Goal: Task Accomplishment & Management: Manage account settings

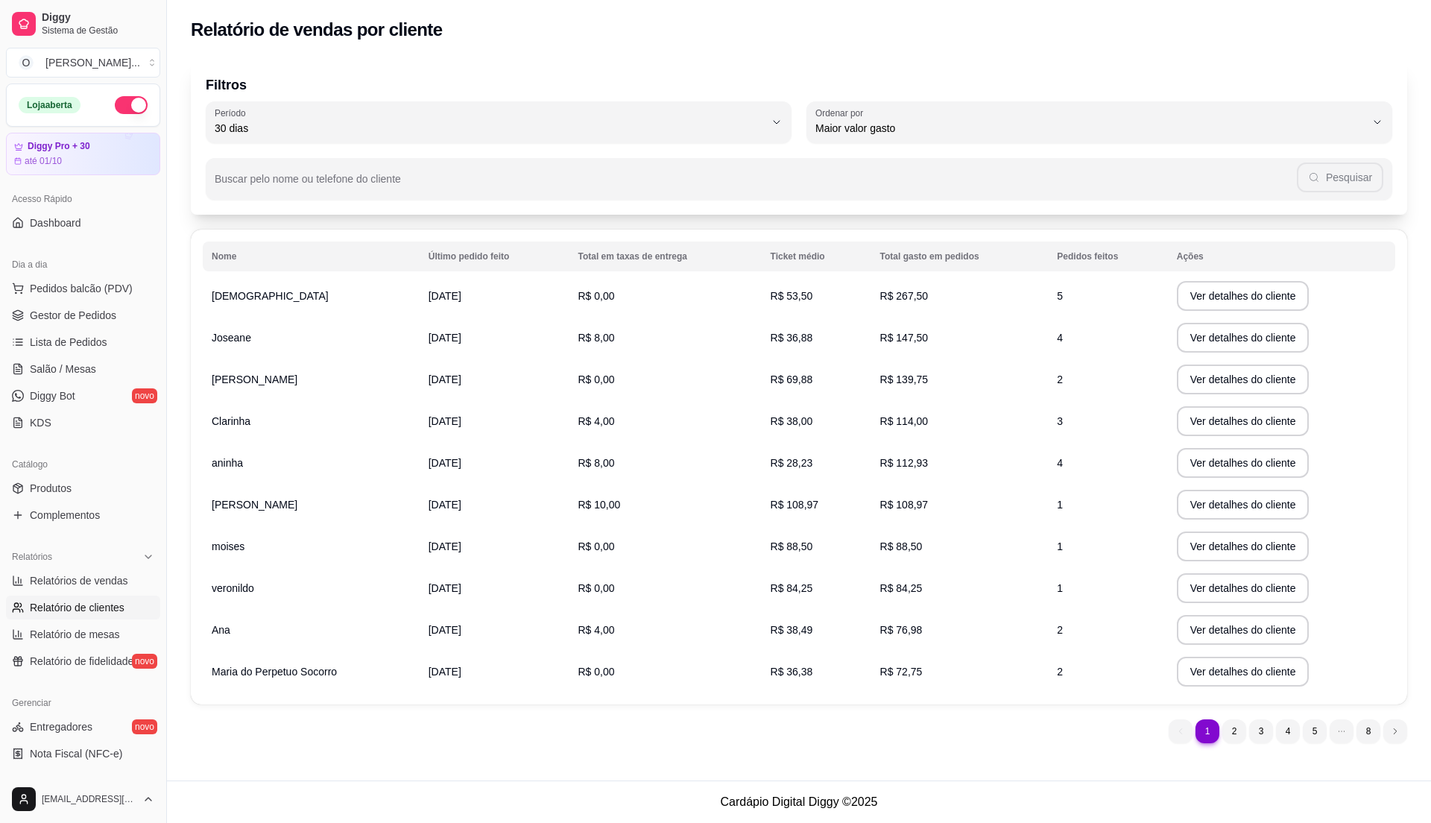
select select "30"
select select "HIGHEST_TOTAL_SPENT_WITH_ORDERS"
click at [51, 287] on span "Pedidos balcão (PDV)" at bounding box center [81, 288] width 103 height 15
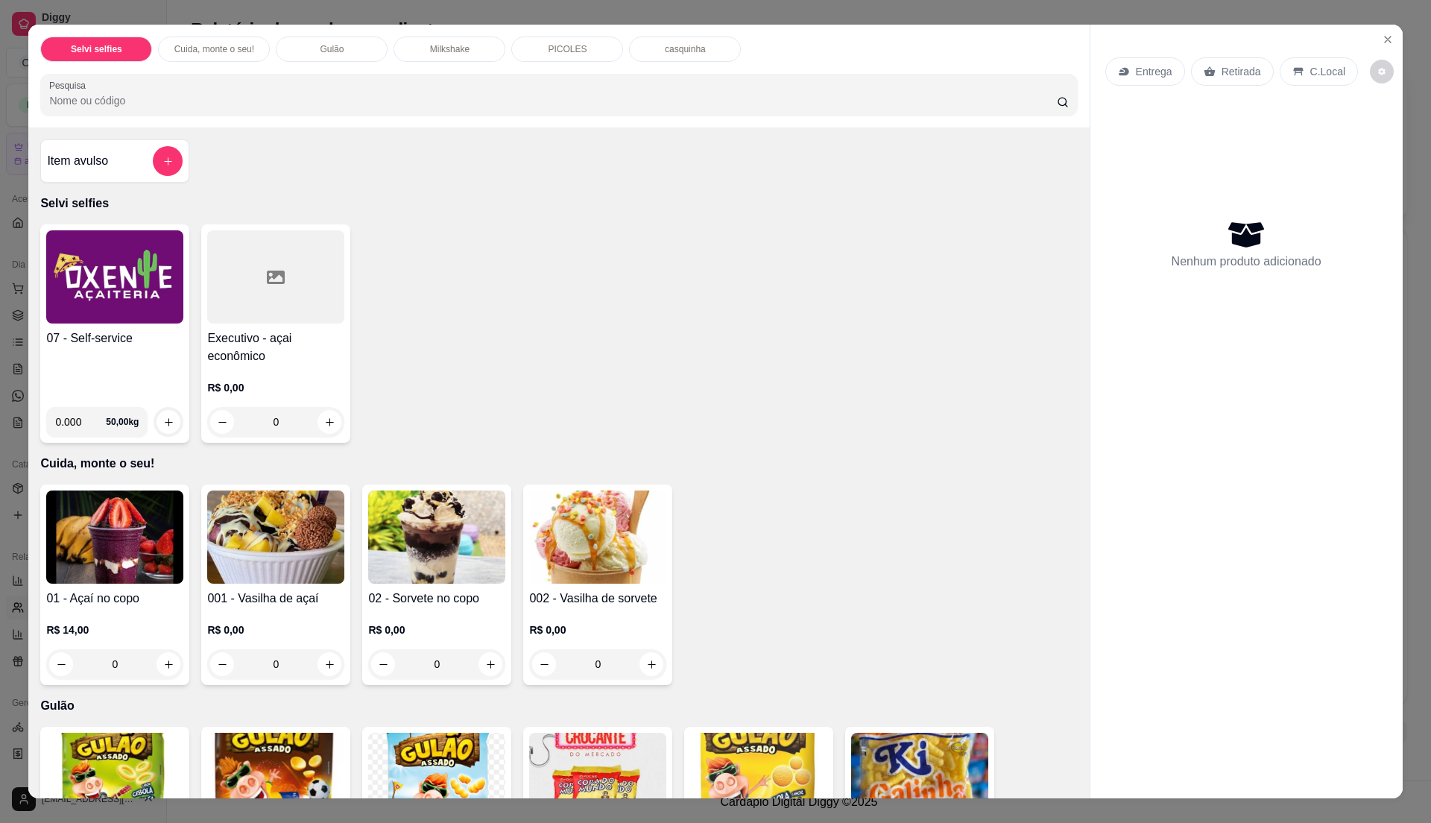
click at [90, 301] on img at bounding box center [114, 276] width 137 height 93
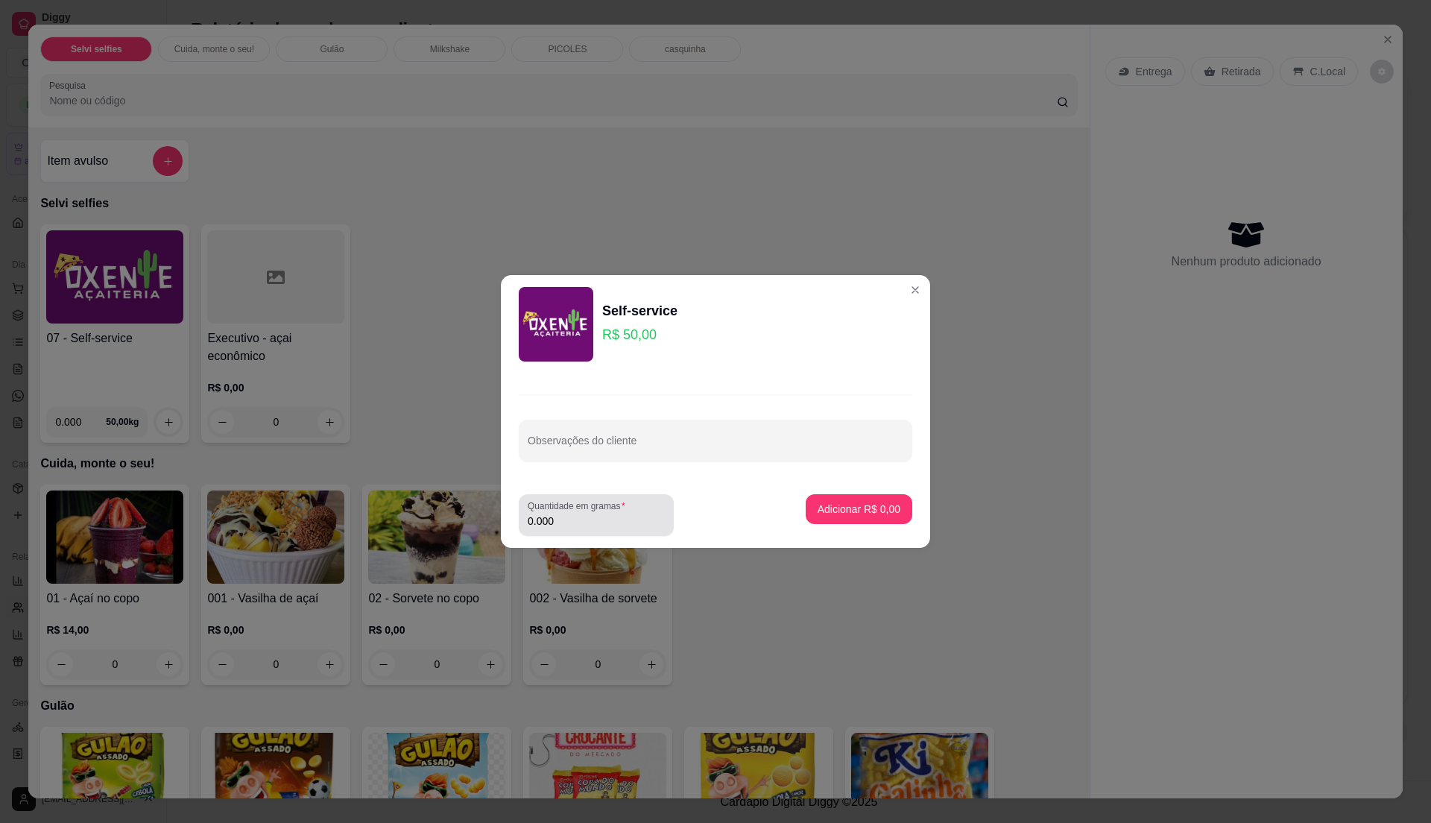
click at [591, 522] on input "0.000" at bounding box center [596, 520] width 137 height 15
type input "0.205"
click at [857, 505] on p "Adicionar R$ 10,25" at bounding box center [856, 509] width 89 height 15
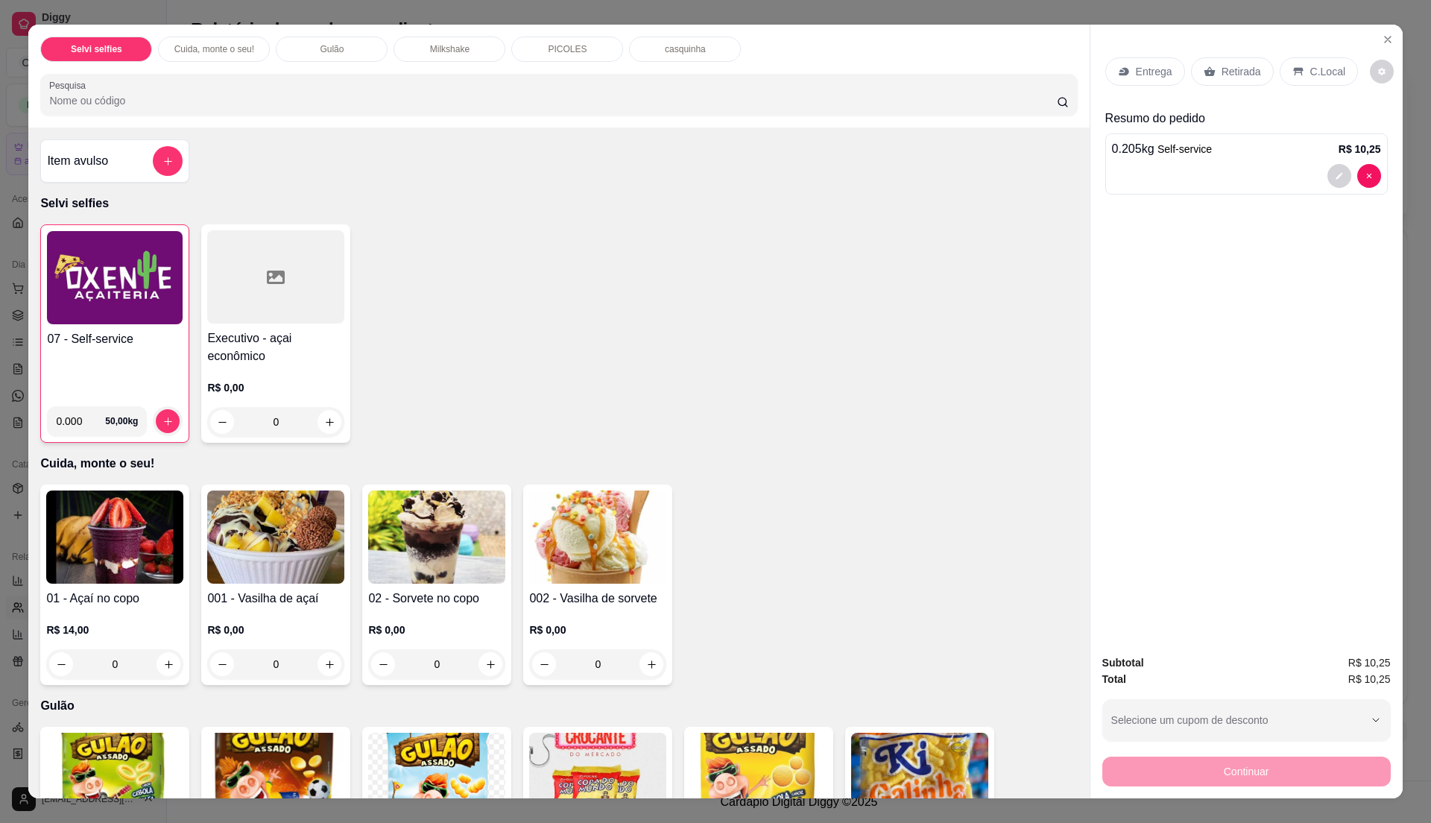
click at [141, 350] on div "07 - Self-service" at bounding box center [115, 362] width 136 height 64
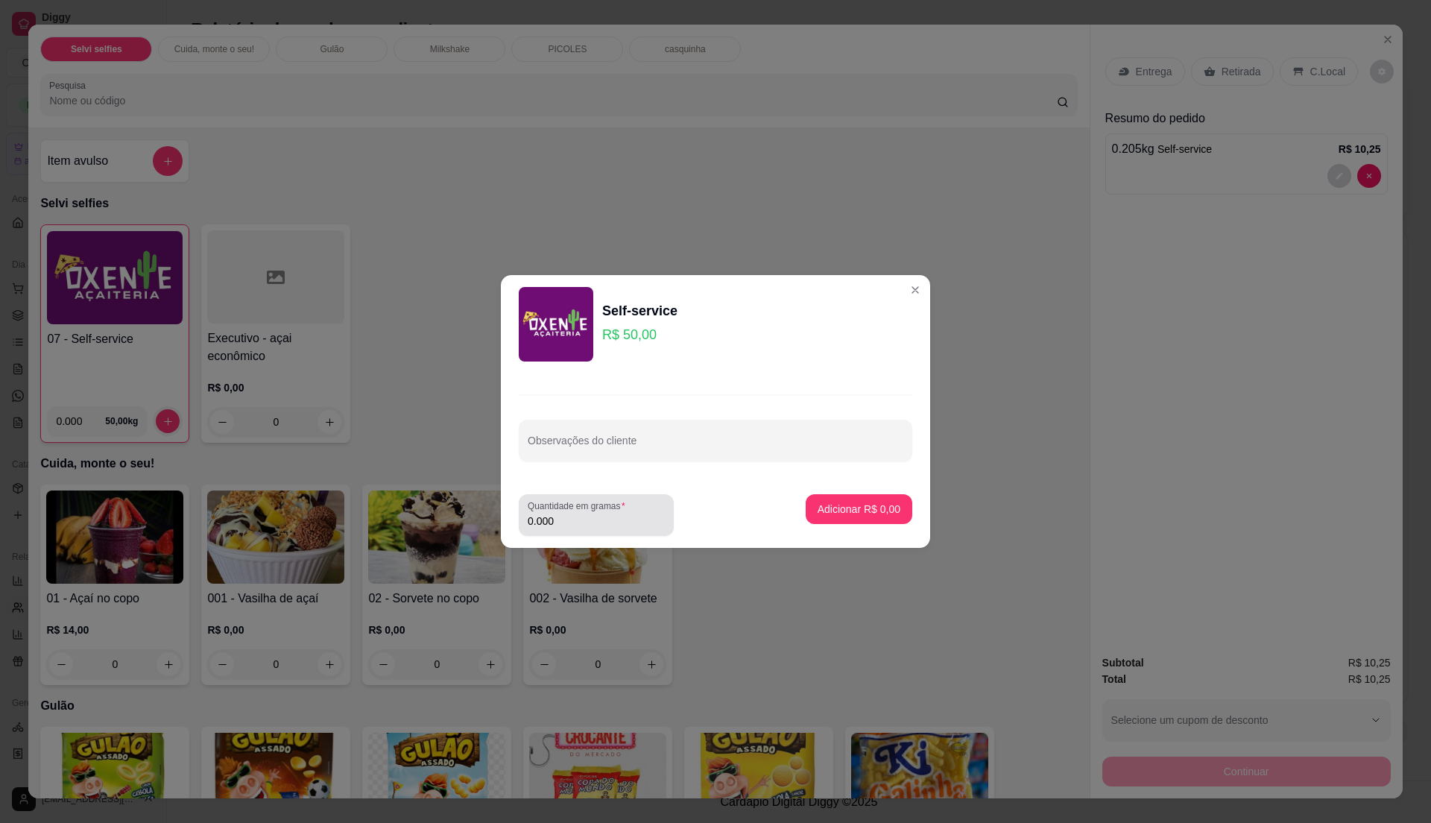
click at [587, 522] on input "0.000" at bounding box center [596, 520] width 137 height 15
click at [587, 522] on input "0" at bounding box center [596, 520] width 137 height 15
type input "0.17"
click at [870, 511] on p "Adicionar R$ 8,50" at bounding box center [858, 509] width 80 height 14
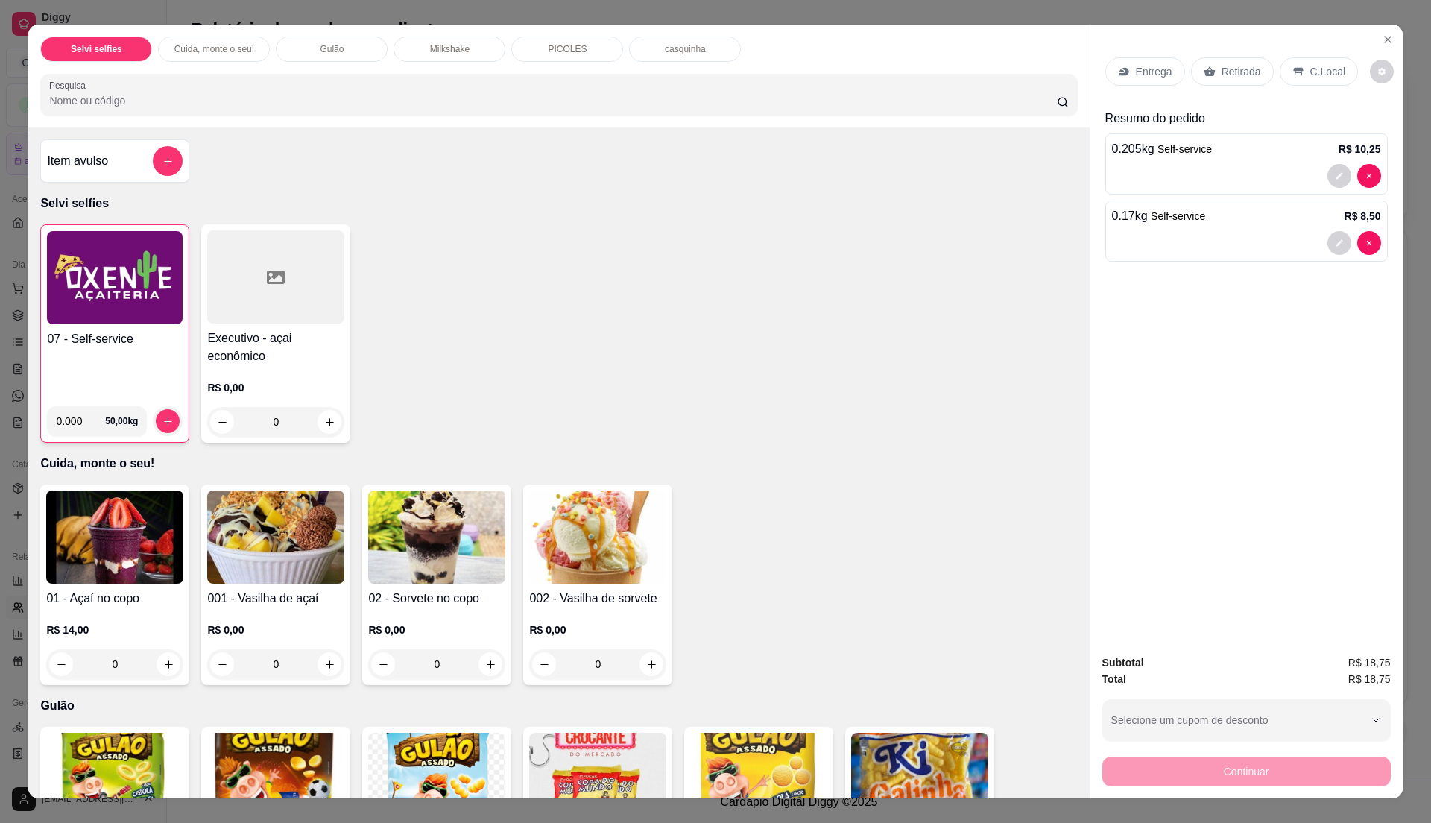
click at [84, 335] on h4 "07 - Self-service" at bounding box center [115, 339] width 136 height 18
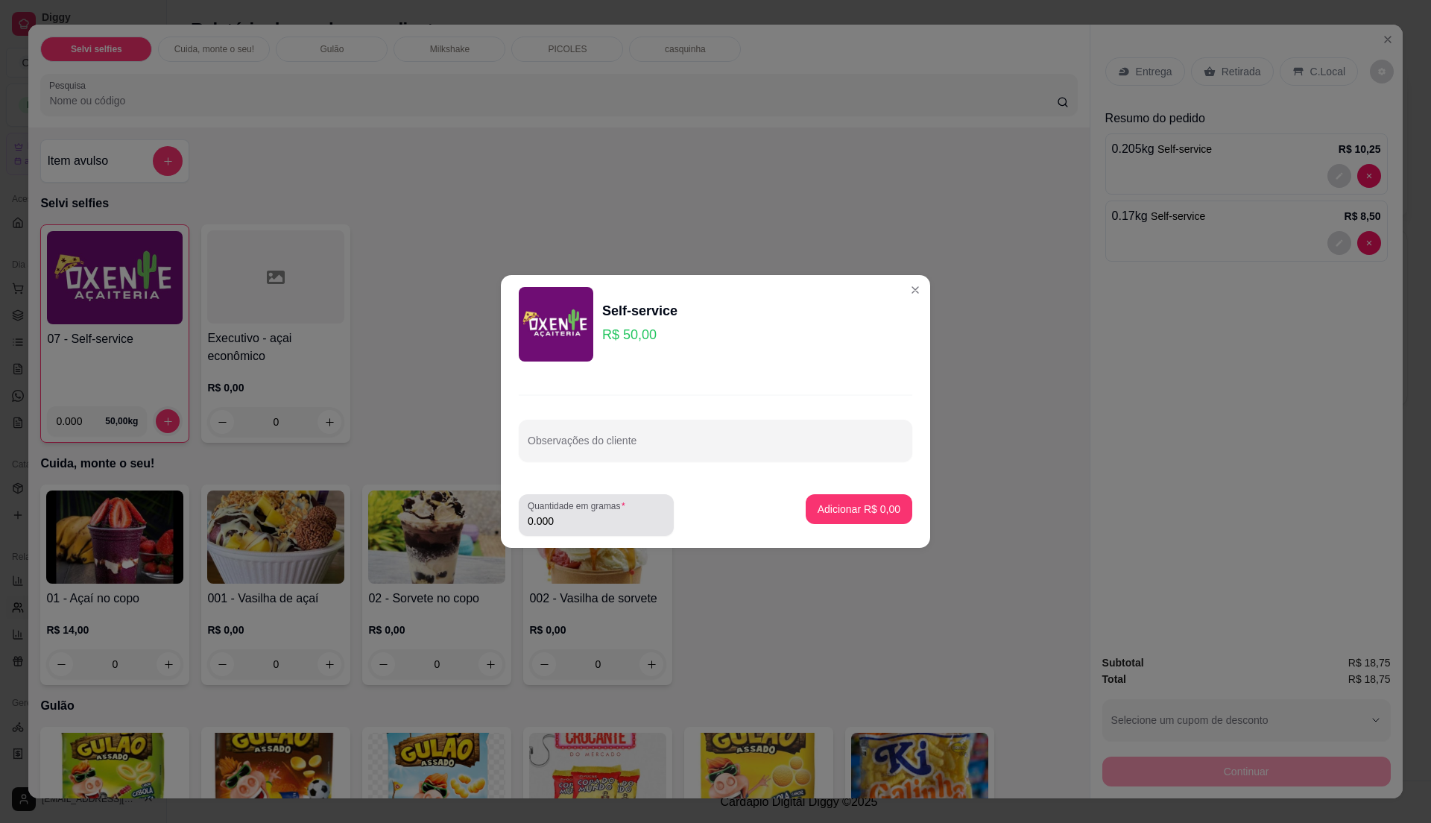
click at [586, 519] on input "0.000" at bounding box center [596, 520] width 137 height 15
type input "0"
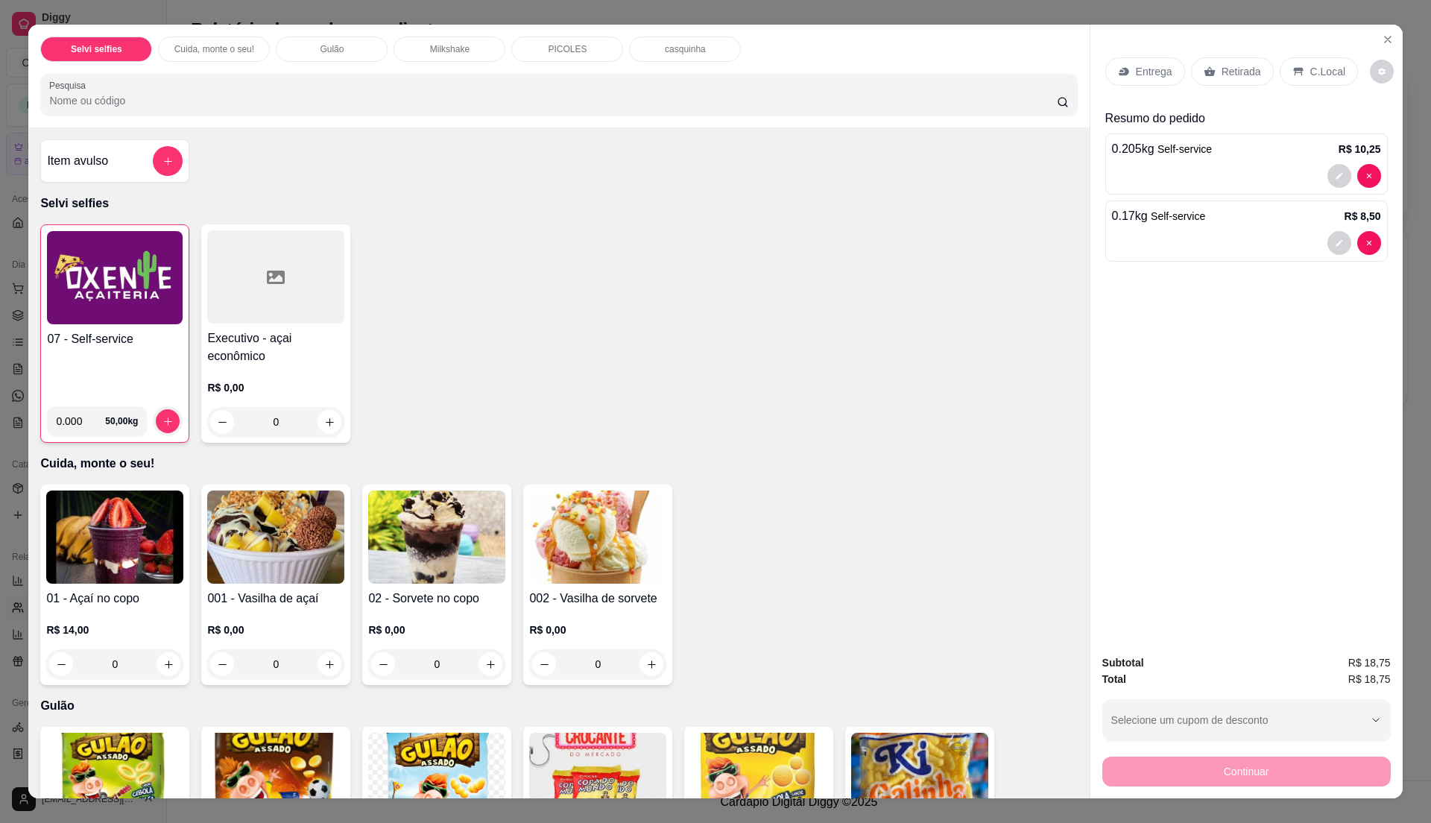
click at [103, 337] on h4 "07 - Self-service" at bounding box center [115, 339] width 136 height 18
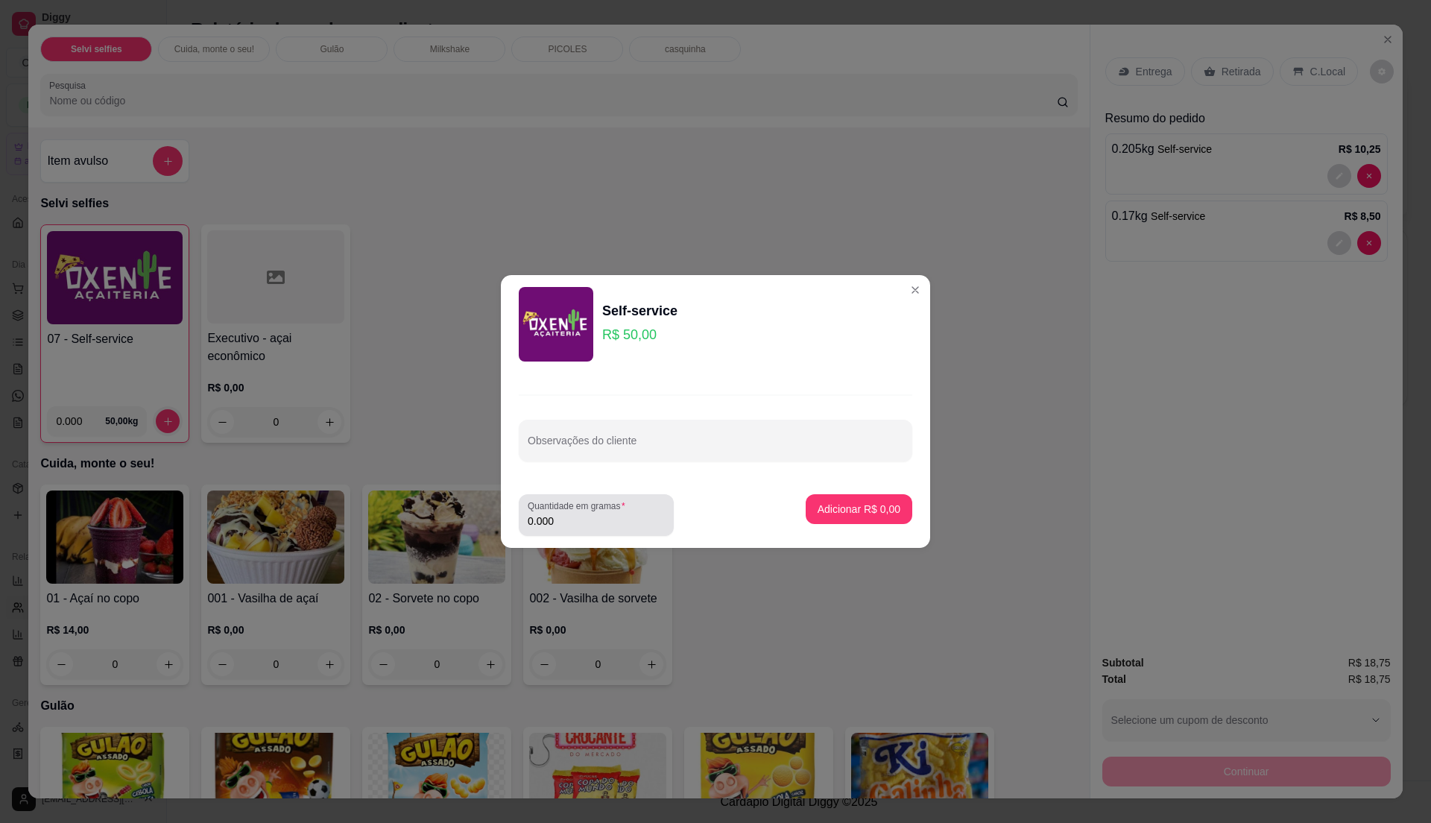
click at [569, 522] on input "0.000" at bounding box center [596, 520] width 137 height 15
click at [569, 522] on input "0" at bounding box center [596, 520] width 137 height 15
type input "0.235"
click at [845, 507] on p "Adicionar R$ 11,75" at bounding box center [856, 509] width 89 height 15
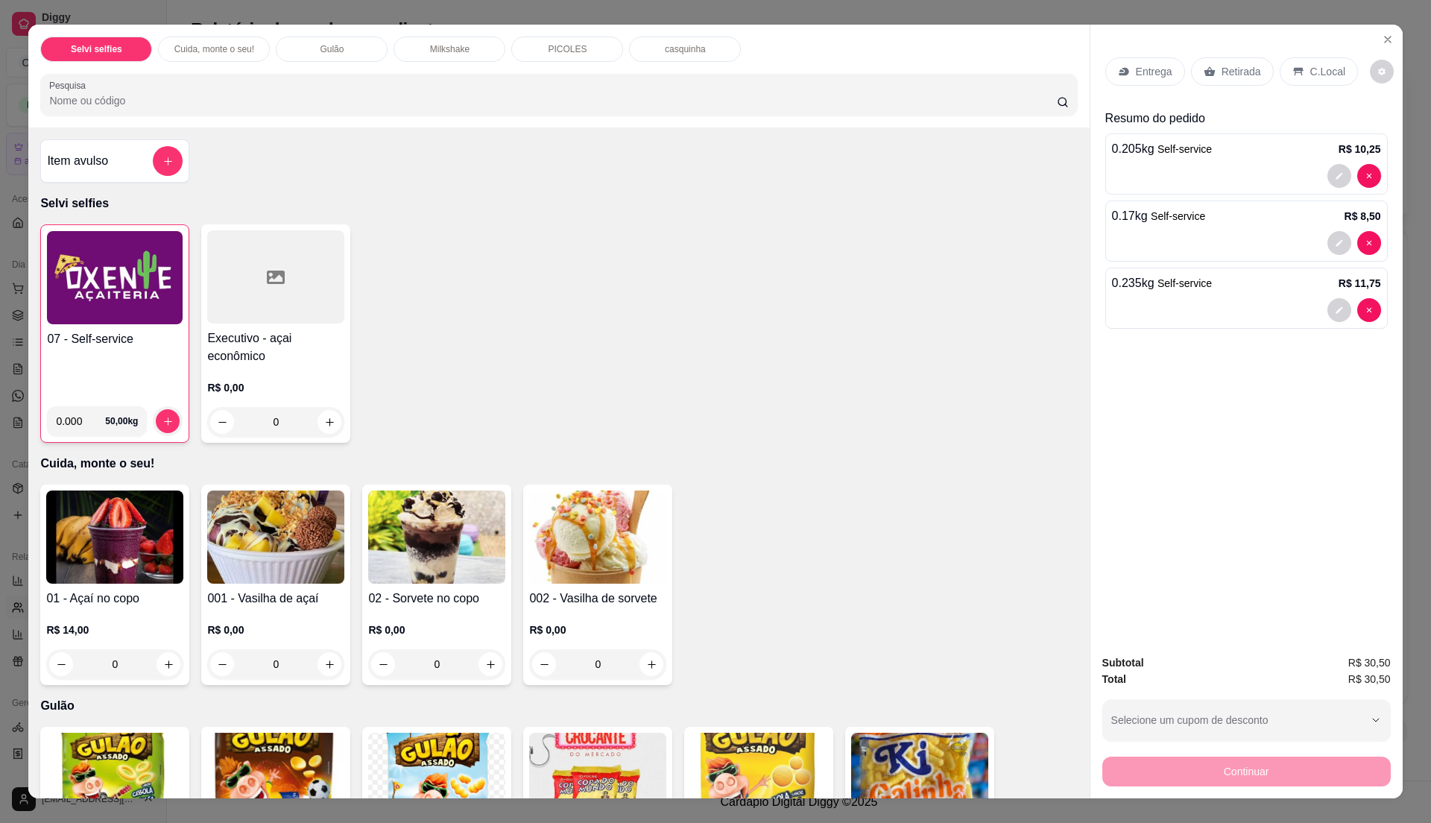
click at [1310, 73] on p "C.Local" at bounding box center [1327, 71] width 35 height 15
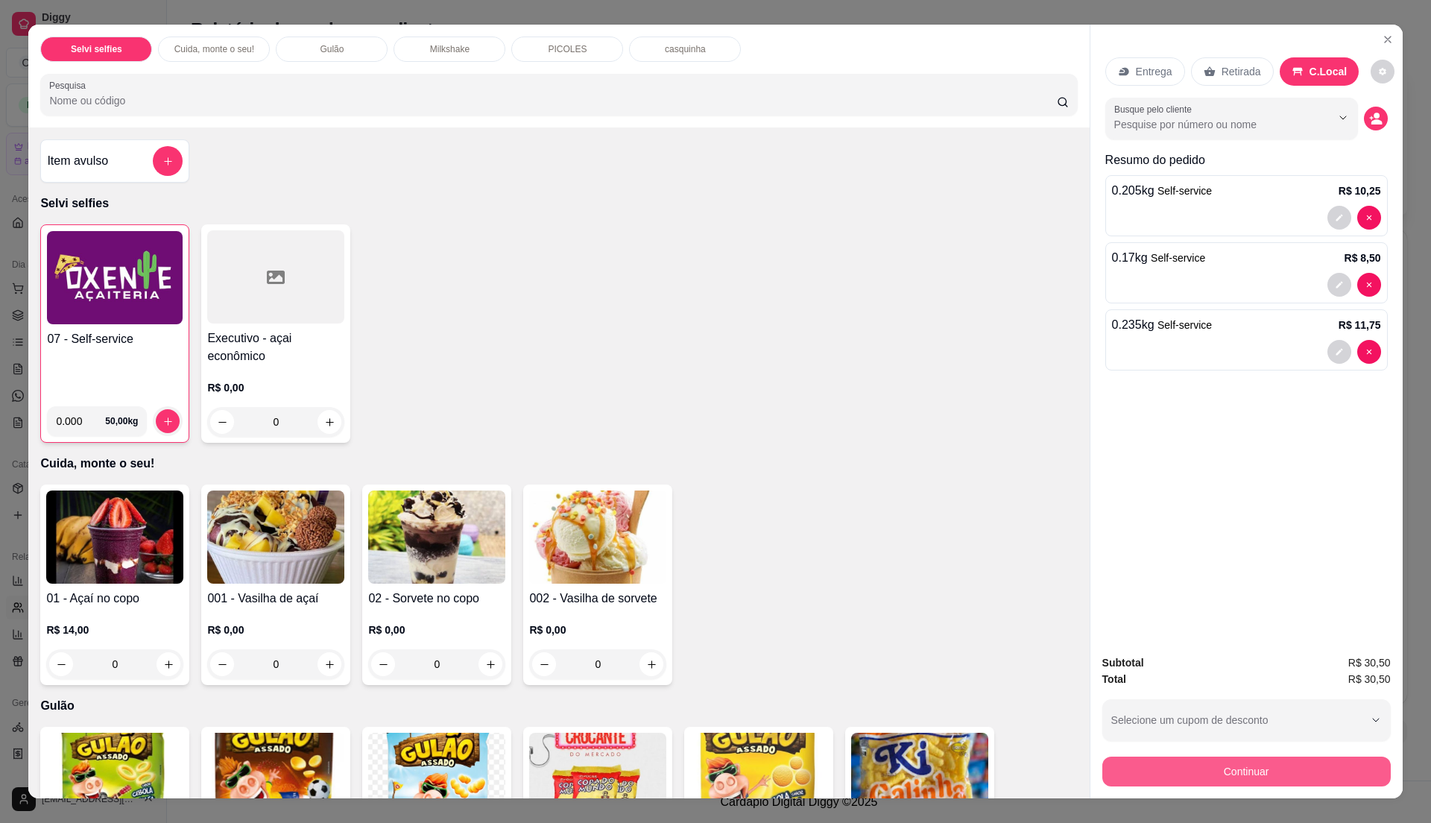
click at [1214, 770] on button "Continuar" at bounding box center [1246, 771] width 288 height 30
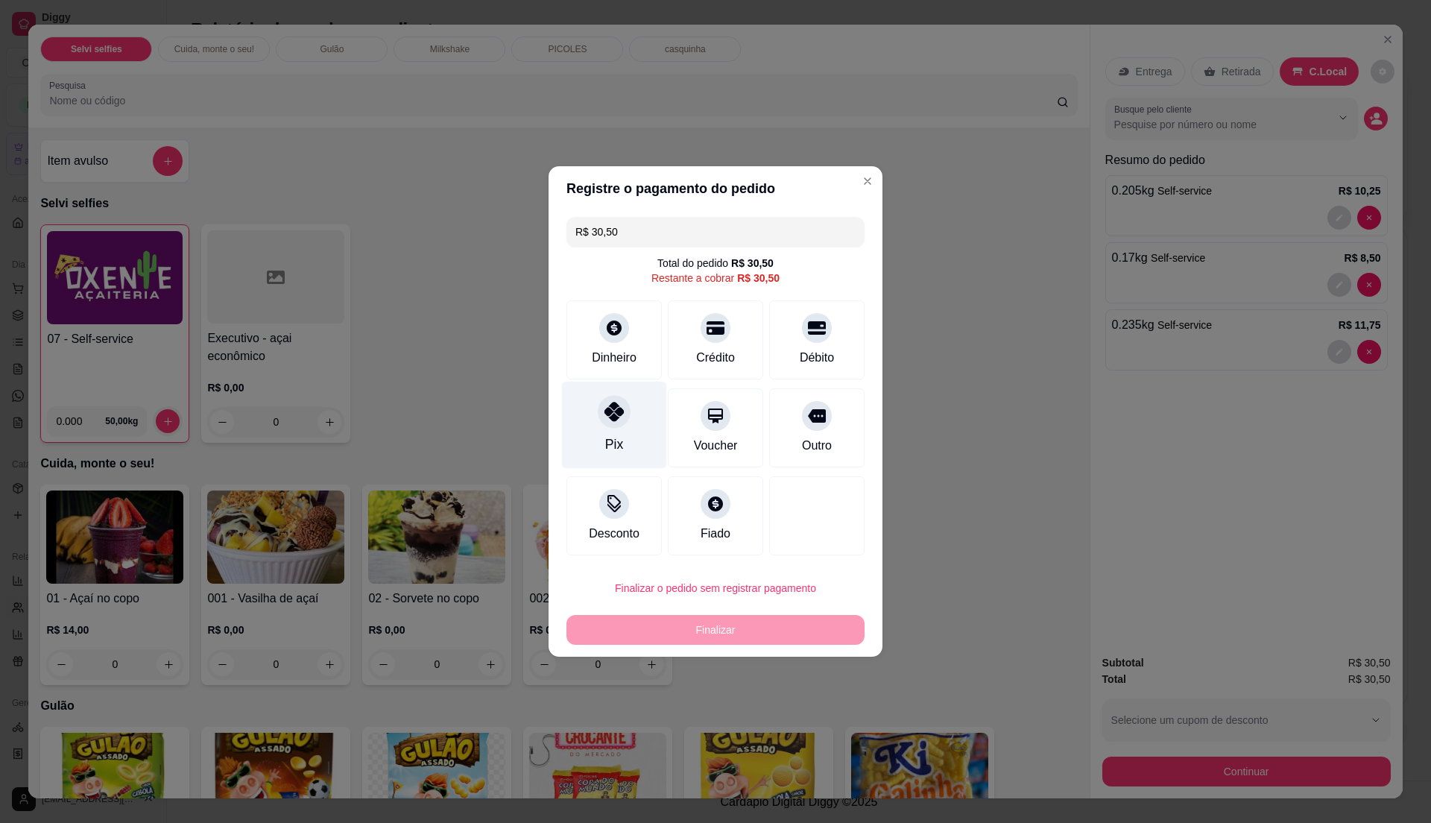
click at [639, 422] on div "Pix" at bounding box center [614, 425] width 105 height 87
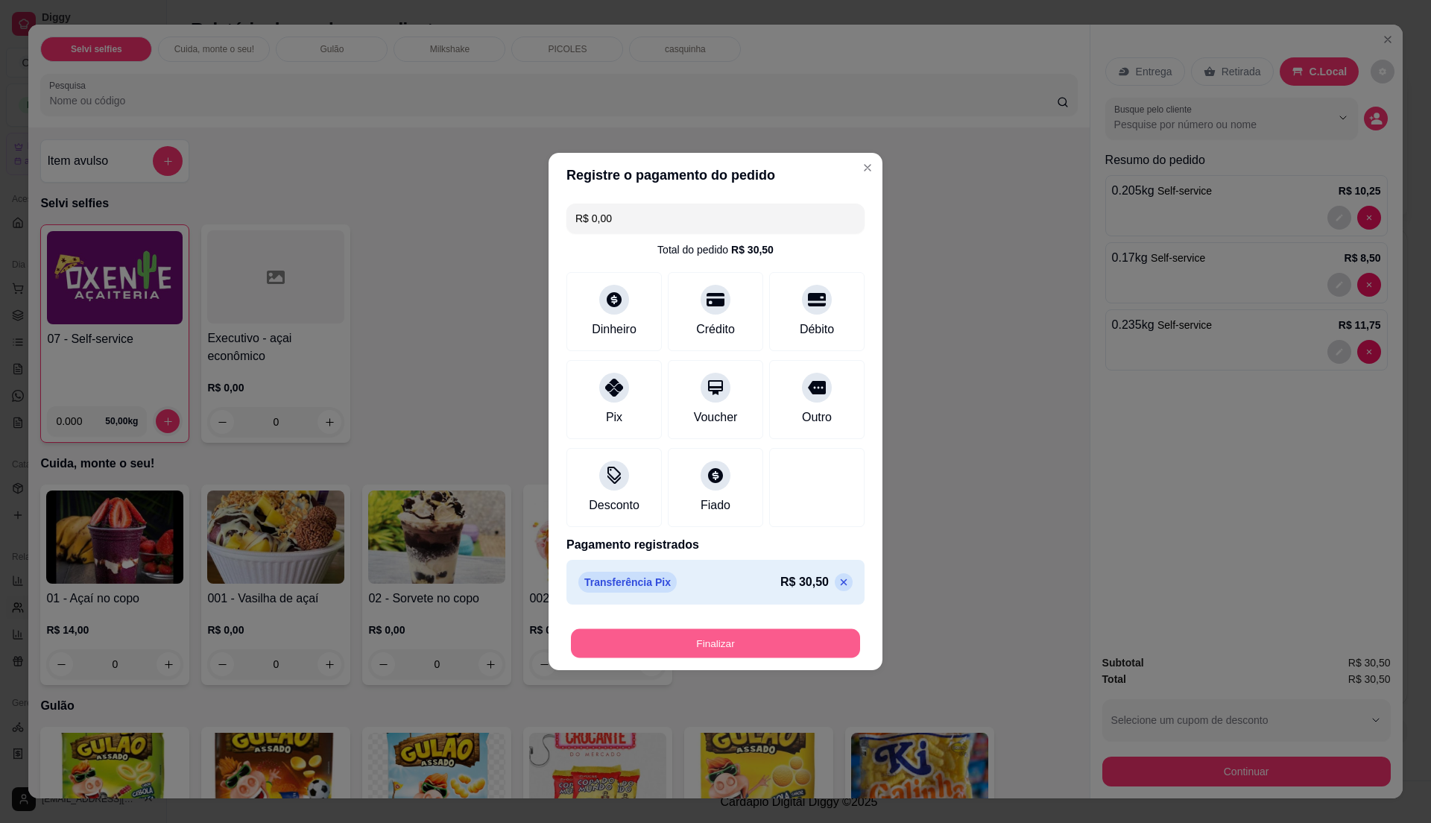
click at [671, 651] on button "Finalizar" at bounding box center [715, 643] width 289 height 29
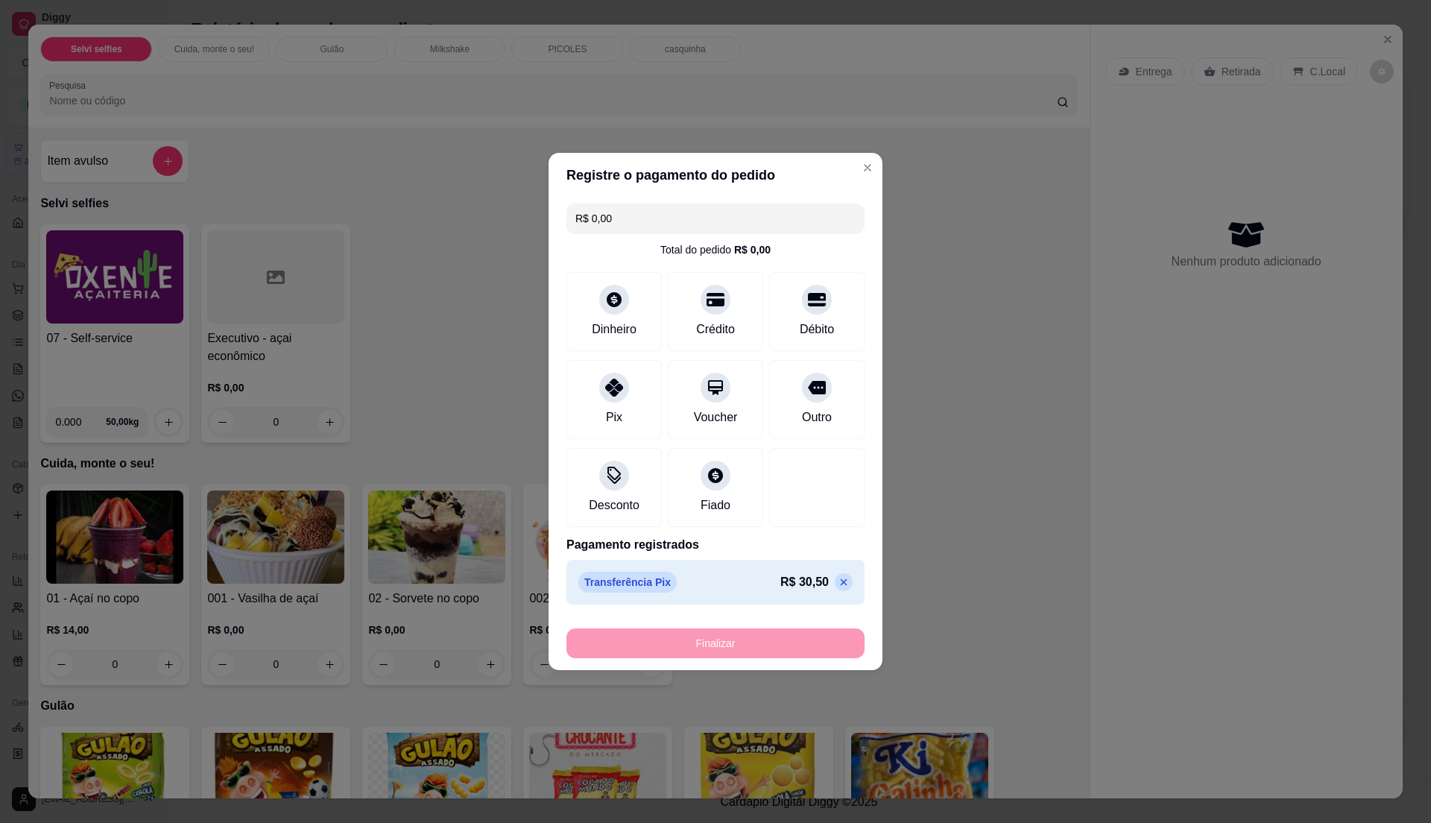
type input "-R$ 30,50"
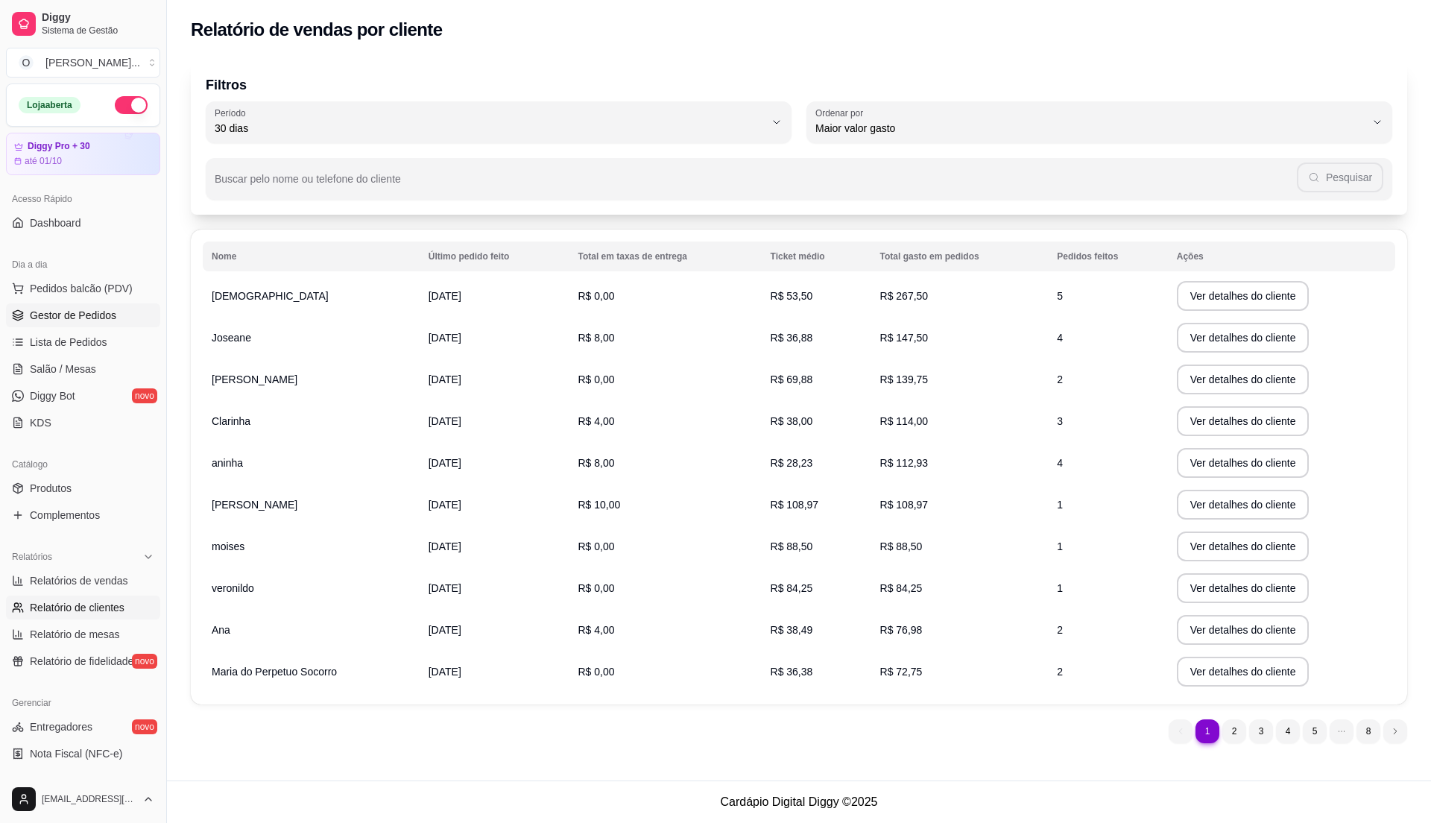
click at [78, 311] on span "Gestor de Pedidos" at bounding box center [73, 315] width 86 height 15
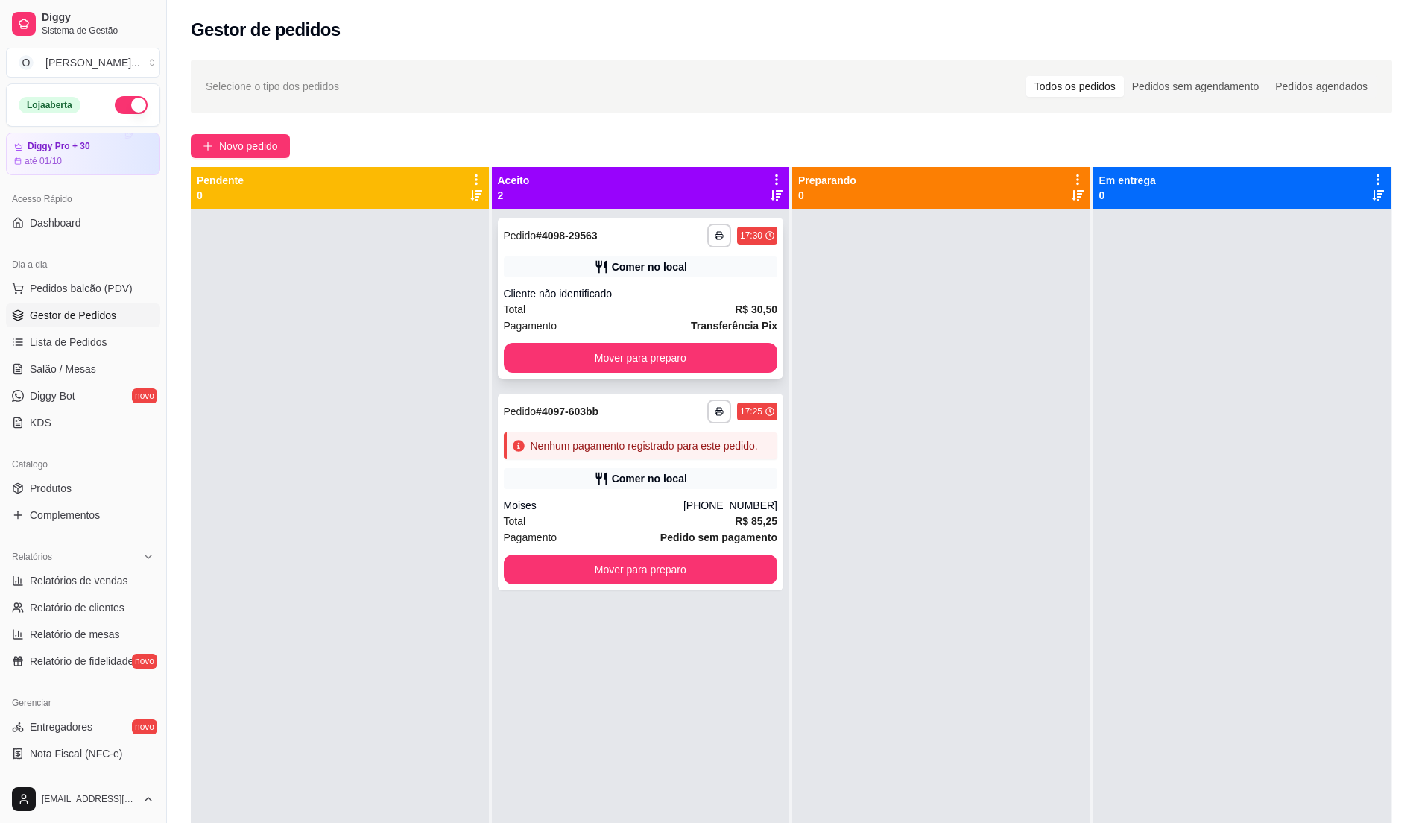
click at [734, 338] on div "**********" at bounding box center [641, 298] width 286 height 161
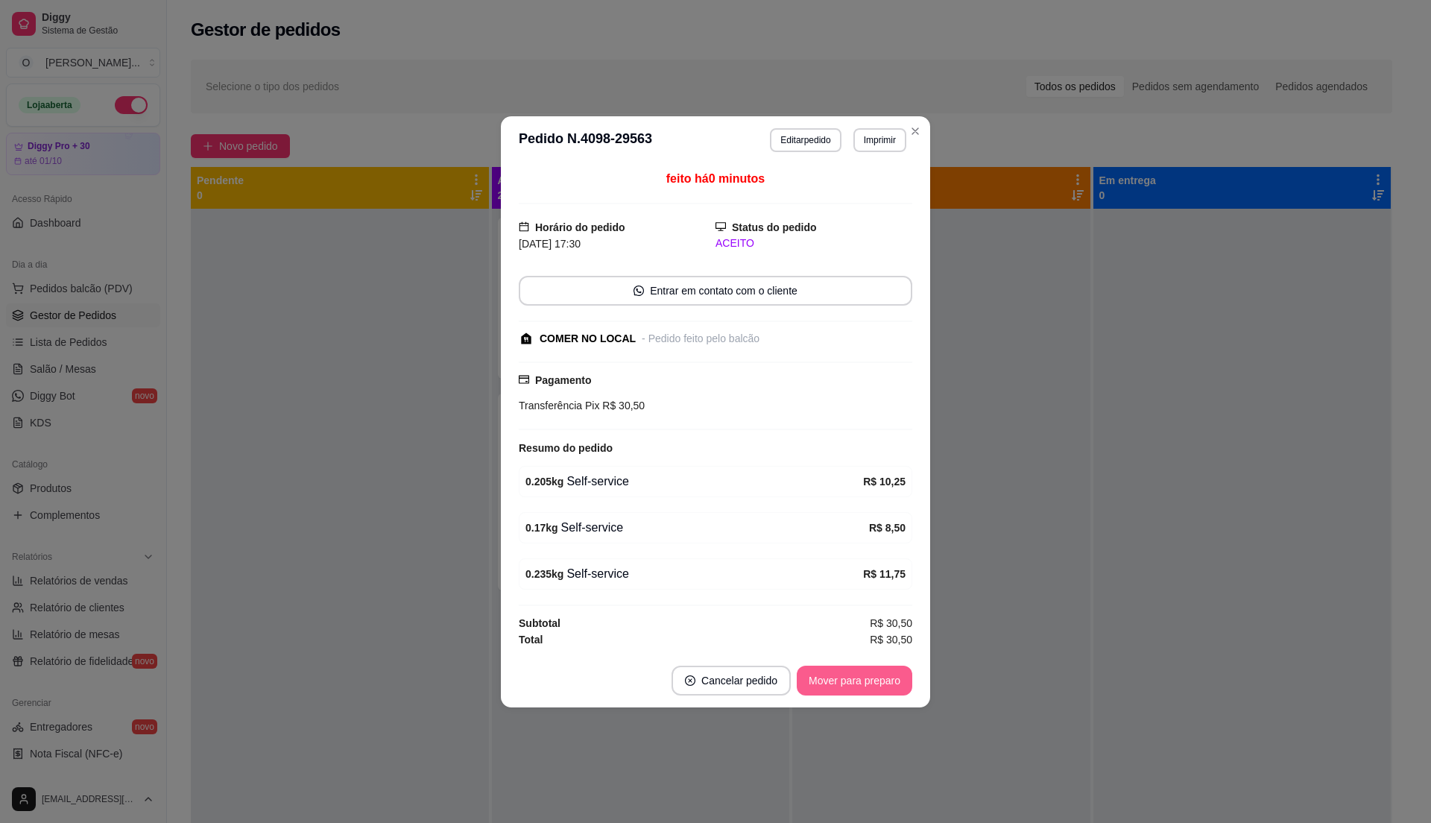
click at [874, 680] on button "Mover para preparo" at bounding box center [855, 680] width 116 height 30
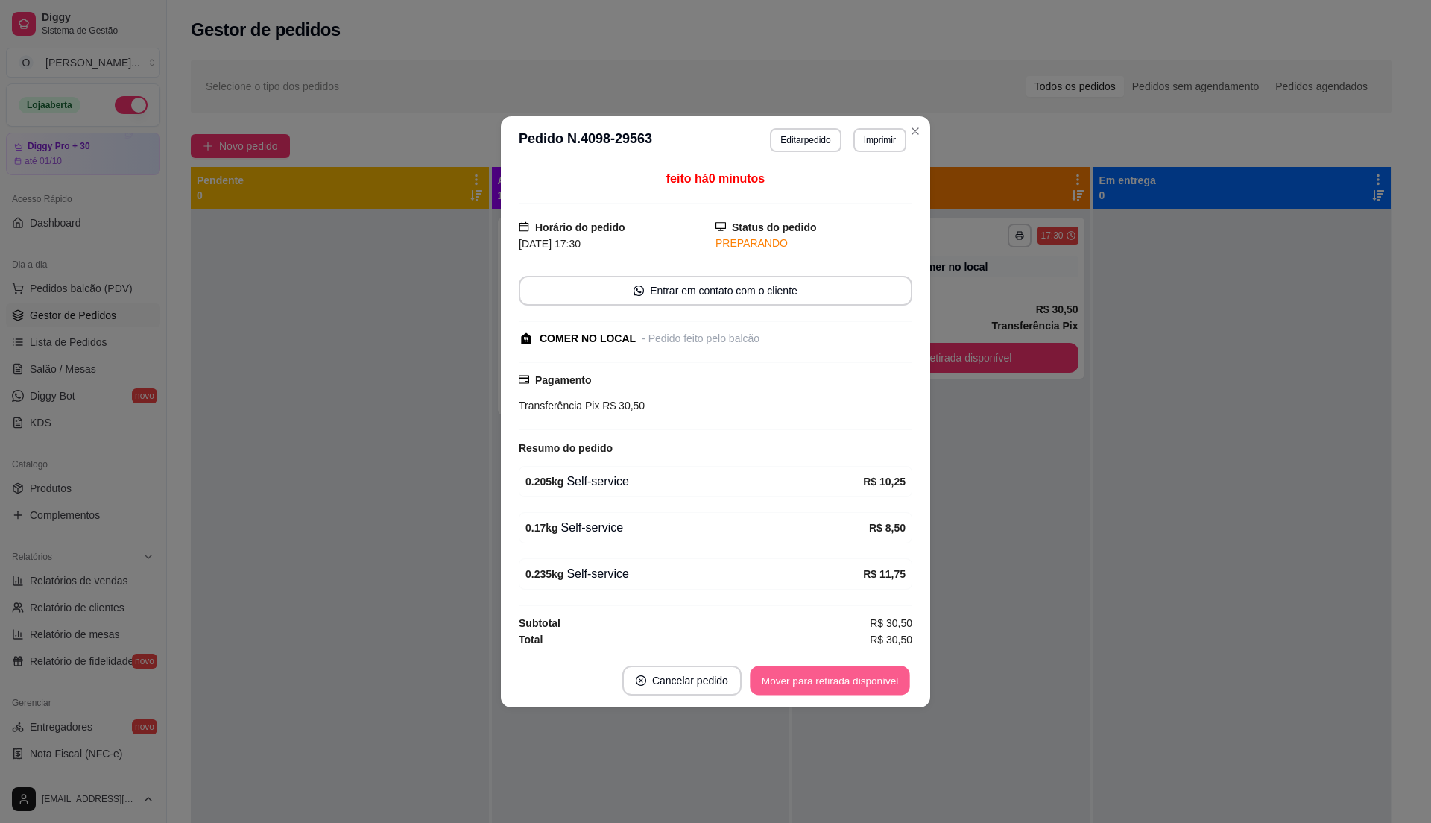
click at [874, 680] on button "Mover para retirada disponível" at bounding box center [829, 679] width 159 height 29
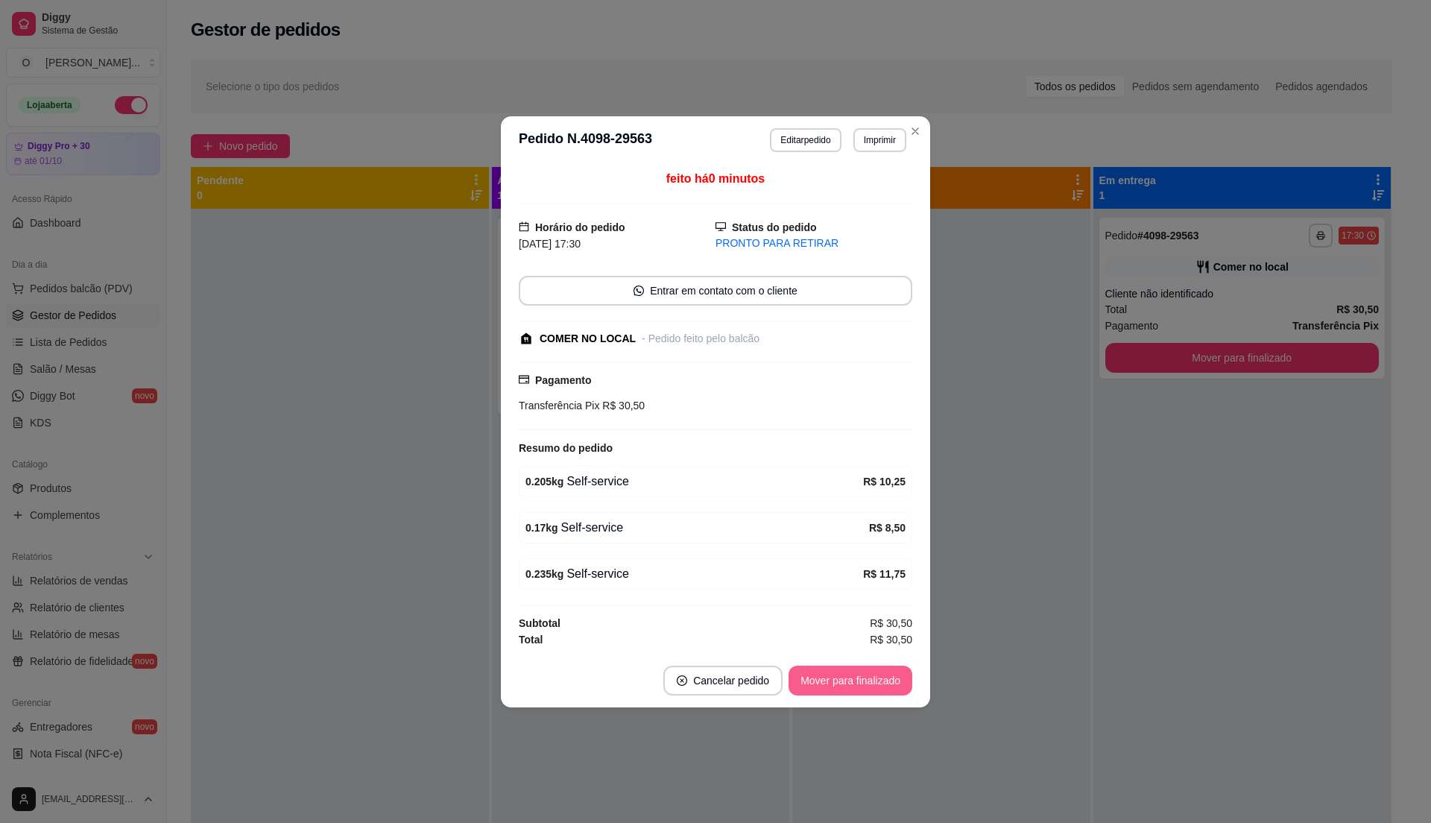
click at [874, 680] on button "Mover para finalizado" at bounding box center [850, 680] width 124 height 30
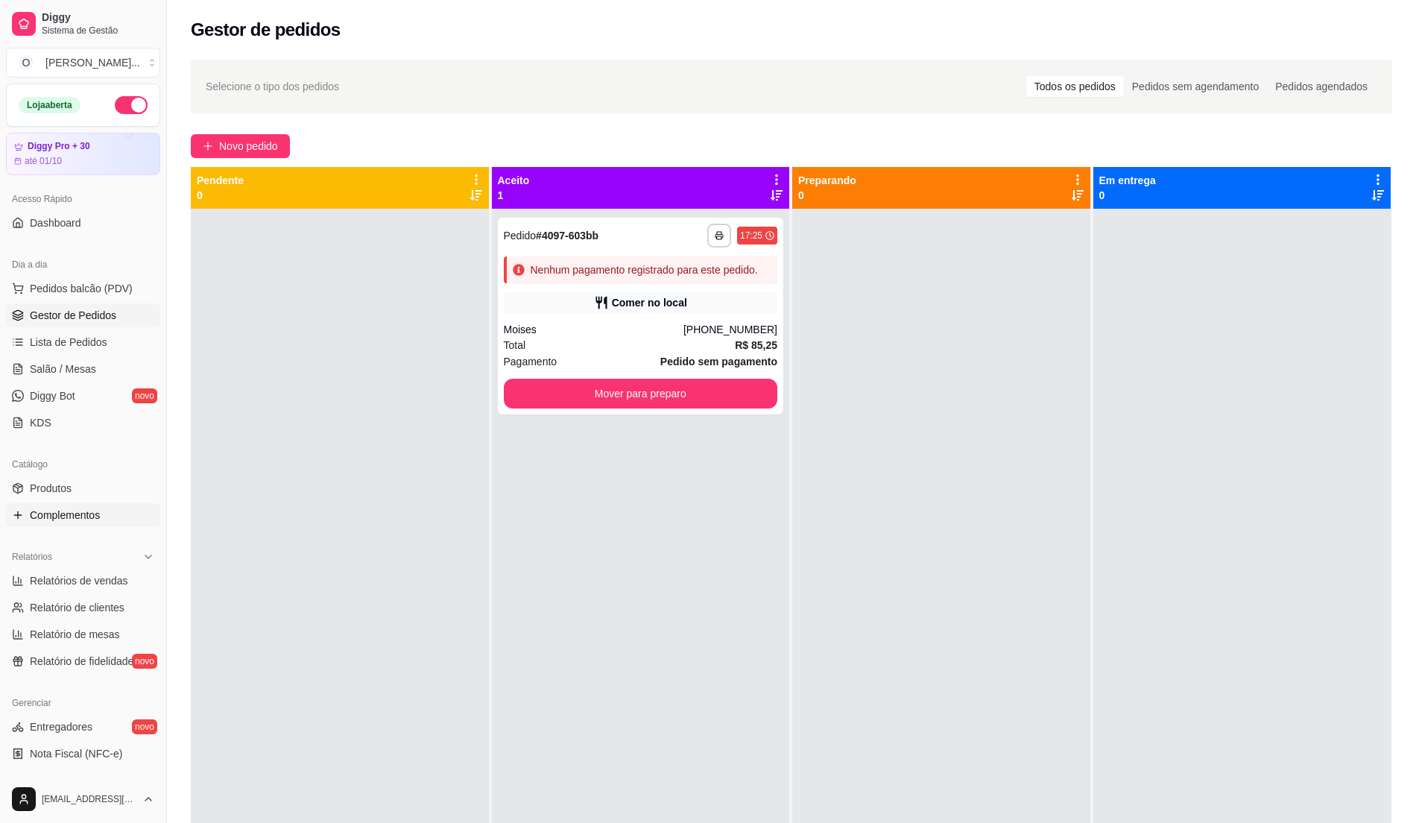
click at [119, 526] on link "Complementos" at bounding box center [83, 515] width 154 height 24
click at [103, 523] on link "Complementos" at bounding box center [83, 515] width 154 height 24
click at [82, 516] on span "Complementos" at bounding box center [65, 515] width 70 height 15
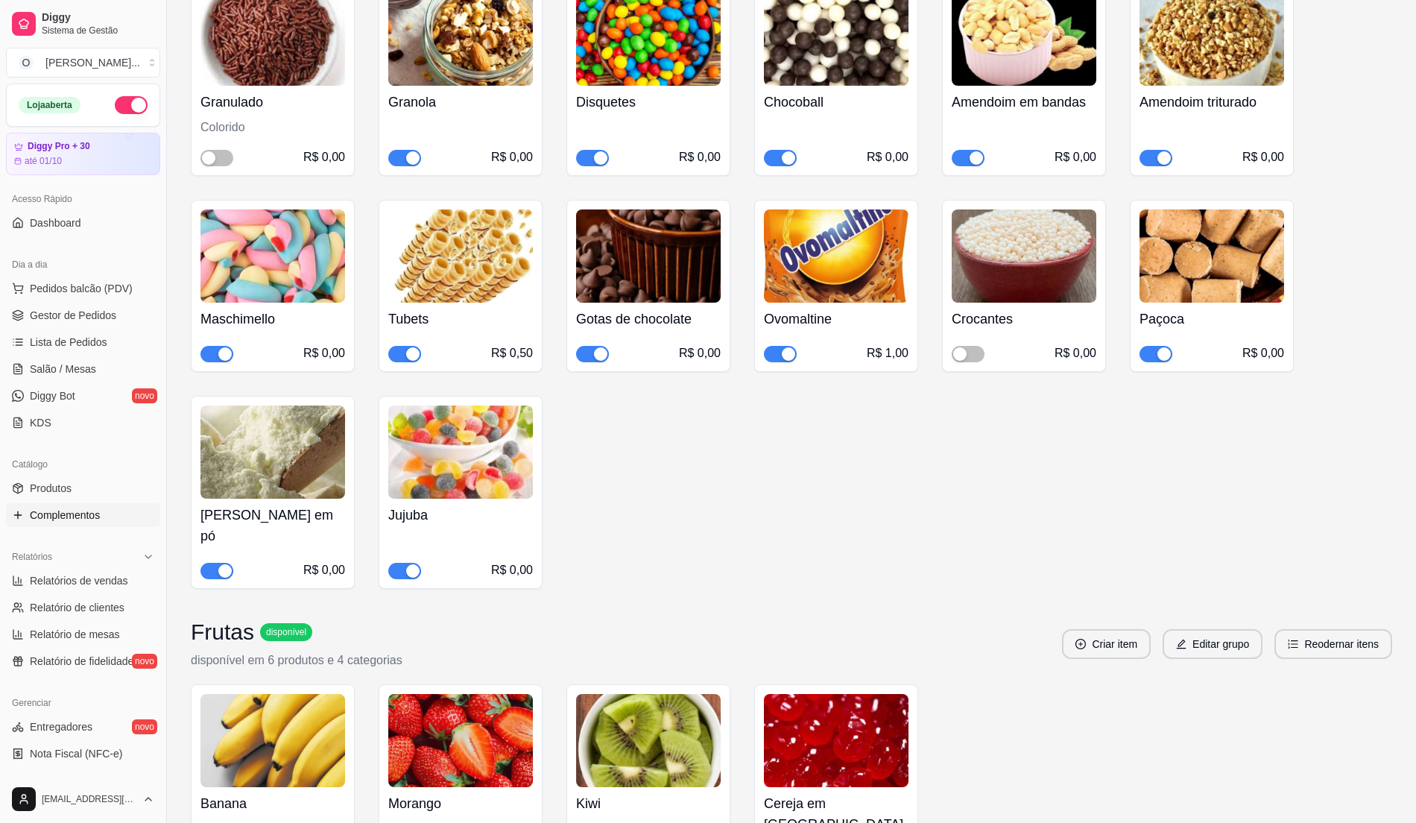
scroll to position [1291, 0]
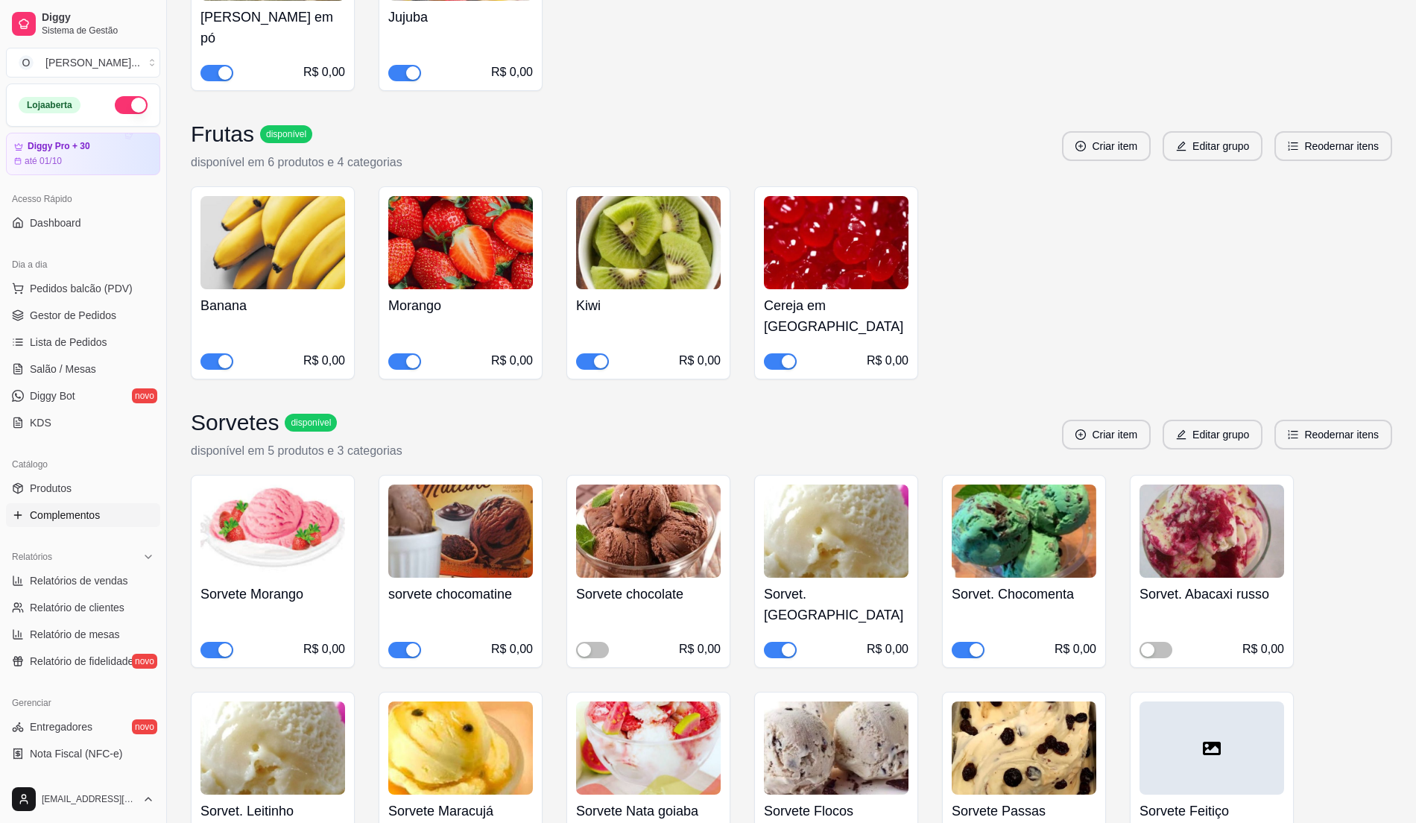
click at [597, 355] on div "button" at bounding box center [600, 361] width 13 height 13
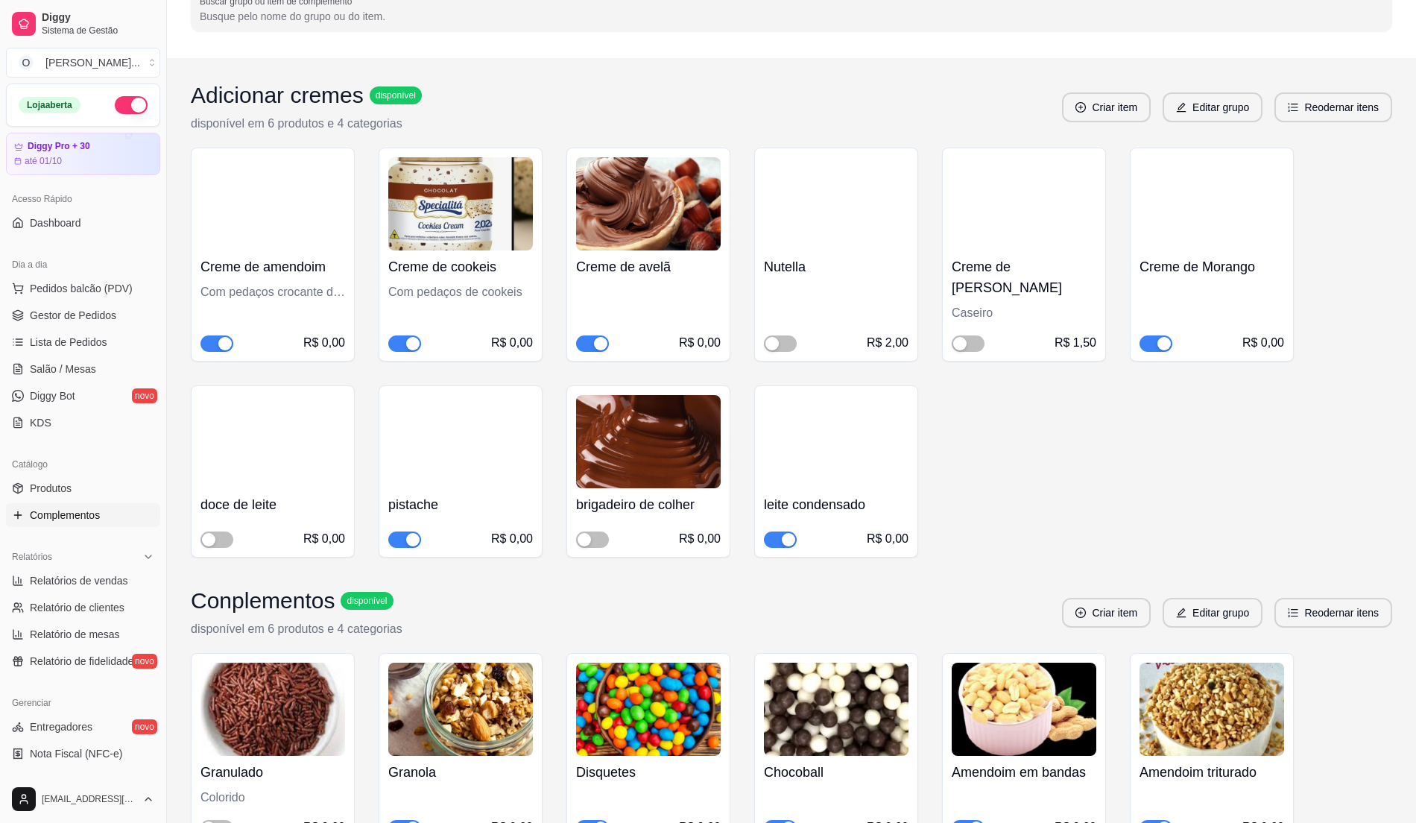
scroll to position [0, 0]
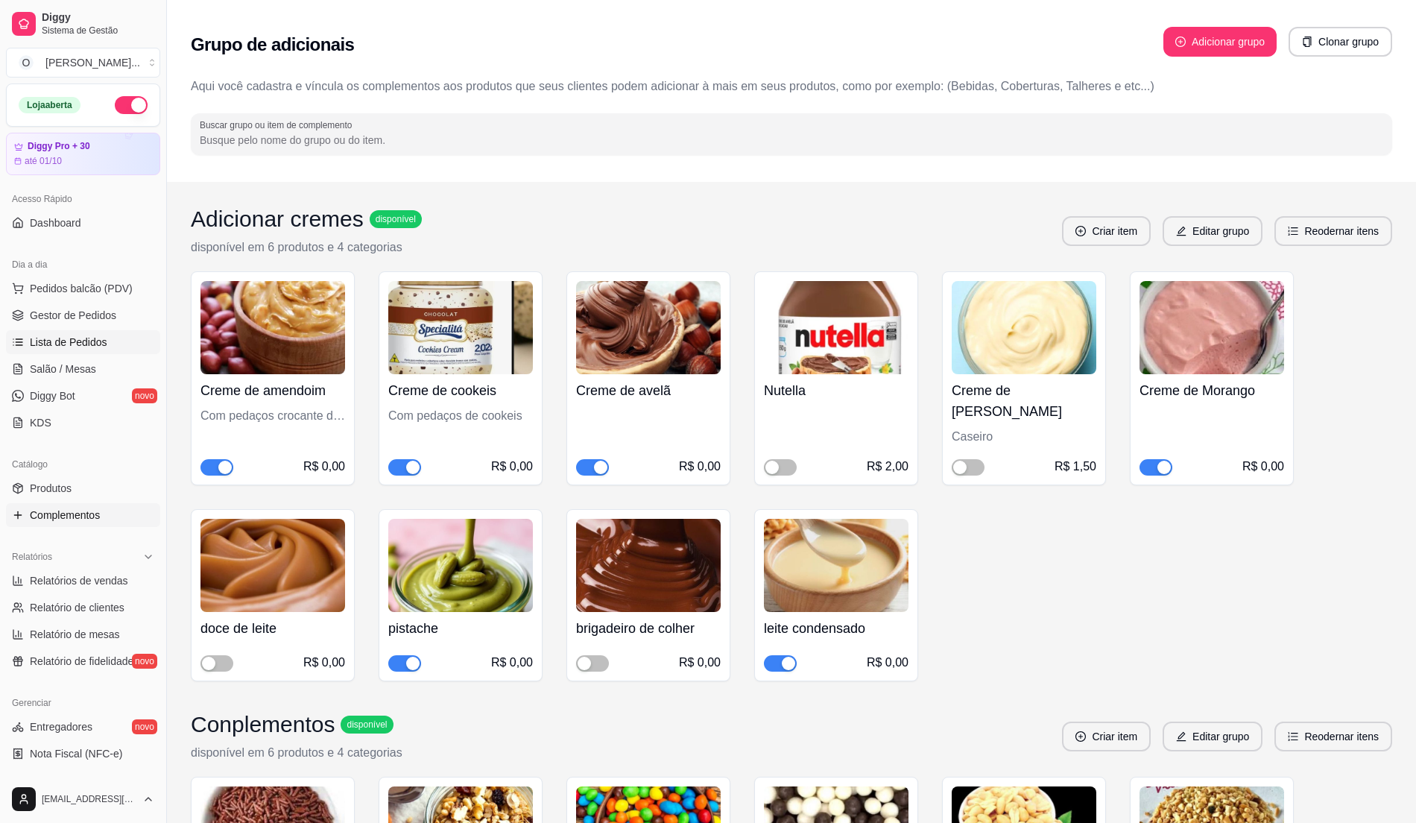
click at [89, 341] on span "Lista de Pedidos" at bounding box center [69, 342] width 78 height 15
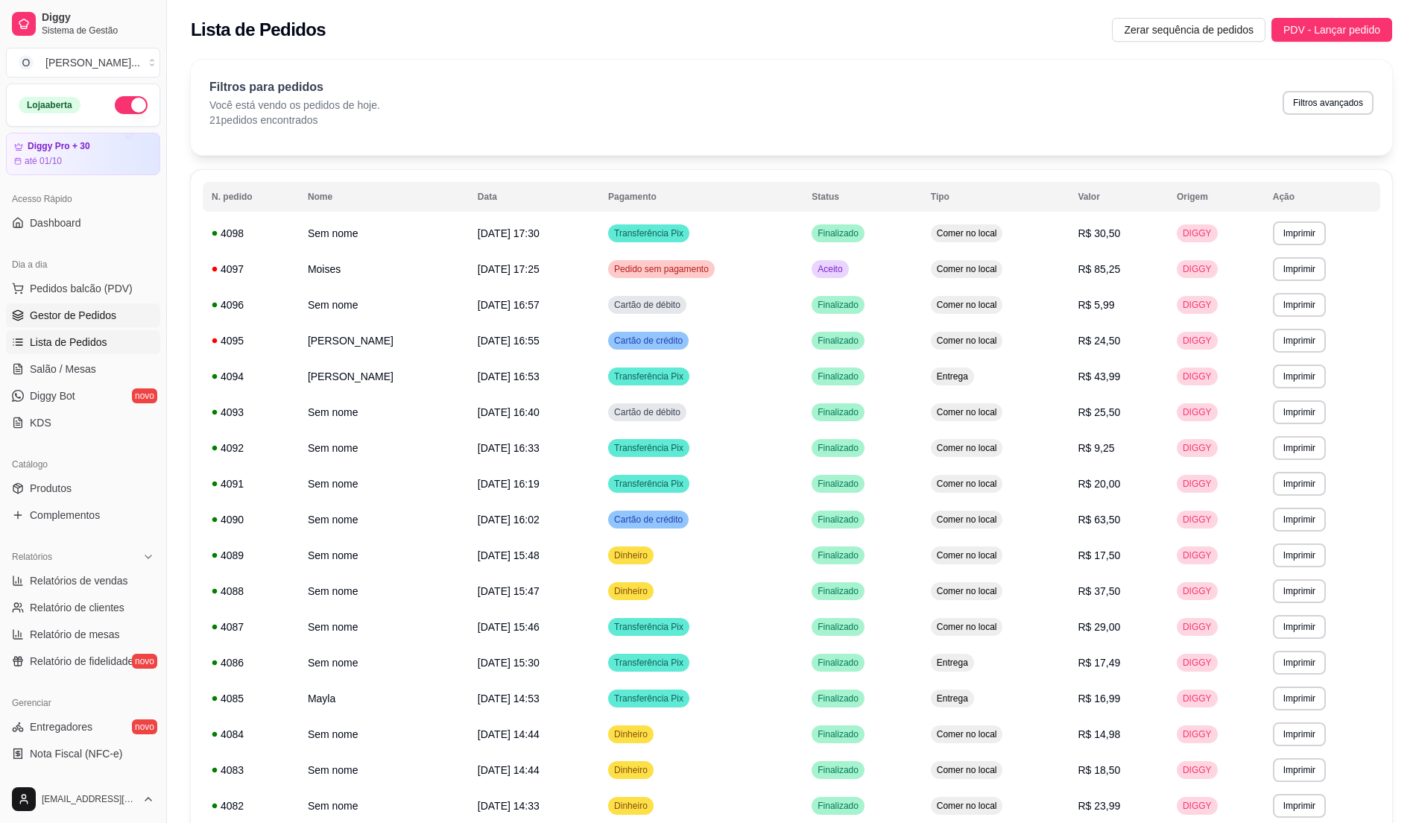
click at [91, 317] on span "Gestor de Pedidos" at bounding box center [73, 315] width 86 height 15
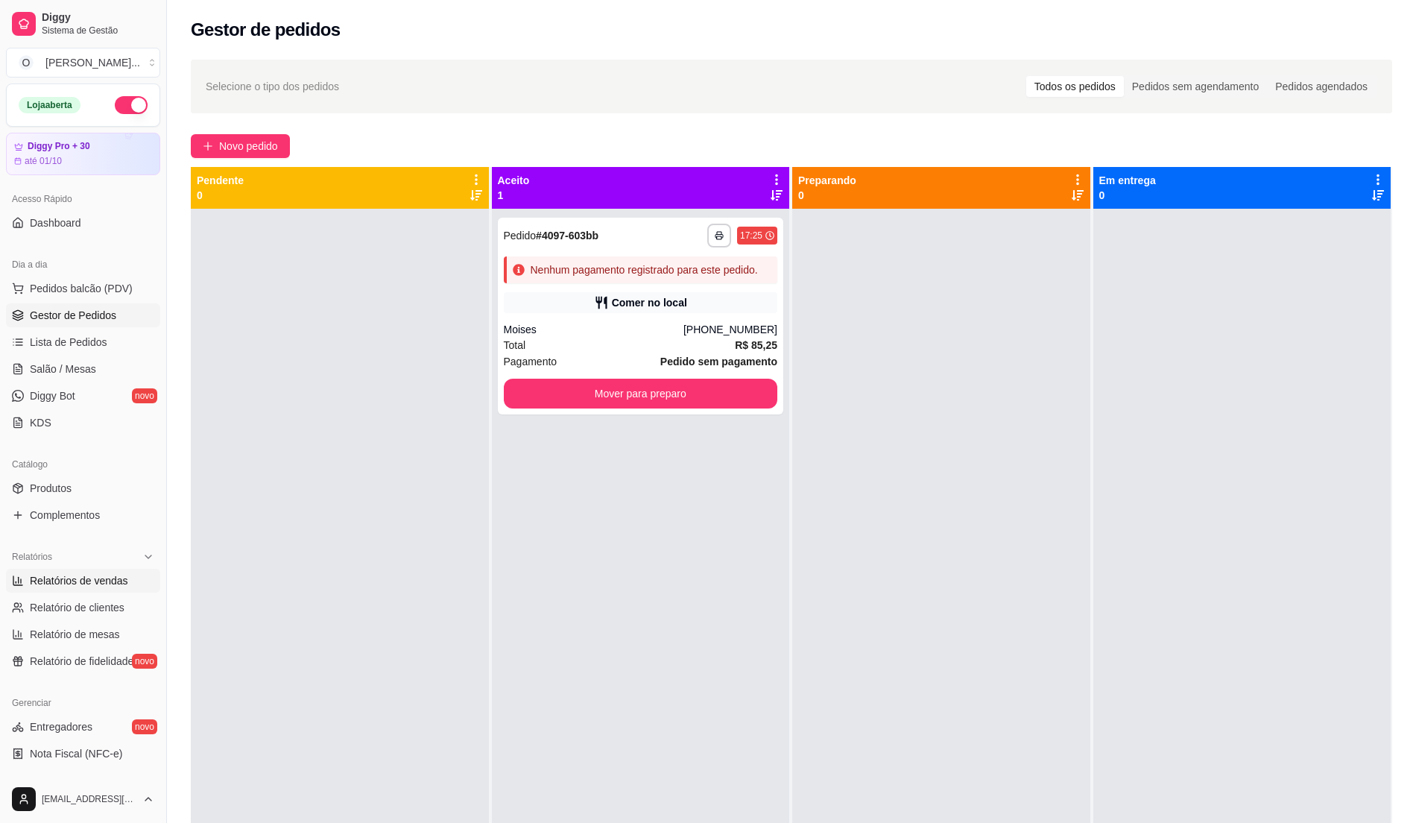
click at [64, 580] on span "Relatórios de vendas" at bounding box center [79, 580] width 98 height 15
select select "ALL"
select select "0"
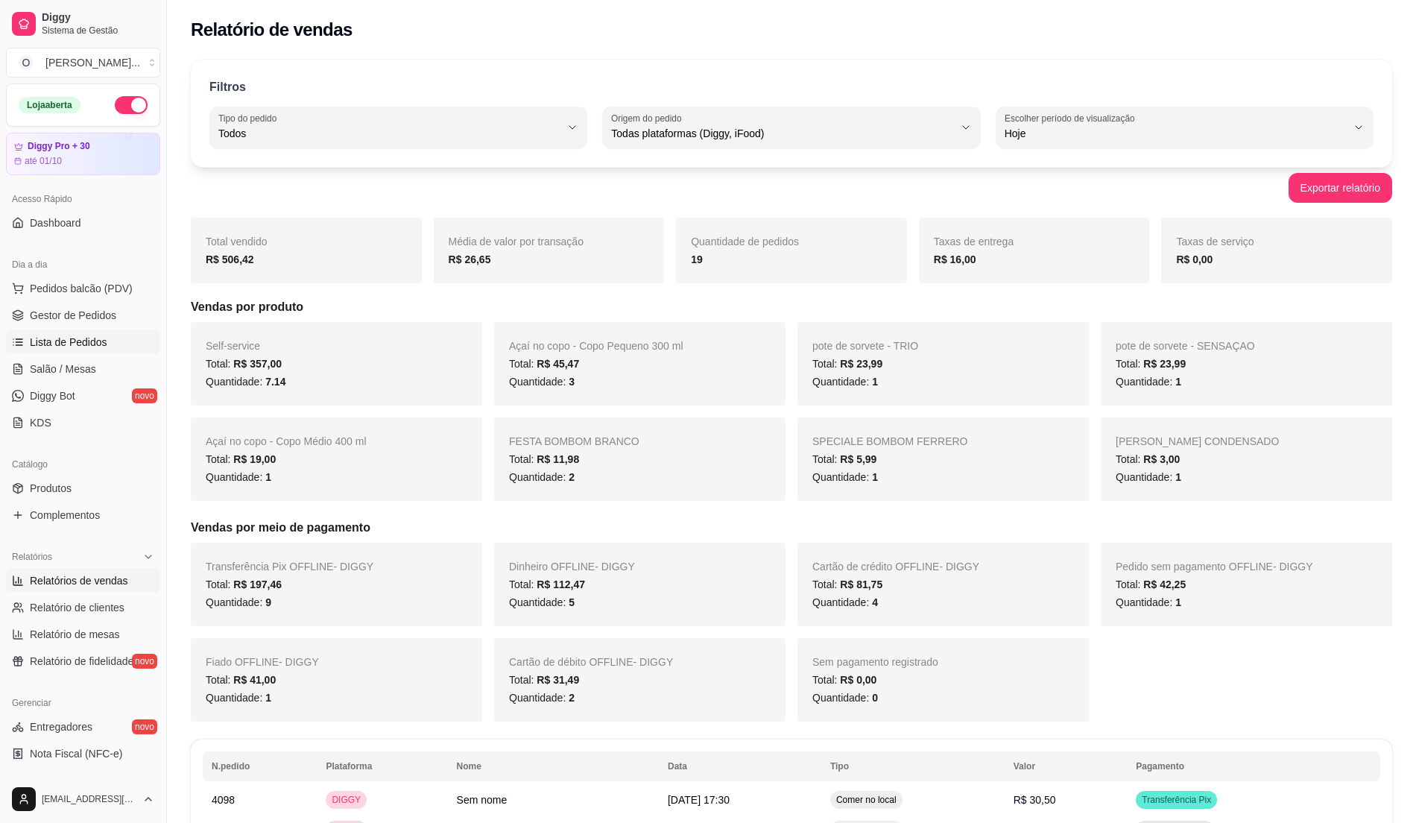
click at [85, 332] on link "Lista de Pedidos" at bounding box center [83, 342] width 154 height 24
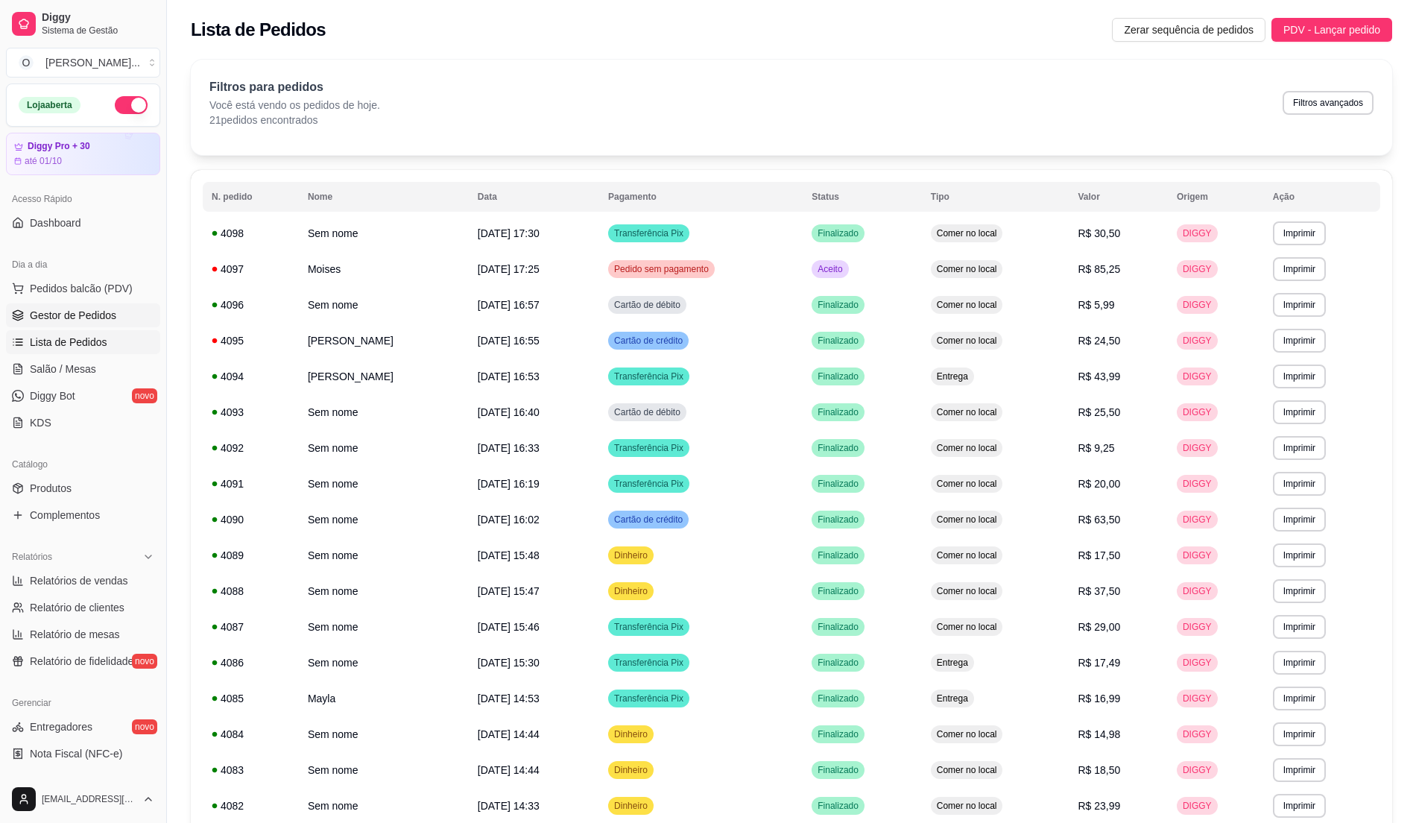
click at [54, 327] on link "Gestor de Pedidos" at bounding box center [83, 315] width 154 height 24
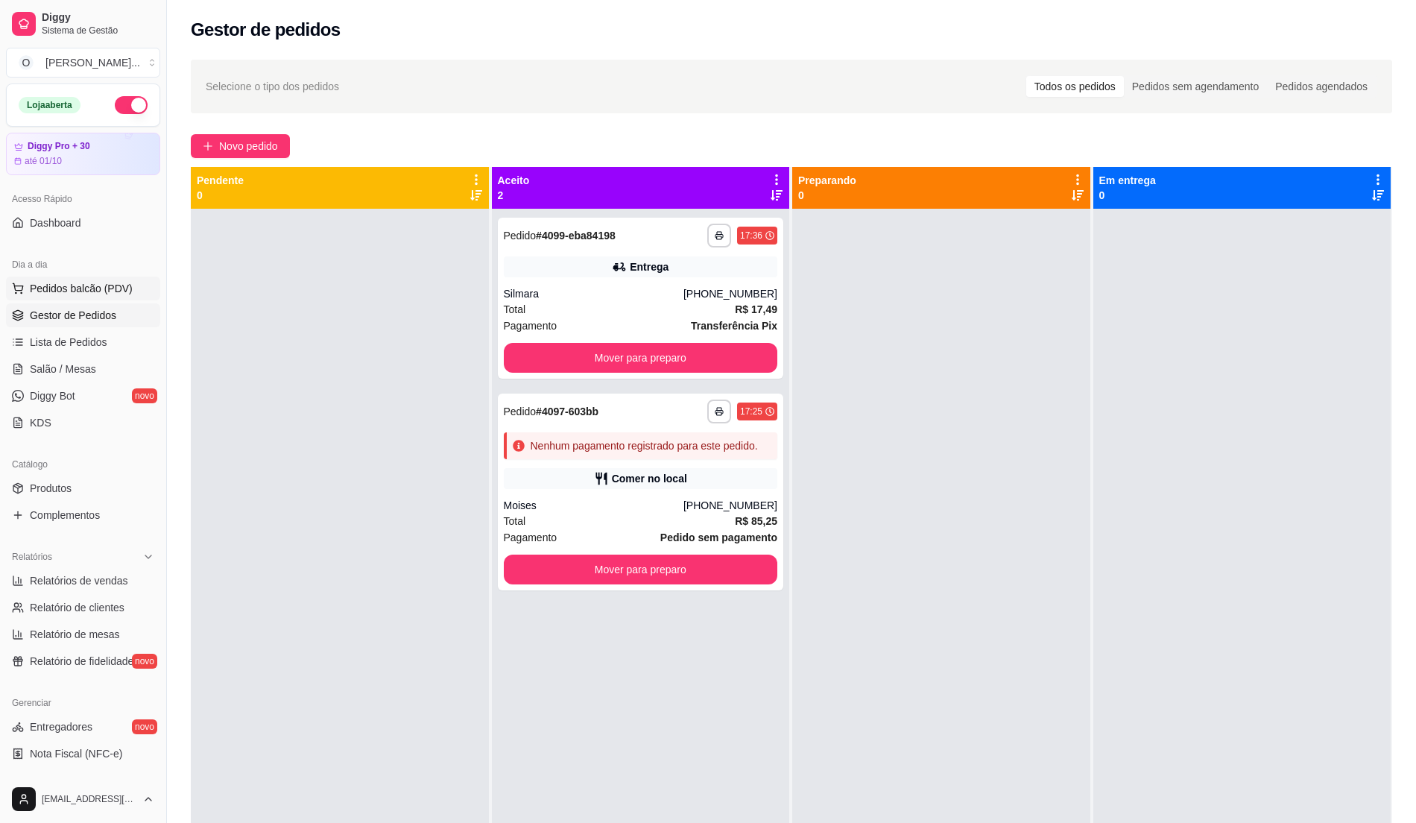
click at [115, 286] on span "Pedidos balcão (PDV)" at bounding box center [81, 288] width 103 height 15
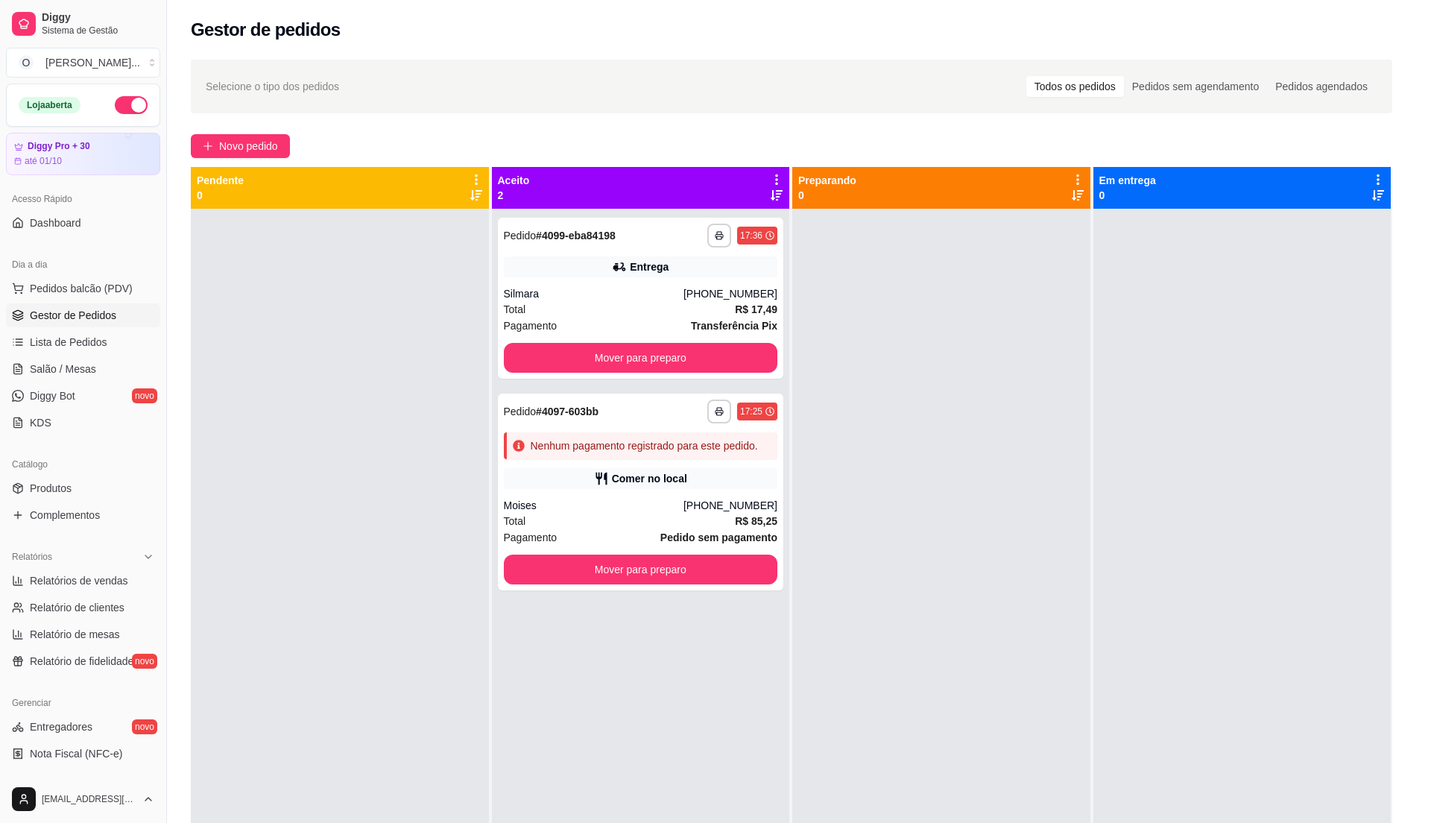
click at [111, 322] on img at bounding box center [114, 276] width 137 height 93
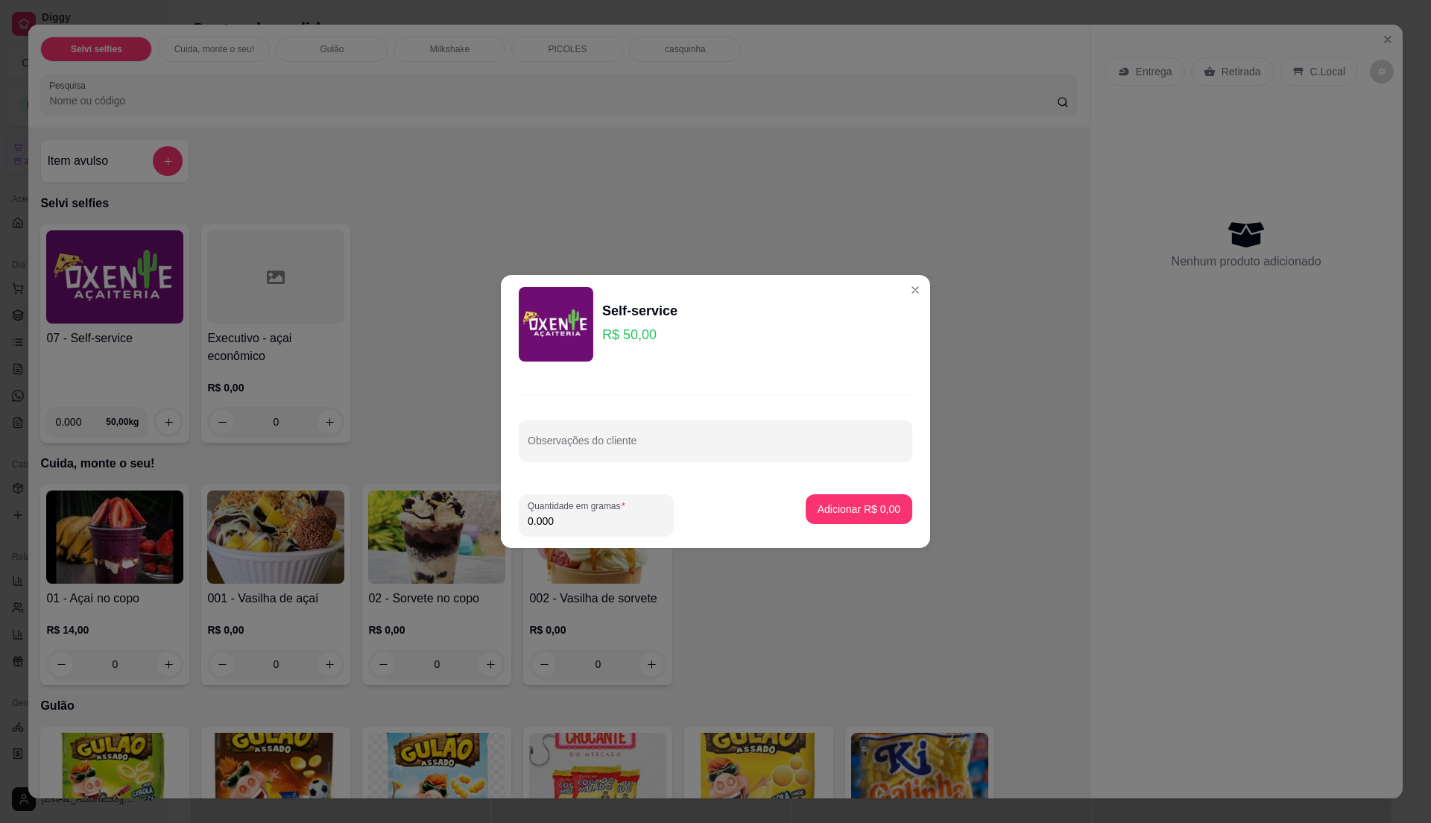
click at [579, 493] on footer "Quantidade em gramas 0.000 Adicionar R$ 0,00" at bounding box center [715, 515] width 429 height 66
click at [580, 505] on label "Quantidade em gramas" at bounding box center [579, 505] width 103 height 13
click at [580, 513] on input "0.000" at bounding box center [596, 520] width 137 height 15
type input "0.44"
click at [851, 501] on button "Adicionar R$ 22,00" at bounding box center [856, 509] width 113 height 30
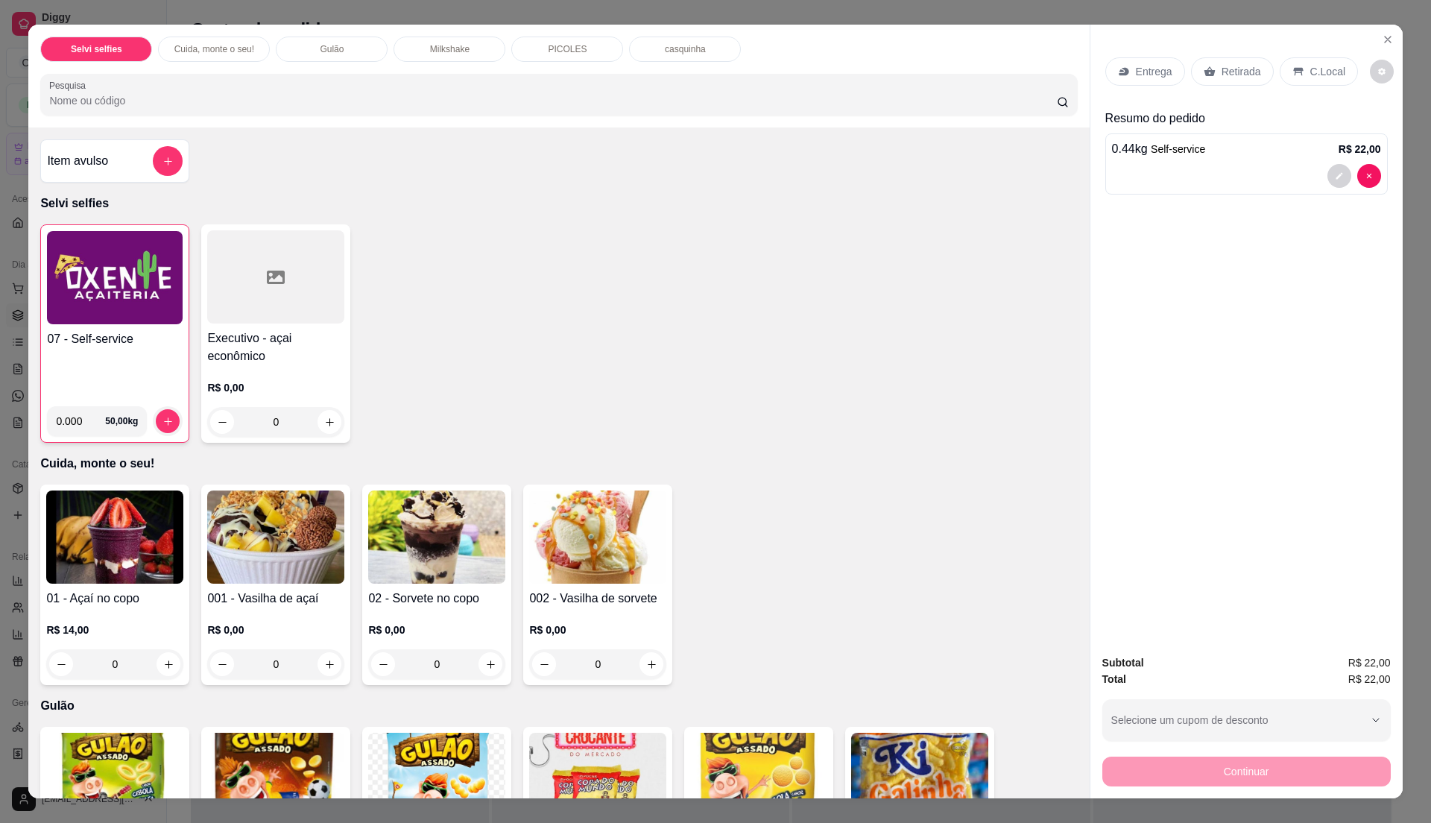
click at [1297, 67] on div "C.Local" at bounding box center [1319, 71] width 78 height 28
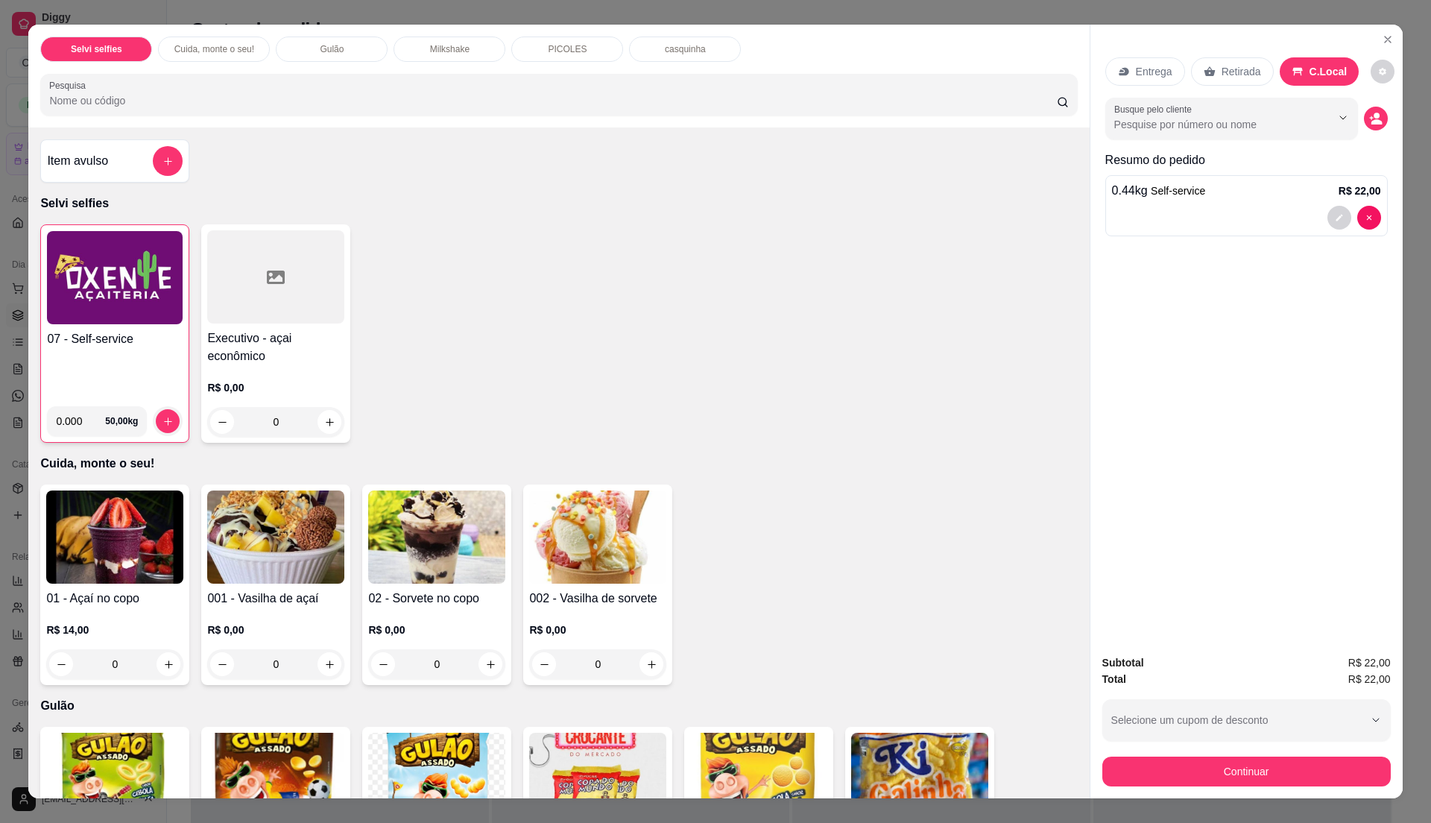
click at [1137, 64] on p "Entrega" at bounding box center [1154, 71] width 37 height 15
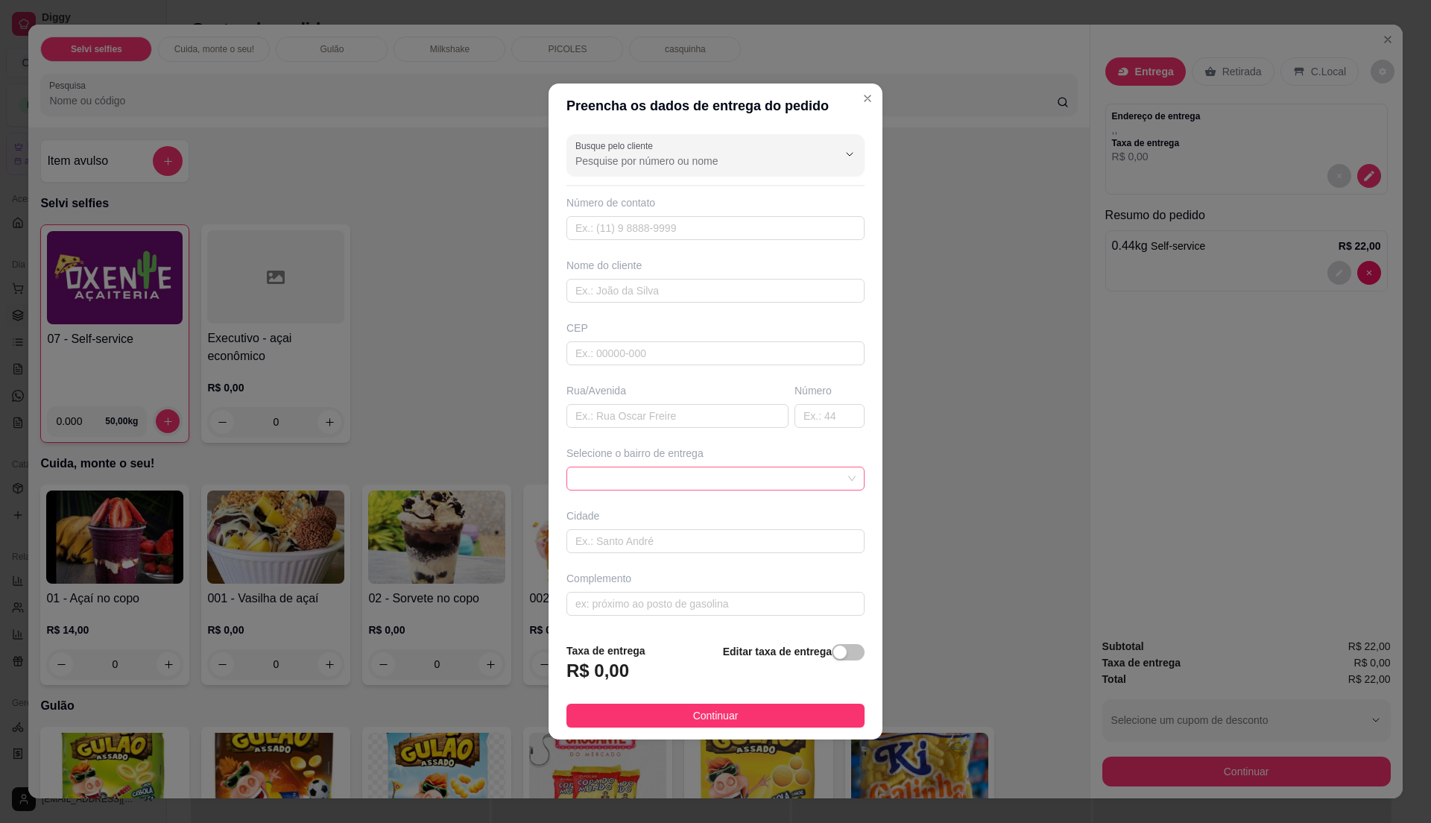
click at [829, 484] on span at bounding box center [715, 478] width 280 height 22
click at [805, 475] on span at bounding box center [715, 478] width 280 height 22
click at [832, 480] on span at bounding box center [715, 478] width 280 height 22
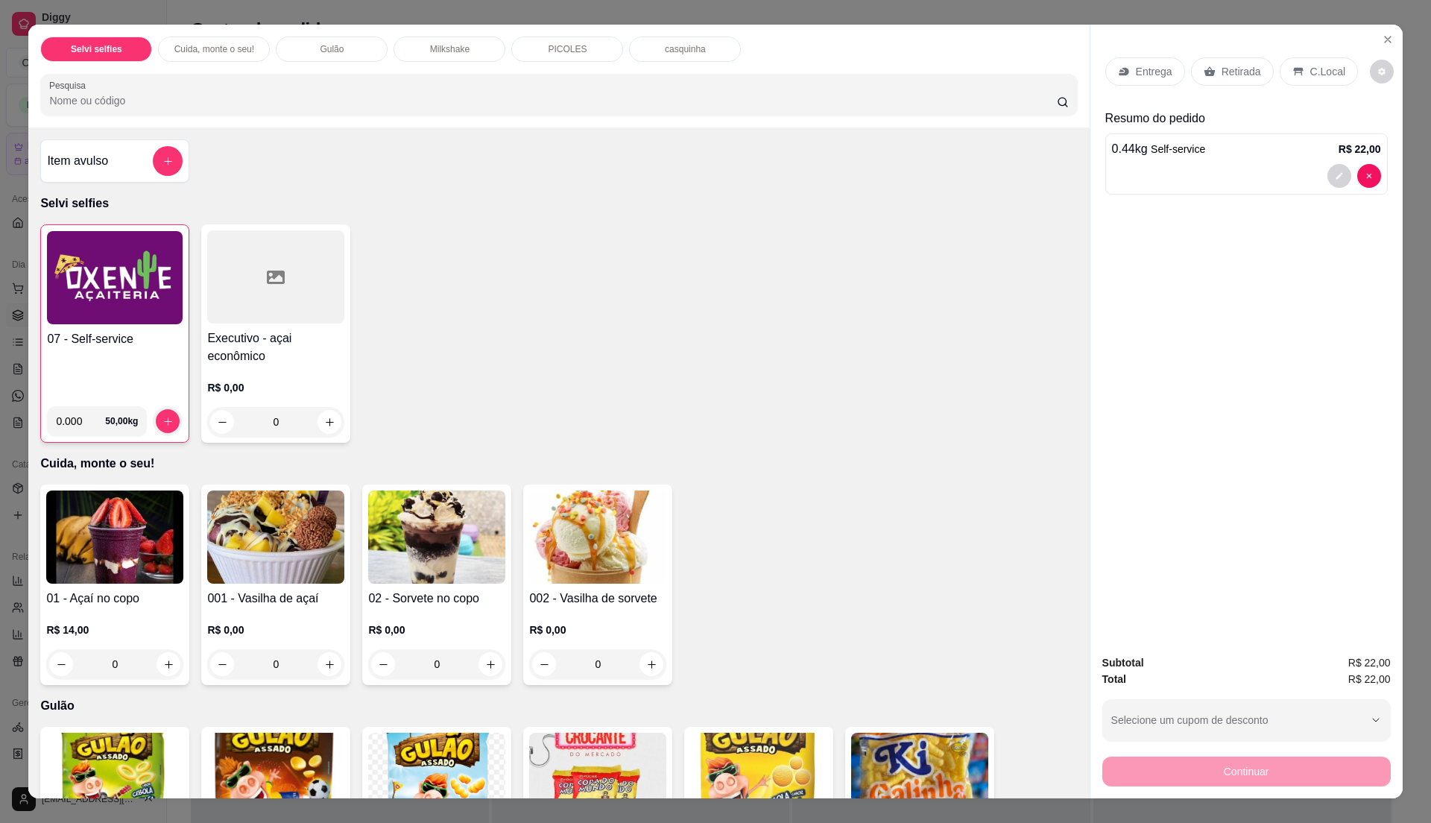
click at [1166, 66] on div "Entrega" at bounding box center [1145, 71] width 80 height 28
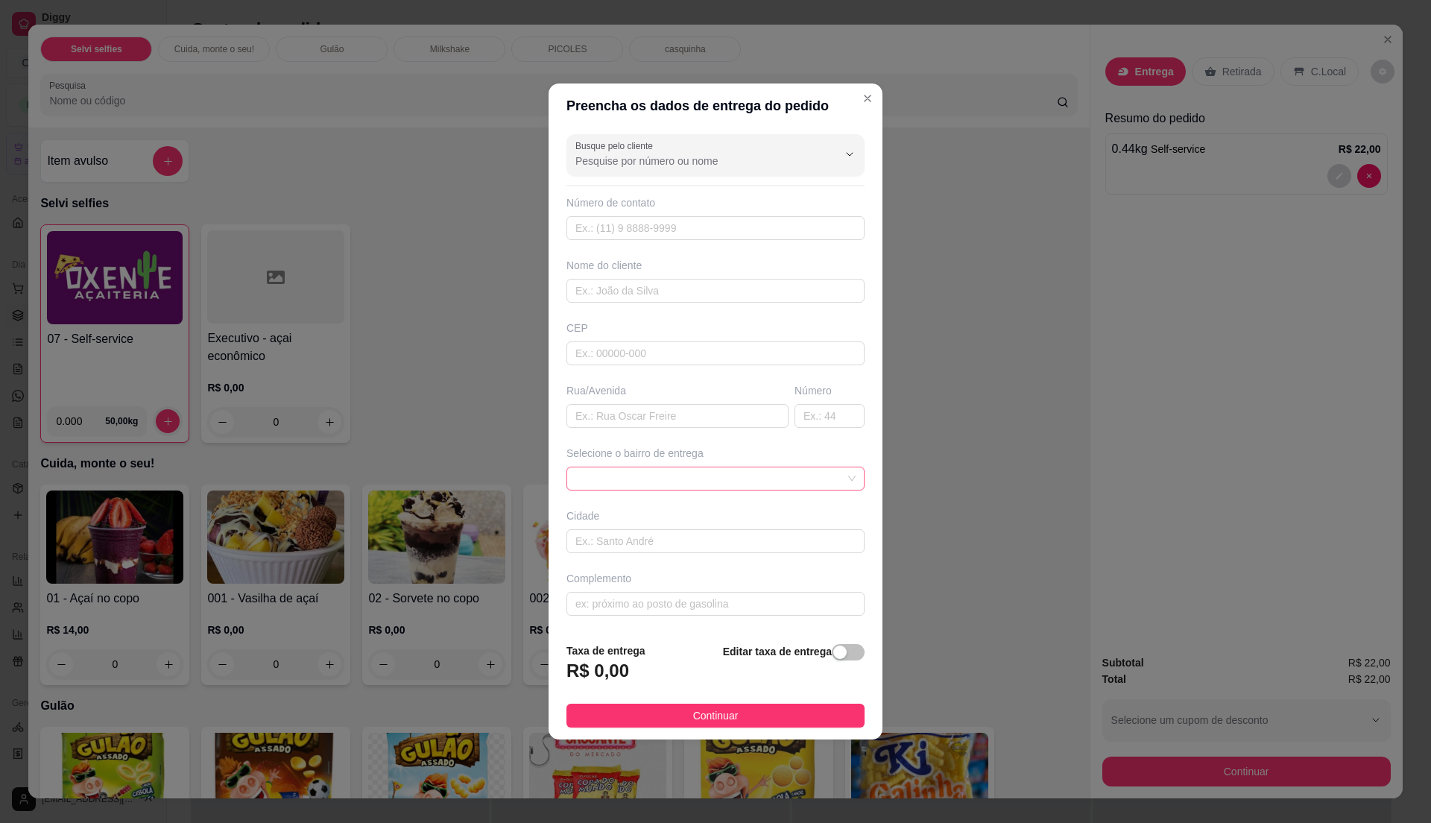
click at [829, 483] on span at bounding box center [715, 478] width 280 height 22
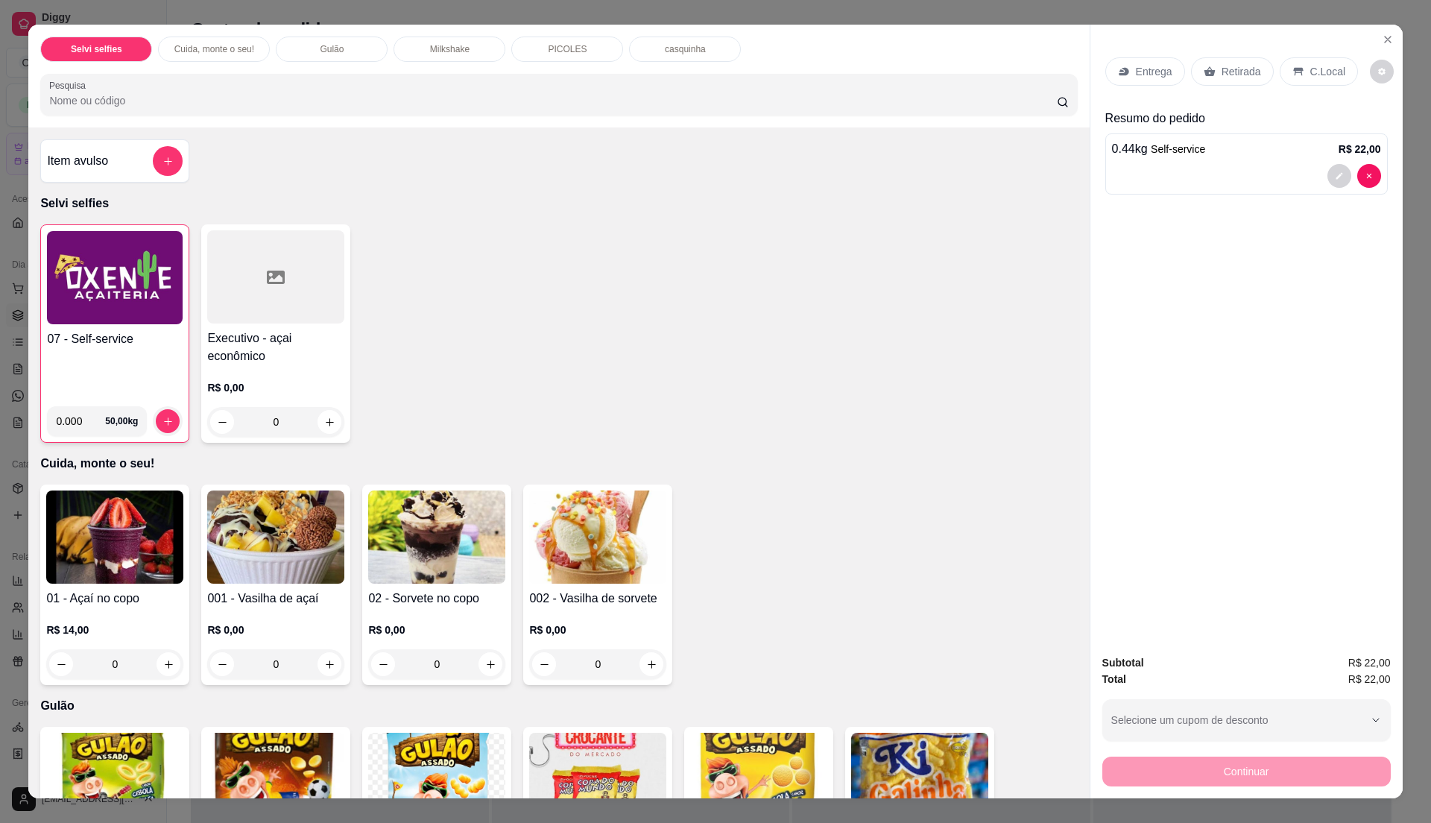
click at [1335, 63] on div "C.Local" at bounding box center [1319, 71] width 78 height 28
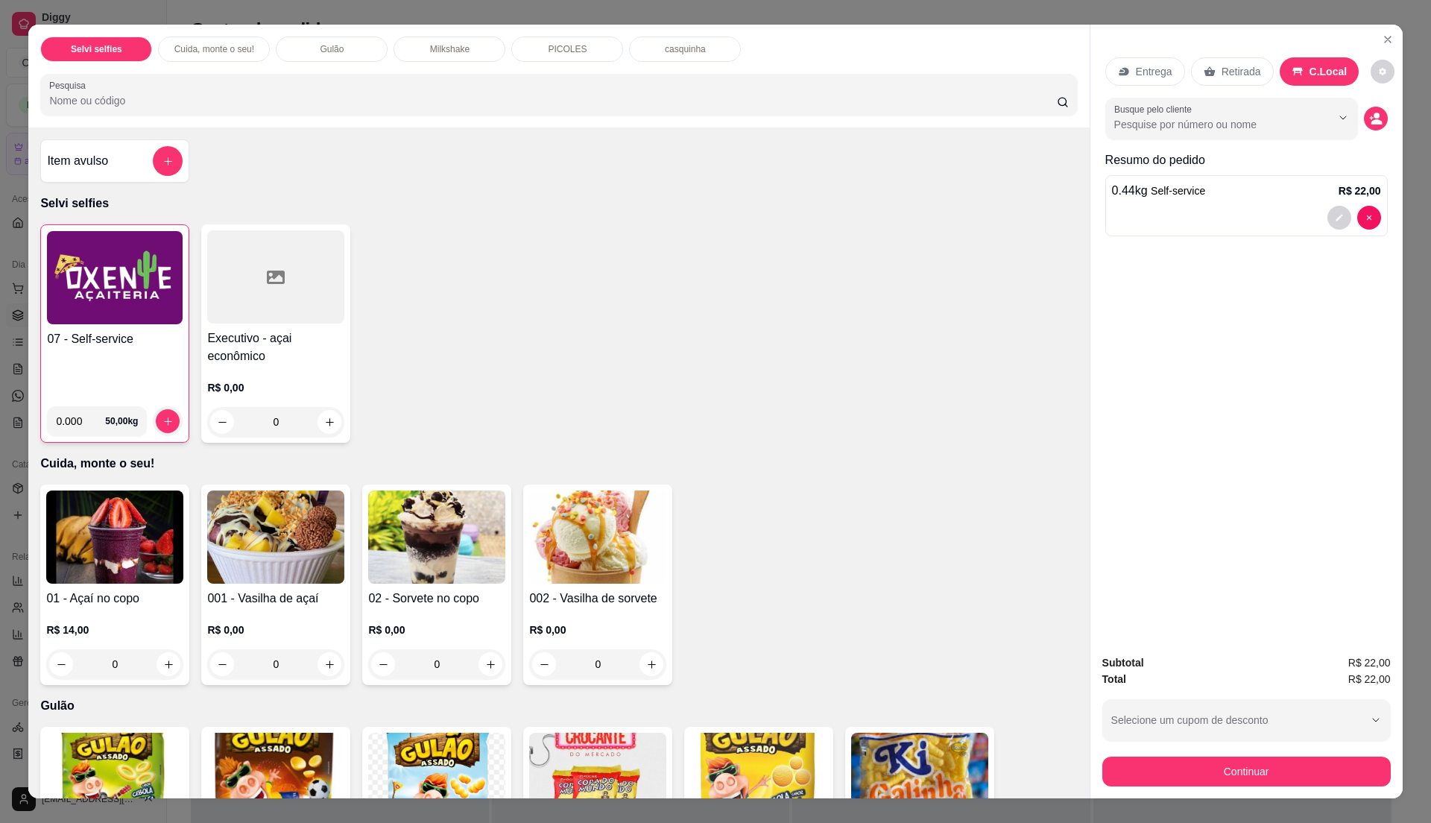
click at [1136, 69] on p "Entrega" at bounding box center [1154, 71] width 37 height 15
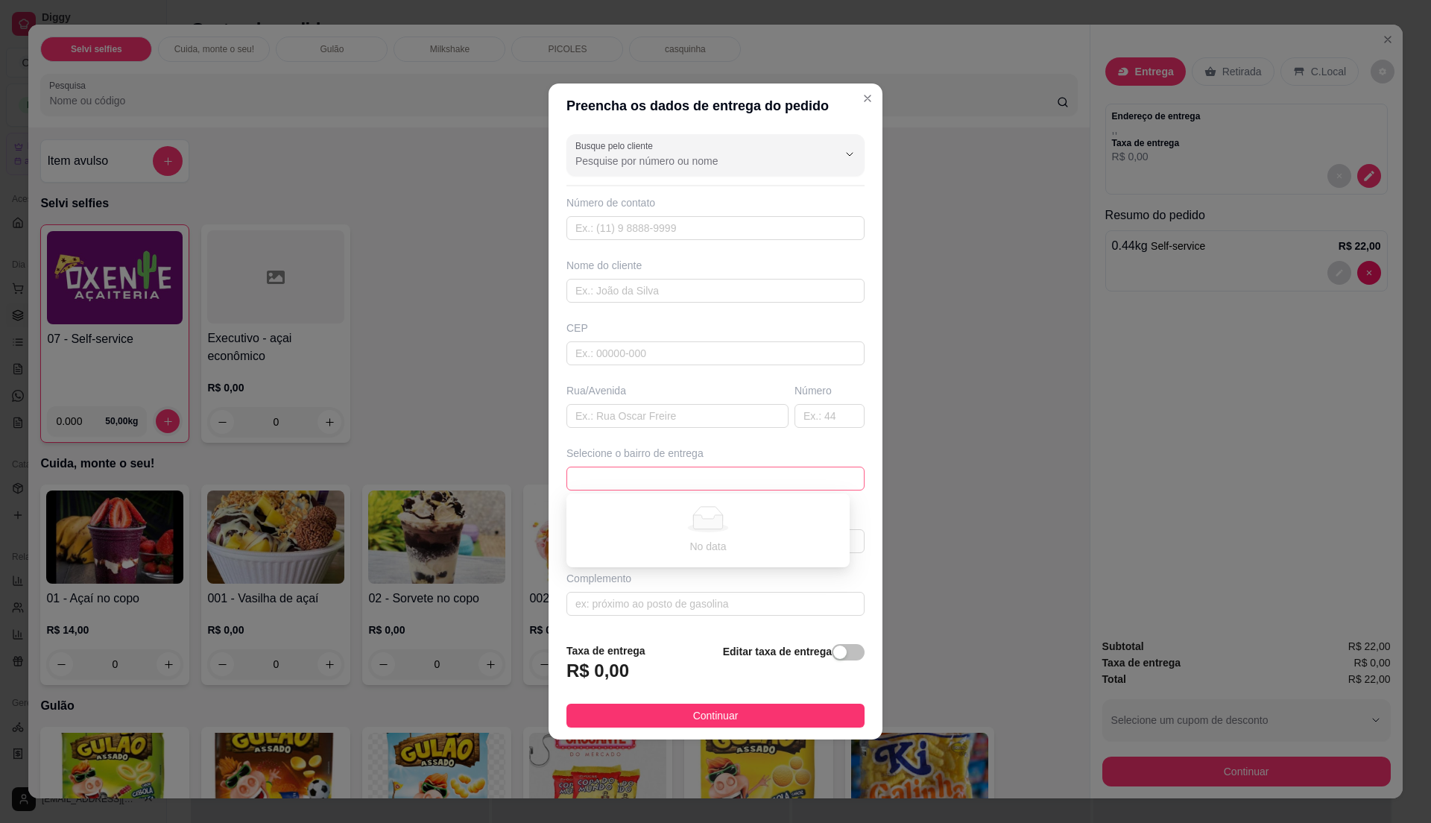
click at [824, 483] on span at bounding box center [715, 478] width 280 height 22
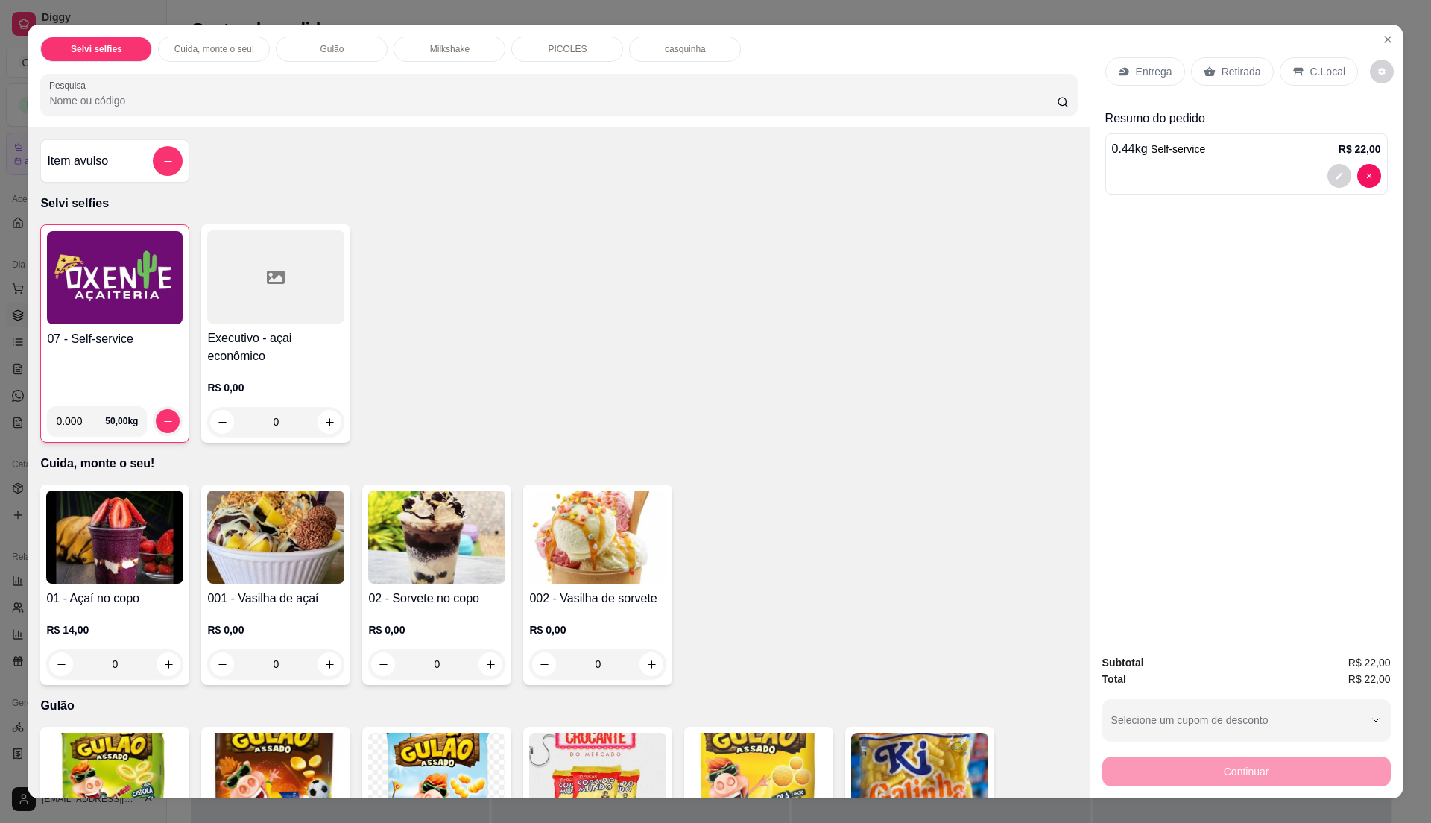
click at [133, 377] on div "07 - Self-service" at bounding box center [115, 362] width 136 height 64
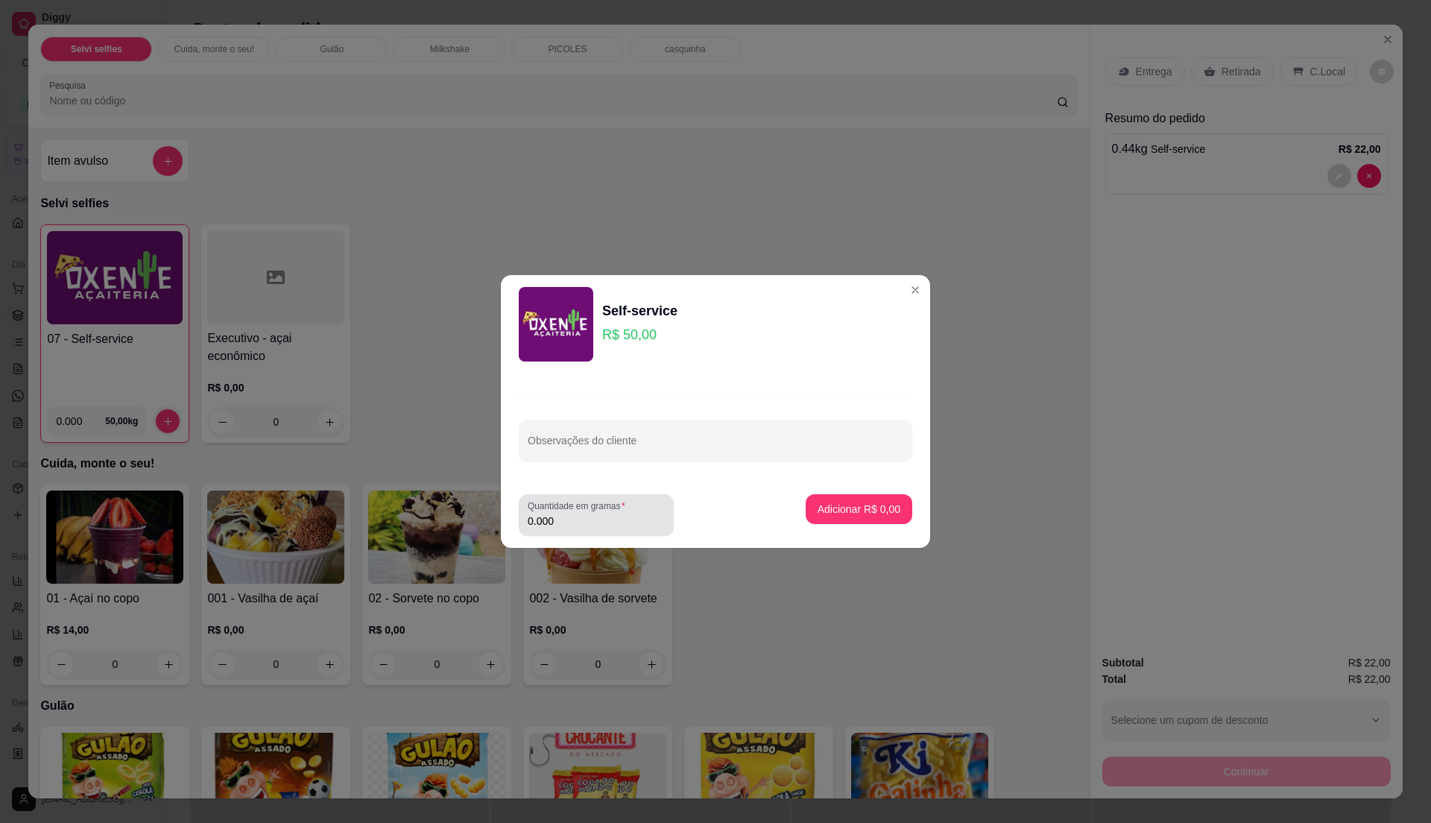
click at [589, 510] on label "Quantidade em gramas" at bounding box center [579, 505] width 103 height 13
click at [589, 513] on input "0.000" at bounding box center [596, 520] width 137 height 15
click at [597, 523] on input "0" at bounding box center [596, 520] width 137 height 15
click at [570, 511] on label "Quantidade em gramas" at bounding box center [579, 505] width 103 height 13
click at [570, 513] on input "0" at bounding box center [596, 520] width 137 height 15
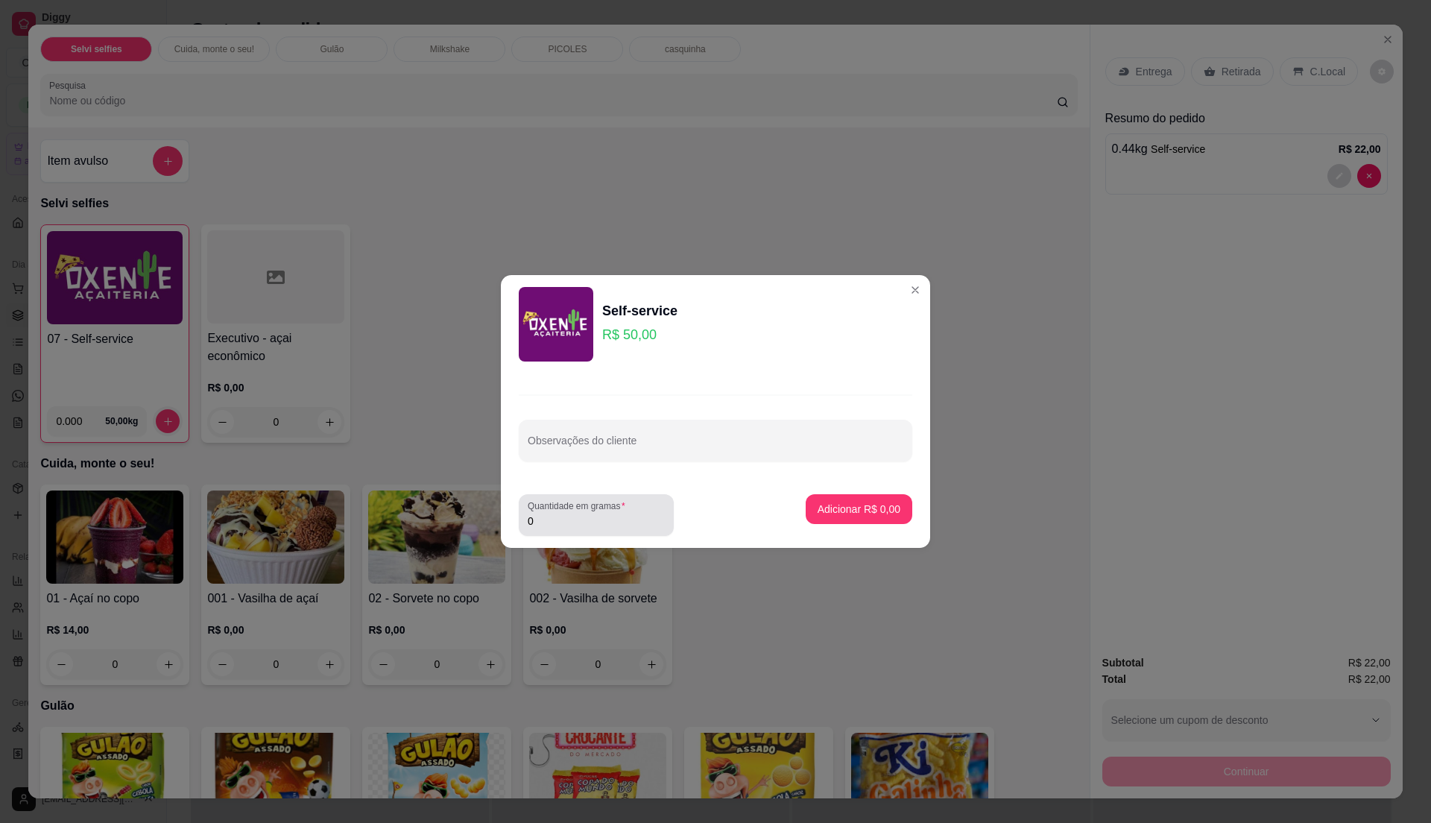
click at [570, 511] on label "Quantidade em gramas" at bounding box center [579, 505] width 103 height 13
click at [570, 513] on input "0" at bounding box center [596, 520] width 137 height 15
click at [578, 519] on input "0" at bounding box center [596, 520] width 137 height 15
type input "0.44"
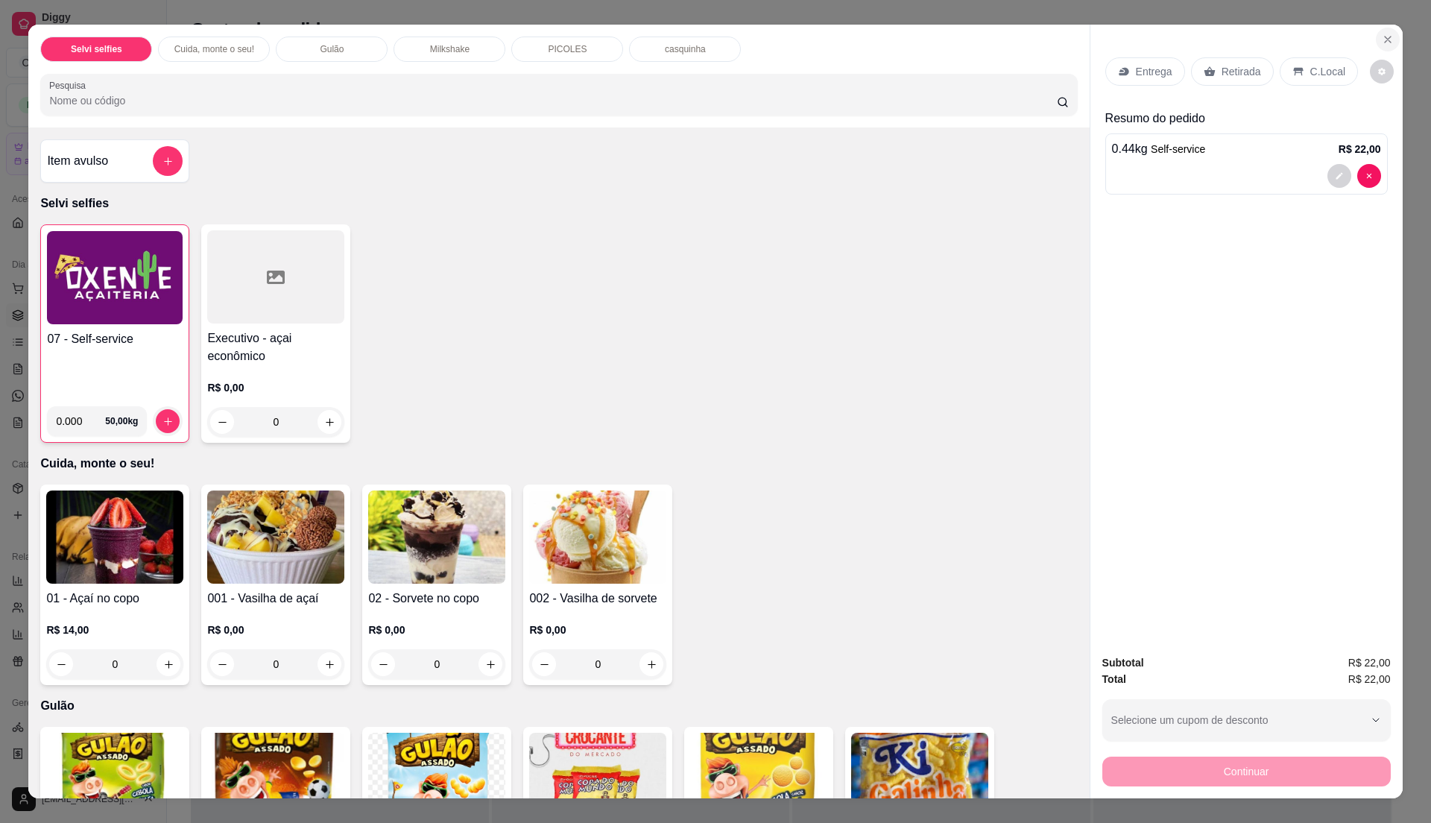
click at [1382, 34] on icon "Close" at bounding box center [1388, 40] width 12 height 12
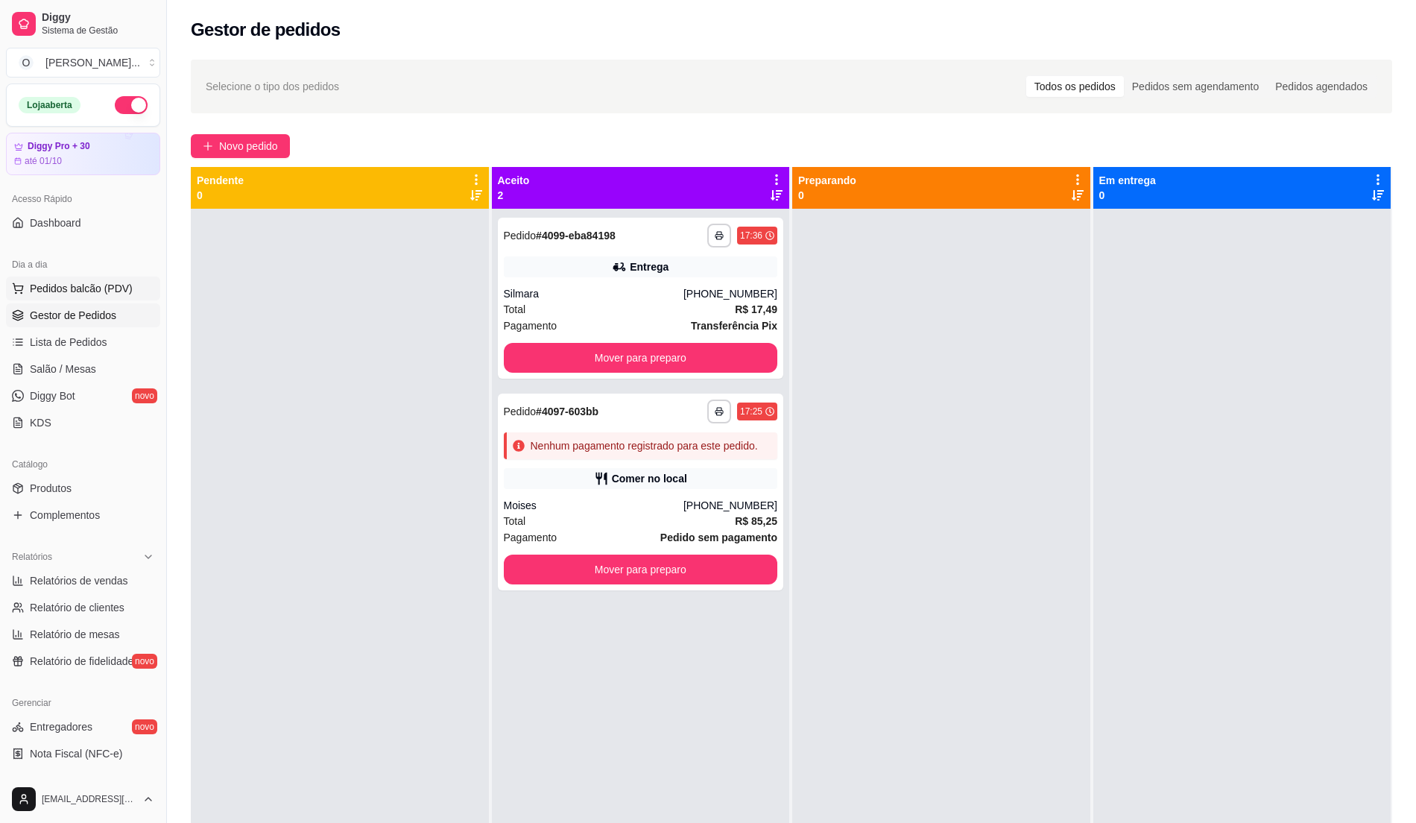
click at [72, 295] on span "Pedidos balcão (PDV)" at bounding box center [81, 288] width 103 height 15
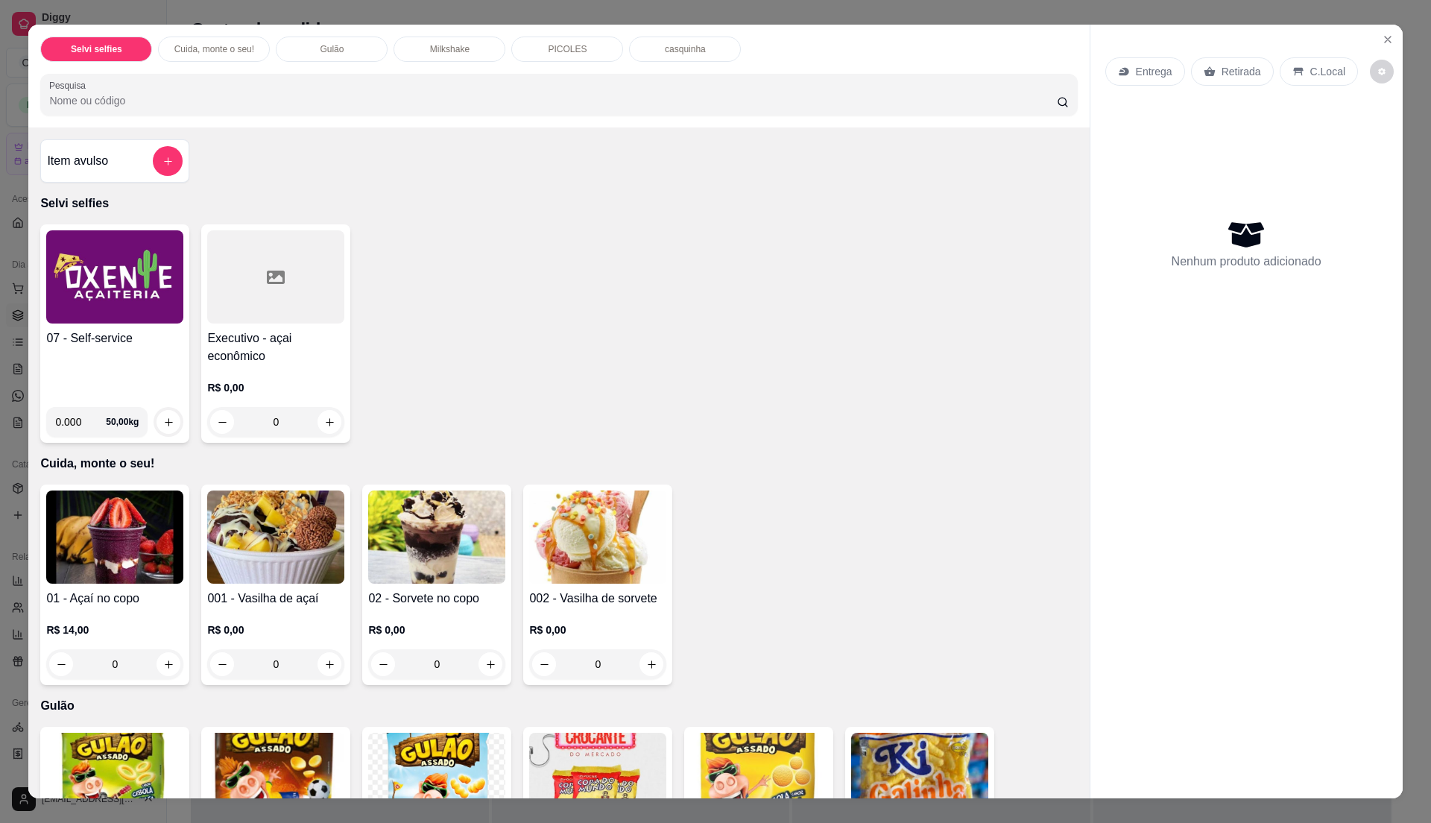
click at [80, 328] on div "07 - Self-service 0.000 50,00 kg" at bounding box center [114, 333] width 149 height 218
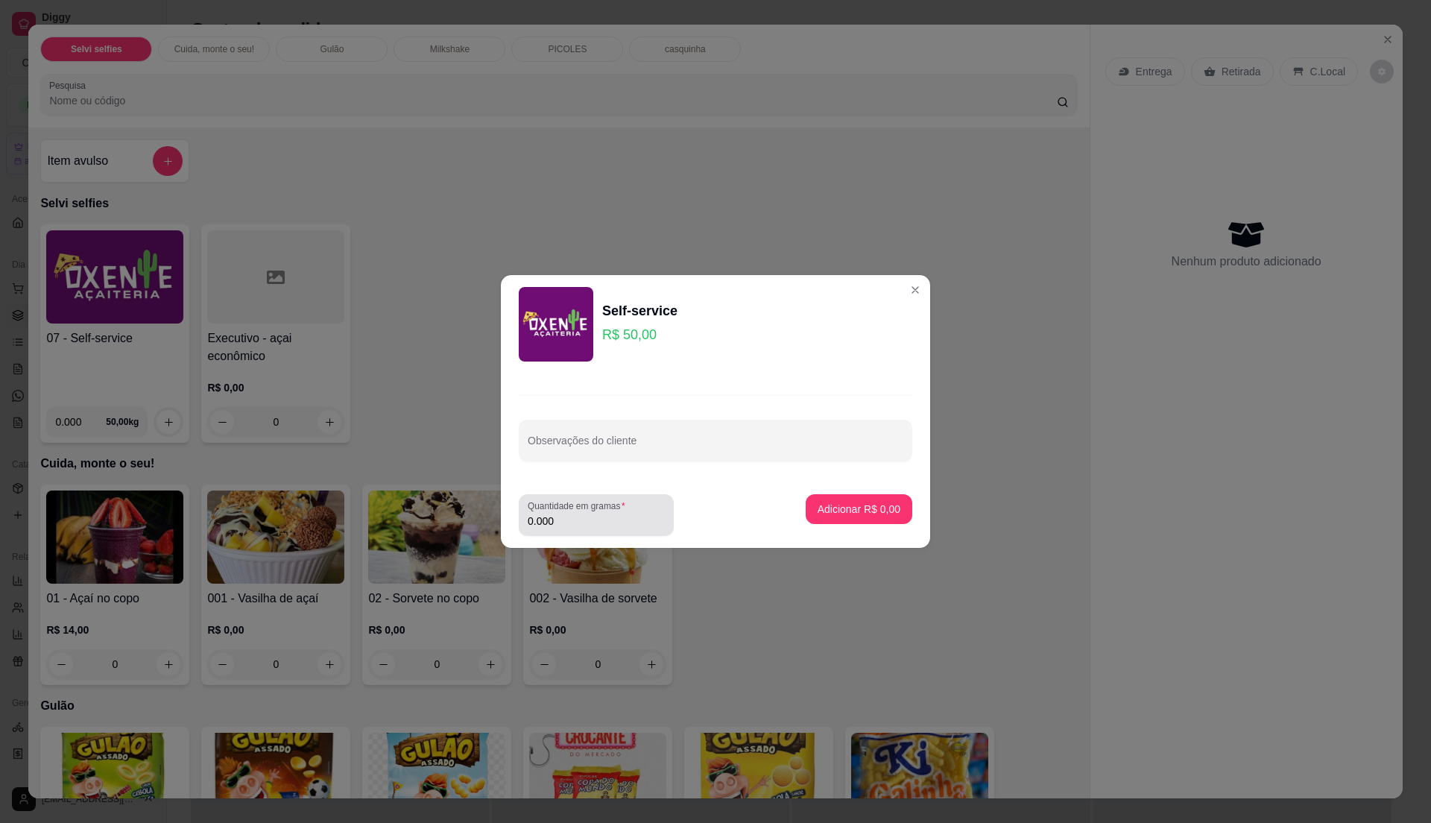
click at [572, 522] on input "0.000" at bounding box center [596, 520] width 137 height 15
type input "0.44"
click at [820, 505] on p "Adicionar R$ 22,00" at bounding box center [856, 509] width 86 height 14
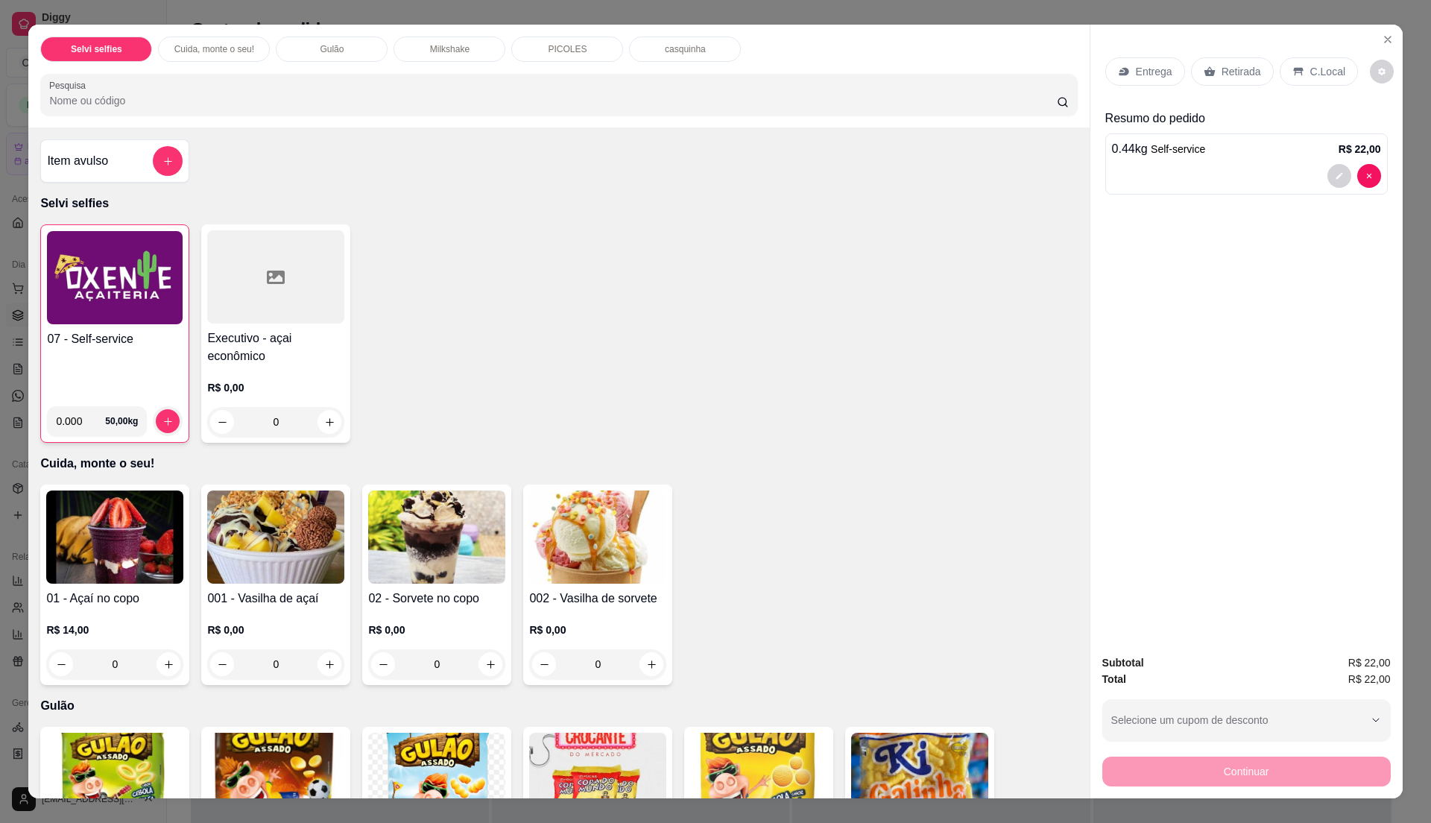
click at [1292, 66] on icon at bounding box center [1298, 72] width 12 height 12
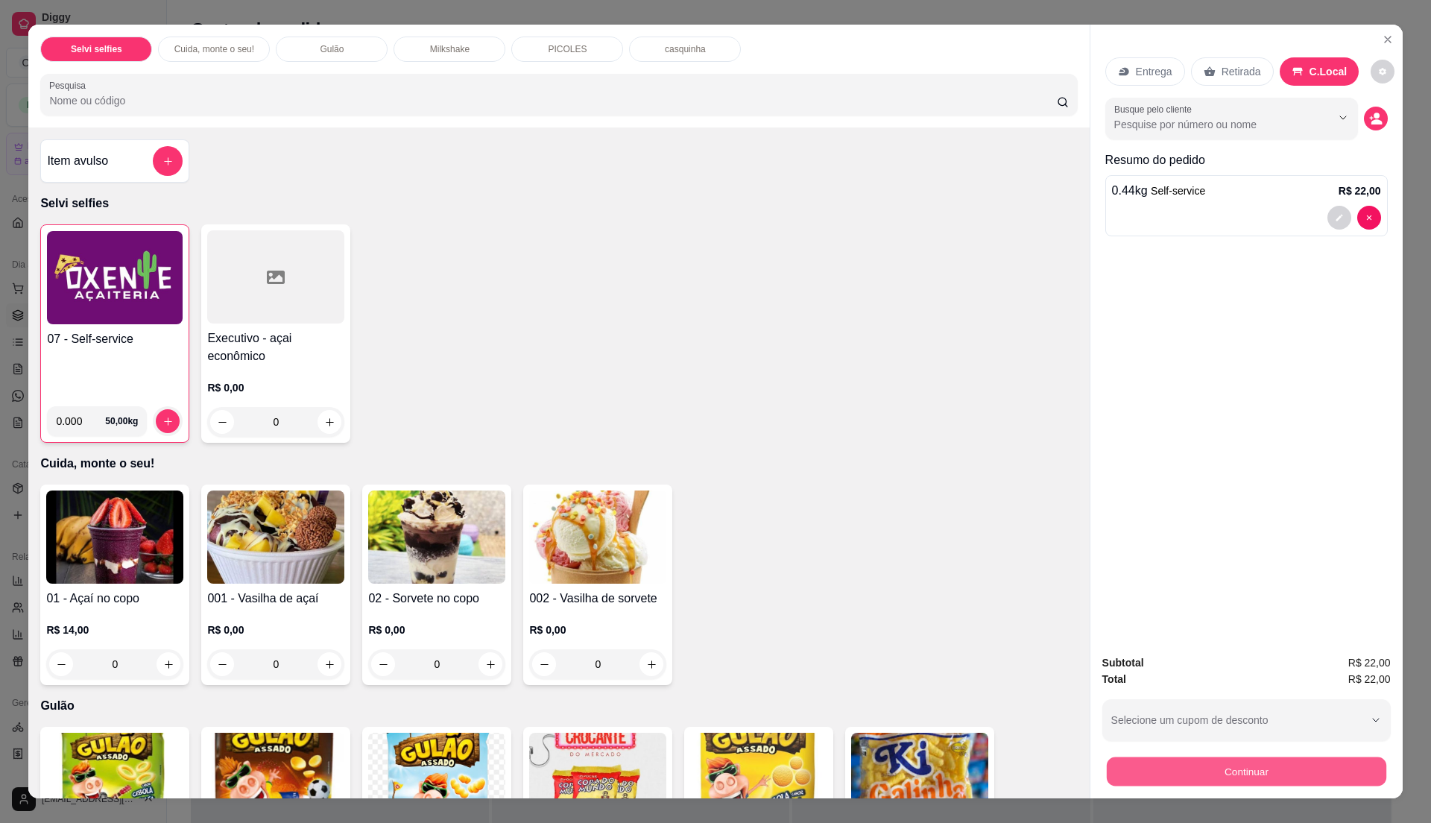
click at [1205, 768] on button "Continuar" at bounding box center [1245, 770] width 279 height 29
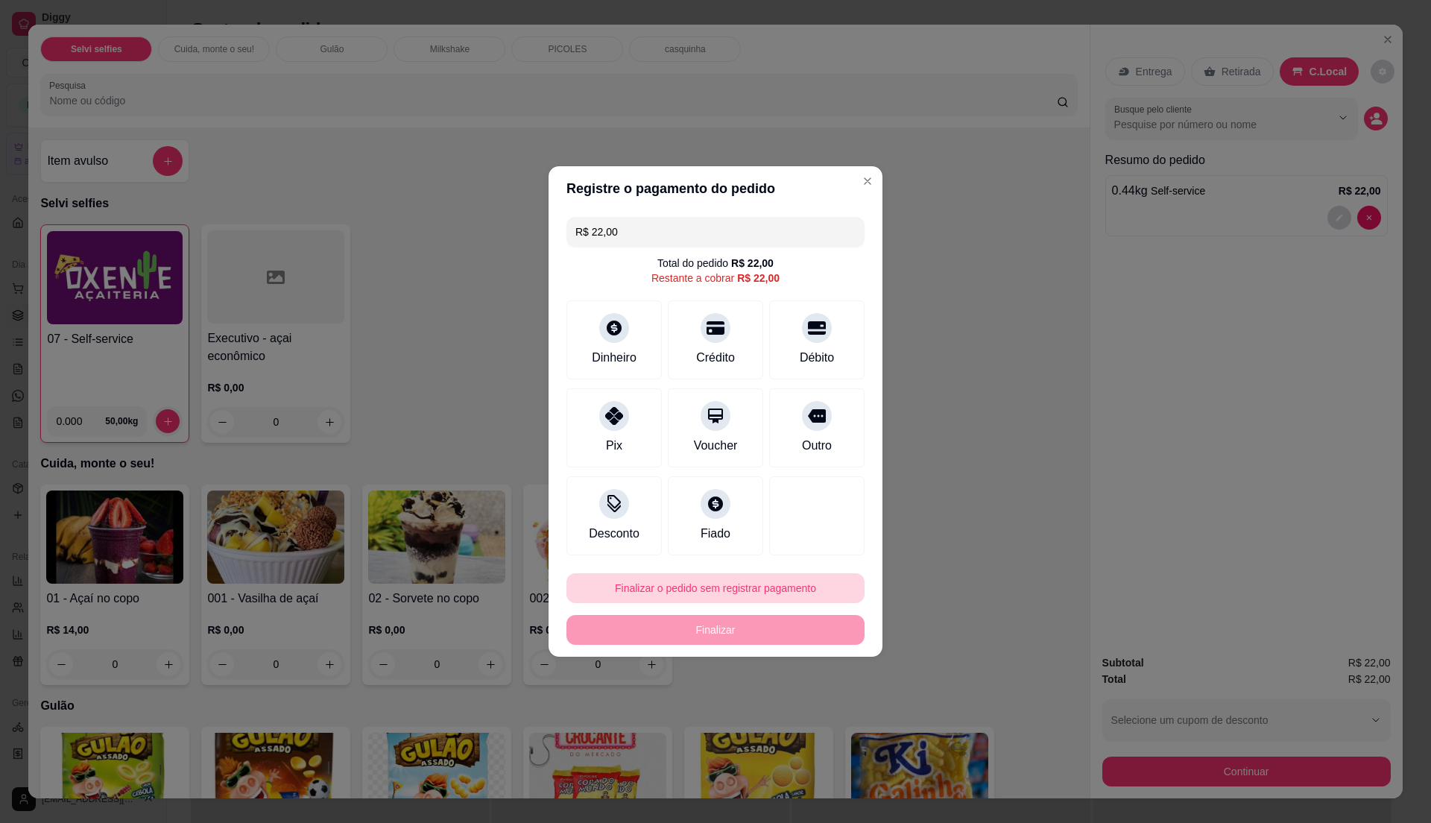
click at [764, 599] on button "Finalizar o pedido sem registrar pagamento" at bounding box center [715, 588] width 298 height 30
click at [794, 717] on button "Confirmar" at bounding box center [807, 711] width 53 height 22
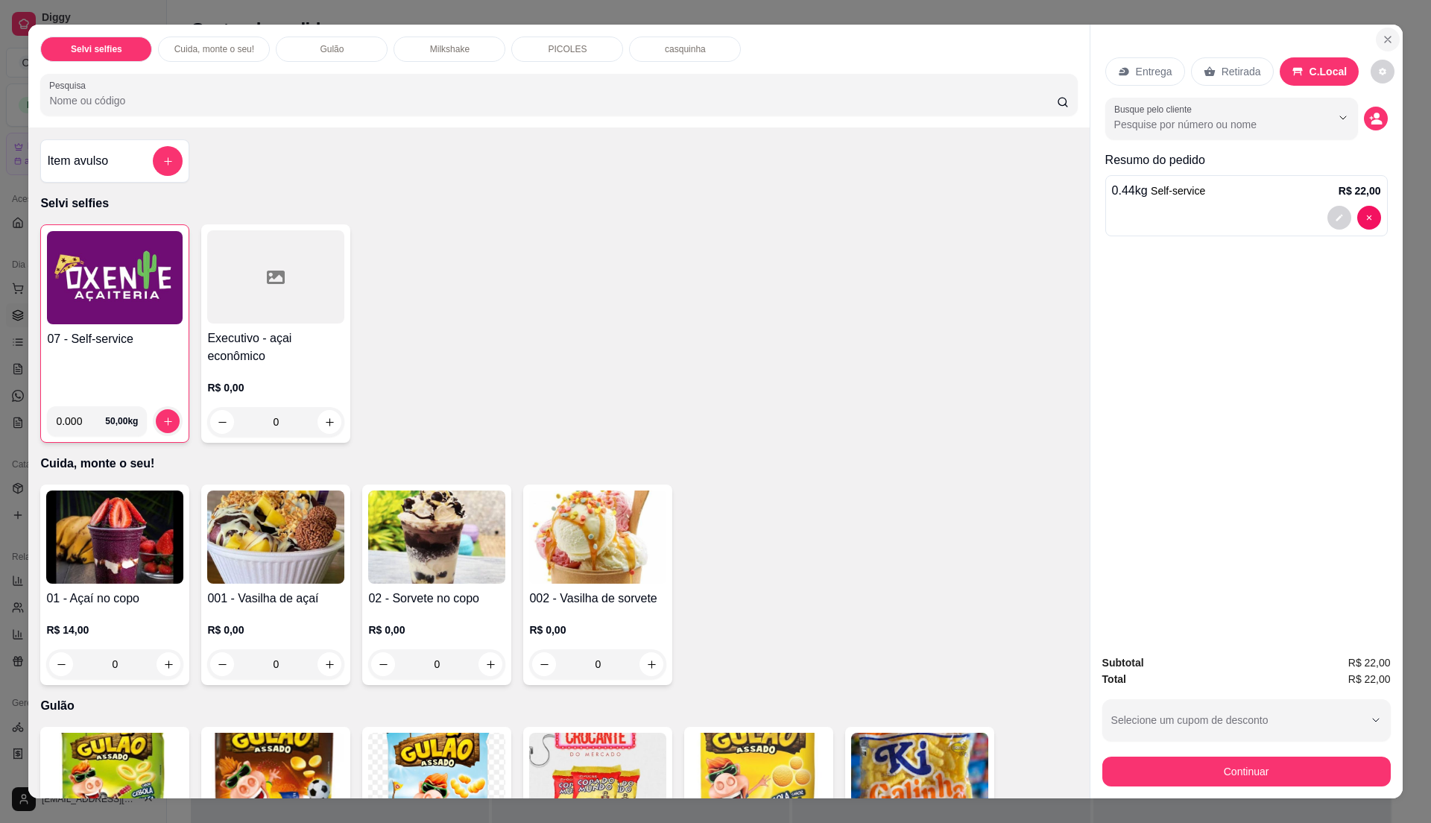
click at [1382, 46] on button "Close" at bounding box center [1388, 40] width 24 height 24
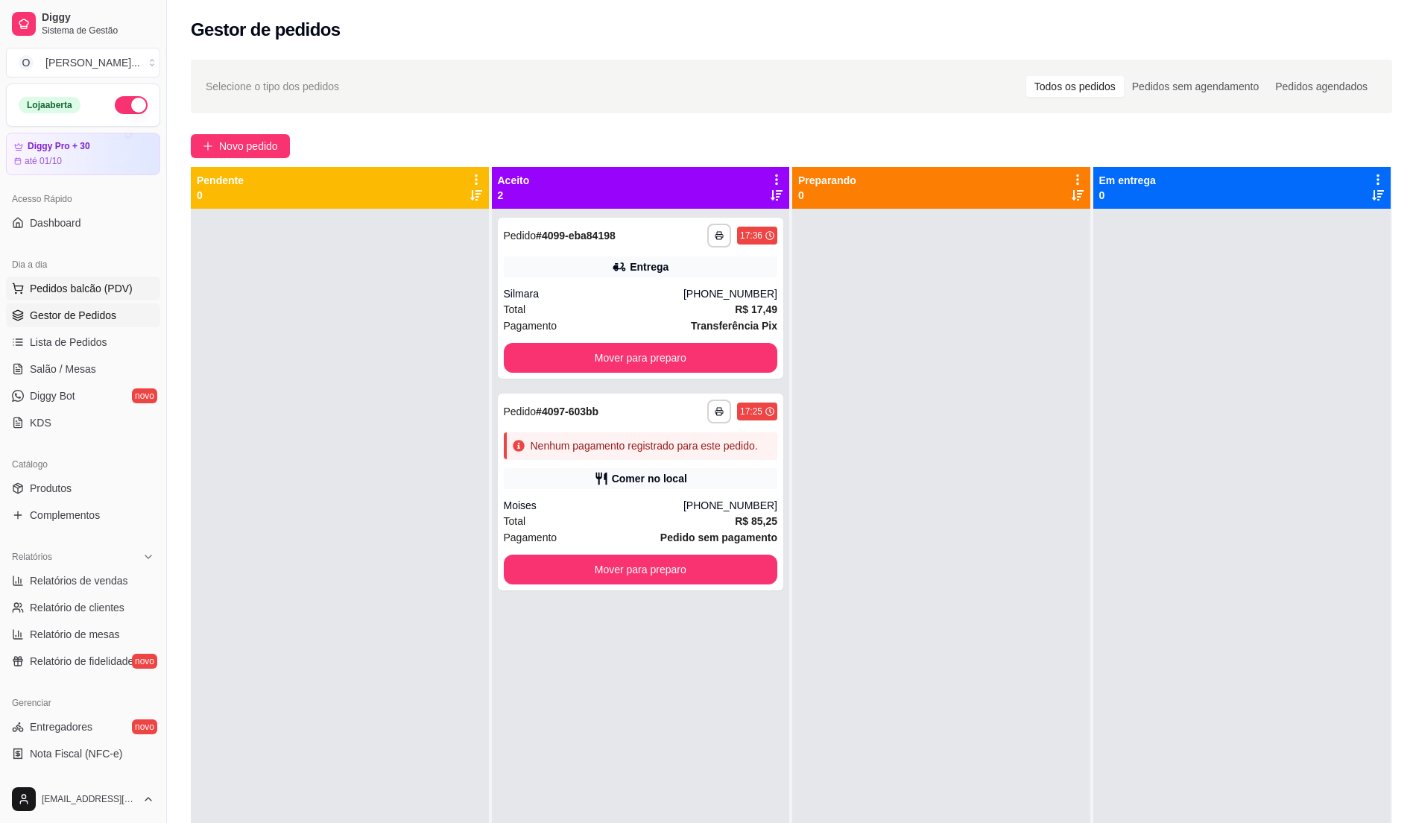
click at [89, 290] on span "Pedidos balcão (PDV)" at bounding box center [81, 288] width 103 height 15
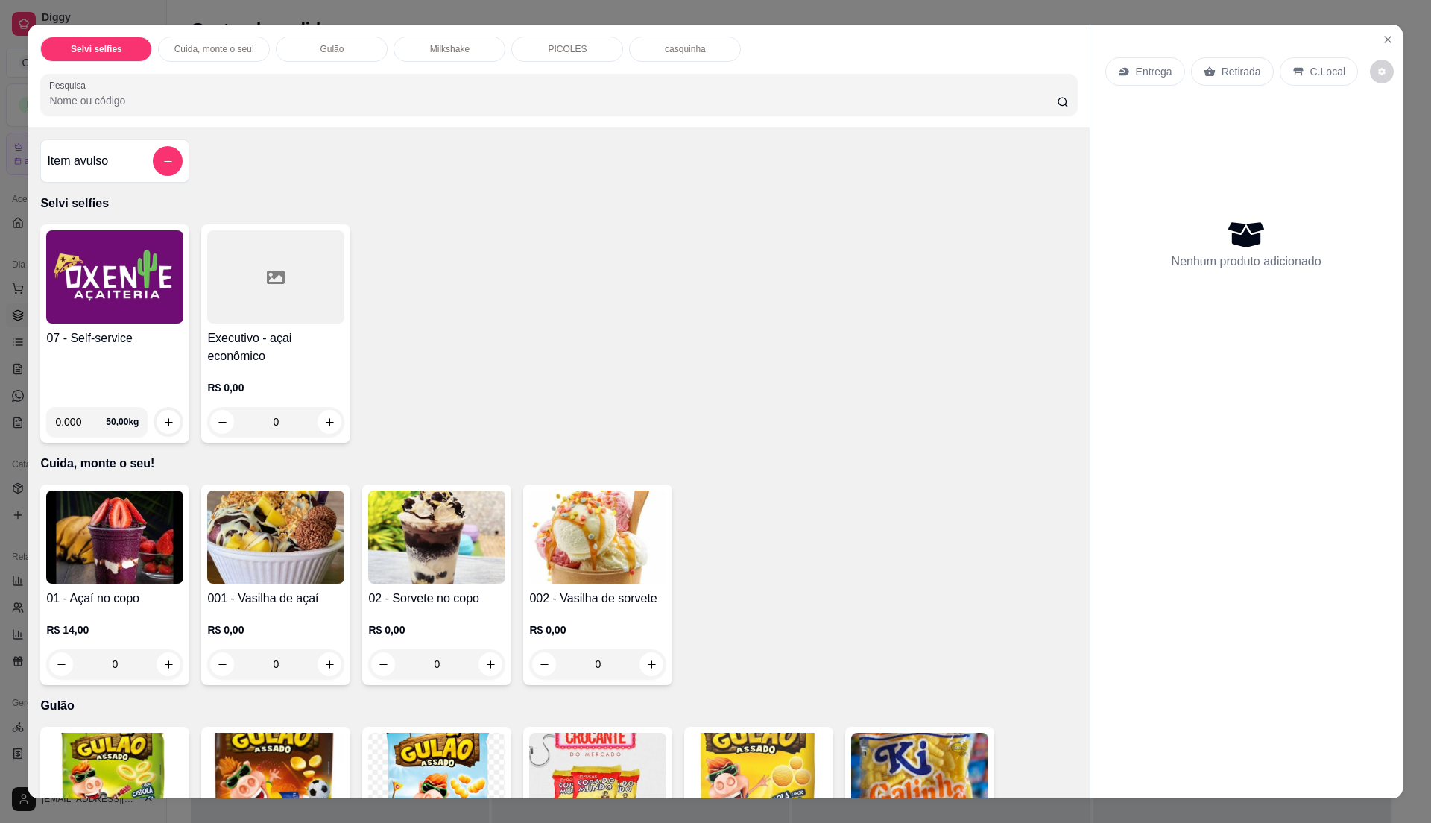
click at [540, 265] on div "07 - Self-service 0.000 50,00 kg Executivo - açai econômico R$ 0,00 0" at bounding box center [558, 333] width 1037 height 218
click at [1385, 37] on icon "Close" at bounding box center [1388, 40] width 6 height 6
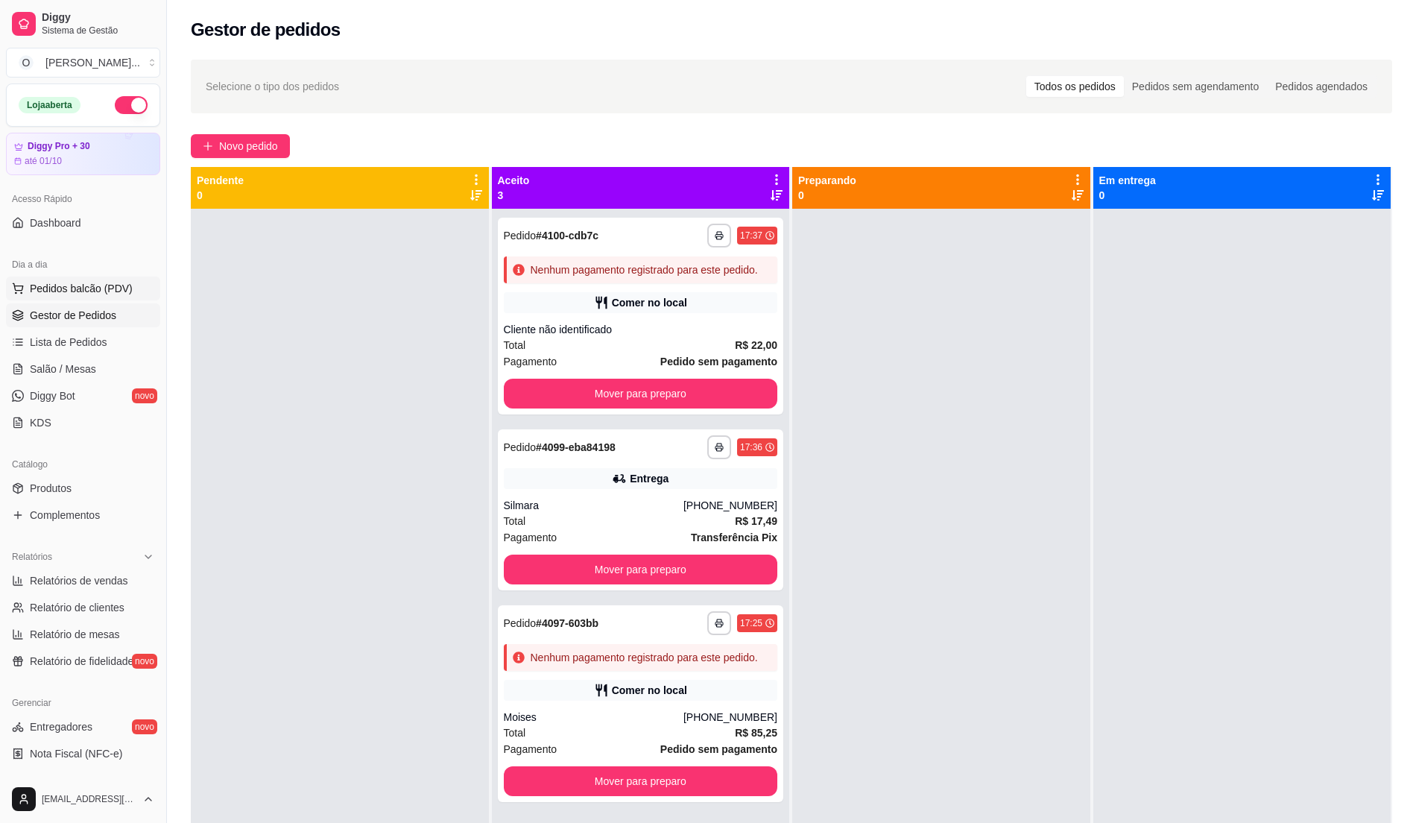
click at [101, 297] on button "Pedidos balcão (PDV)" at bounding box center [83, 288] width 154 height 24
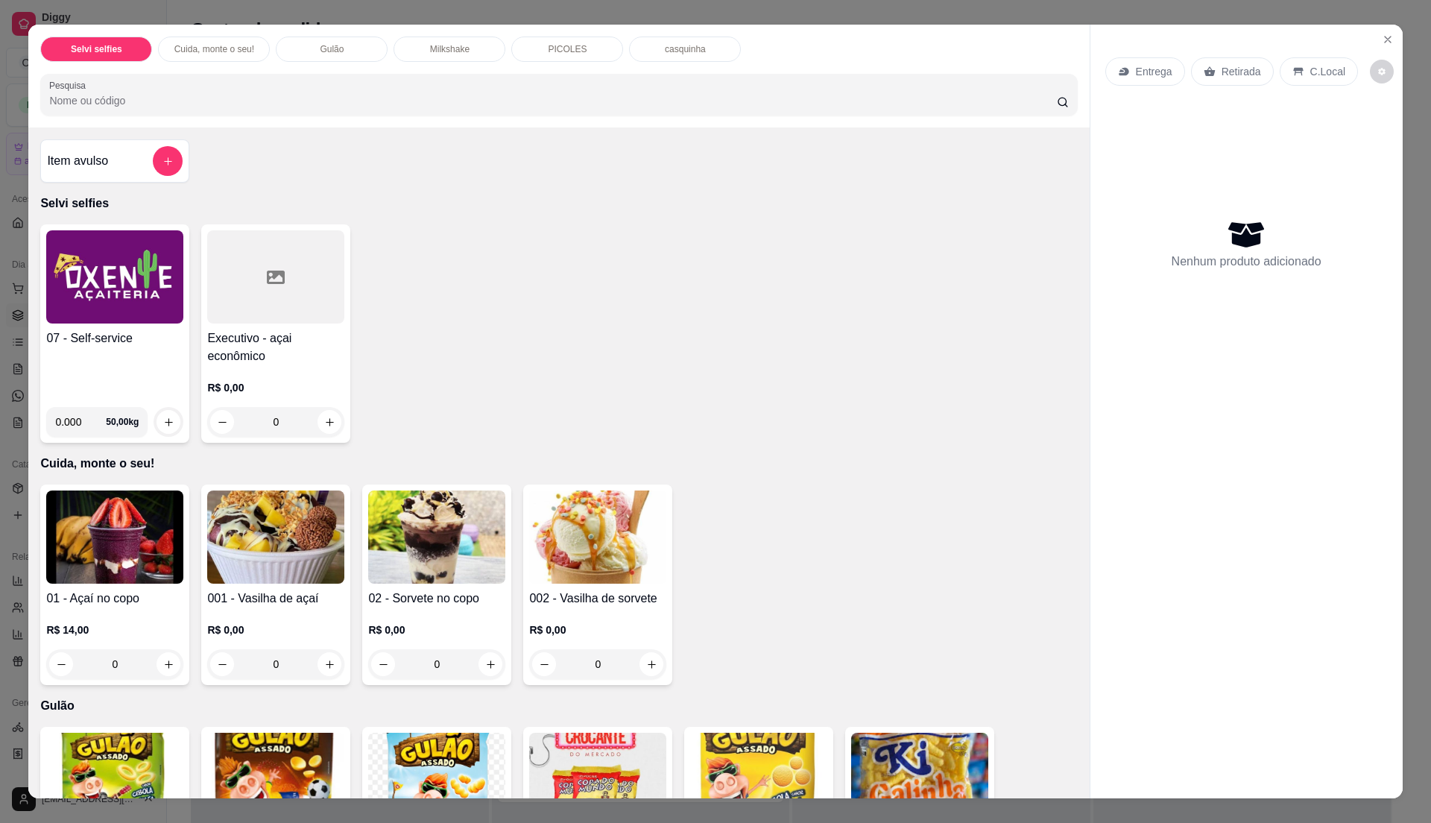
click at [115, 352] on div "07 - Self-service" at bounding box center [114, 362] width 137 height 66
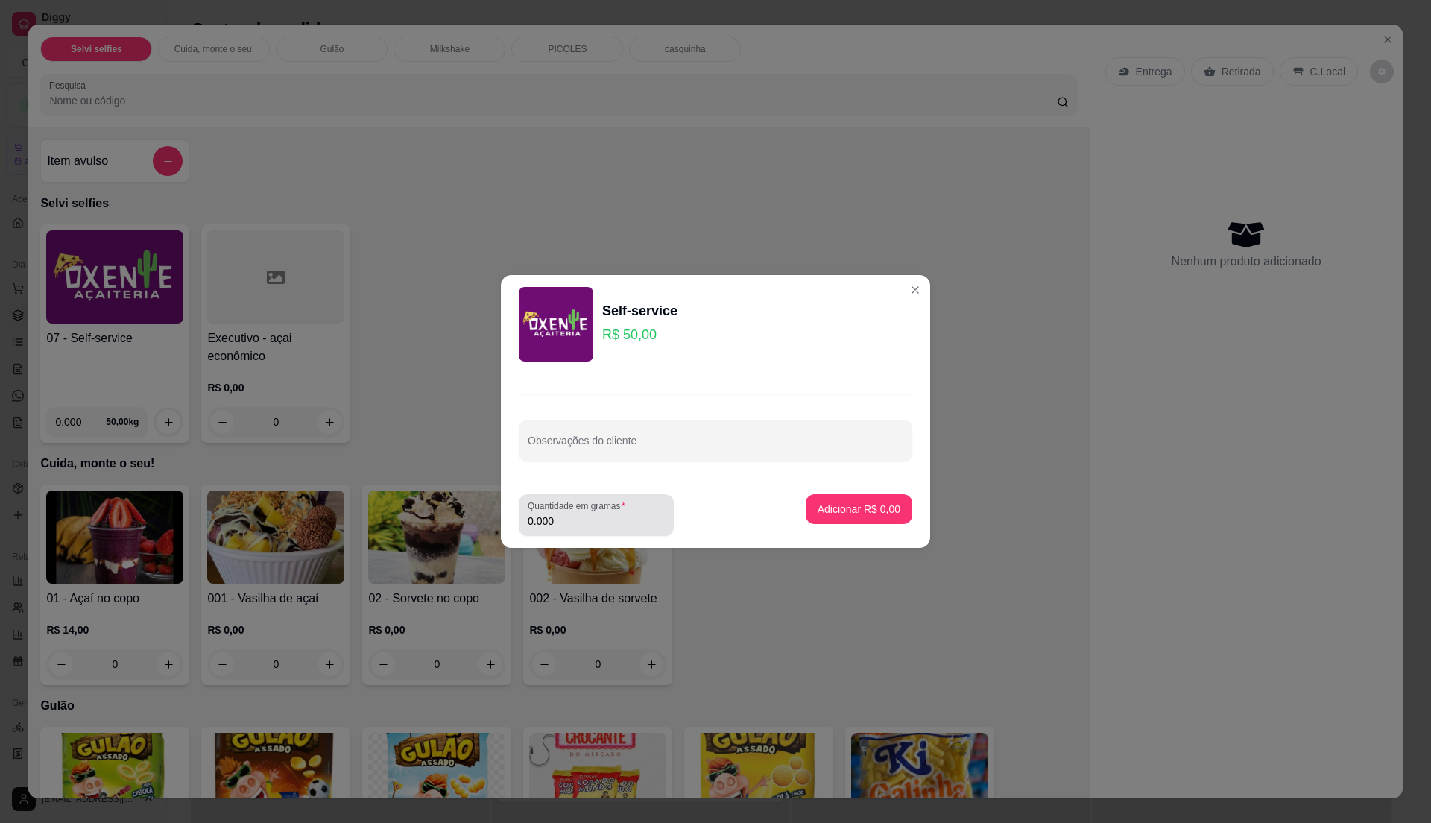
click at [636, 510] on div "0.000" at bounding box center [596, 515] width 137 height 30
click at [614, 528] on div "0.000" at bounding box center [596, 515] width 137 height 30
click at [615, 519] on input "0.000" at bounding box center [596, 520] width 137 height 15
type input "0.44"
click at [848, 508] on p "Adicionar R$ 22,00" at bounding box center [856, 509] width 86 height 14
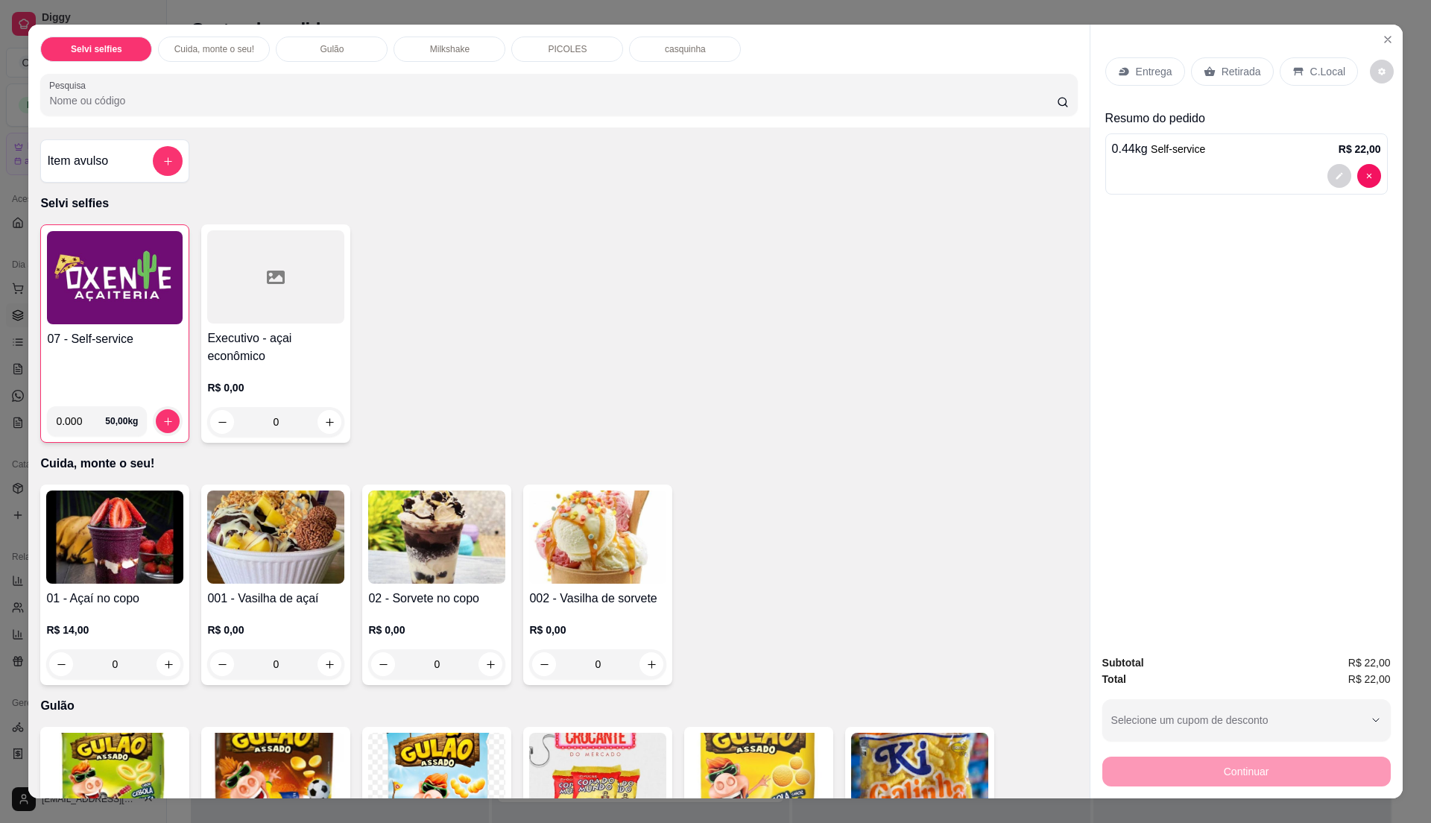
click at [1139, 64] on p "Entrega" at bounding box center [1154, 71] width 37 height 15
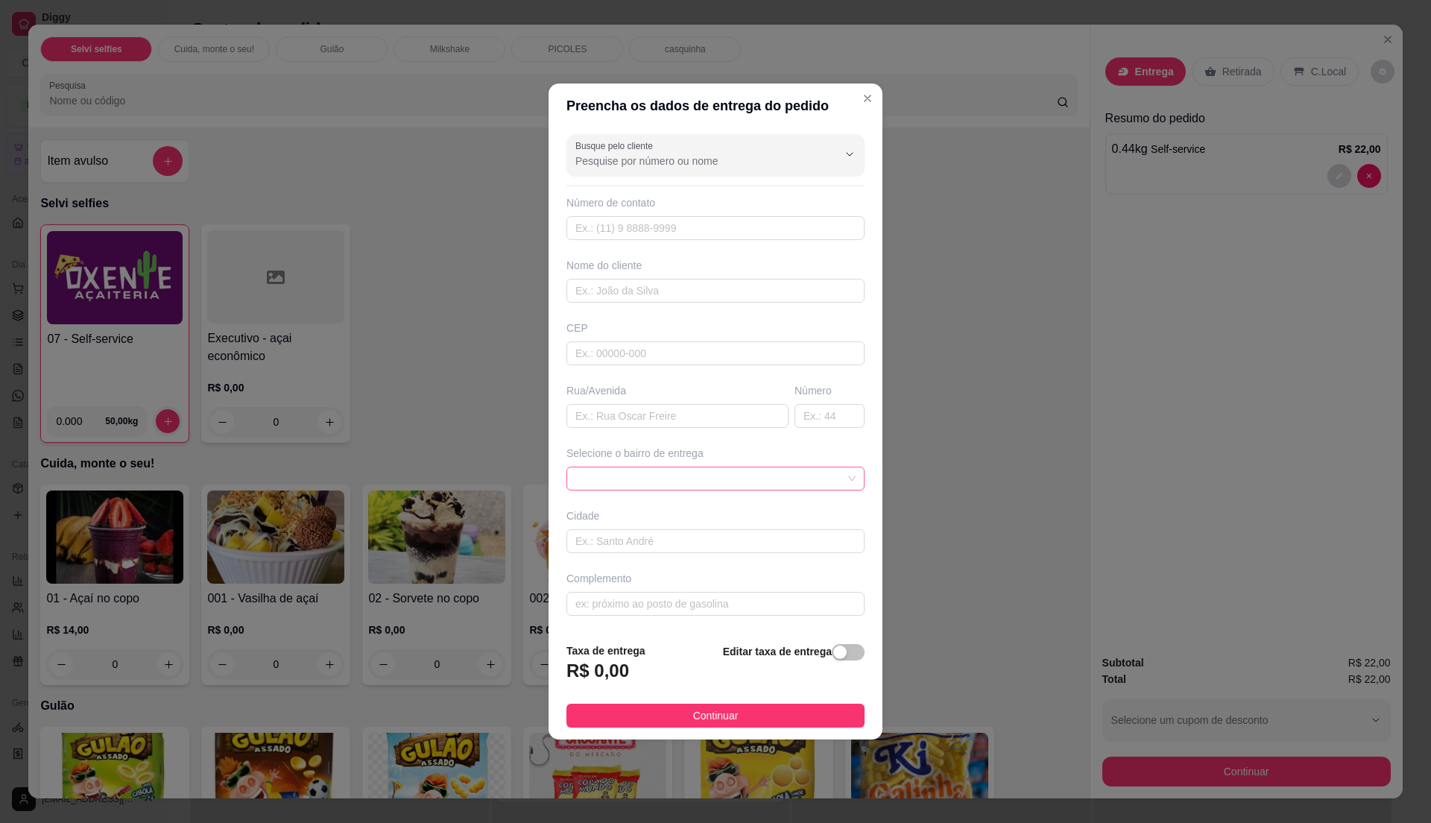
click at [787, 472] on span at bounding box center [715, 478] width 280 height 22
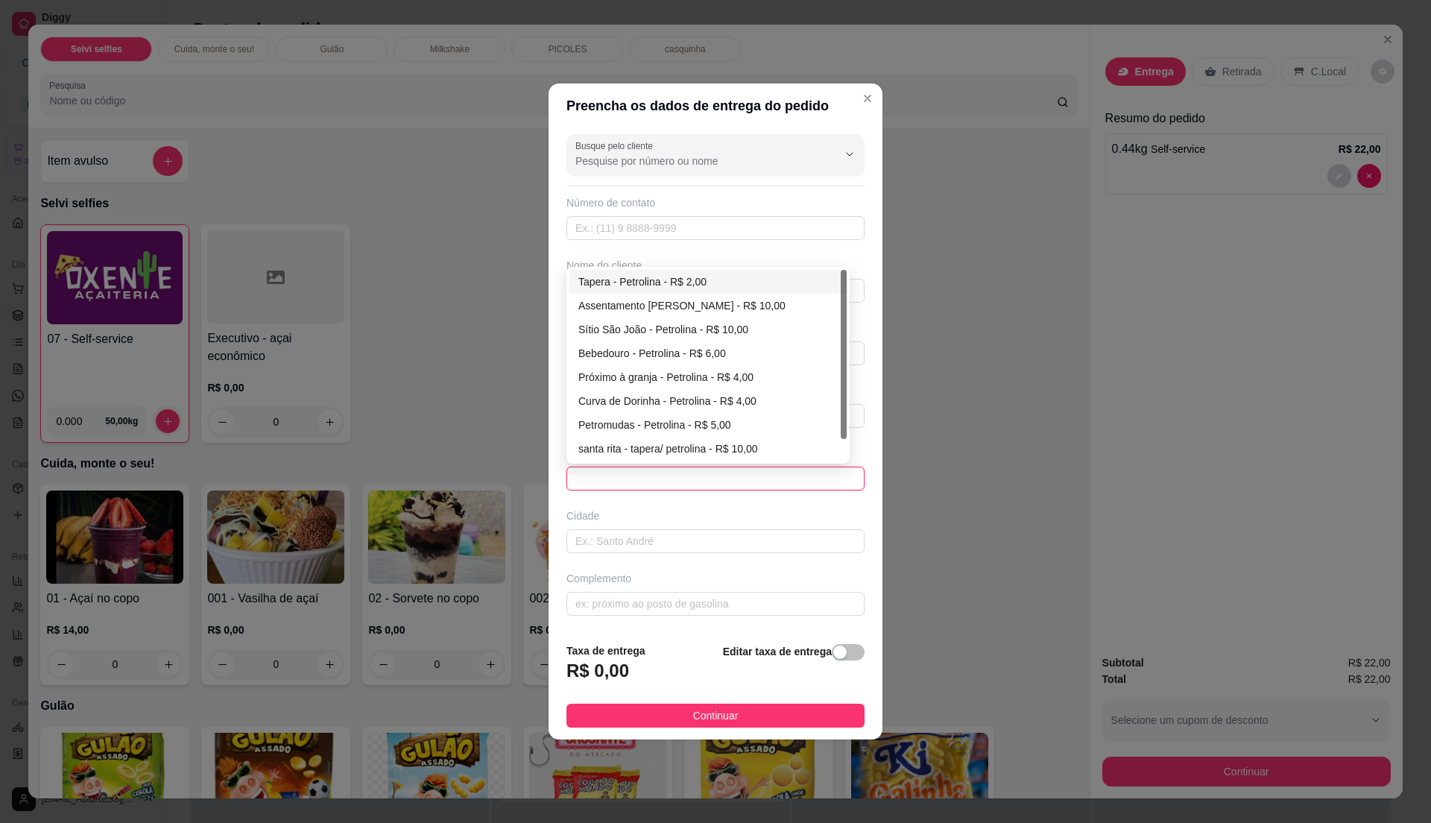
click at [669, 289] on div "Tapera - Petrolina - R$ 2,00" at bounding box center [707, 282] width 259 height 16
type input "Petrolina"
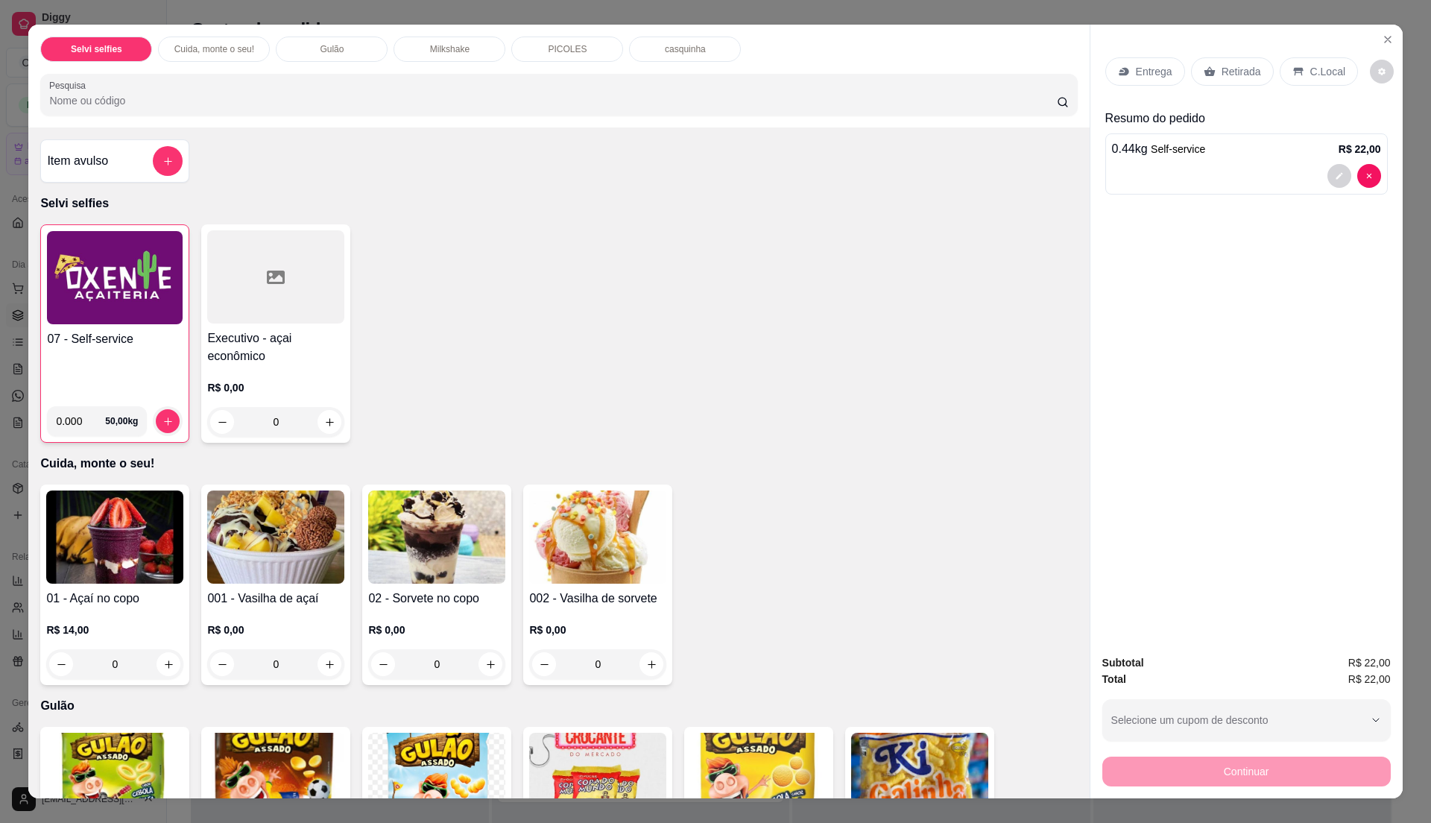
click at [1294, 66] on icon at bounding box center [1298, 72] width 12 height 12
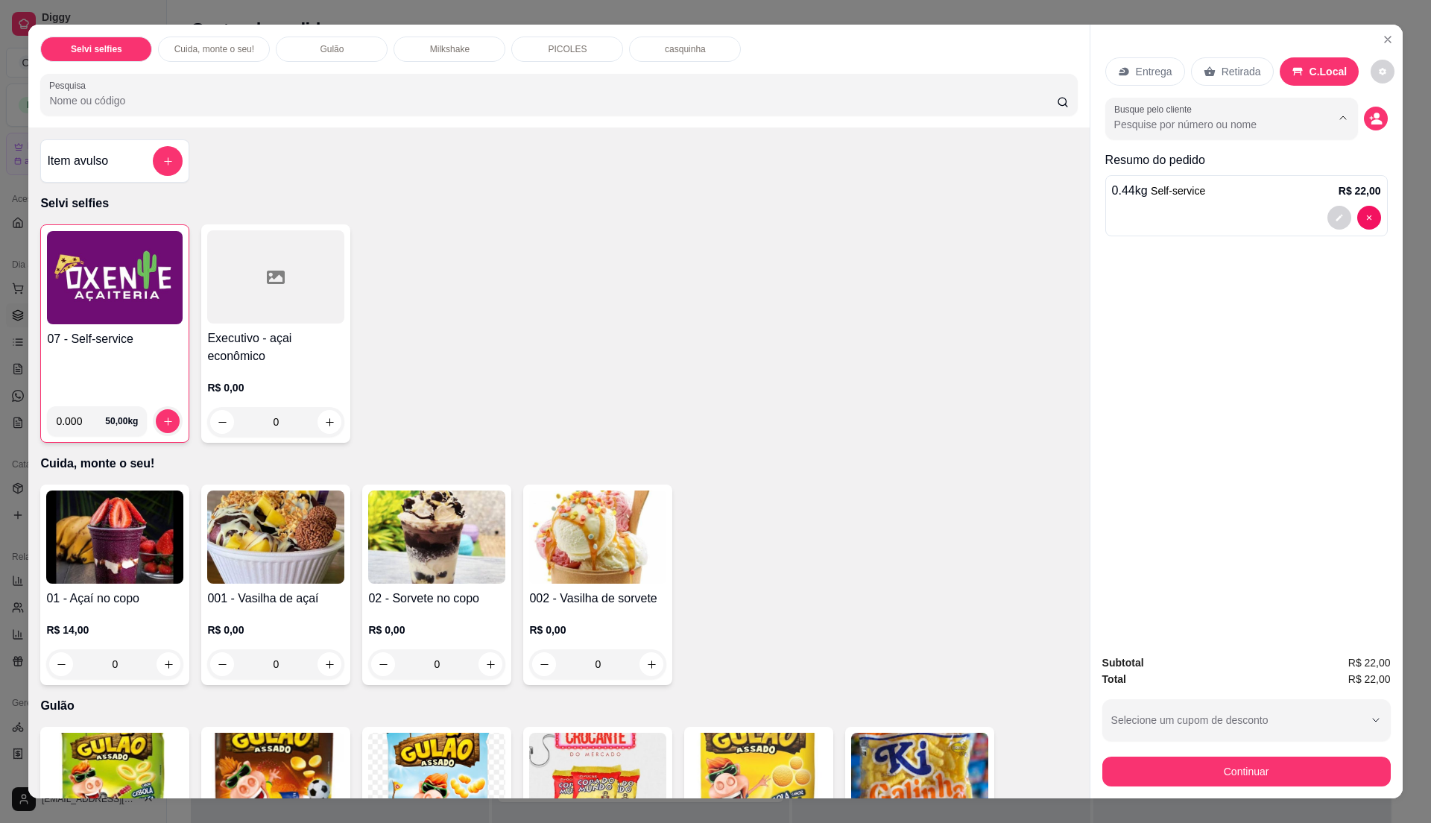
click at [1234, 122] on input "Busque pelo cliente" at bounding box center [1210, 124] width 193 height 15
type input "denilson"
click at [1246, 128] on input "denilson" at bounding box center [1210, 124] width 193 height 15
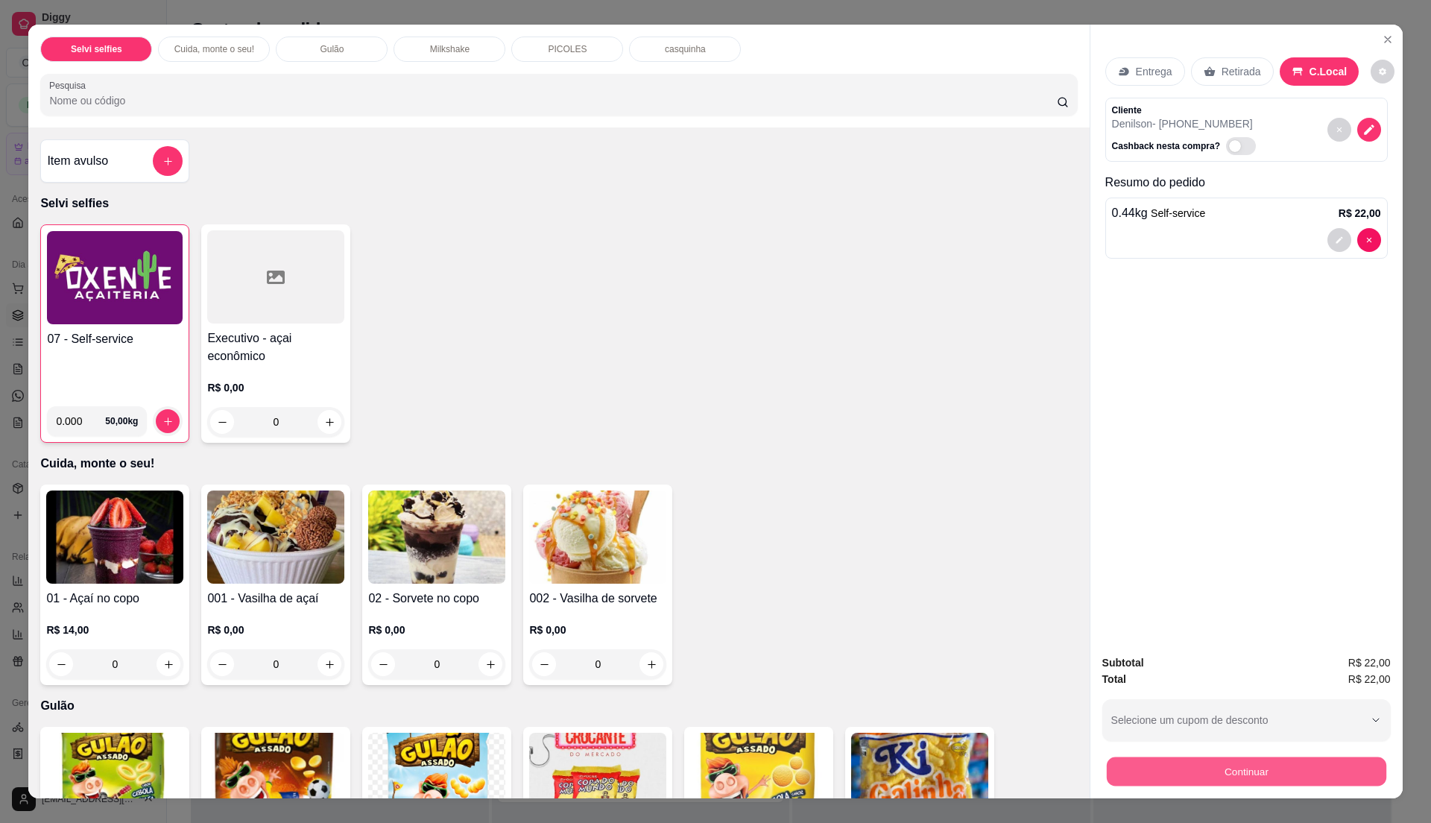
click at [1241, 772] on button "Continuar" at bounding box center [1245, 770] width 279 height 29
click at [1151, 69] on p "Entrega" at bounding box center [1154, 71] width 37 height 15
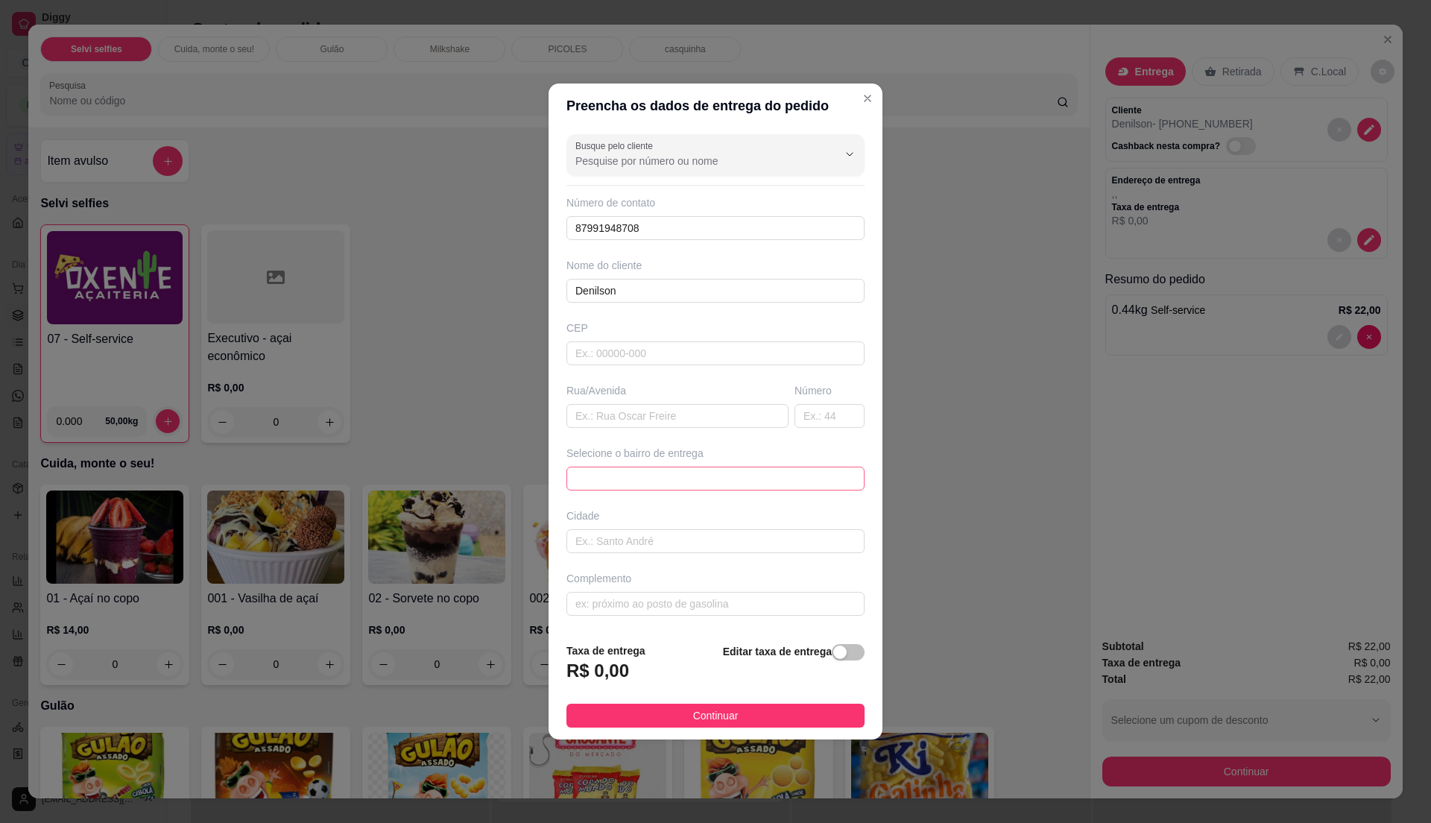
drag, startPoint x: 832, startPoint y: 478, endPoint x: 785, endPoint y: 452, distance: 53.7
click at [832, 478] on span at bounding box center [715, 478] width 280 height 22
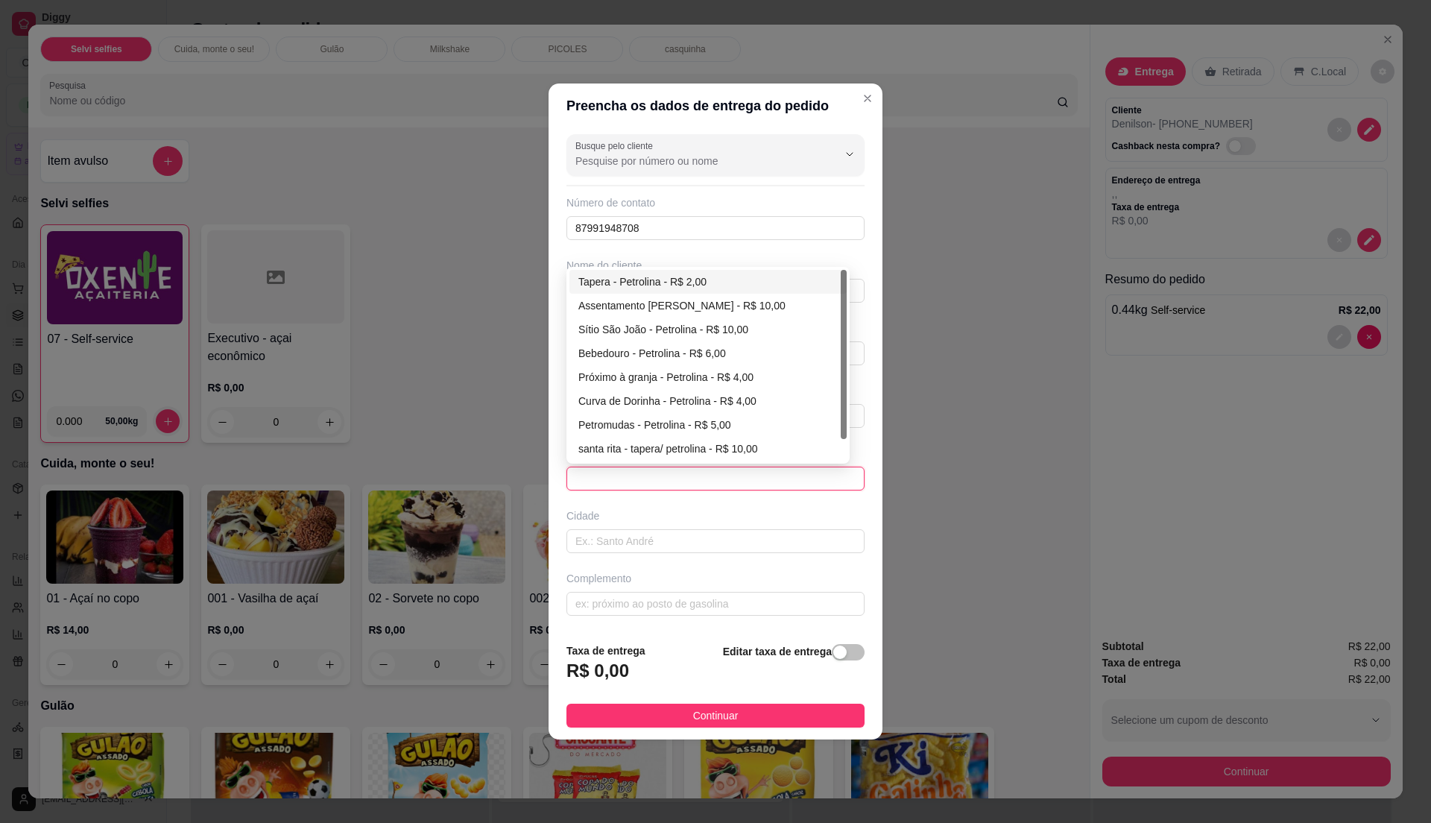
click at [678, 280] on div "Tapera - Petrolina - R$ 2,00" at bounding box center [707, 282] width 259 height 16
type input "Petrolina"
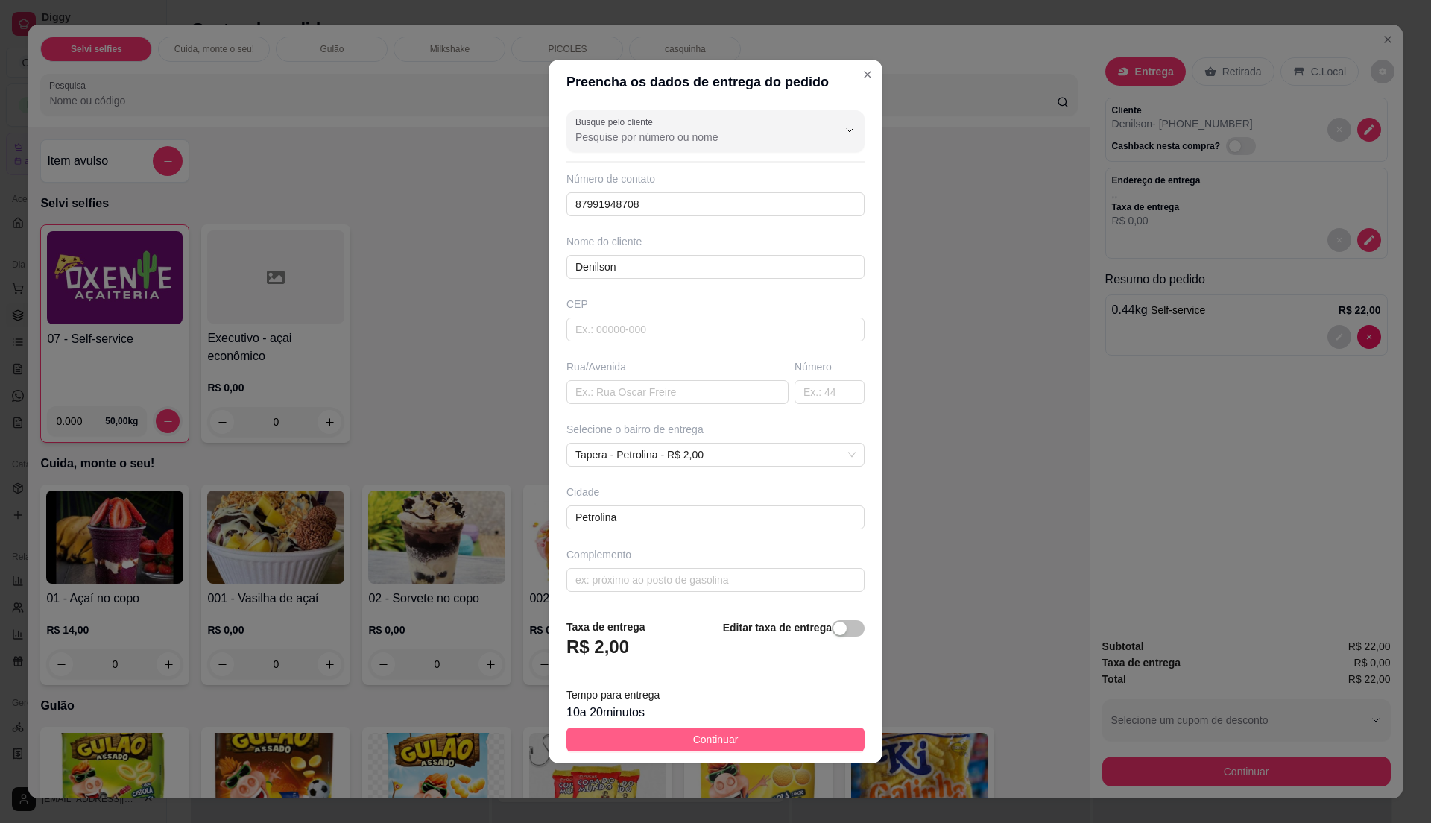
click at [749, 734] on button "Continuar" at bounding box center [715, 739] width 298 height 24
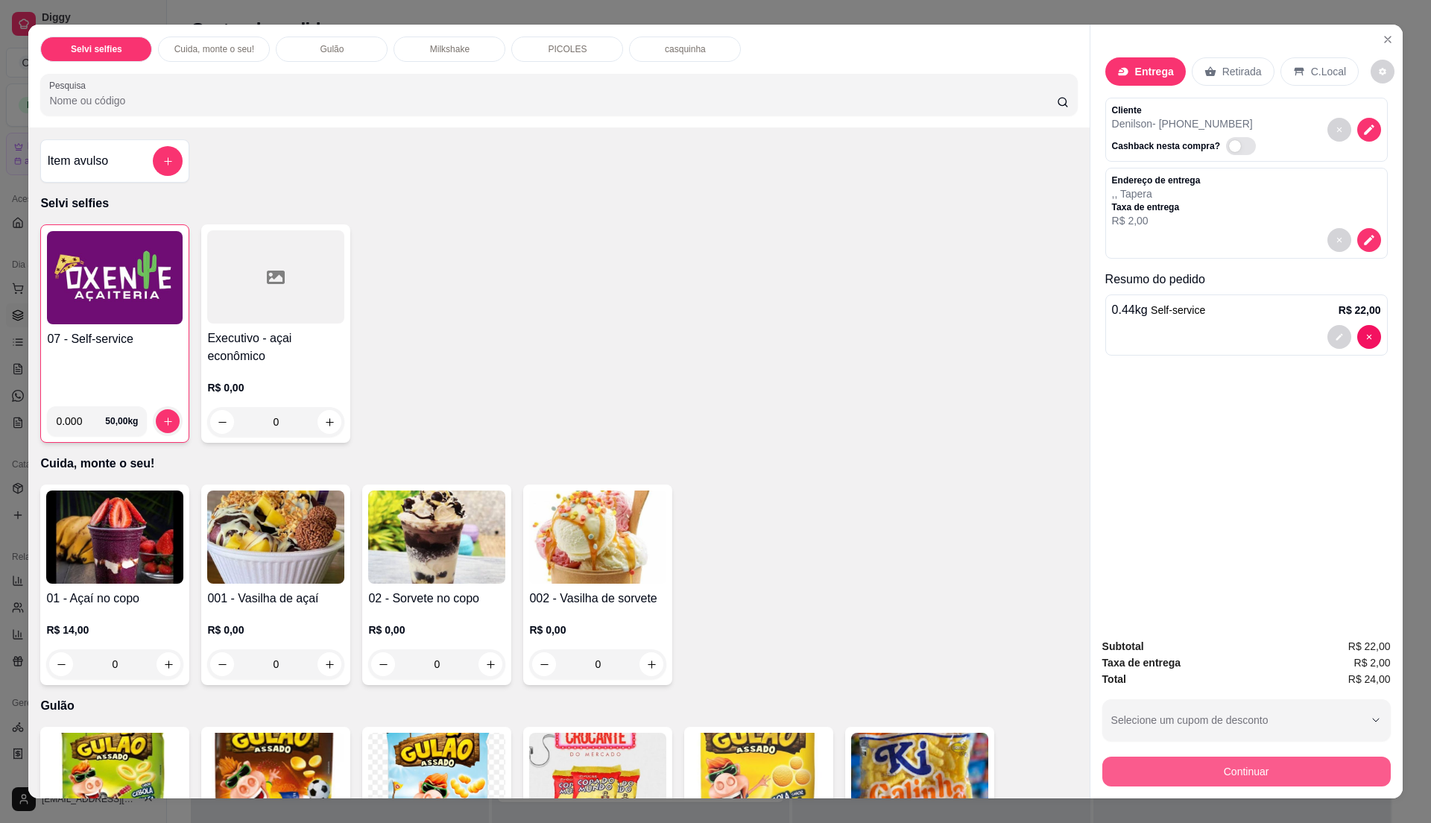
click at [1140, 764] on button "Continuar" at bounding box center [1246, 771] width 288 height 30
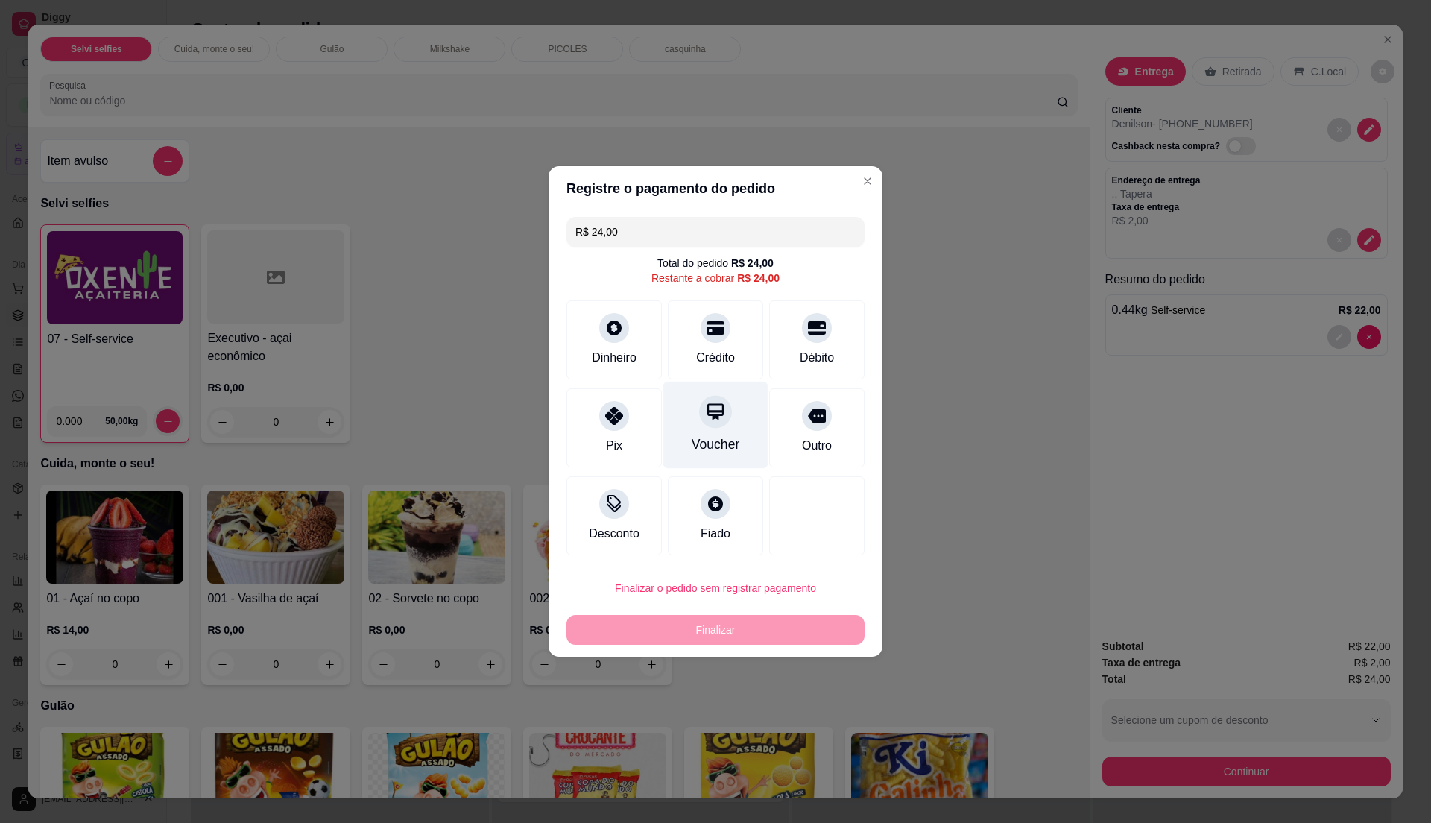
drag, startPoint x: 689, startPoint y: 353, endPoint x: 693, endPoint y: 388, distance: 35.3
click at [696, 352] on div "Crédito" at bounding box center [715, 358] width 39 height 18
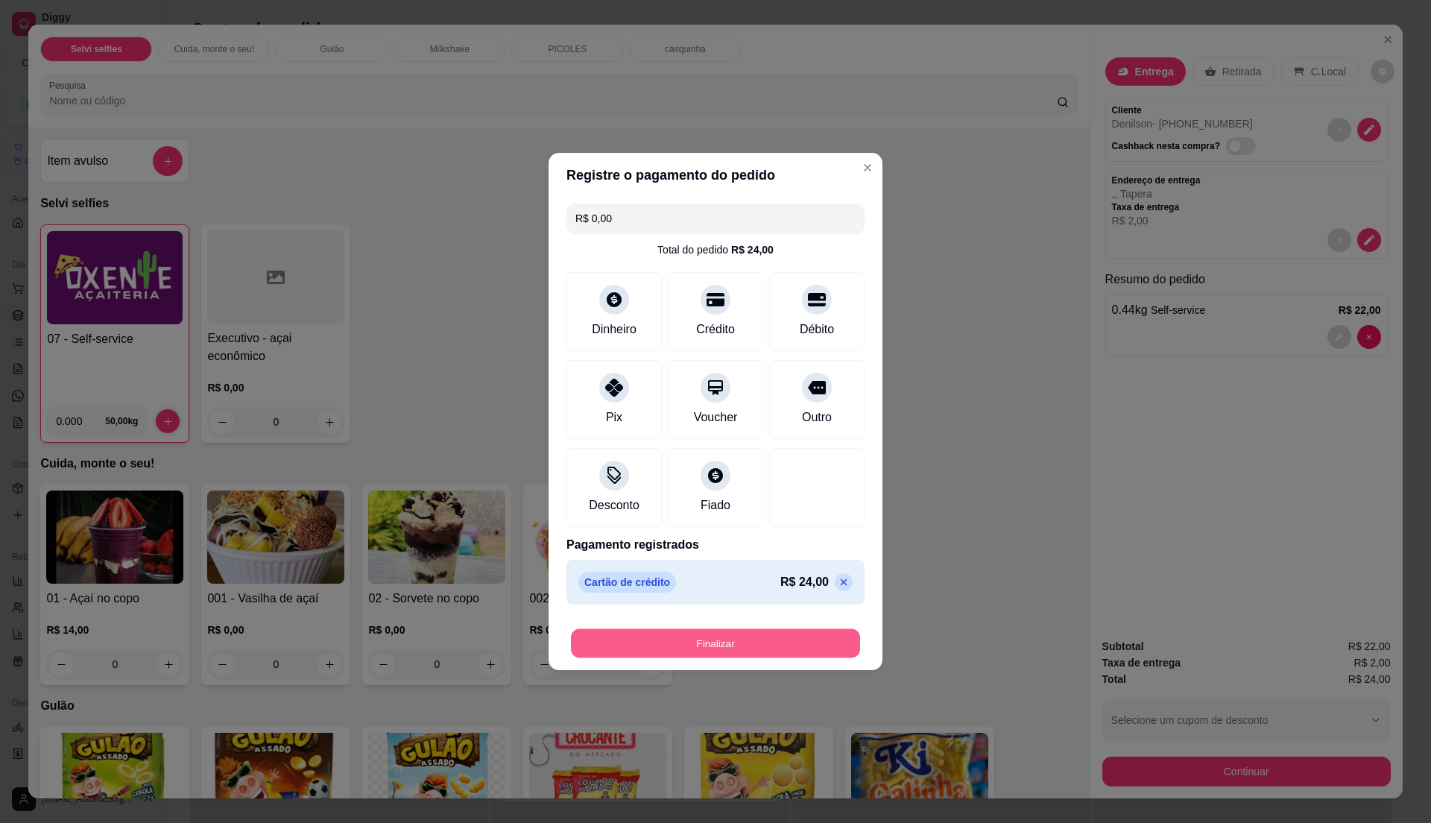
click at [750, 644] on button "Finalizar" at bounding box center [715, 643] width 289 height 29
type input "-R$ 24,00"
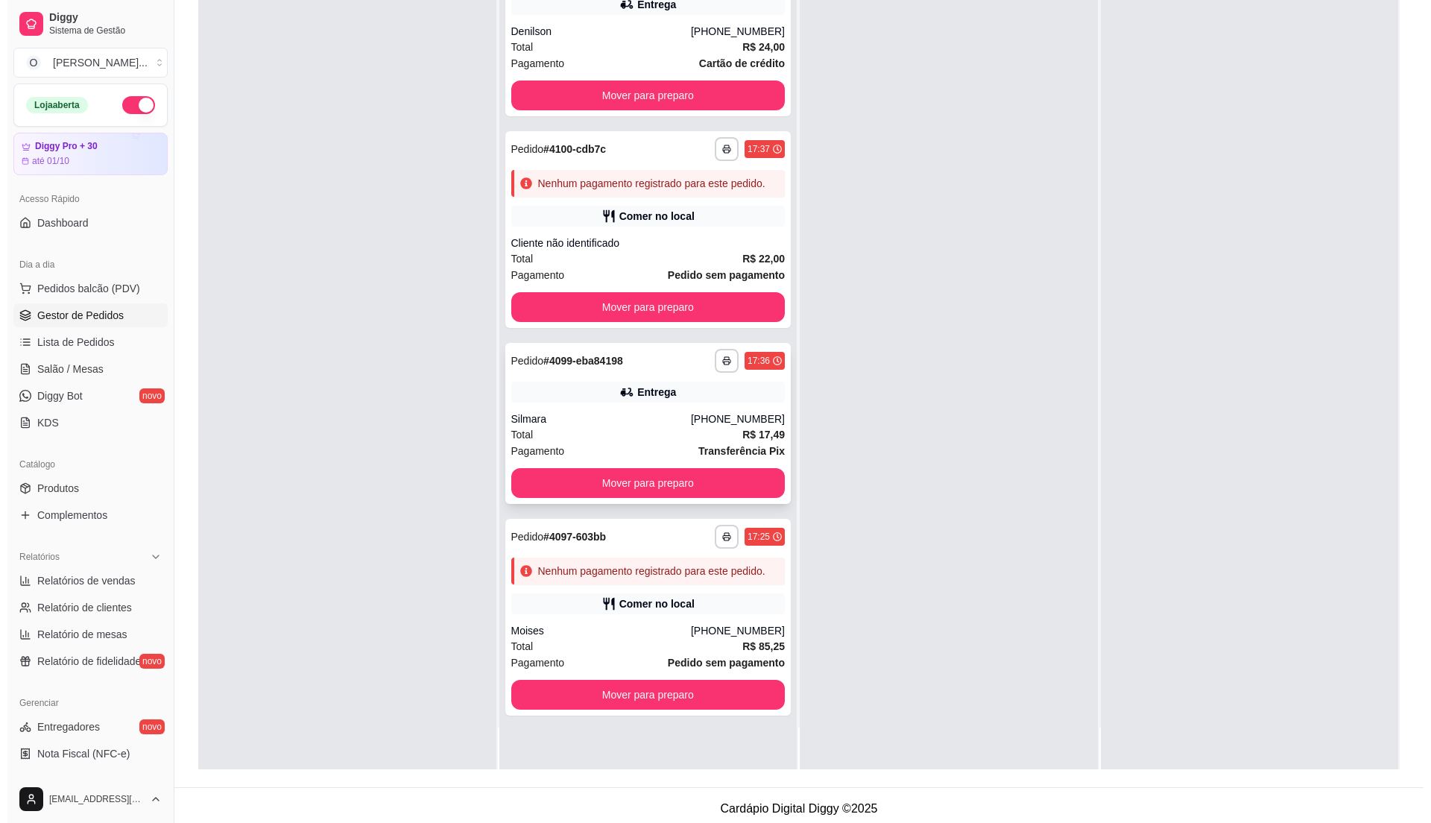
scroll to position [227, 0]
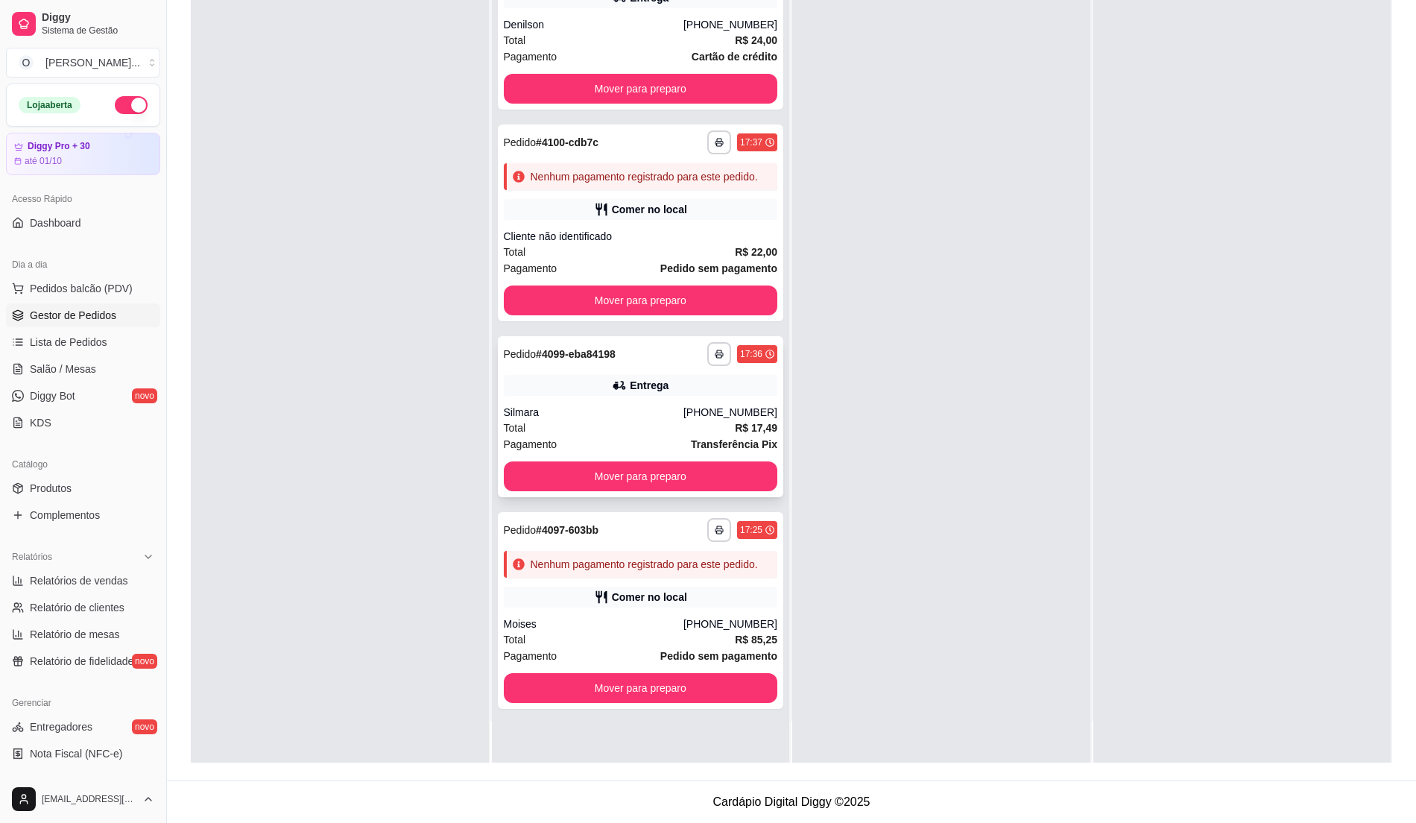
click at [630, 418] on div "**********" at bounding box center [641, 416] width 286 height 161
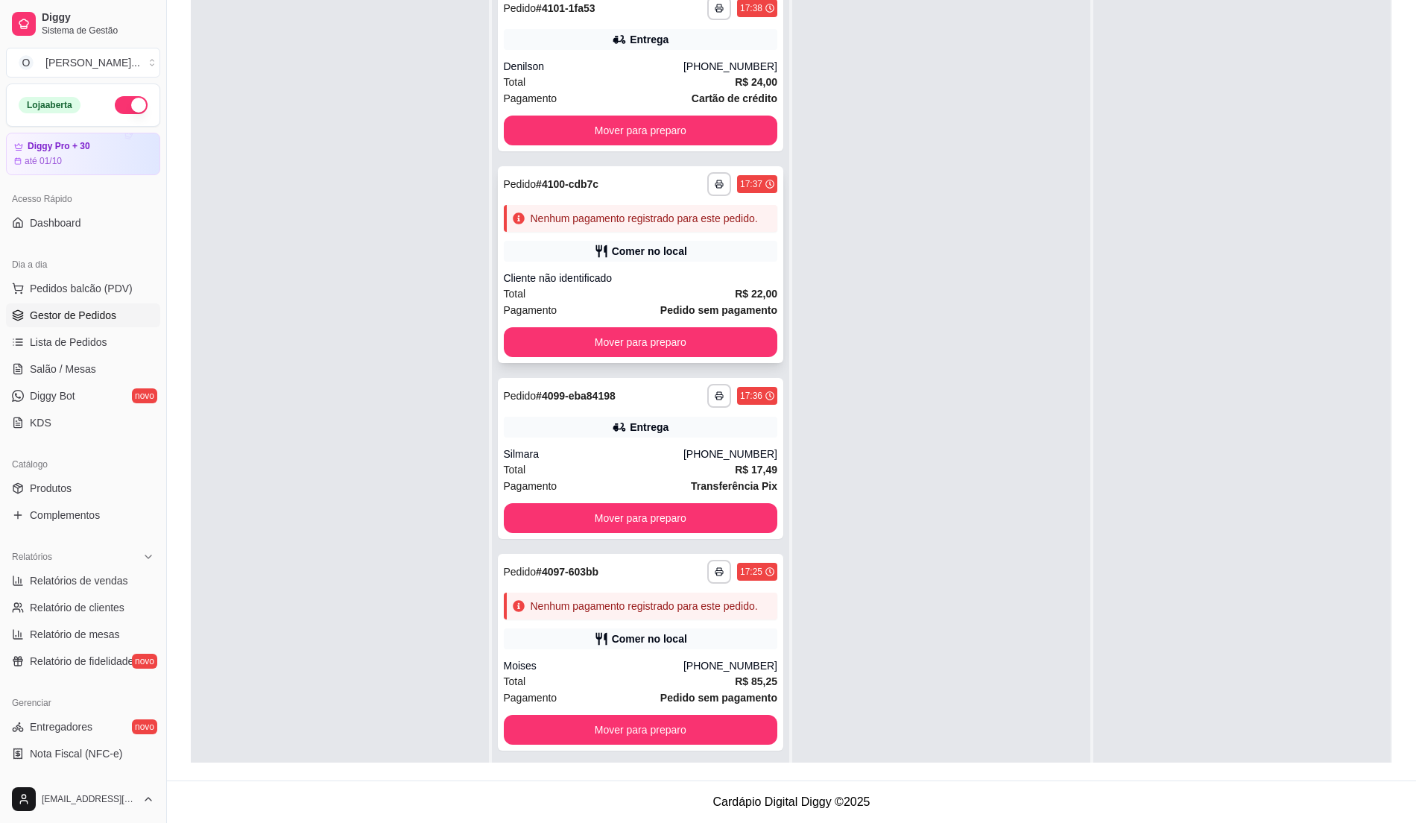
click at [680, 275] on div "Cliente não identificado" at bounding box center [641, 278] width 274 height 15
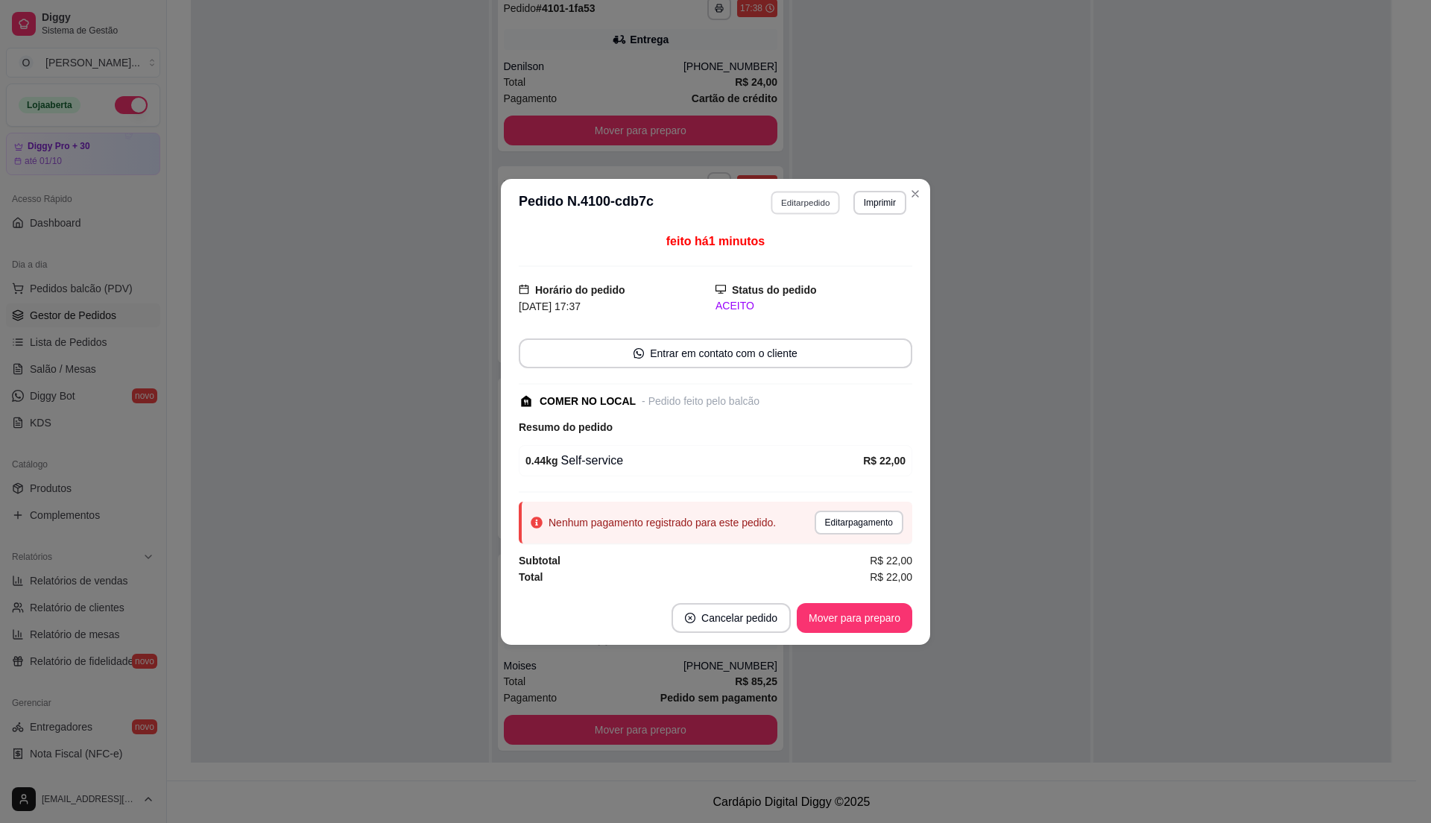
click at [806, 200] on button "Editar pedido" at bounding box center [805, 202] width 69 height 23
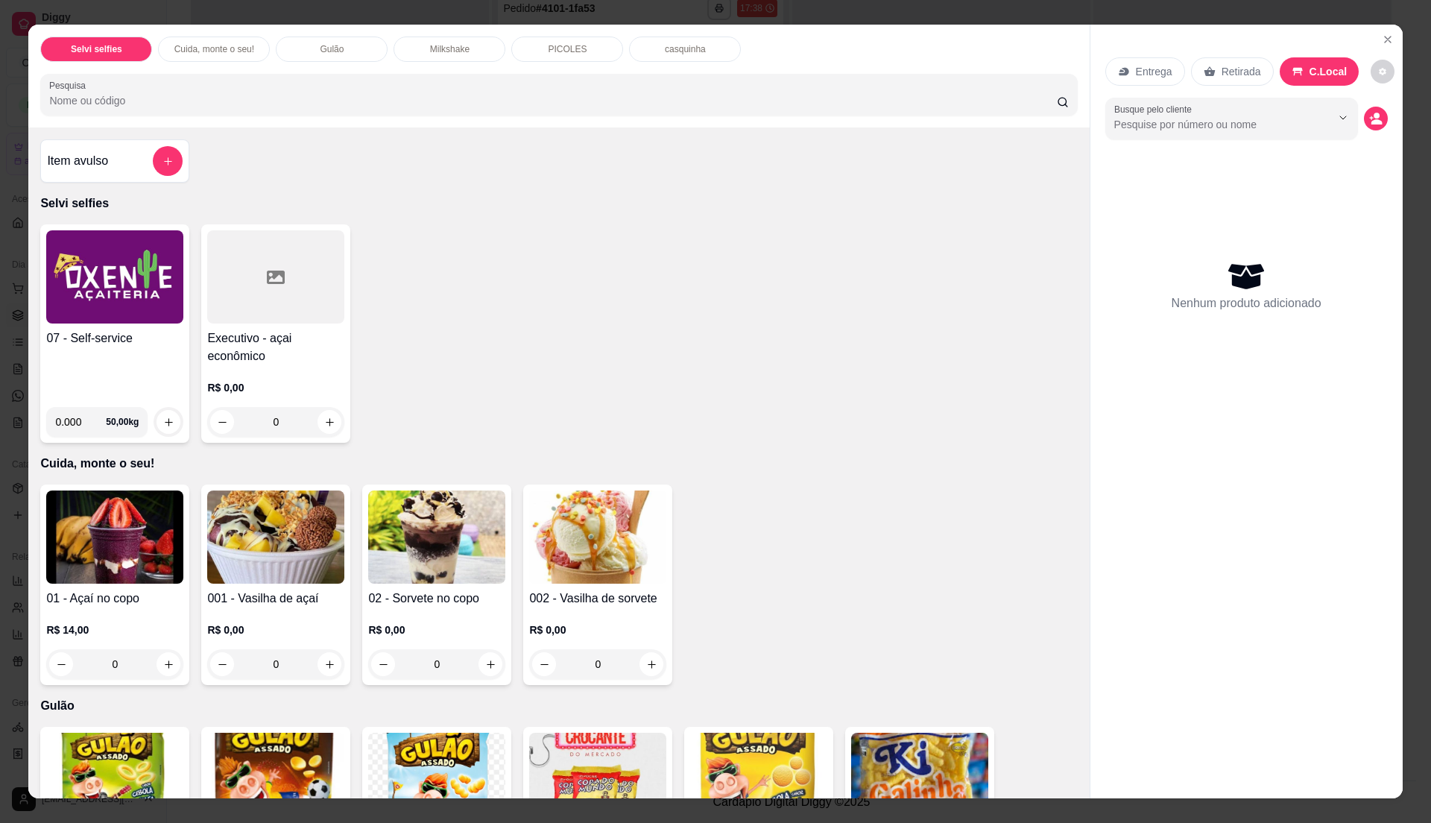
click at [128, 355] on div "07 - Self-service" at bounding box center [114, 362] width 137 height 66
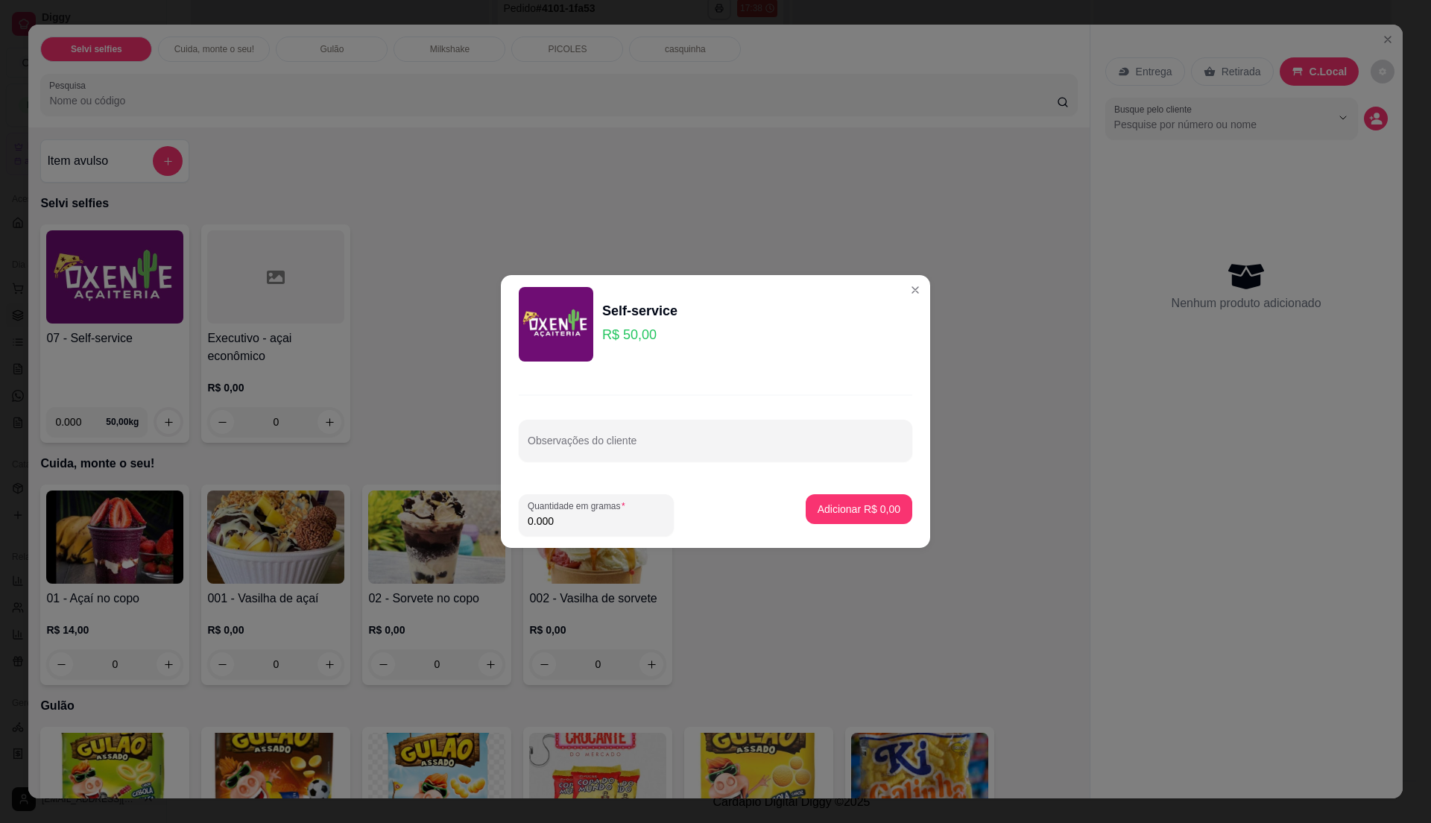
click at [581, 519] on input "0.000" at bounding box center [596, 520] width 137 height 15
type input "0.705"
click at [842, 505] on p "Adicionar R$ 35,25" at bounding box center [856, 509] width 86 height 14
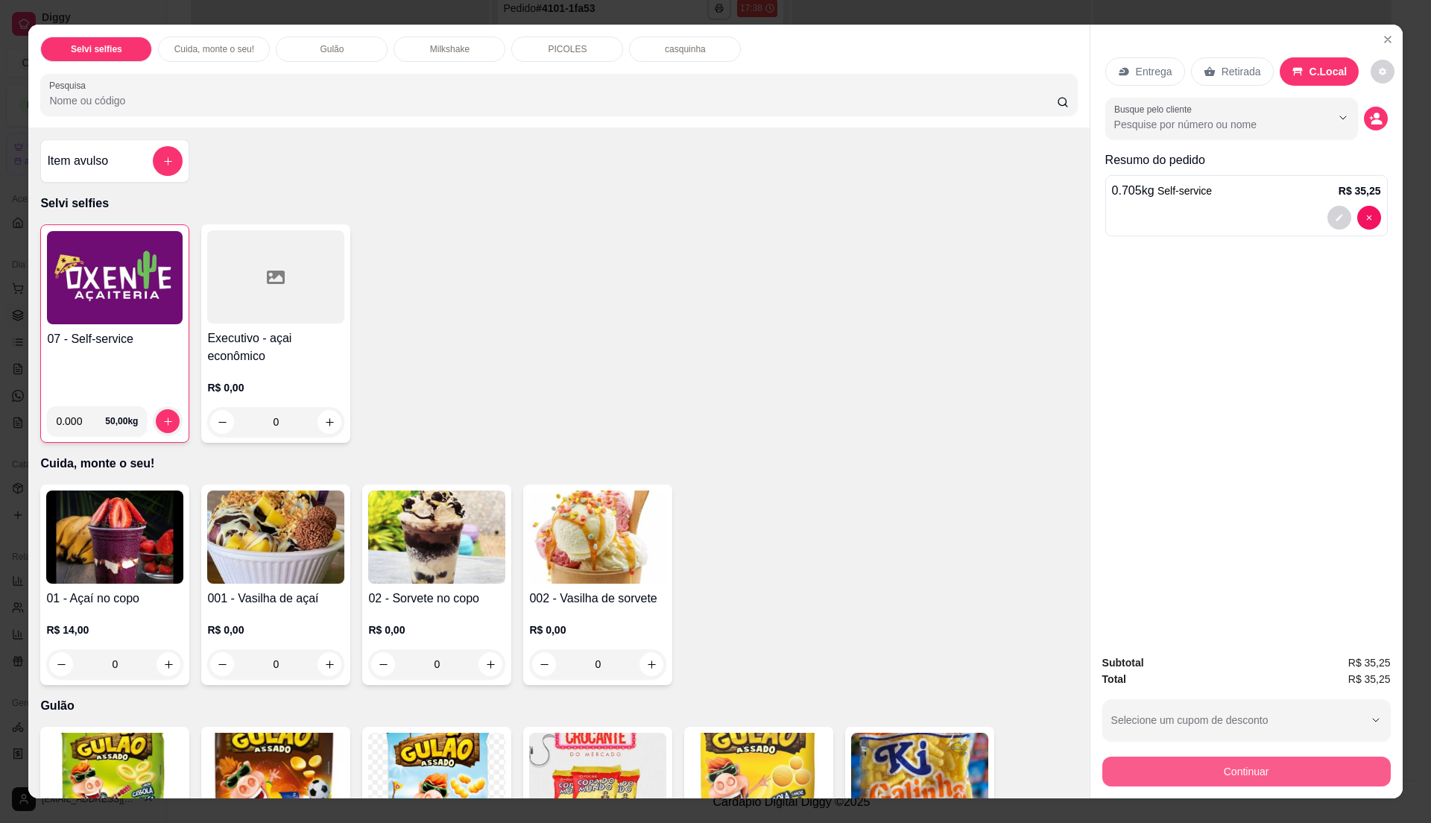
click at [1249, 763] on button "Continuar" at bounding box center [1246, 771] width 288 height 30
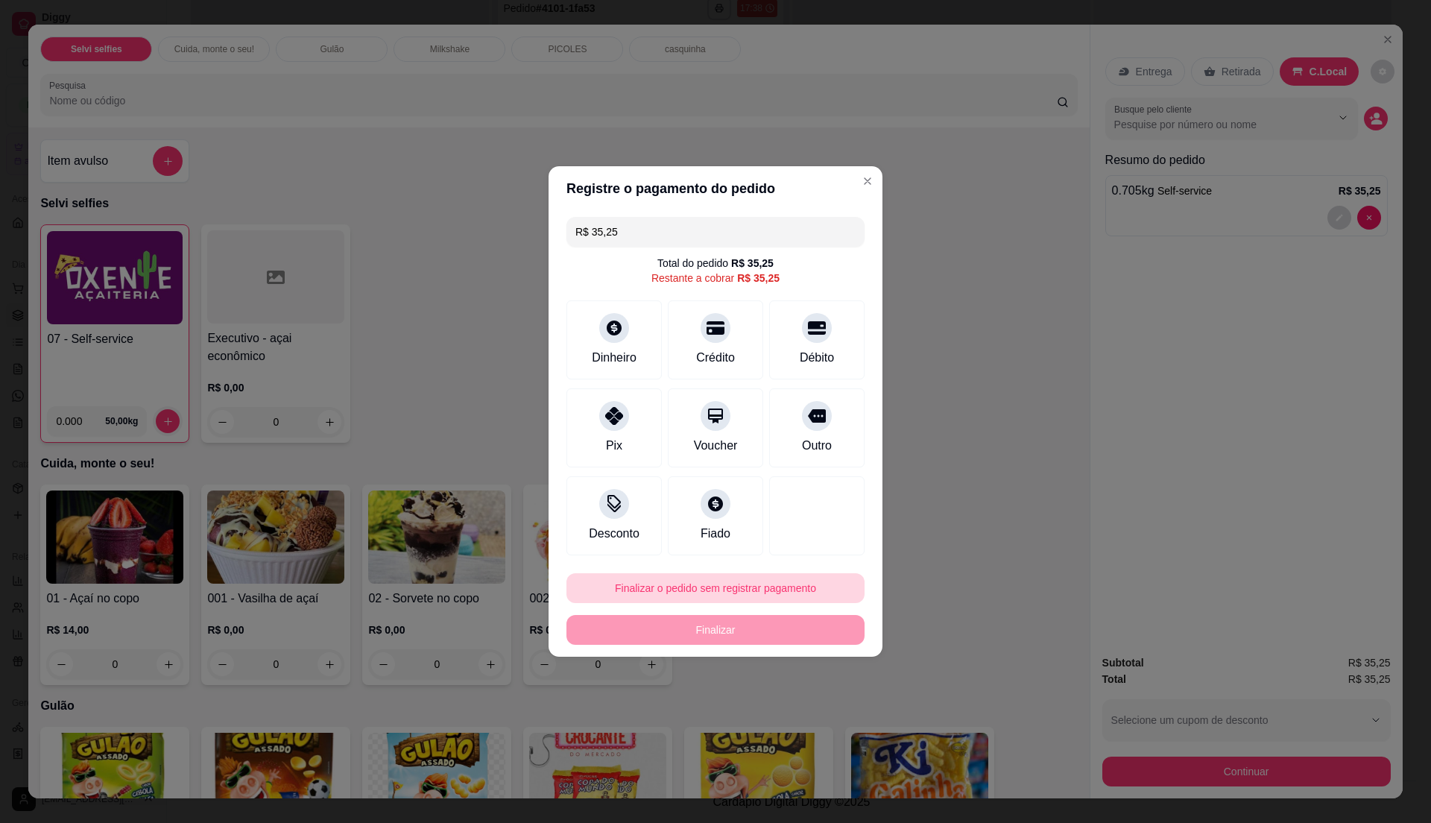
click at [674, 589] on button "Finalizar o pedido sem registrar pagamento" at bounding box center [715, 588] width 298 height 30
click at [809, 705] on button "Confirmar" at bounding box center [807, 711] width 55 height 23
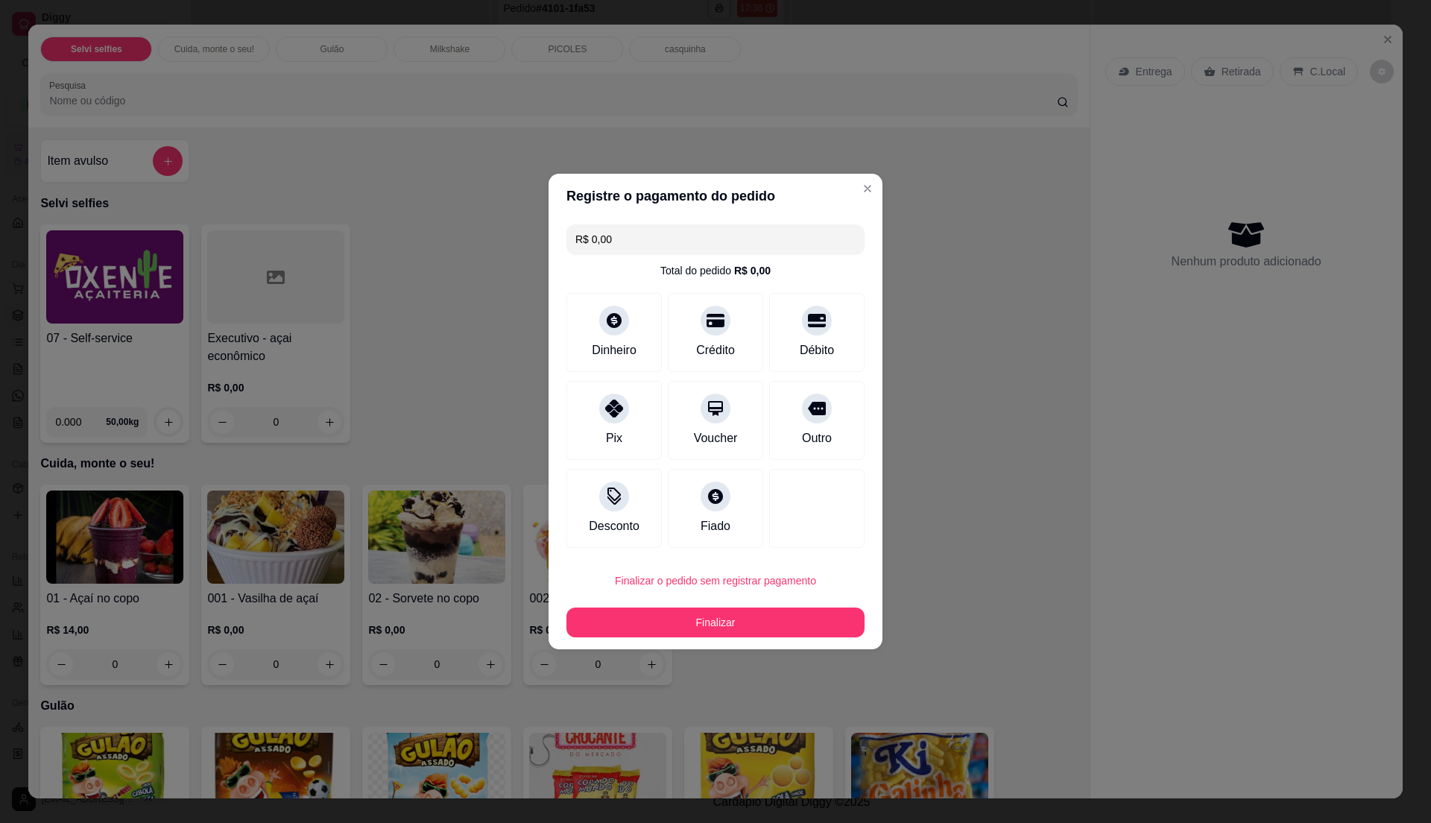
type input "R$ 0,00"
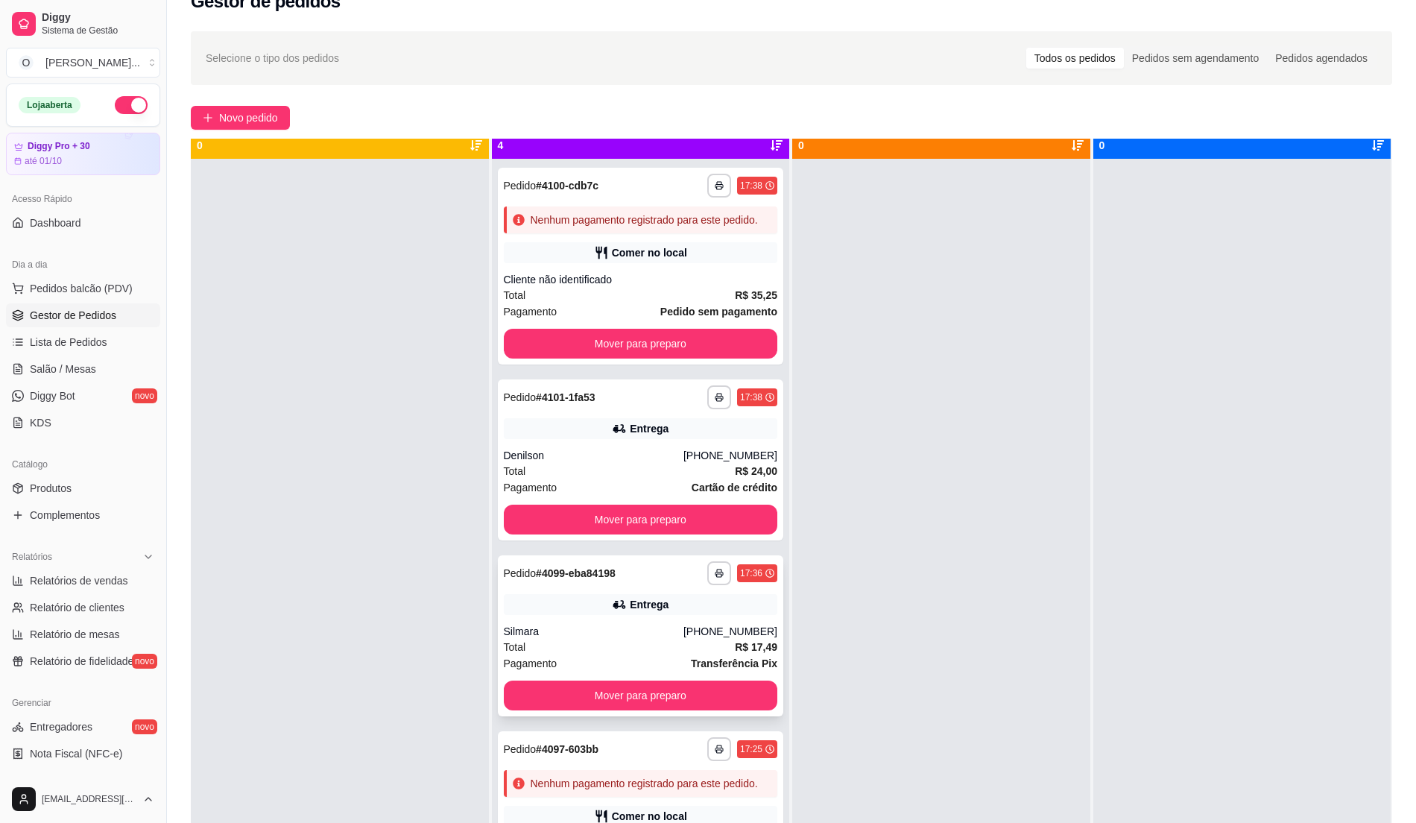
scroll to position [42, 0]
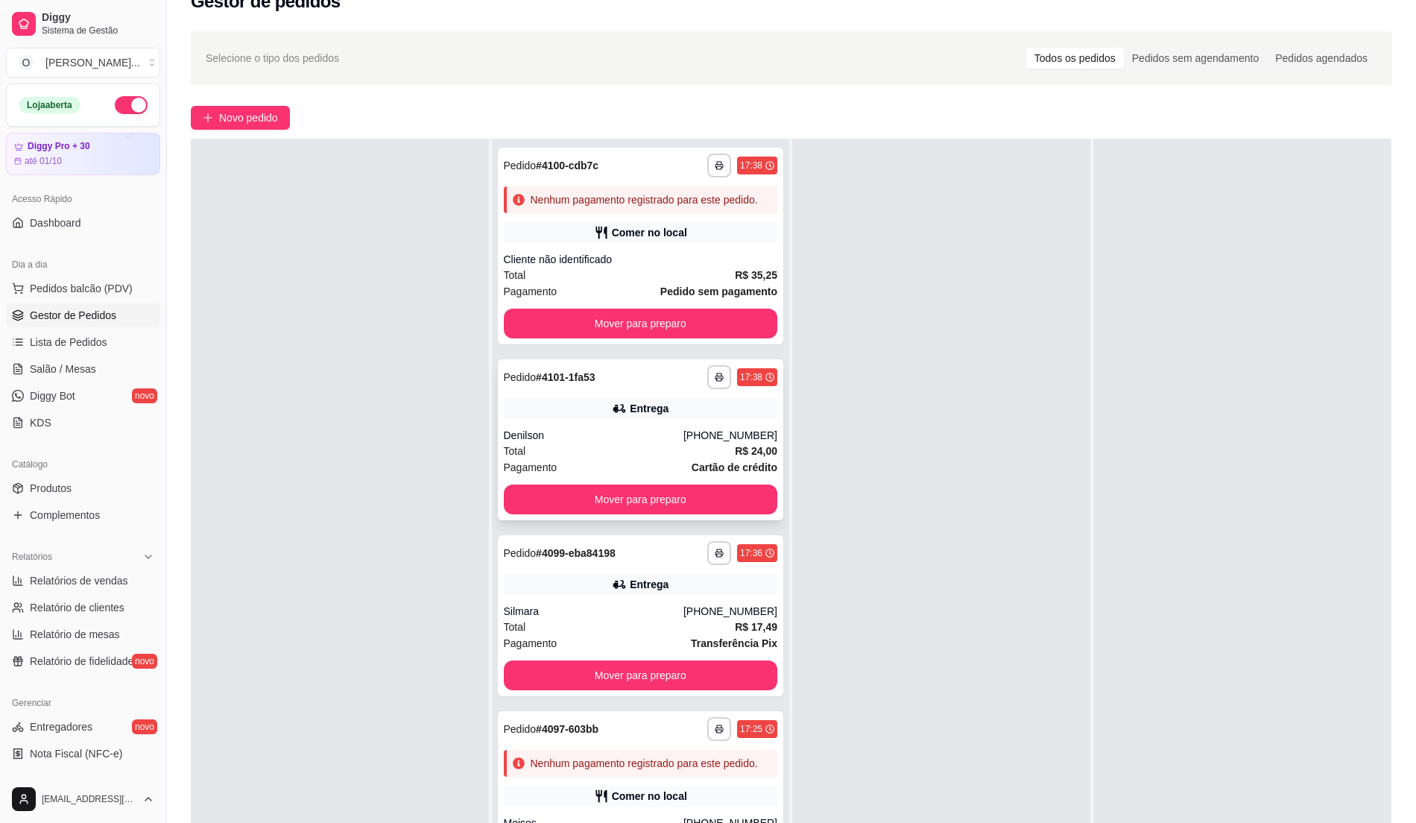
click at [648, 413] on div "Entrega" at bounding box center [649, 408] width 39 height 15
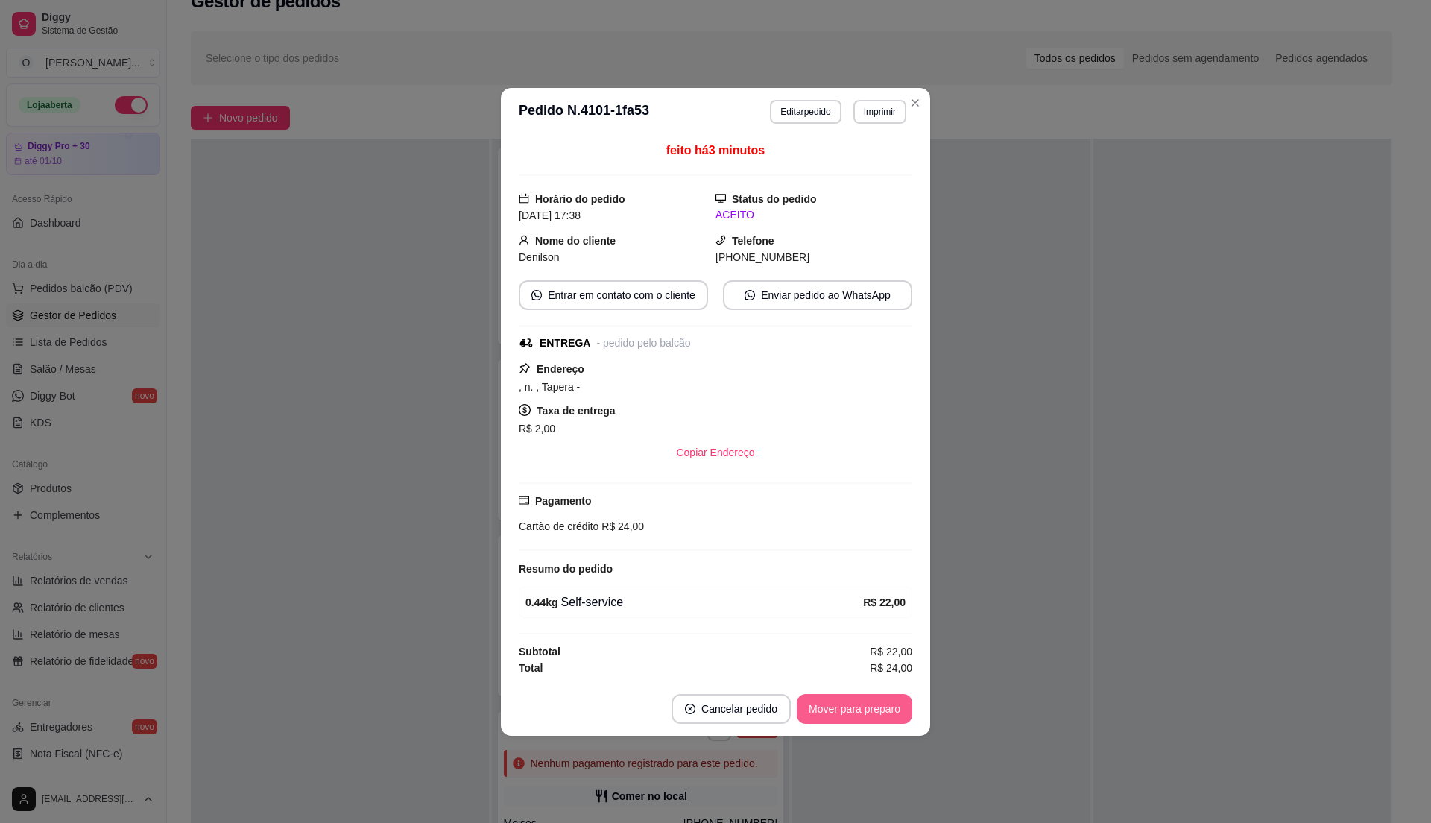
click at [835, 717] on button "Mover para preparo" at bounding box center [855, 709] width 116 height 30
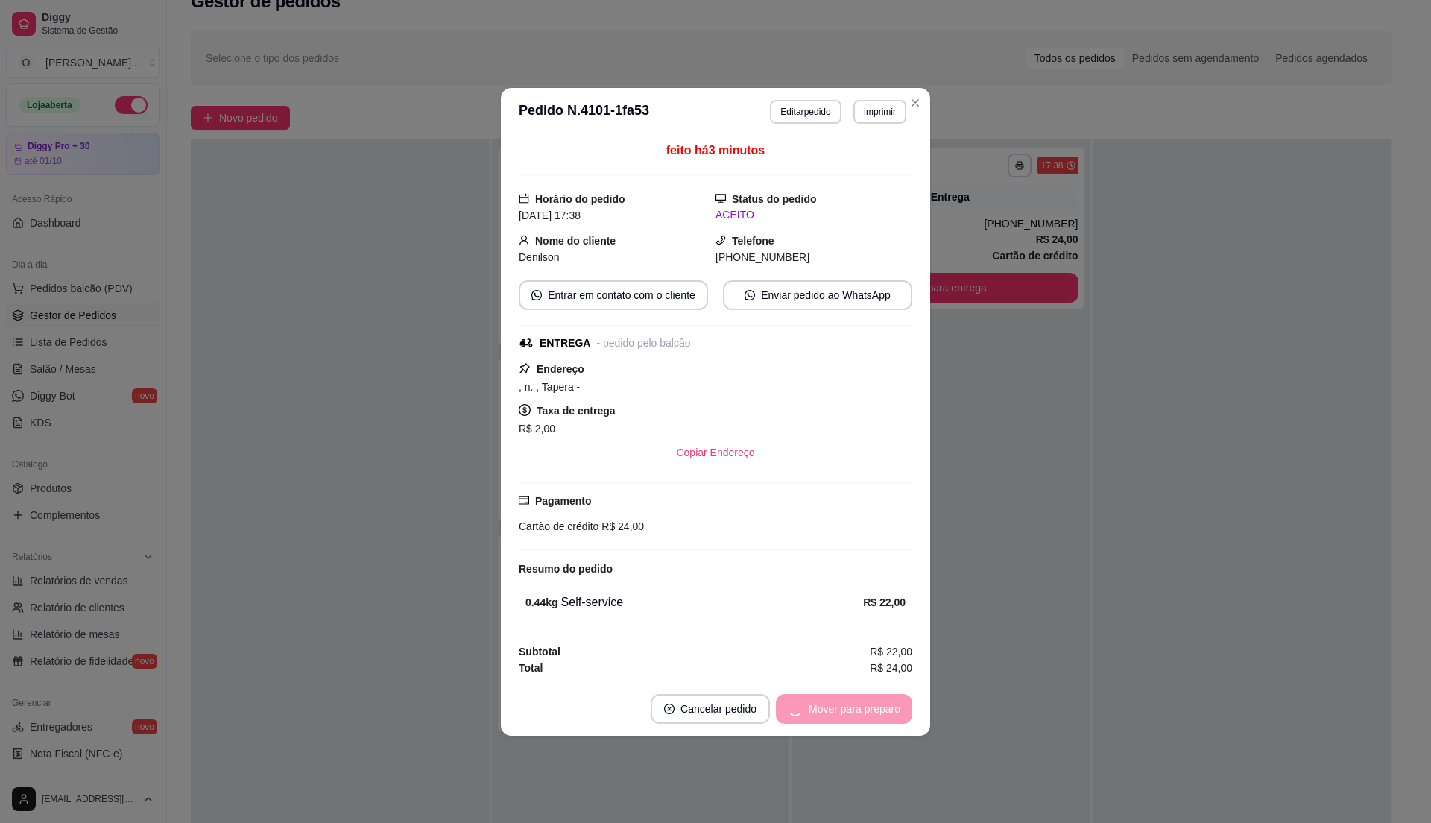
click at [829, 712] on div "Mover para preparo" at bounding box center [844, 709] width 136 height 30
click at [827, 712] on button "Mover para entrega" at bounding box center [855, 708] width 112 height 29
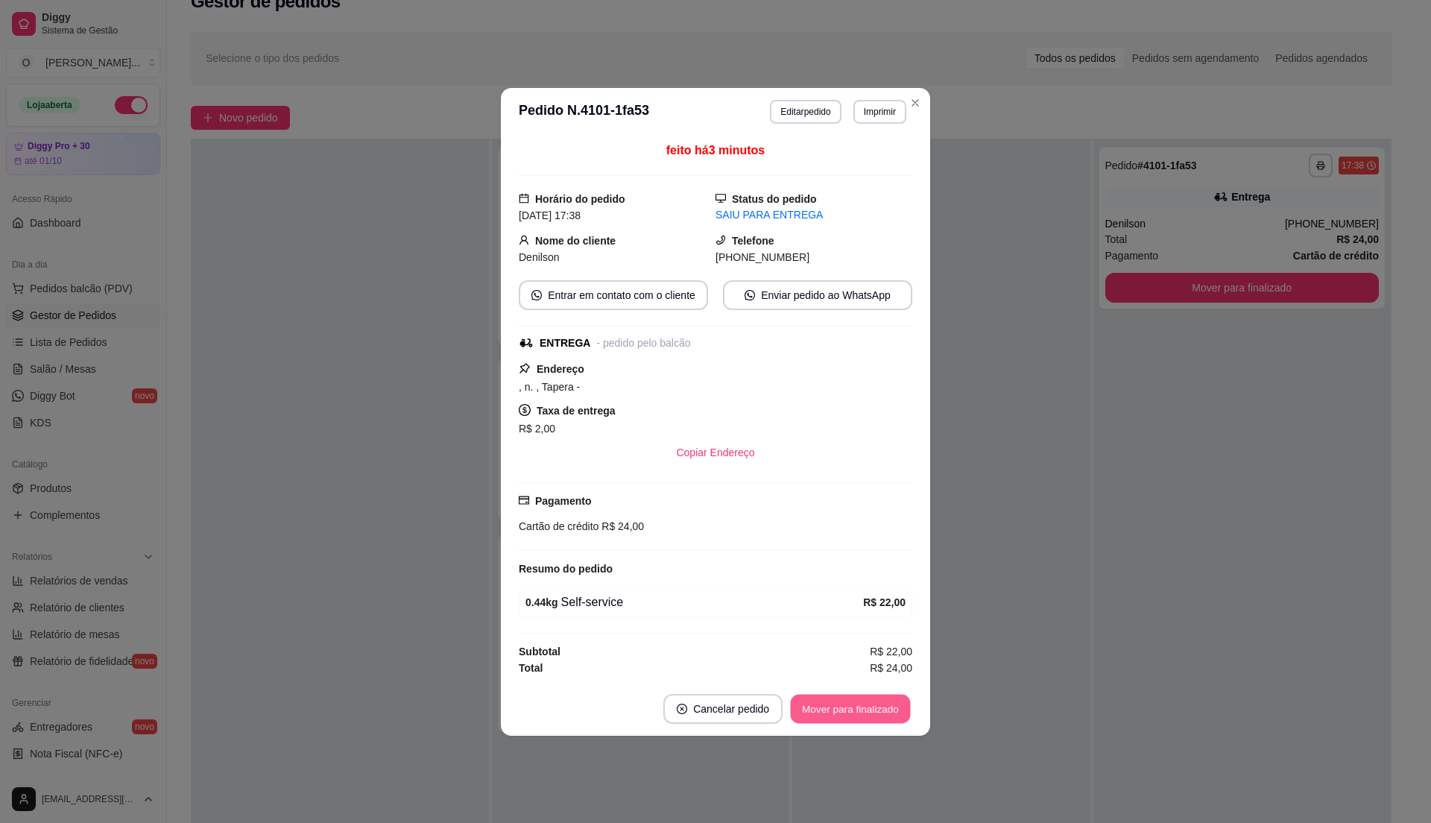
click at [827, 712] on button "Mover para finalizado" at bounding box center [851, 708] width 120 height 29
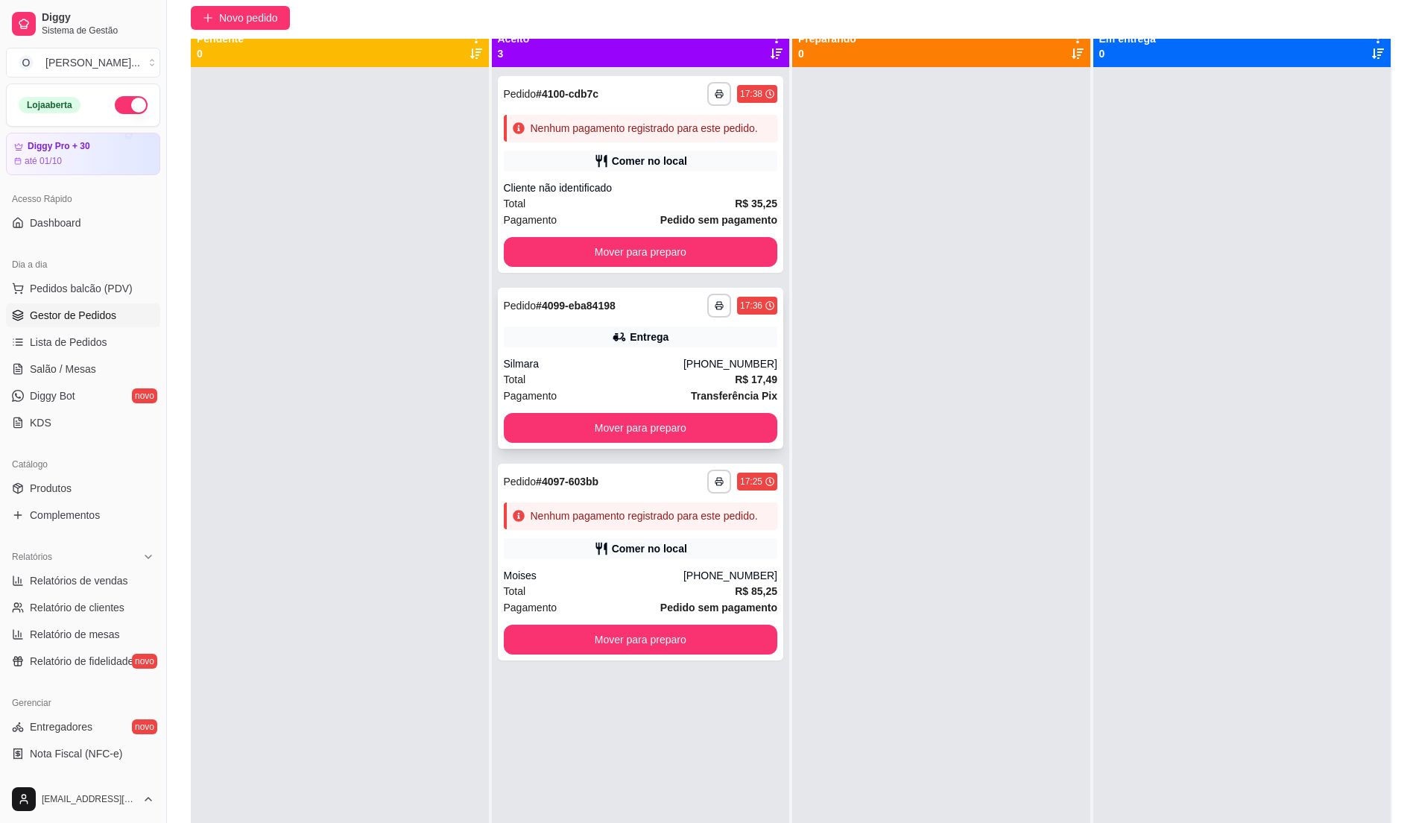
scroll to position [0, 0]
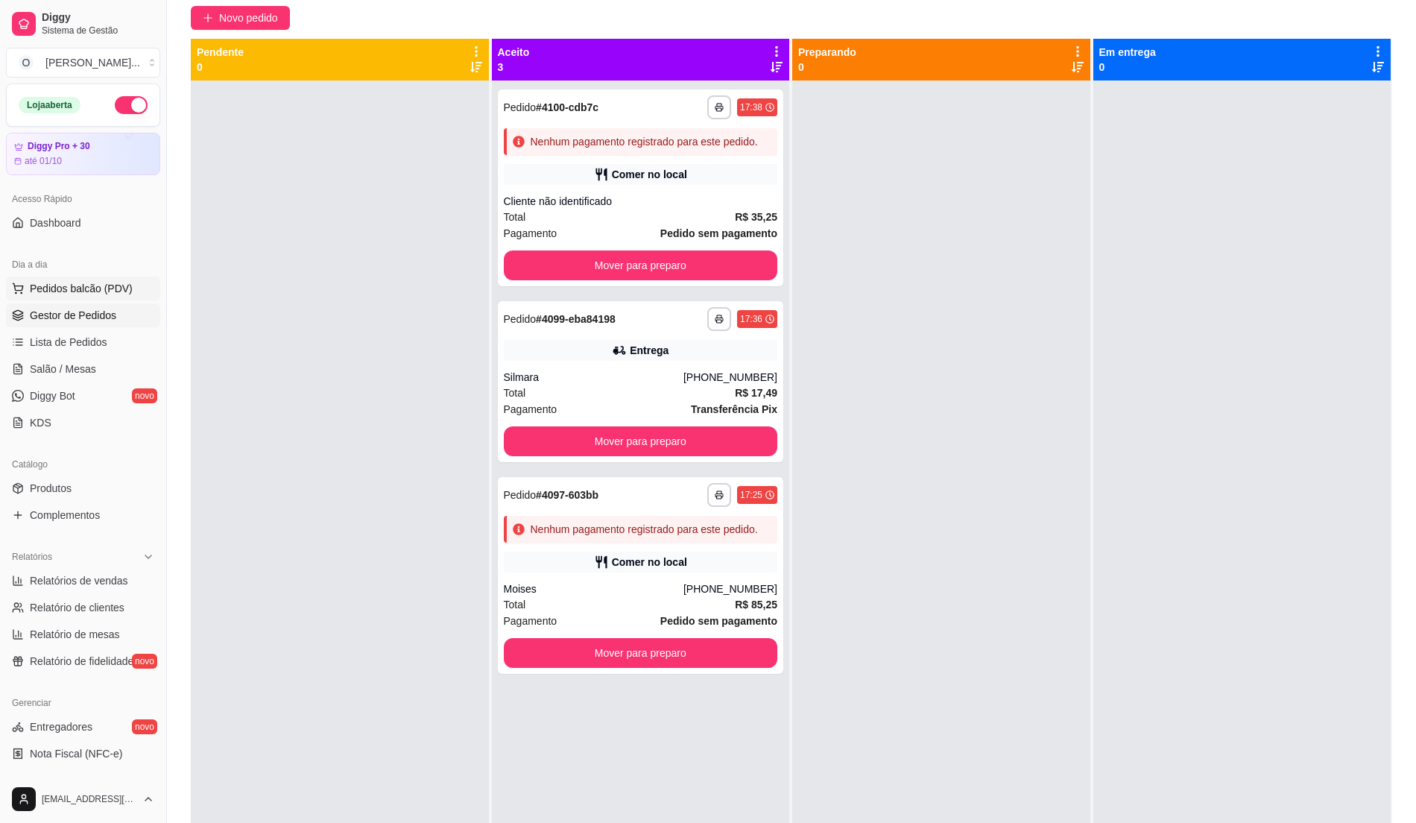
click at [70, 280] on button "Pedidos balcão (PDV)" at bounding box center [83, 288] width 154 height 24
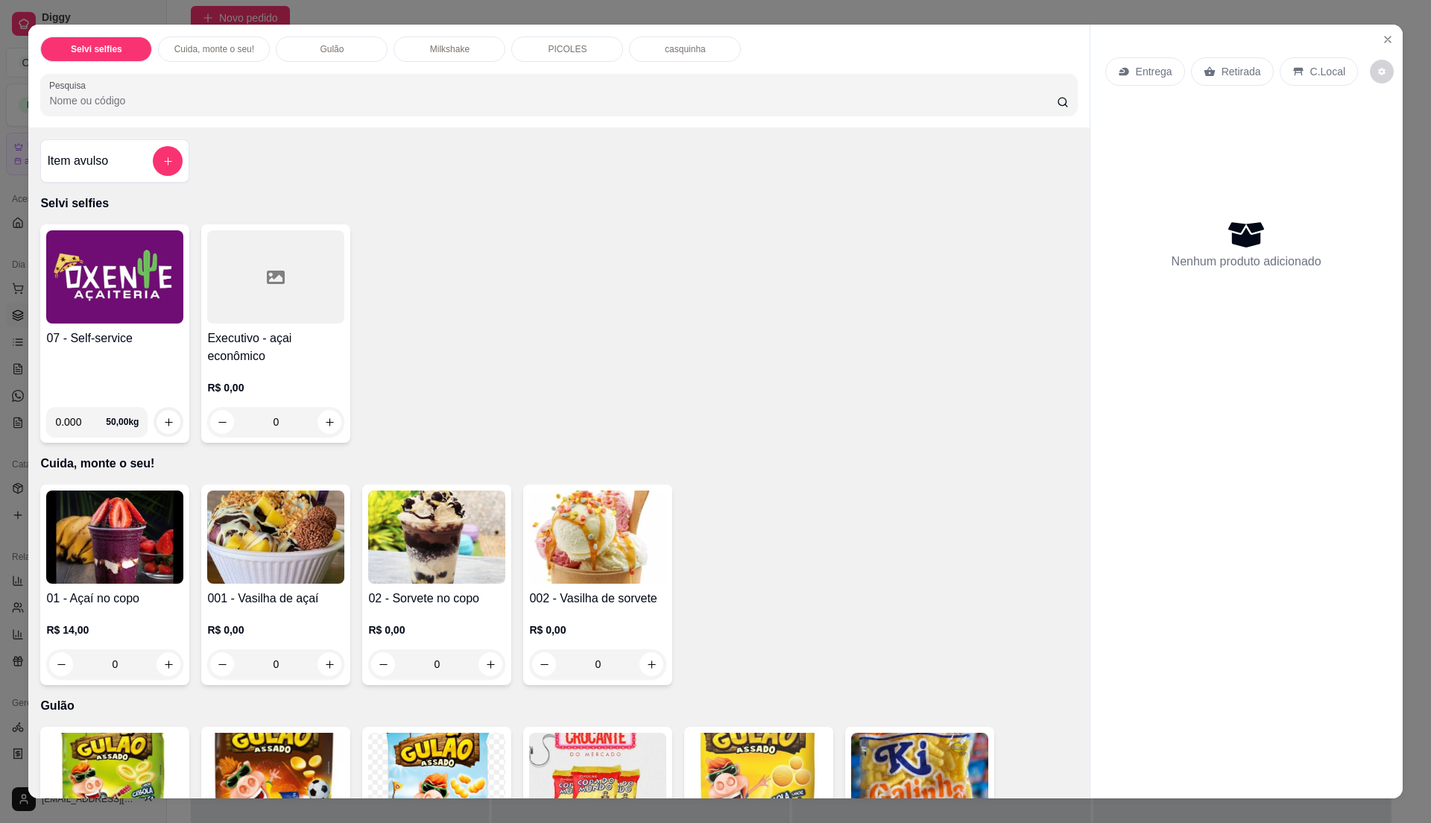
click at [67, 329] on div "07 - Self-service 0.000 50,00 kg" at bounding box center [114, 333] width 149 height 218
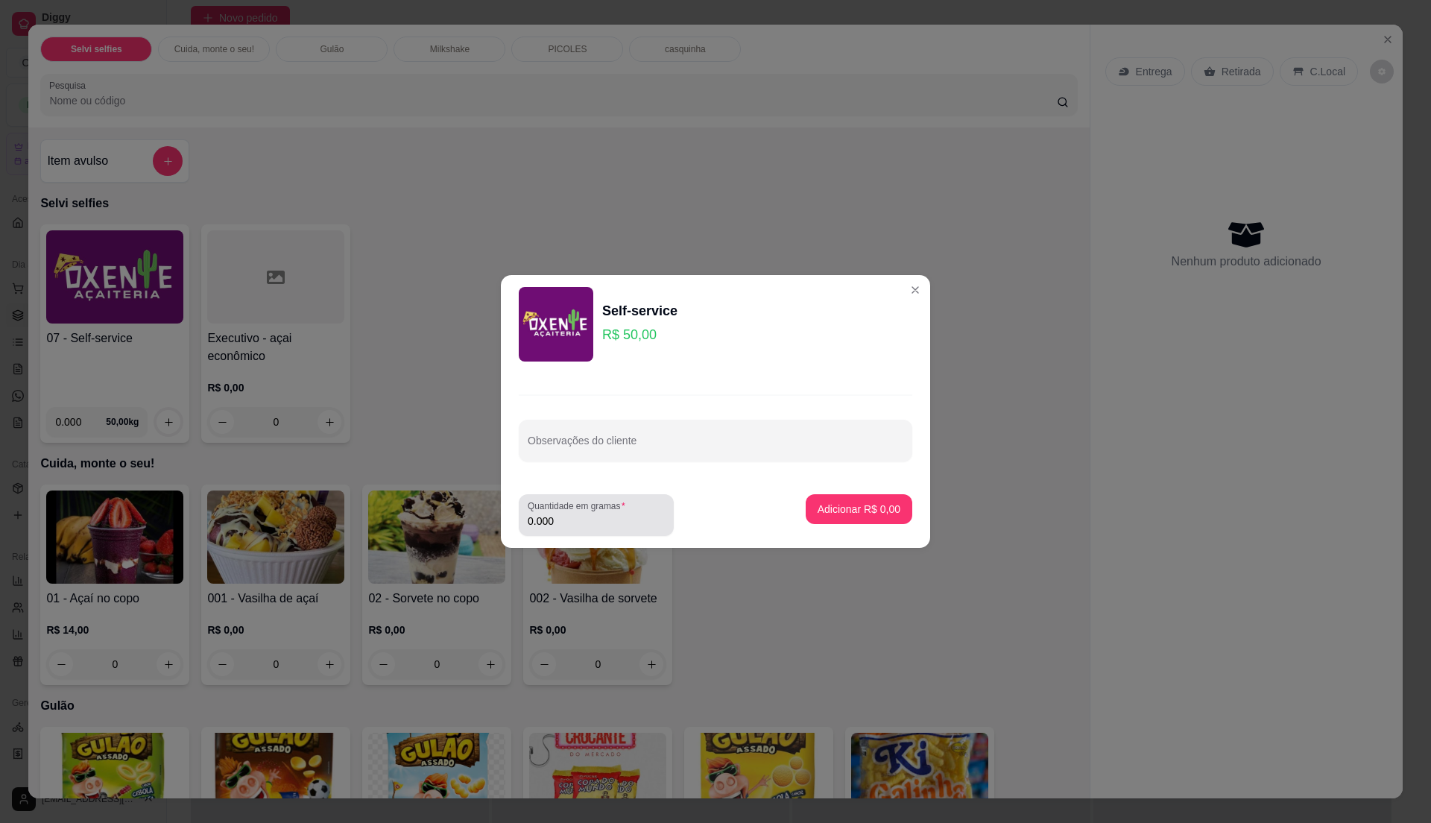
click at [584, 511] on label "Quantidade em gramas" at bounding box center [579, 505] width 103 height 13
click at [584, 513] on input "0.000" at bounding box center [596, 520] width 137 height 15
type input "0.25"
click at [853, 517] on button "Adicionar R$ 12,50" at bounding box center [856, 509] width 110 height 29
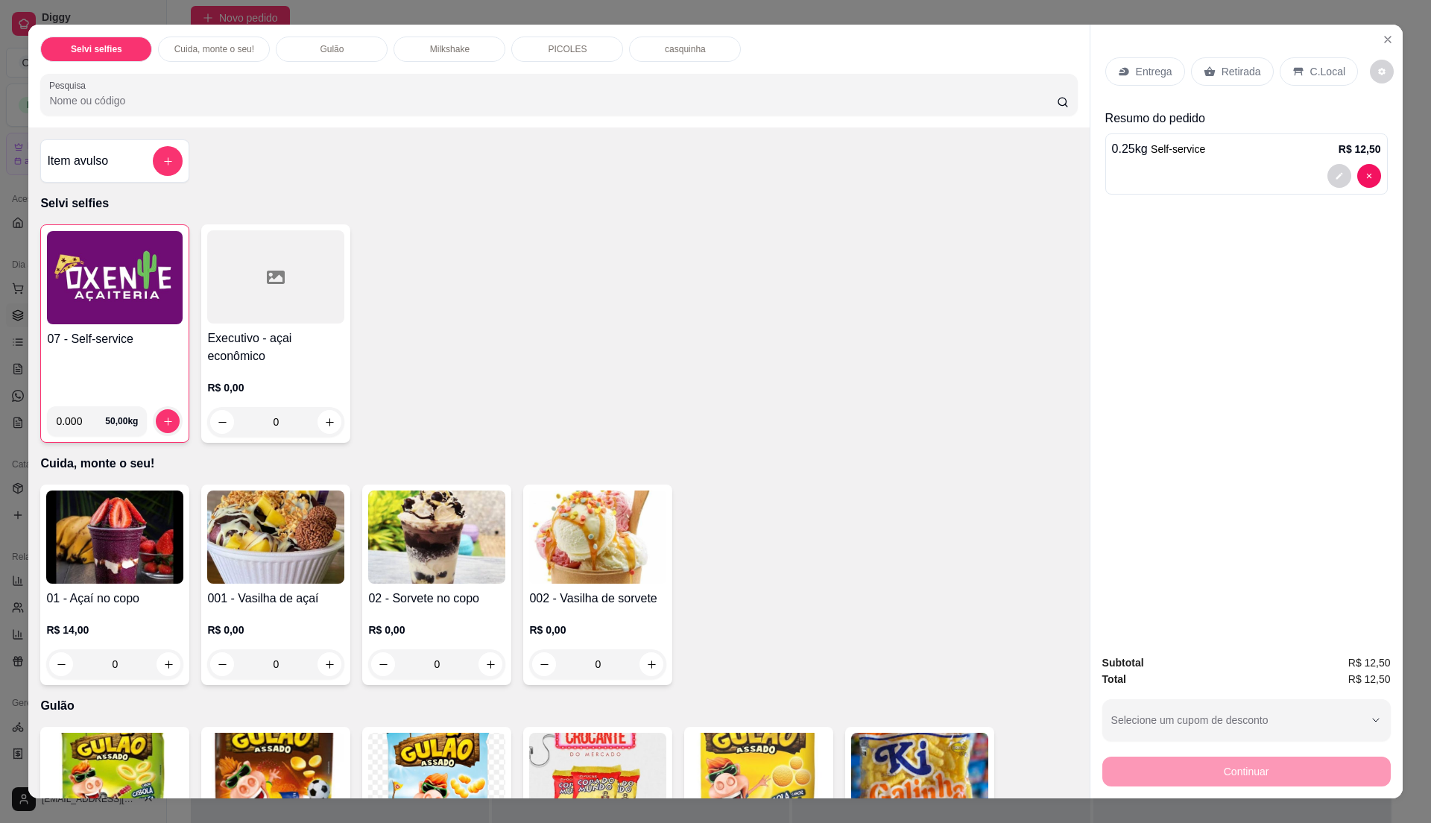
click at [1292, 78] on div "C.Local" at bounding box center [1319, 71] width 78 height 28
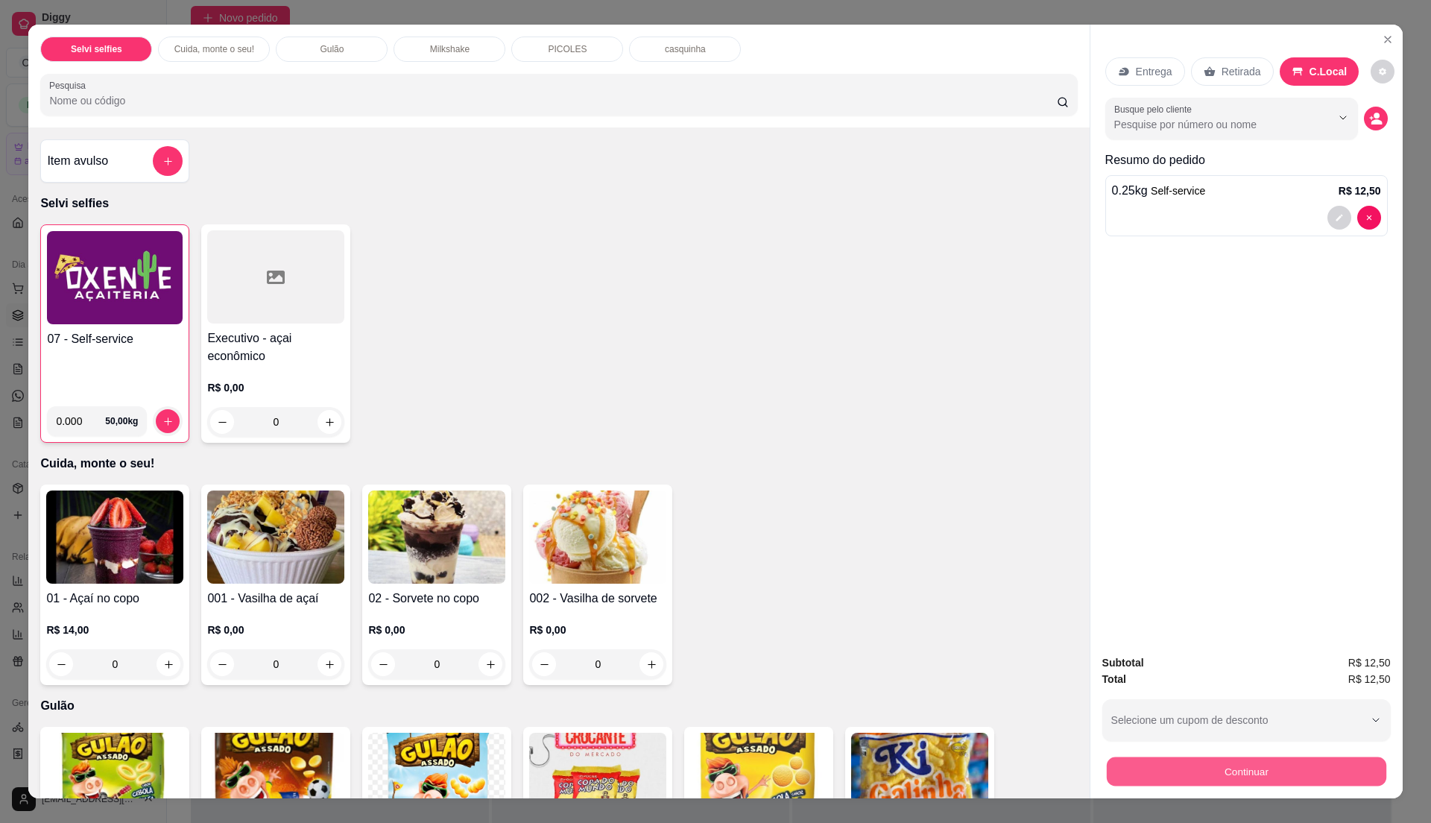
click at [1225, 766] on button "Continuar" at bounding box center [1245, 770] width 279 height 29
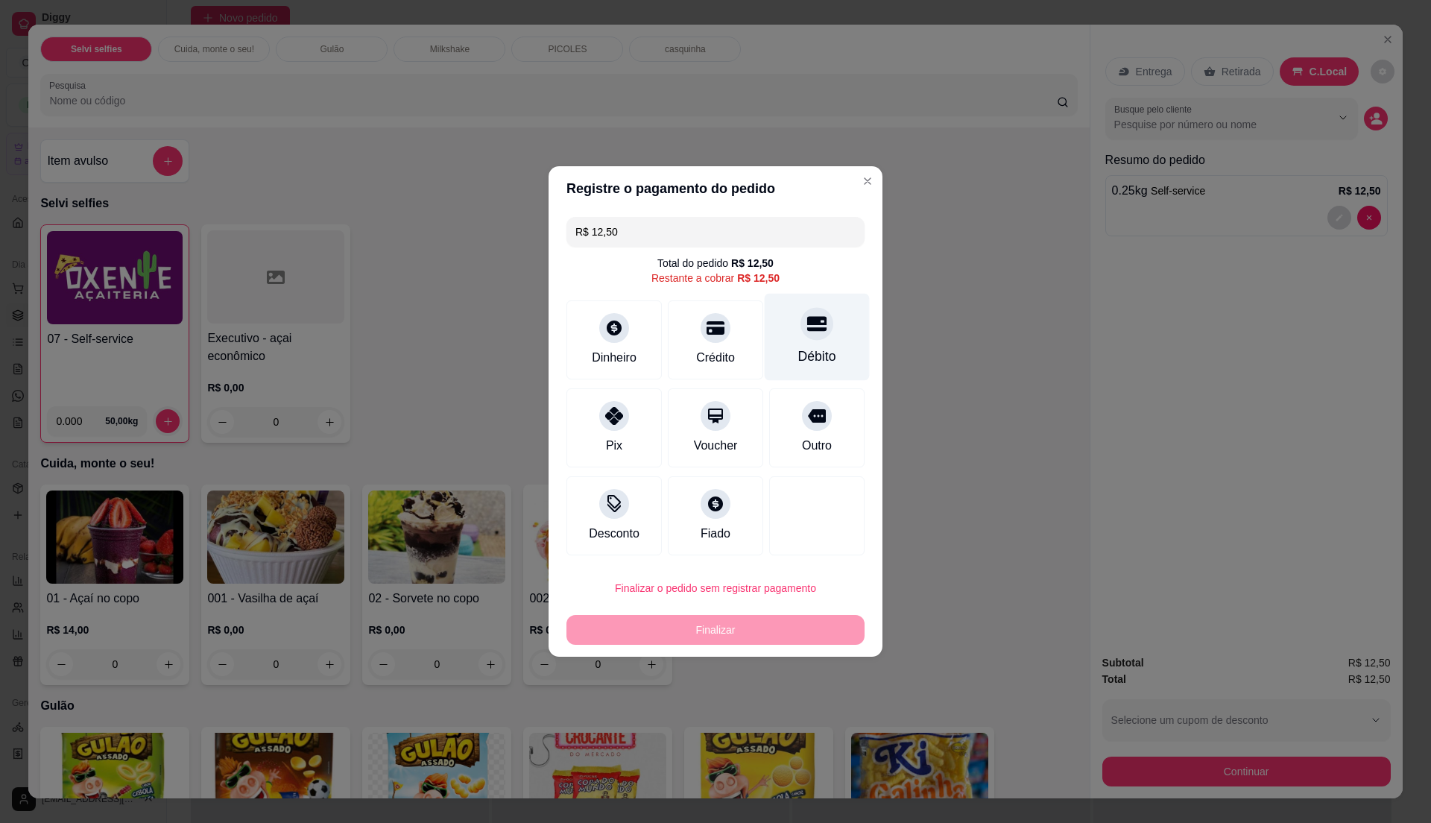
click at [803, 344] on div "Débito" at bounding box center [817, 337] width 105 height 87
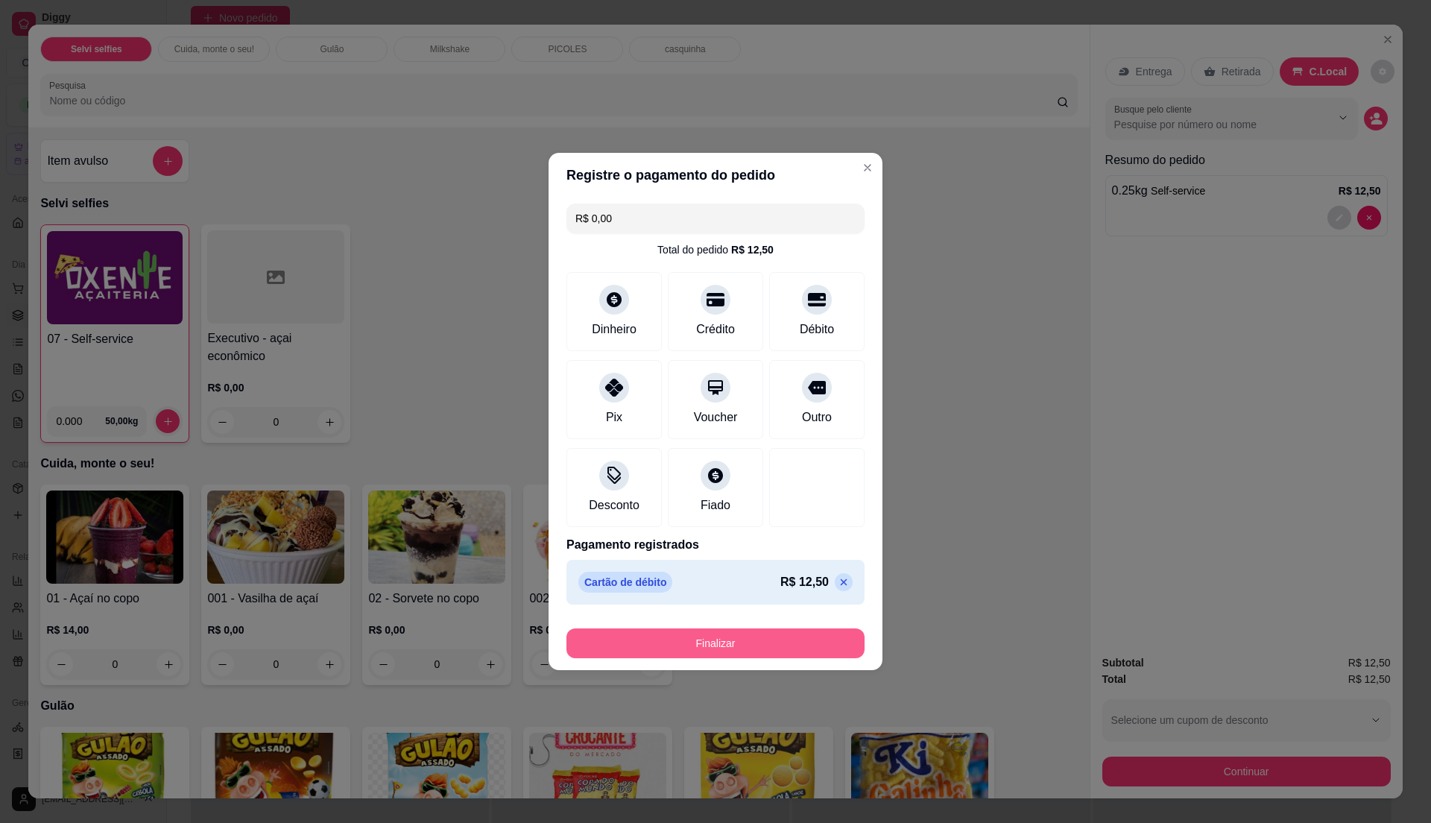
click at [751, 642] on button "Finalizar" at bounding box center [715, 643] width 298 height 30
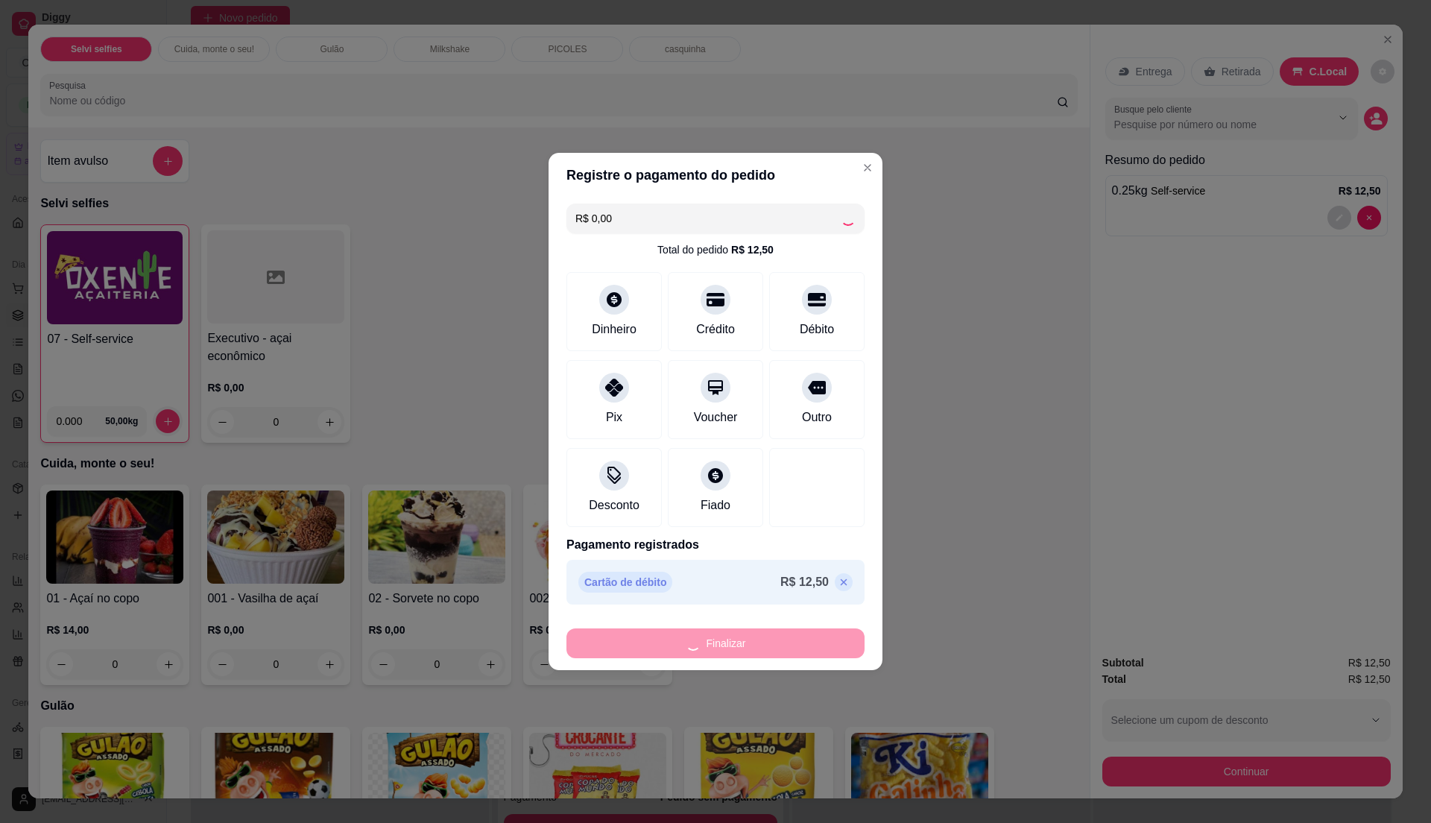
type input "-R$ 12,50"
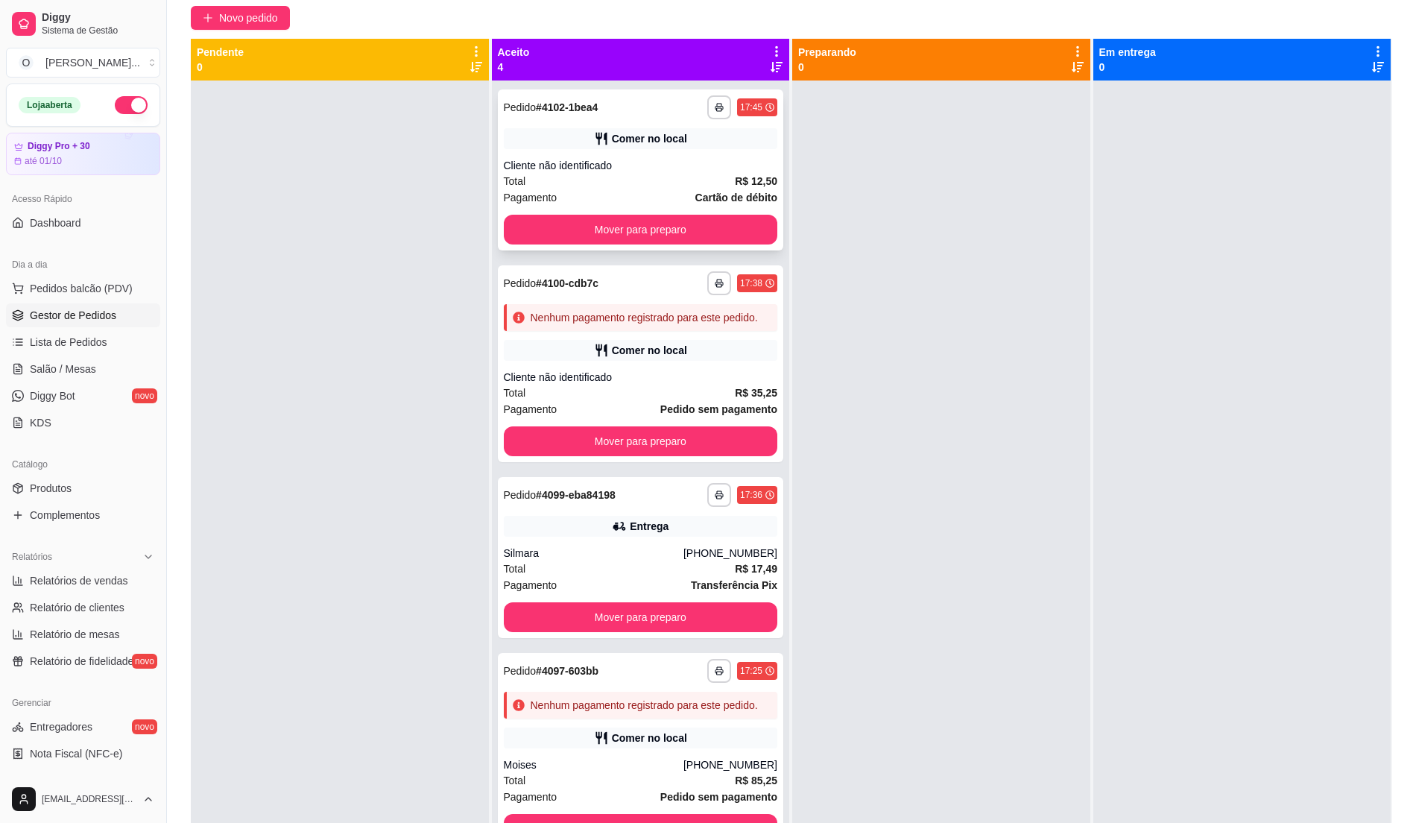
click at [651, 158] on div "Cliente não identificado" at bounding box center [641, 165] width 274 height 15
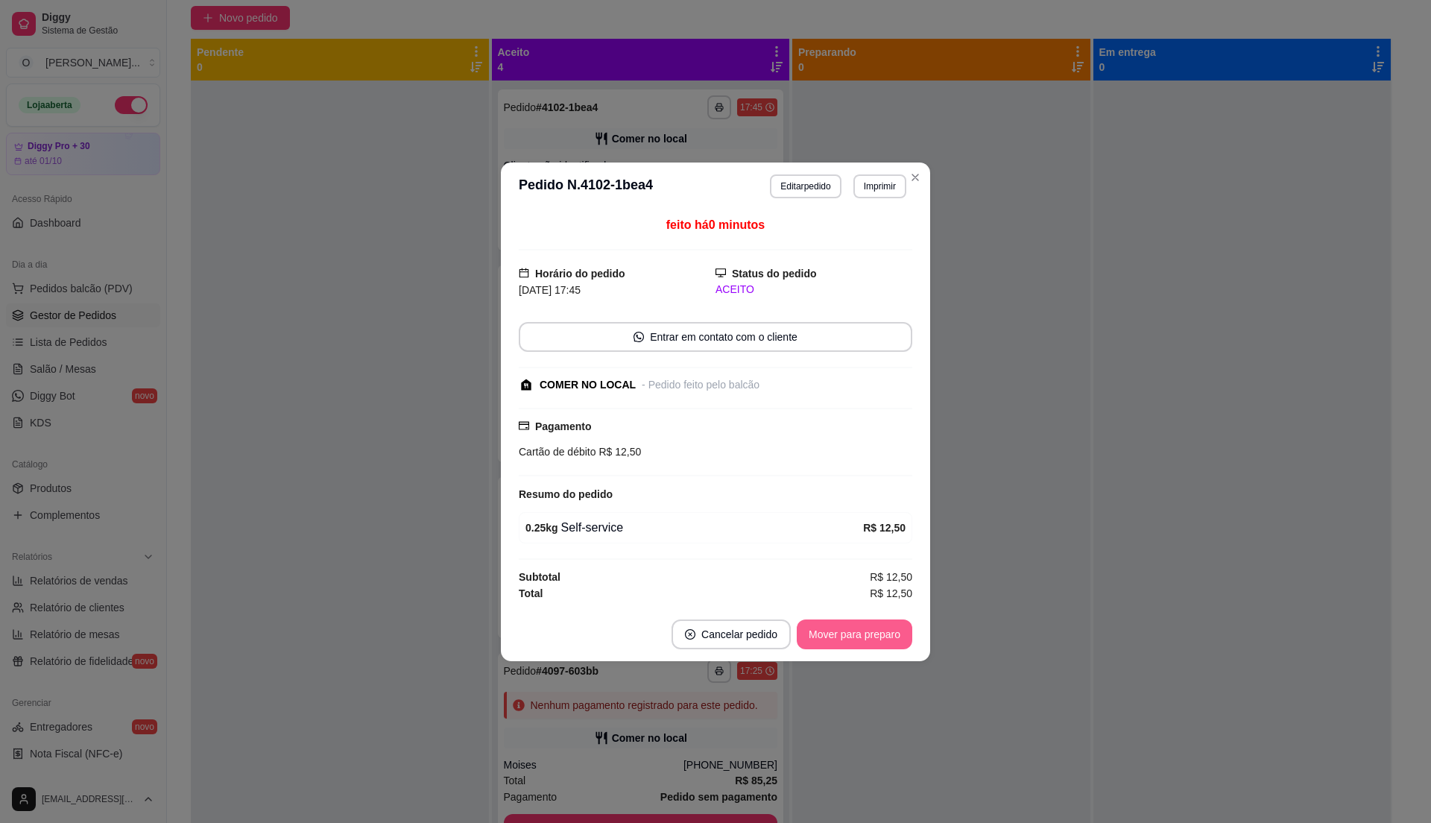
click at [835, 644] on button "Mover para preparo" at bounding box center [855, 634] width 116 height 30
click at [838, 642] on div "Mover para preparo" at bounding box center [844, 634] width 136 height 30
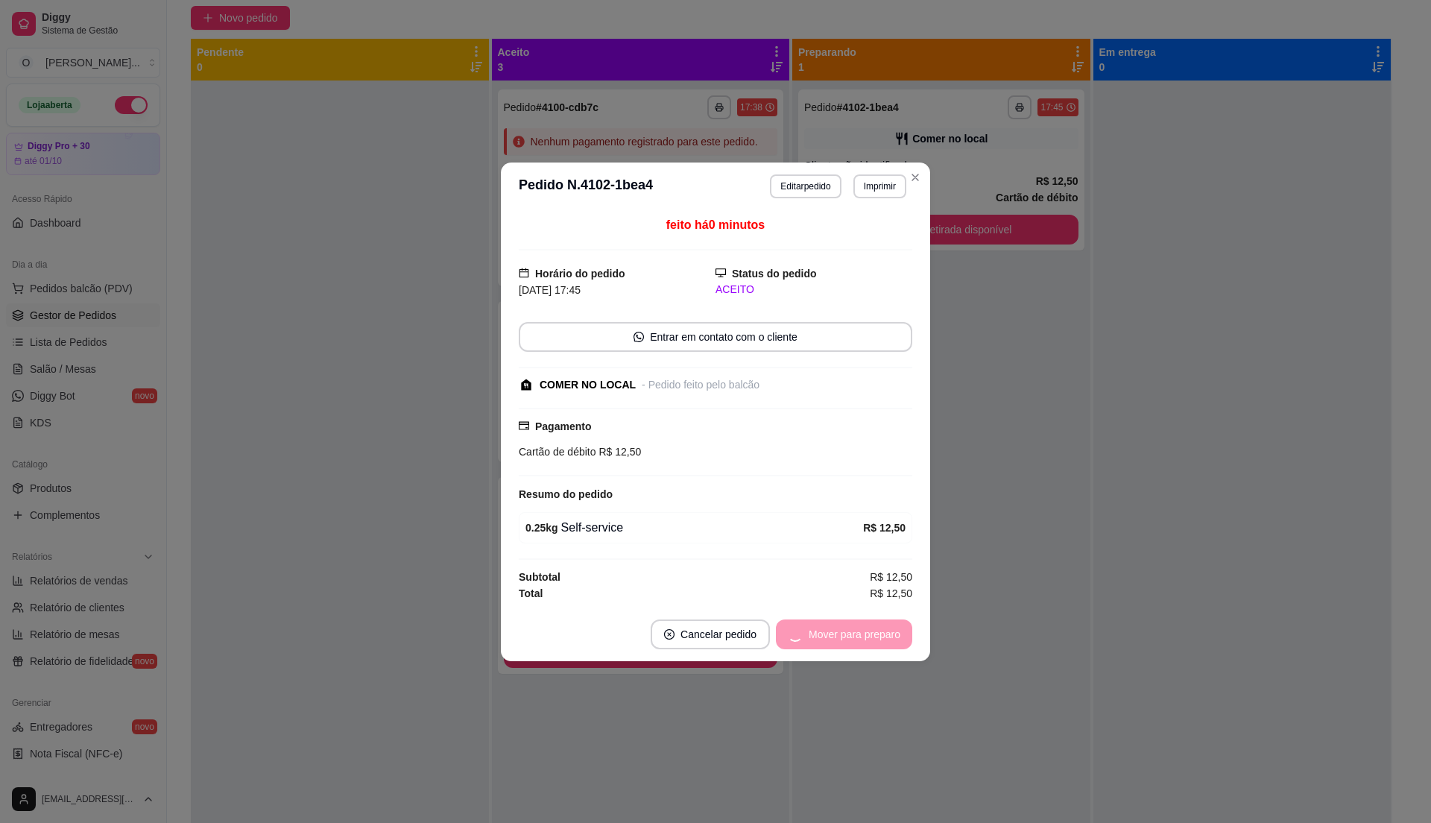
click at [832, 632] on div "Mover para preparo" at bounding box center [844, 634] width 136 height 30
click at [847, 633] on button "Mover para retirada disponível" at bounding box center [829, 634] width 165 height 30
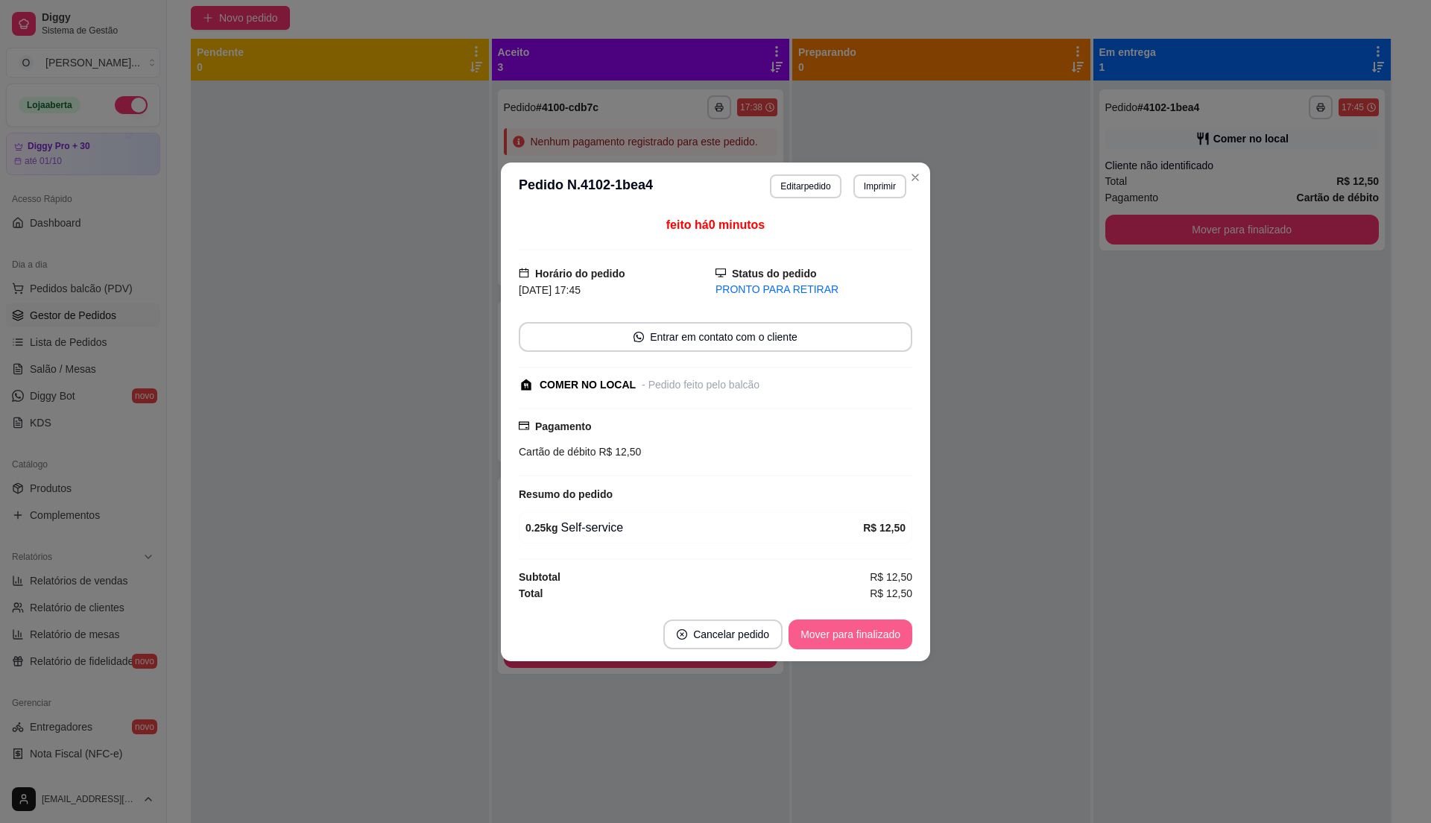
click at [847, 635] on button "Mover para finalizado" at bounding box center [850, 634] width 124 height 30
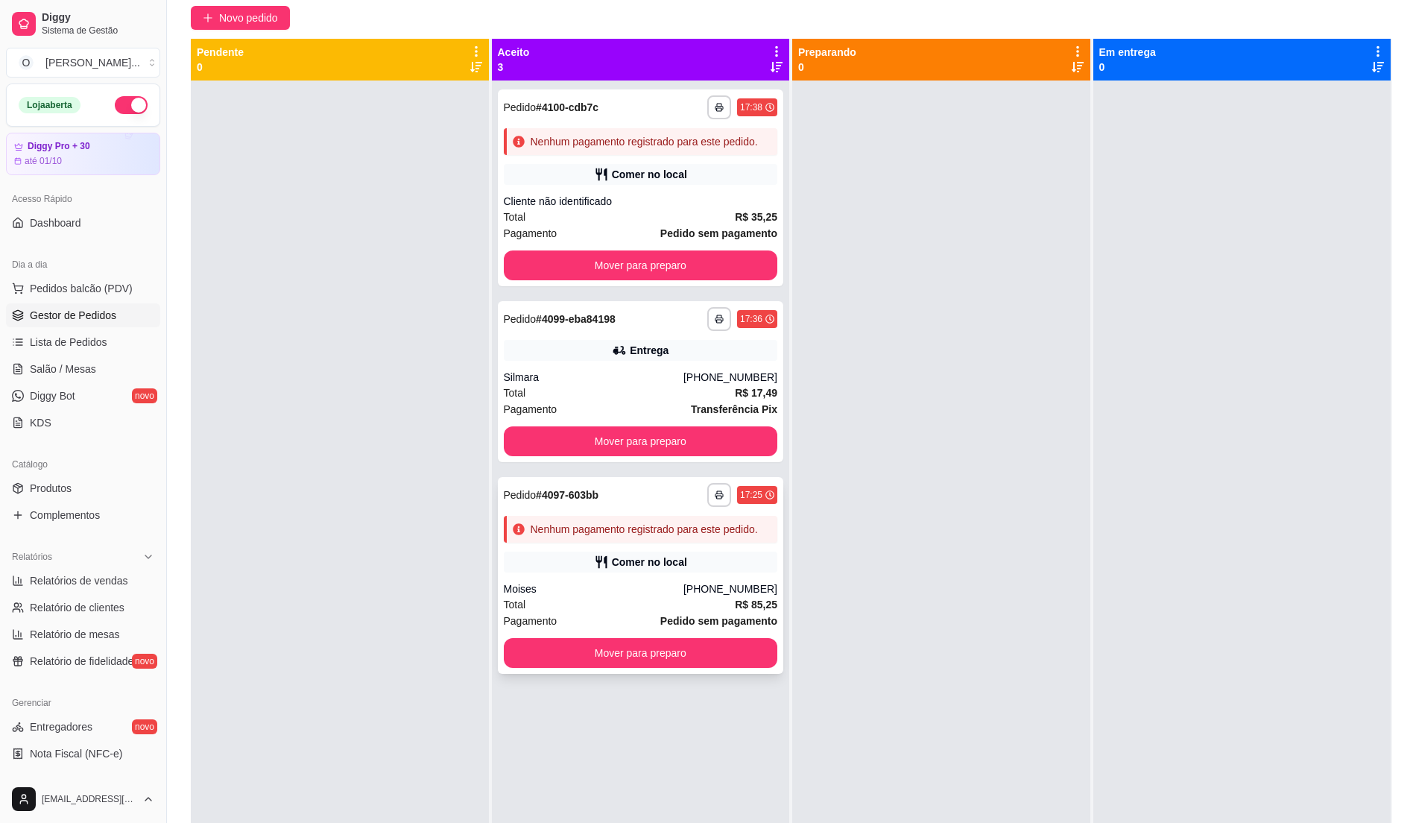
click at [680, 578] on div "**********" at bounding box center [641, 575] width 286 height 197
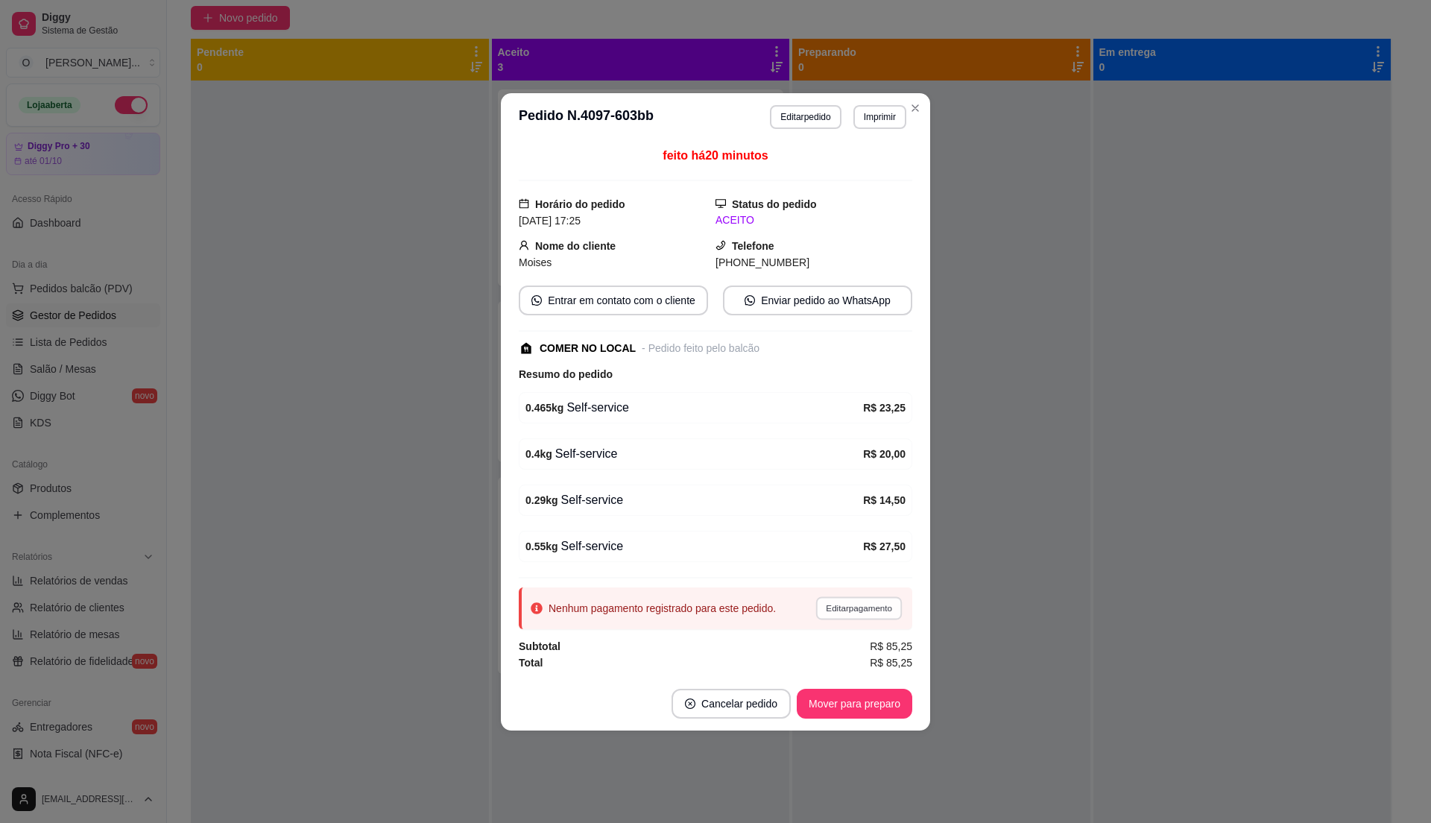
click at [857, 610] on button "Editar pagamento" at bounding box center [858, 607] width 86 height 23
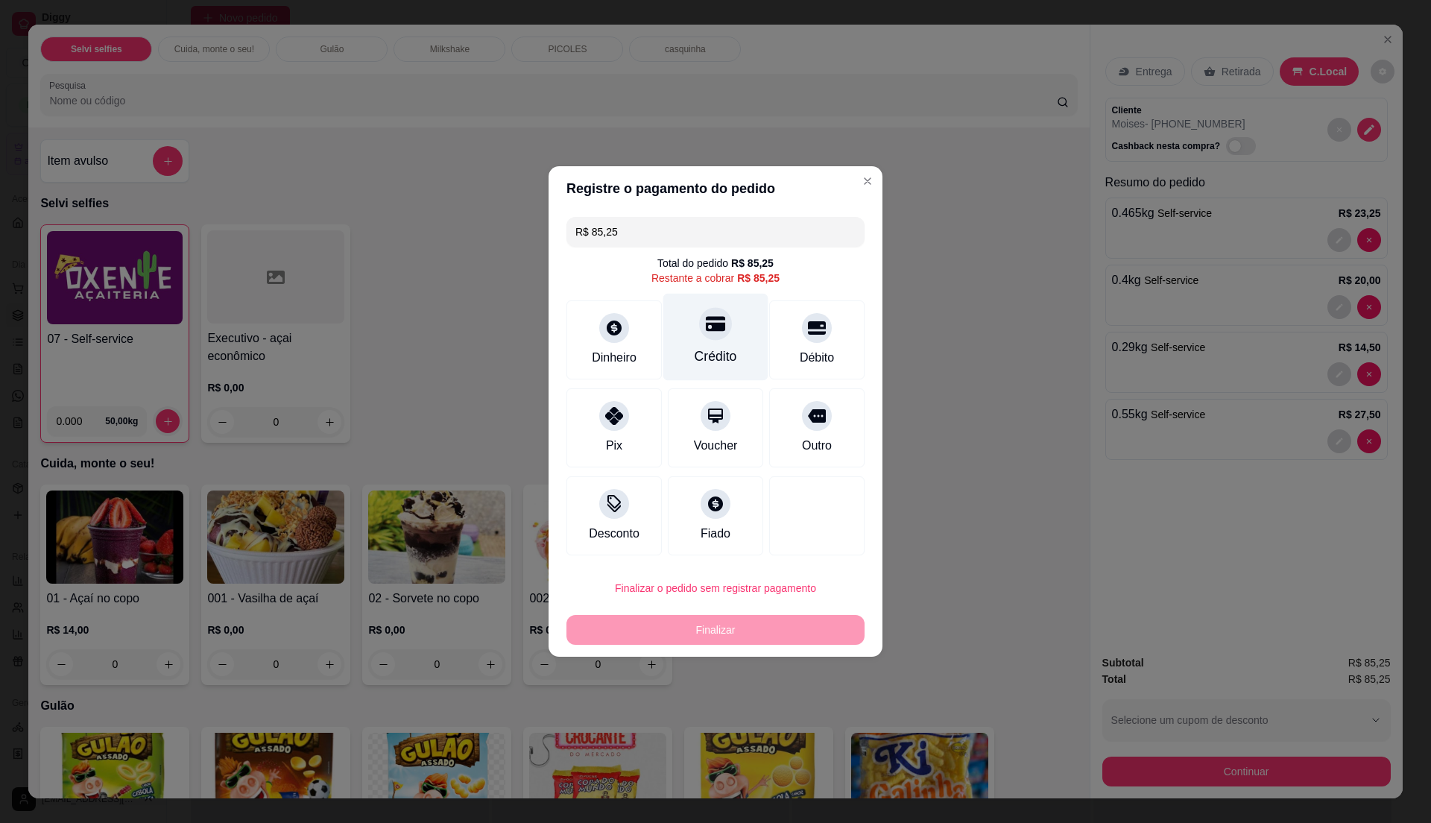
click at [732, 352] on div "Crédito" at bounding box center [715, 337] width 105 height 87
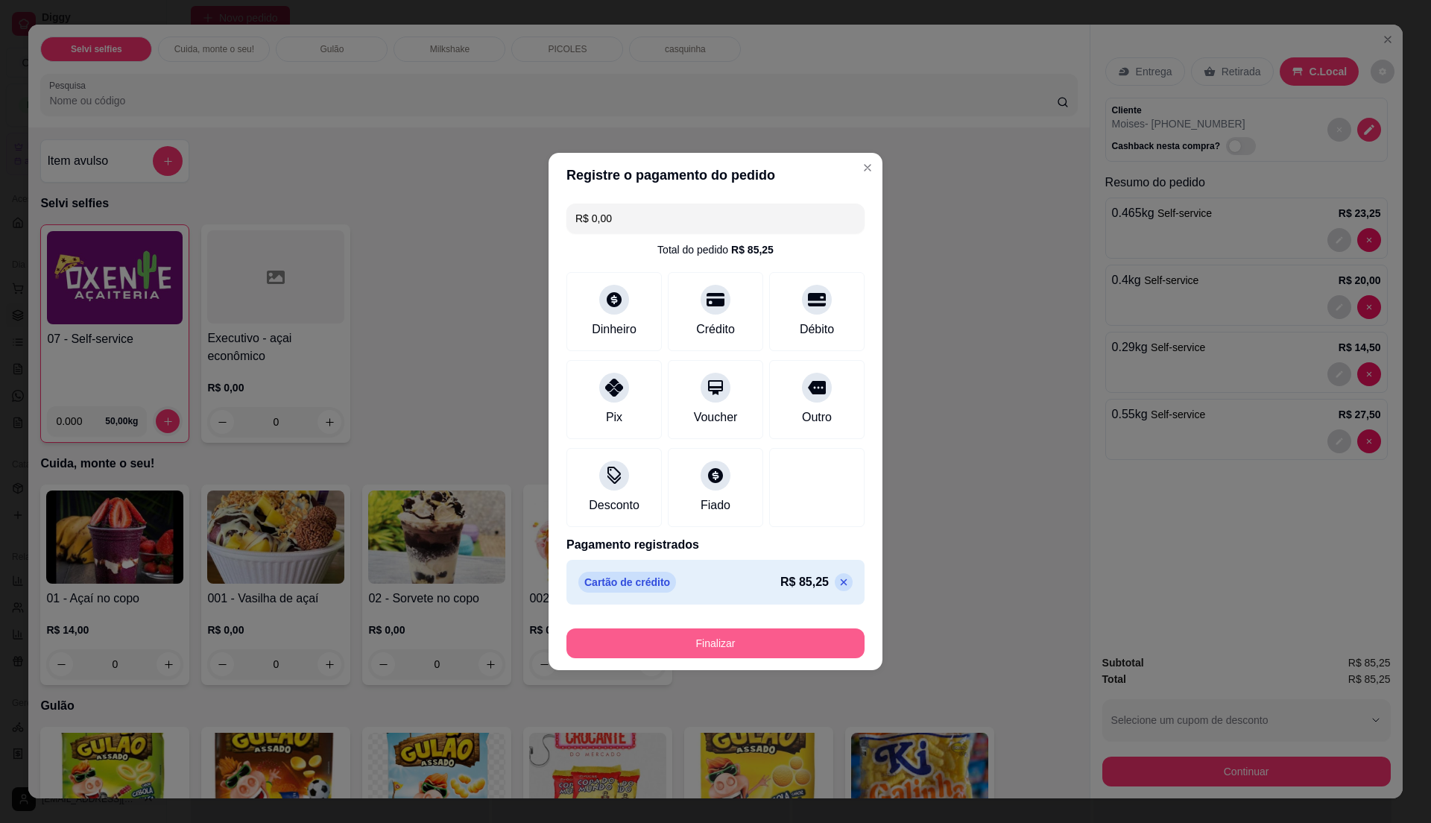
click at [764, 644] on button "Finalizar" at bounding box center [715, 643] width 298 height 30
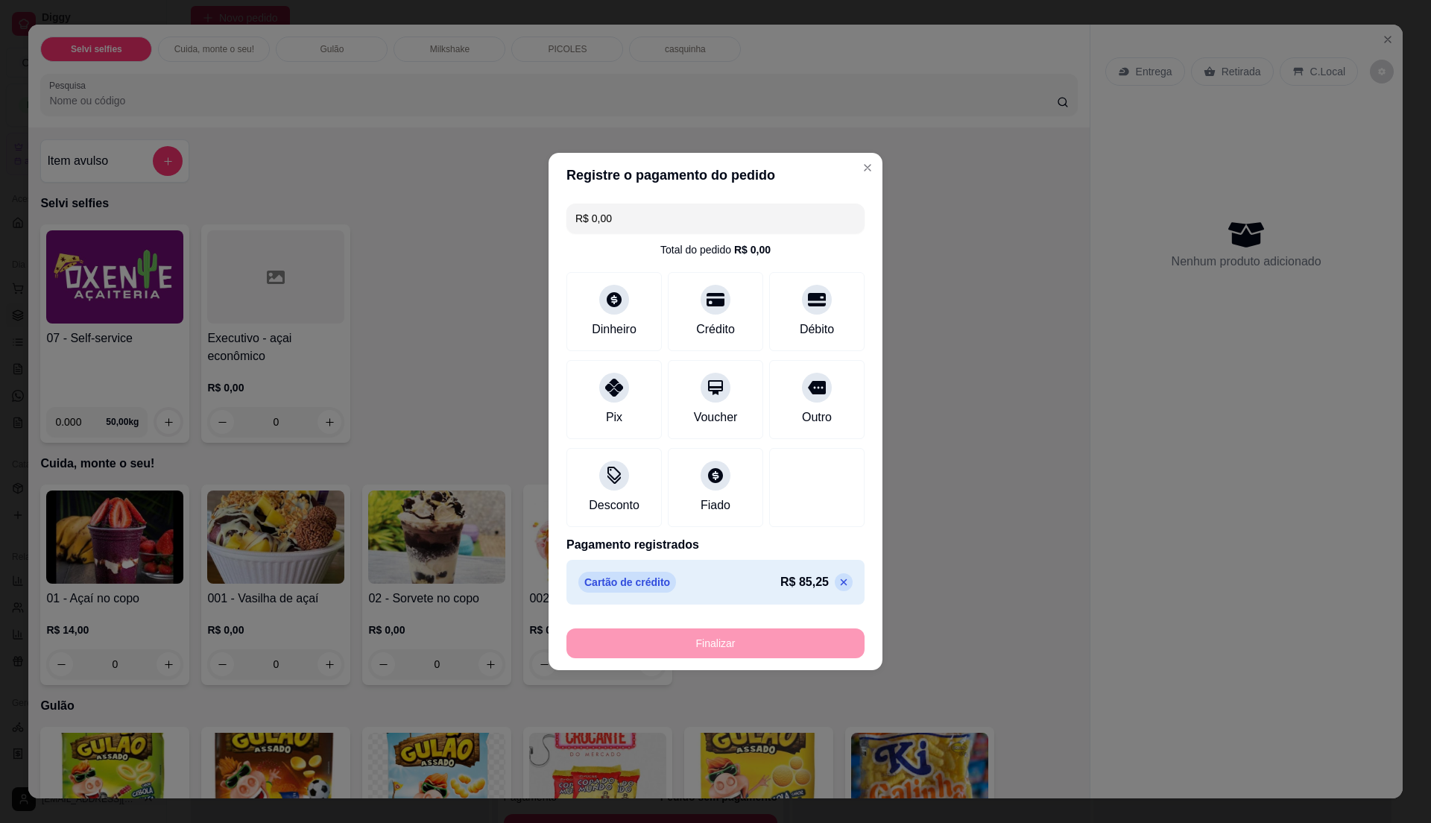
type input "-R$ 85,25"
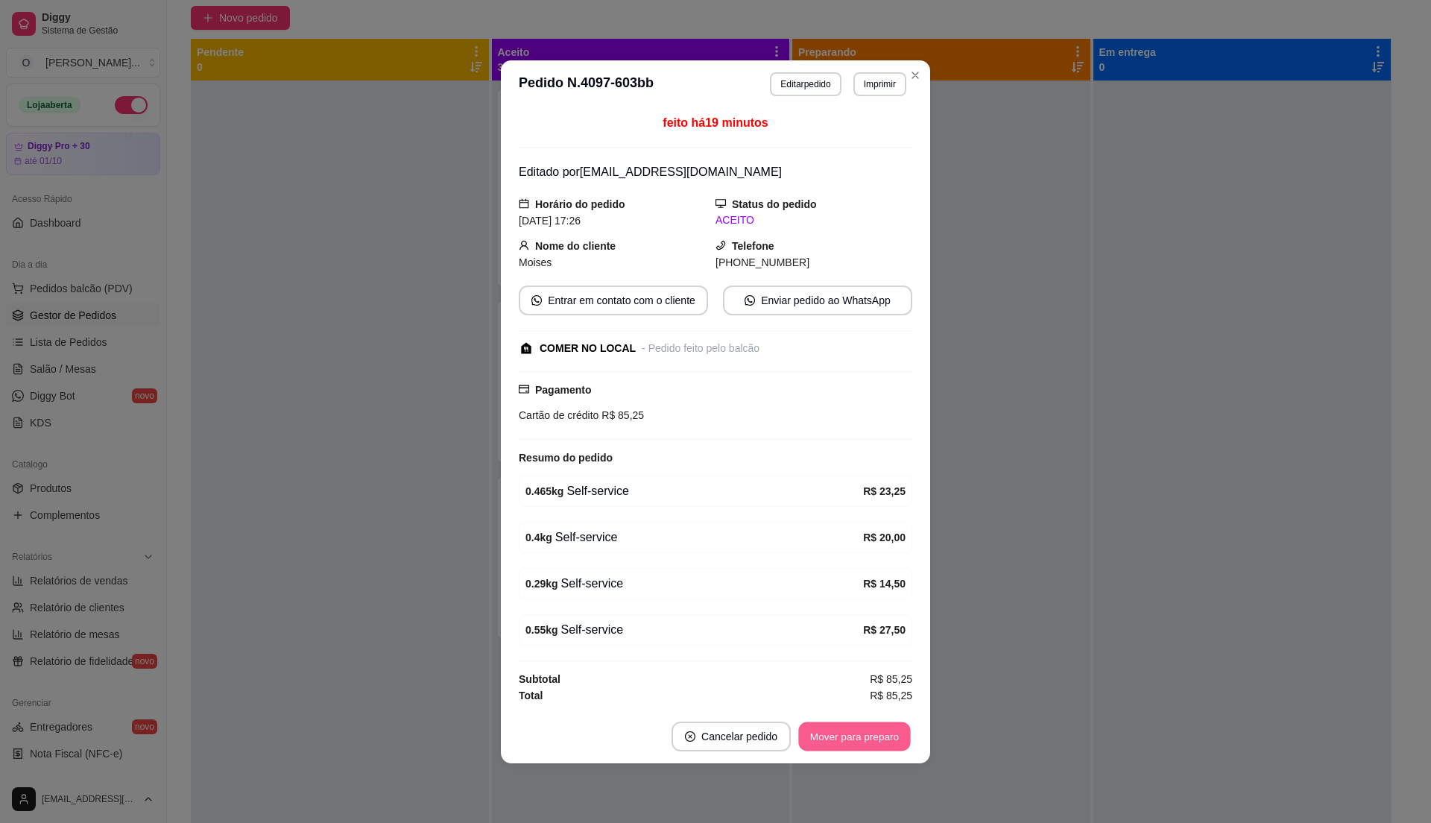
click at [859, 727] on button "Mover para preparo" at bounding box center [854, 735] width 112 height 29
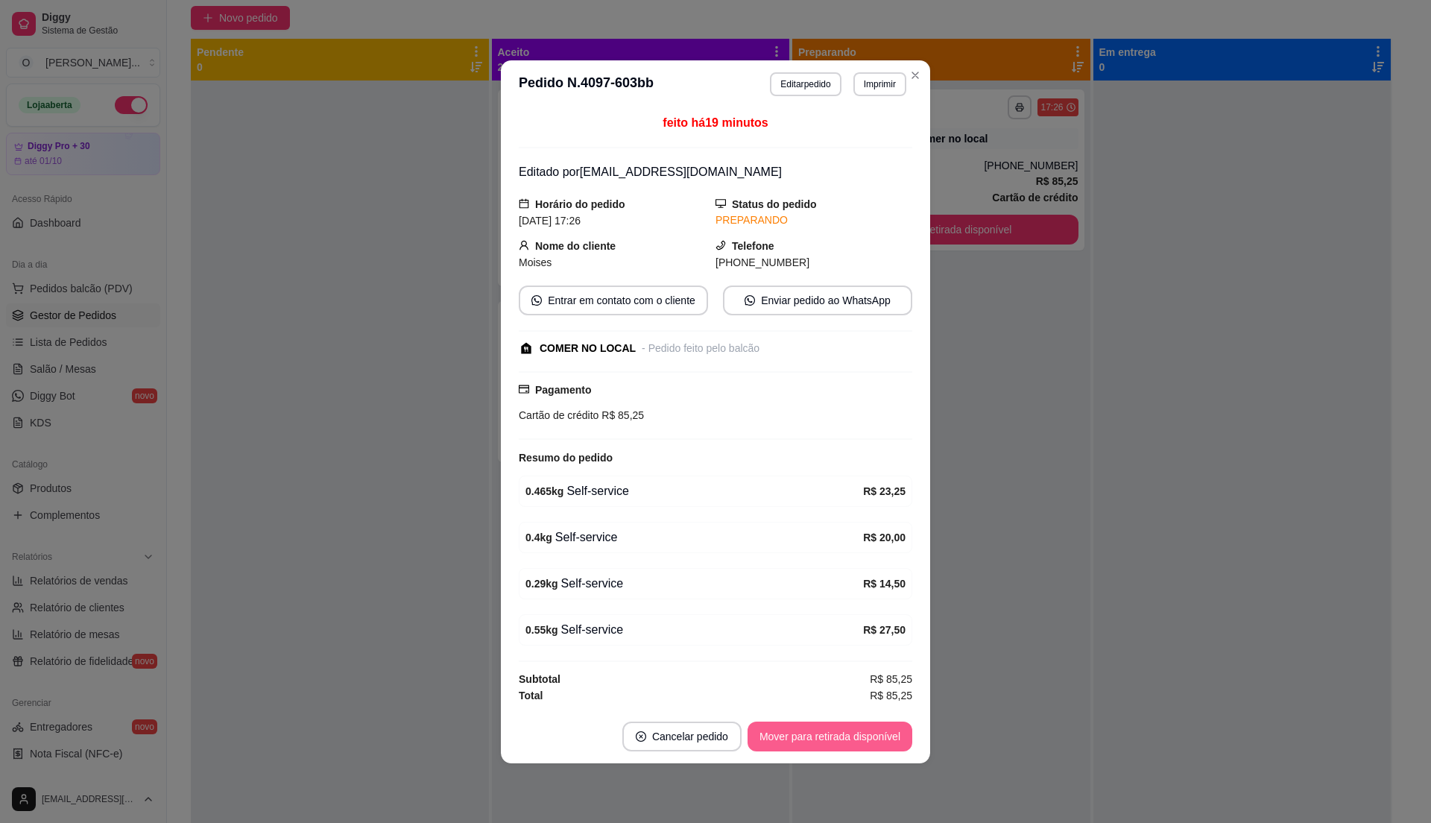
click at [862, 744] on button "Mover para retirada disponível" at bounding box center [829, 736] width 165 height 30
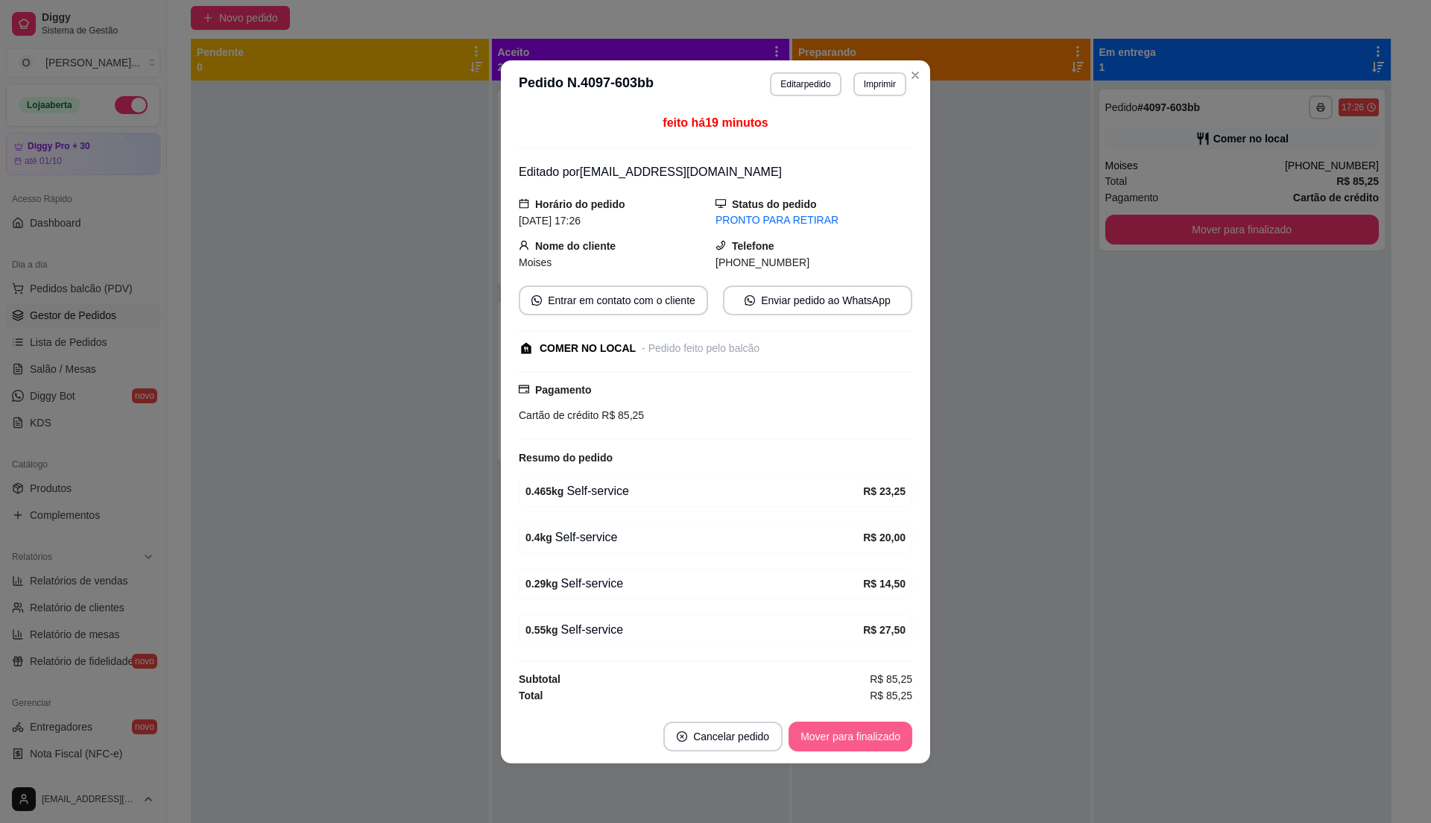
click at [862, 744] on button "Mover para finalizado" at bounding box center [850, 736] width 124 height 30
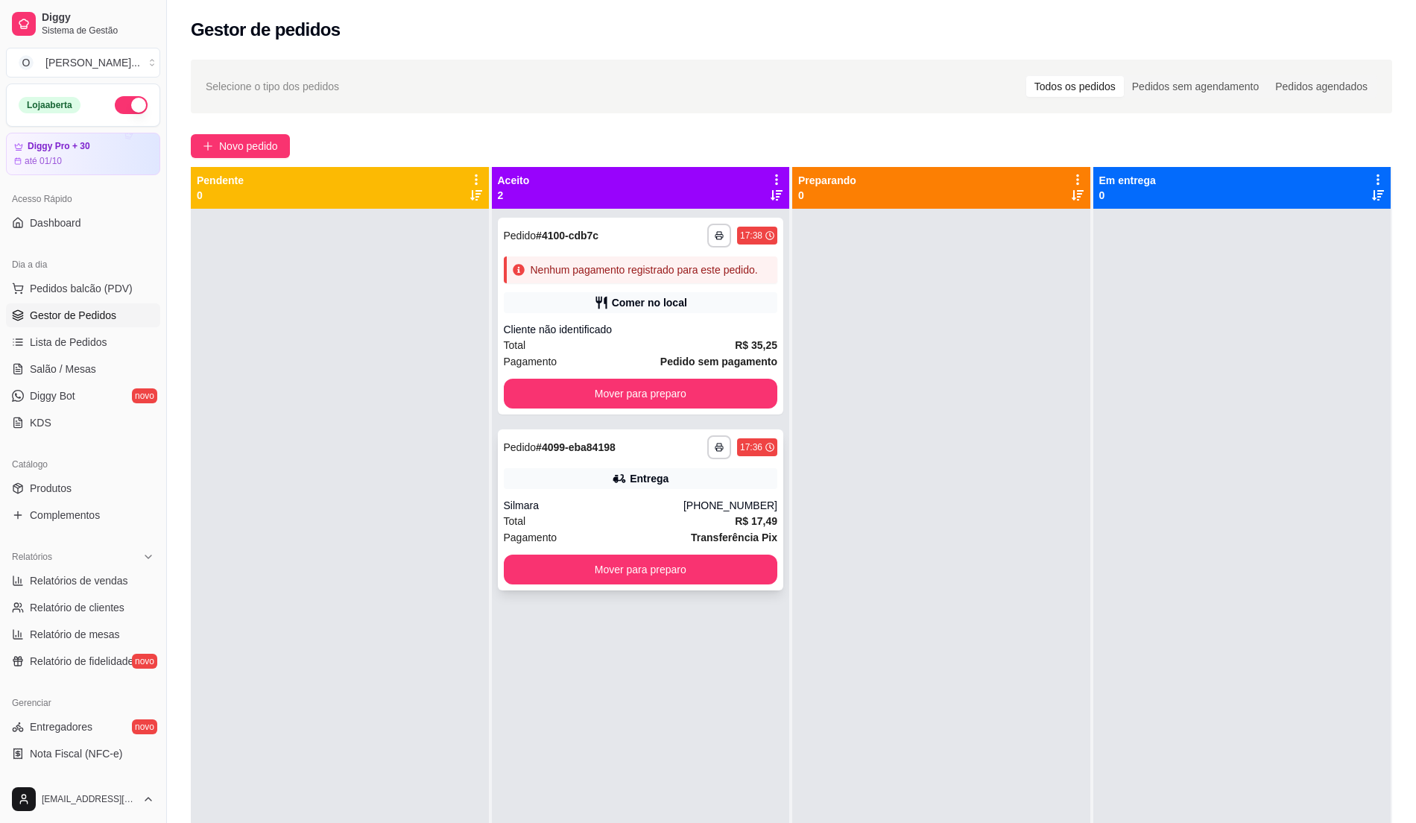
click at [680, 499] on div "Silmara" at bounding box center [594, 505] width 180 height 15
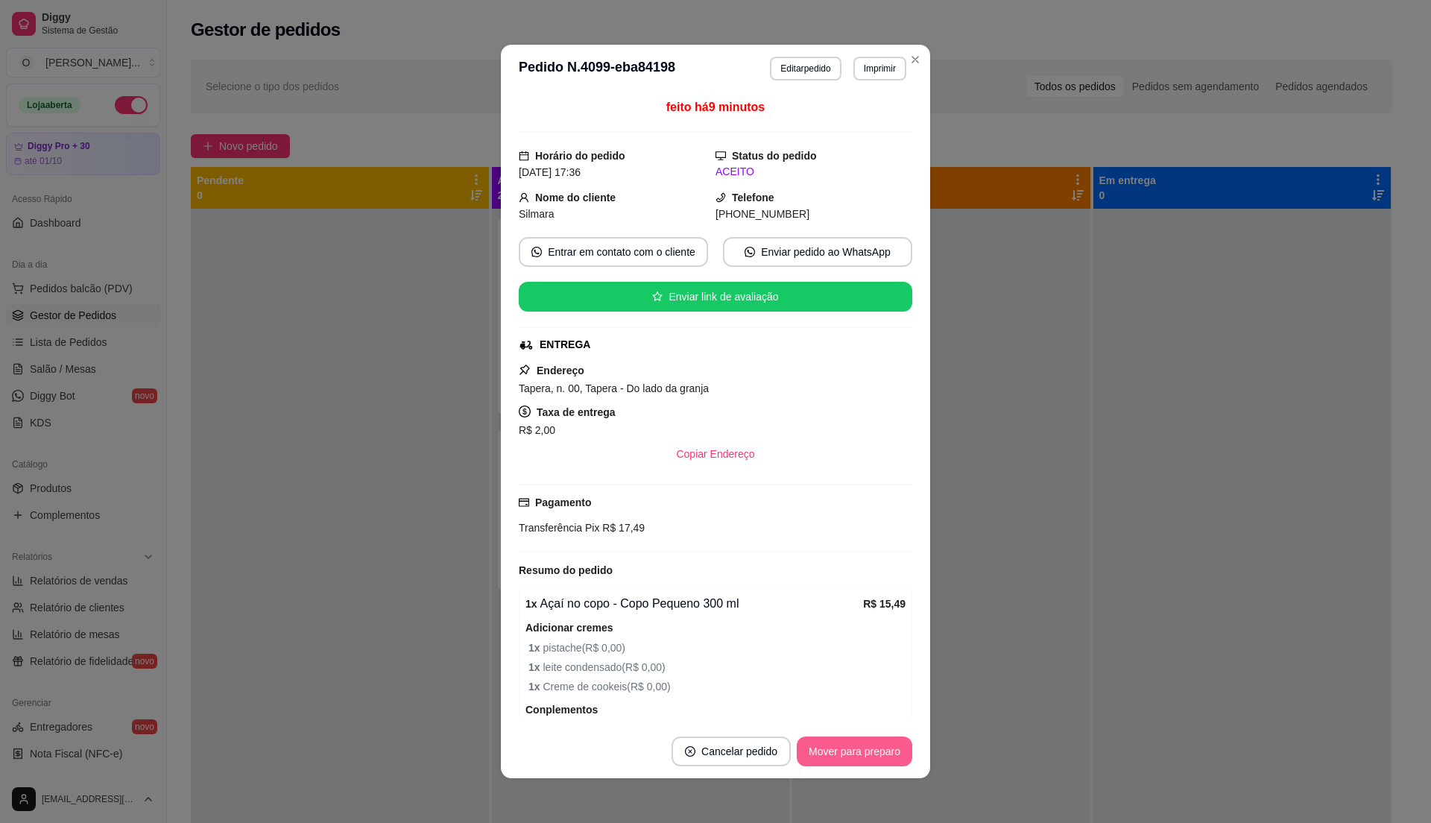
click at [853, 754] on button "Mover para preparo" at bounding box center [855, 751] width 116 height 30
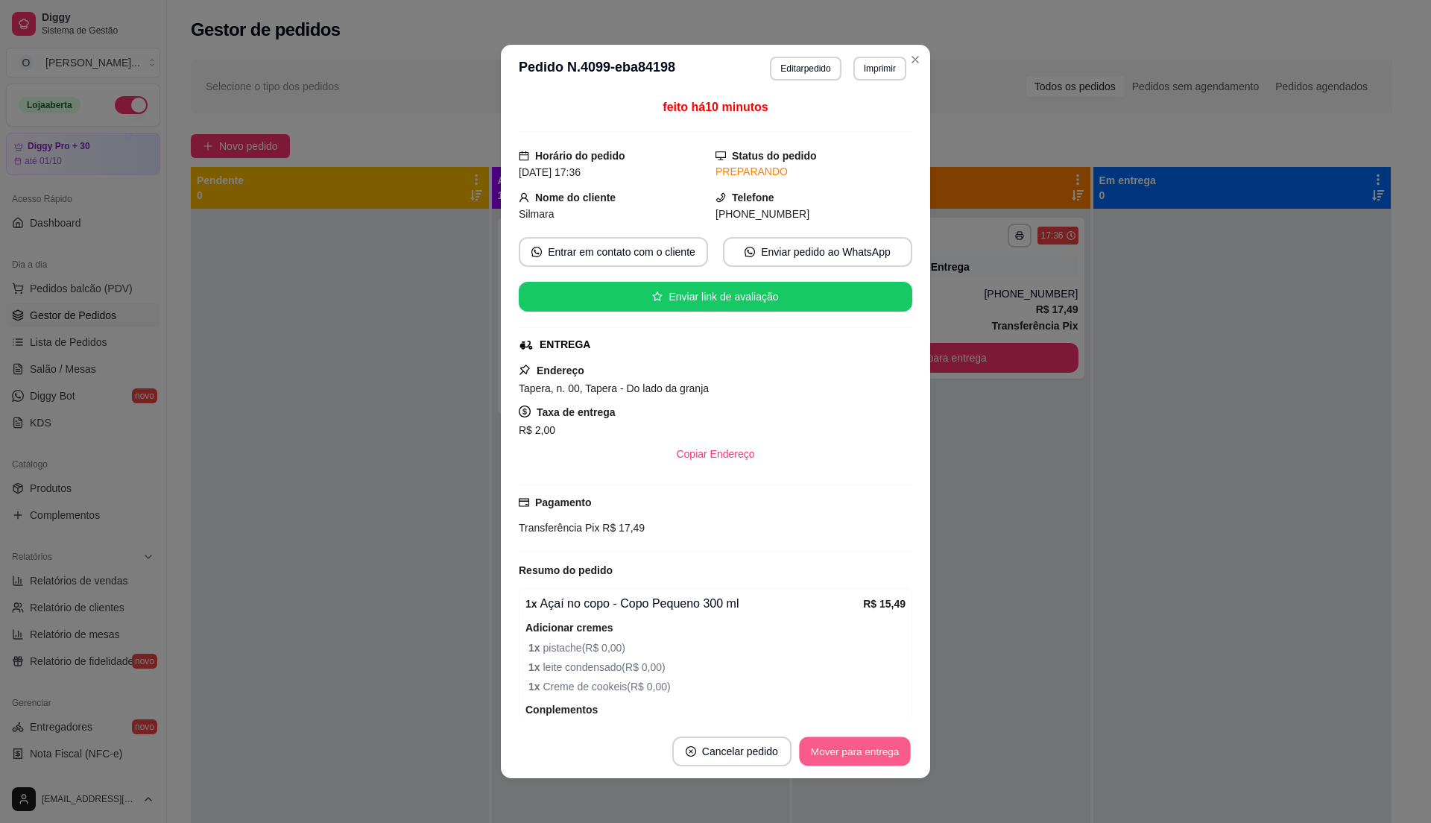
click at [853, 754] on button "Mover para entrega" at bounding box center [855, 751] width 112 height 29
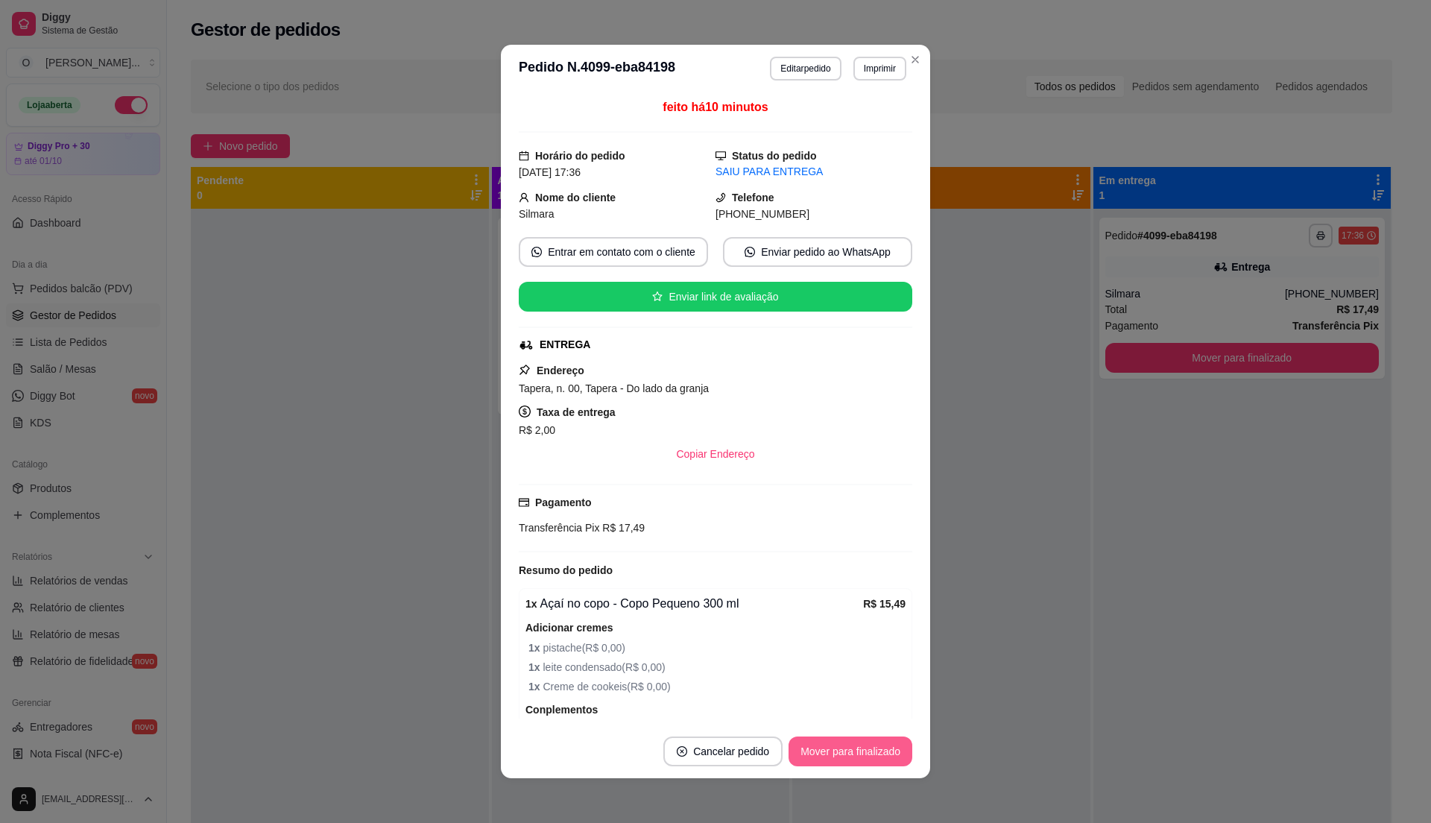
click at [853, 754] on button "Mover para finalizado" at bounding box center [850, 751] width 124 height 30
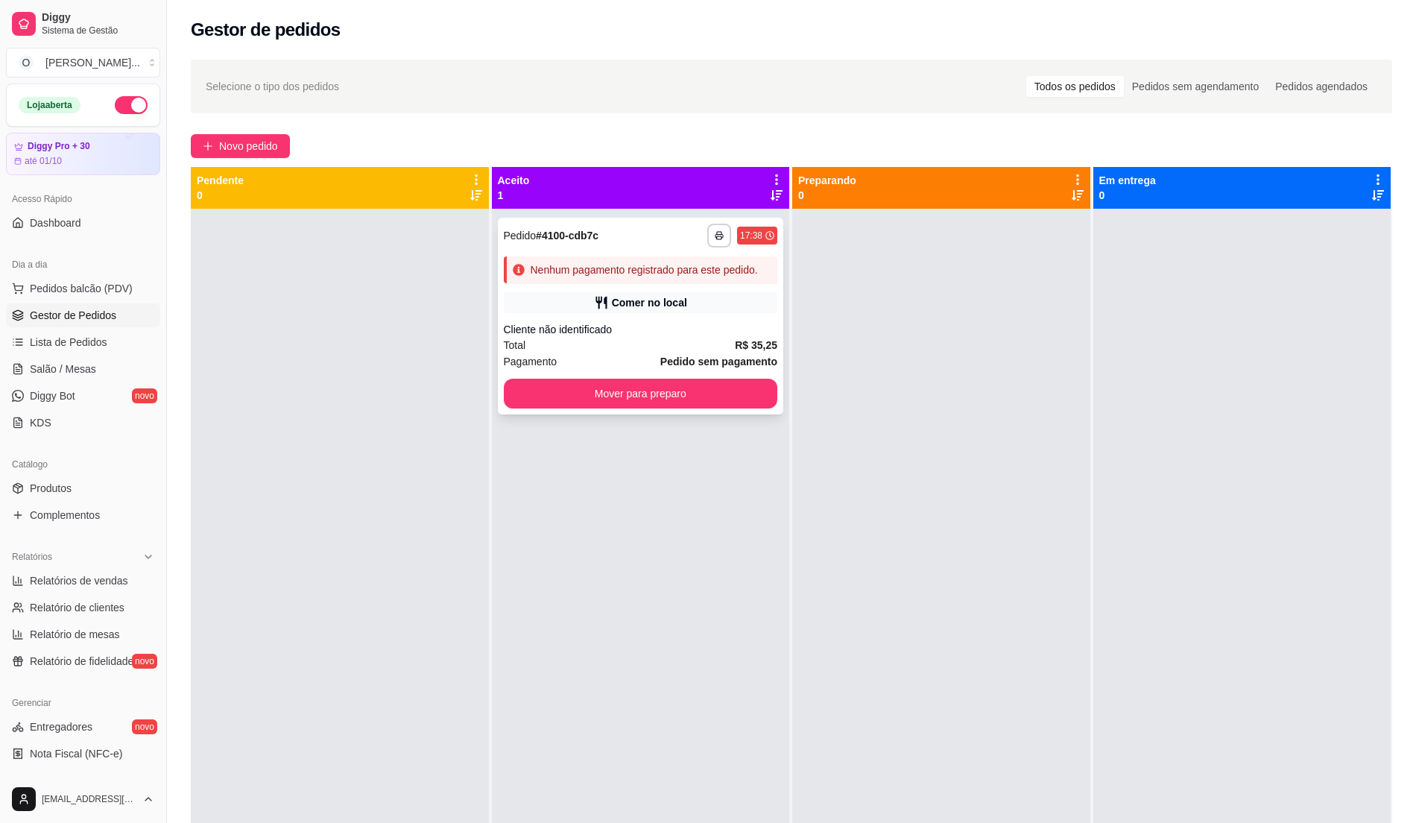
click at [715, 294] on div "Comer no local" at bounding box center [641, 302] width 274 height 21
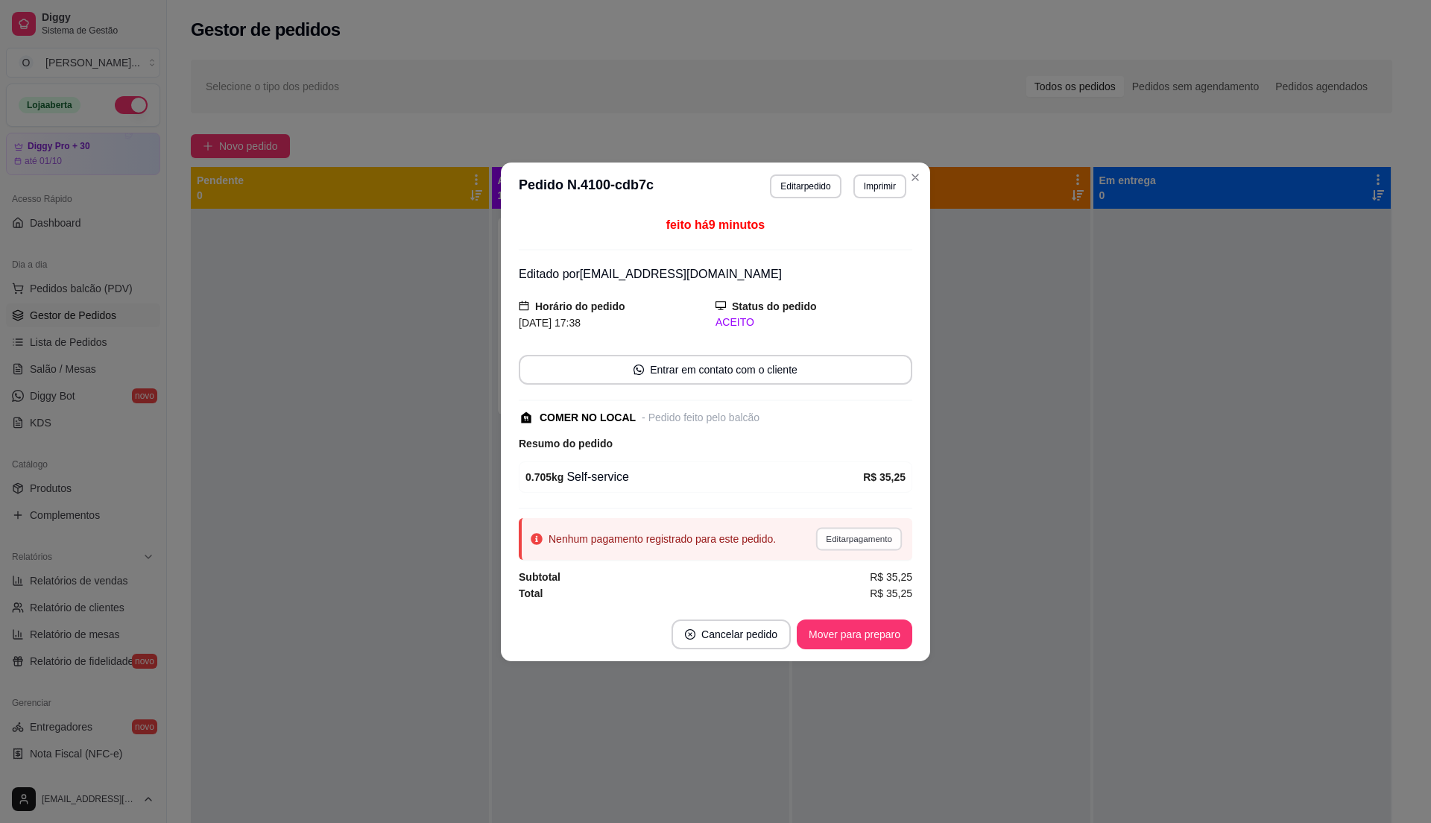
click at [844, 540] on button "Editar pagamento" at bounding box center [858, 538] width 86 height 23
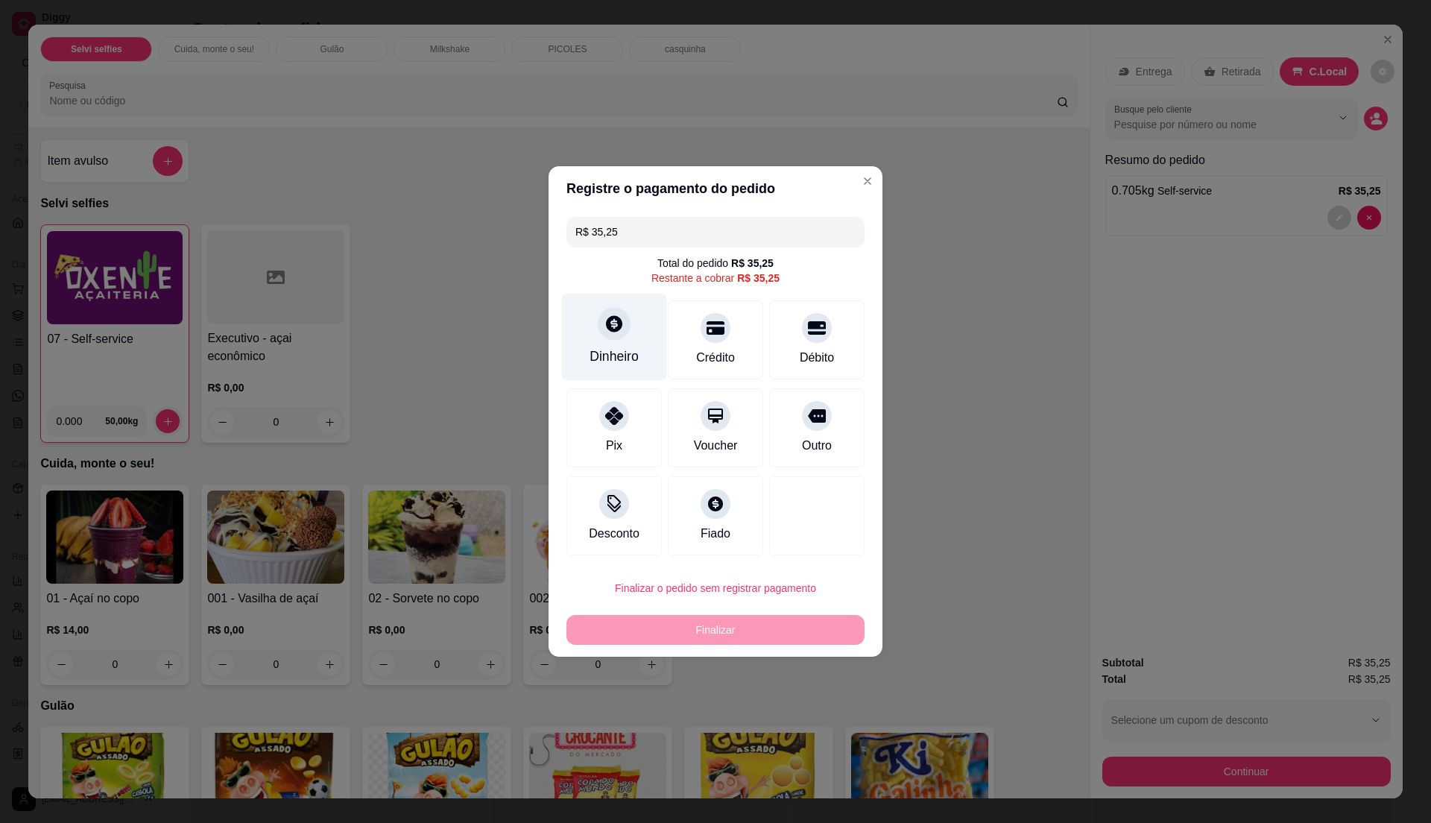
click at [627, 349] on div "Dinheiro" at bounding box center [613, 356] width 49 height 19
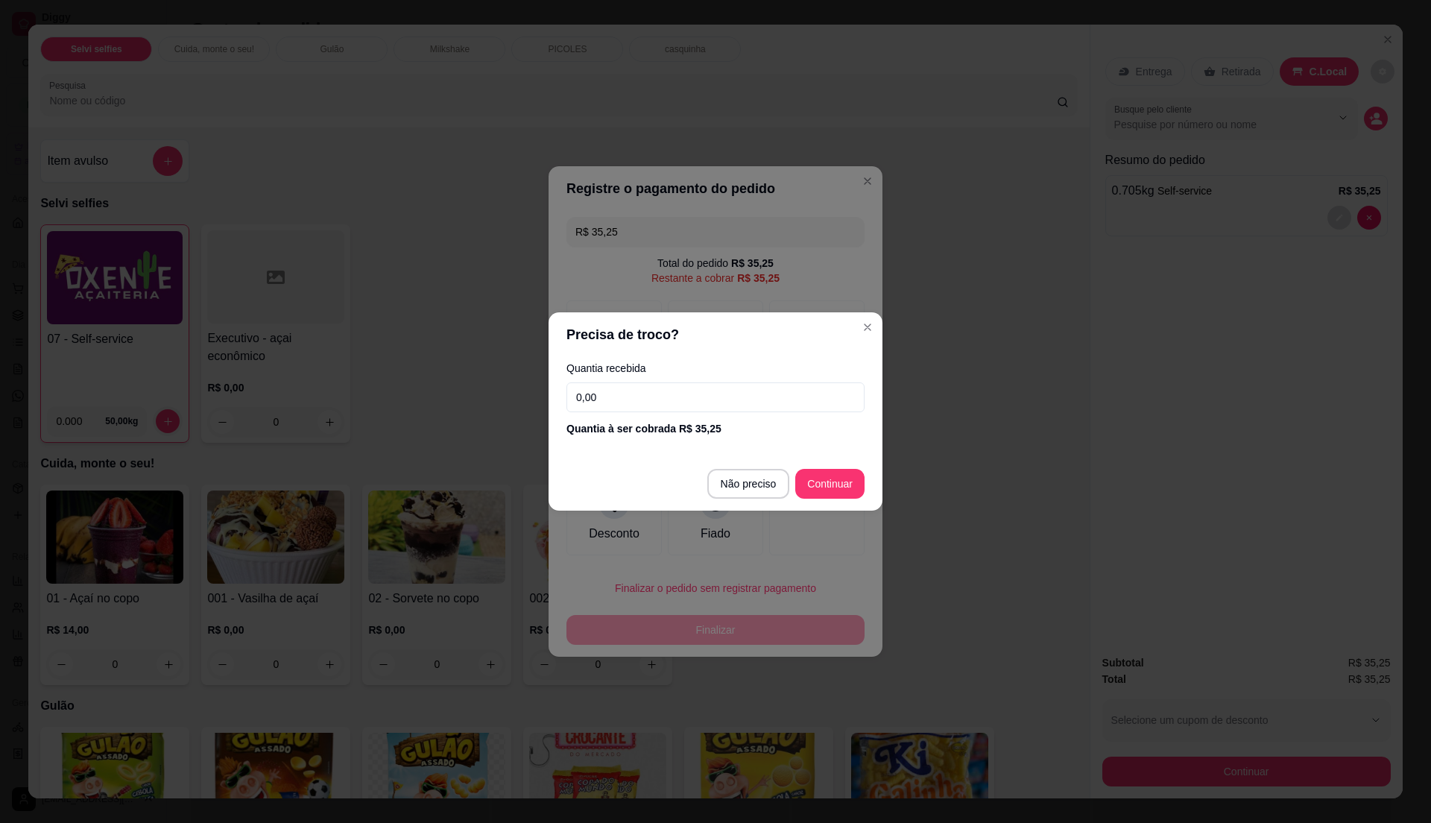
click at [630, 391] on input "0,00" at bounding box center [715, 397] width 298 height 30
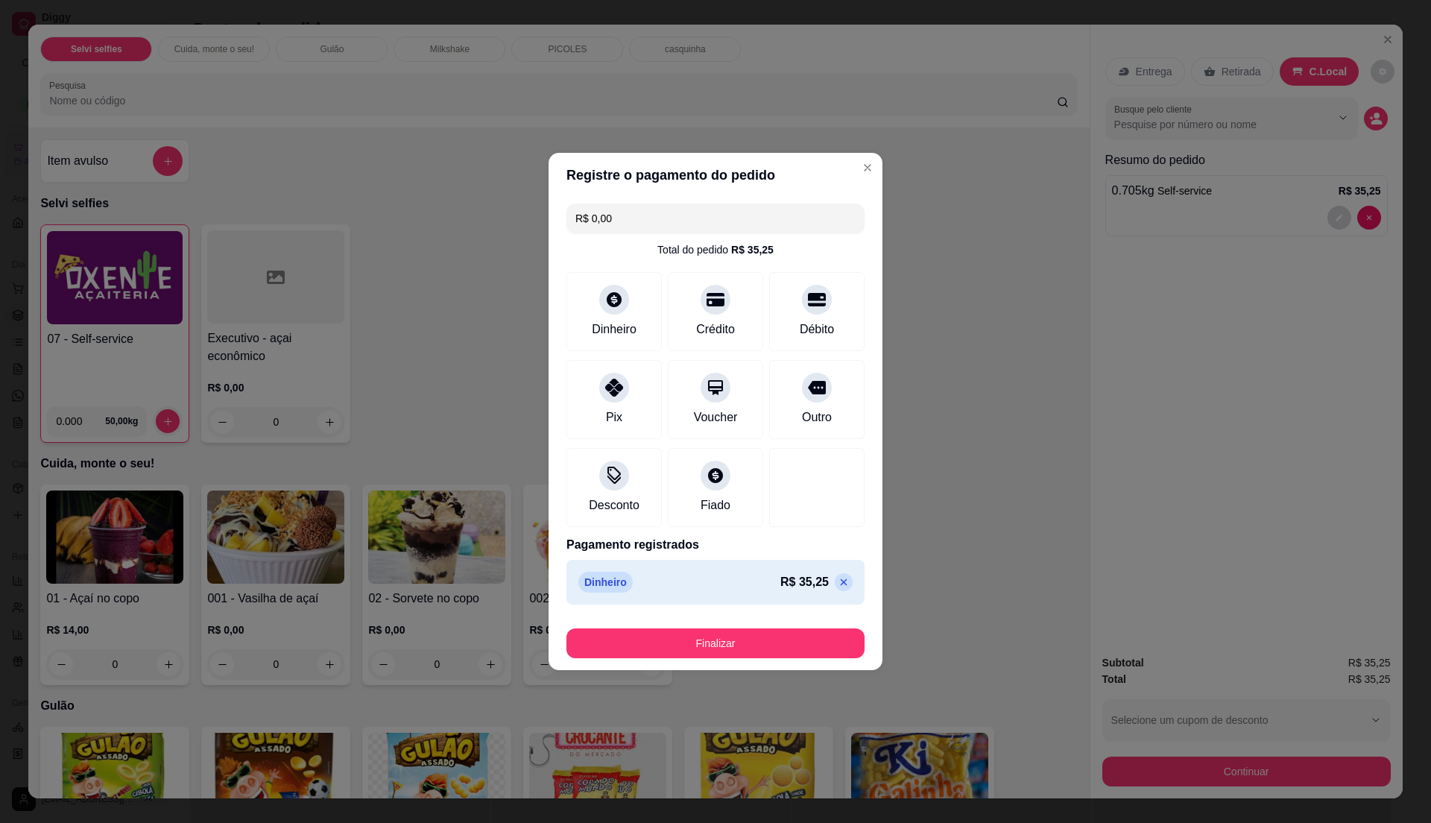
type input "R$ 0,00"
click at [612, 490] on div "Desconto" at bounding box center [614, 484] width 105 height 87
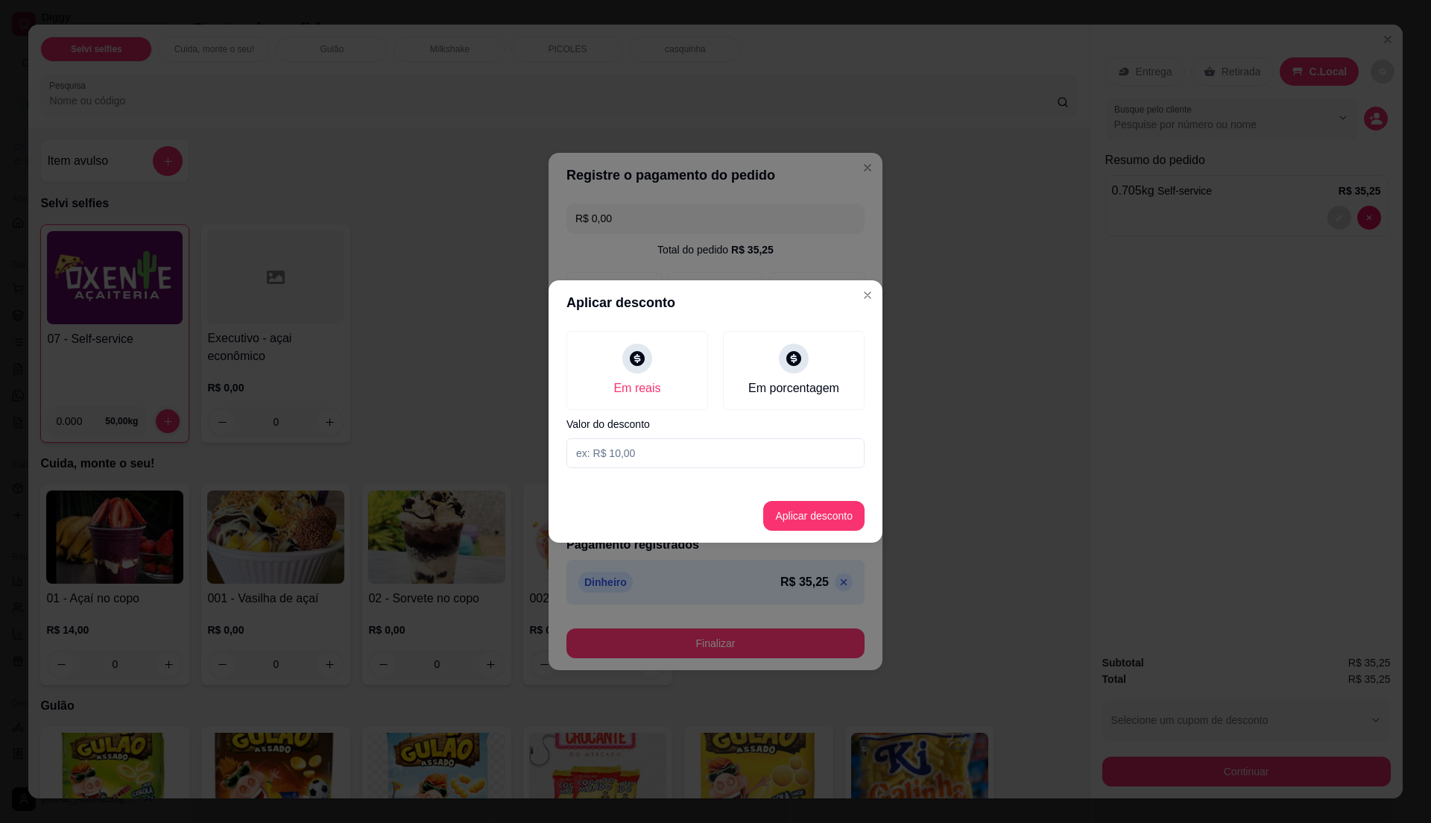
click at [636, 456] on input at bounding box center [715, 453] width 298 height 30
type input "25,00"
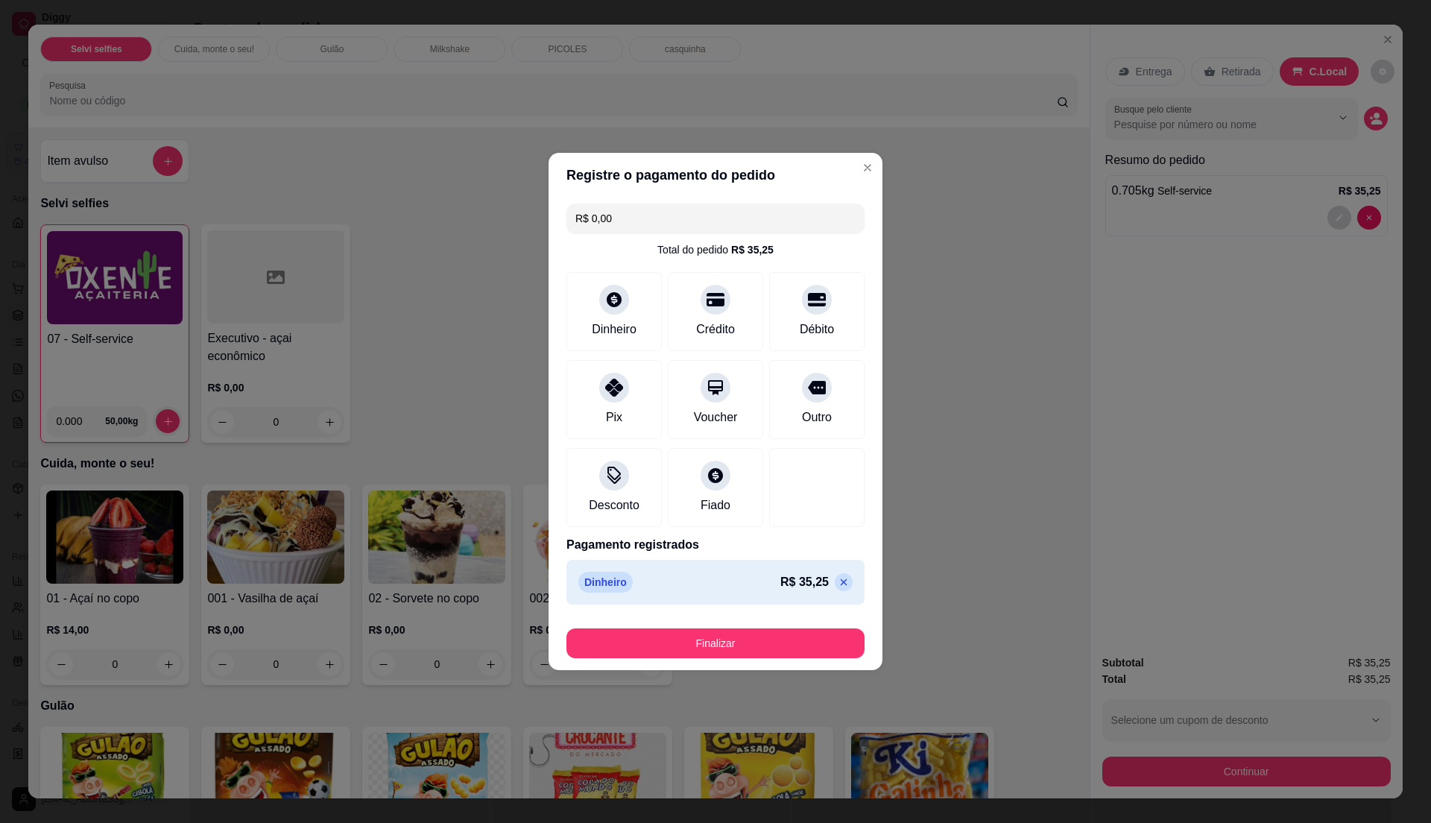
click at [841, 582] on icon at bounding box center [844, 582] width 7 height 7
type input "R$ 35,25"
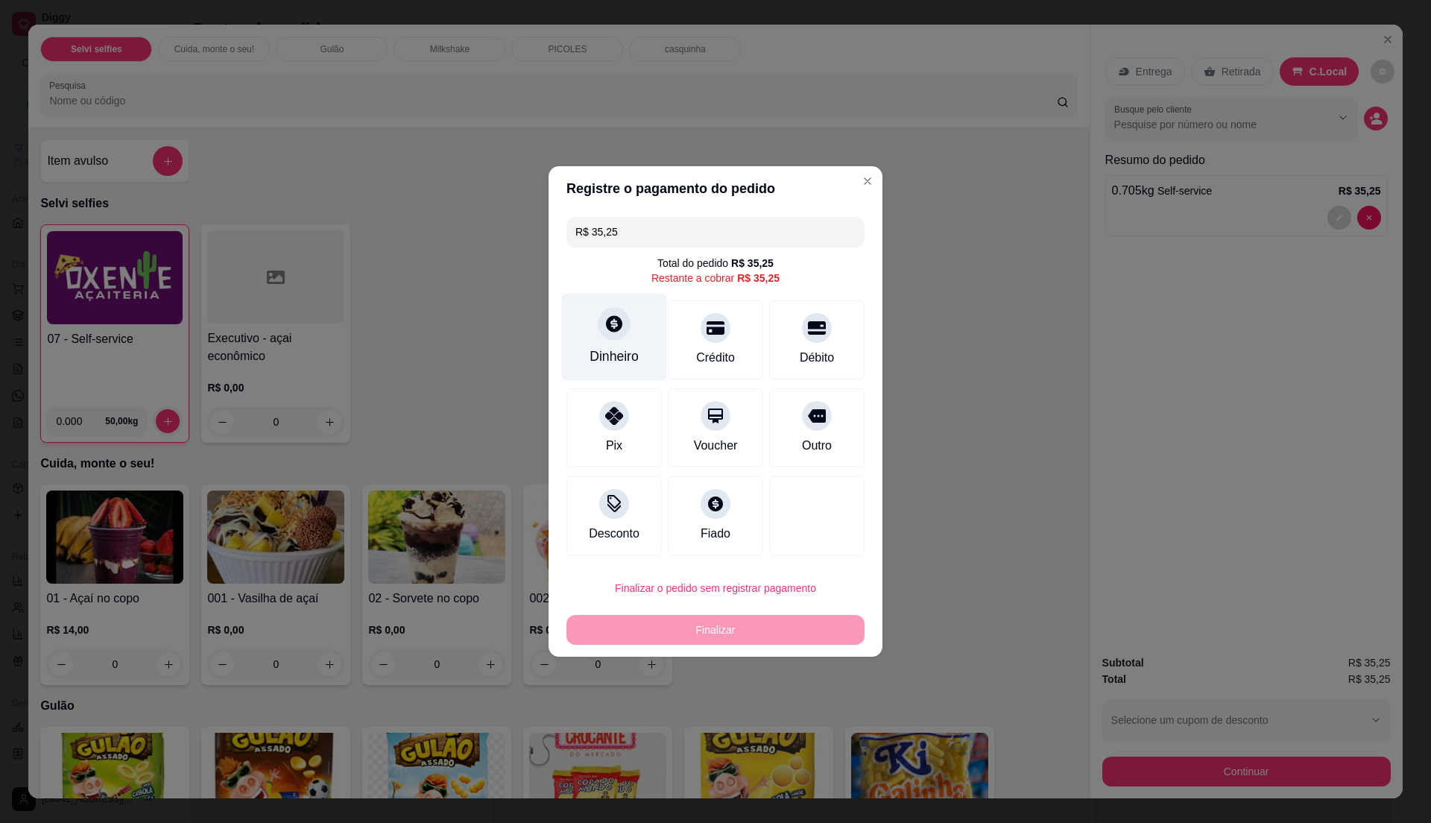
click at [620, 326] on icon at bounding box center [613, 323] width 19 height 19
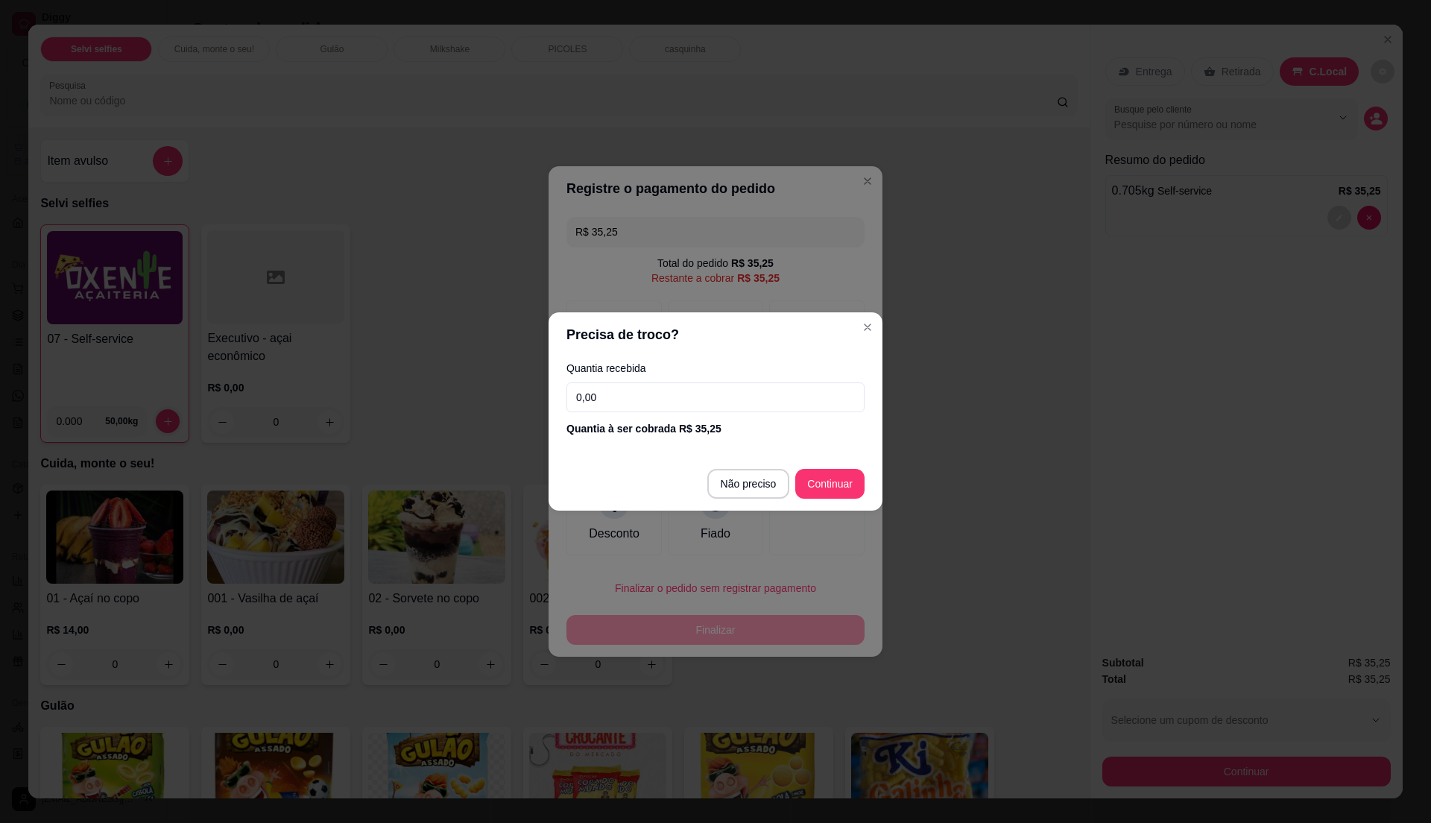
click at [614, 393] on input "0,00" at bounding box center [715, 397] width 298 height 30
type input "27,00"
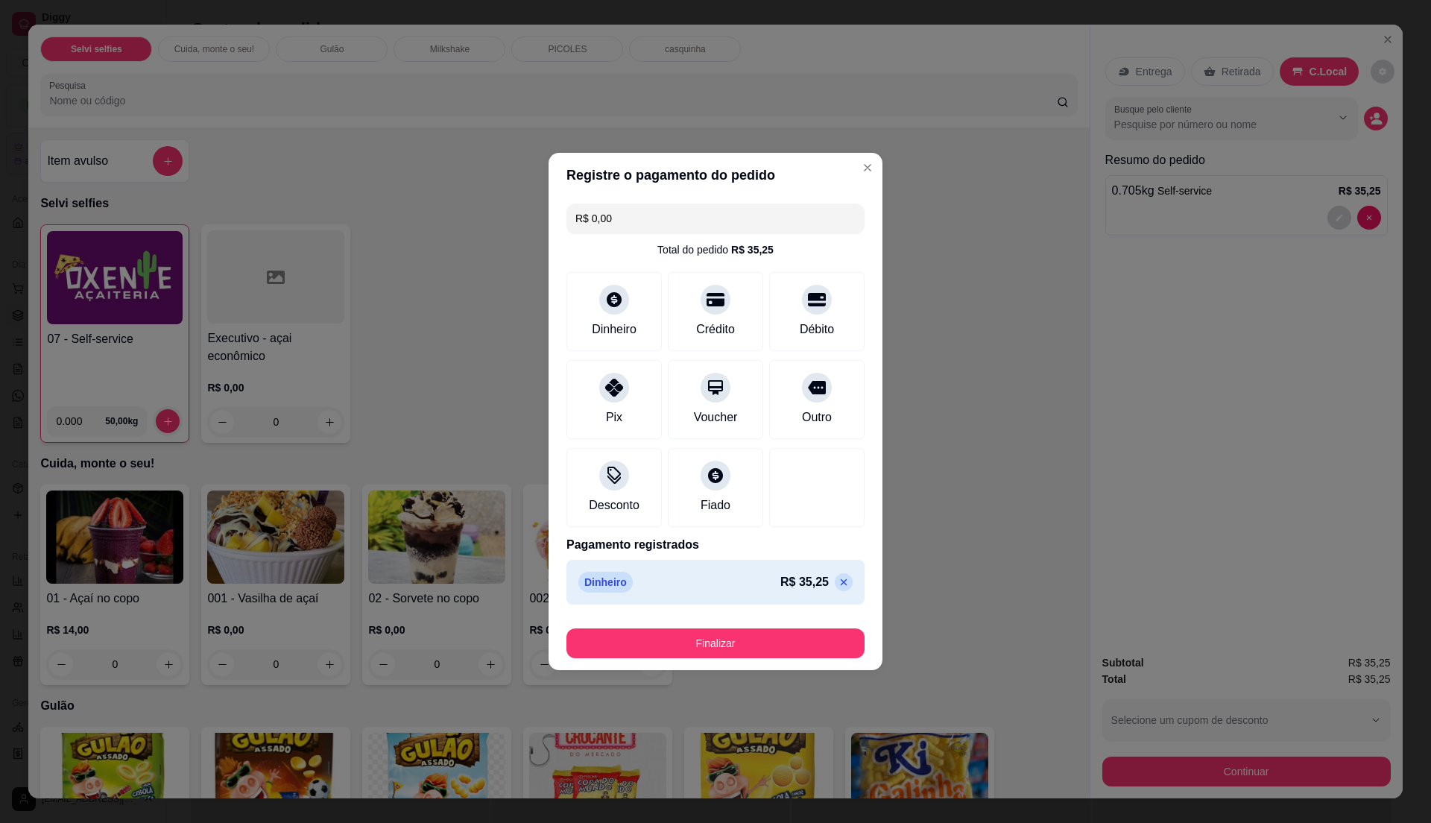
click at [838, 580] on icon at bounding box center [844, 582] width 12 height 12
type input "R$ 35,25"
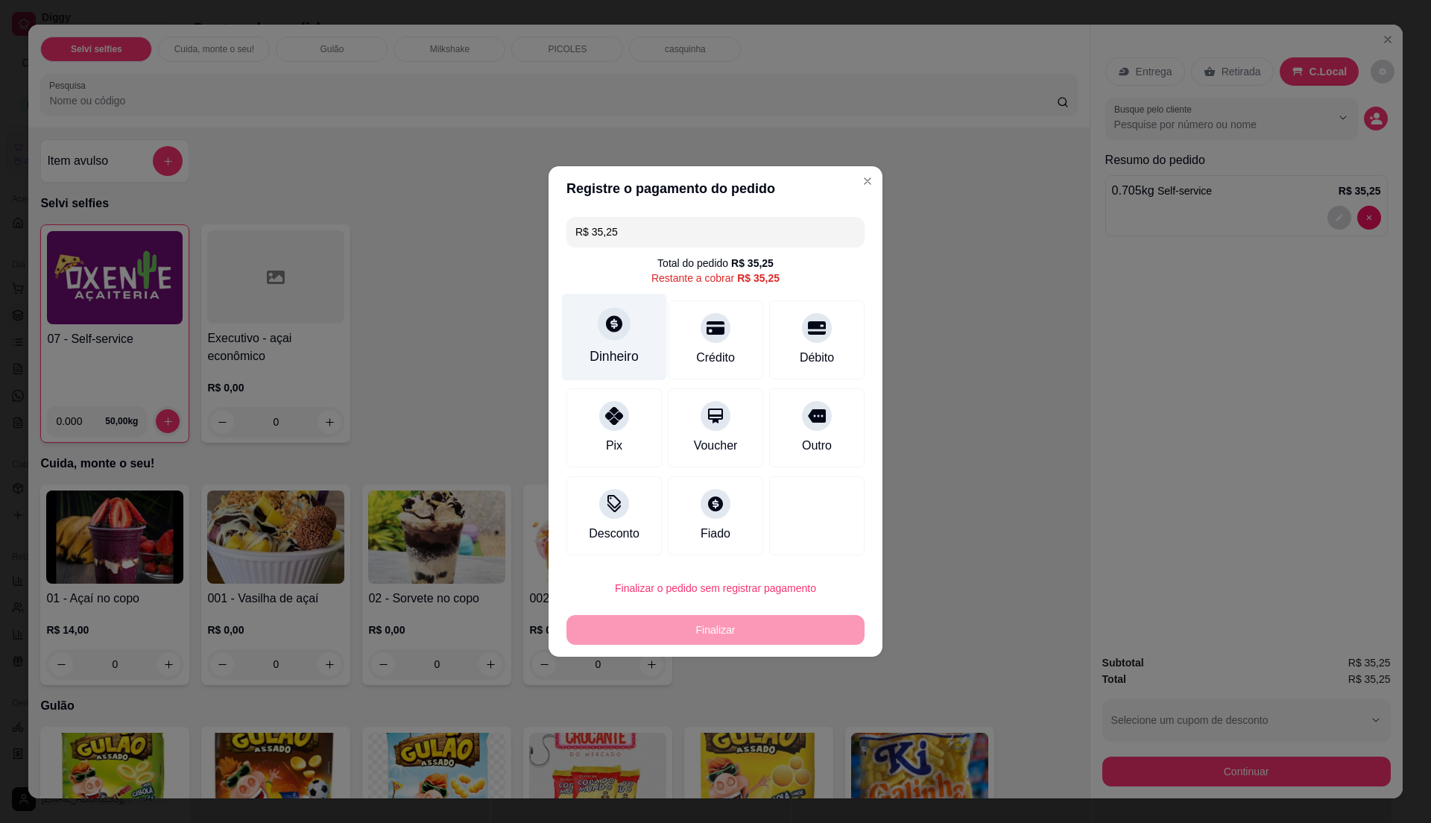
click at [607, 332] on icon at bounding box center [613, 323] width 19 height 19
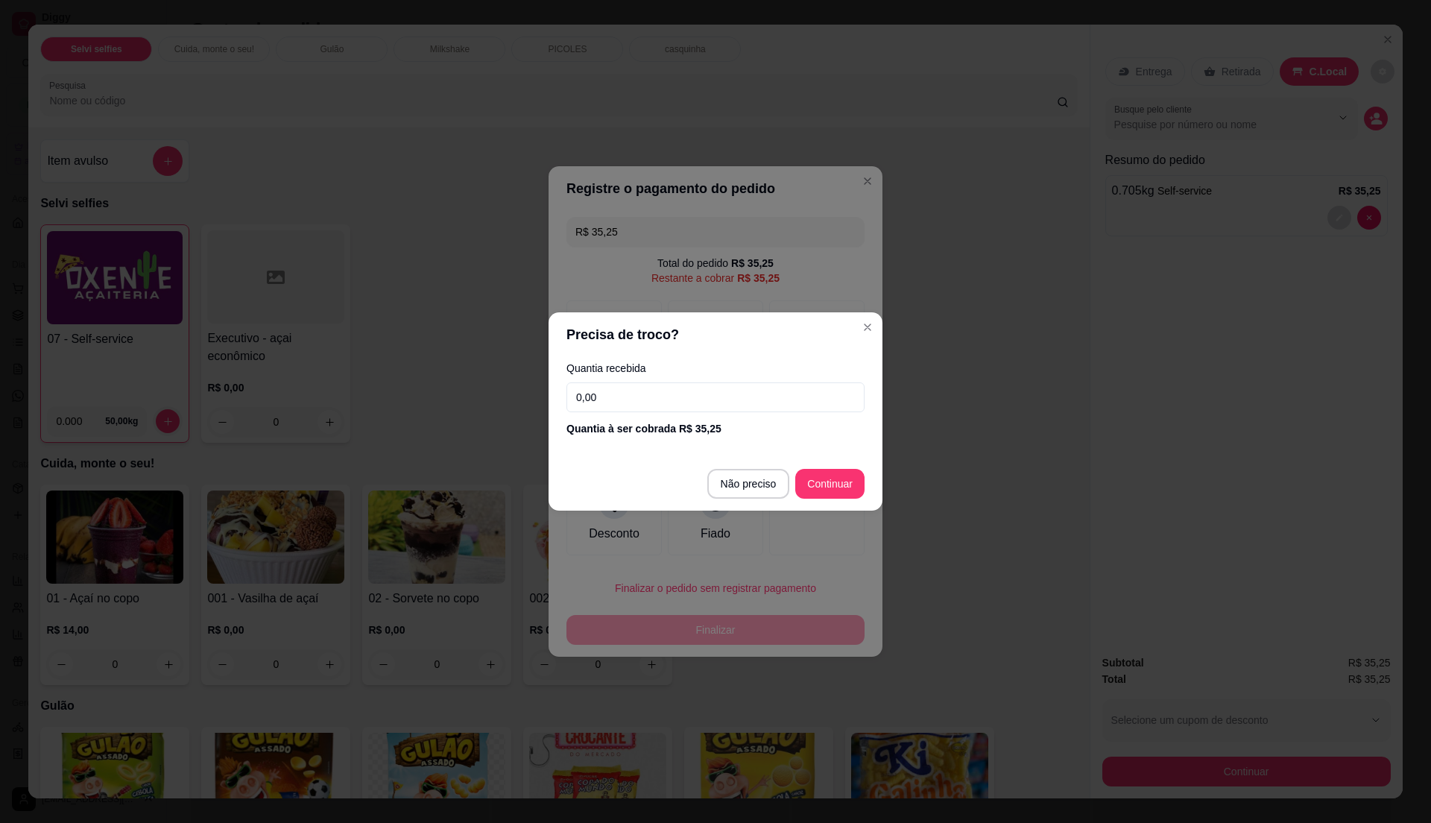
click at [641, 399] on input "0,00" at bounding box center [715, 397] width 298 height 30
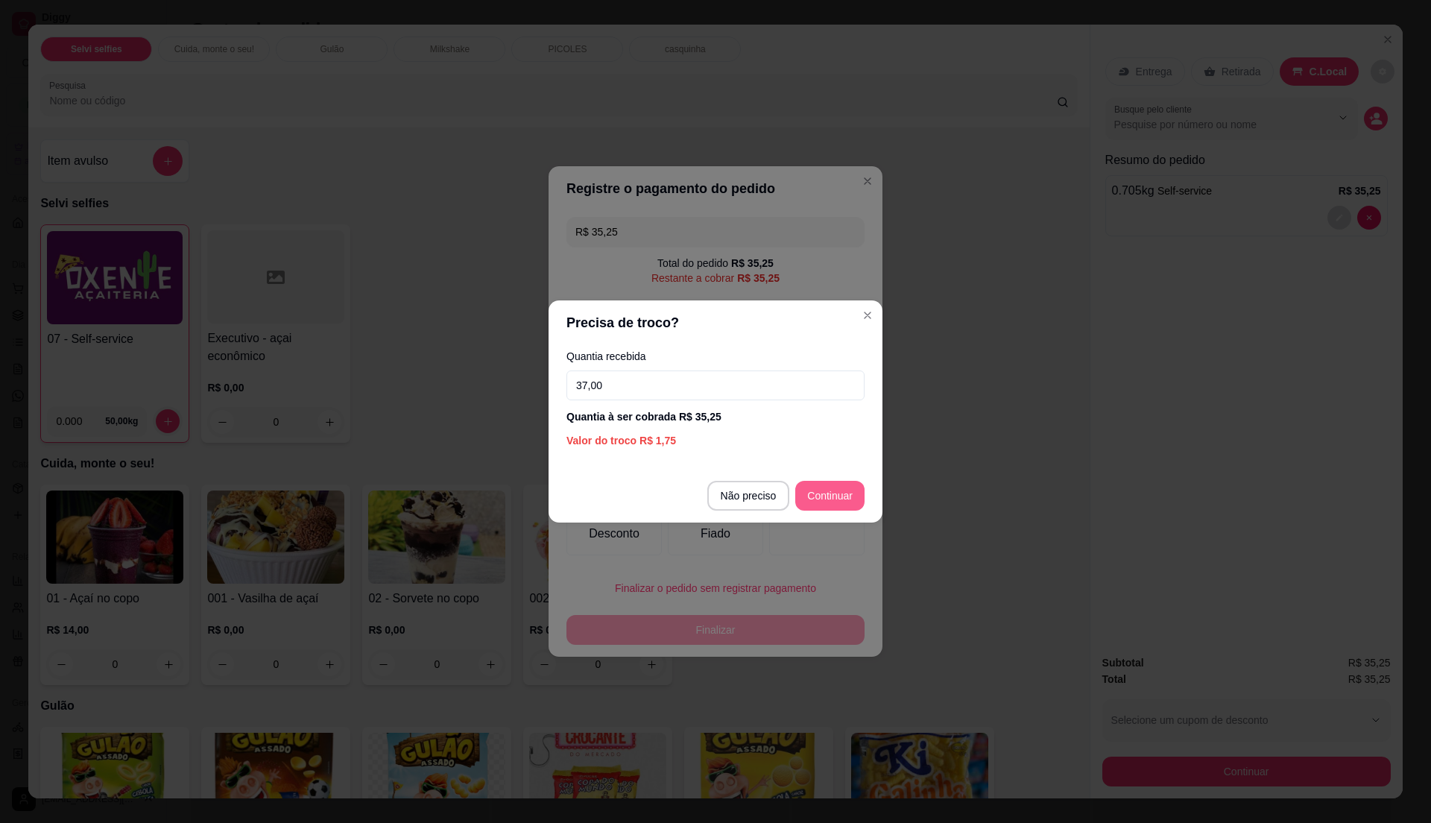
type input "37,00"
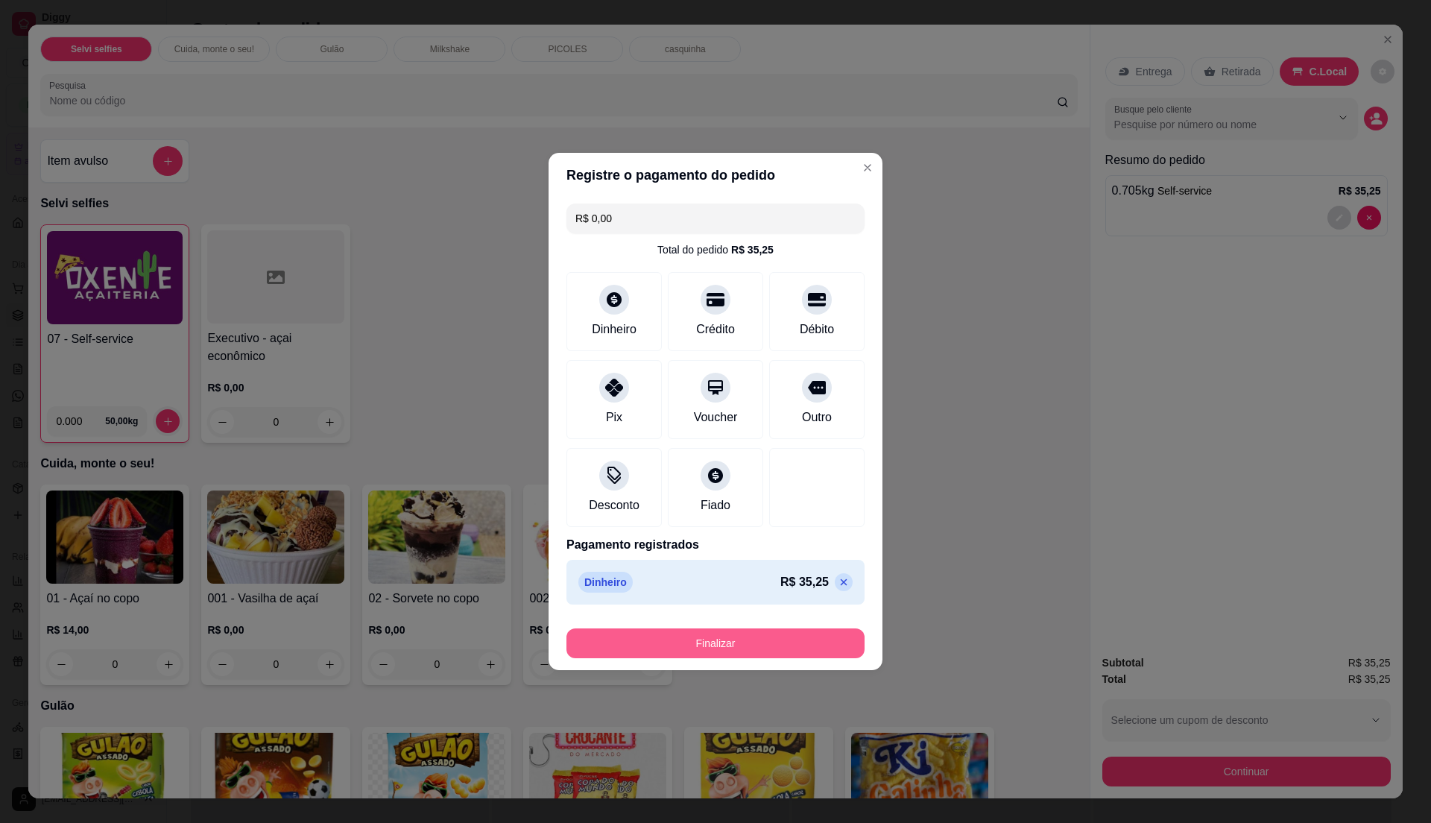
click at [759, 647] on button "Finalizar" at bounding box center [715, 643] width 298 height 30
type input "-R$ 35,25"
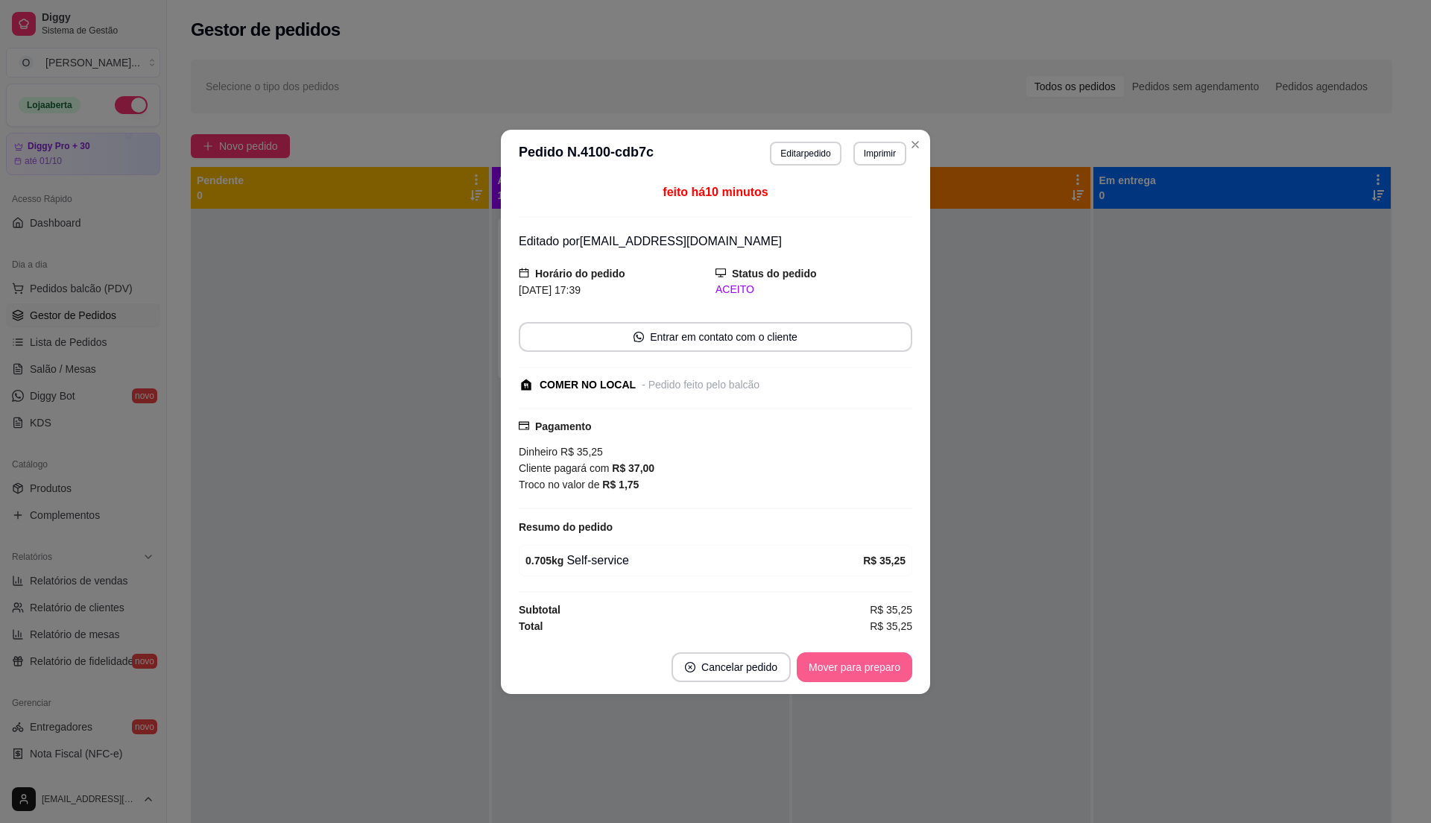
click at [841, 671] on button "Mover para preparo" at bounding box center [855, 667] width 116 height 30
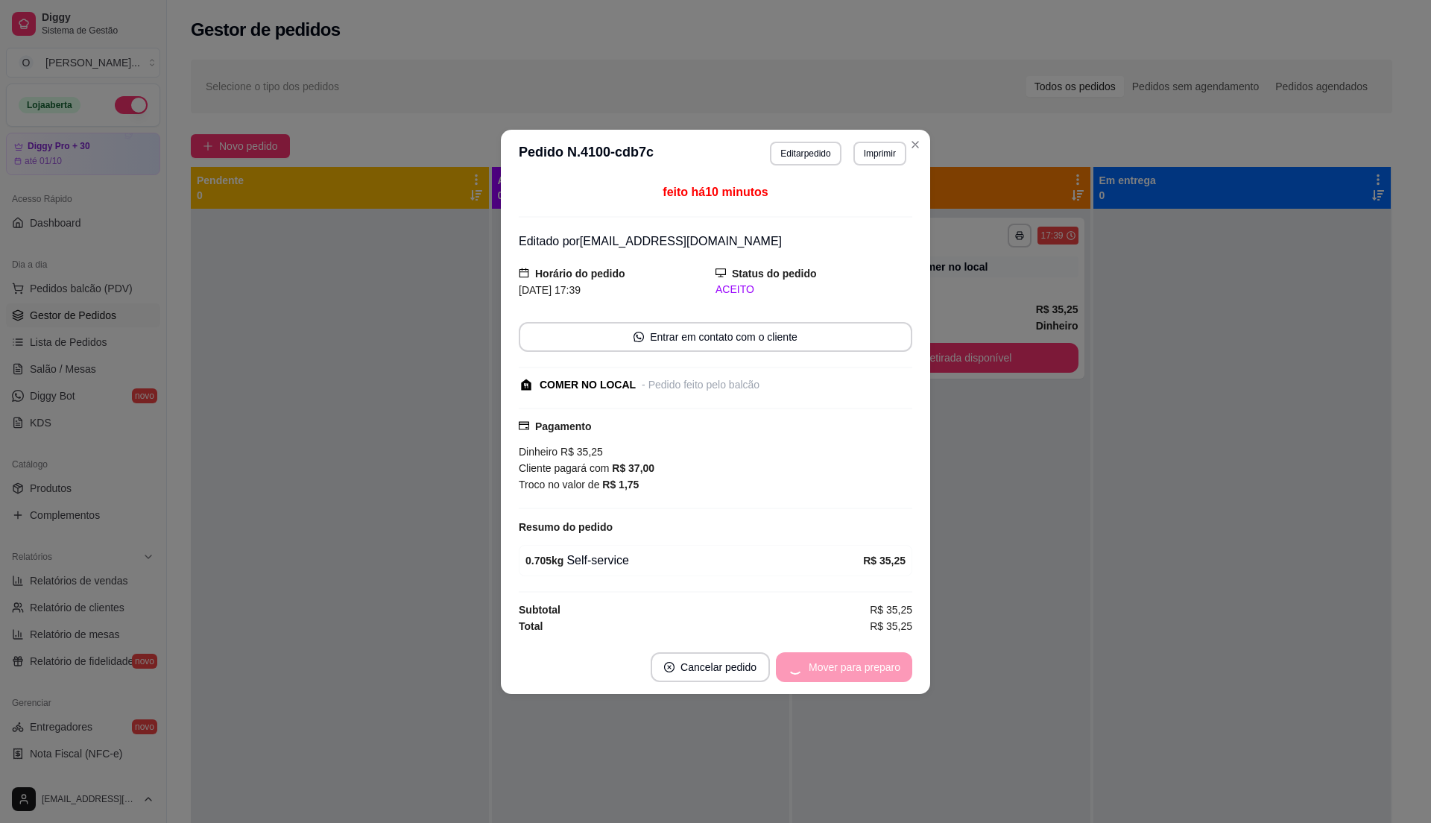
click at [841, 671] on div "Mover para preparo" at bounding box center [844, 667] width 136 height 30
click at [841, 671] on button "Mover para retirada disponível" at bounding box center [829, 666] width 159 height 29
click at [841, 671] on div "Mover para retirada disponível" at bounding box center [820, 667] width 186 height 30
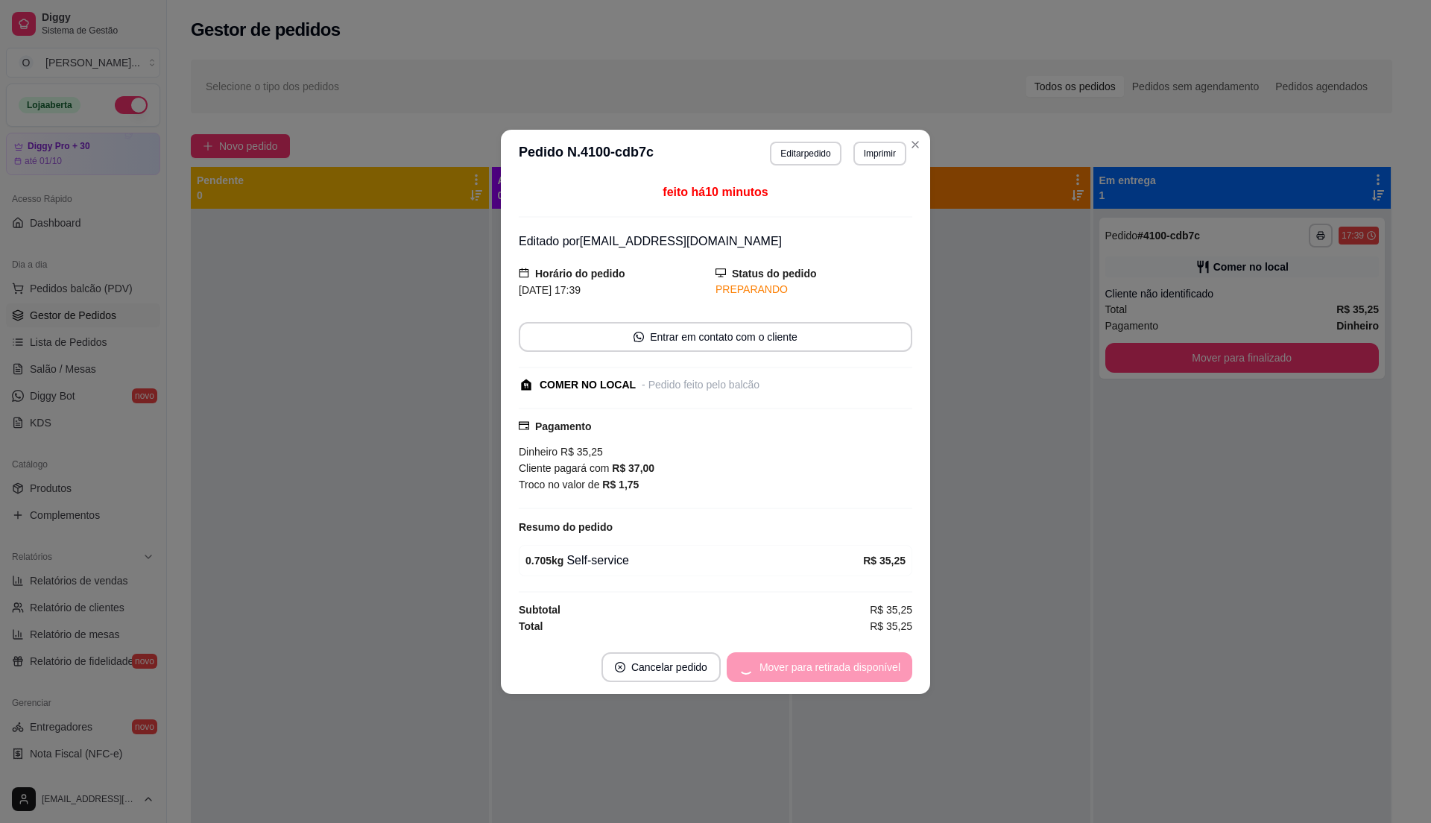
click at [841, 671] on div "Mover para retirada disponível" at bounding box center [820, 667] width 186 height 30
click at [841, 671] on button "Mover para finalizado" at bounding box center [850, 667] width 124 height 30
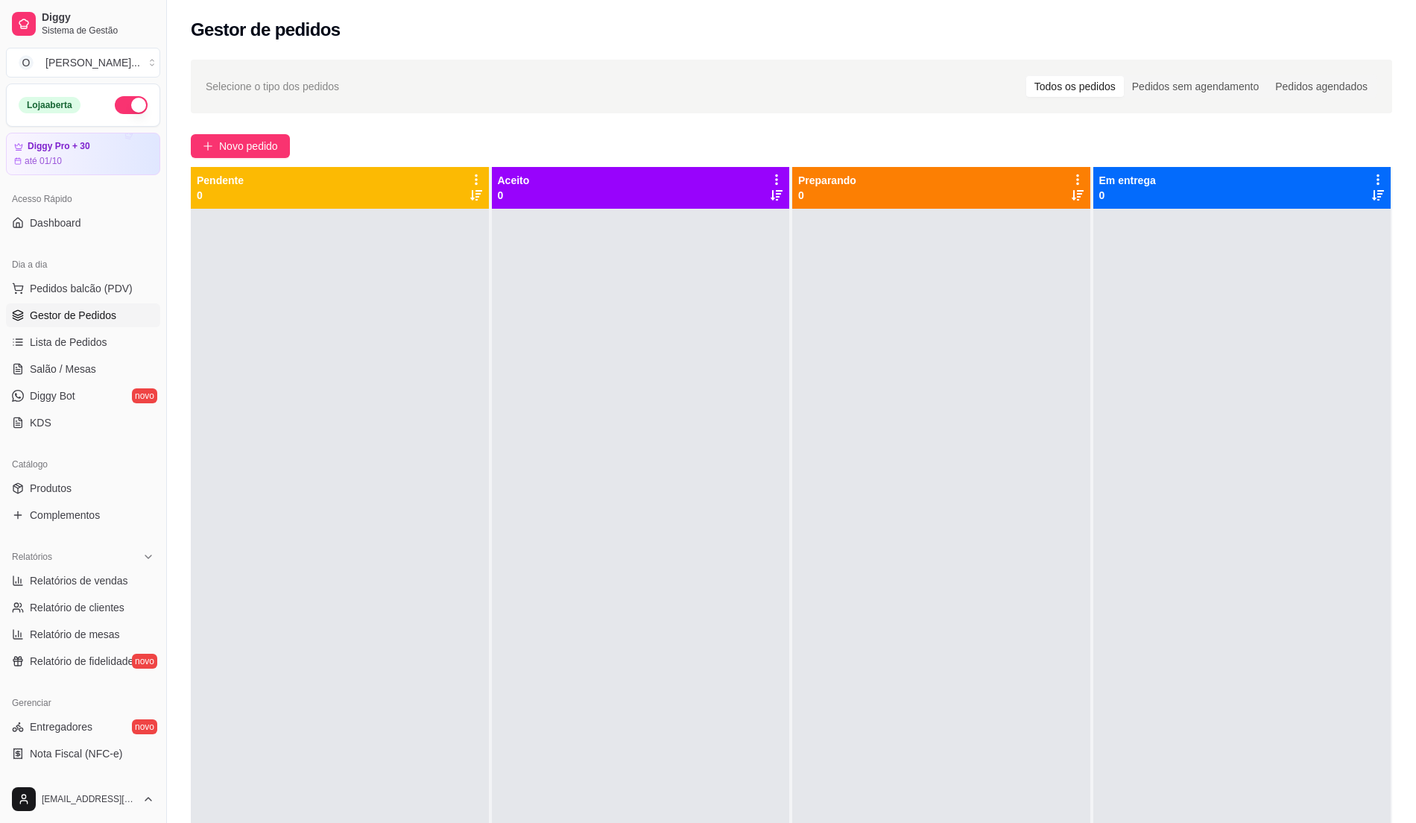
drag, startPoint x: 749, startPoint y: 373, endPoint x: 739, endPoint y: 373, distance: 9.7
click at [745, 373] on div at bounding box center [641, 620] width 298 height 823
drag, startPoint x: 78, startPoint y: 562, endPoint x: 81, endPoint y: 575, distance: 13.9
click at [81, 575] on div "Relatórios Relatórios de vendas Relatório de clientes Relatório de mesas Relató…" at bounding box center [83, 609] width 154 height 128
click at [103, 585] on span "Relatórios de vendas" at bounding box center [79, 580] width 98 height 15
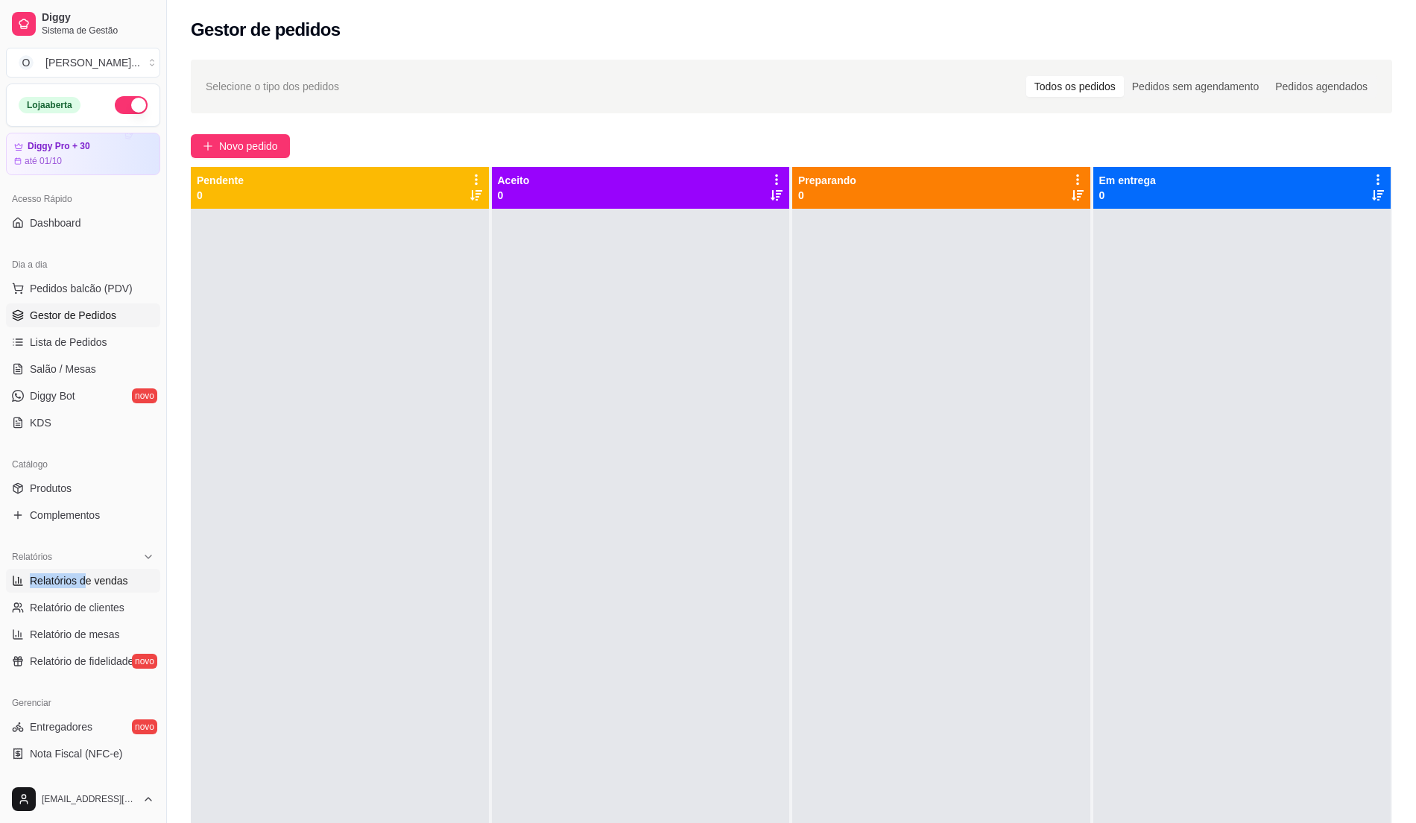
select select "ALL"
select select "0"
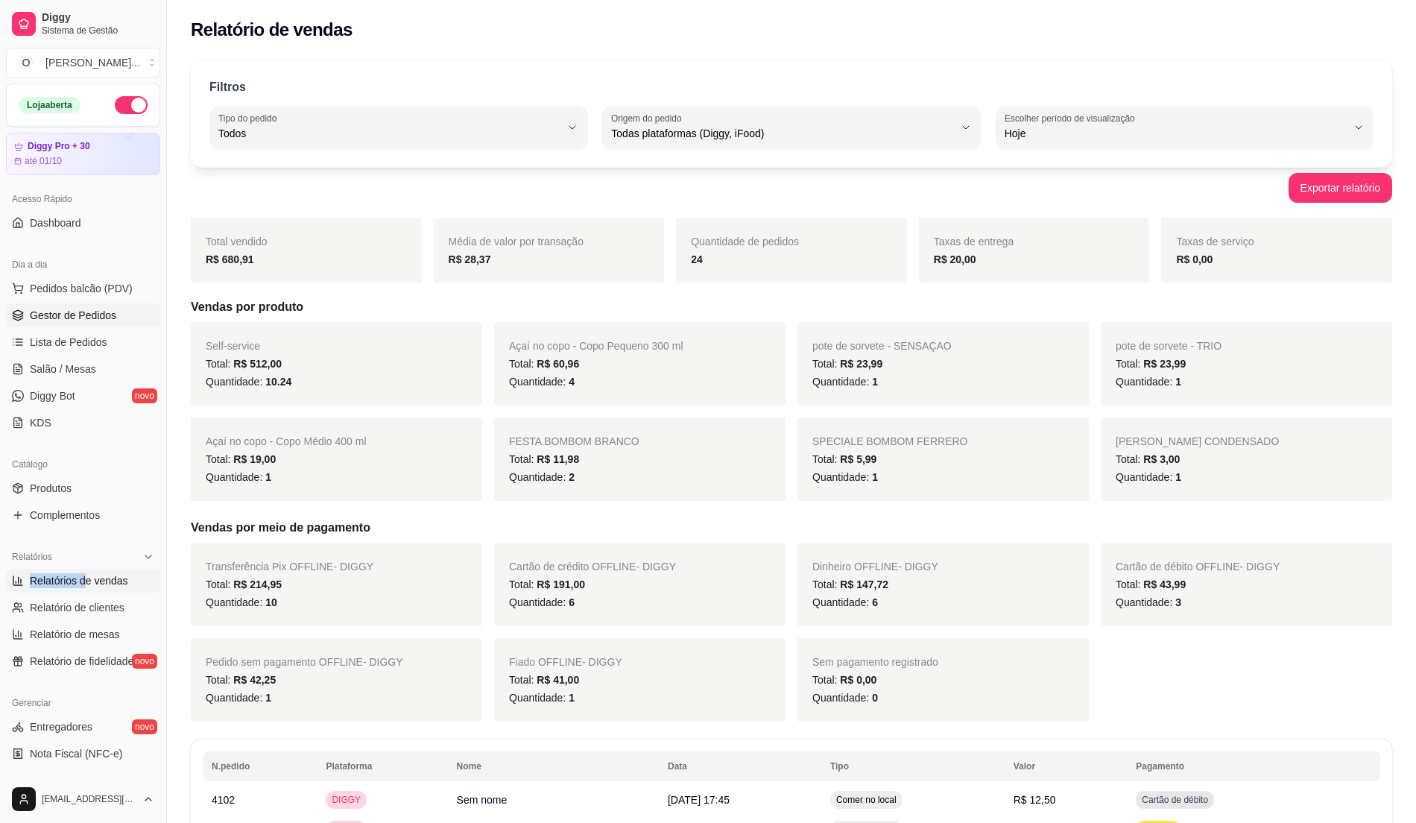
click at [93, 319] on span "Gestor de Pedidos" at bounding box center [73, 315] width 86 height 15
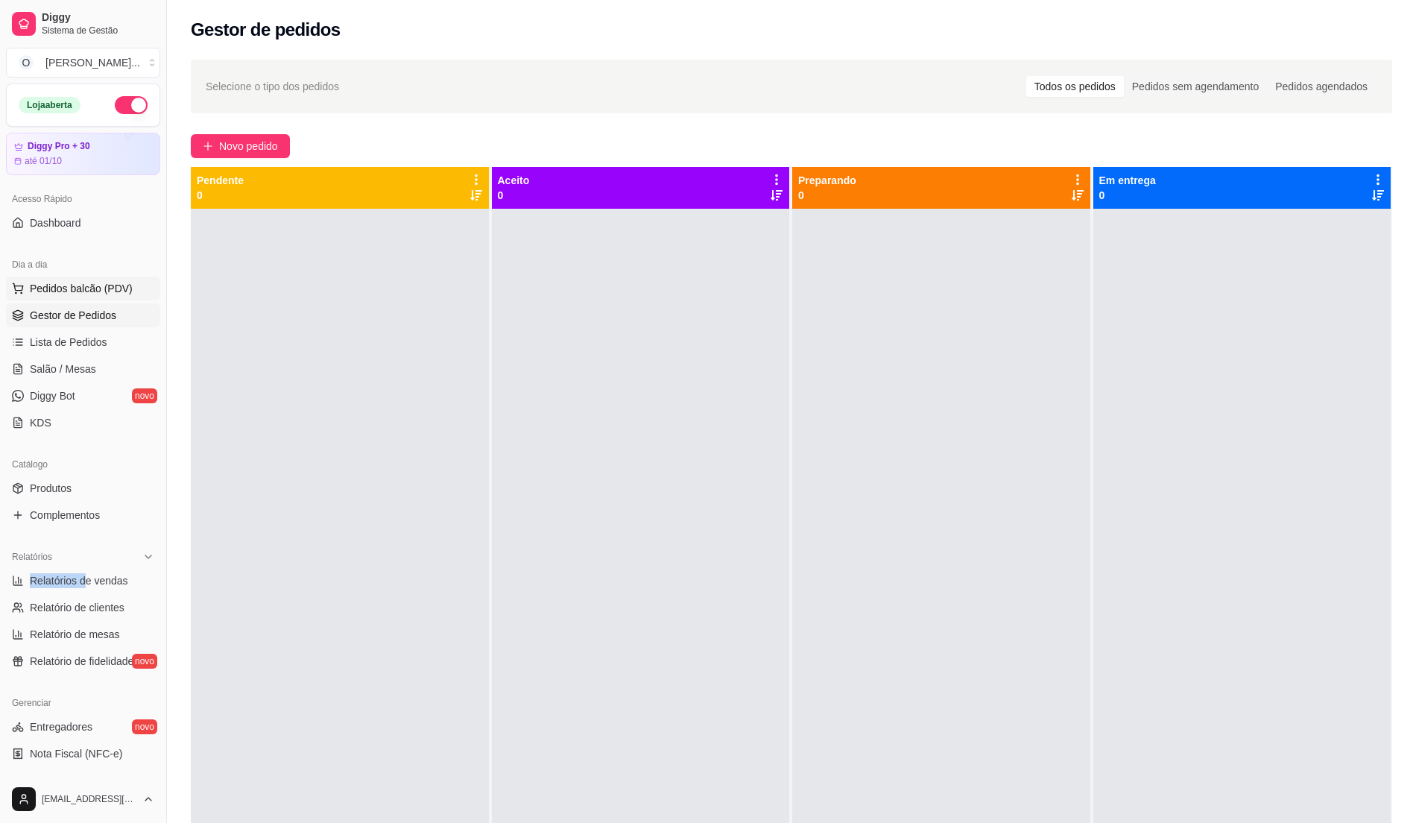
click at [66, 289] on span "Pedidos balcão (PDV)" at bounding box center [81, 288] width 103 height 15
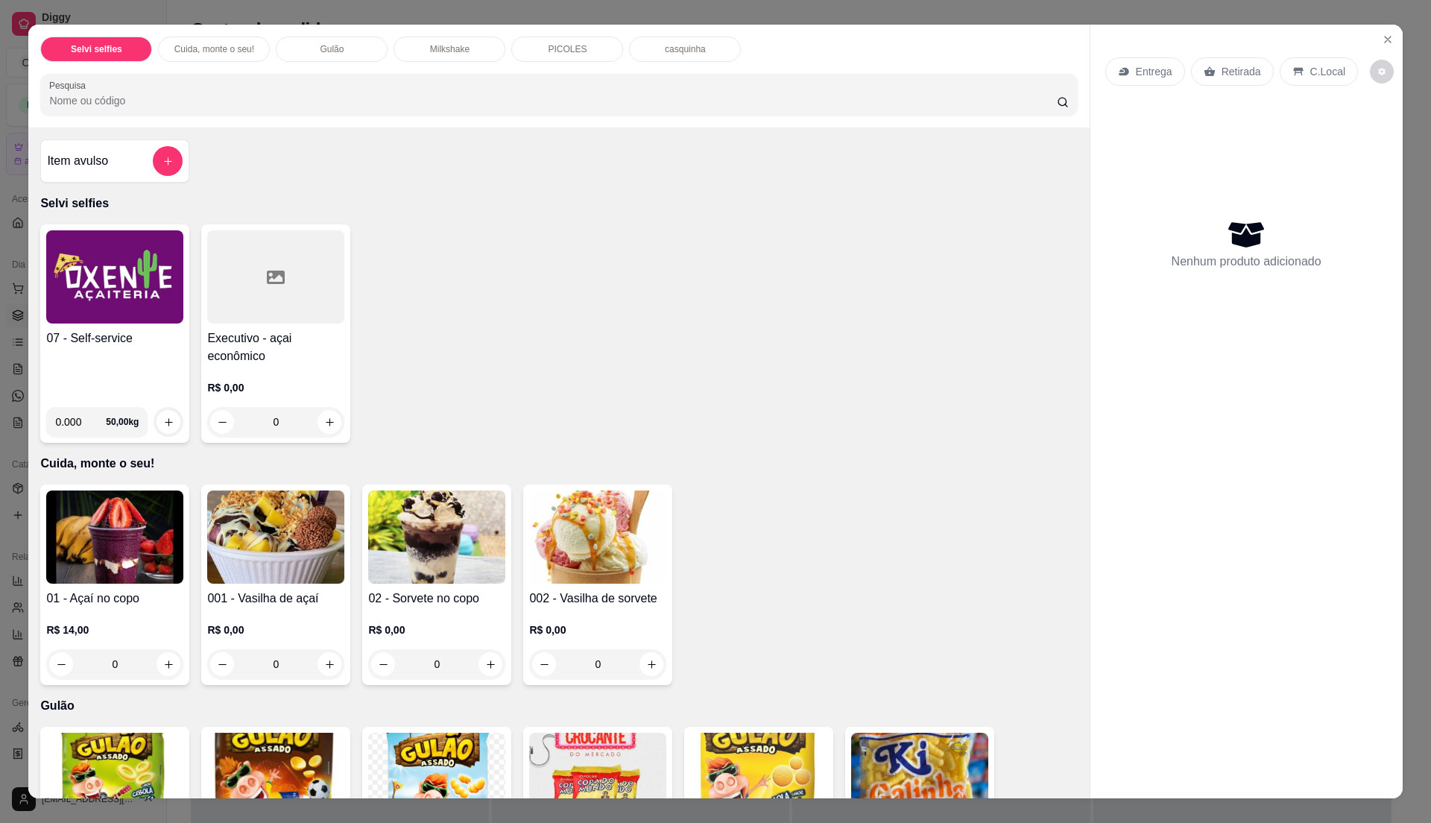
click at [90, 303] on img at bounding box center [114, 276] width 137 height 93
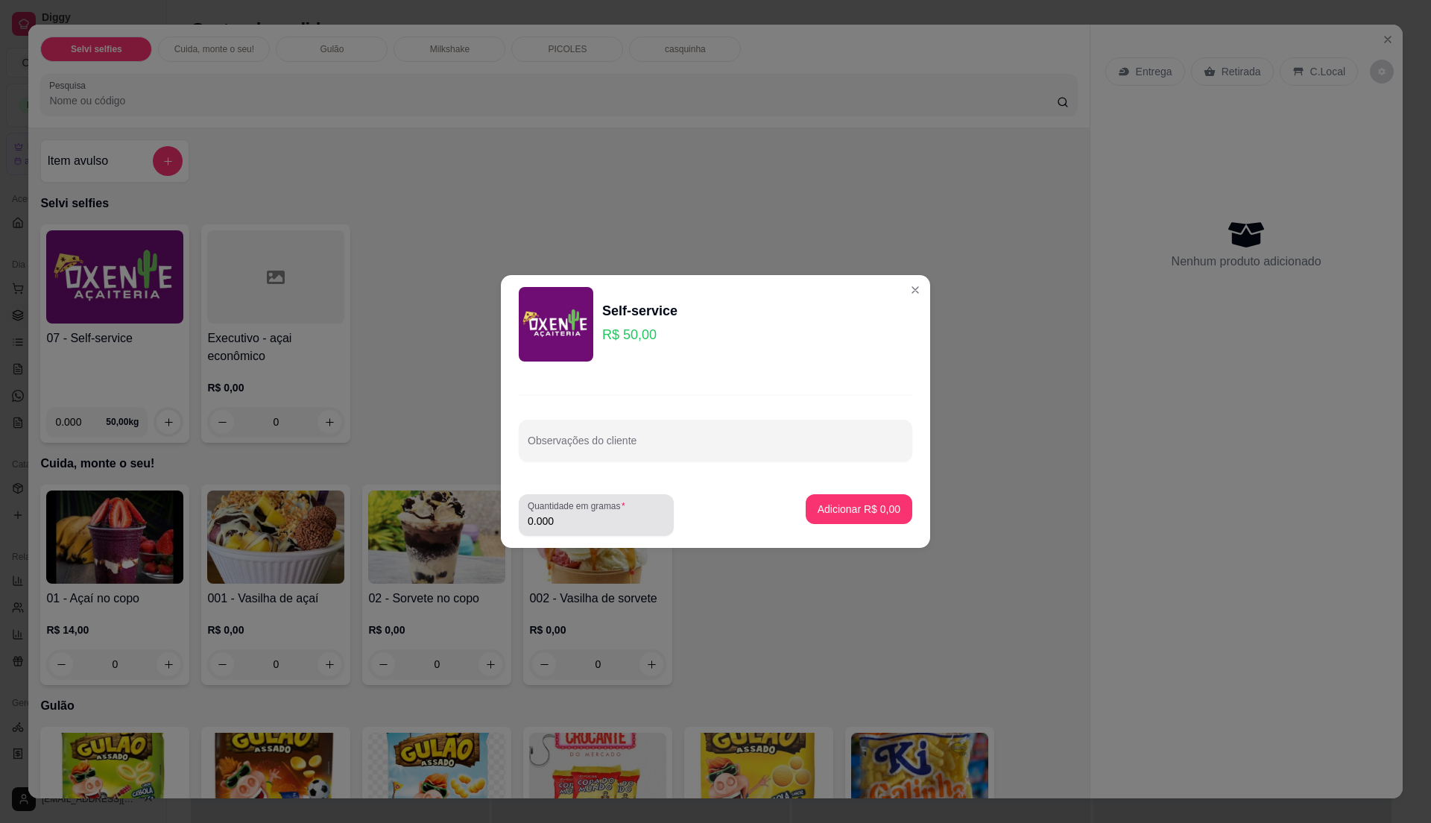
click at [562, 531] on div "Quantidade em gramas 0.000" at bounding box center [596, 515] width 155 height 42
click at [560, 525] on input "0.000" at bounding box center [596, 520] width 137 height 15
type input "0.16"
click at [832, 510] on p "Adicionar R$ 8,00" at bounding box center [858, 509] width 80 height 14
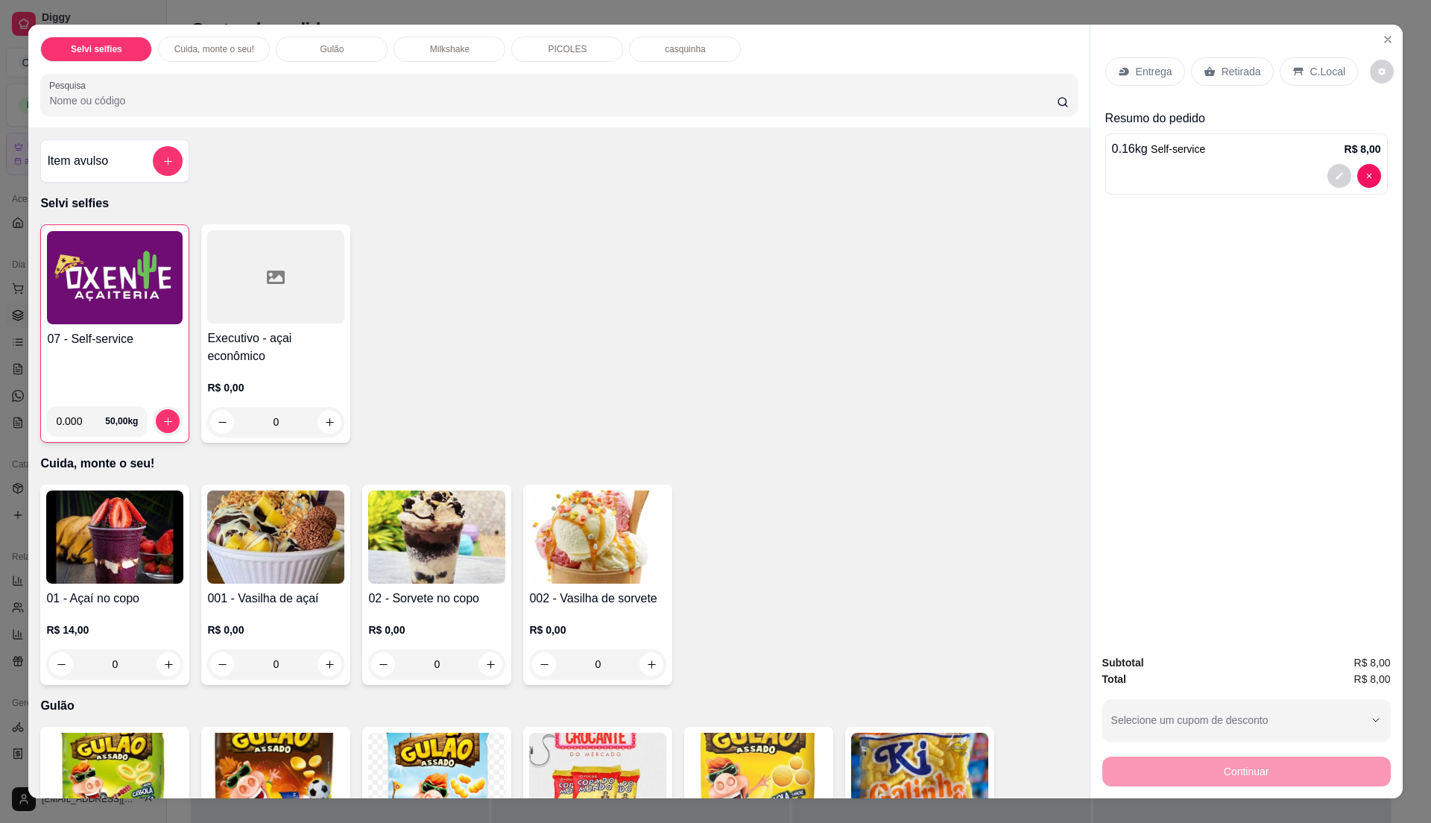
click at [108, 347] on h4 "07 - Self-service" at bounding box center [115, 339] width 136 height 18
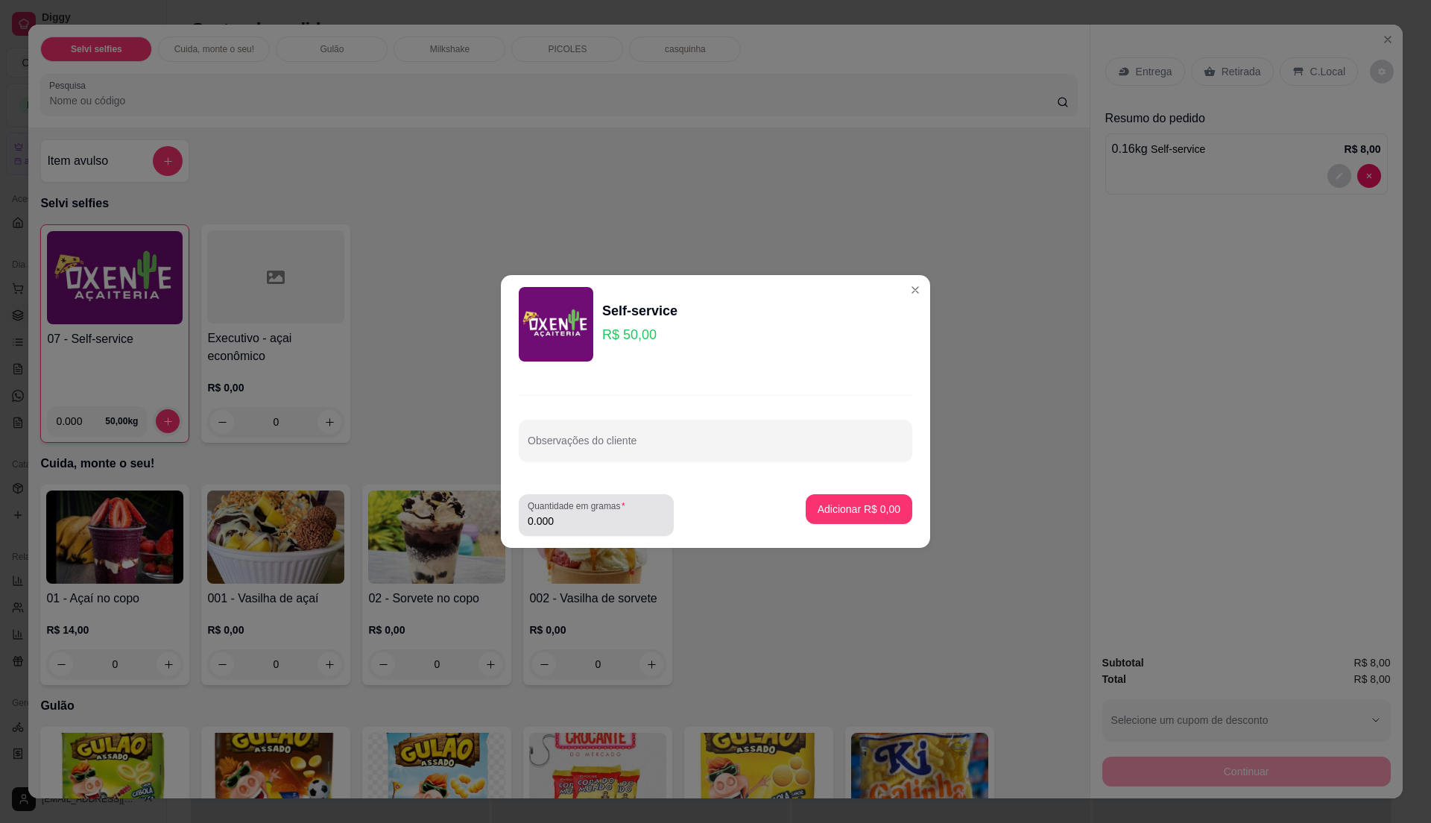
click at [580, 511] on label "Quantidade em gramas" at bounding box center [579, 505] width 103 height 13
click at [580, 513] on input "0.000" at bounding box center [596, 520] width 137 height 15
type input "0.38"
click at [582, 517] on input "0.38" at bounding box center [596, 520] width 137 height 15
click at [836, 498] on button "Adicionar R$ 19,00" at bounding box center [856, 509] width 110 height 29
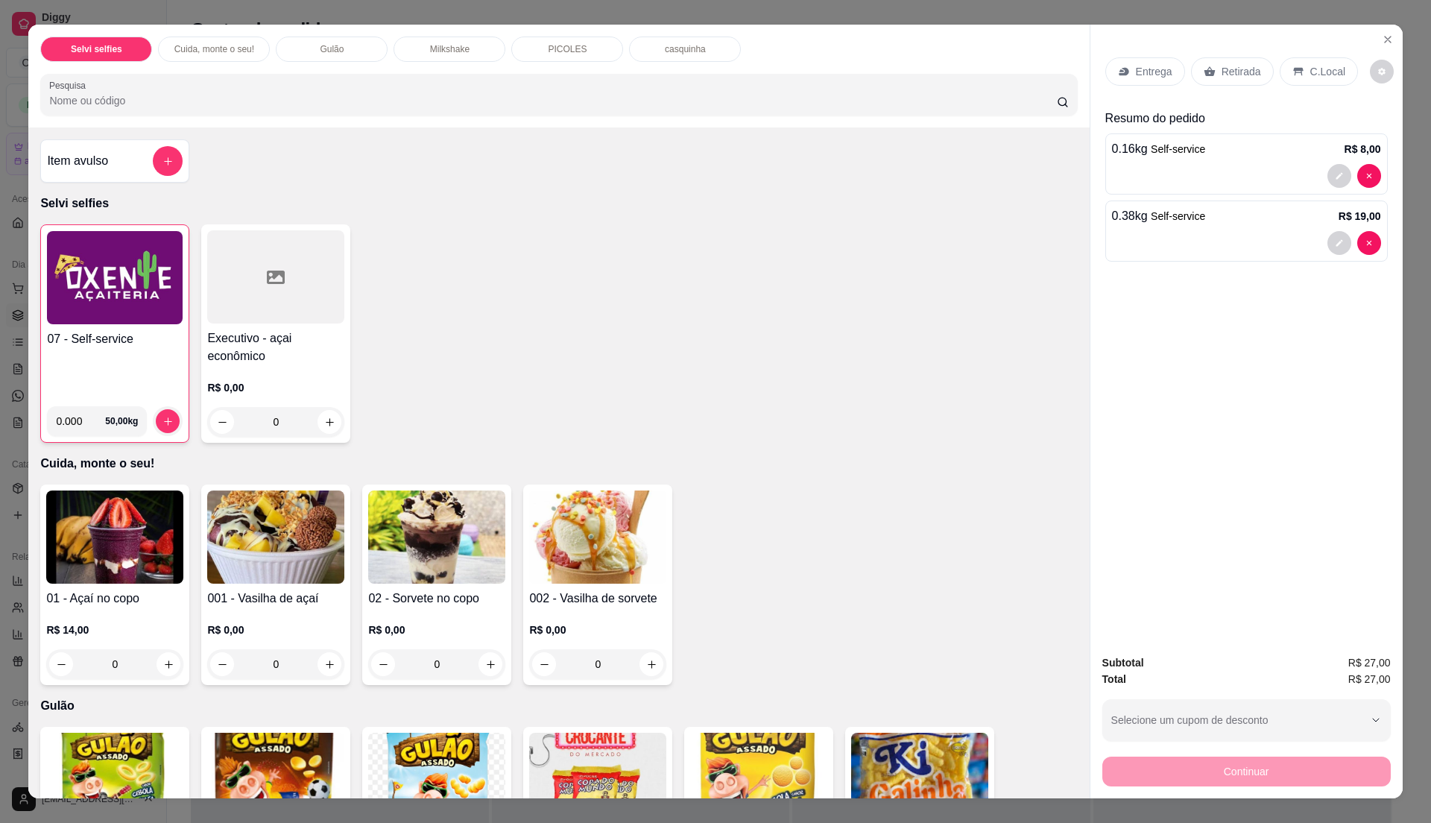
click at [1300, 75] on div "C.Local" at bounding box center [1319, 71] width 78 height 28
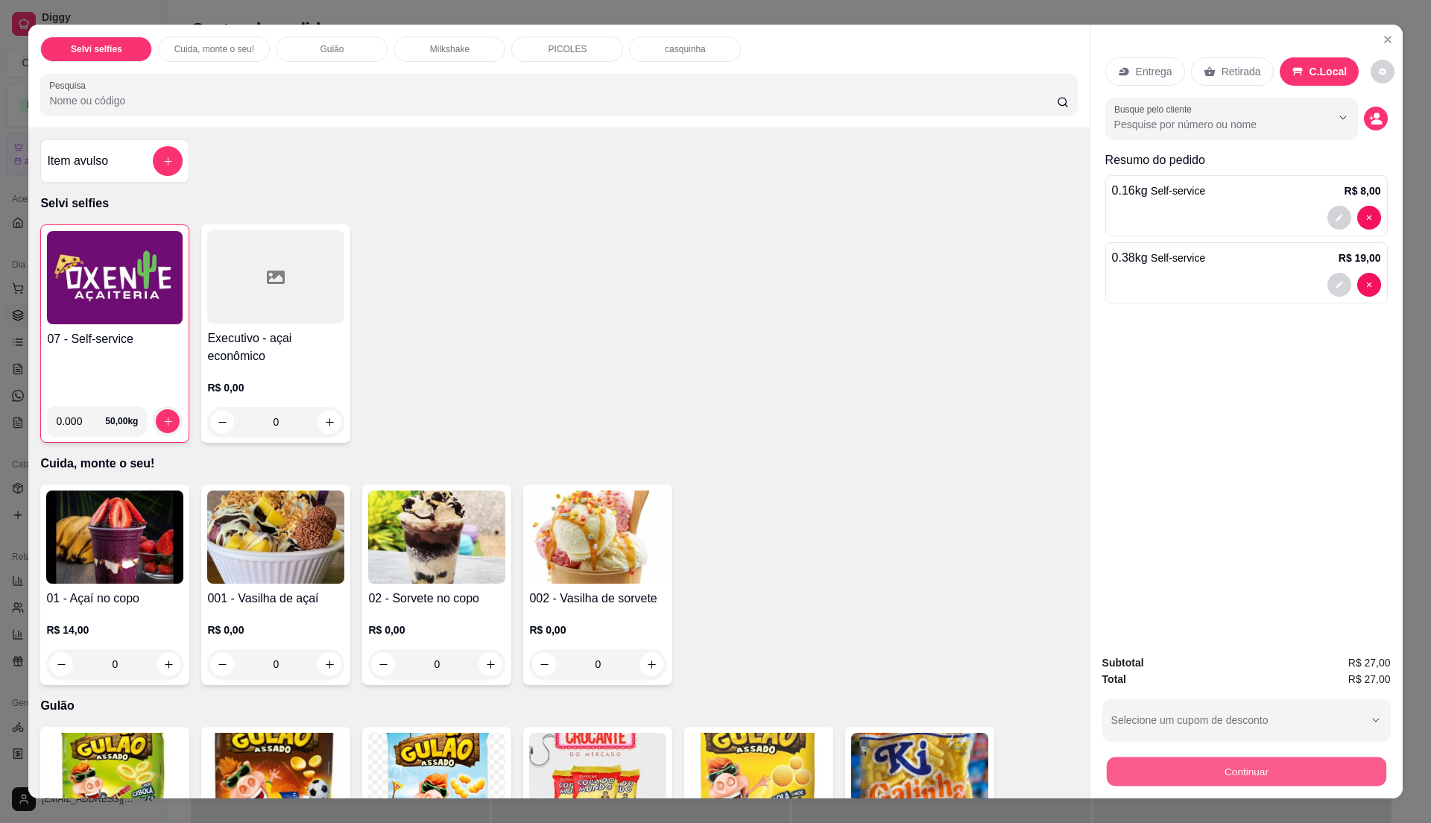
click at [1244, 773] on button "Continuar" at bounding box center [1245, 770] width 279 height 29
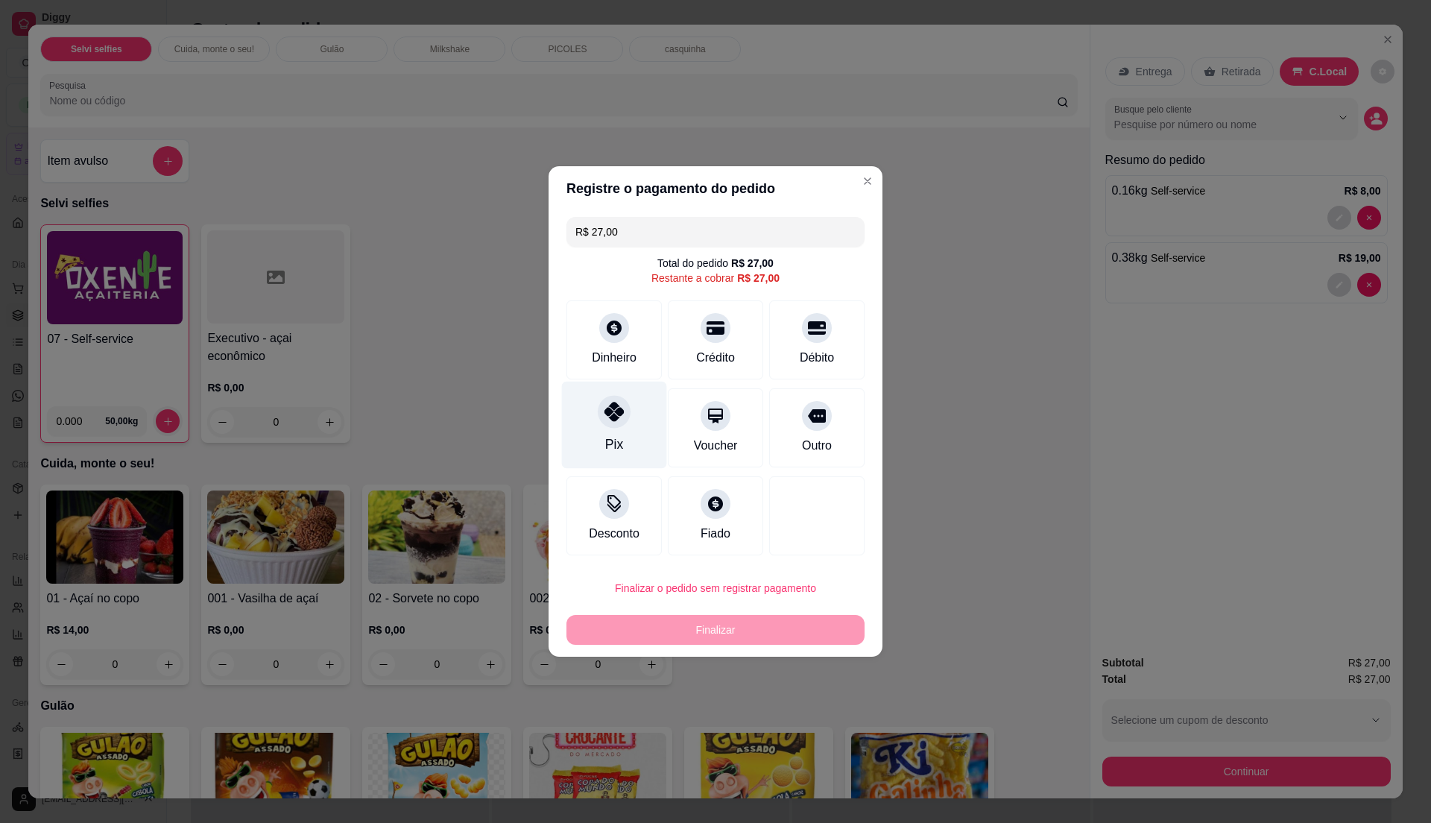
click at [622, 428] on div "Pix" at bounding box center [614, 425] width 105 height 87
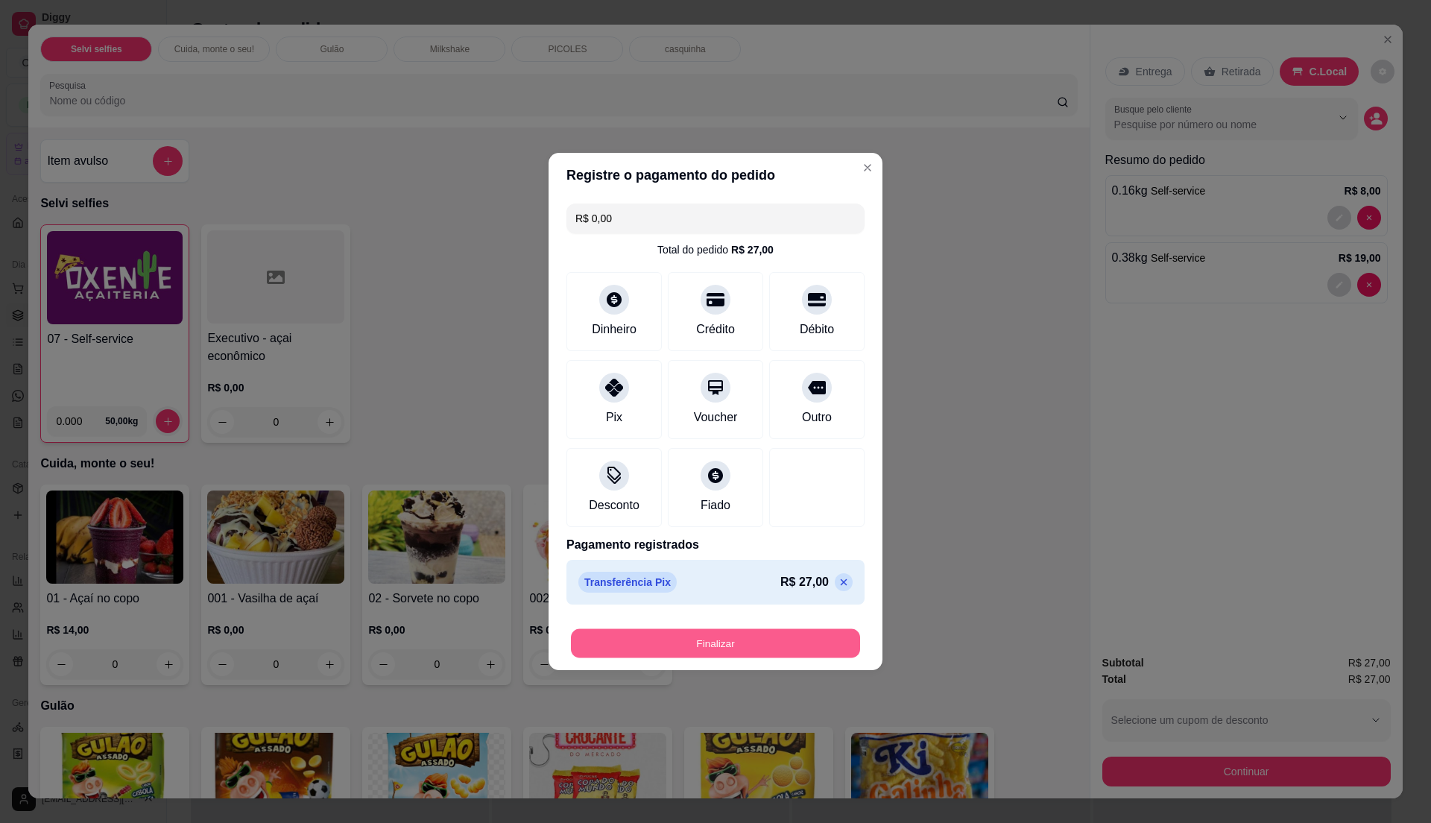
click at [683, 645] on button "Finalizar" at bounding box center [715, 643] width 289 height 29
type input "-R$ 27,00"
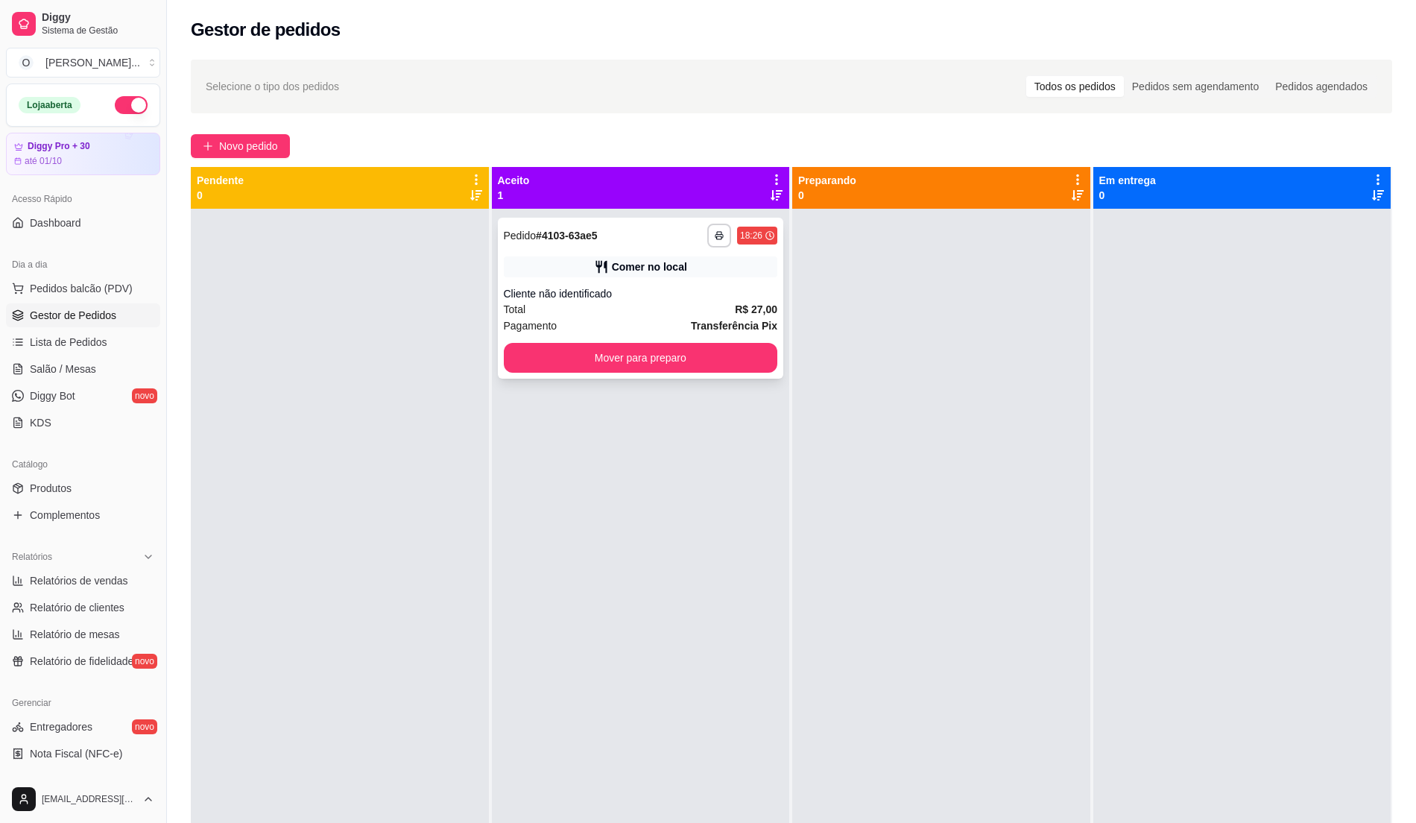
click at [750, 298] on div "Cliente não identificado" at bounding box center [641, 293] width 274 height 15
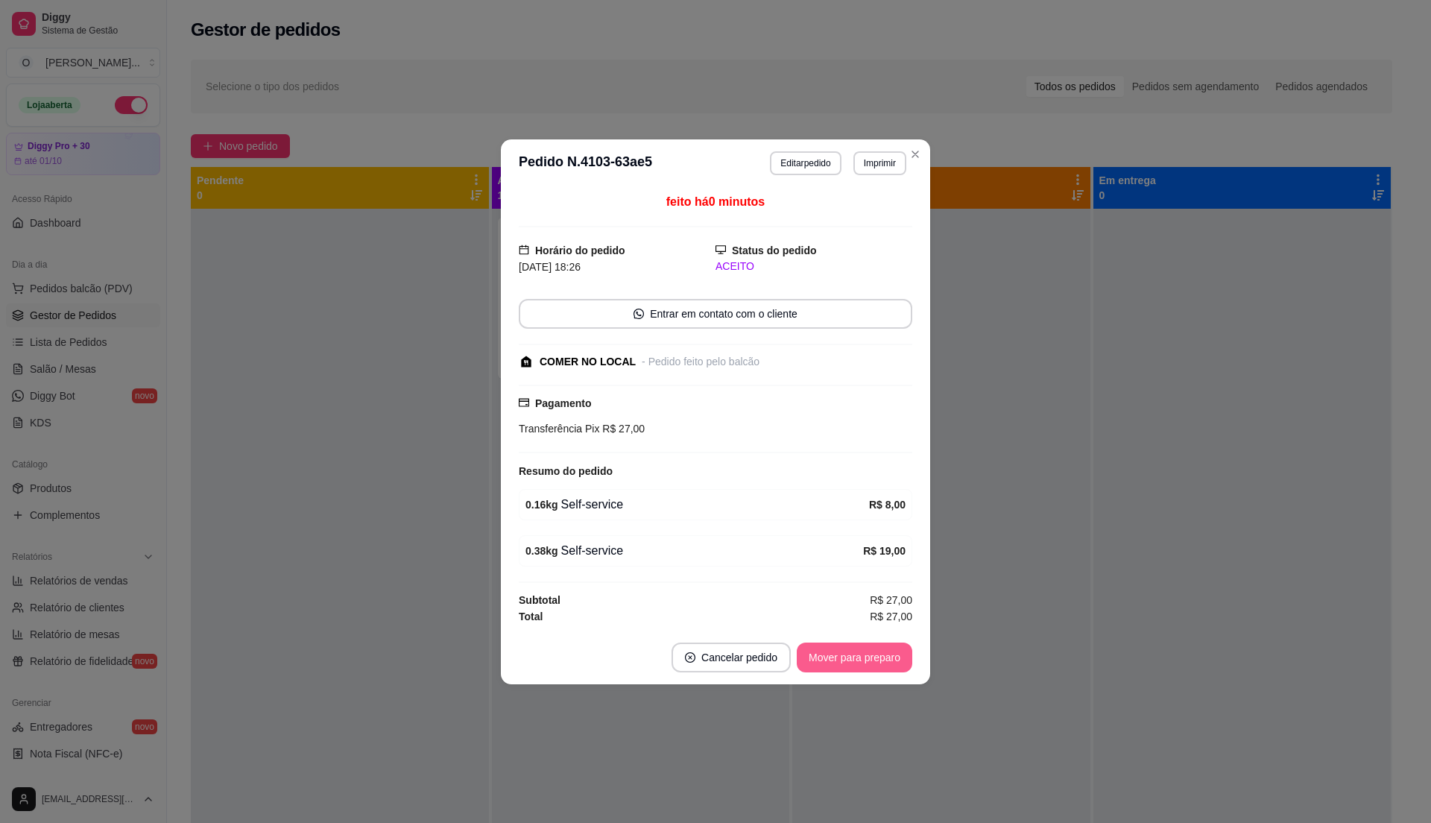
click at [797, 651] on button "Mover para preparo" at bounding box center [855, 657] width 116 height 30
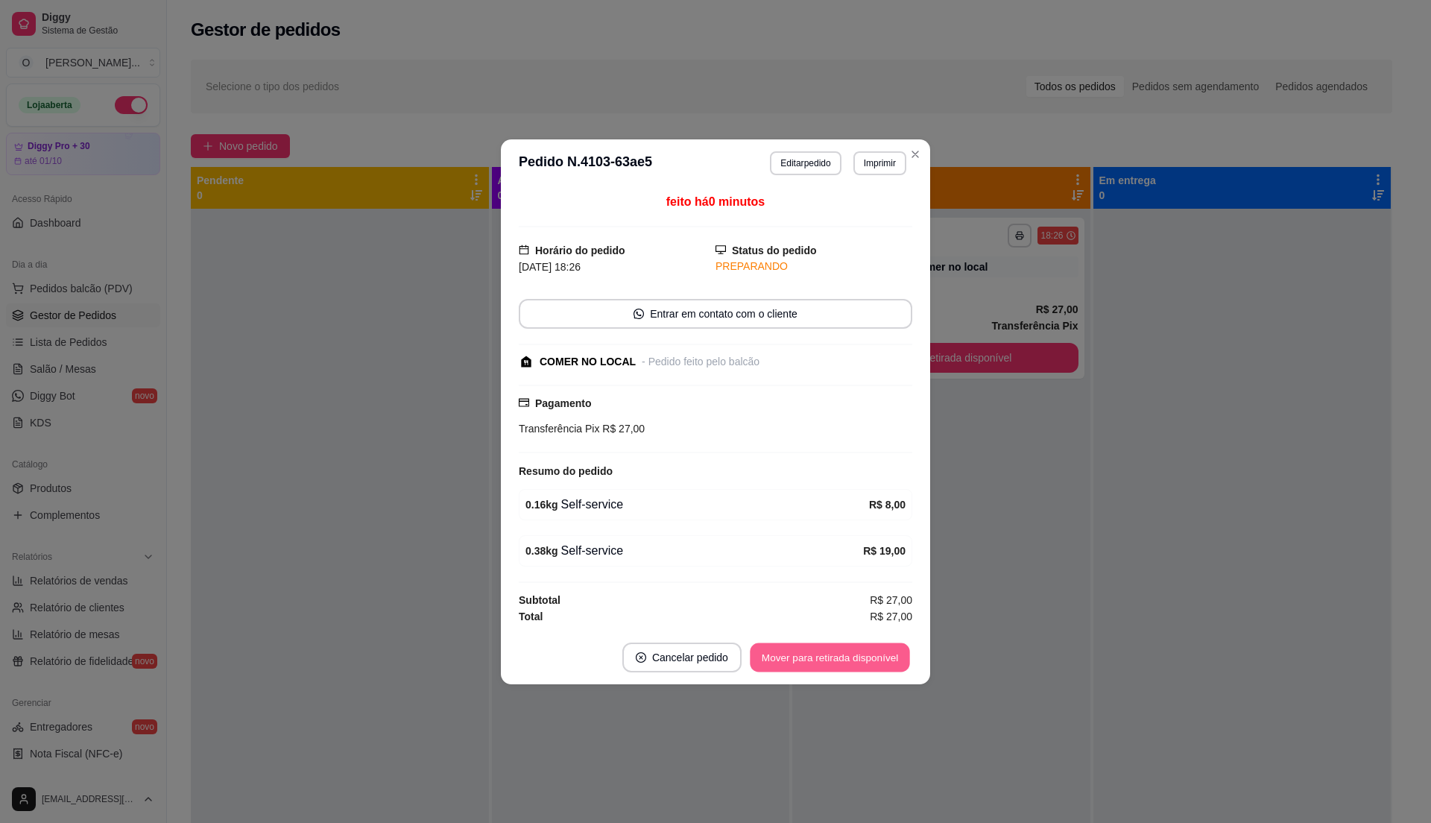
click at [844, 663] on button "Mover para retirada disponível" at bounding box center [829, 656] width 159 height 29
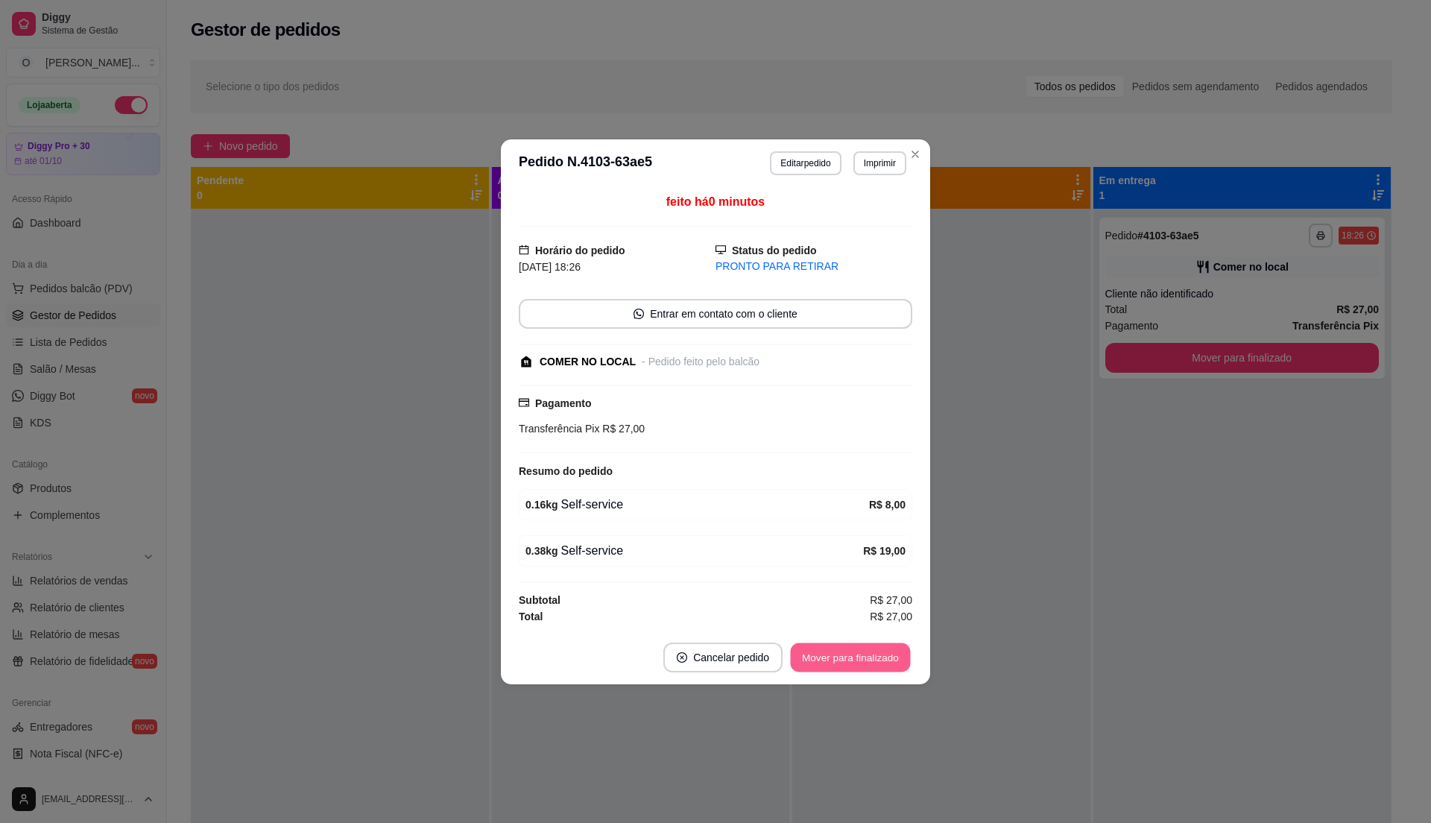
click at [844, 663] on button "Mover para finalizado" at bounding box center [851, 656] width 120 height 29
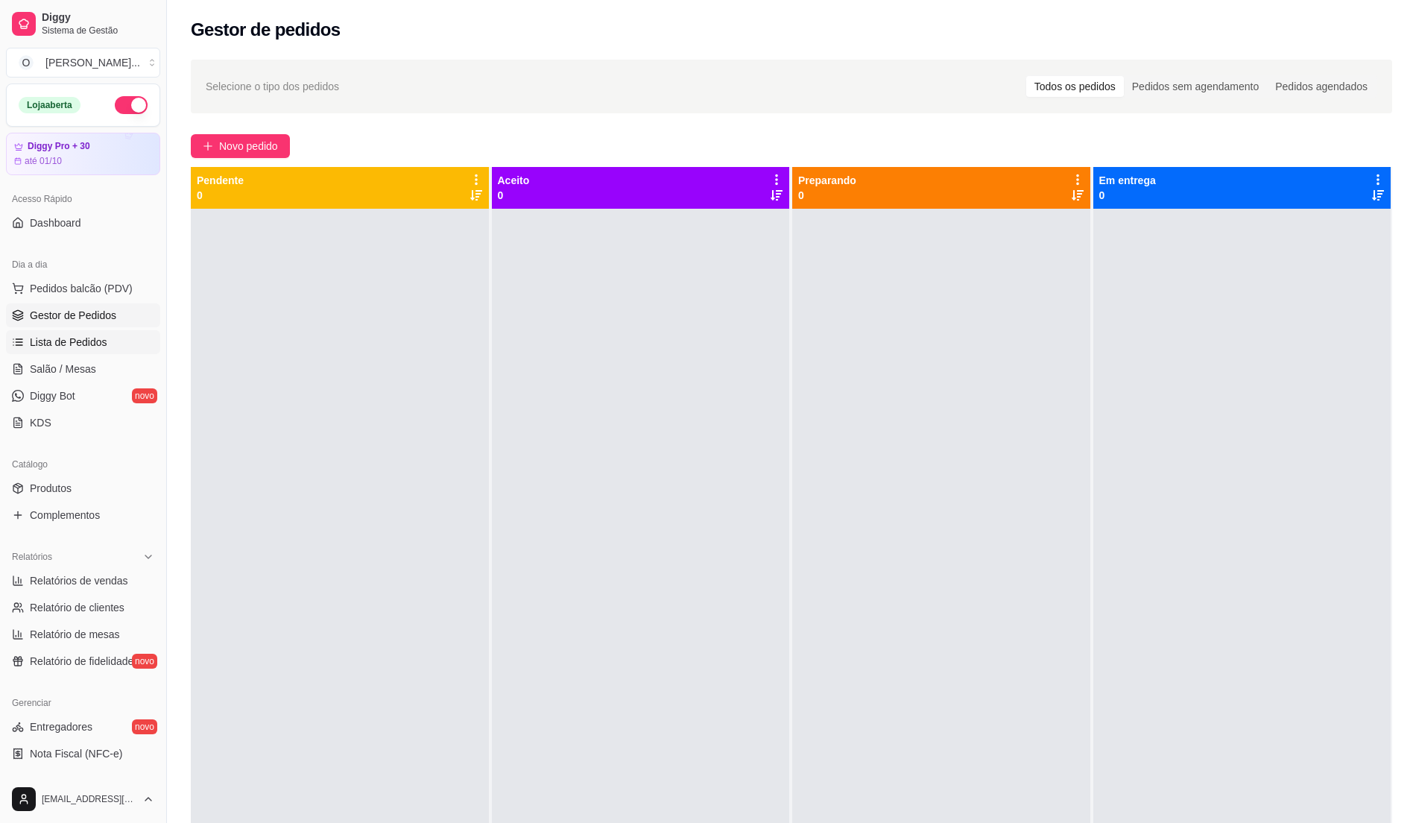
click at [116, 338] on link "Lista de Pedidos" at bounding box center [83, 342] width 154 height 24
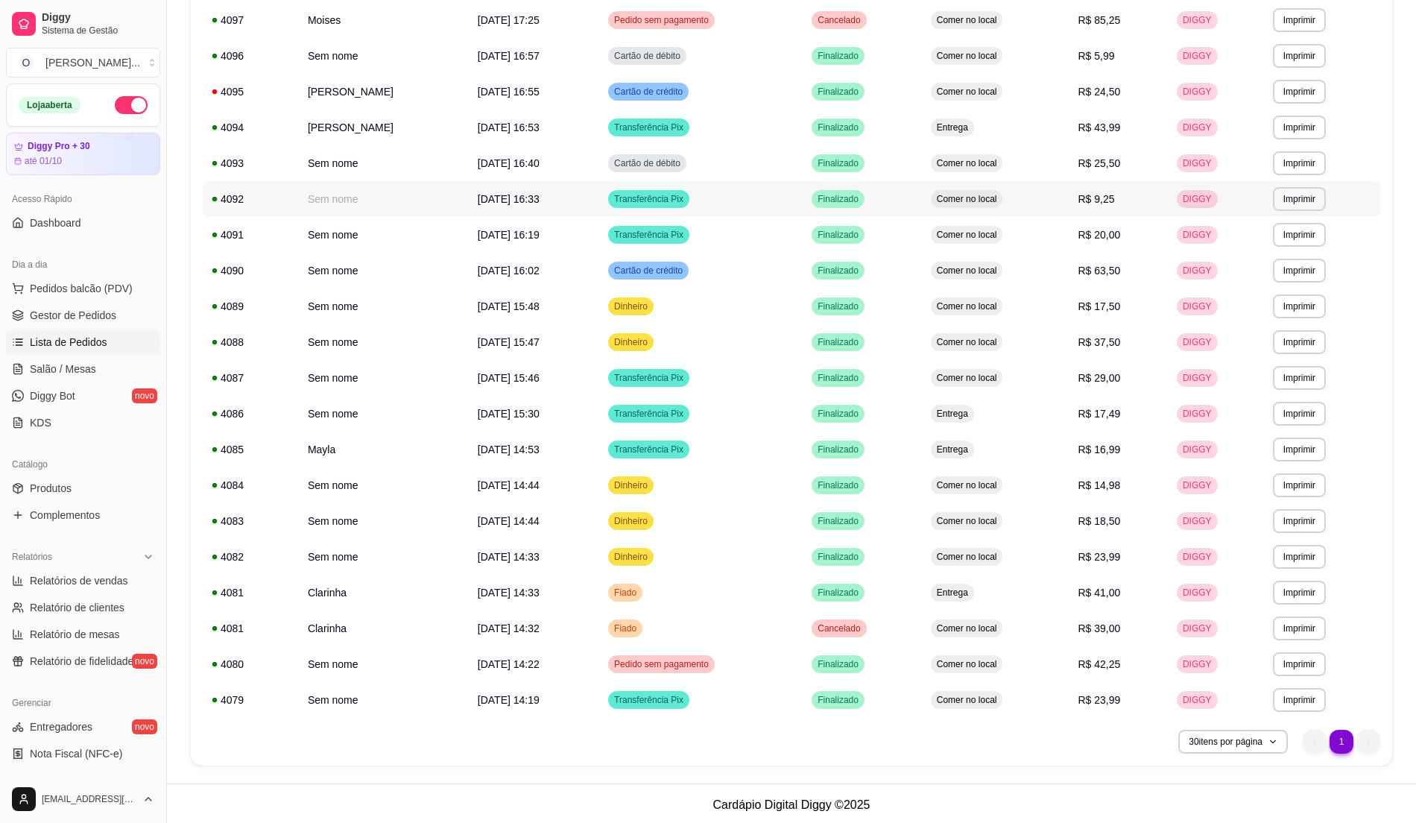
scroll to position [538, 0]
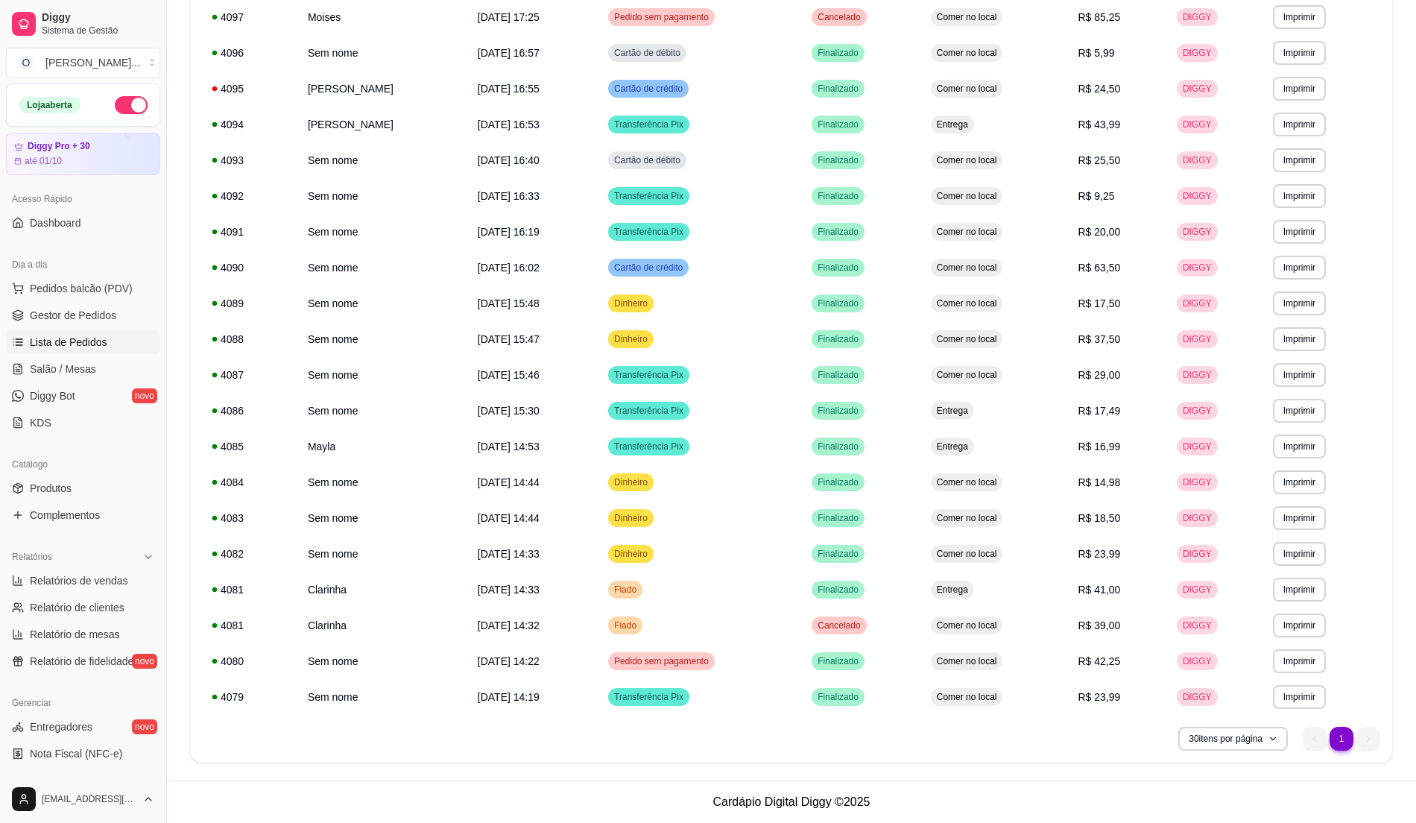
click at [1343, 742] on li "1" at bounding box center [1340, 738] width 23 height 23
click at [1270, 732] on button "30 itens por página" at bounding box center [1233, 739] width 110 height 24
click at [1380, 680] on div "**********" at bounding box center [791, 197] width 1201 height 1131
drag, startPoint x: 1209, startPoint y: 671, endPoint x: 48, endPoint y: 290, distance: 1222.2
click at [48, 290] on span "Pedidos balcão (PDV)" at bounding box center [81, 288] width 103 height 15
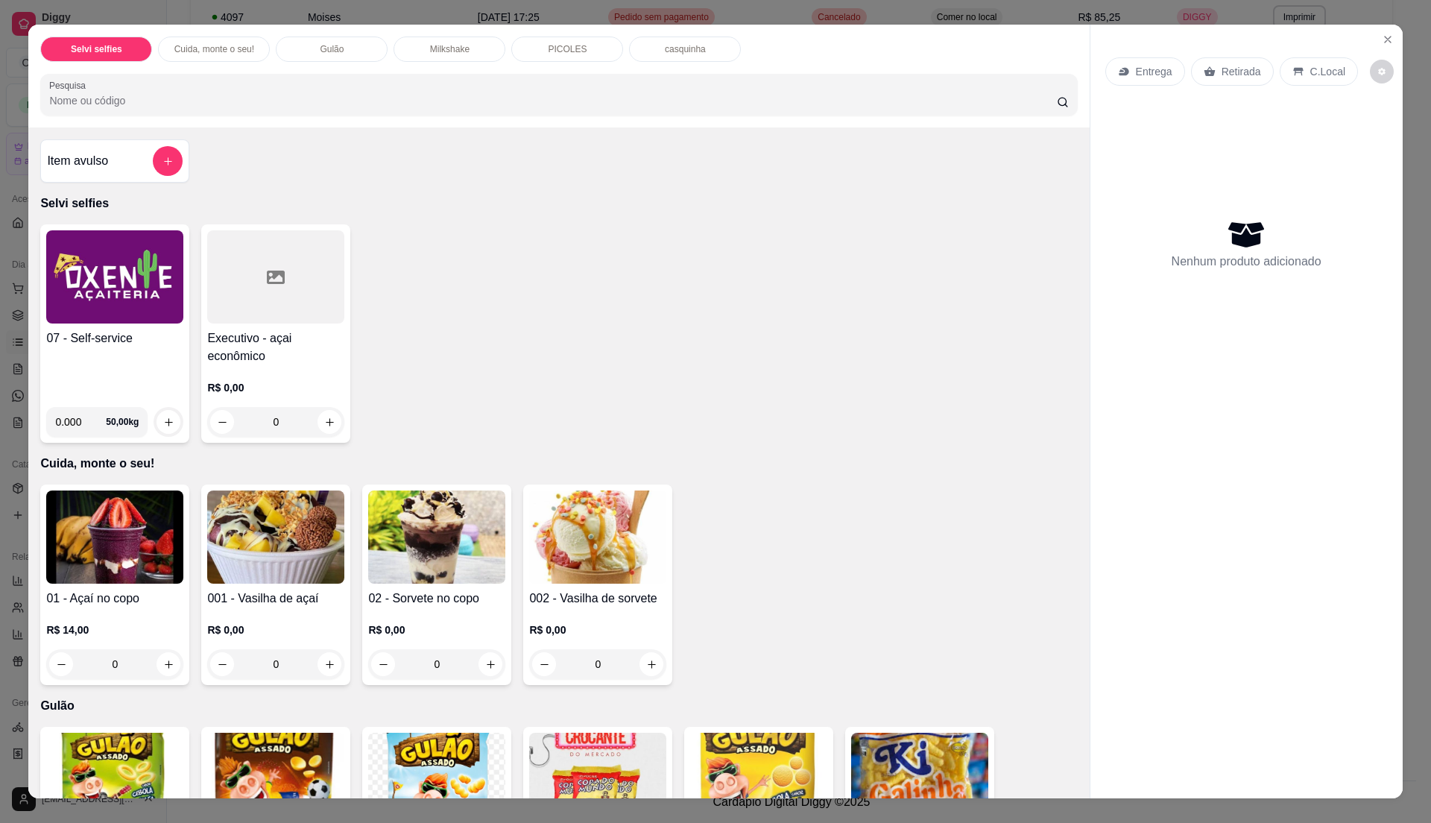
click at [67, 288] on img at bounding box center [114, 276] width 137 height 93
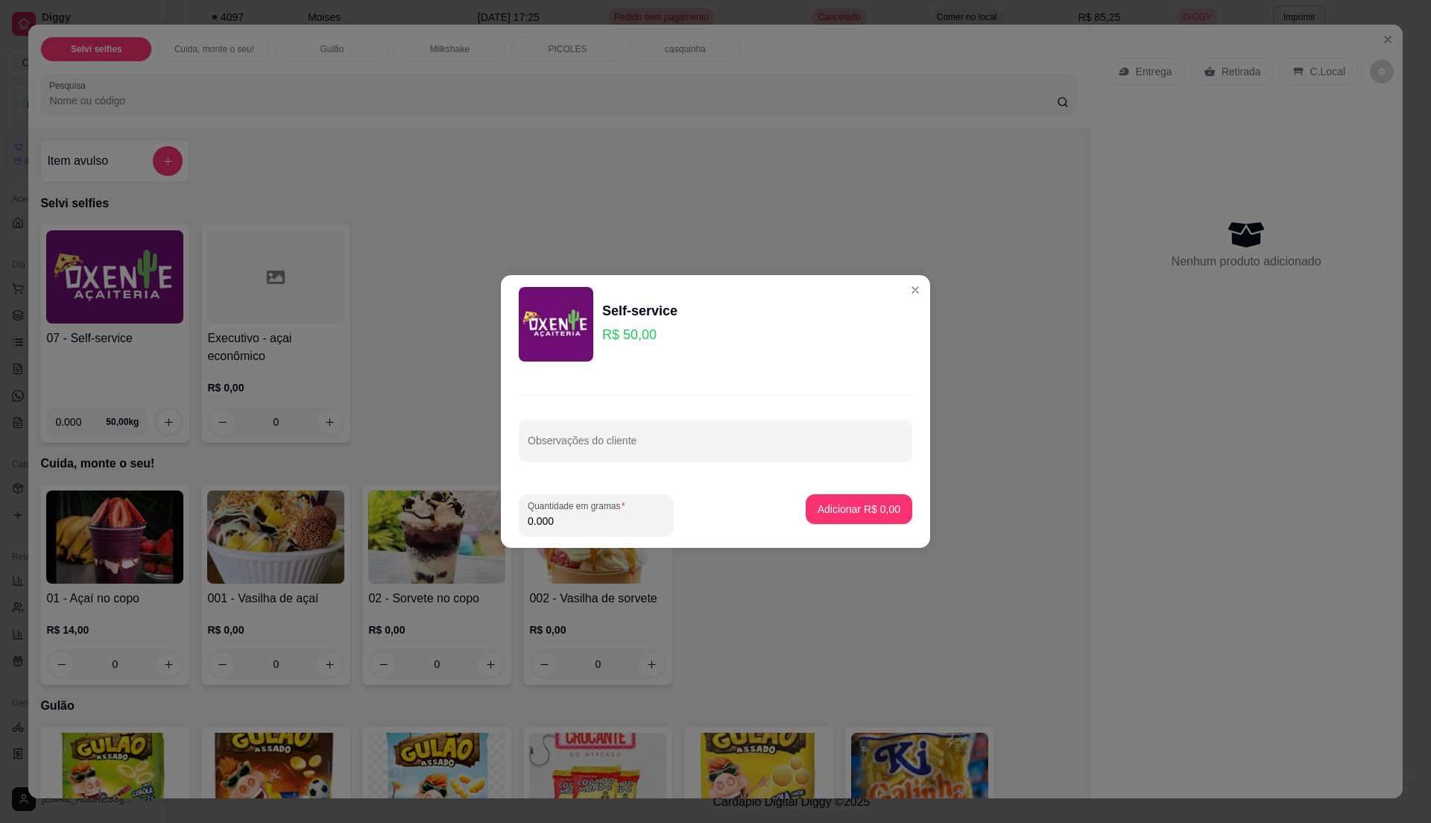
click at [562, 519] on input "0.000" at bounding box center [596, 520] width 137 height 15
type input "0.285"
click at [817, 505] on p "Adicionar R$ 14,25" at bounding box center [856, 509] width 89 height 15
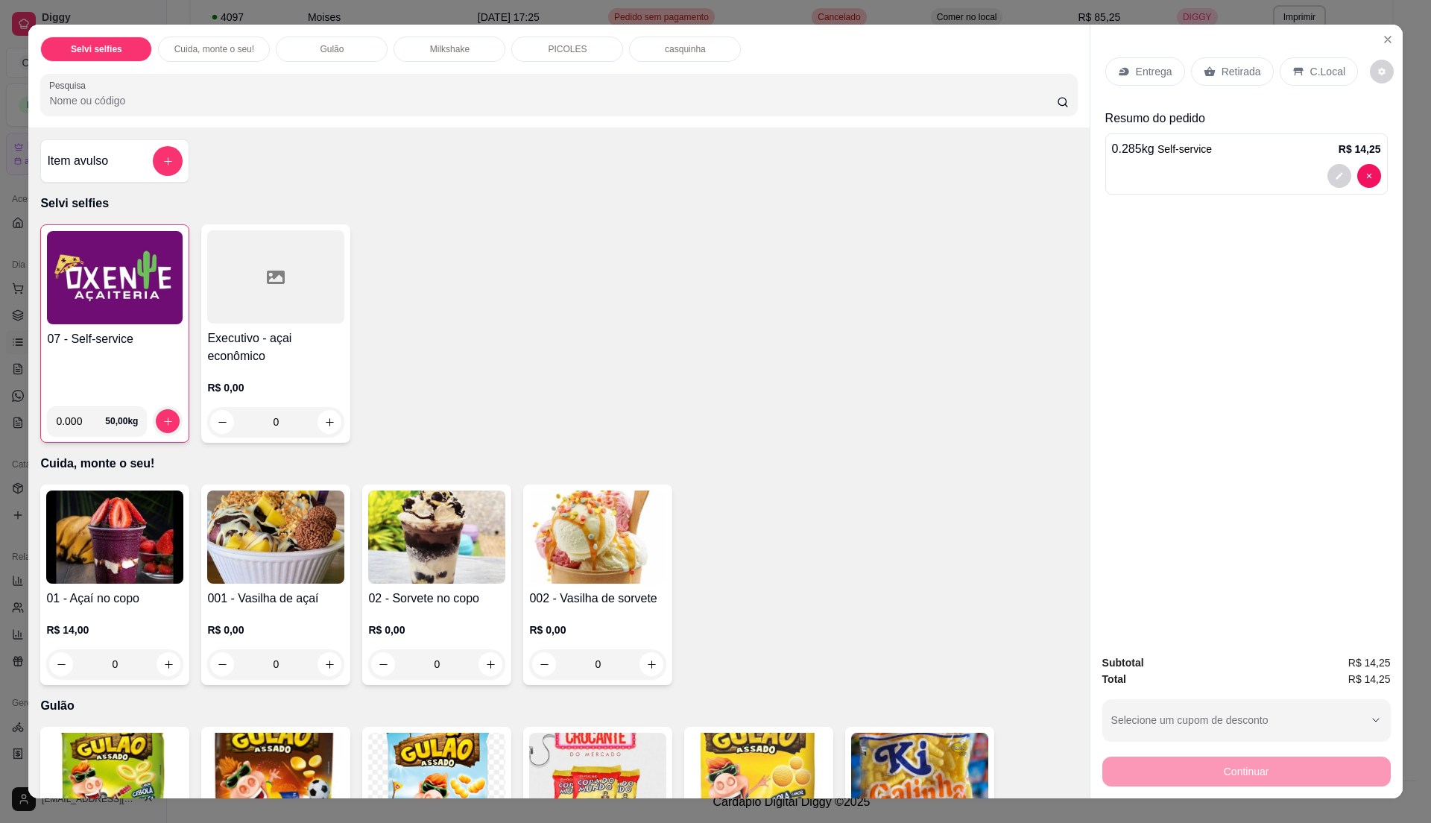
click at [1310, 78] on p "C.Local" at bounding box center [1327, 71] width 35 height 15
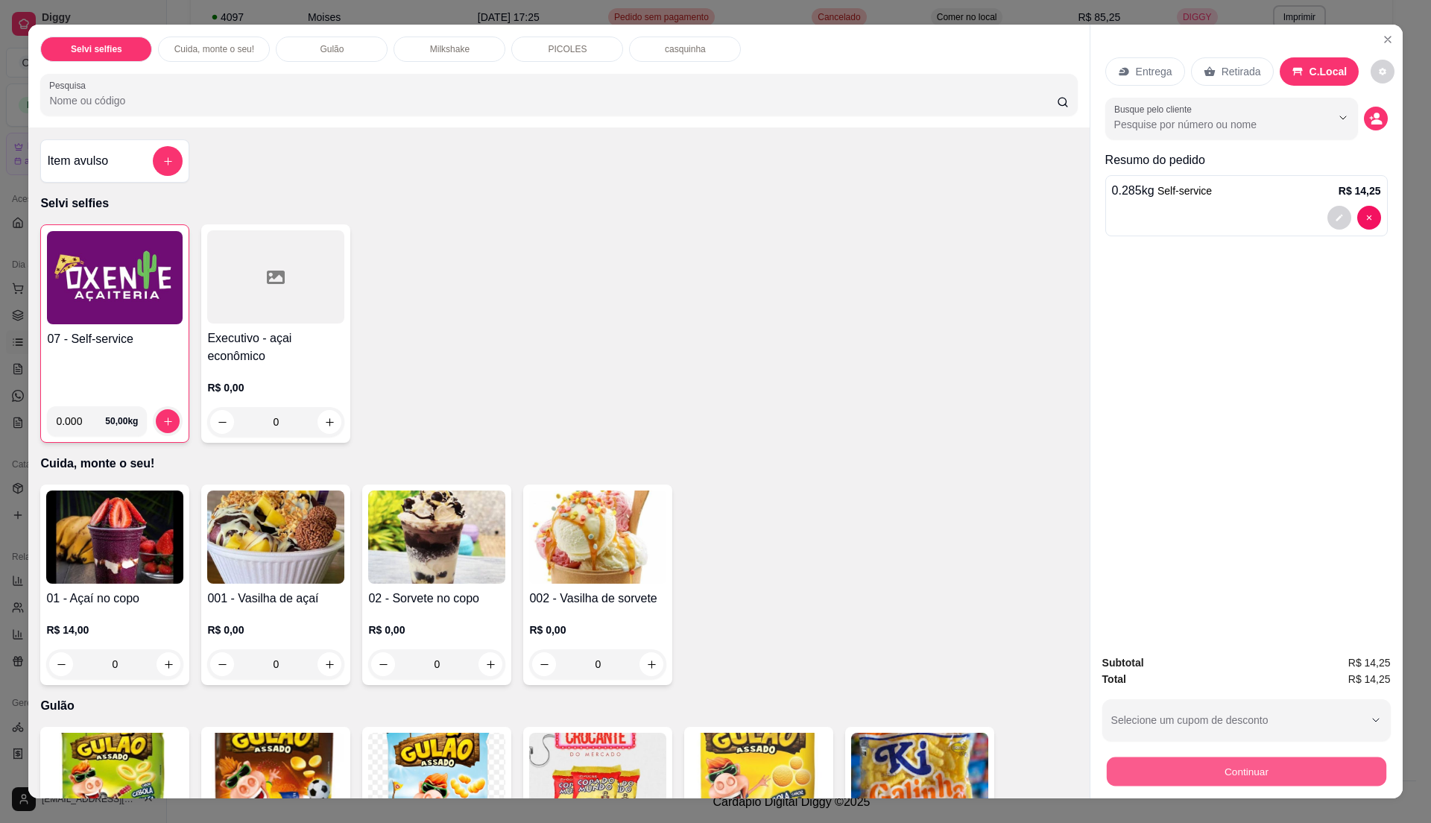
click at [1237, 771] on button "Continuar" at bounding box center [1245, 770] width 279 height 29
click at [78, 379] on div "07 - Self-service" at bounding box center [115, 362] width 136 height 64
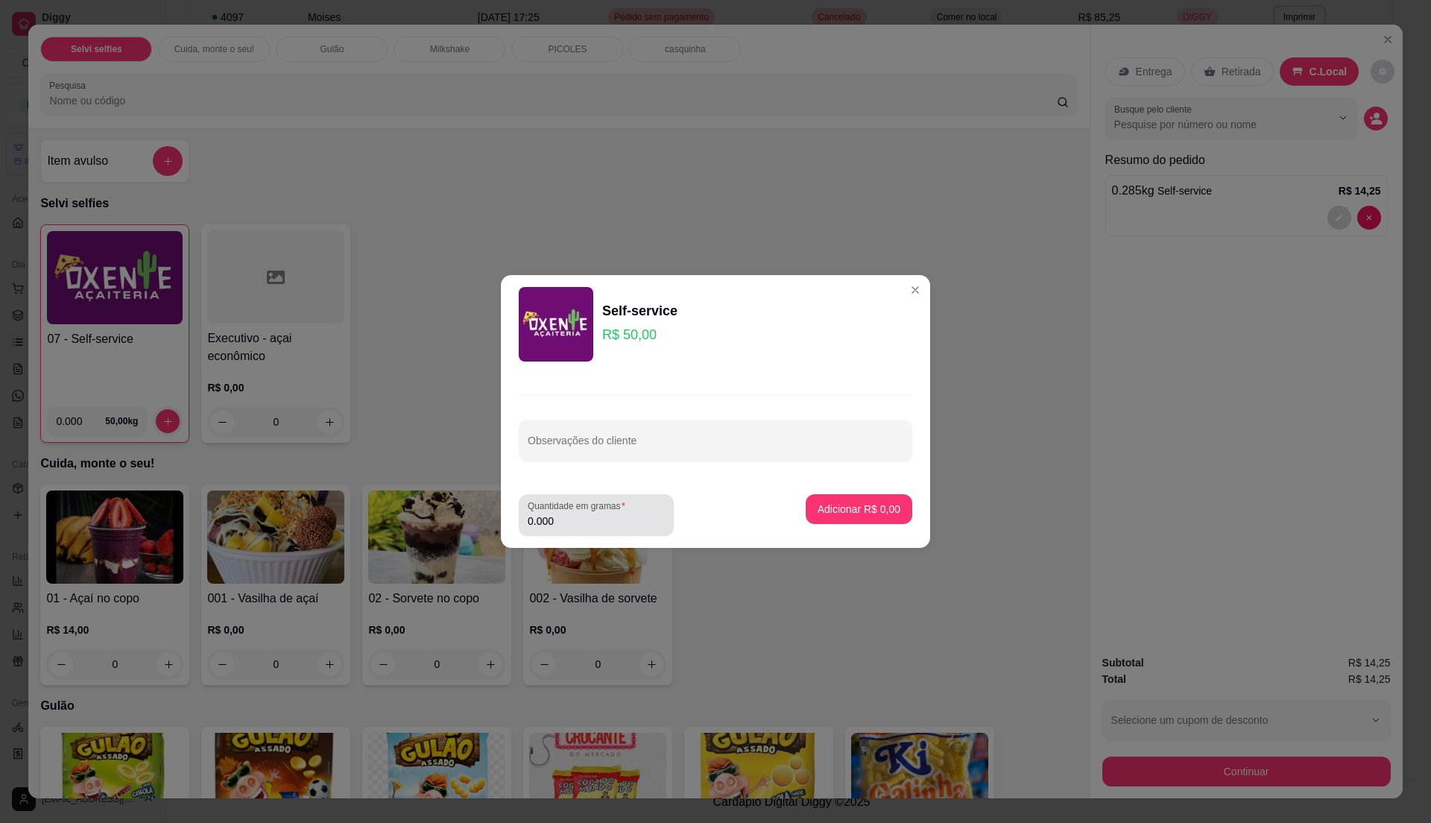
click at [595, 519] on input "0.000" at bounding box center [596, 520] width 137 height 15
click at [595, 519] on input "0" at bounding box center [596, 520] width 137 height 15
type input "0.355"
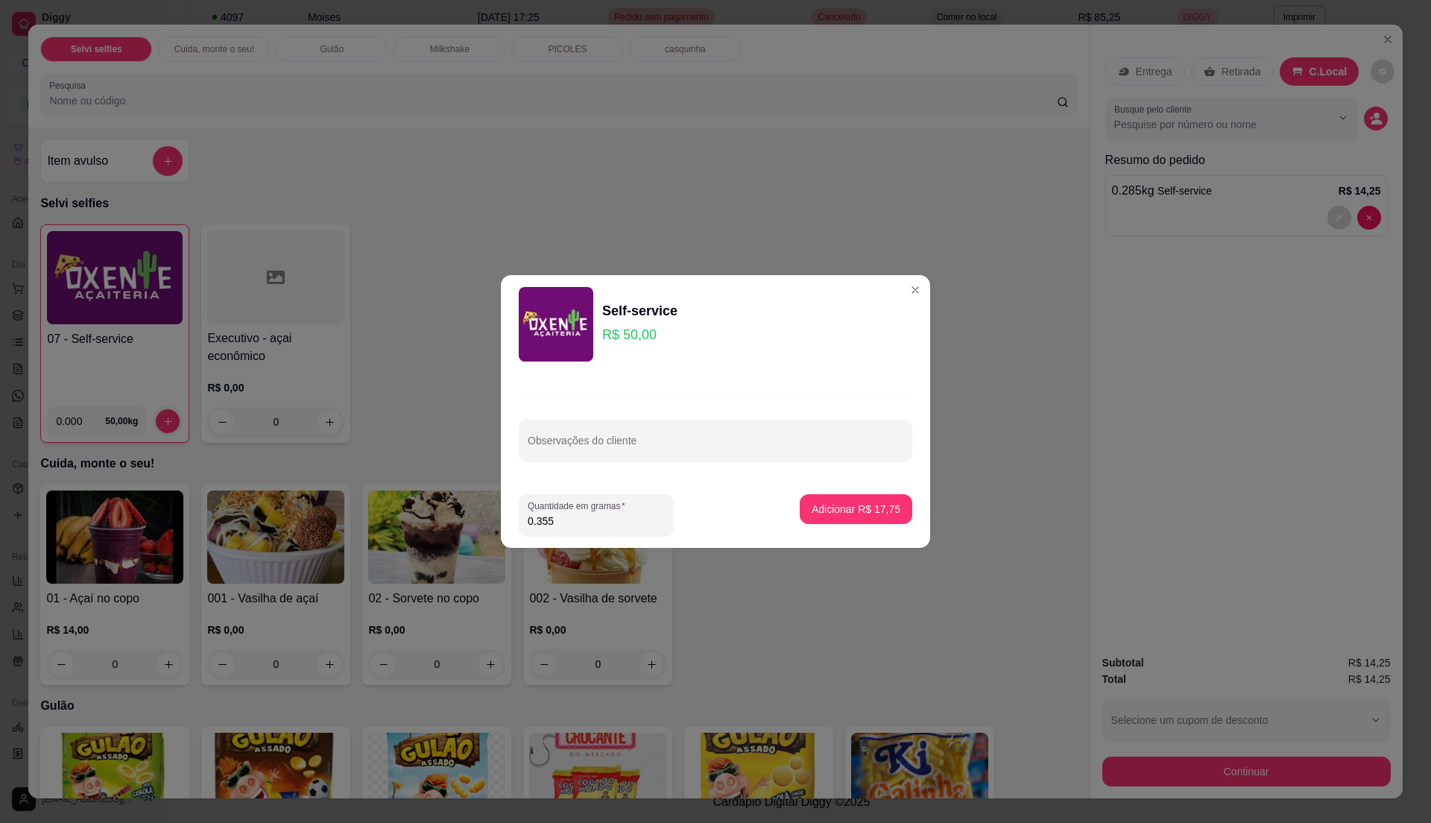
click at [595, 519] on input "0.355" at bounding box center [596, 520] width 137 height 15
click at [813, 510] on p "Adicionar R$ 17,75" at bounding box center [856, 509] width 86 height 14
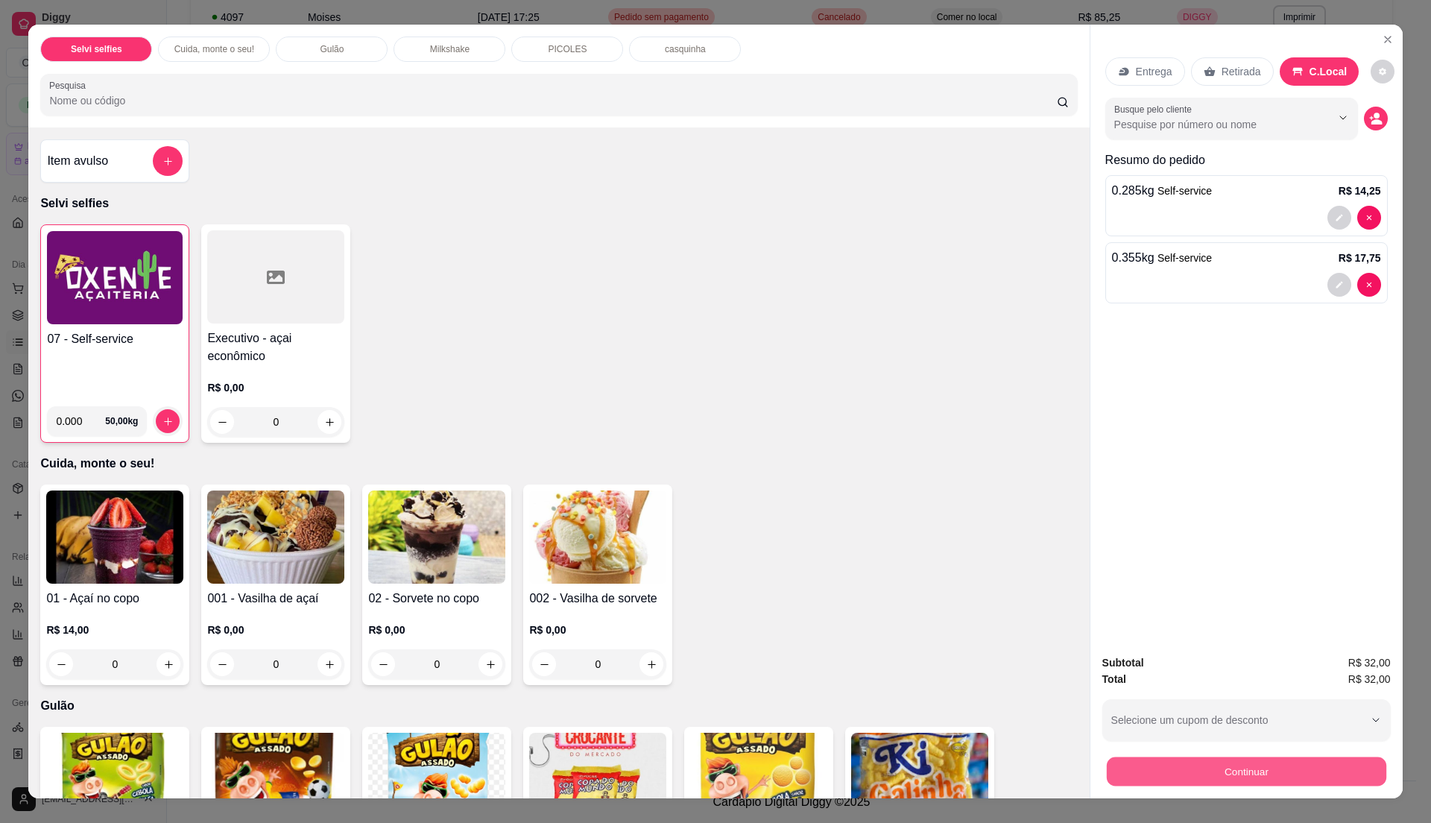
click at [1253, 766] on button "Continuar" at bounding box center [1245, 770] width 279 height 29
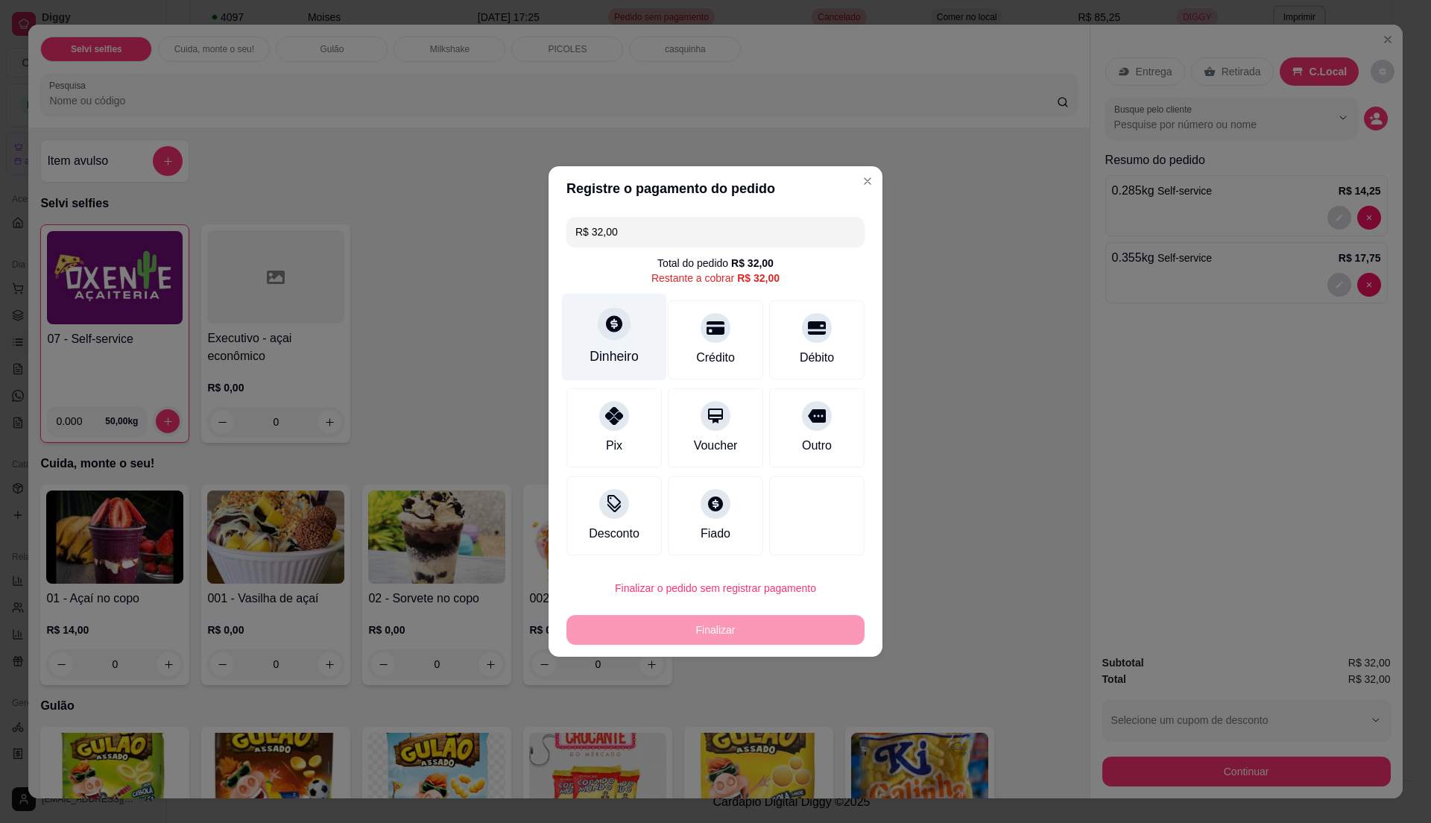
click at [585, 352] on div "Dinheiro" at bounding box center [614, 337] width 105 height 87
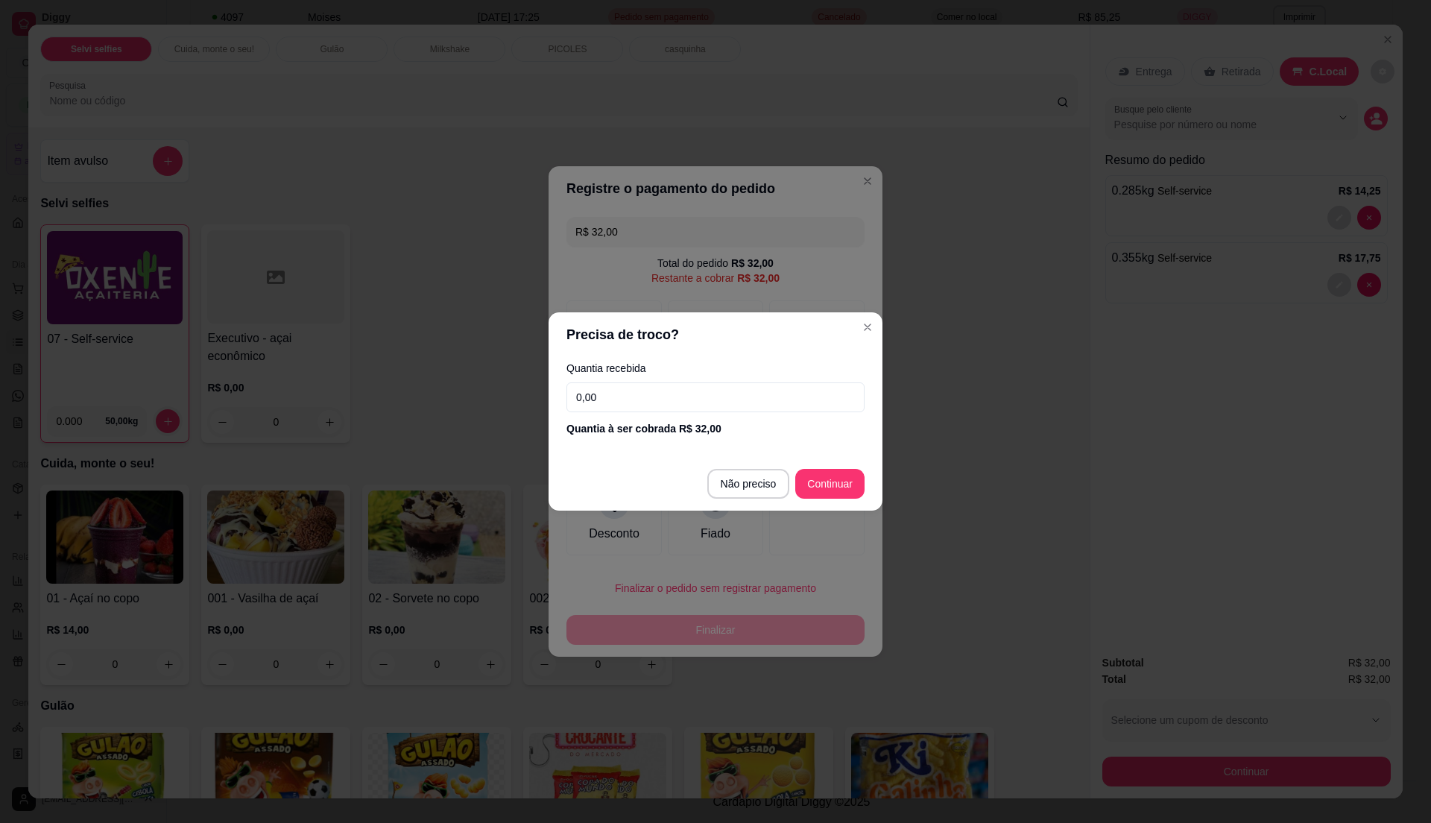
click at [711, 408] on input "0,00" at bounding box center [715, 397] width 298 height 30
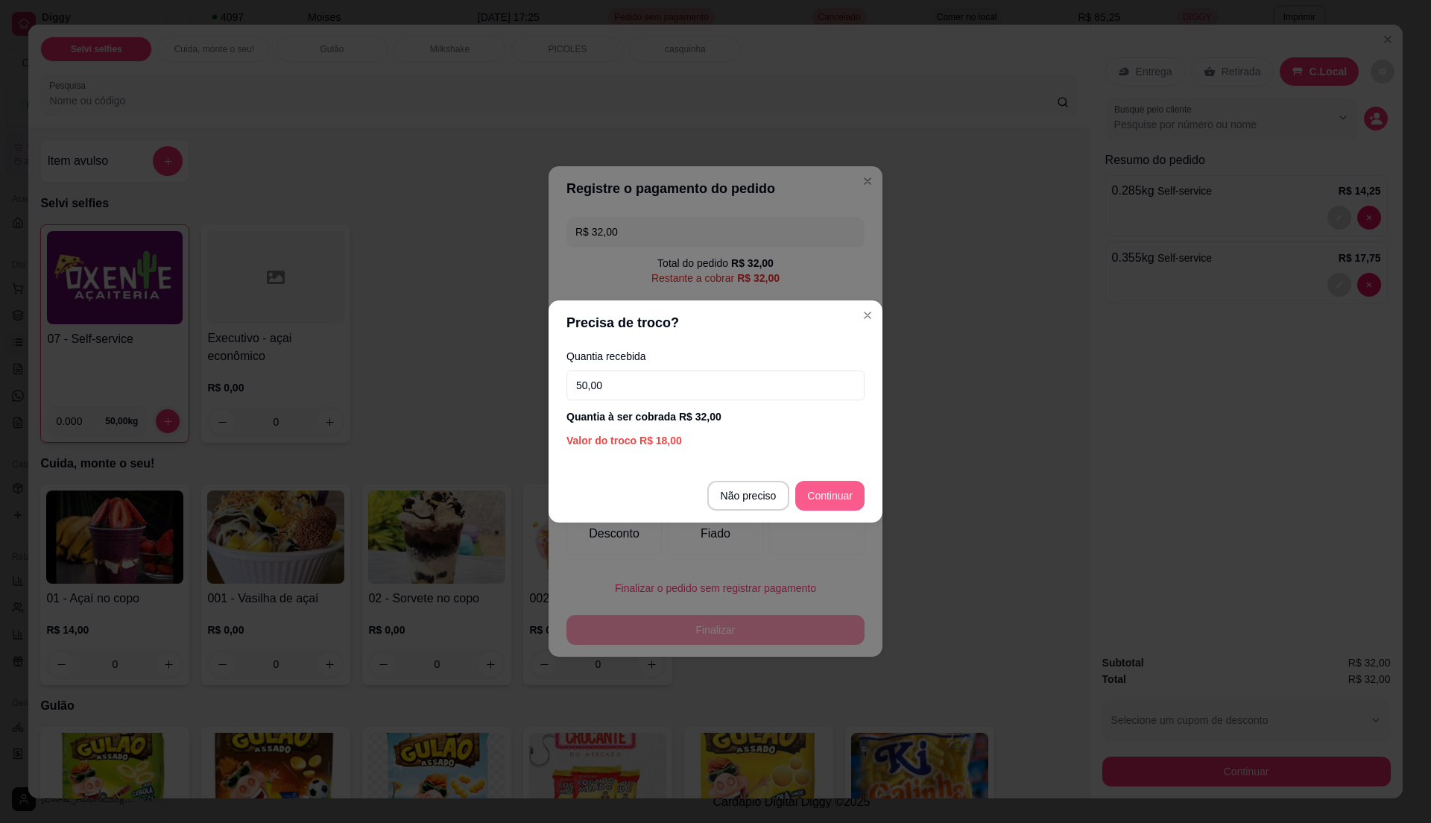
type input "50,00"
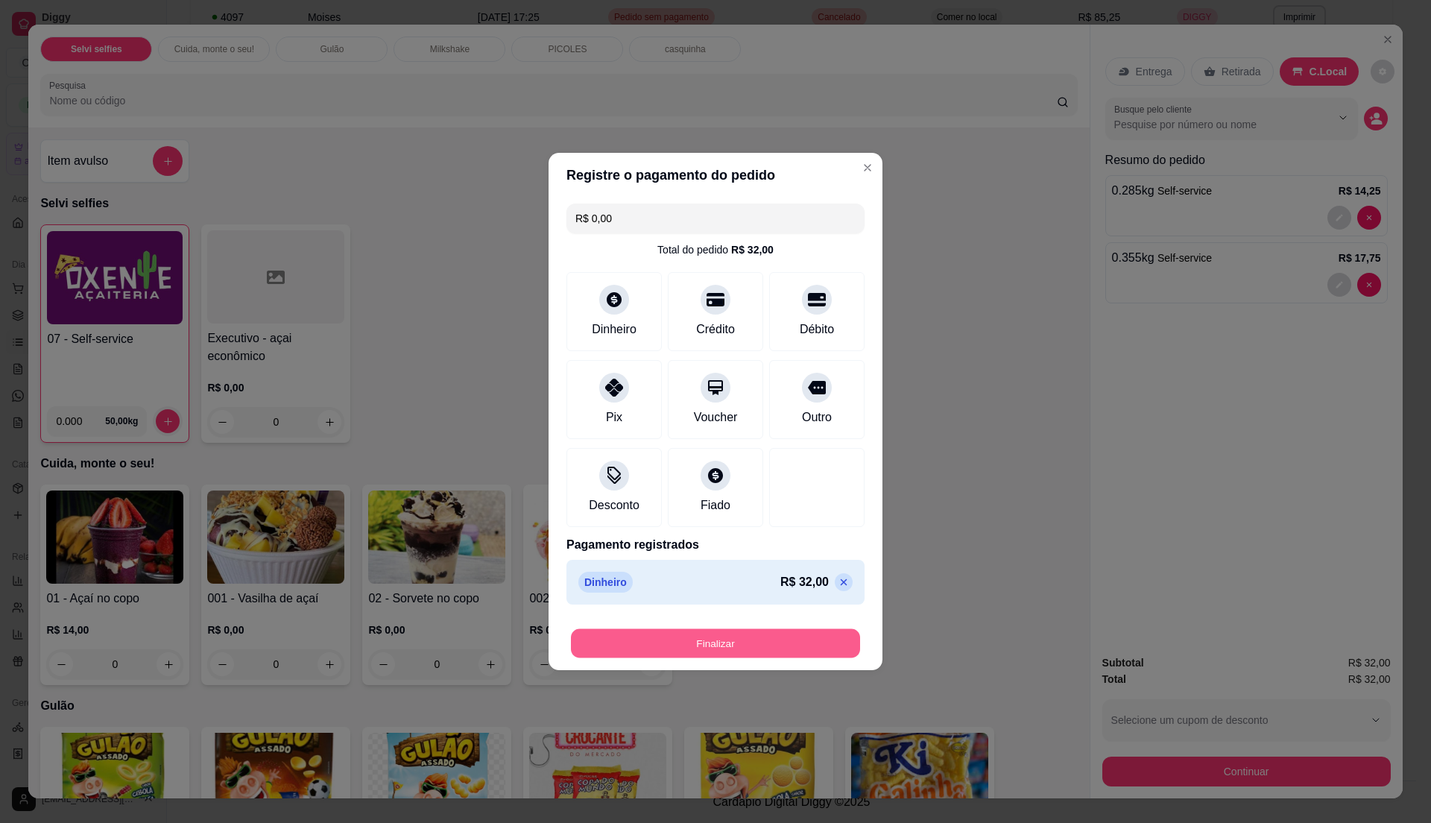
click at [750, 648] on button "Finalizar" at bounding box center [715, 643] width 289 height 29
type input "-R$ 32,00"
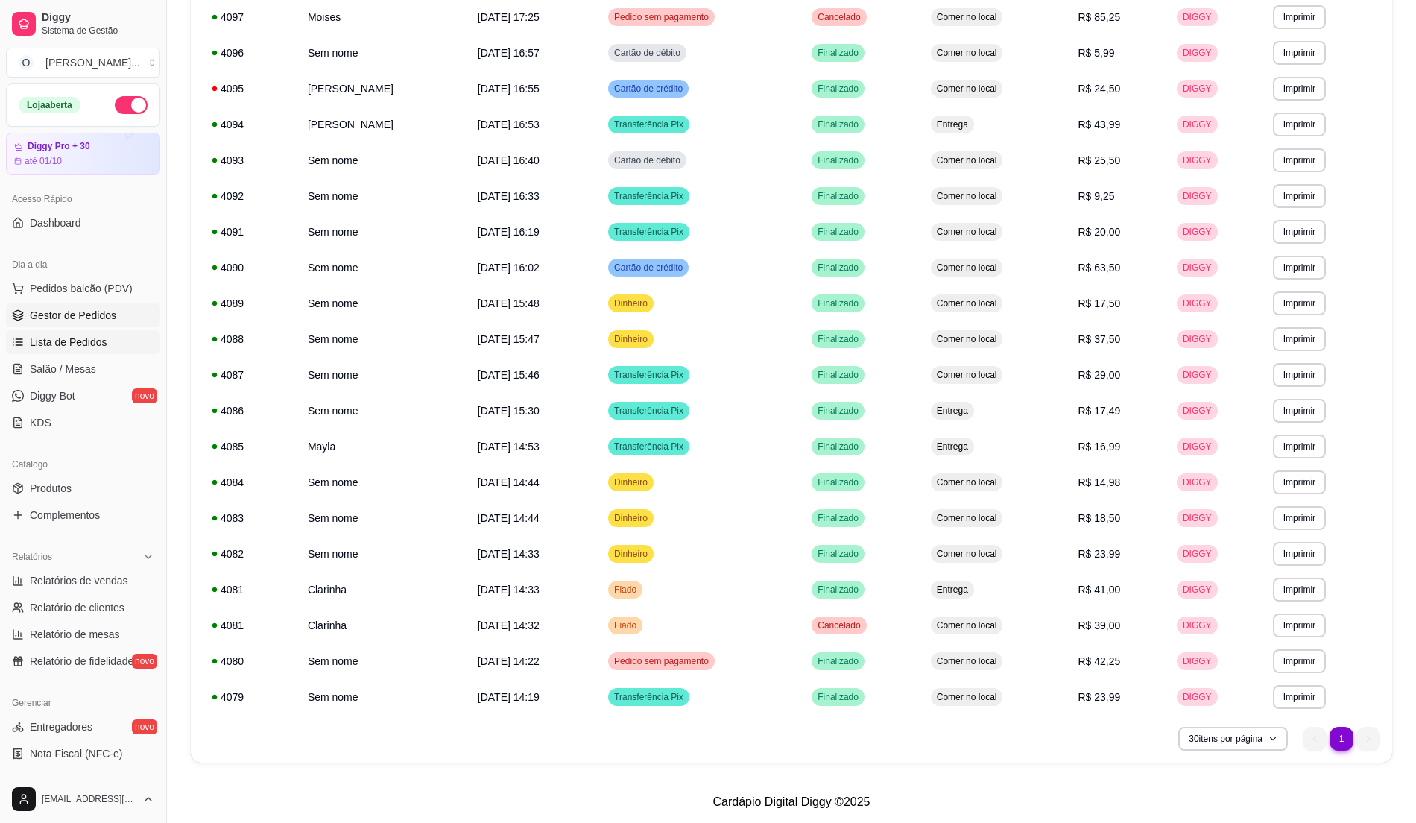
click at [89, 317] on span "Gestor de Pedidos" at bounding box center [73, 315] width 86 height 15
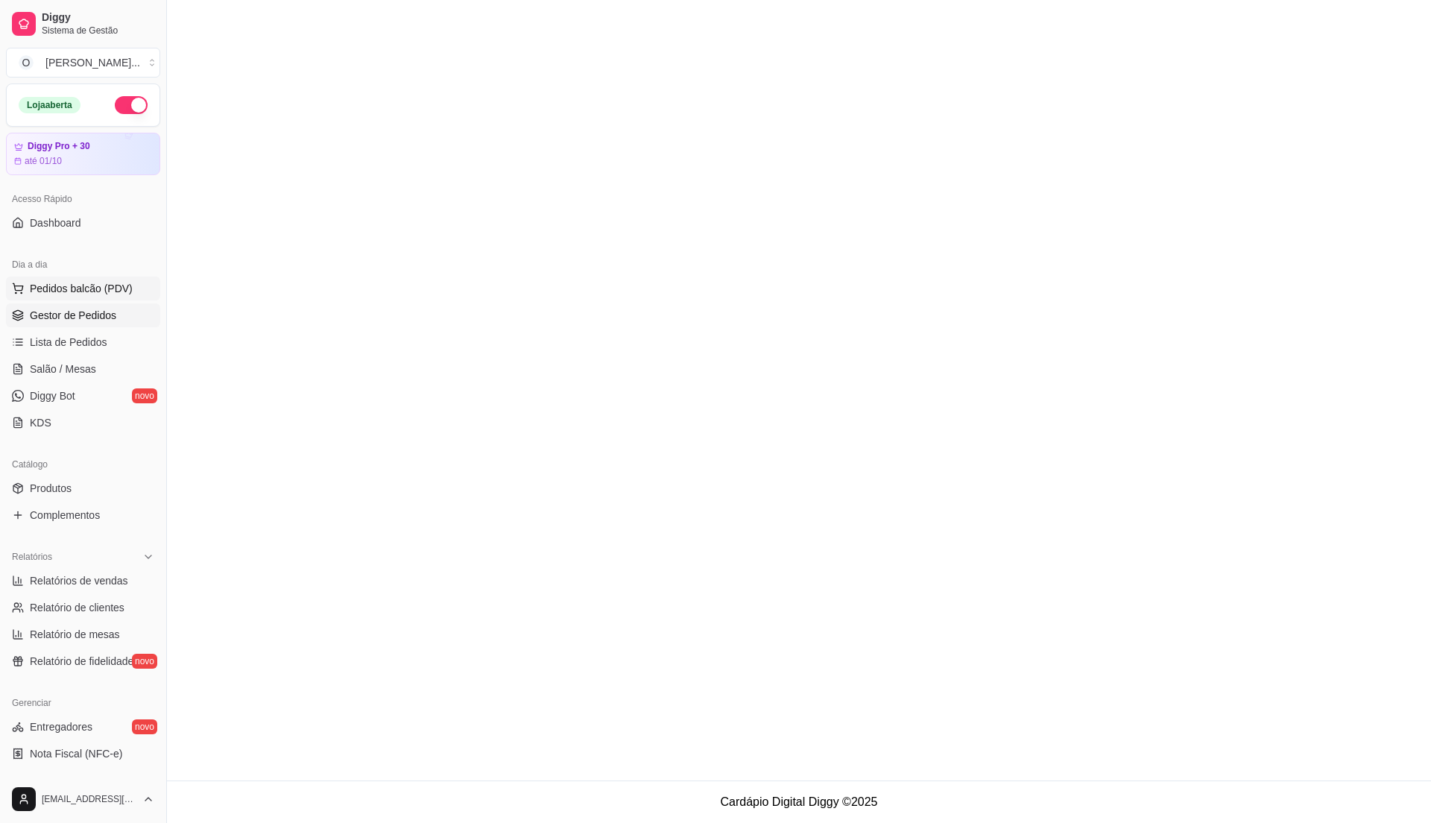
click at [90, 289] on span "Pedidos balcão (PDV)" at bounding box center [81, 288] width 103 height 15
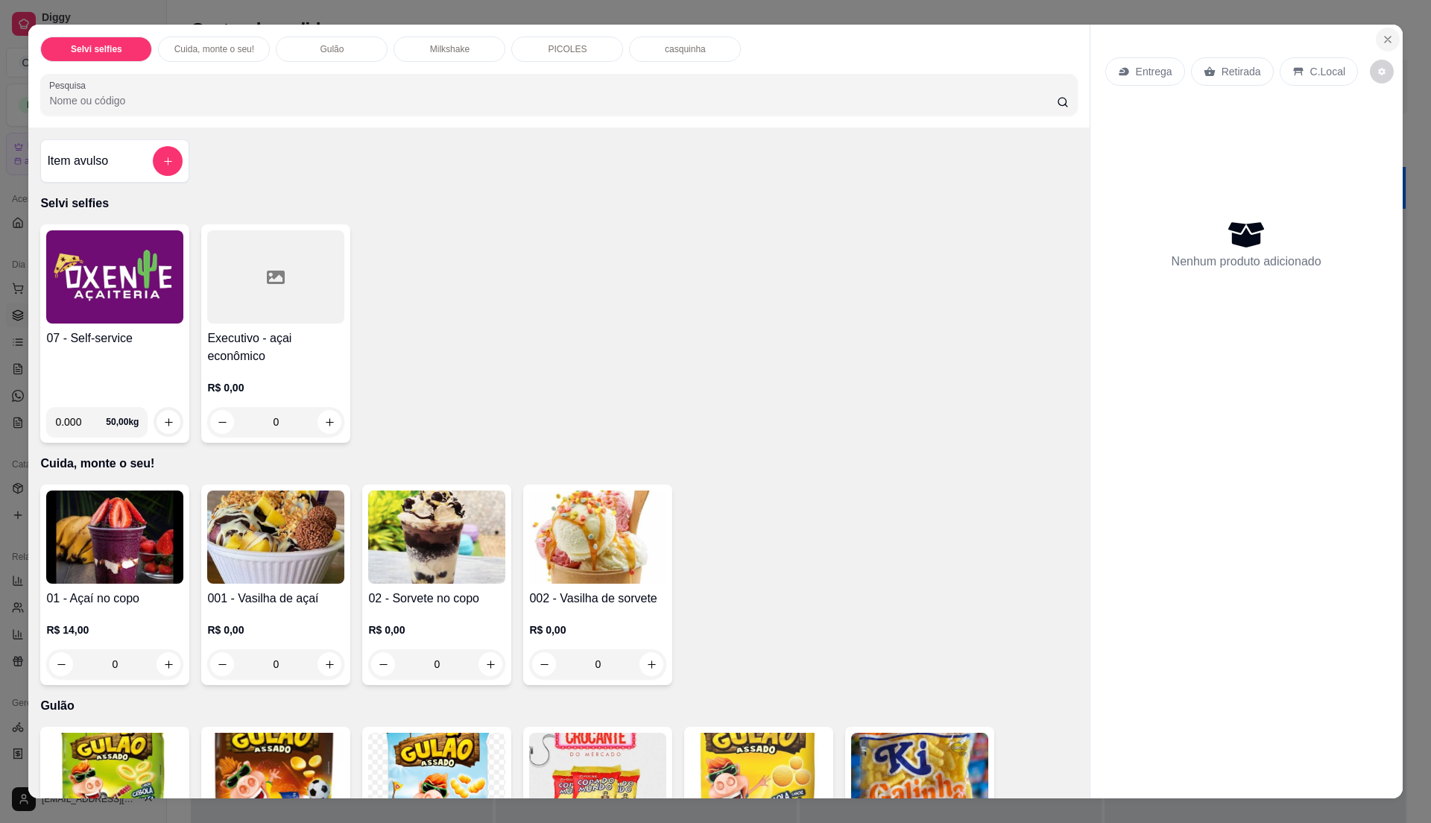
click at [1385, 45] on button "Close" at bounding box center [1388, 40] width 24 height 24
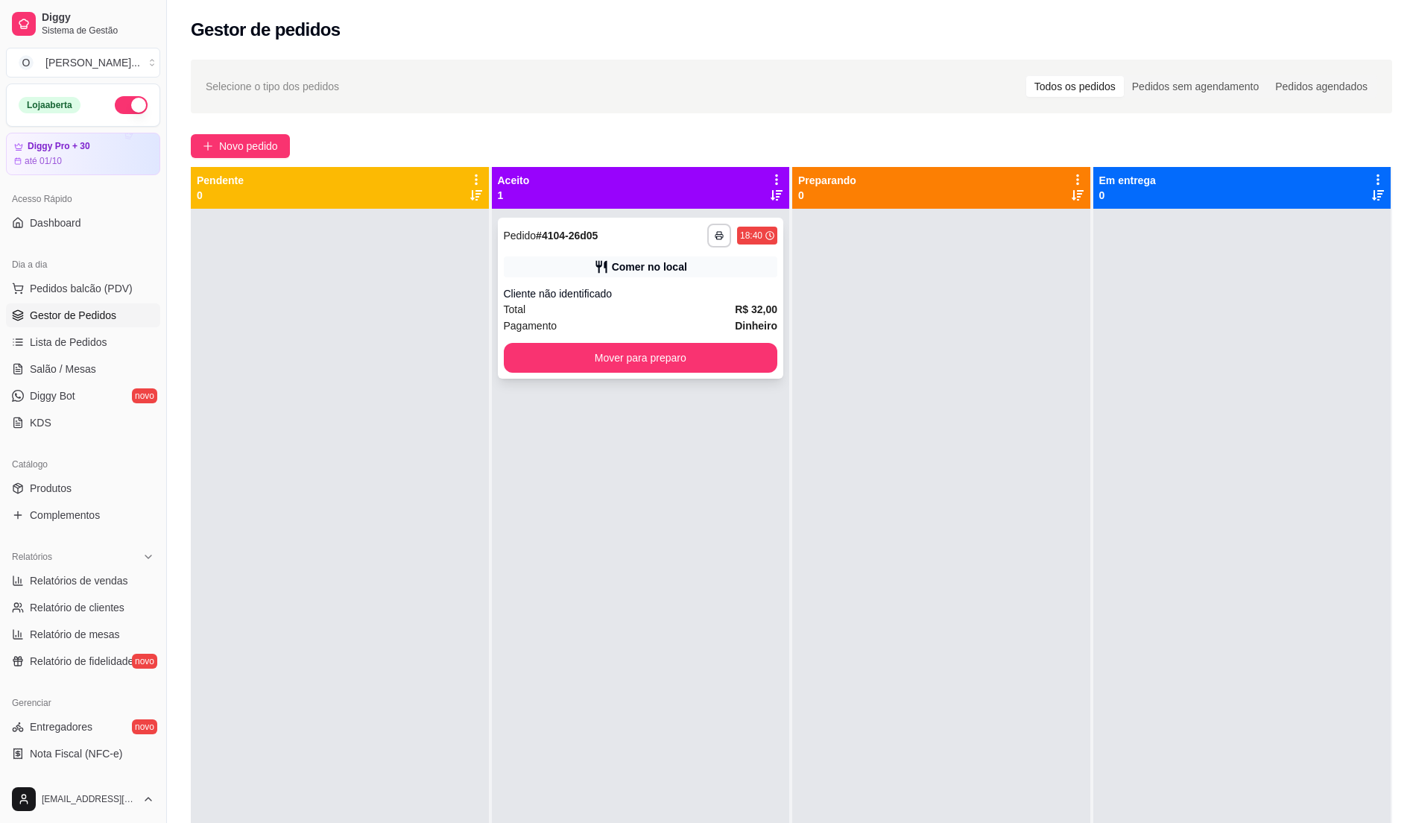
click at [623, 303] on div "Total R$ 32,00" at bounding box center [641, 309] width 274 height 16
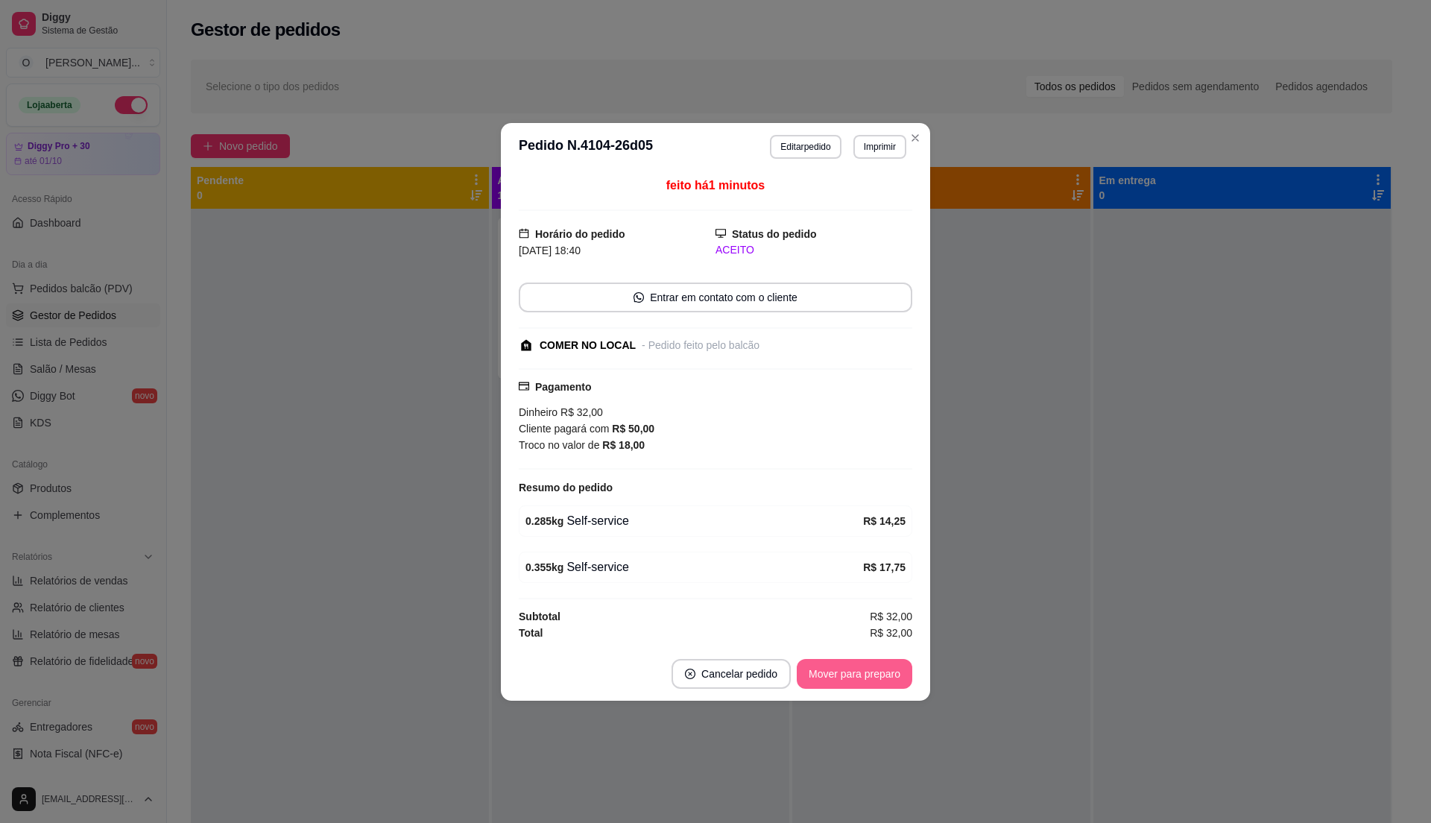
click at [903, 674] on button "Mover para preparo" at bounding box center [855, 674] width 116 height 30
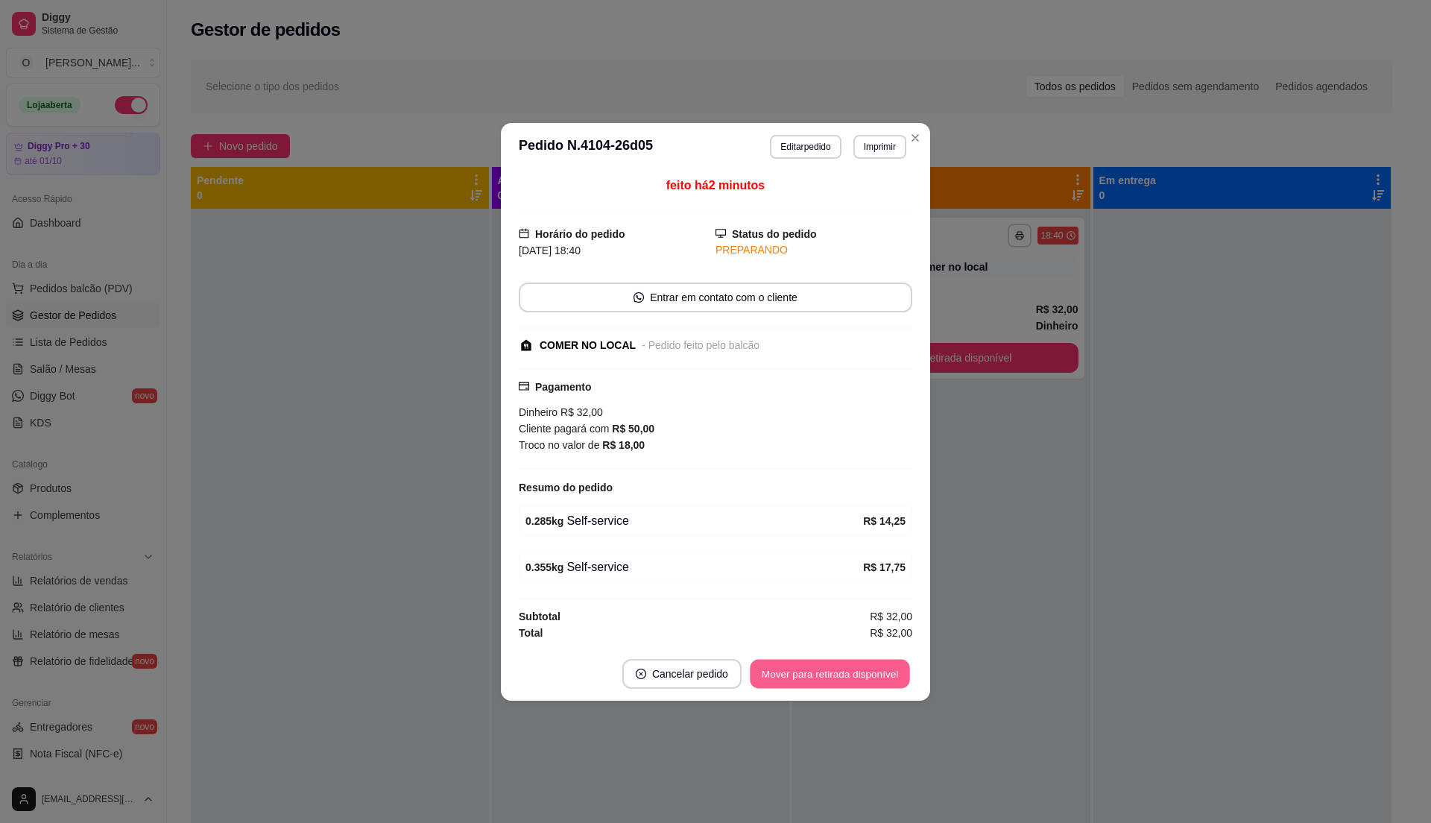
click at [809, 683] on button "Mover para retirada disponível" at bounding box center [829, 673] width 159 height 29
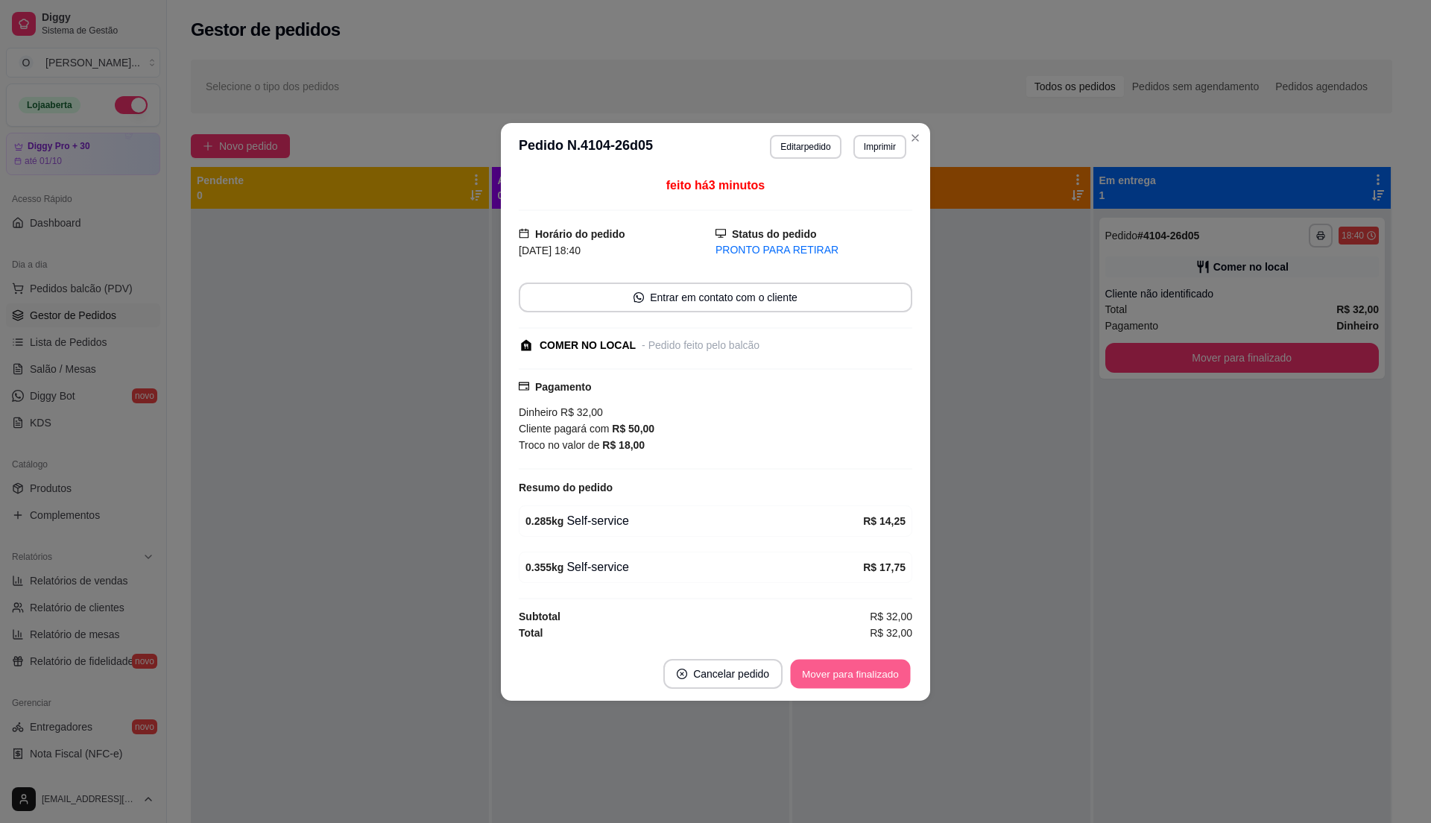
click at [875, 678] on button "Mover para finalizado" at bounding box center [851, 673] width 120 height 29
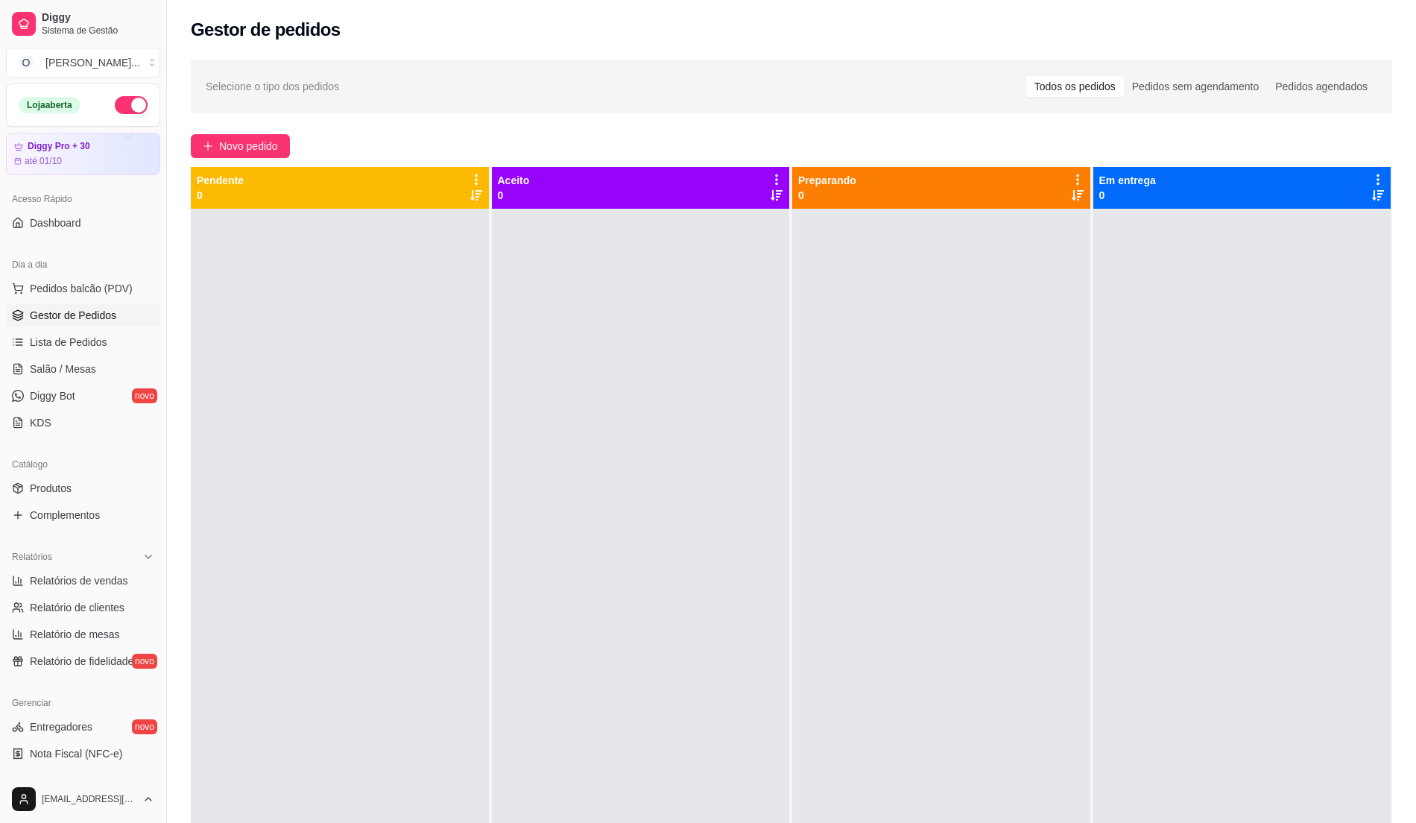
click at [955, 138] on div "Novo pedido" at bounding box center [791, 146] width 1201 height 24
click at [114, 286] on span "Pedidos balcão (PDV)" at bounding box center [81, 288] width 103 height 15
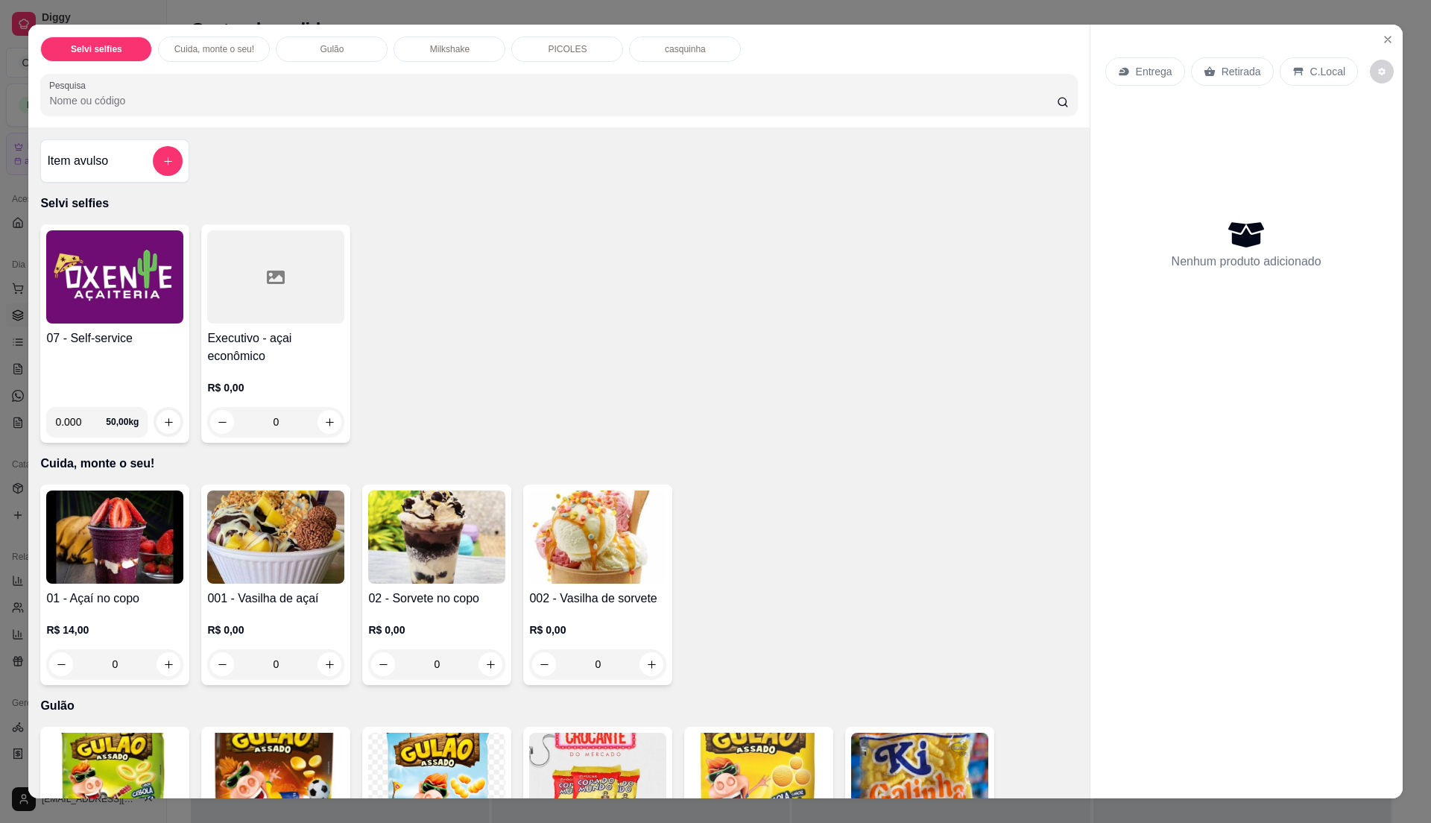
click at [132, 353] on div "07 - Self-service" at bounding box center [114, 362] width 137 height 66
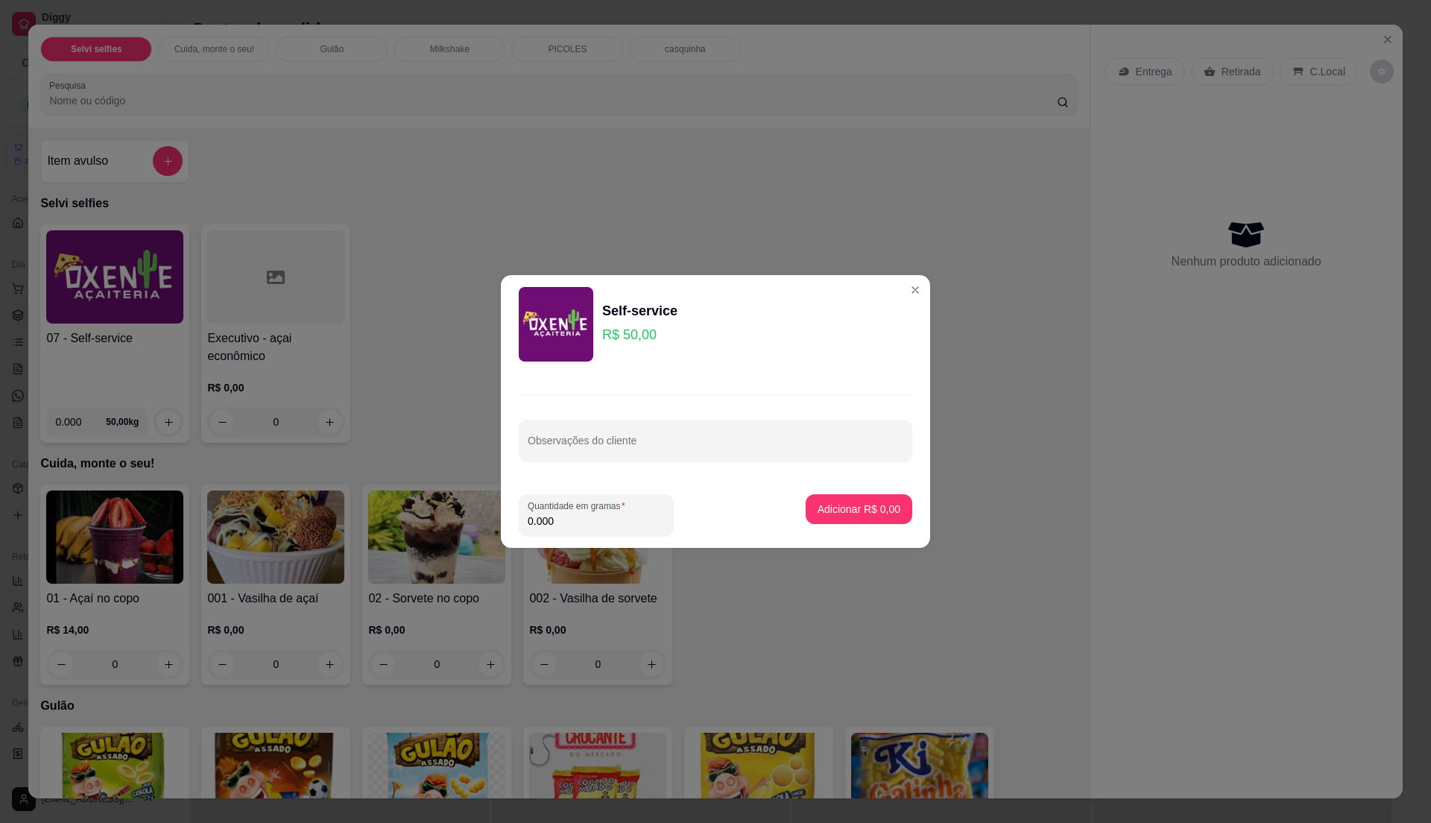
click at [564, 516] on input "0.000" at bounding box center [596, 520] width 137 height 15
type input "0.205"
click at [564, 516] on input "0.205" at bounding box center [596, 520] width 137 height 15
click at [812, 505] on p "Adicionar R$ 10,25" at bounding box center [856, 509] width 89 height 15
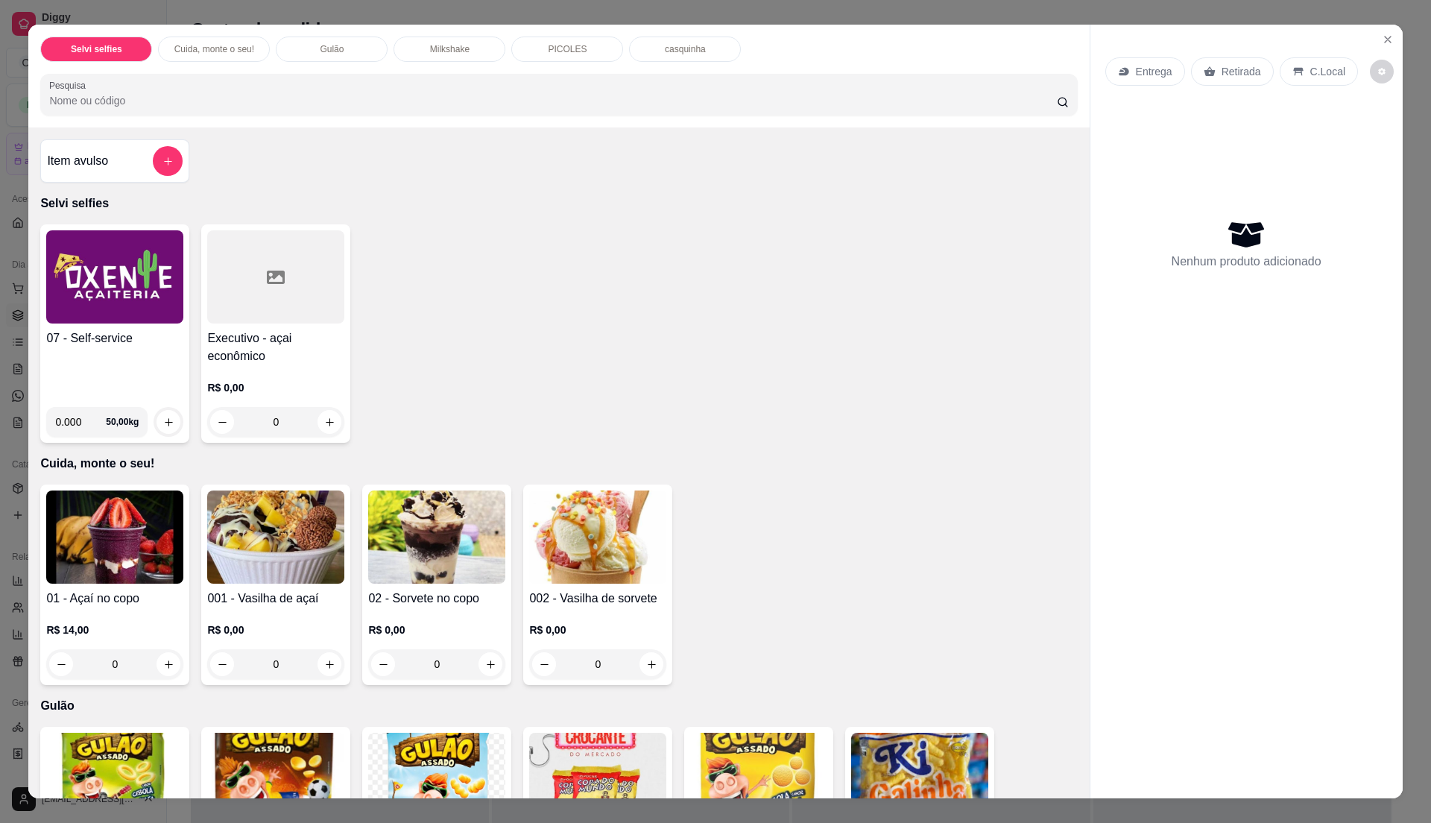
click at [108, 329] on div "07 - Self-service 0.000 50,00 kg" at bounding box center [114, 333] width 149 height 218
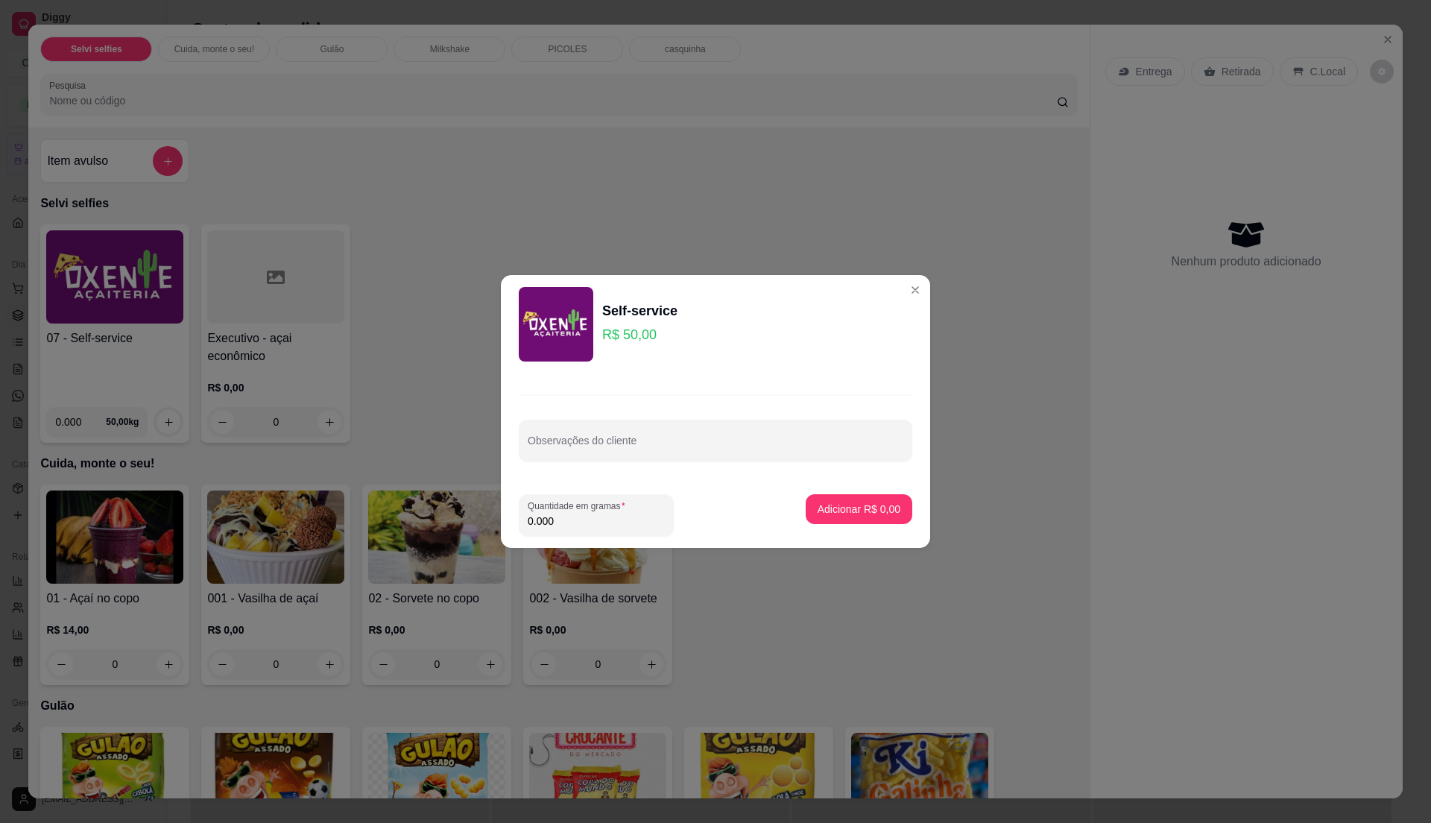
click at [564, 525] on input "0.000" at bounding box center [596, 520] width 137 height 15
type input "0.22"
click at [847, 513] on p "Adicionar R$ 11,00" at bounding box center [856, 509] width 86 height 14
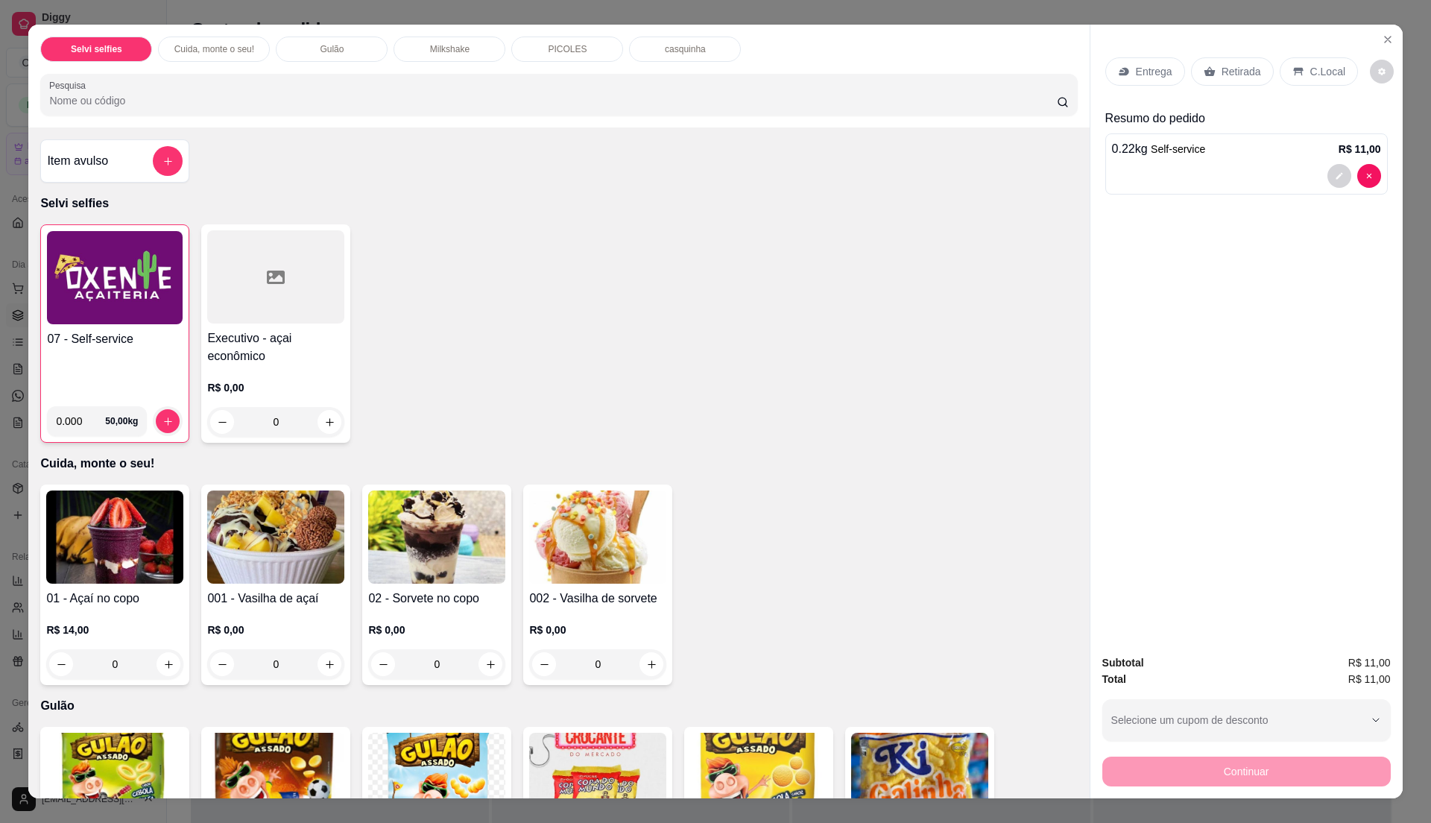
click at [144, 291] on img at bounding box center [115, 277] width 136 height 93
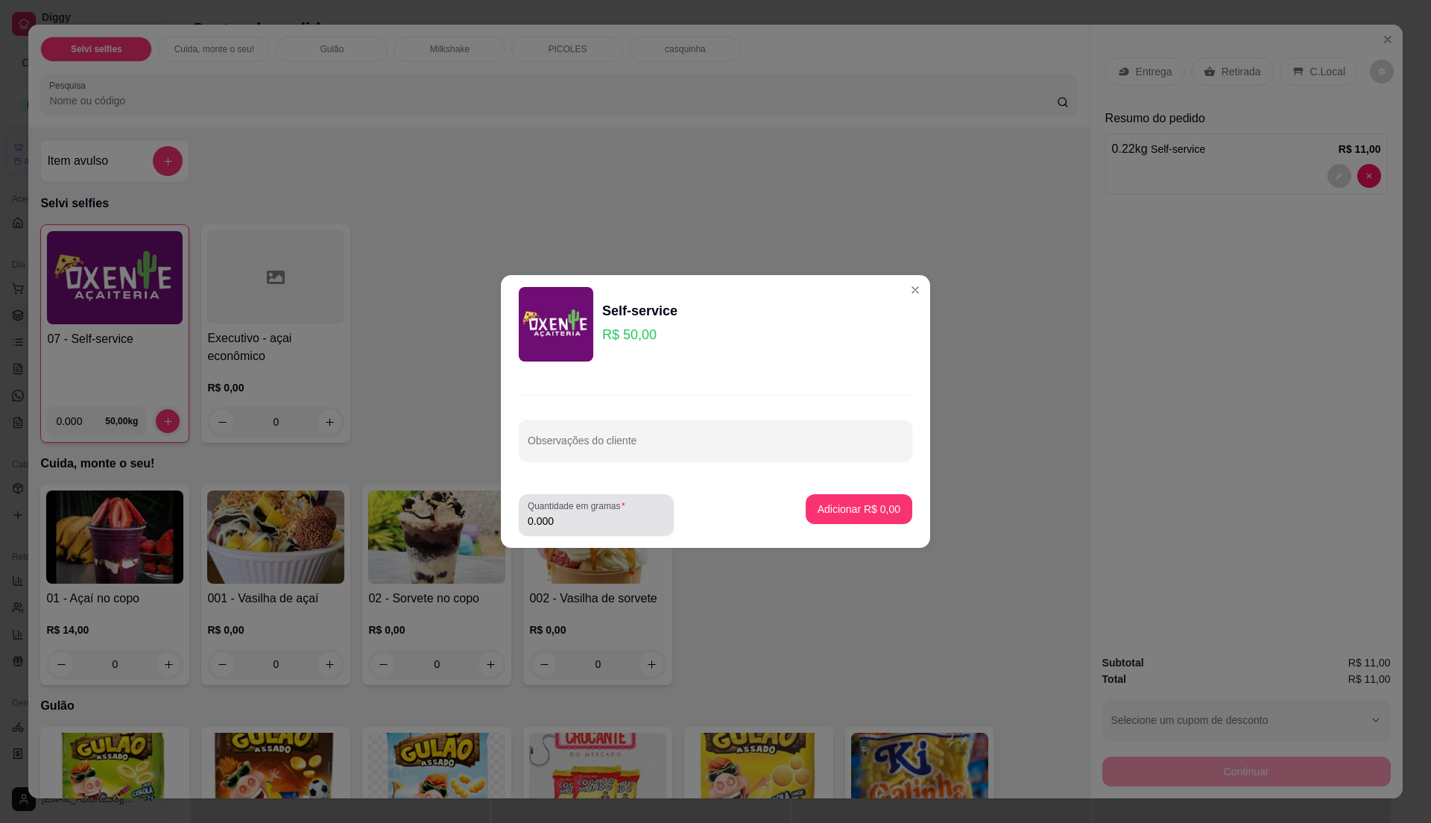
click at [568, 517] on input "0.000" at bounding box center [596, 520] width 137 height 15
click at [568, 517] on input "0" at bounding box center [596, 520] width 137 height 15
type input "0.23"
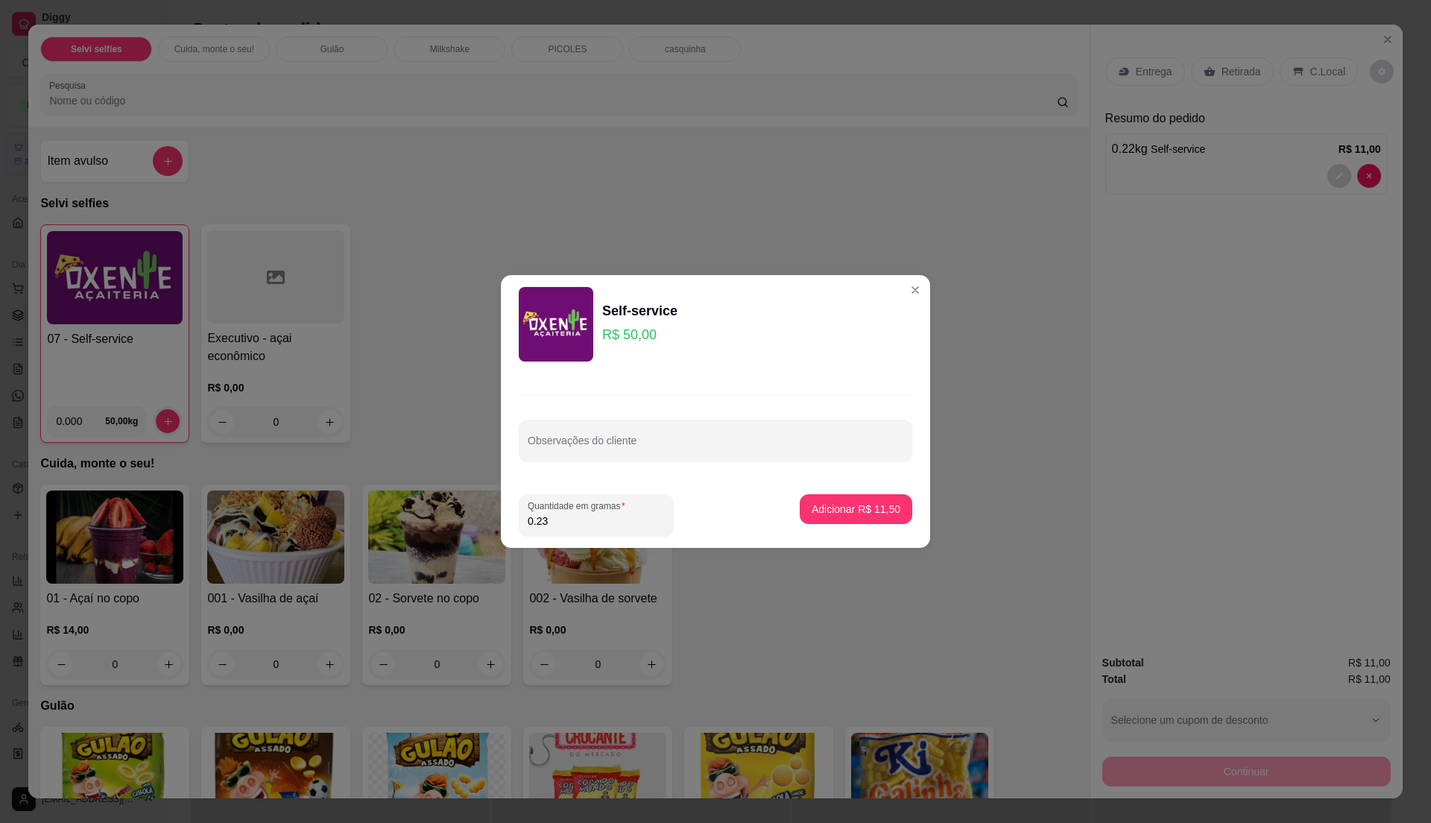
click at [565, 514] on input "0.23" at bounding box center [596, 520] width 137 height 15
click at [857, 508] on p "Adicionar R$ 11,50" at bounding box center [856, 509] width 86 height 14
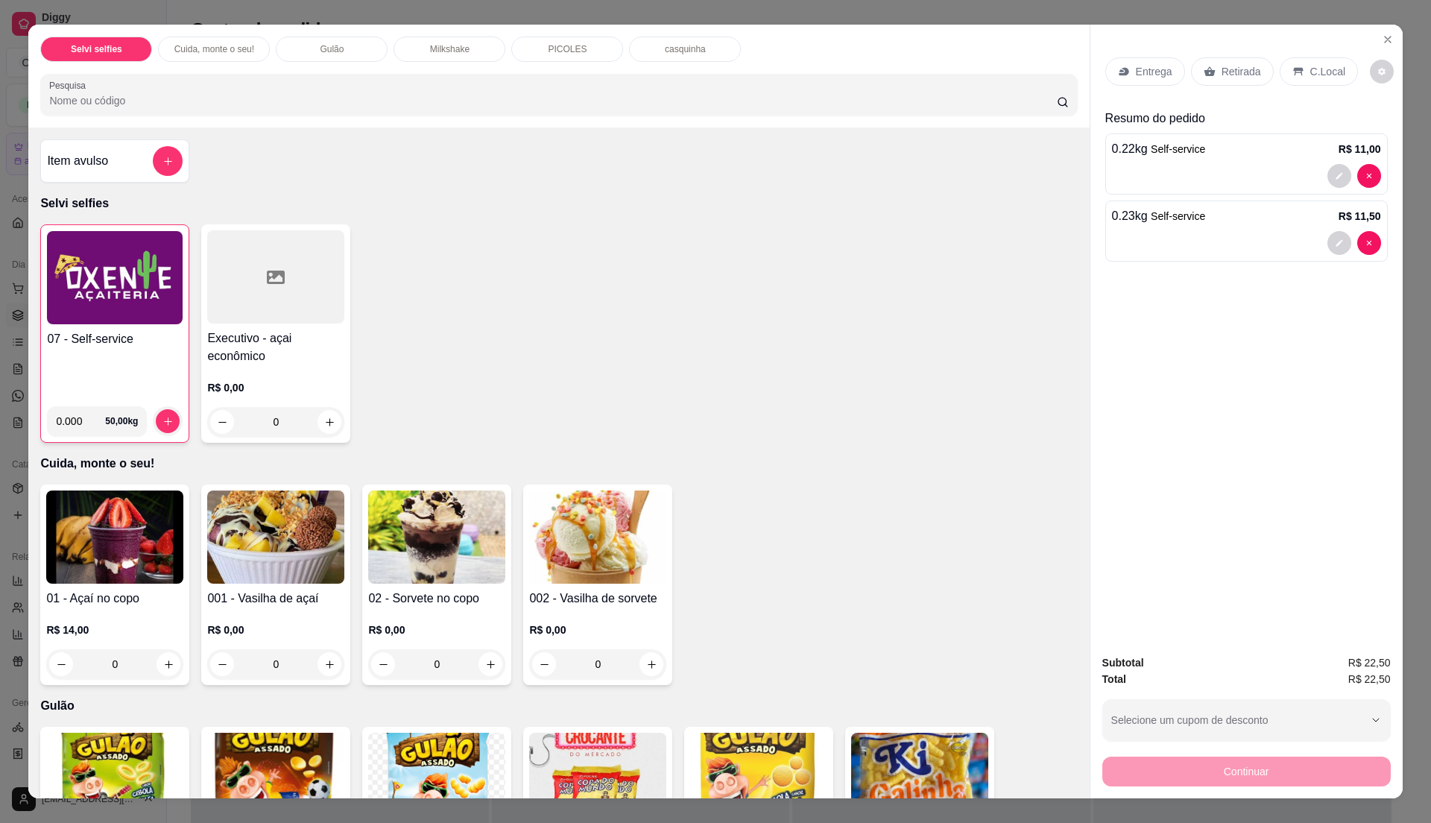
click at [1310, 70] on p "C.Local" at bounding box center [1327, 71] width 35 height 15
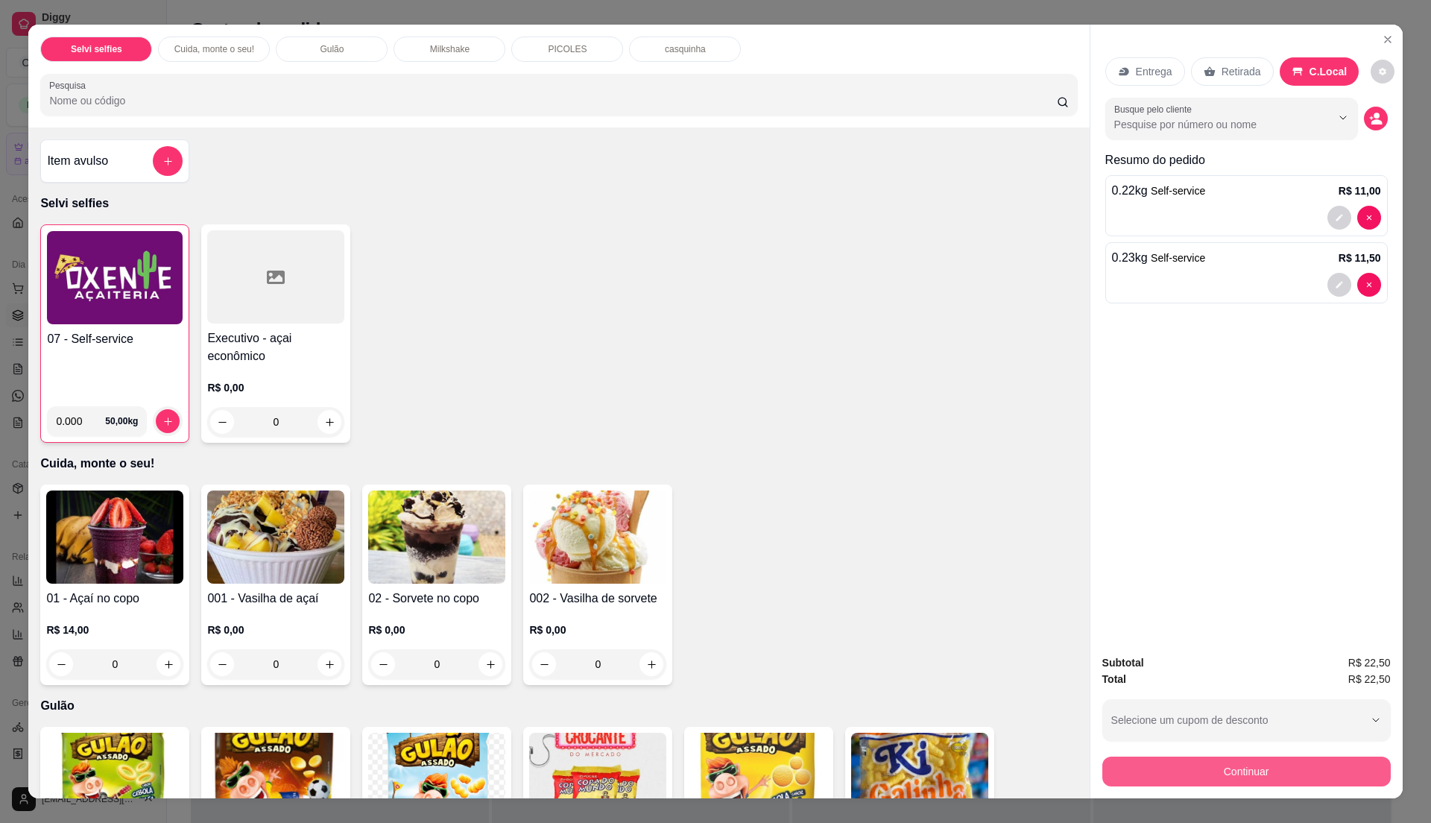
click at [1216, 765] on button "Continuar" at bounding box center [1246, 771] width 288 height 30
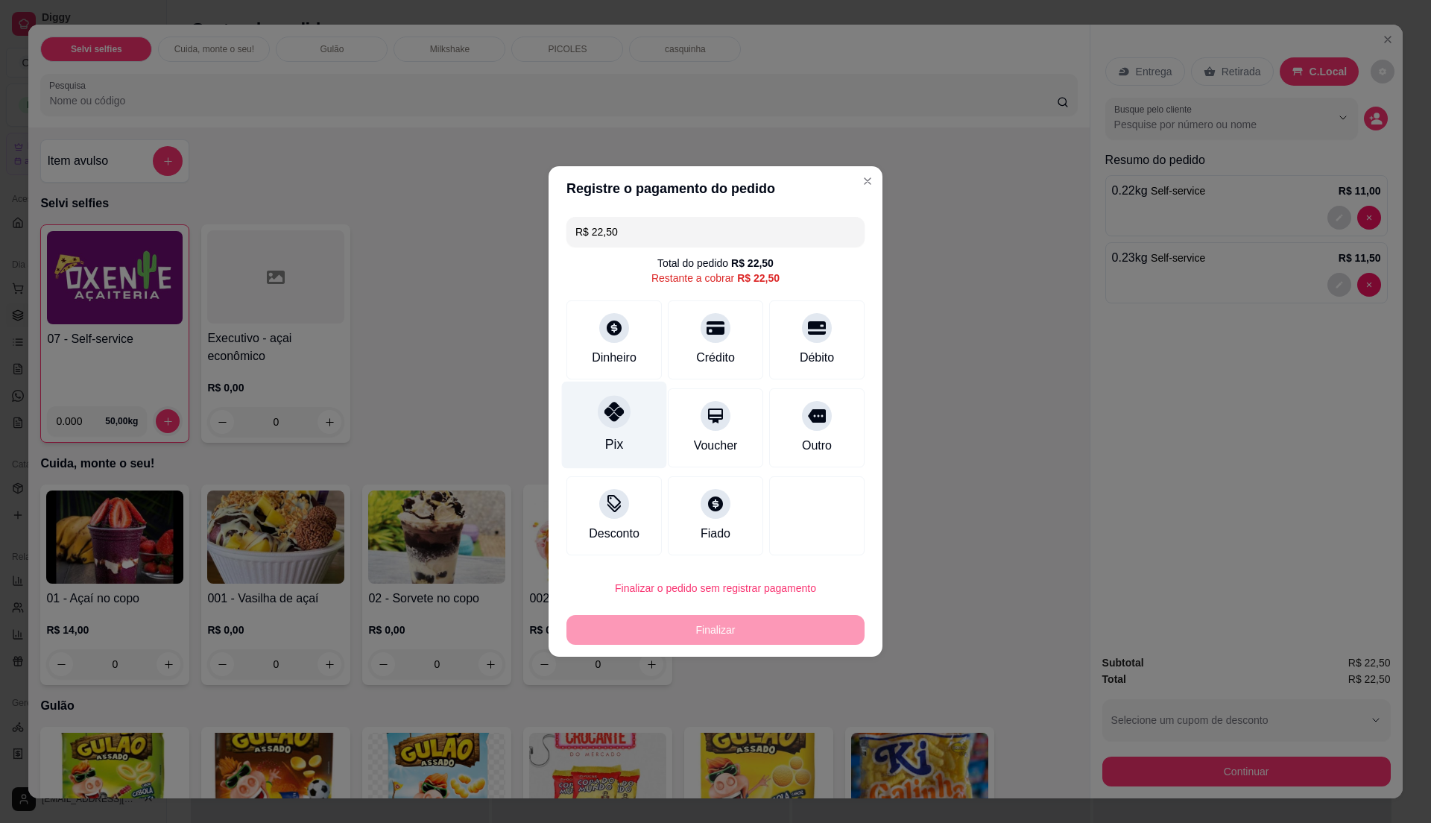
click at [615, 422] on div at bounding box center [614, 411] width 33 height 33
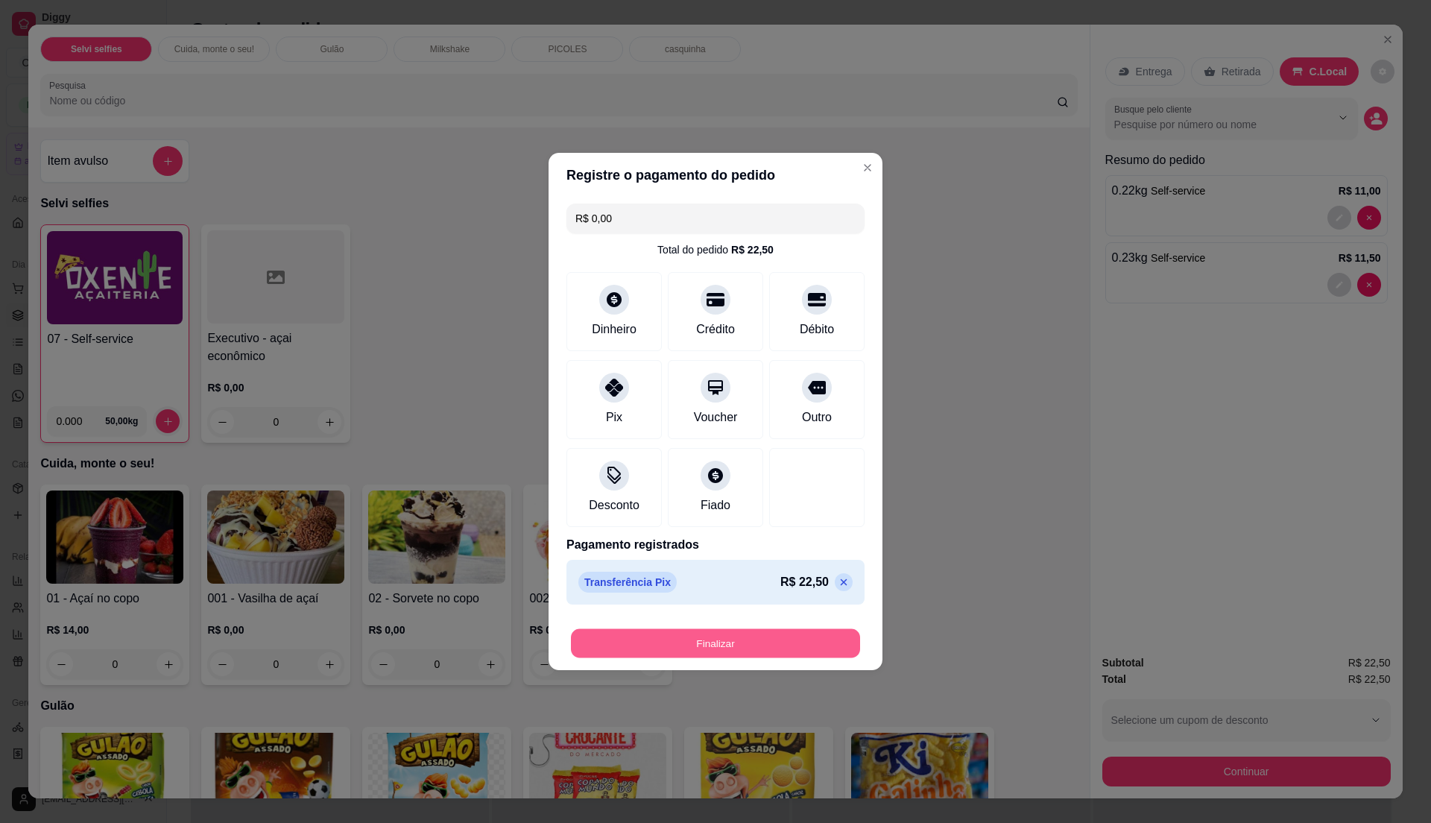
click at [720, 639] on button "Finalizar" at bounding box center [715, 643] width 289 height 29
type input "-R$ 22,50"
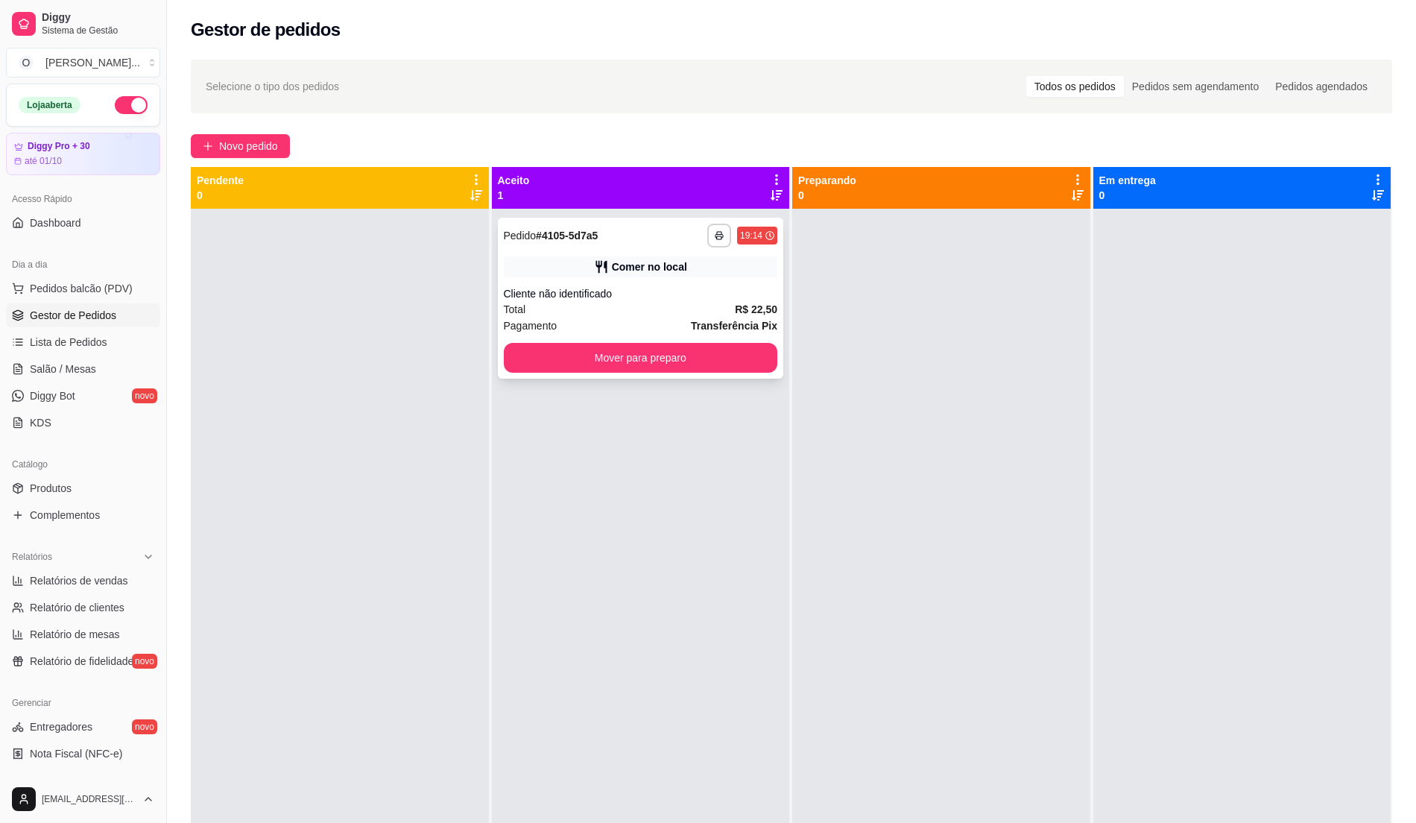
click at [645, 317] on div "Pagamento Transferência Pix" at bounding box center [641, 325] width 274 height 16
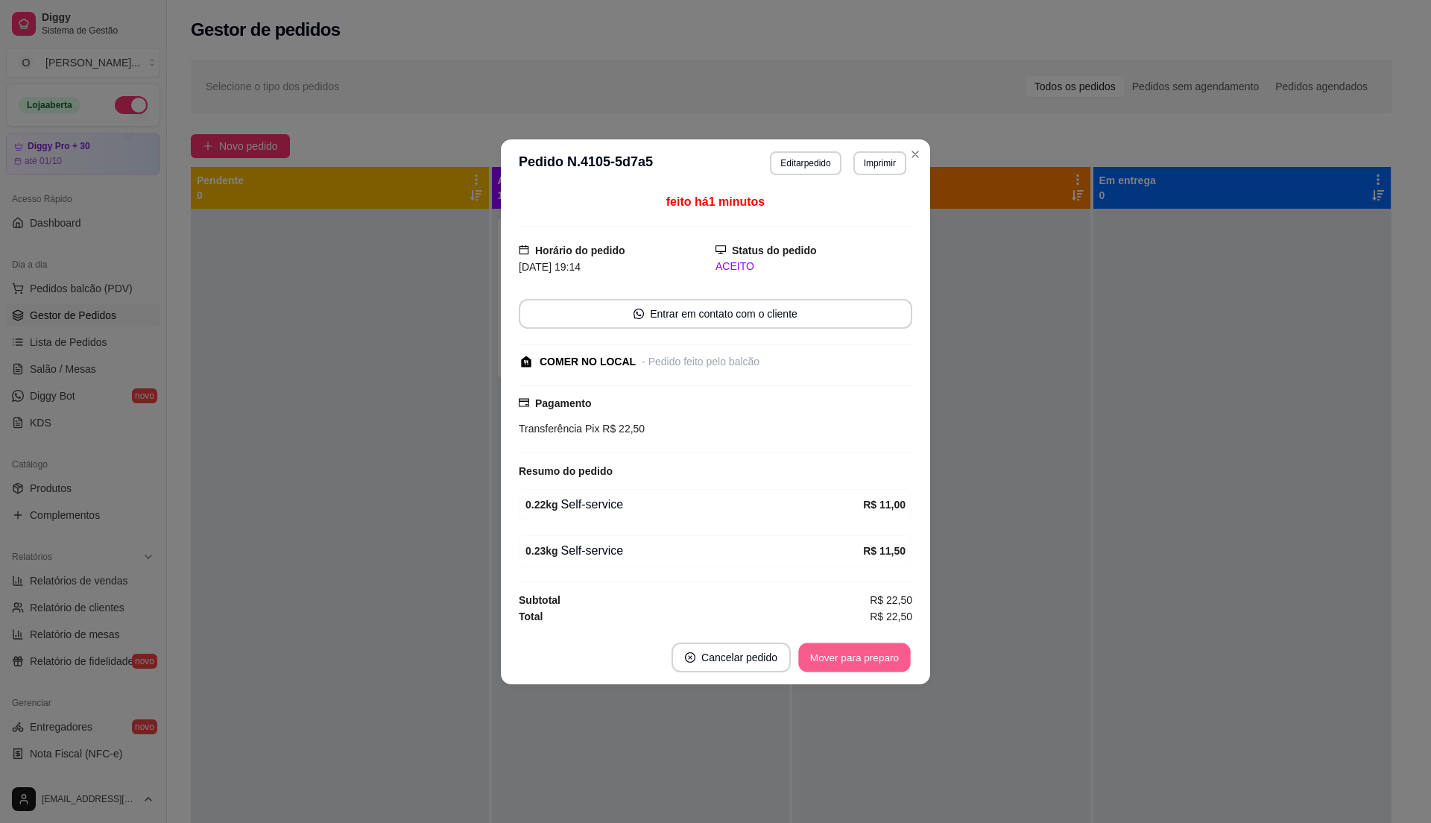
click at [844, 654] on button "Mover para preparo" at bounding box center [854, 656] width 112 height 29
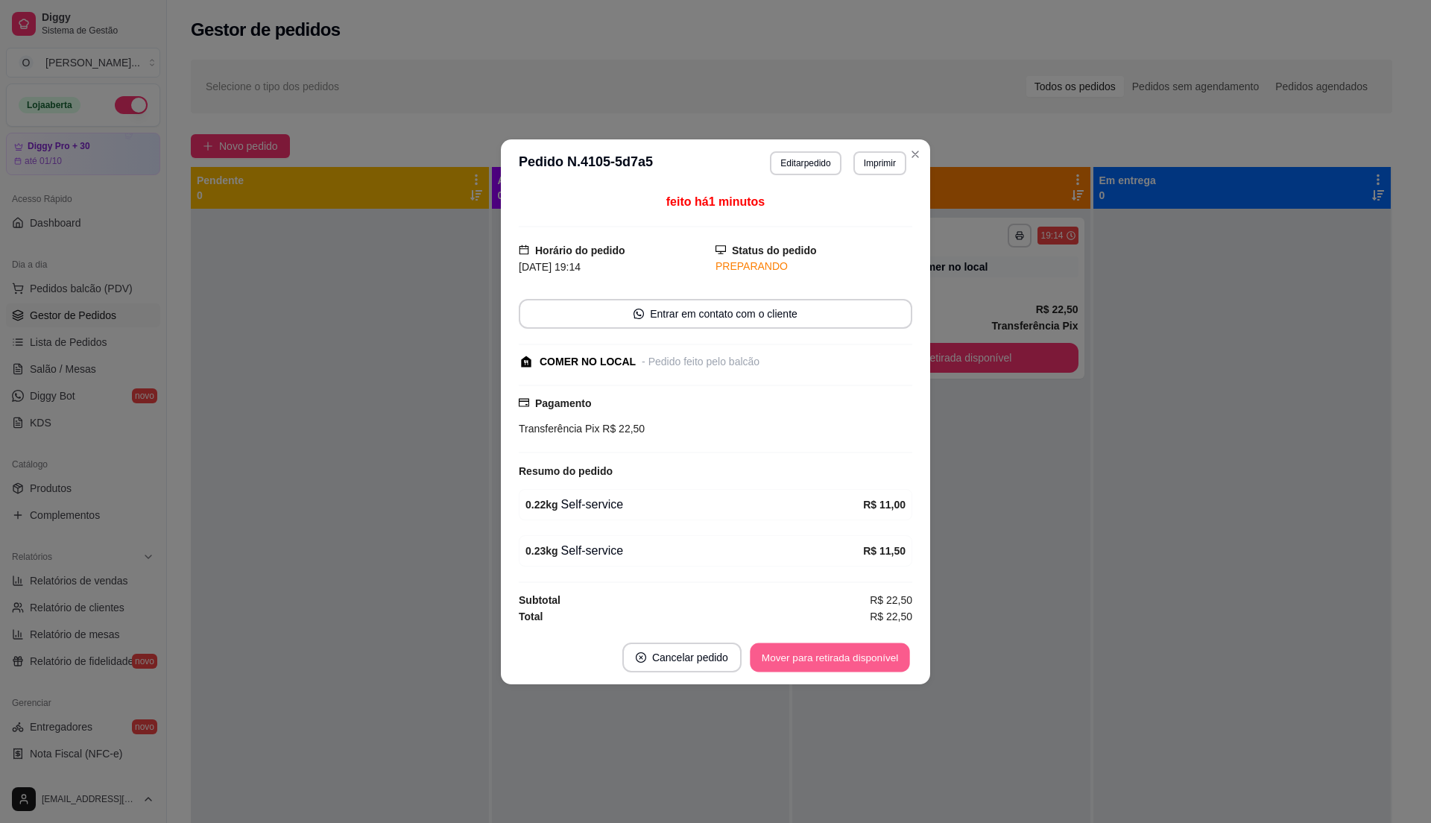
click at [844, 660] on button "Mover para retirada disponível" at bounding box center [829, 656] width 159 height 29
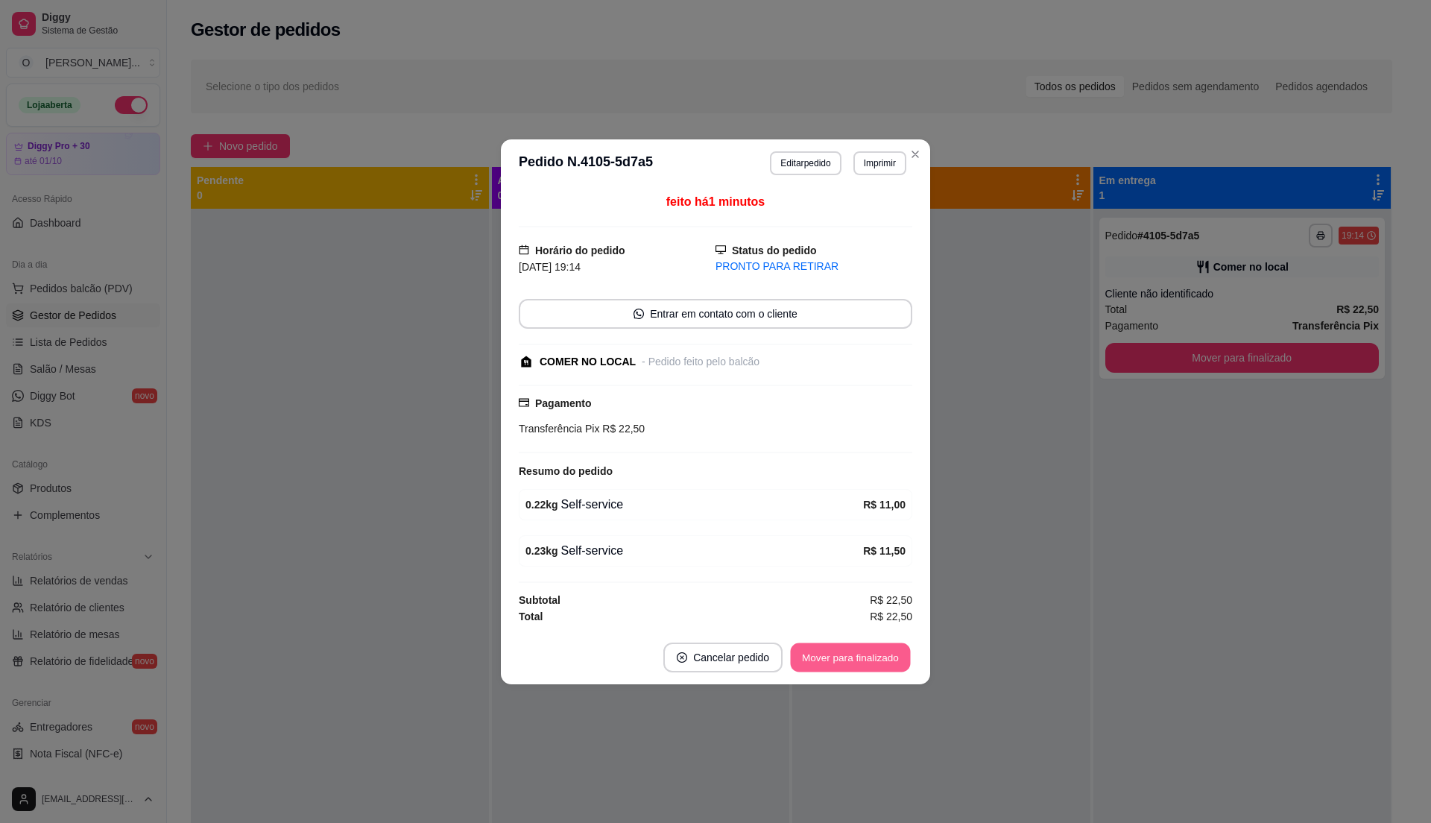
click at [844, 660] on button "Mover para finalizado" at bounding box center [851, 656] width 120 height 29
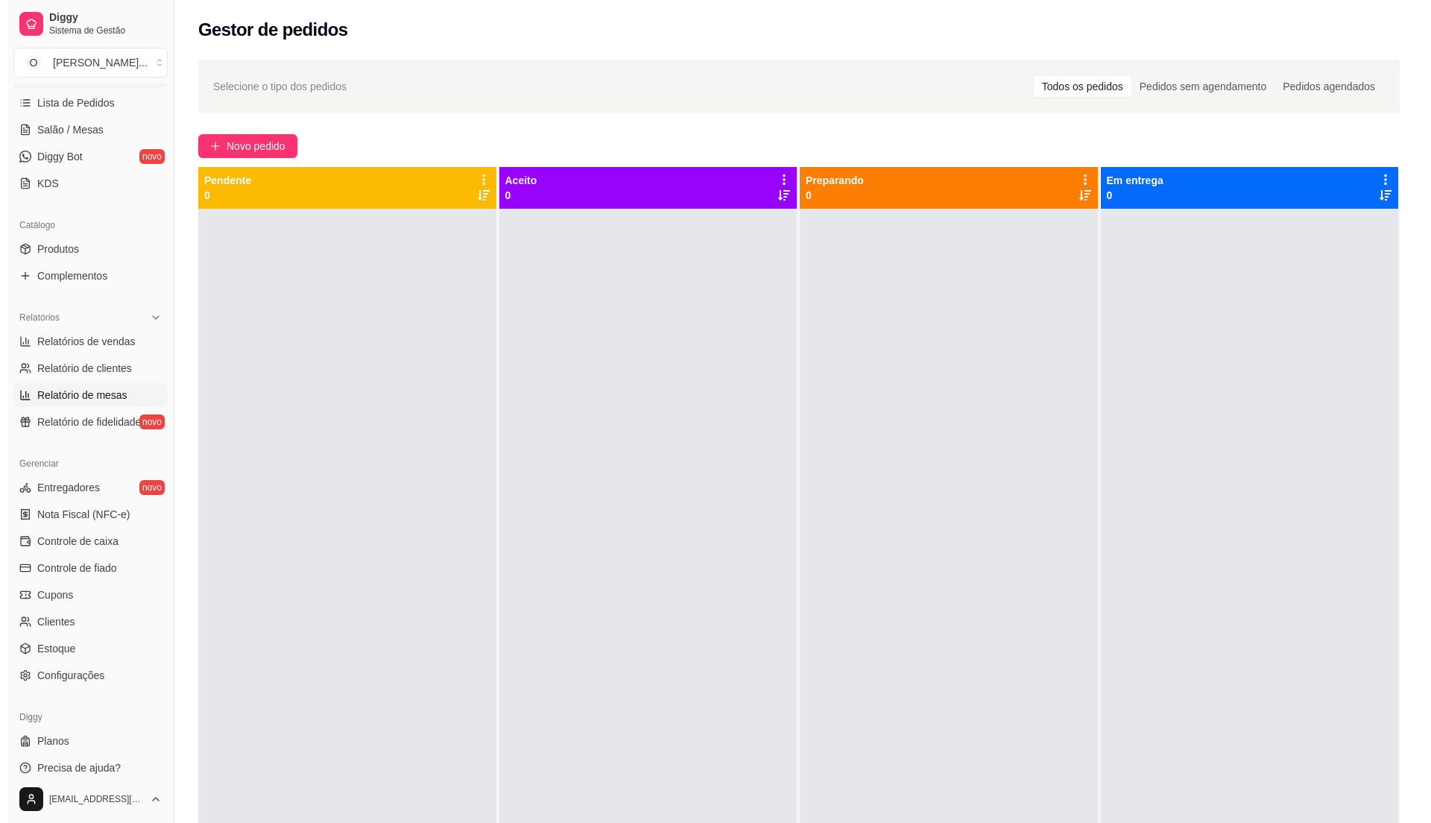
scroll to position [250, 0]
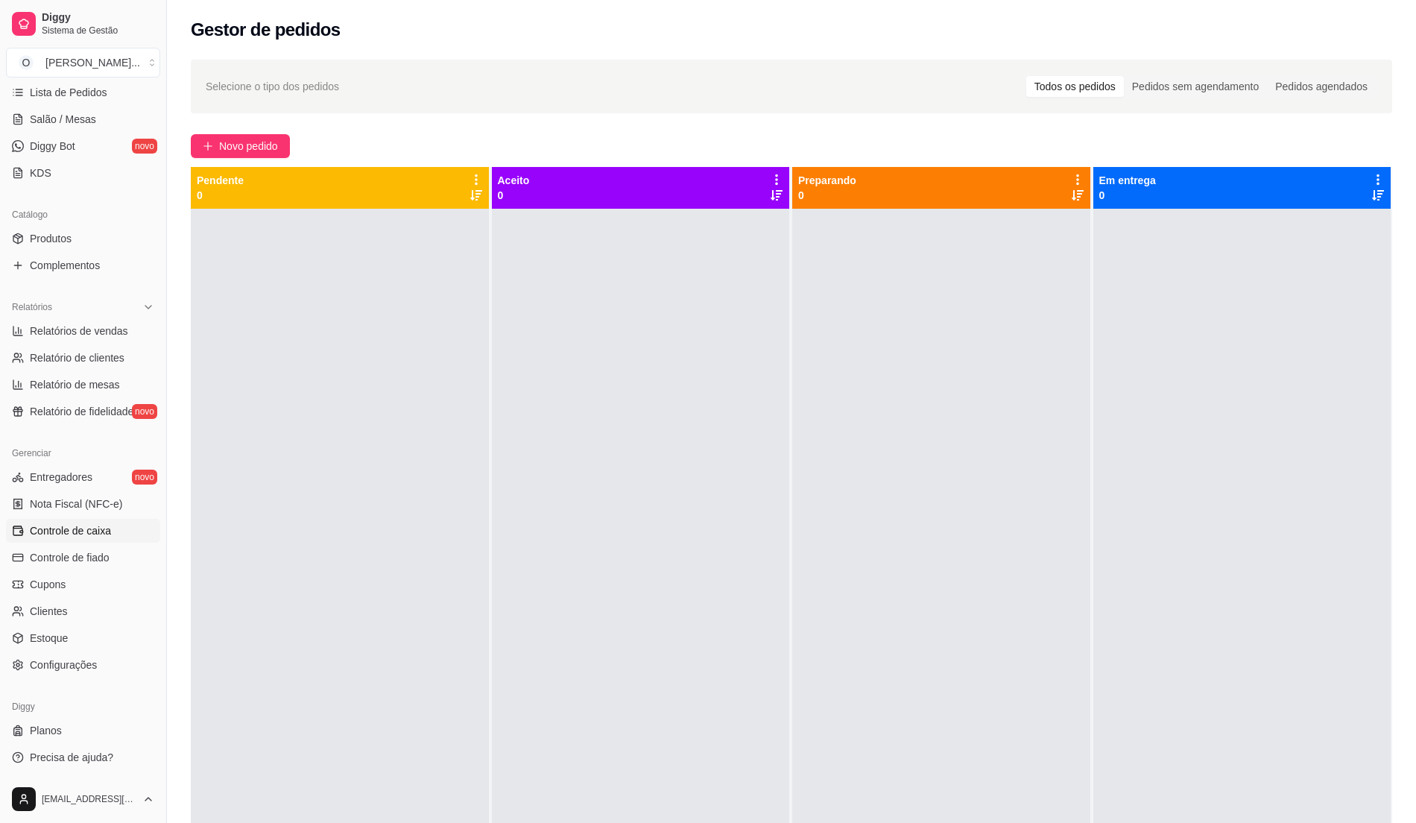
click at [96, 522] on link "Controle de caixa" at bounding box center [83, 531] width 154 height 24
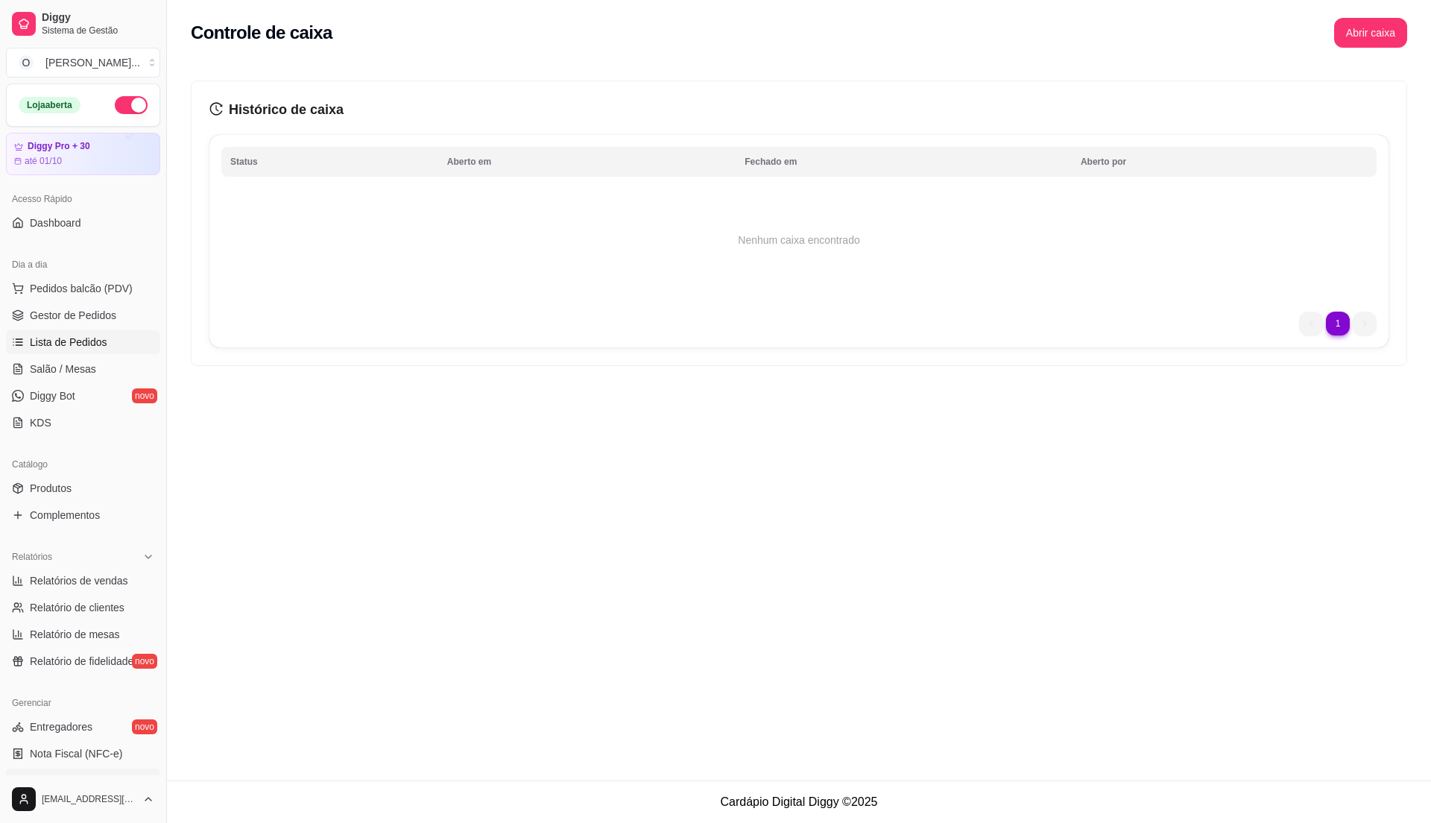
click at [113, 335] on link "Lista de Pedidos" at bounding box center [83, 342] width 154 height 24
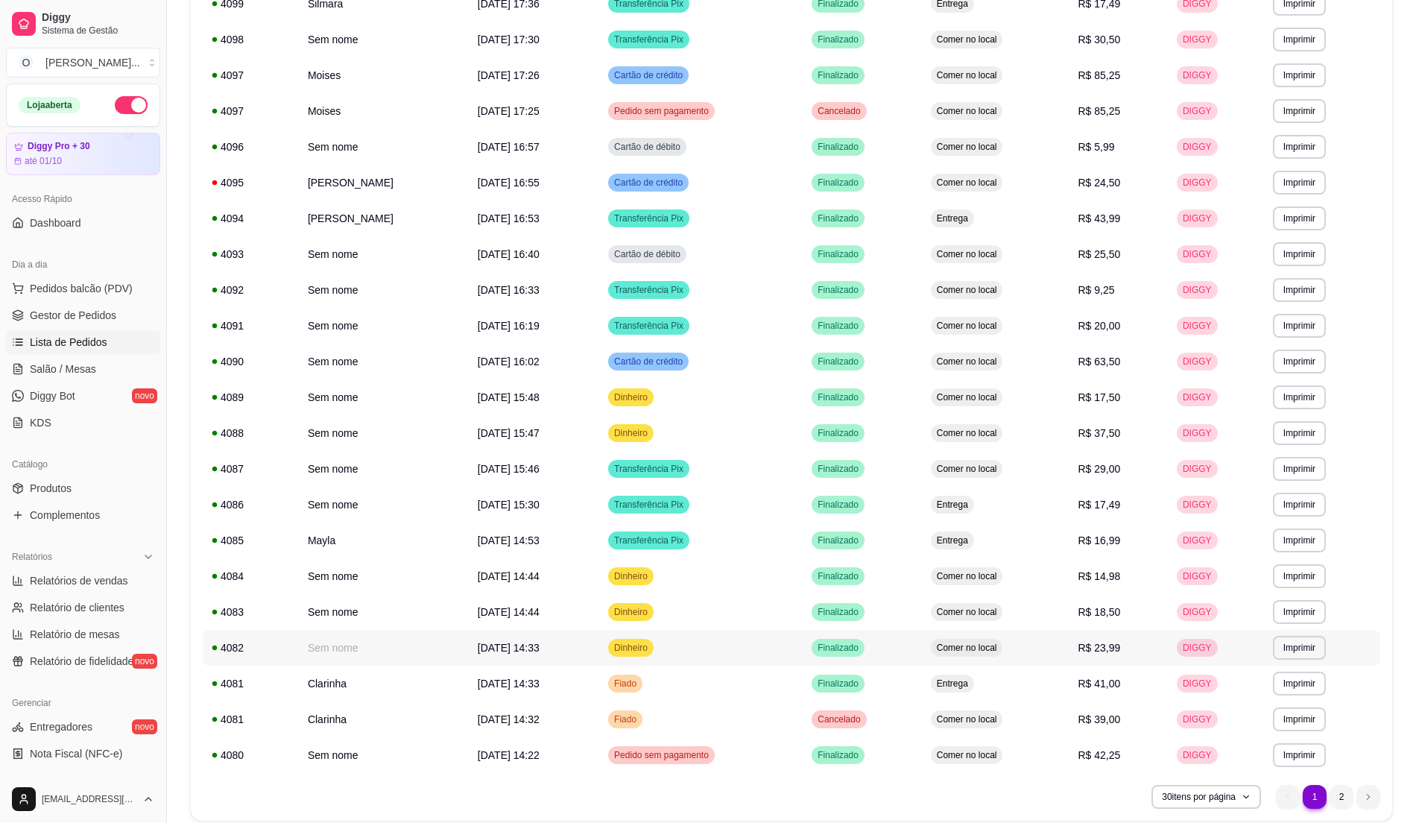
scroll to position [574, 0]
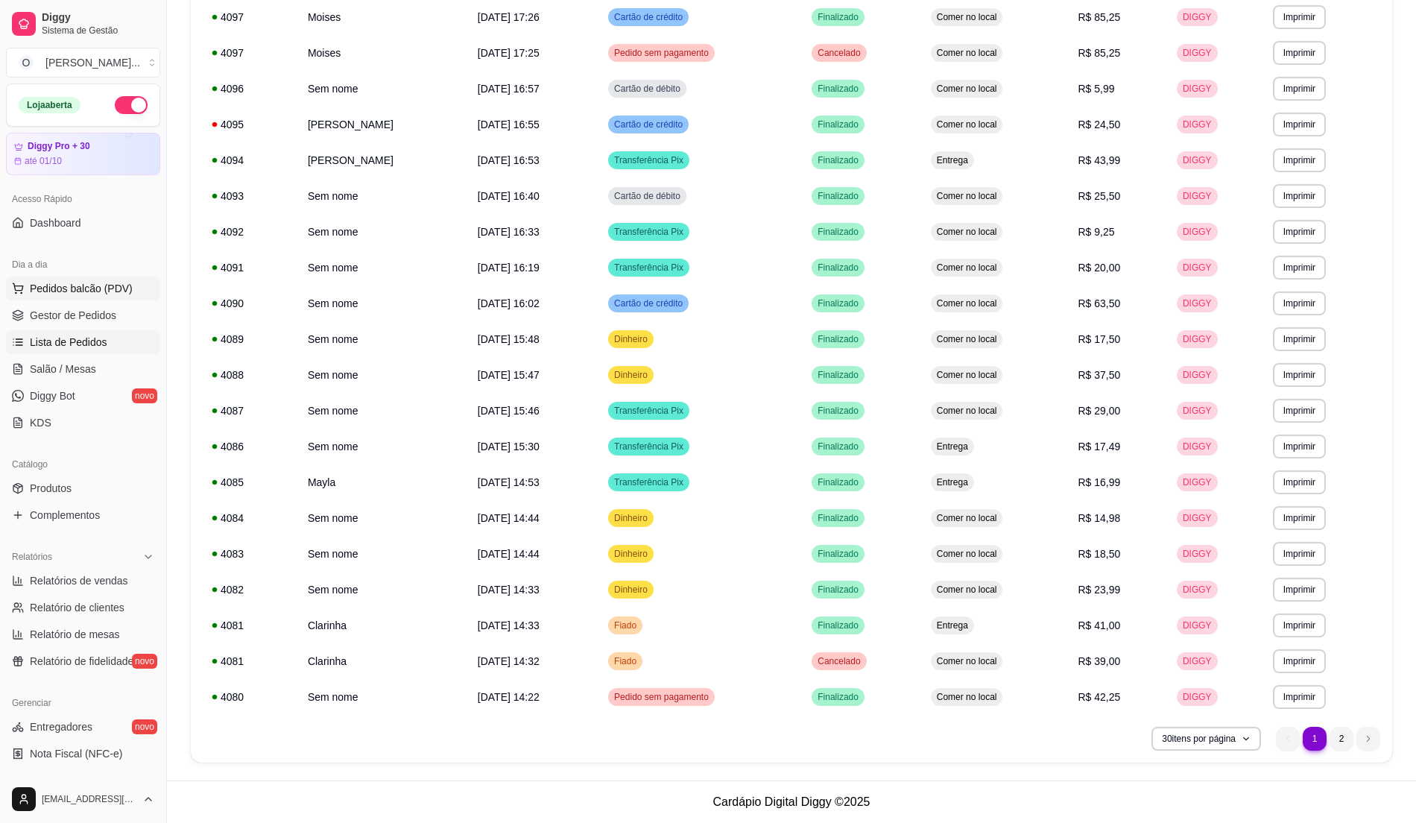
click at [104, 285] on span "Pedidos balcão (PDV)" at bounding box center [81, 288] width 103 height 15
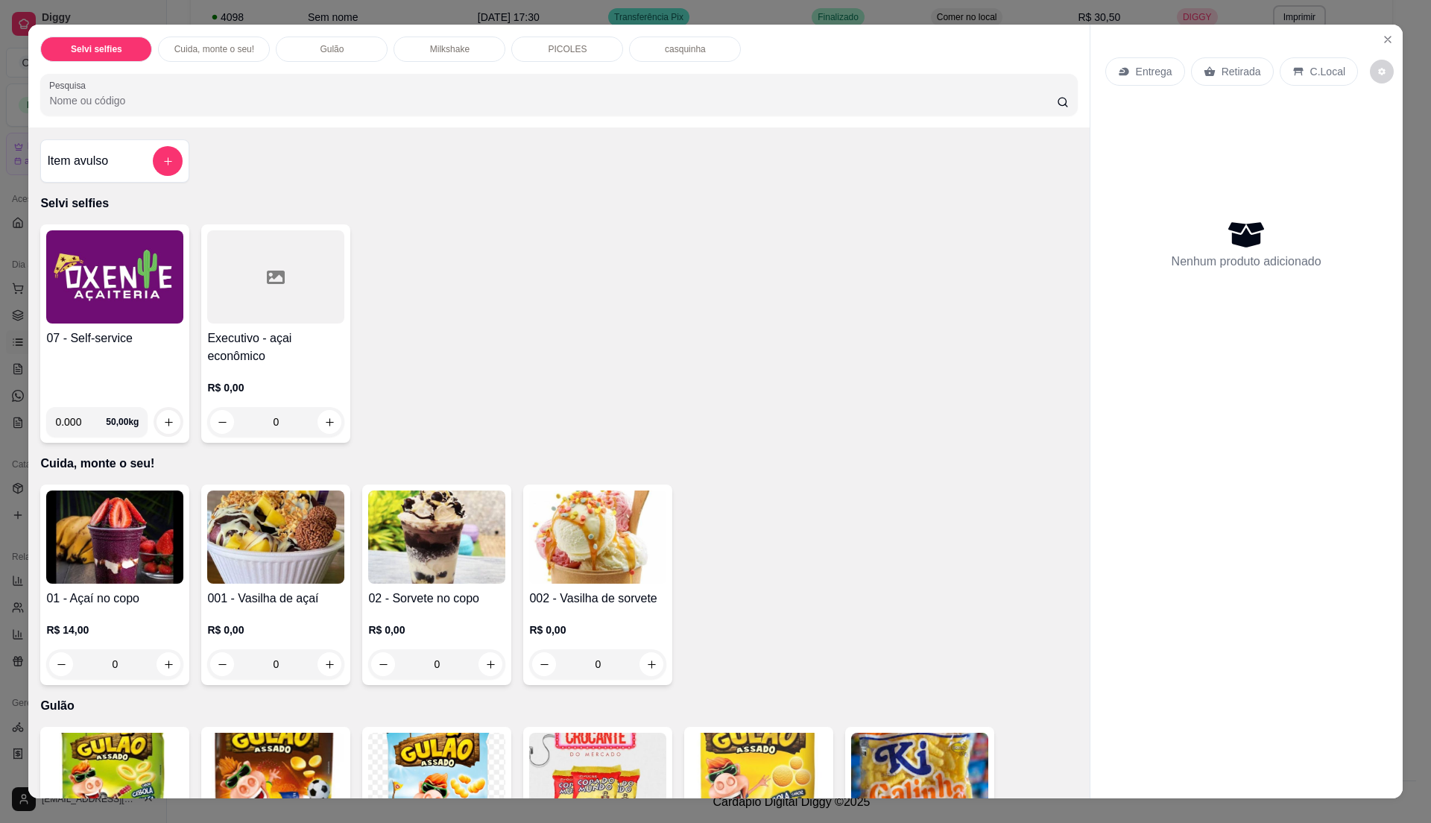
click at [70, 307] on img at bounding box center [114, 276] width 137 height 93
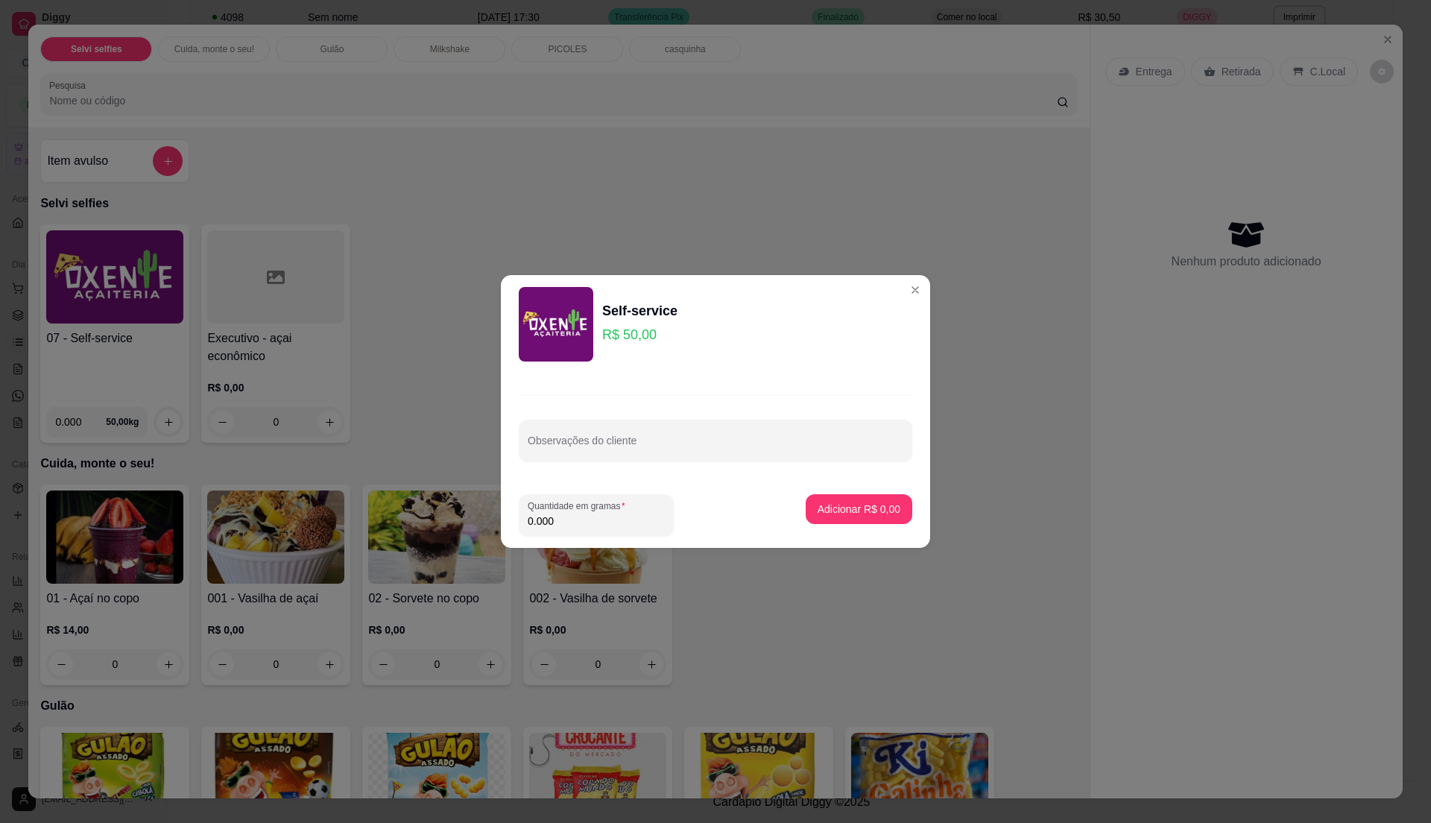
click at [569, 523] on input "0.000" at bounding box center [596, 520] width 137 height 15
click at [569, 523] on input "0" at bounding box center [596, 520] width 137 height 15
type input "0.71"
click at [835, 505] on p "Adicionar R$ 35,50" at bounding box center [856, 509] width 86 height 14
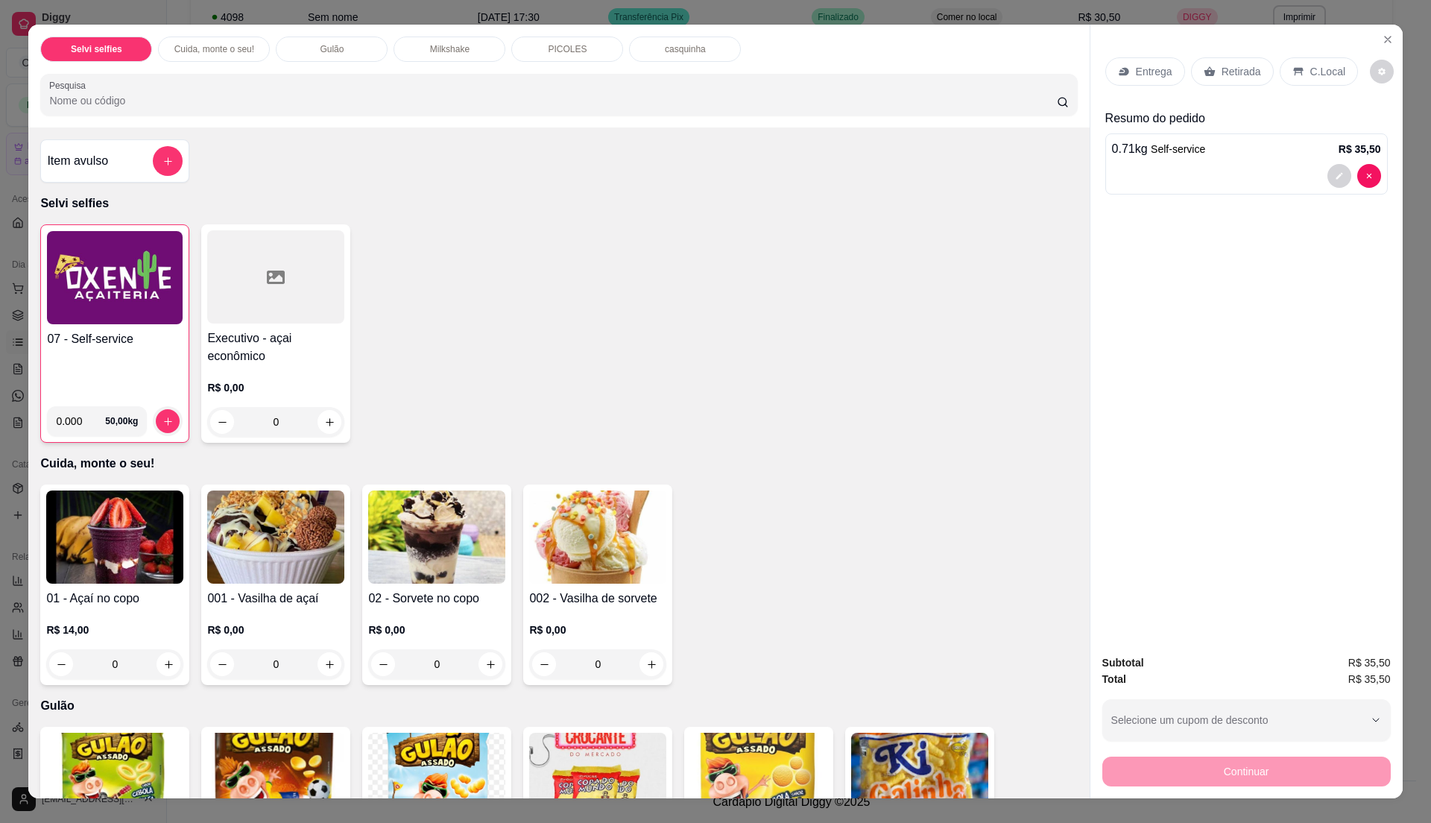
click at [1340, 69] on div "C.Local" at bounding box center [1319, 71] width 78 height 28
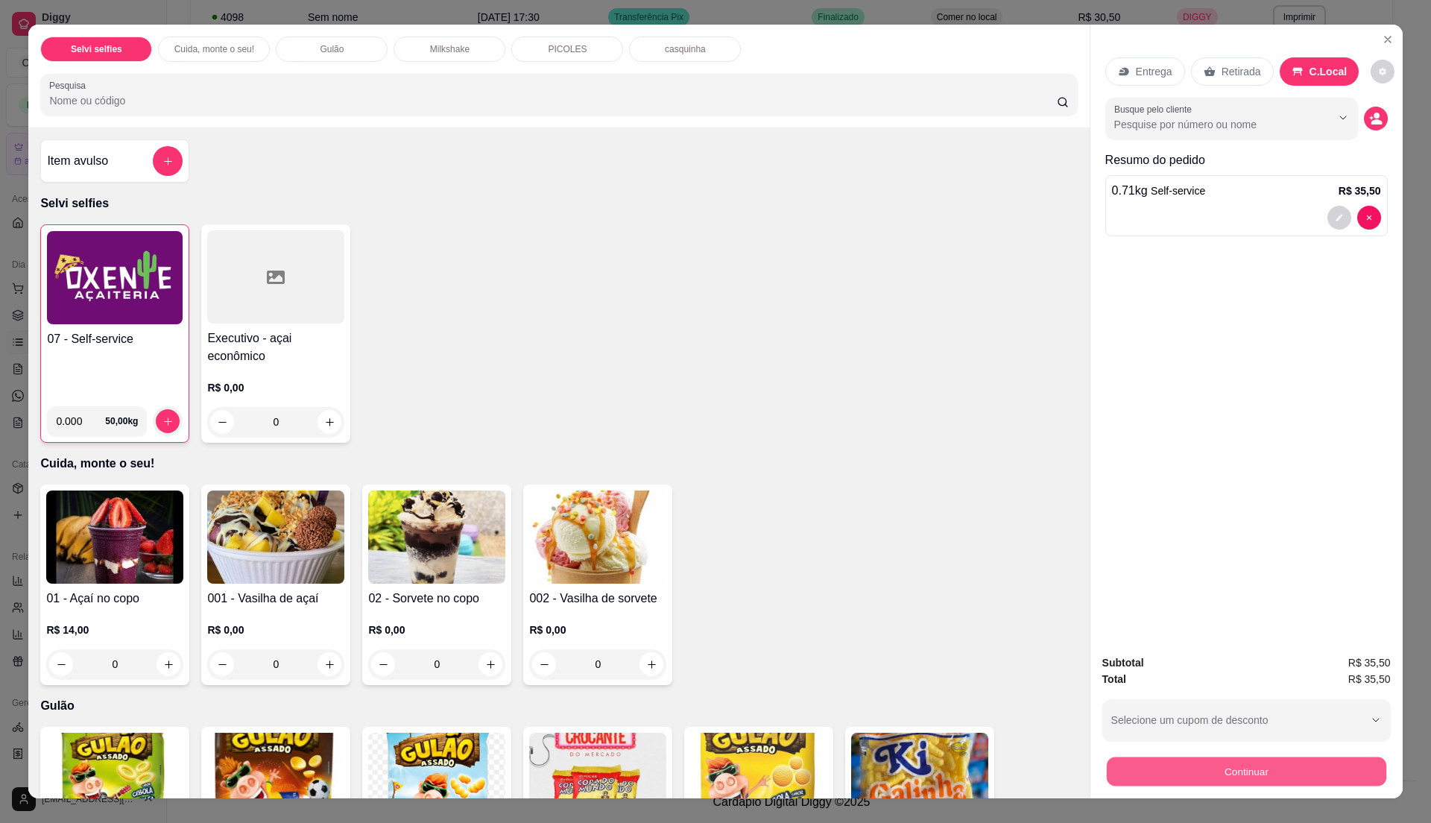
click at [1227, 771] on button "Continuar" at bounding box center [1245, 770] width 279 height 29
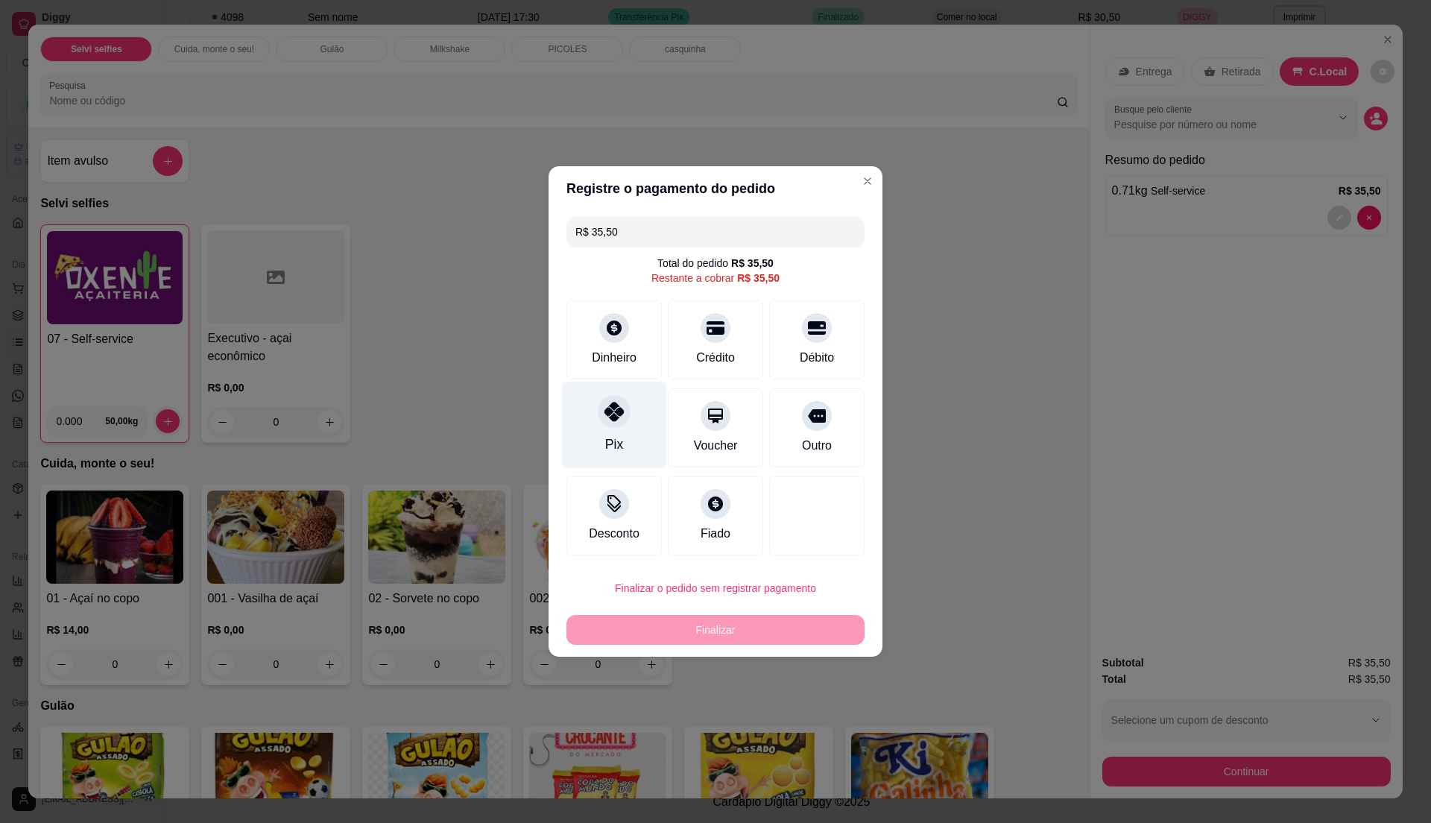
click at [630, 448] on div "Pix" at bounding box center [614, 425] width 105 height 87
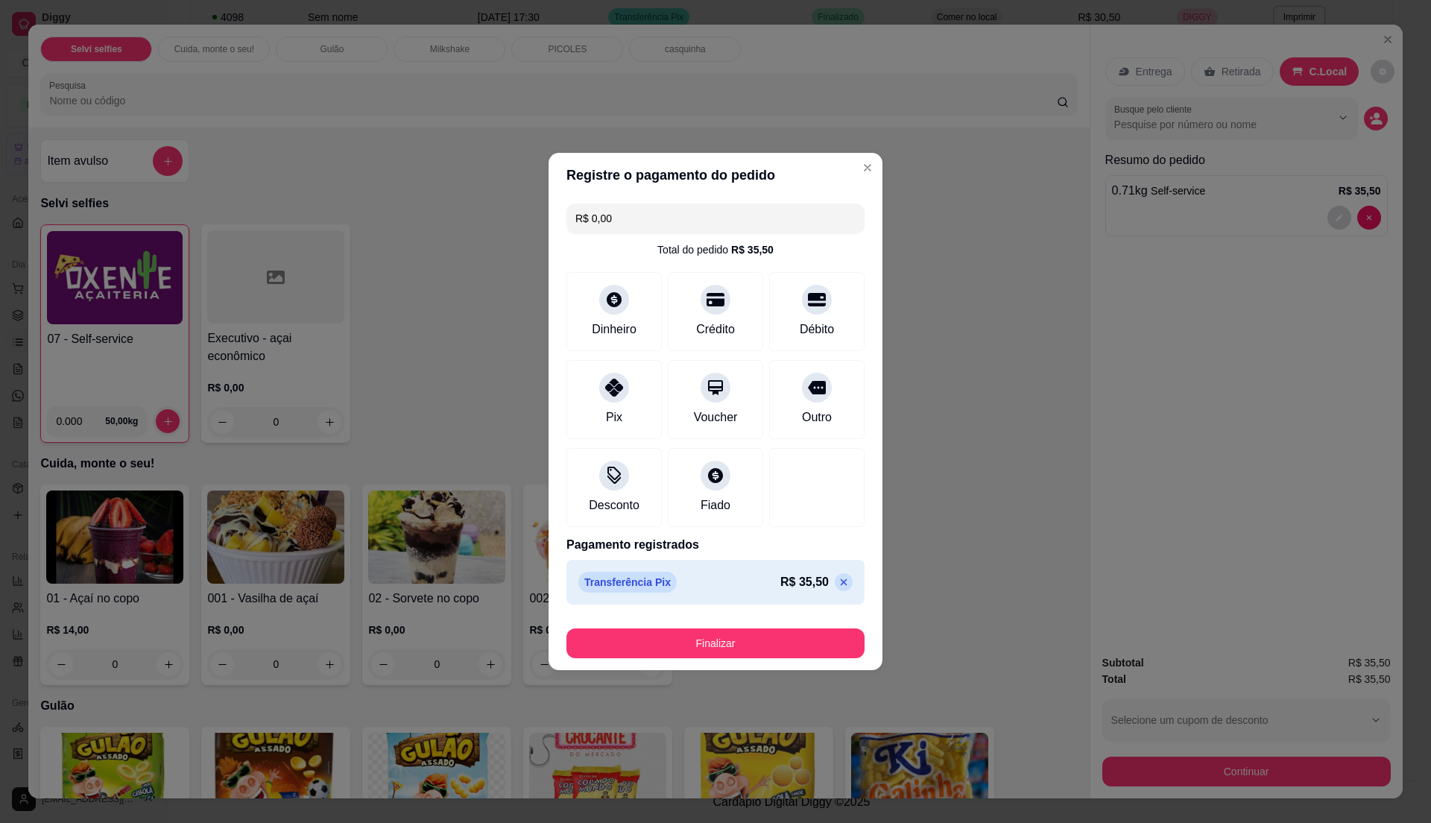
click at [642, 665] on footer "Finalizar" at bounding box center [715, 640] width 334 height 60
click at [654, 612] on footer "Finalizar" at bounding box center [715, 640] width 334 height 60
click at [675, 660] on footer "Finalizar" at bounding box center [715, 640] width 334 height 60
click at [680, 648] on button "Finalizar" at bounding box center [715, 643] width 289 height 29
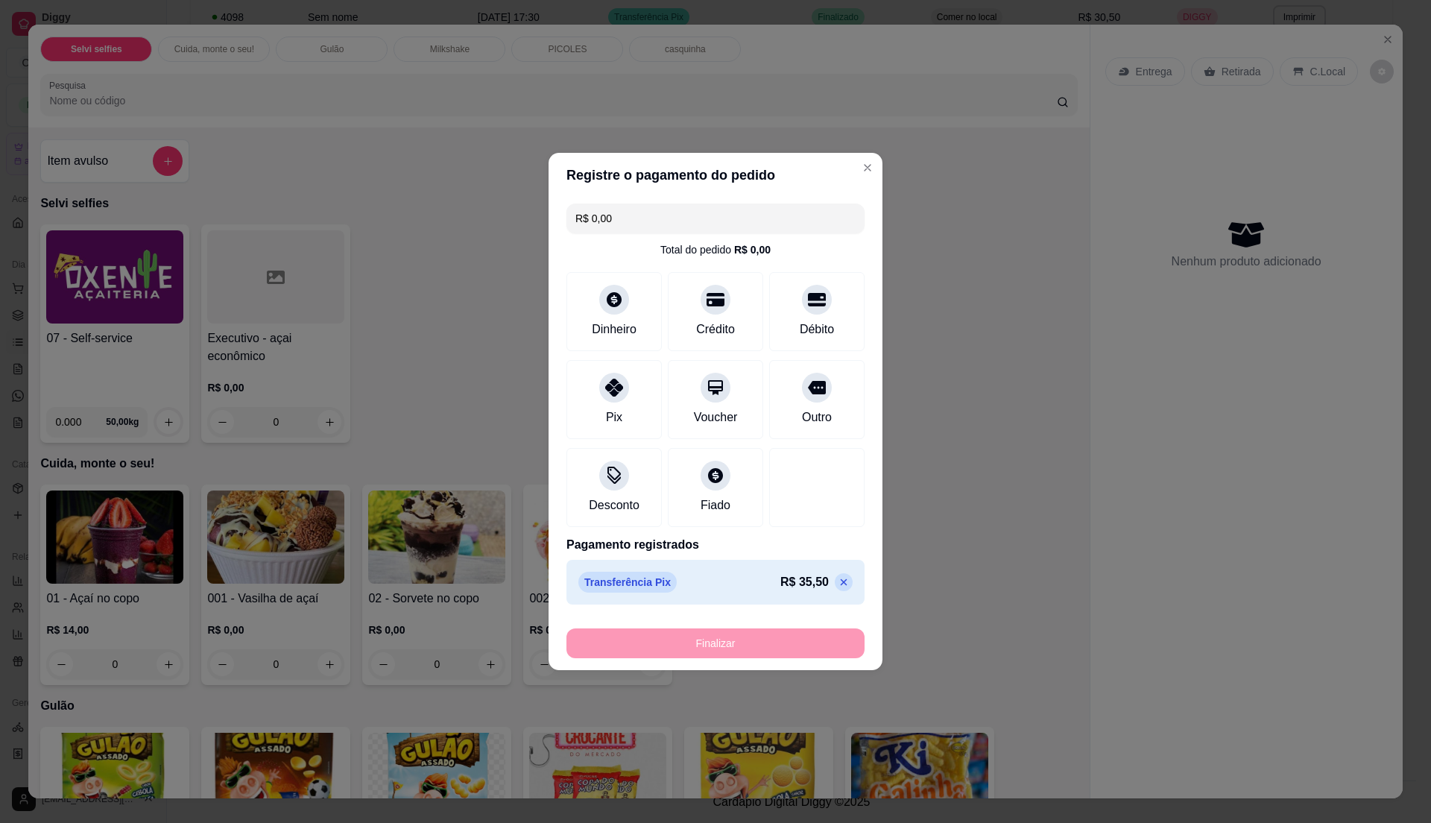
type input "-R$ 35,50"
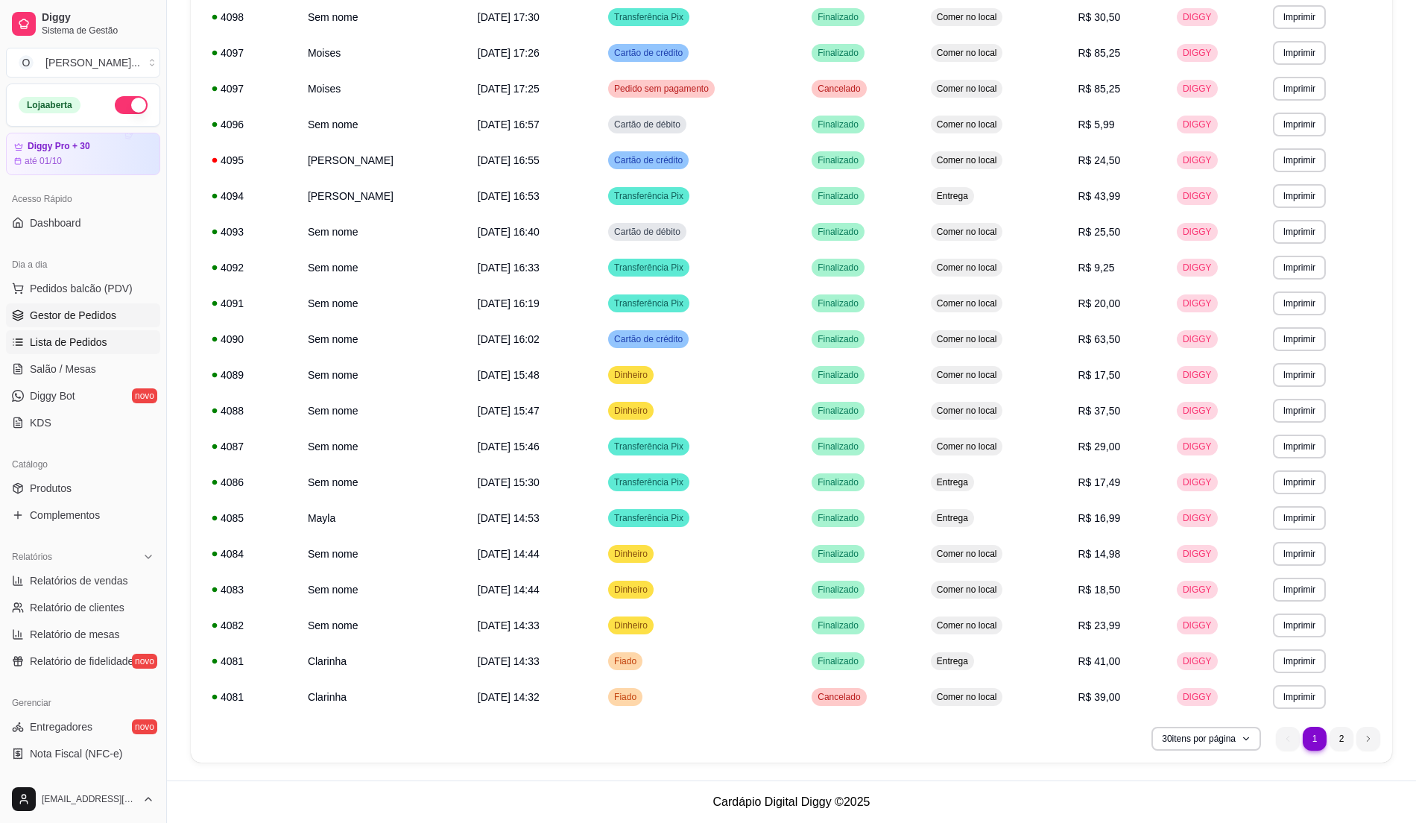
click at [139, 316] on link "Gestor de Pedidos" at bounding box center [83, 315] width 154 height 24
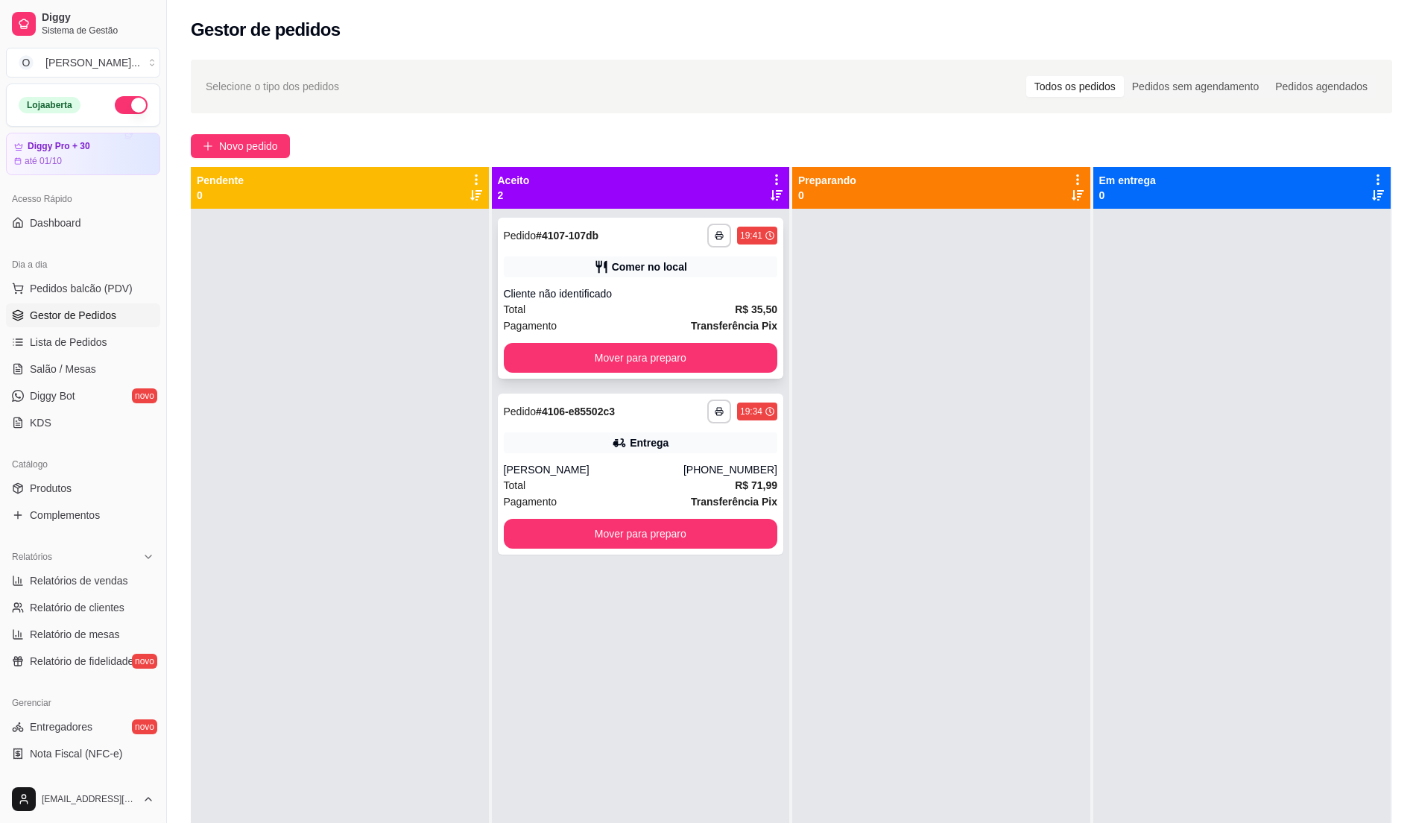
click at [627, 302] on div "Total R$ 35,50" at bounding box center [641, 309] width 274 height 16
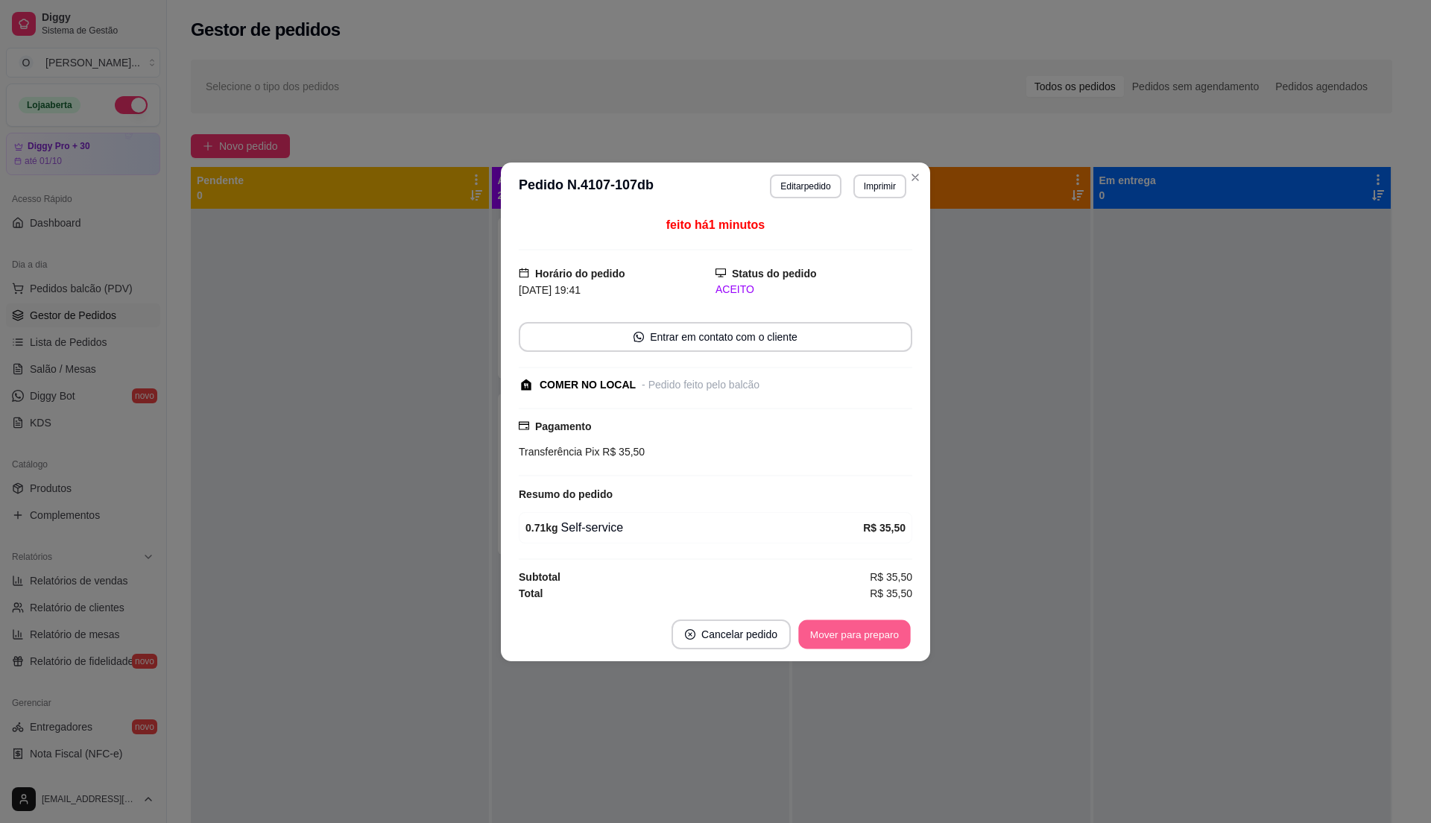
click at [829, 638] on button "Mover para preparo" at bounding box center [854, 633] width 112 height 29
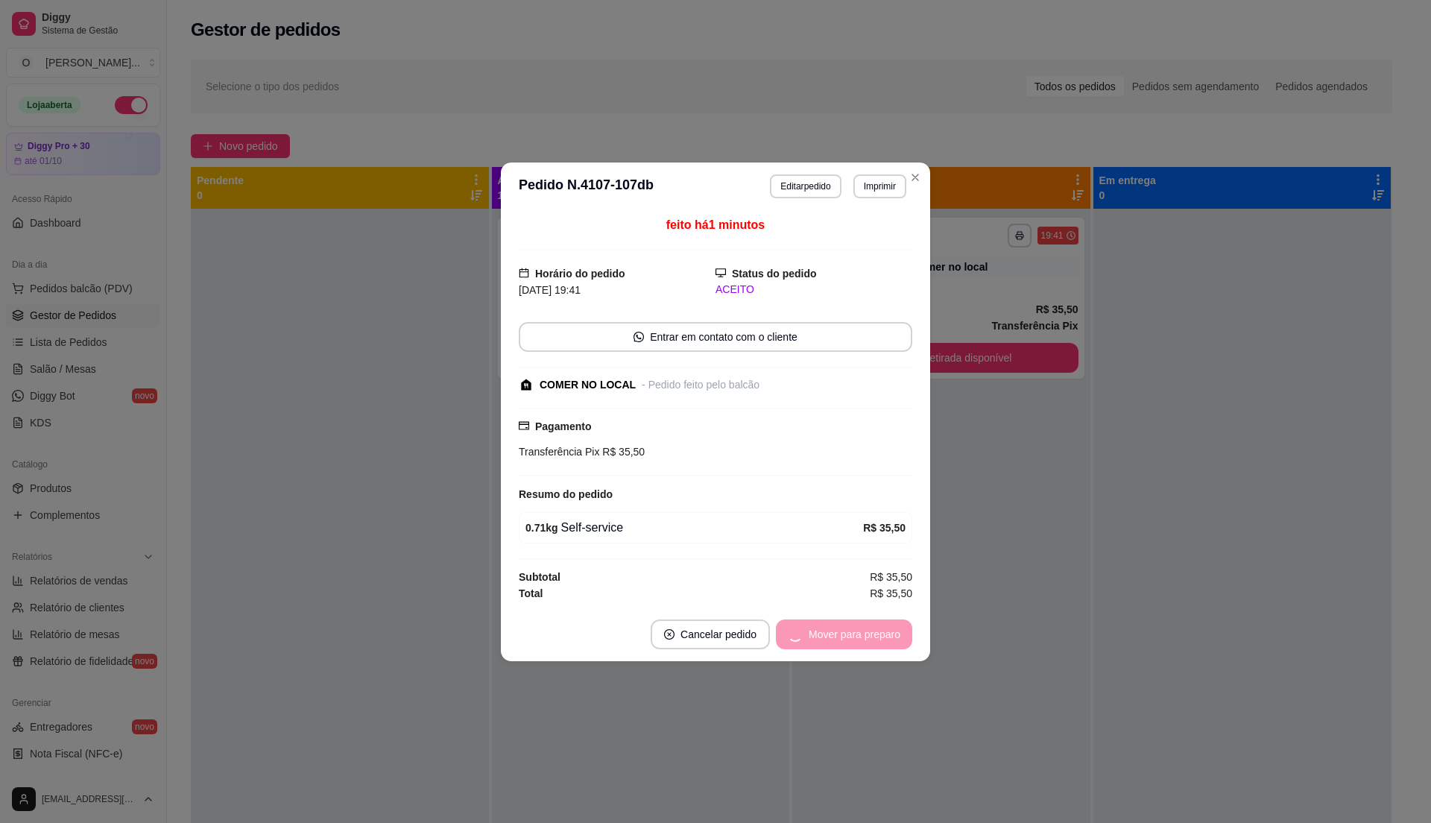
click at [829, 638] on div "Mover para preparo" at bounding box center [844, 634] width 136 height 30
click at [829, 638] on button "Mover para retirada disponível" at bounding box center [829, 634] width 165 height 30
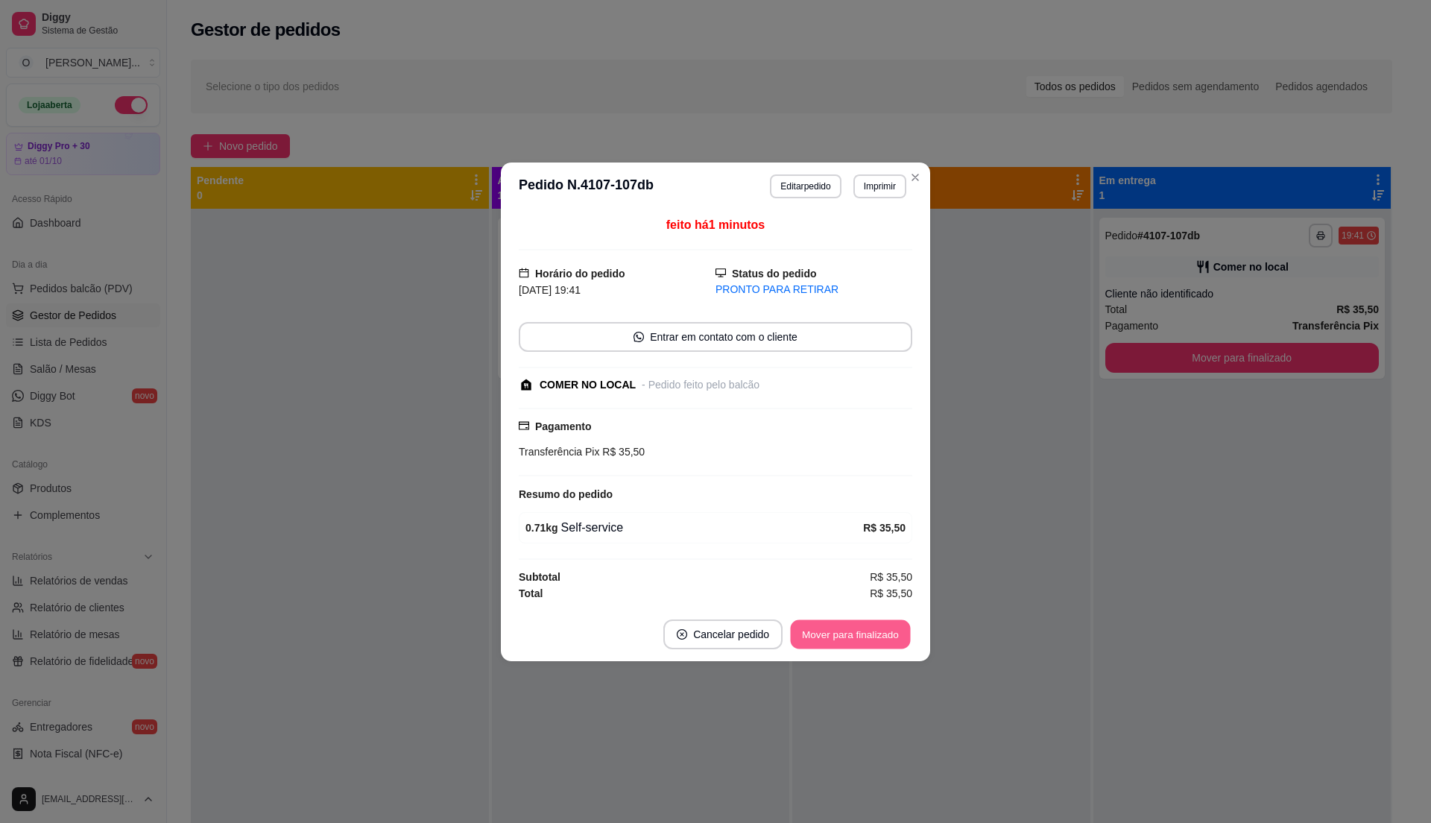
click at [829, 639] on button "Mover para finalizado" at bounding box center [851, 633] width 120 height 29
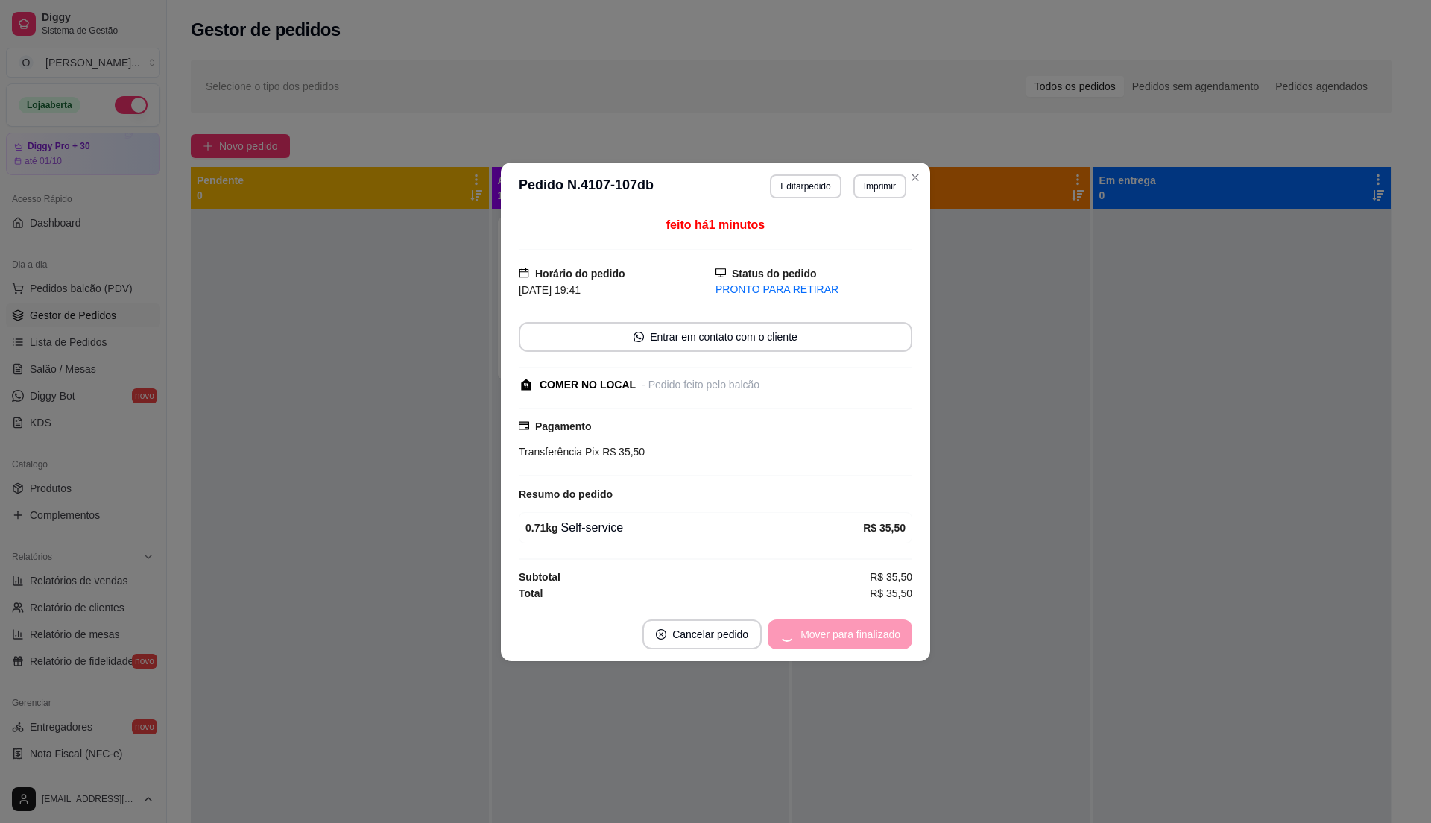
click at [925, 162] on header "**********" at bounding box center [715, 186] width 429 height 48
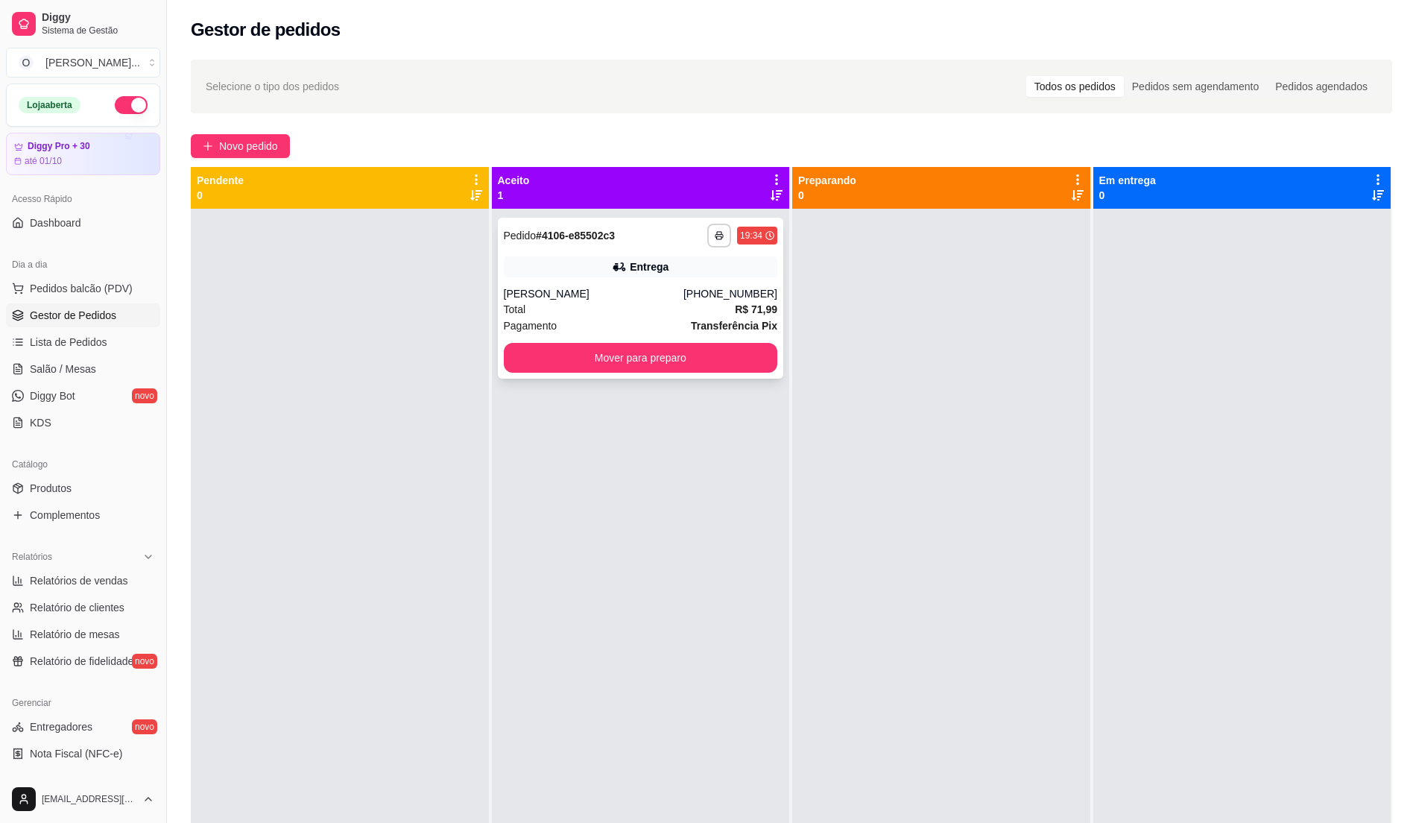
click at [639, 309] on div "Total R$ 71,99" at bounding box center [641, 309] width 274 height 16
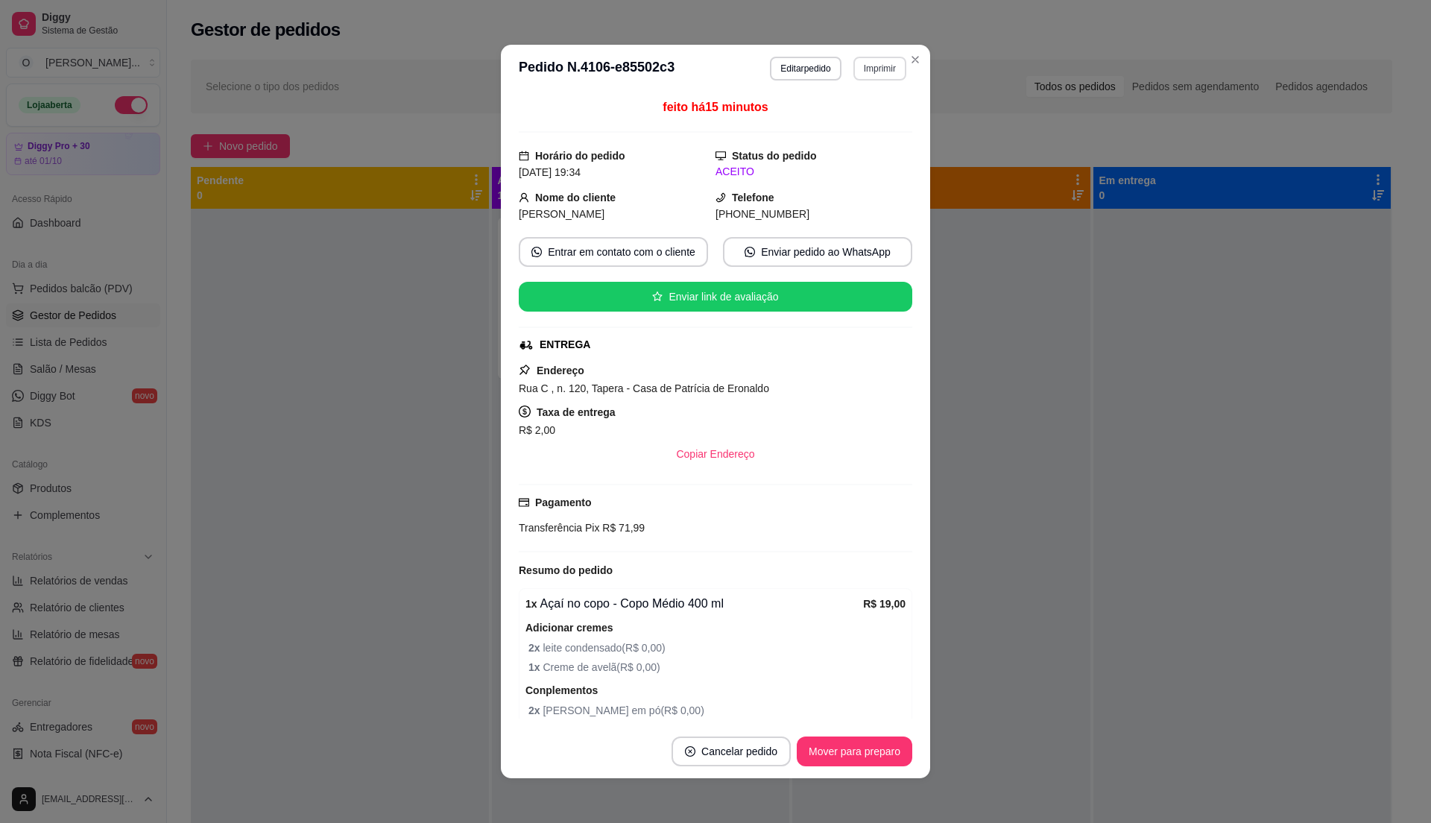
click at [876, 69] on button "Imprimir" at bounding box center [879, 69] width 53 height 24
click at [863, 123] on button "IMPRESSORA" at bounding box center [846, 121] width 108 height 24
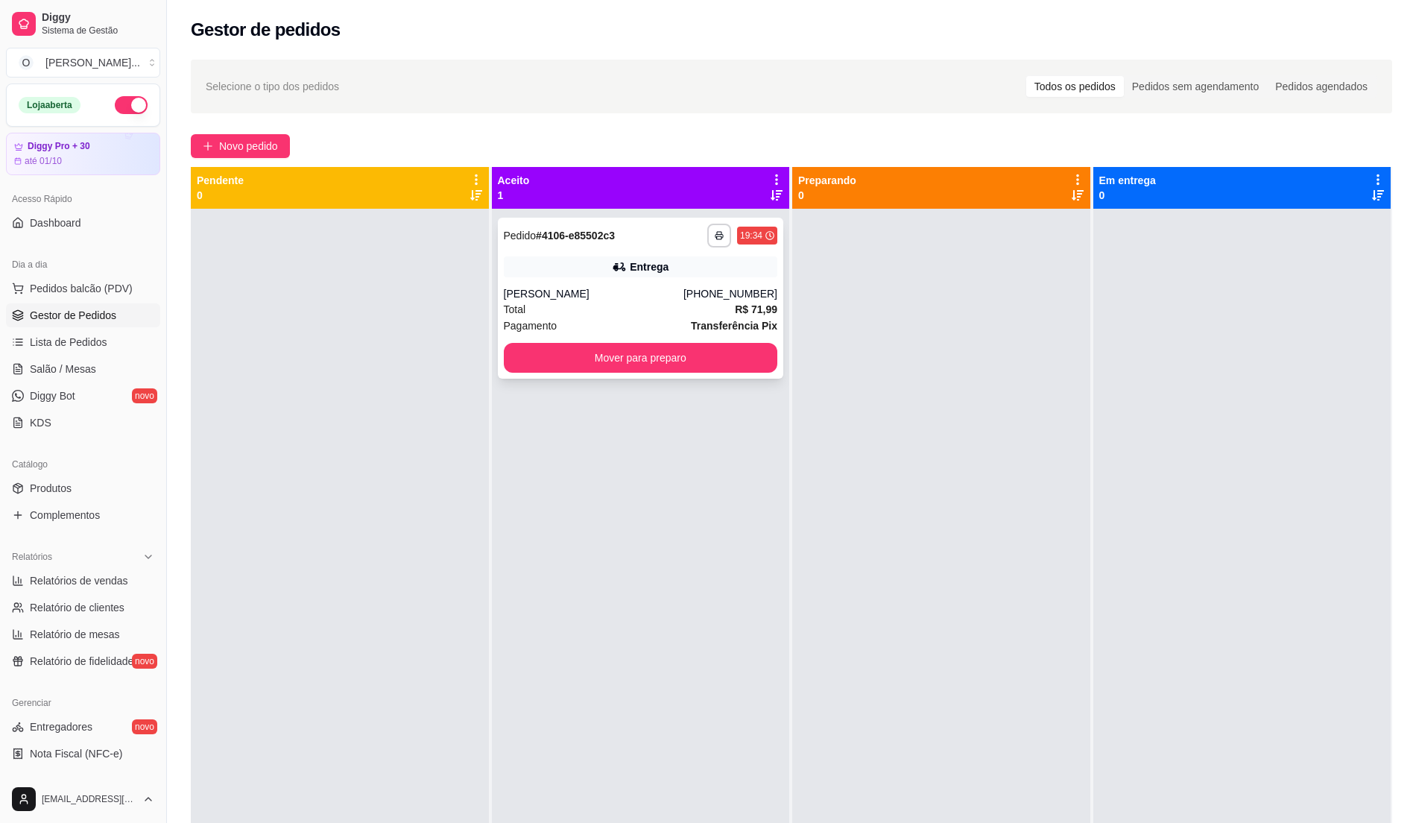
drag, startPoint x: 663, startPoint y: 335, endPoint x: 668, endPoint y: 322, distance: 13.7
click at [668, 322] on div "**********" at bounding box center [641, 298] width 286 height 161
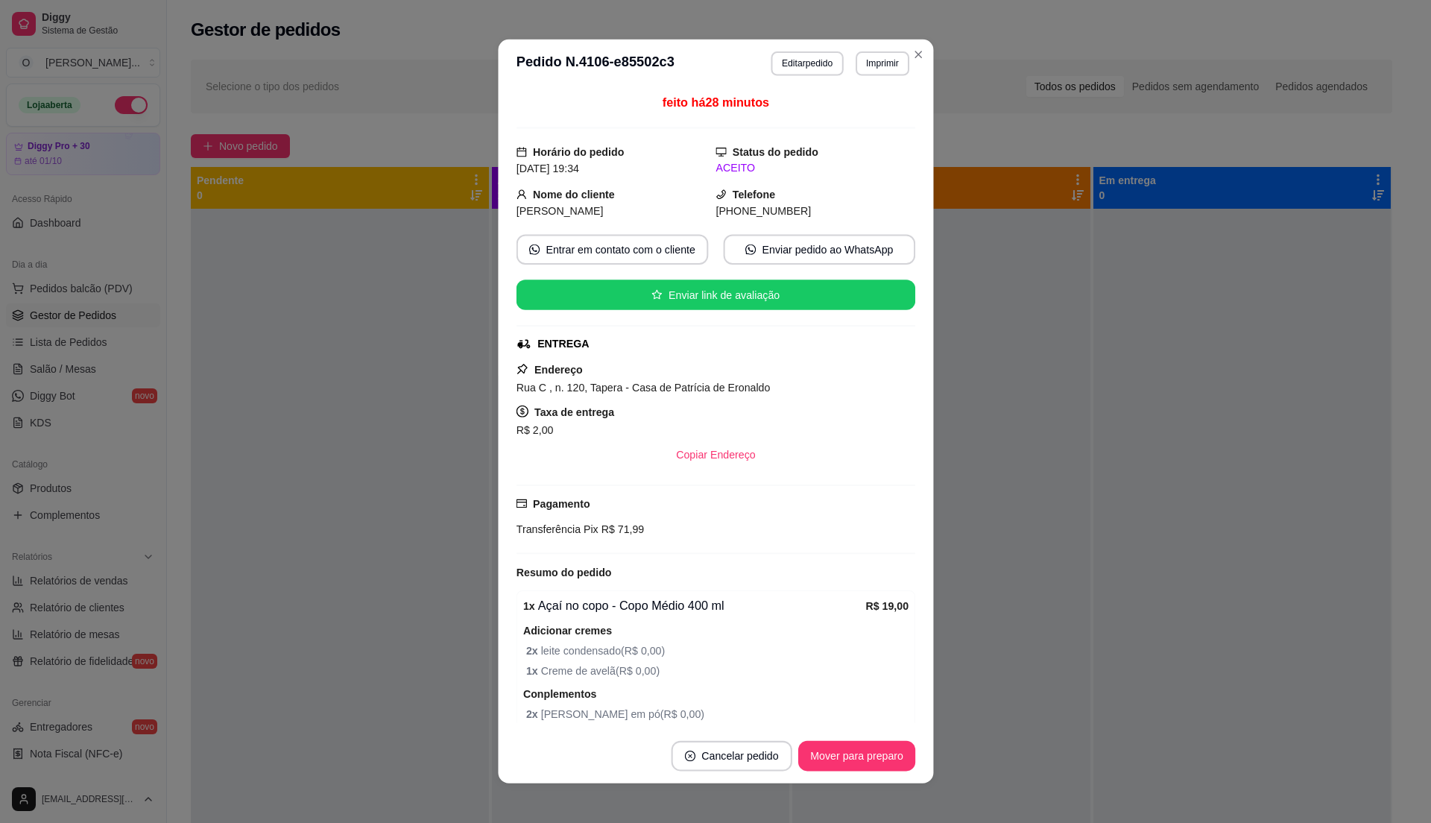
click at [669, 320] on div "feito há 28 minutos Horário do pedido [DATE] 19:34 Status do pedido ACEITO Nome…" at bounding box center [715, 408] width 399 height 629
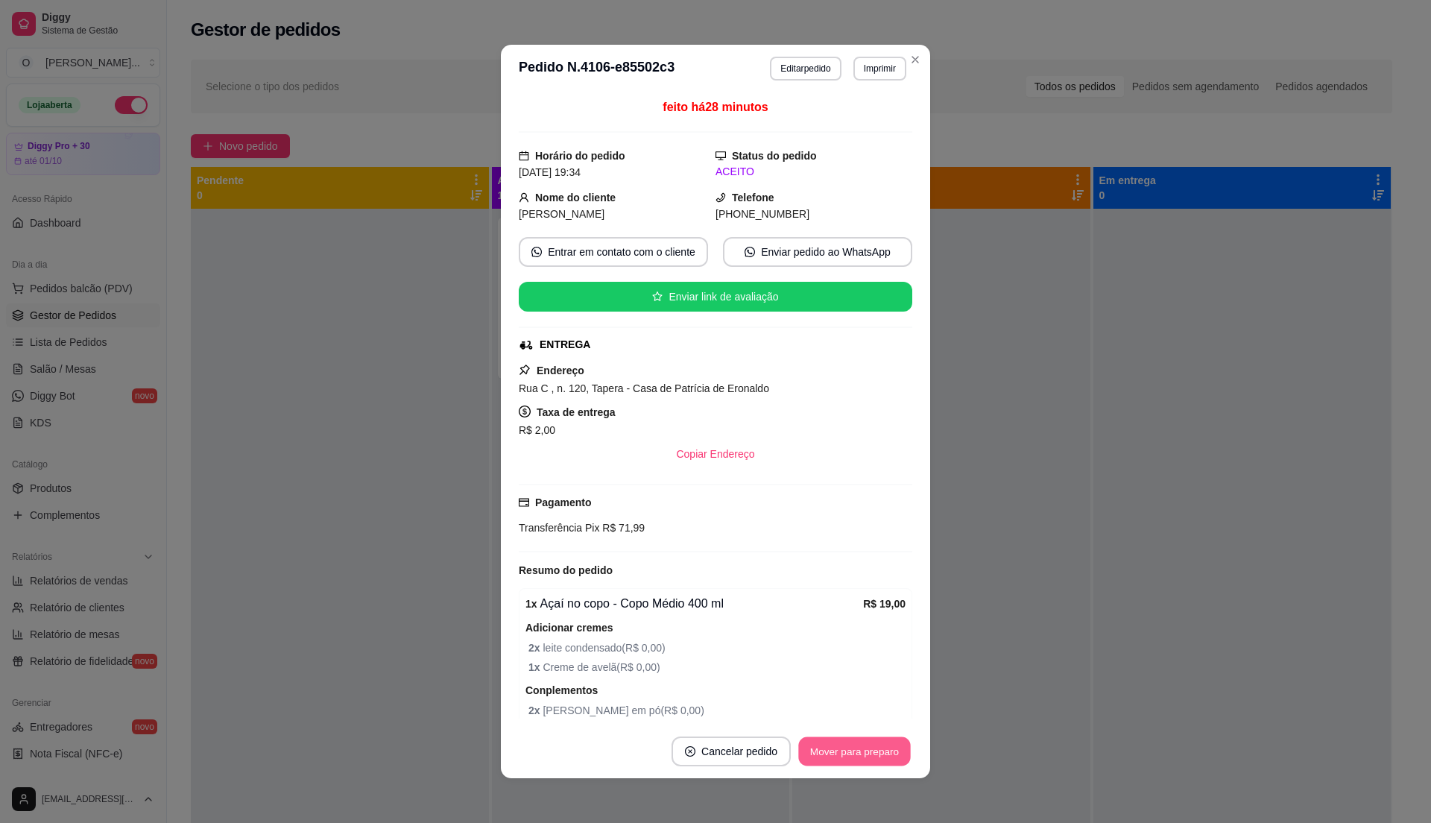
click at [865, 753] on button "Mover para preparo" at bounding box center [854, 751] width 112 height 29
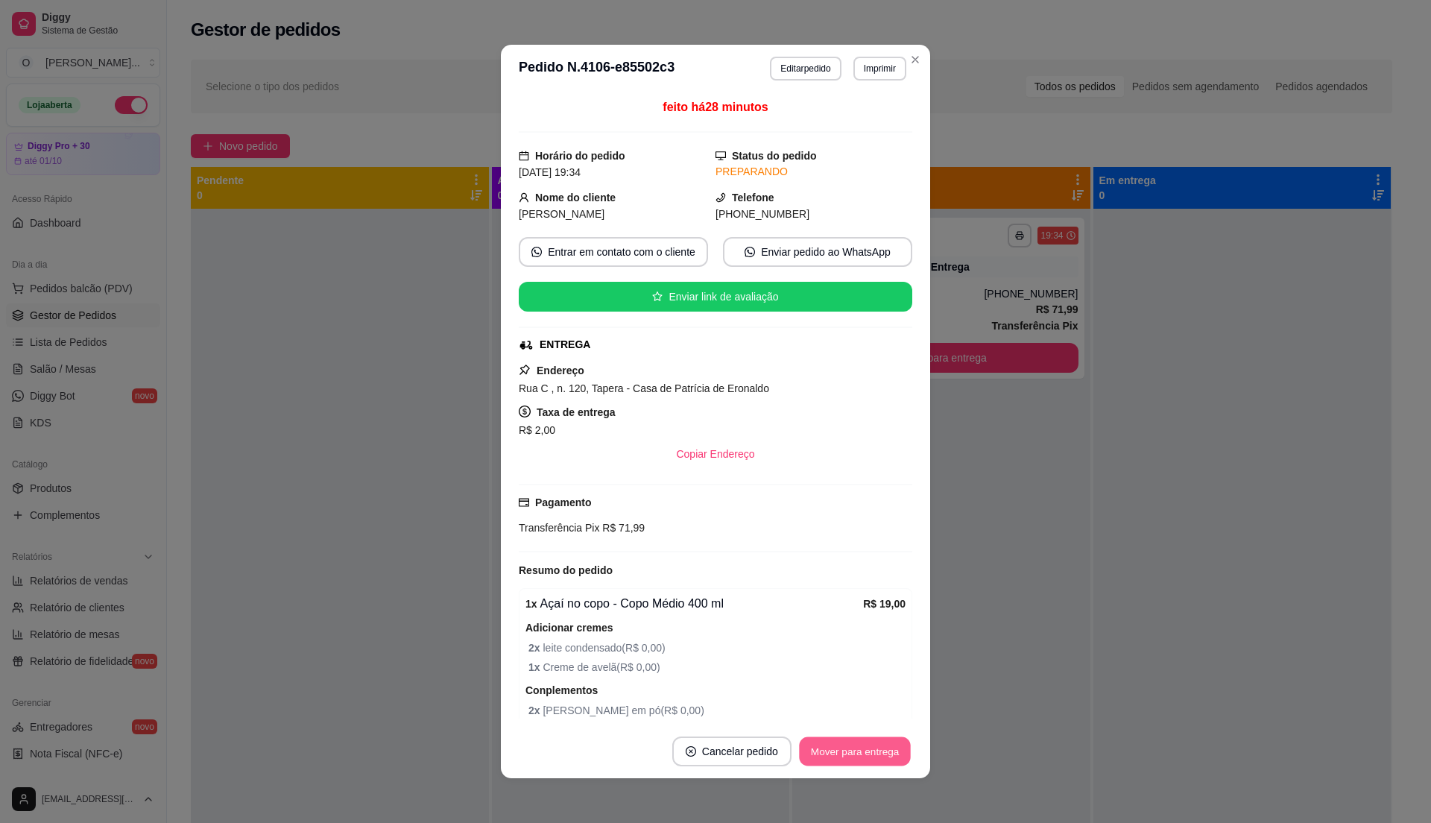
click at [863, 751] on button "Mover para entrega" at bounding box center [855, 751] width 112 height 29
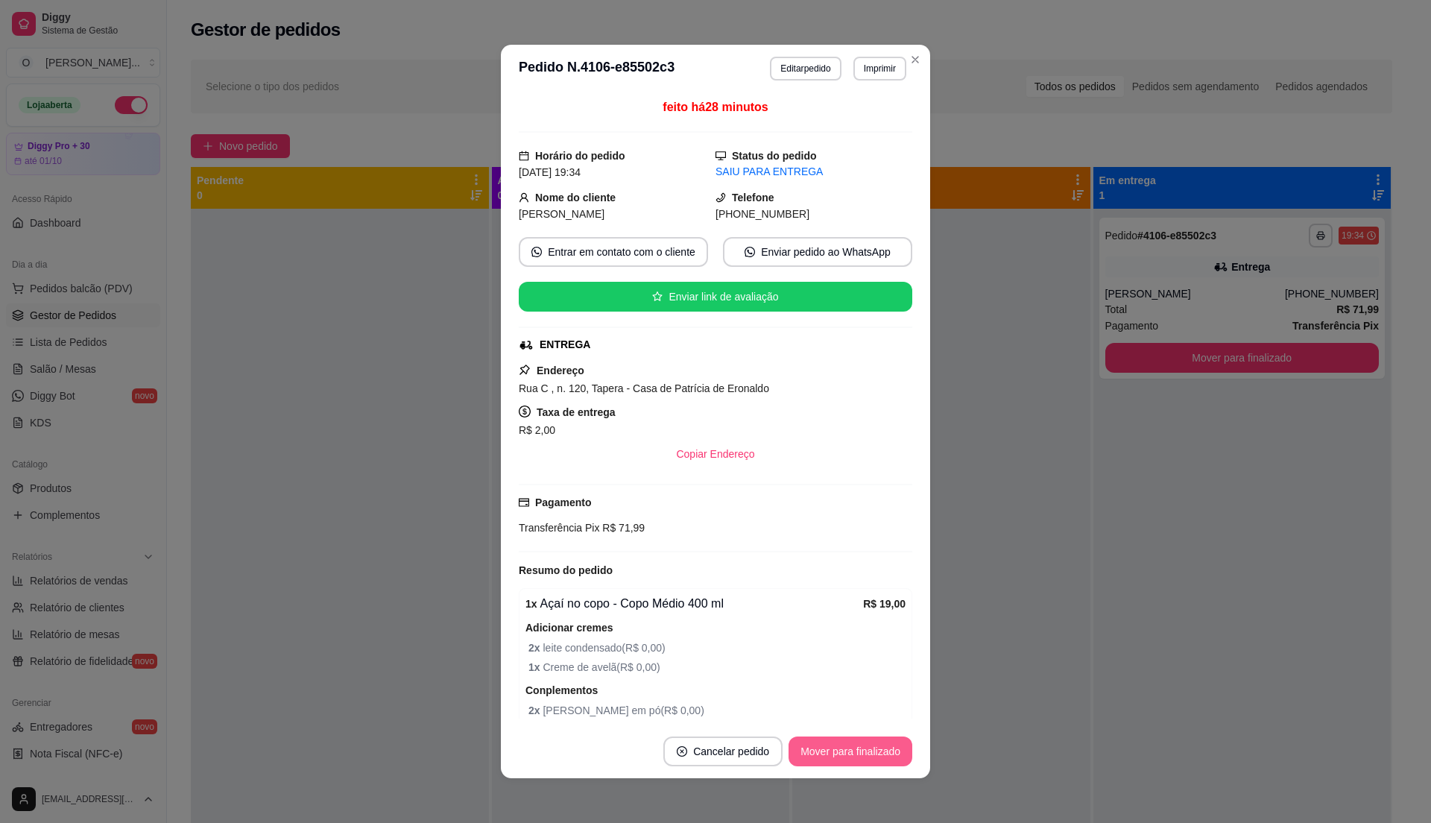
click at [856, 745] on button "Mover para finalizado" at bounding box center [850, 751] width 124 height 30
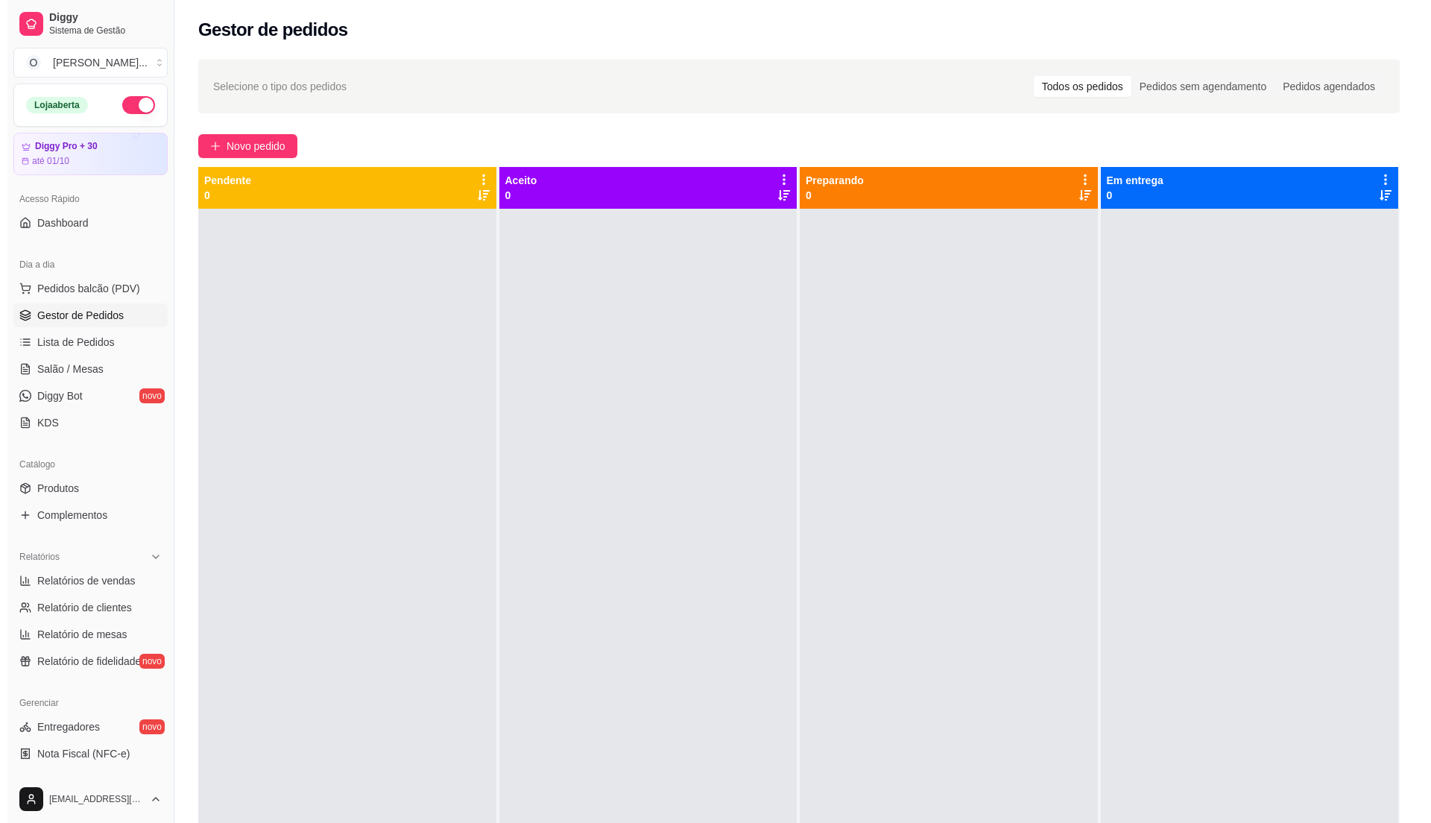
scroll to position [227, 0]
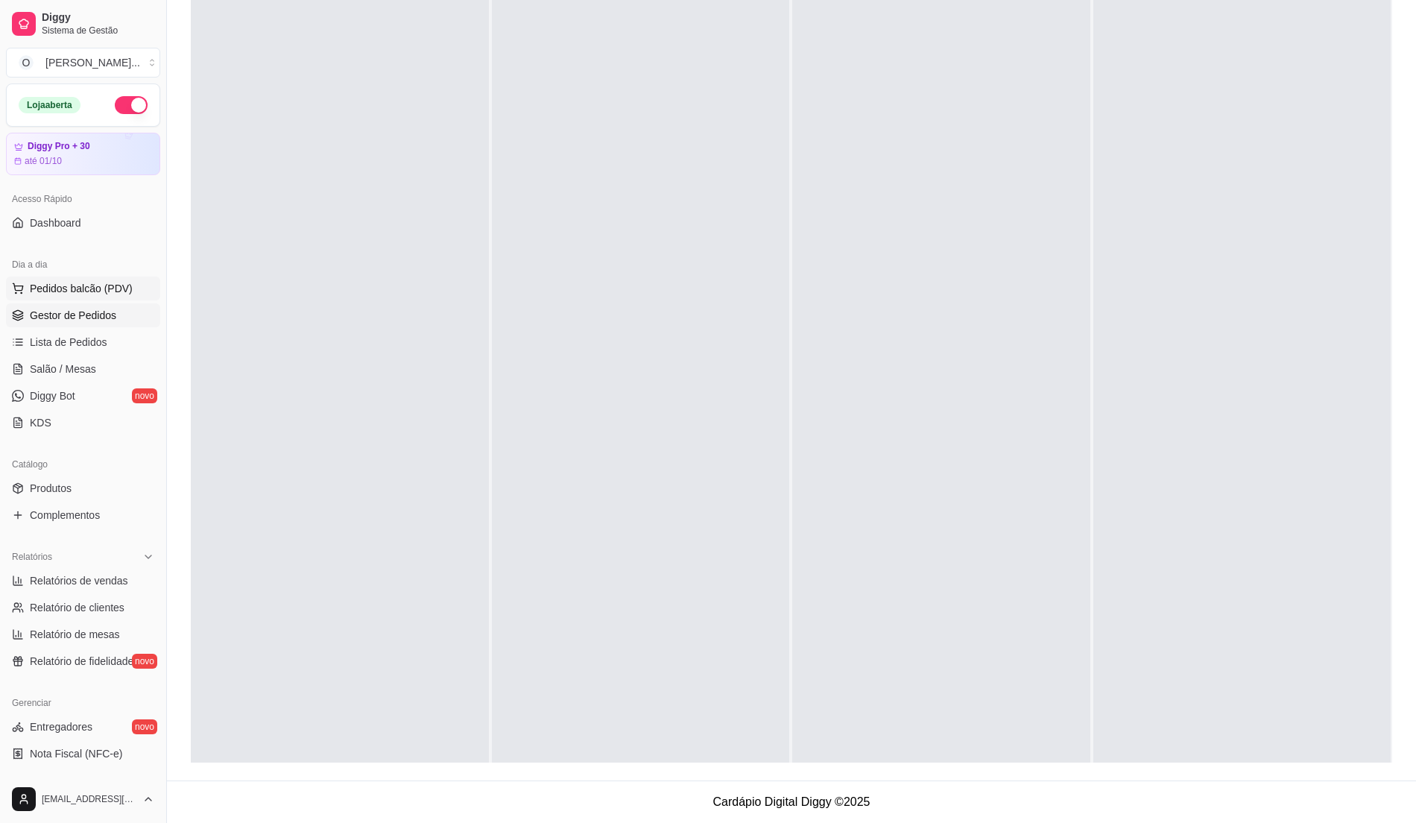
click at [40, 288] on span "Pedidos balcão (PDV)" at bounding box center [81, 288] width 103 height 15
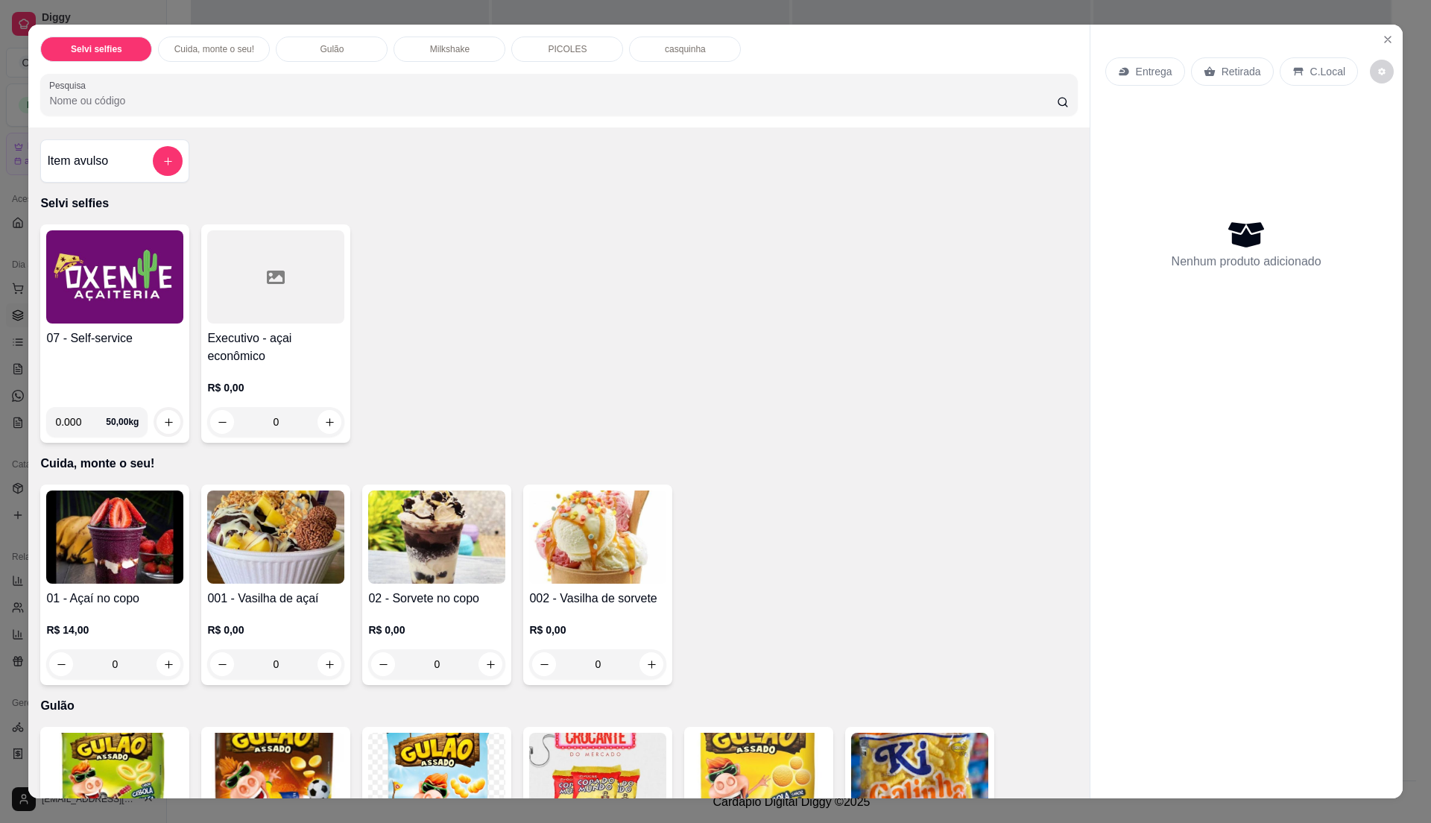
click at [78, 302] on img at bounding box center [114, 276] width 137 height 93
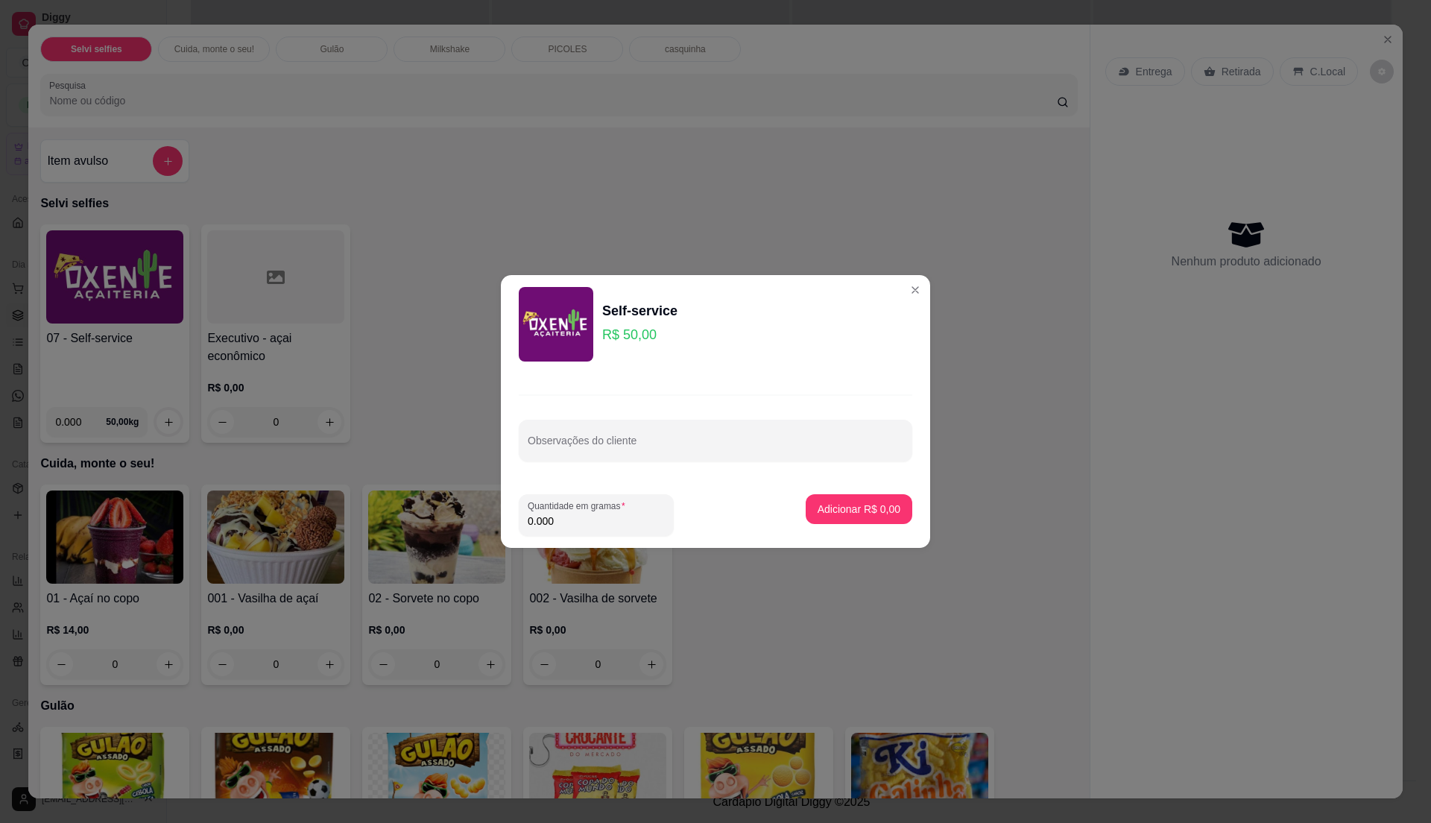
click at [576, 517] on input "0.000" at bounding box center [596, 520] width 137 height 15
click at [576, 517] on input "0" at bounding box center [596, 520] width 137 height 15
type input "0.98"
click at [813, 504] on p "Adicionar R$ 49,00" at bounding box center [856, 509] width 86 height 14
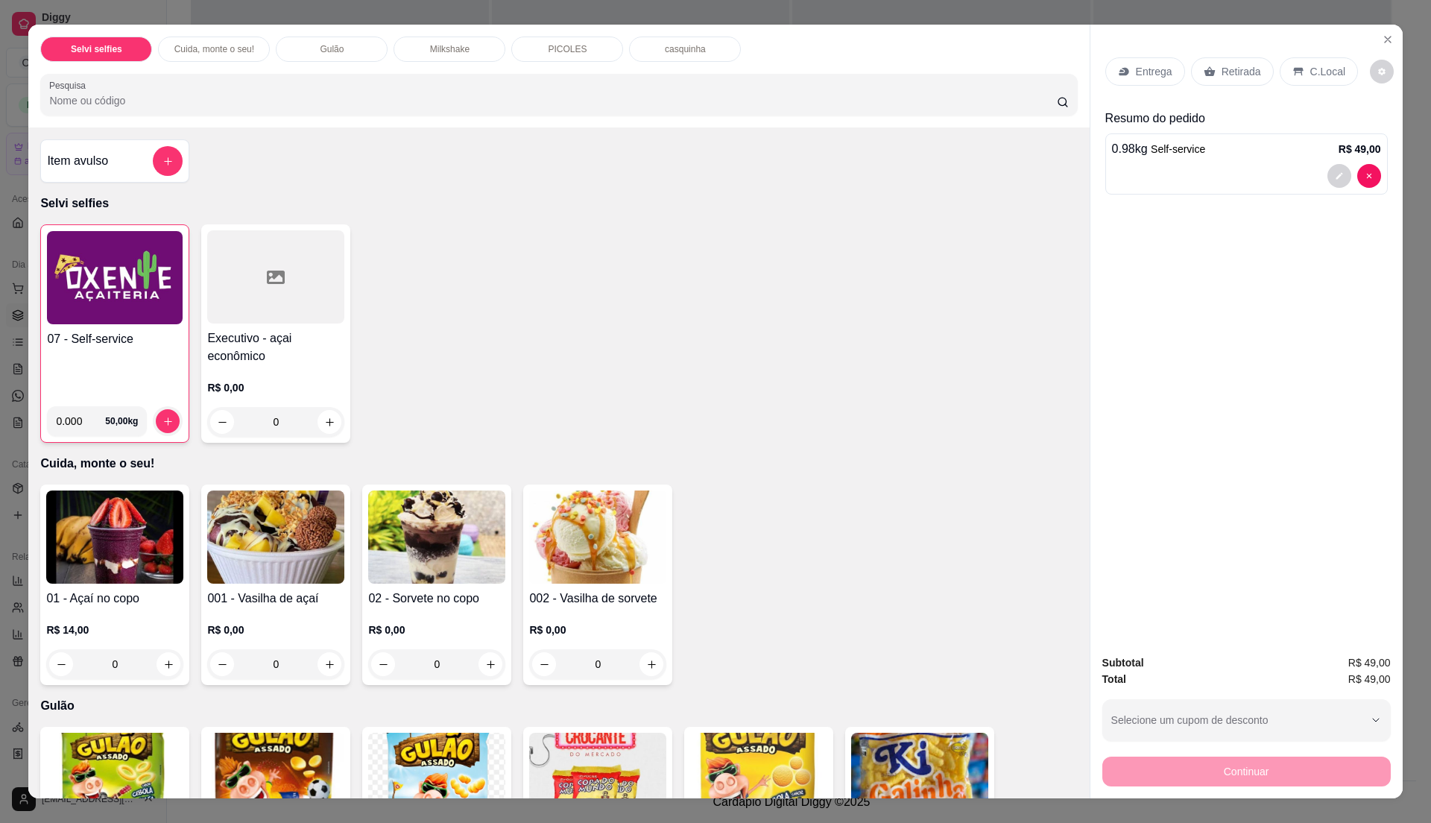
click at [1310, 73] on p "C.Local" at bounding box center [1327, 71] width 35 height 15
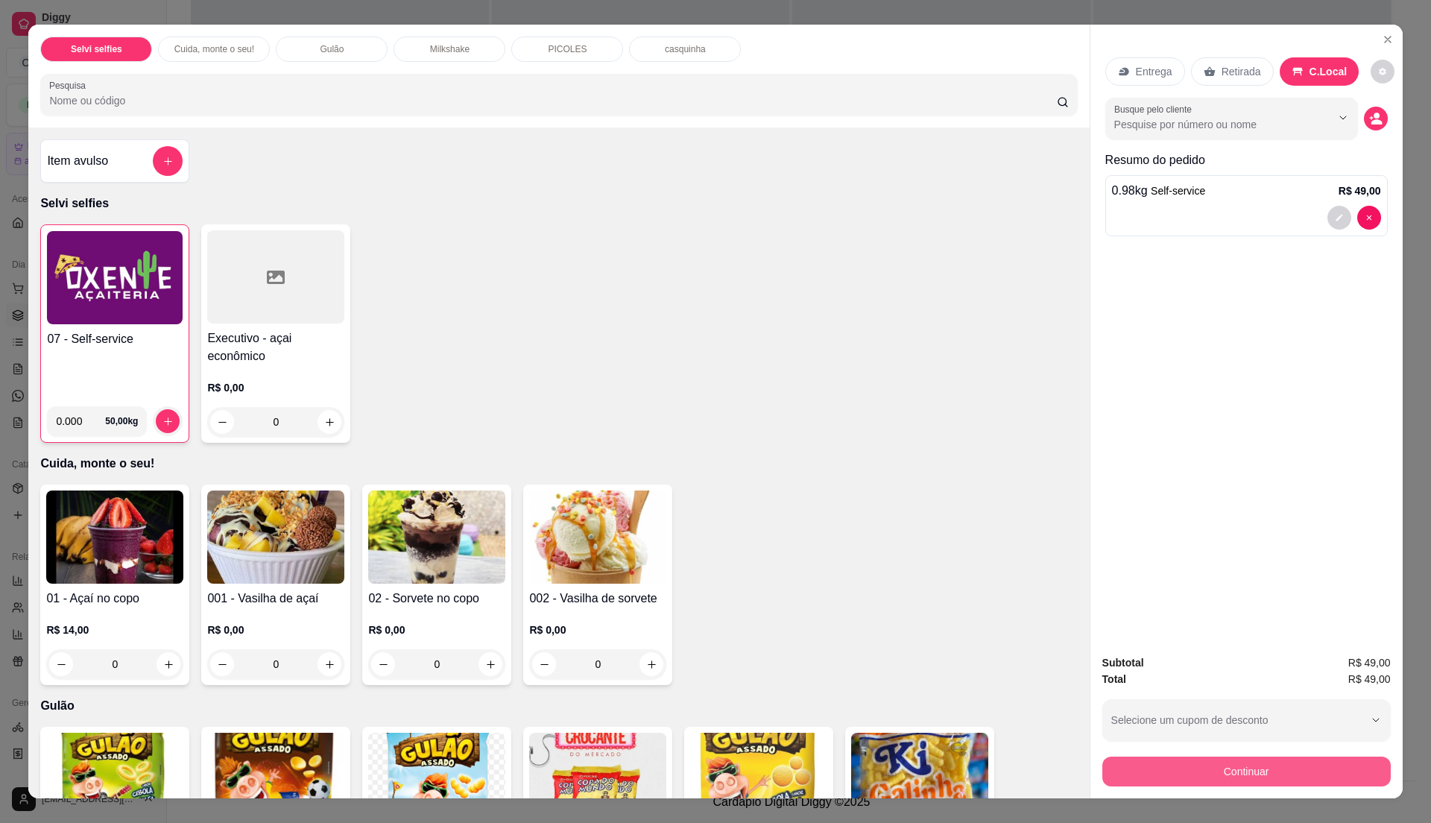
click at [1204, 769] on button "Continuar" at bounding box center [1246, 771] width 288 height 30
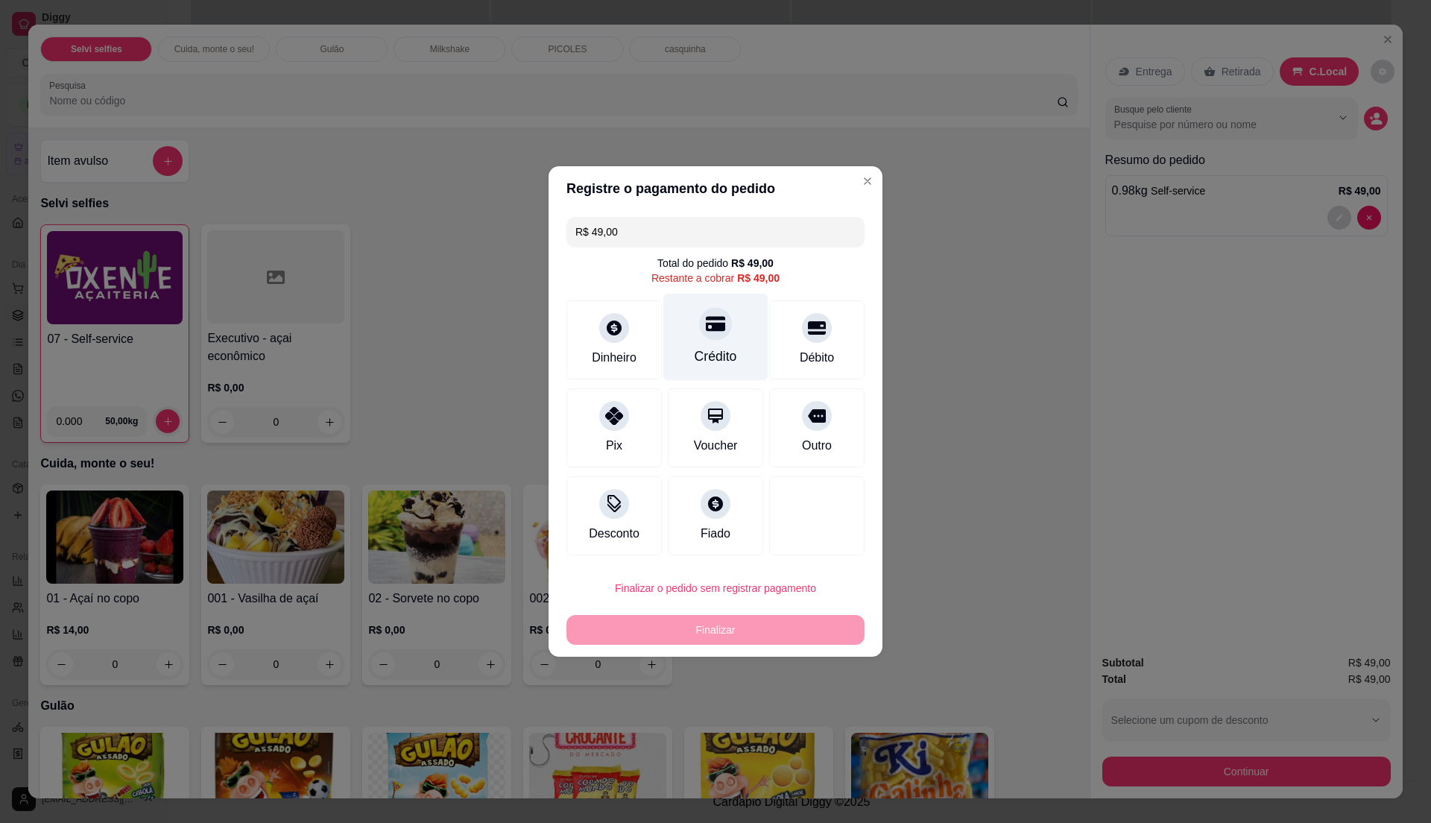
click at [713, 332] on icon at bounding box center [715, 323] width 19 height 19
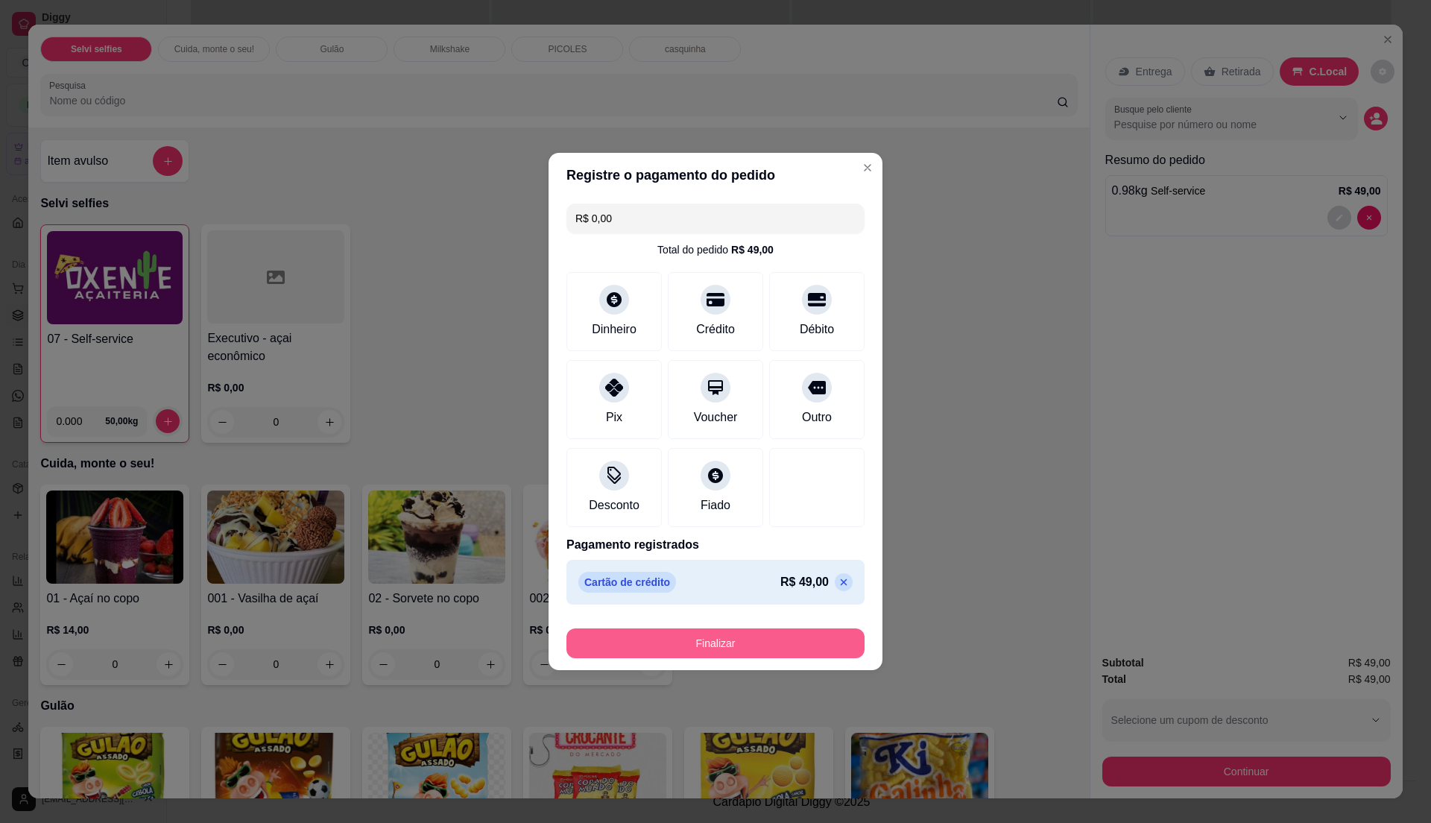
click at [806, 648] on button "Finalizar" at bounding box center [715, 643] width 298 height 30
type input "-R$ 49,00"
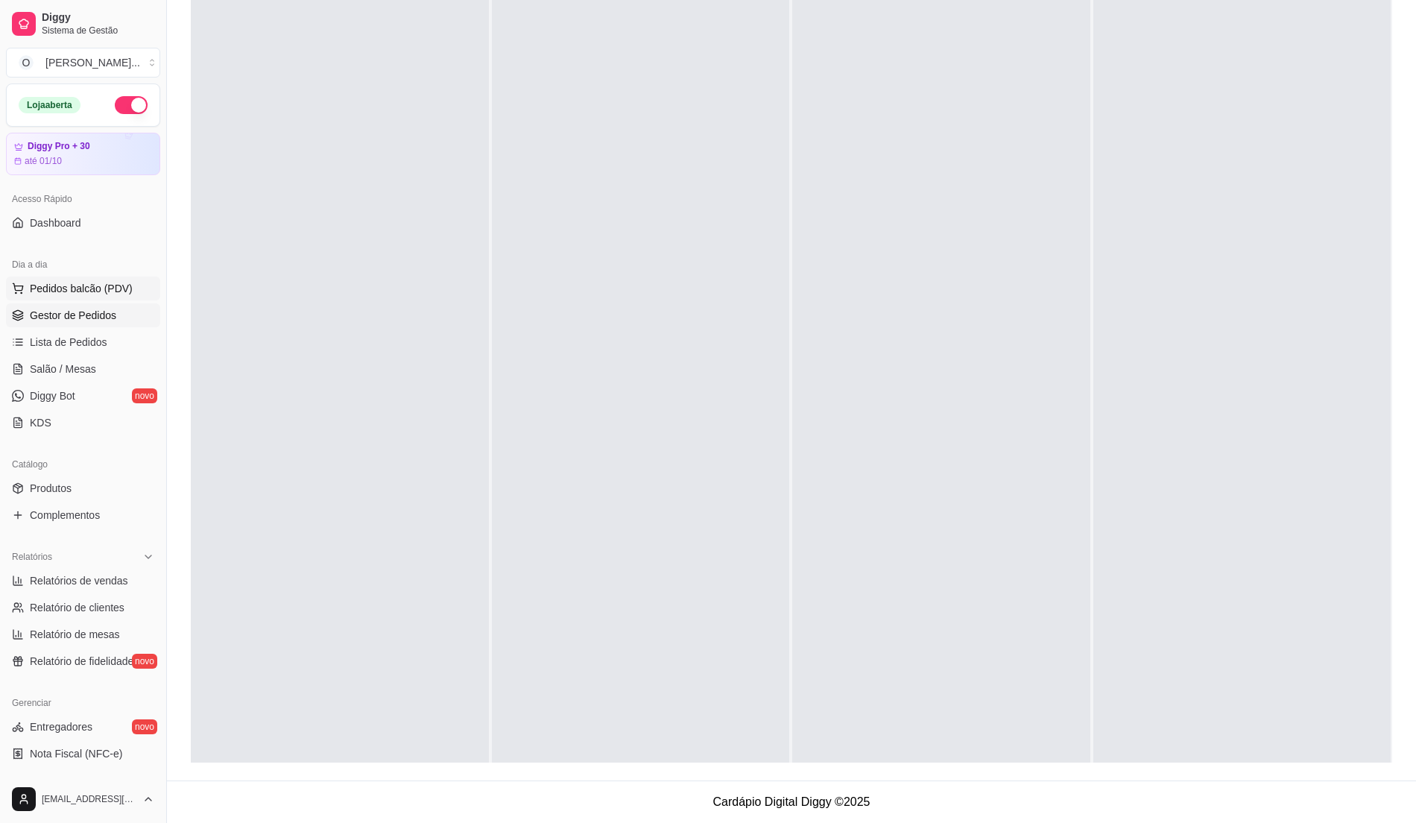
click at [107, 283] on span "Pedidos balcão (PDV)" at bounding box center [81, 288] width 103 height 15
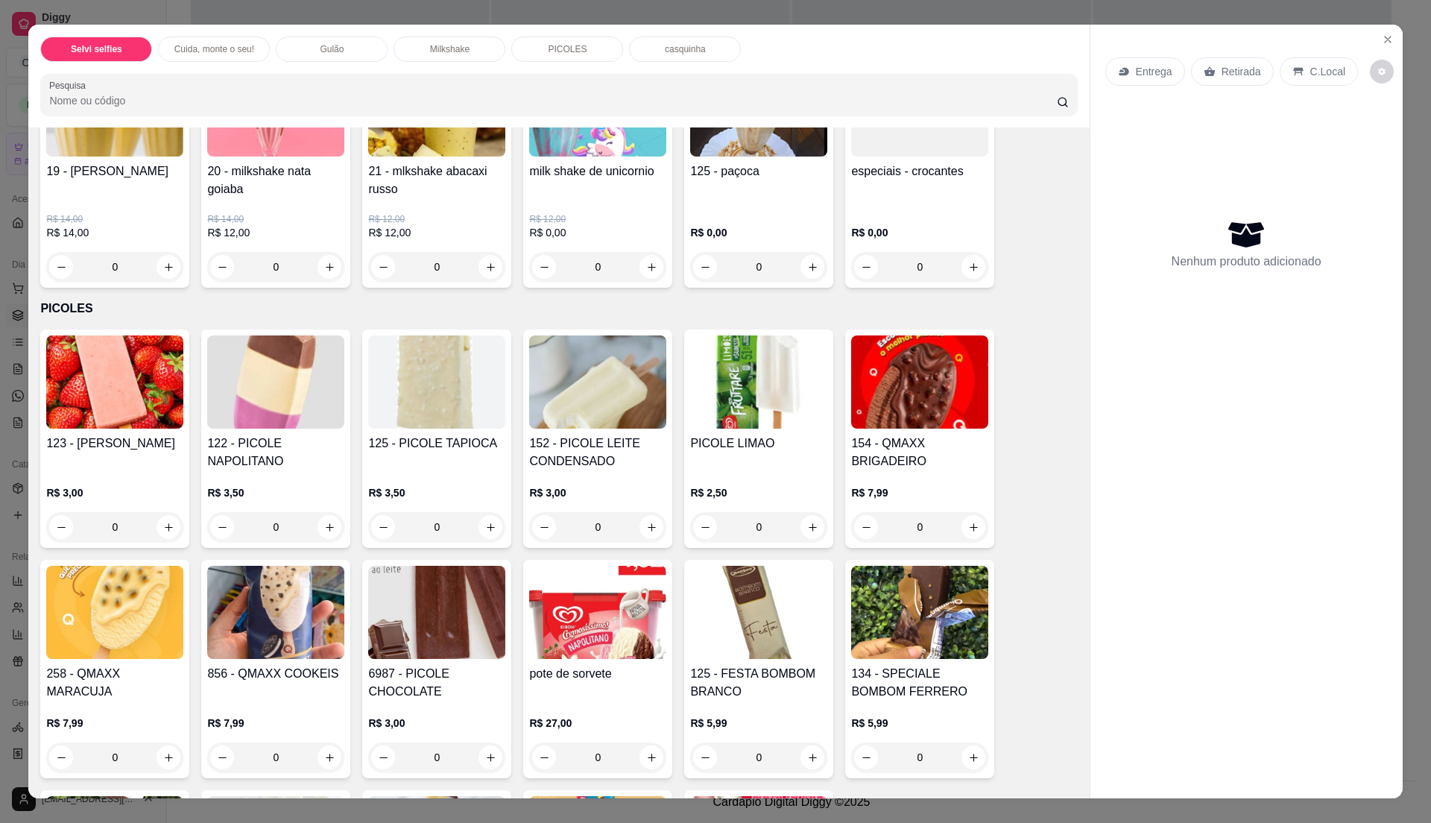
scroll to position [1192, 0]
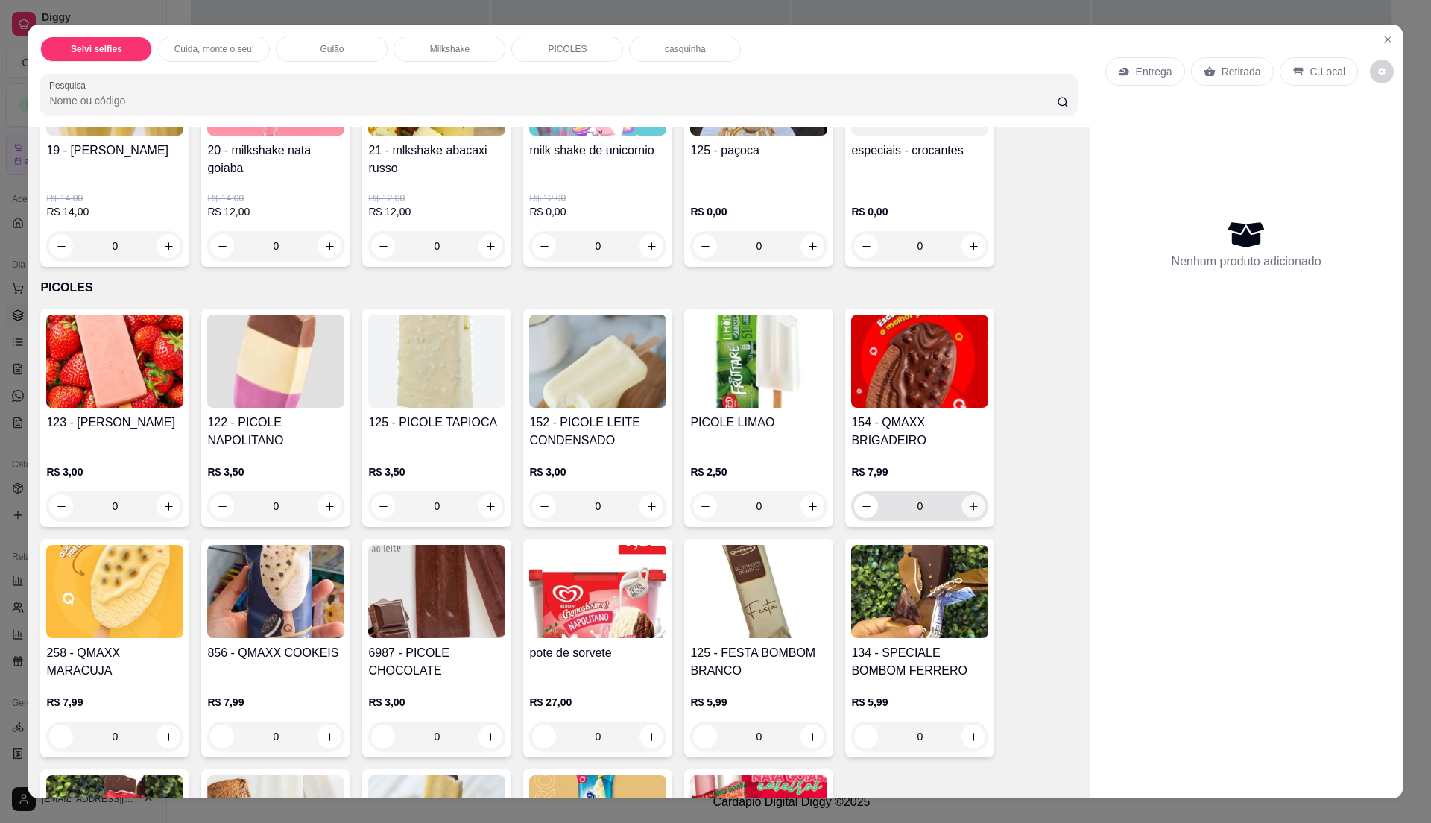
click at [968, 505] on icon "increase-product-quantity" at bounding box center [973, 506] width 11 height 11
type input "1"
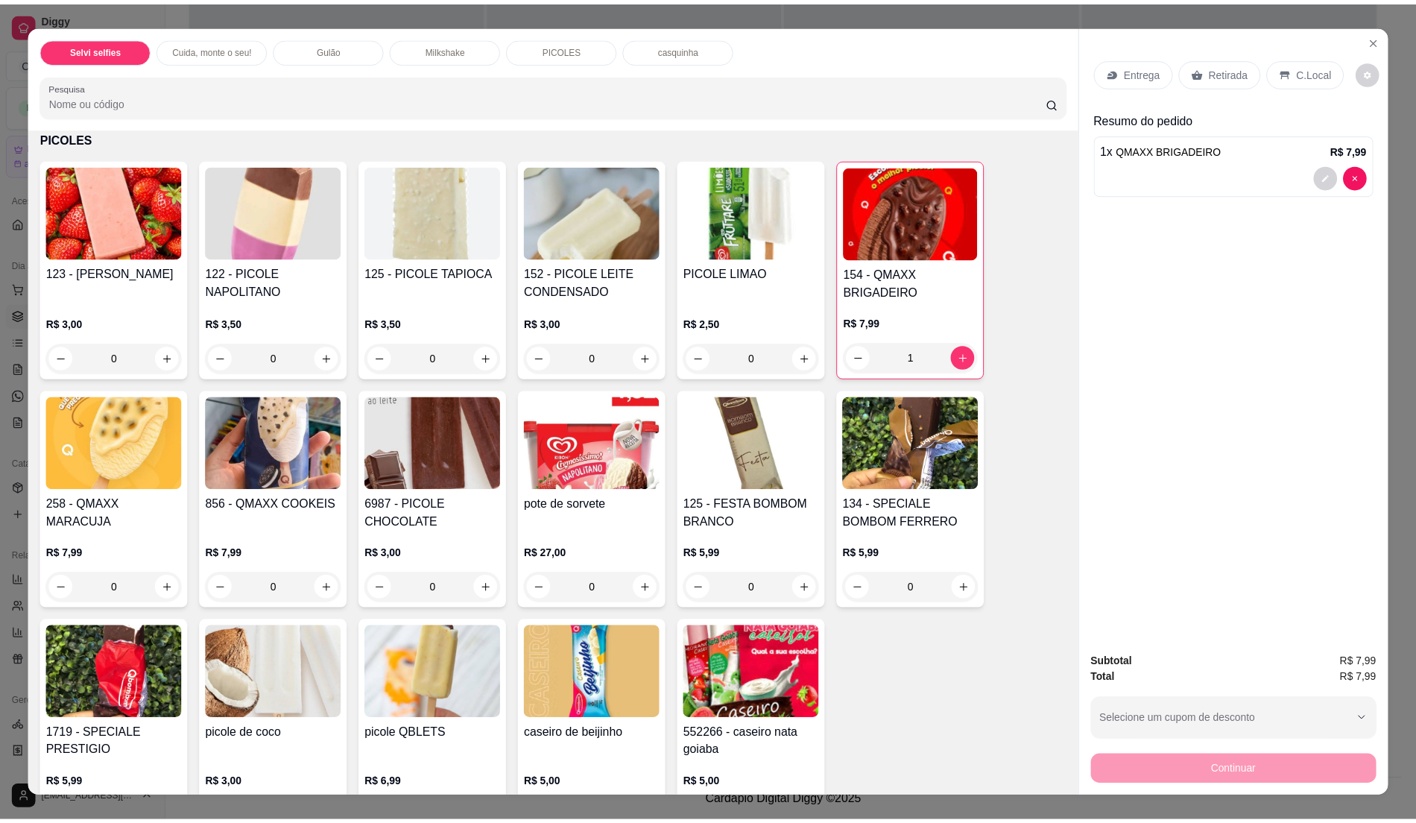
scroll to position [1391, 0]
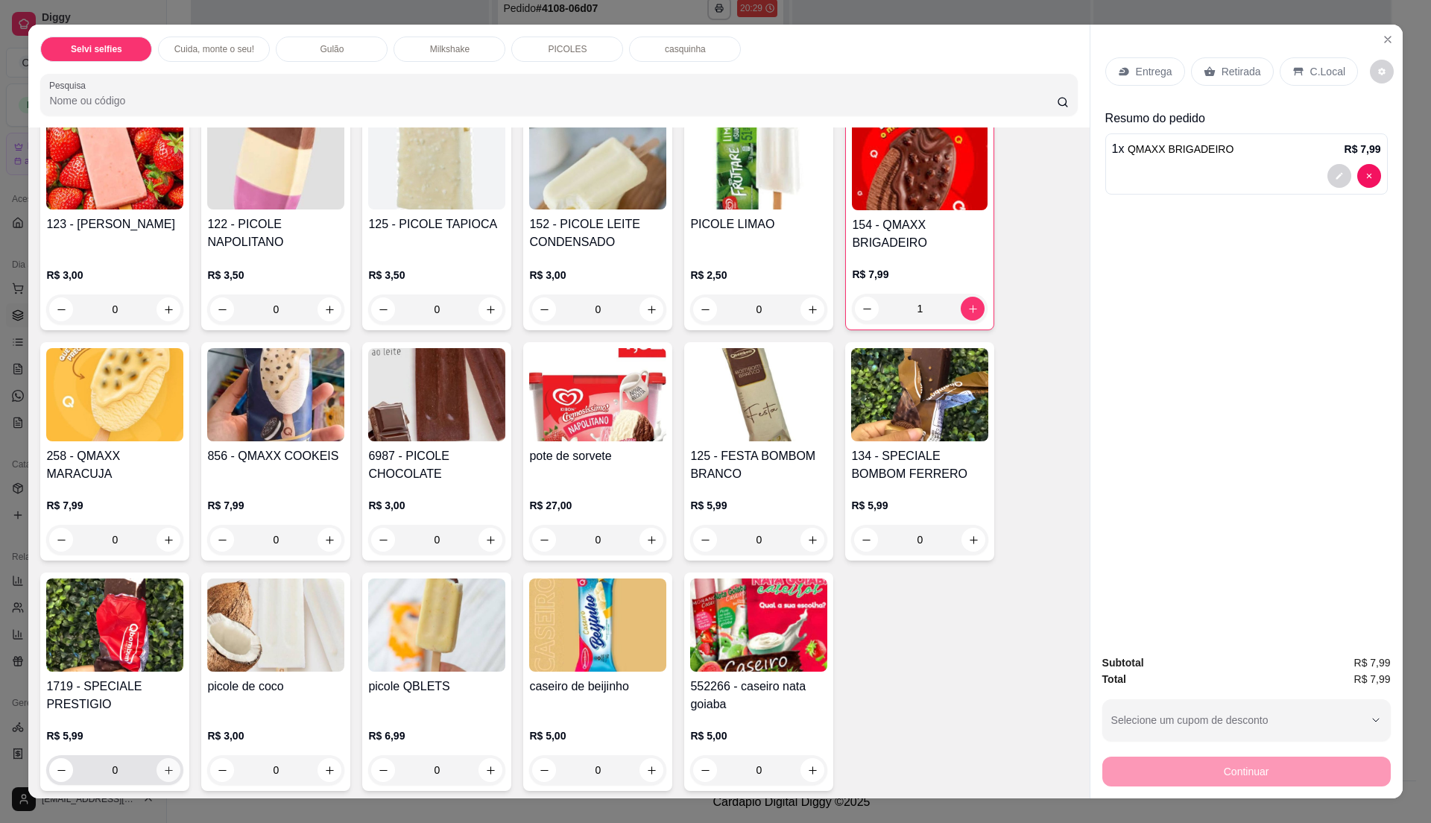
click at [163, 768] on icon "increase-product-quantity" at bounding box center [168, 770] width 11 height 11
type input "1"
click at [961, 314] on button "increase-product-quantity" at bounding box center [973, 309] width 24 height 24
type input "2"
click at [1300, 66] on div "C.Local" at bounding box center [1319, 71] width 78 height 28
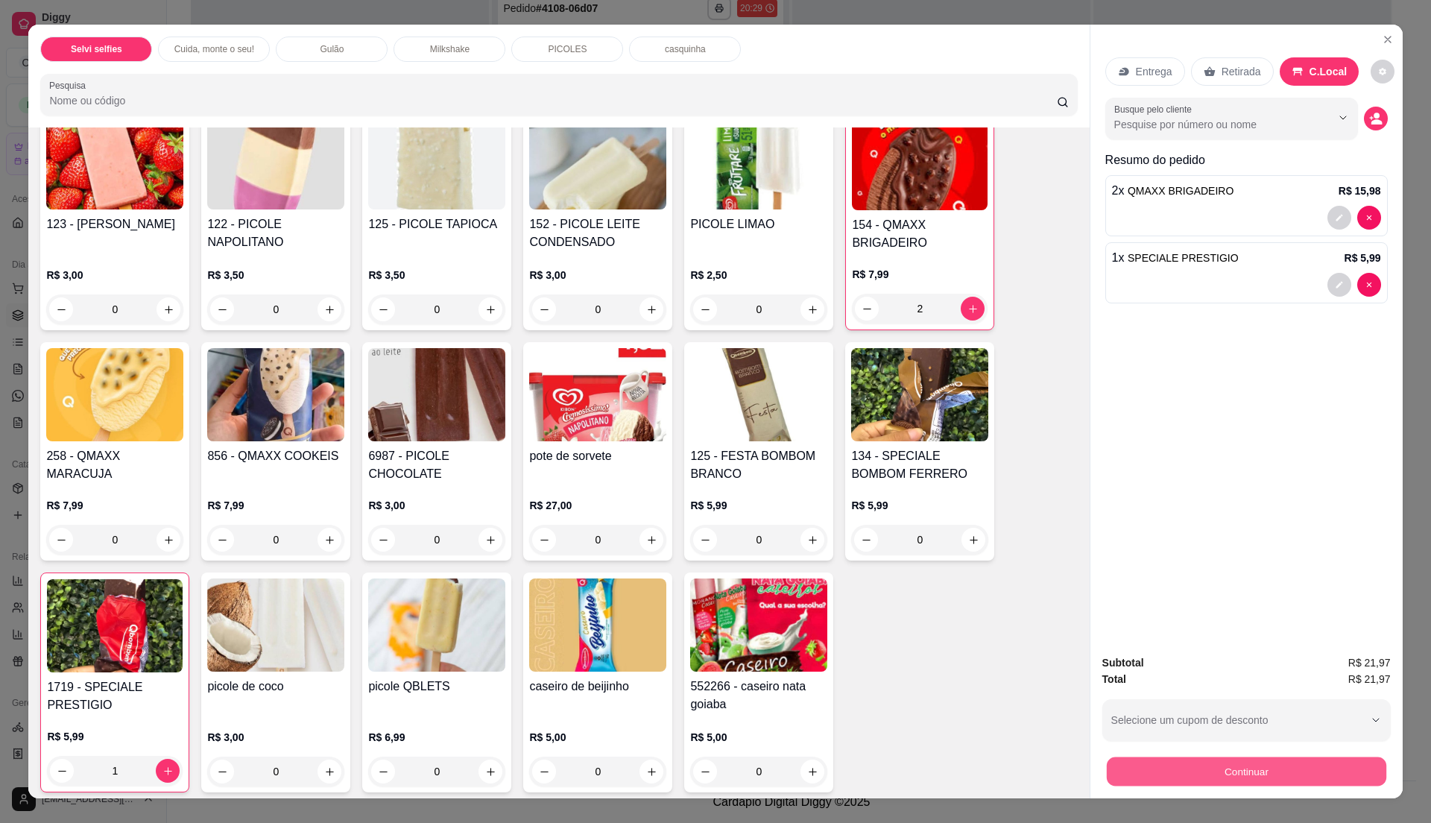
click at [1177, 764] on button "Continuar" at bounding box center [1245, 770] width 279 height 29
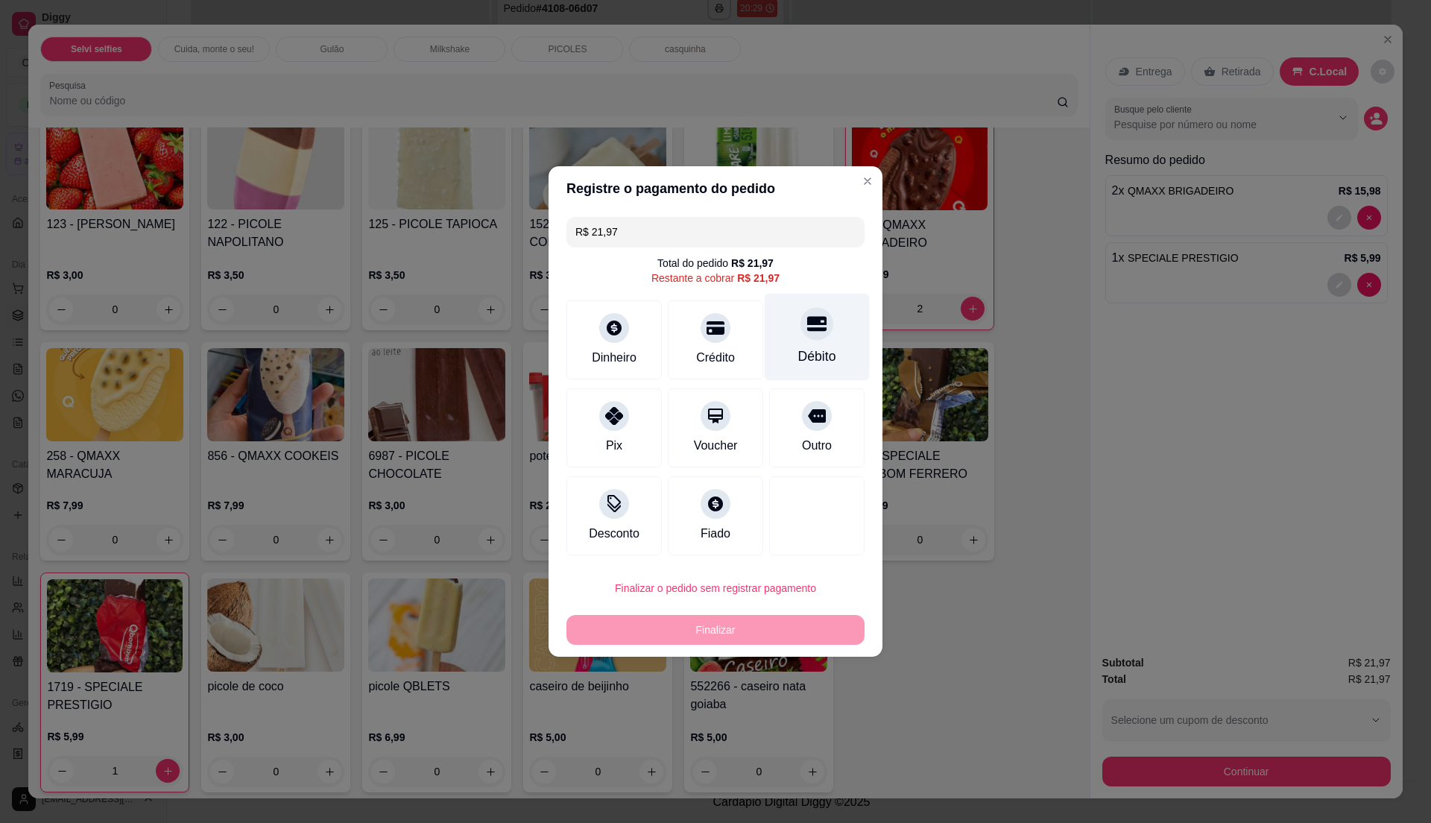
click at [799, 341] on div "Débito" at bounding box center [817, 337] width 105 height 87
type input "R$ 0,00"
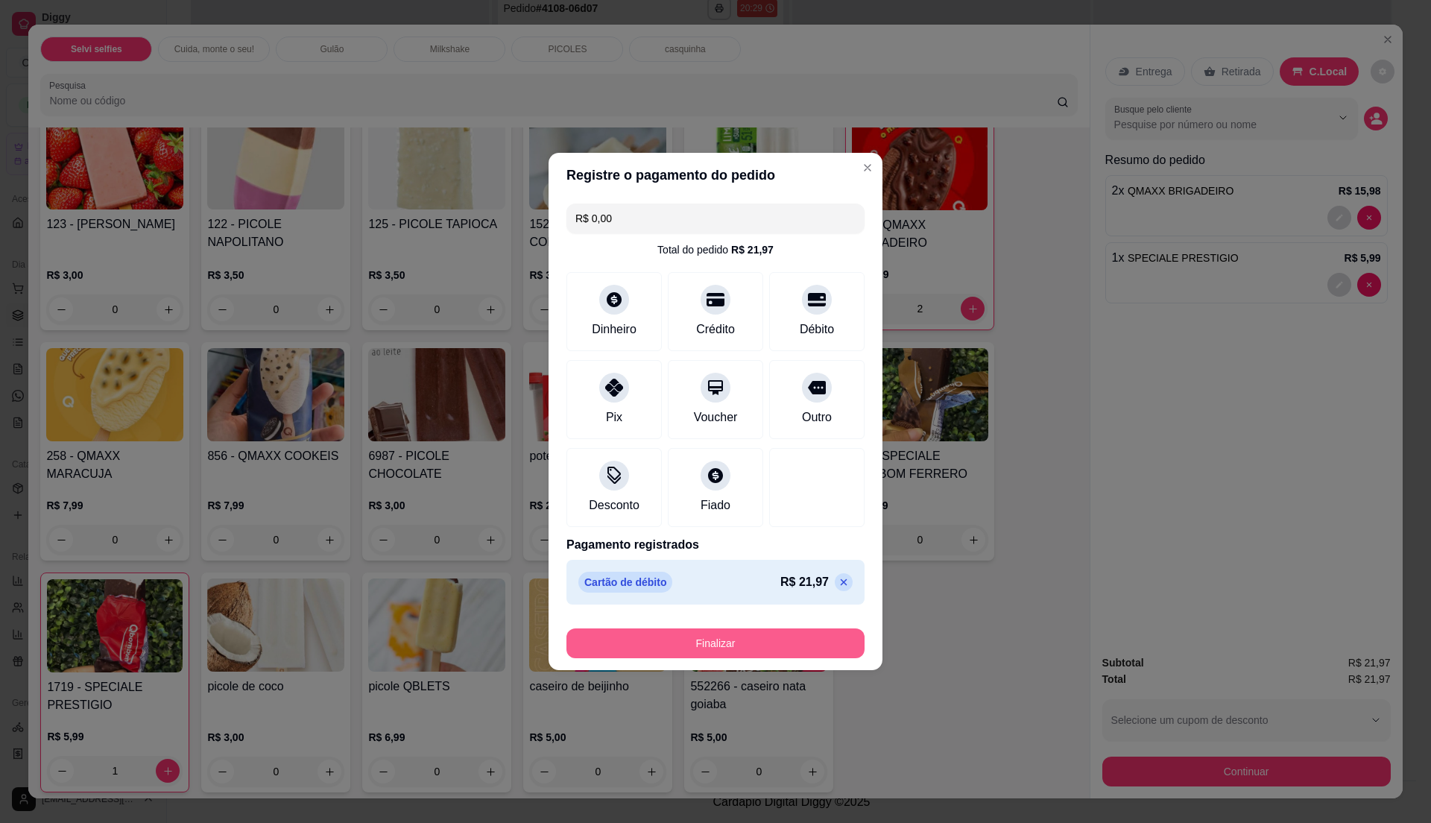
click at [748, 650] on button "Finalizar" at bounding box center [715, 643] width 298 height 30
type input "0"
type input "-R$ 21,97"
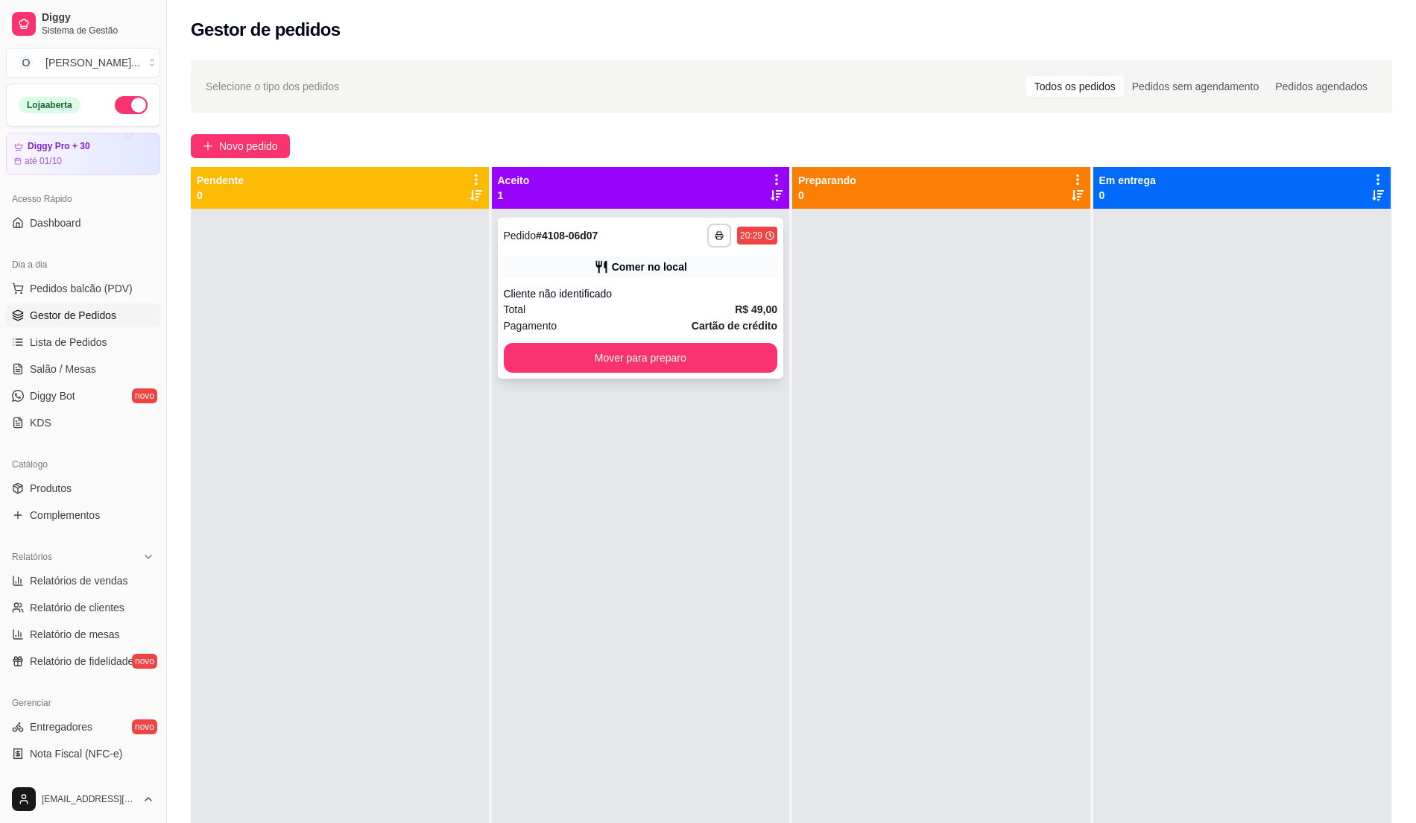
click at [713, 310] on div "Total R$ 49,00" at bounding box center [641, 309] width 274 height 16
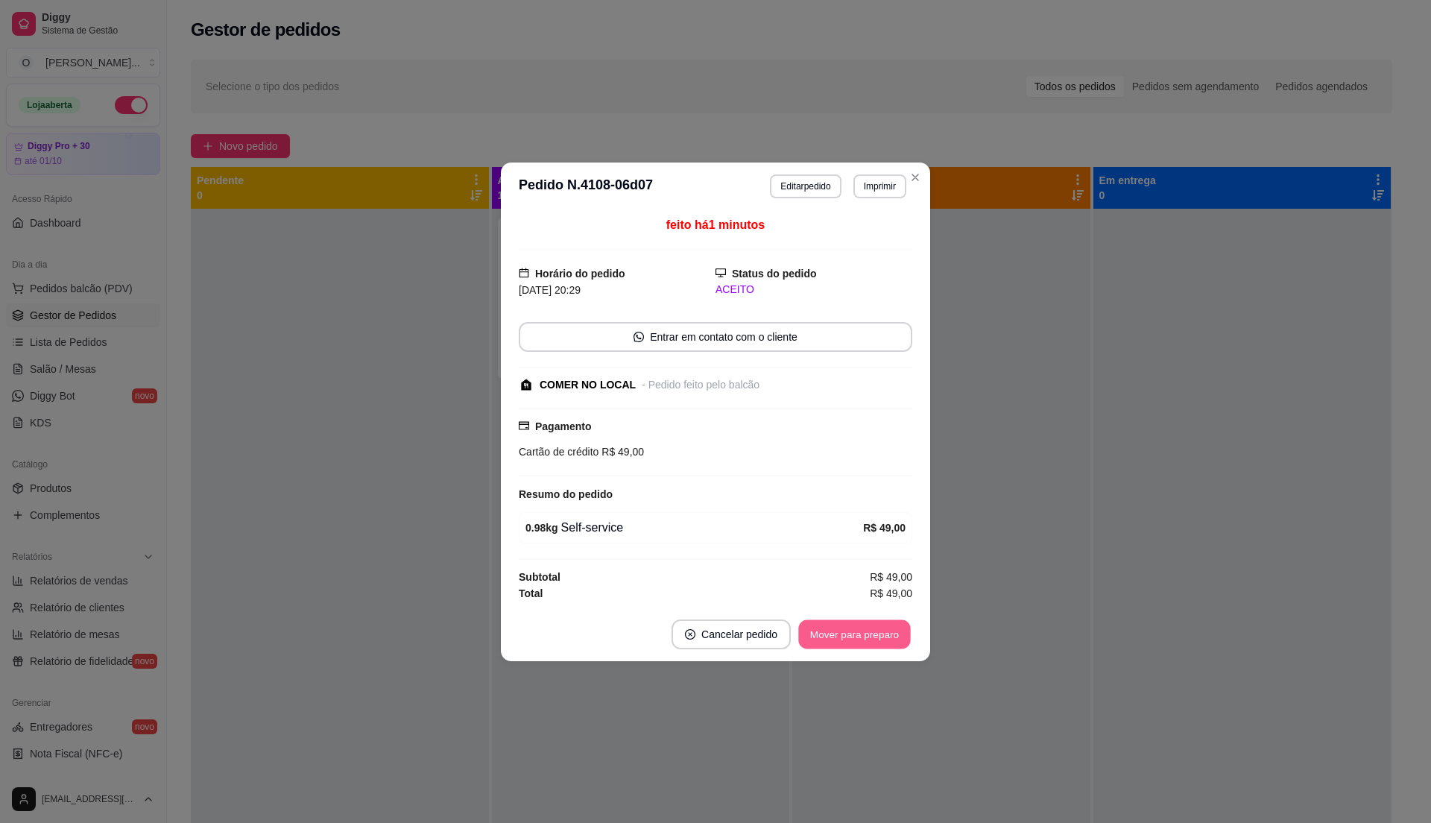
click at [838, 632] on button "Mover para preparo" at bounding box center [854, 633] width 112 height 29
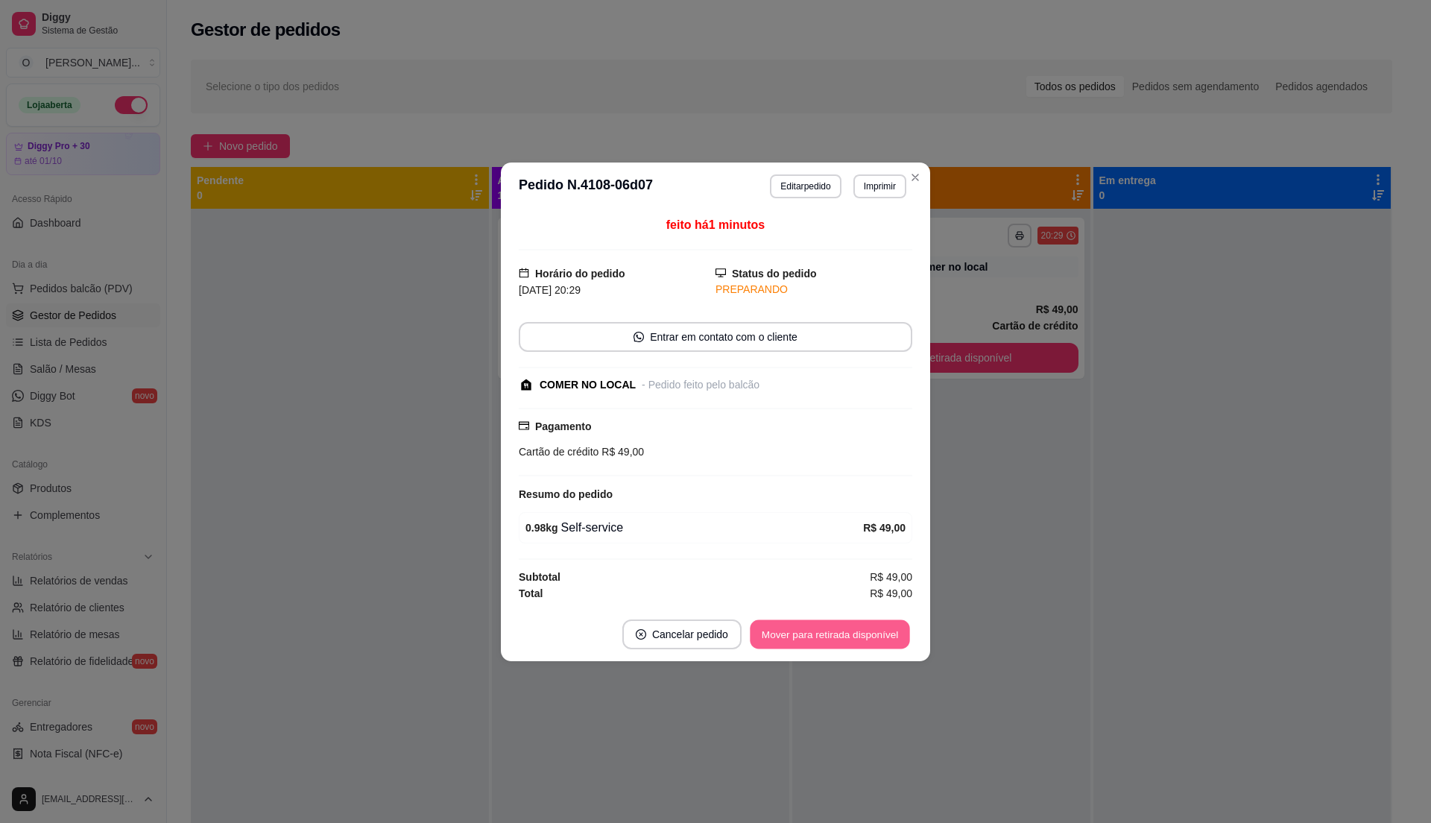
click at [838, 633] on button "Mover para retirada disponível" at bounding box center [829, 633] width 159 height 29
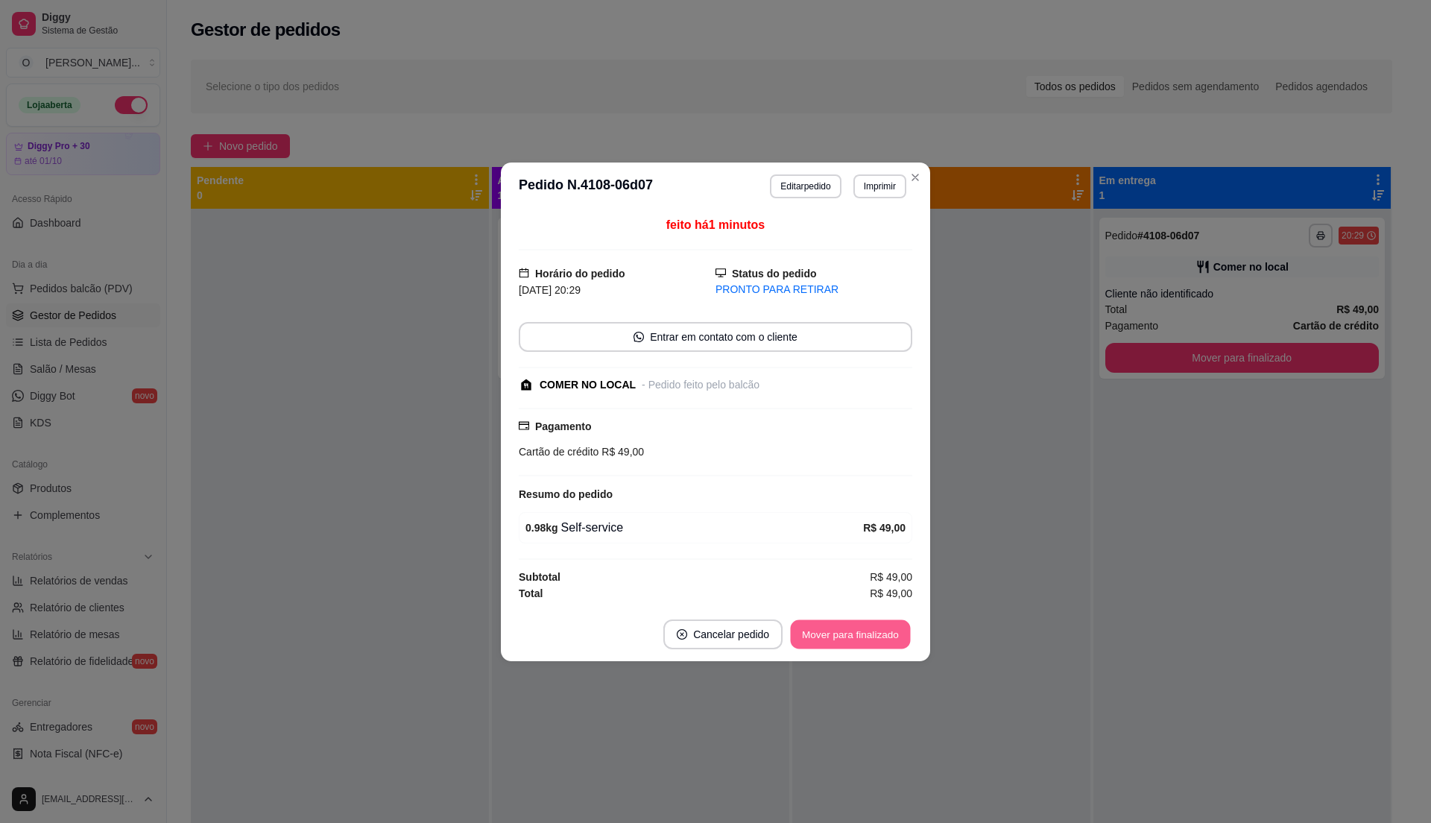
click at [839, 636] on button "Mover para finalizado" at bounding box center [851, 633] width 120 height 29
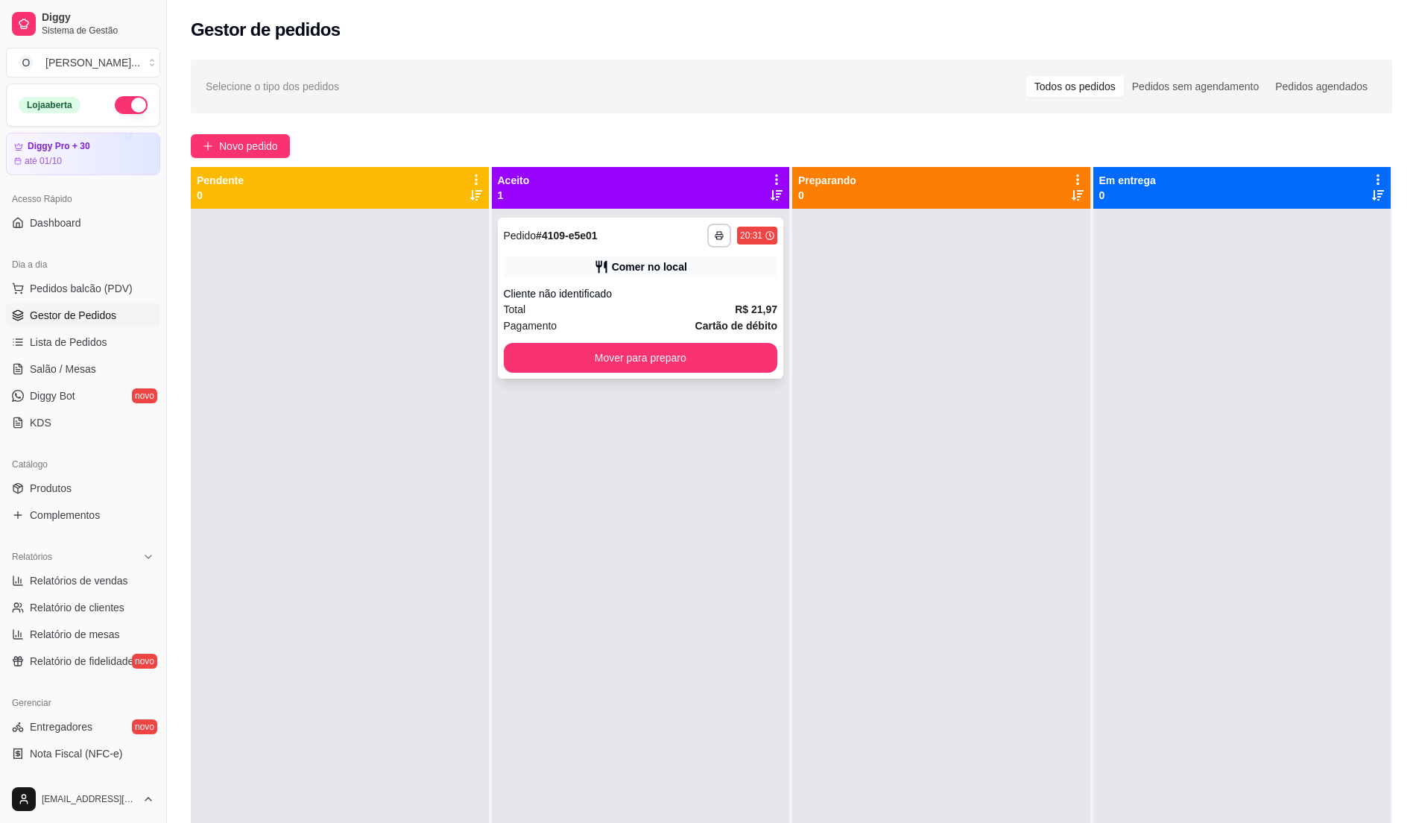
click at [663, 304] on div "Total R$ 21,97" at bounding box center [641, 309] width 274 height 16
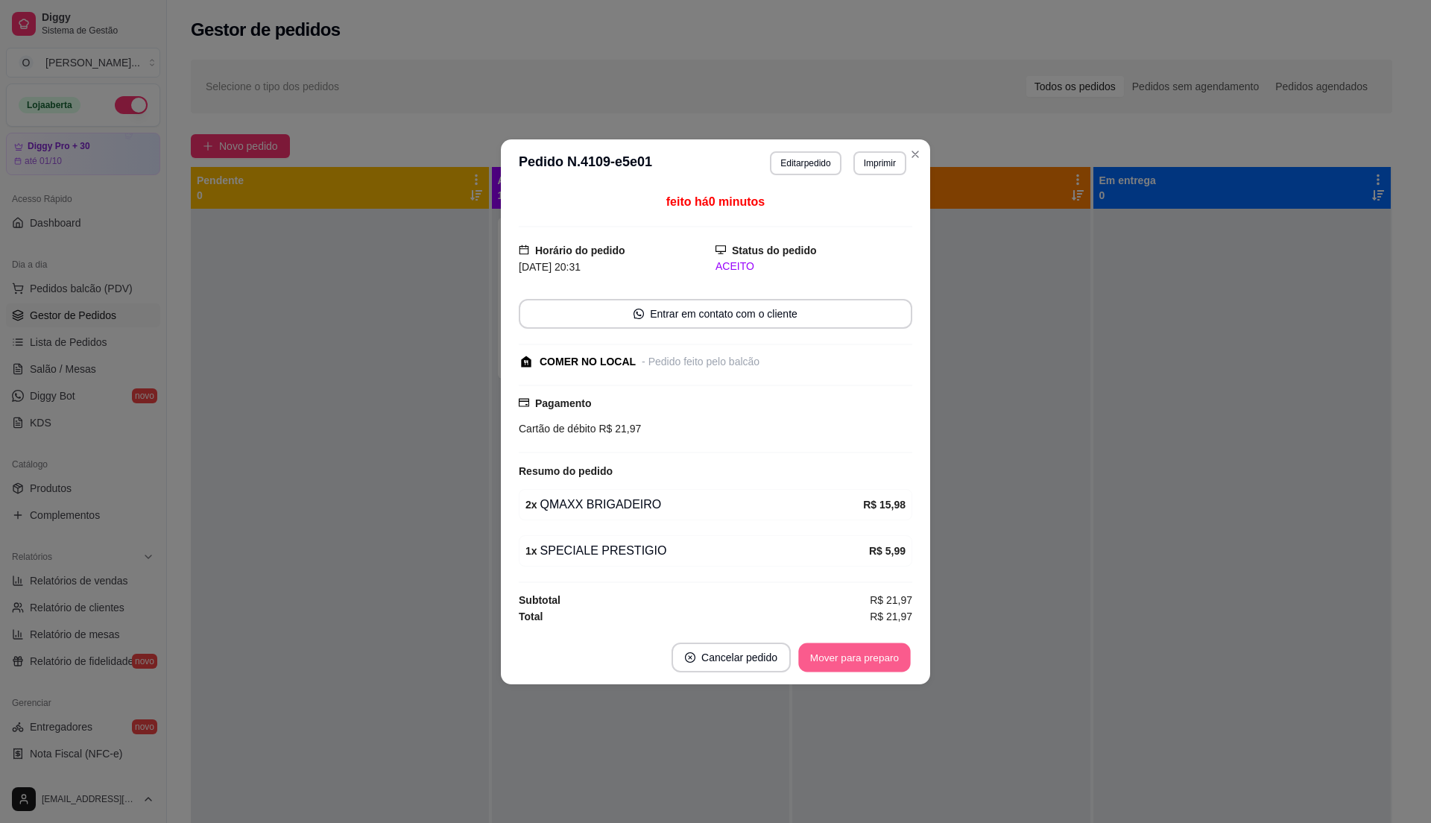
click at [838, 656] on button "Mover para preparo" at bounding box center [854, 656] width 112 height 29
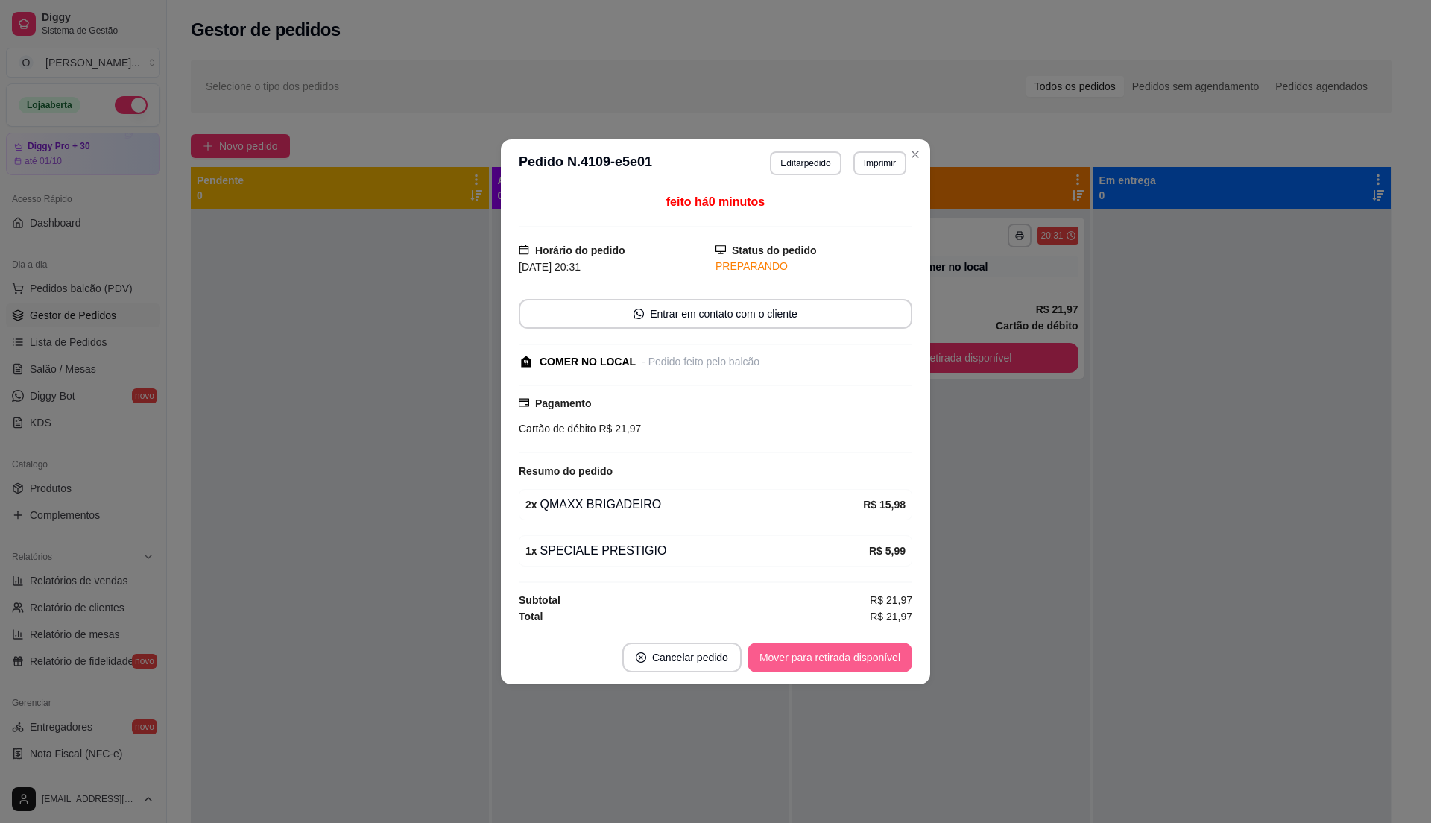
click at [836, 654] on button "Mover para retirada disponível" at bounding box center [829, 657] width 165 height 30
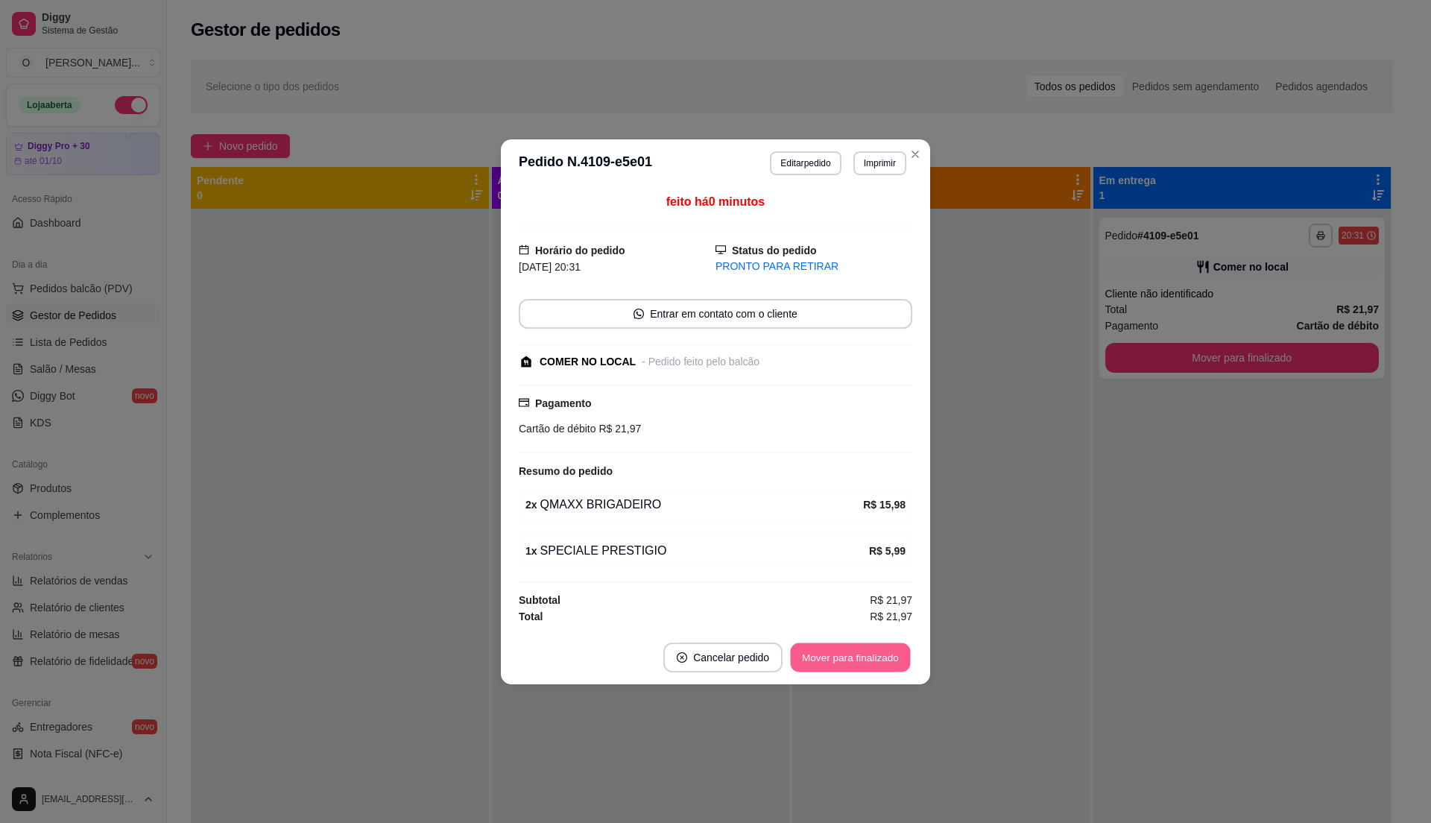
click at [838, 654] on button "Mover para finalizado" at bounding box center [851, 656] width 120 height 29
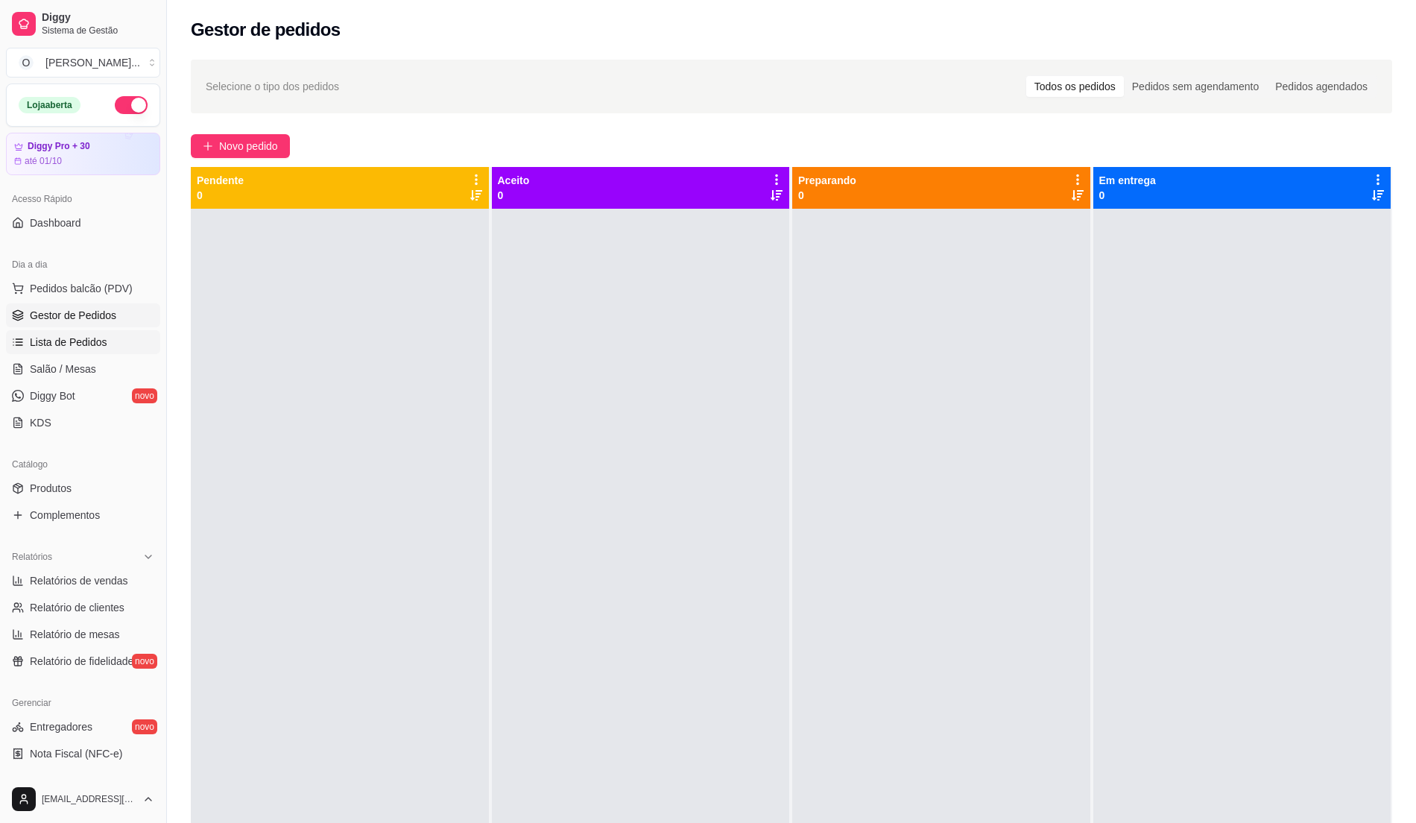
click at [78, 331] on link "Lista de Pedidos" at bounding box center [83, 342] width 154 height 24
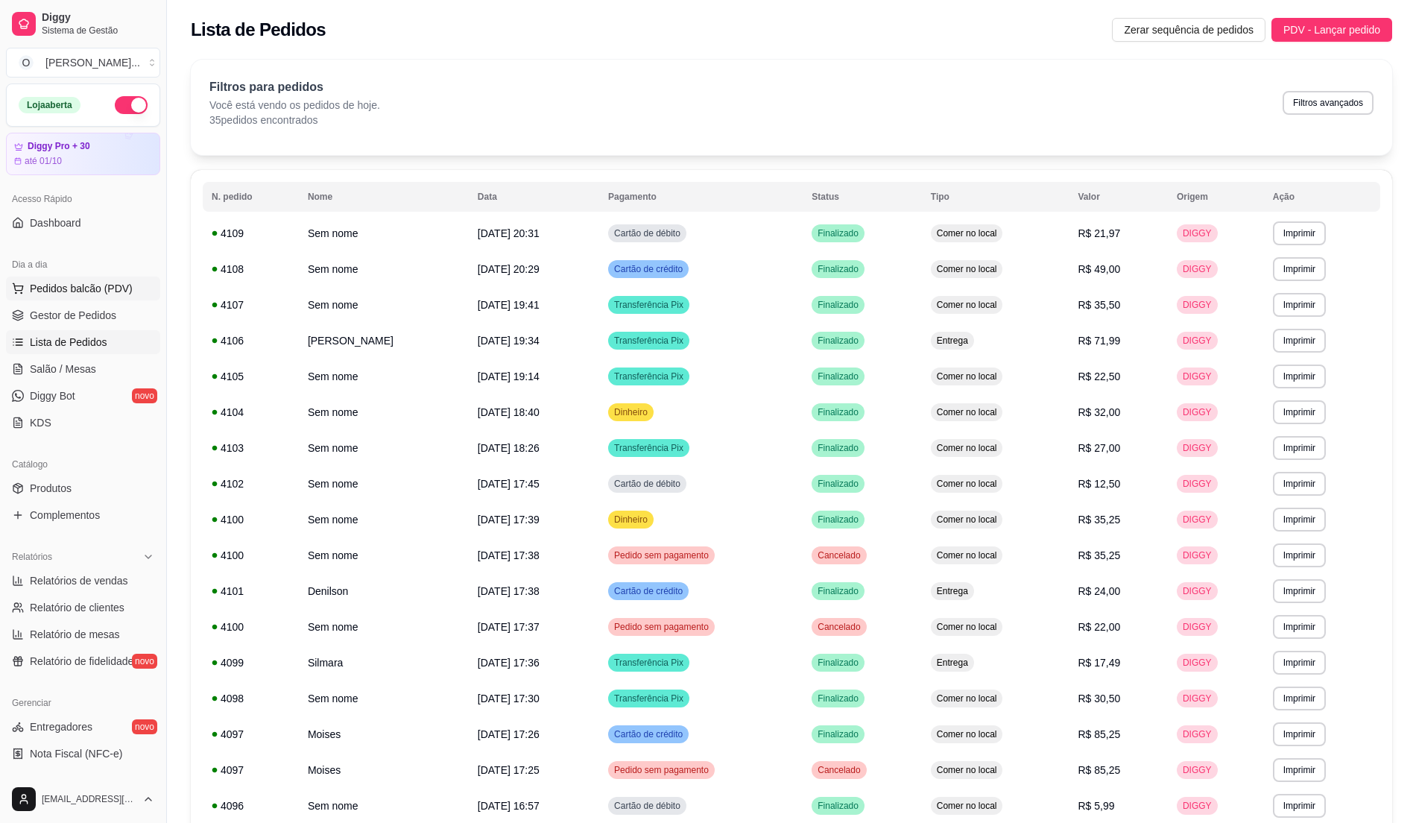
click at [118, 286] on span "Pedidos balcão (PDV)" at bounding box center [81, 288] width 103 height 15
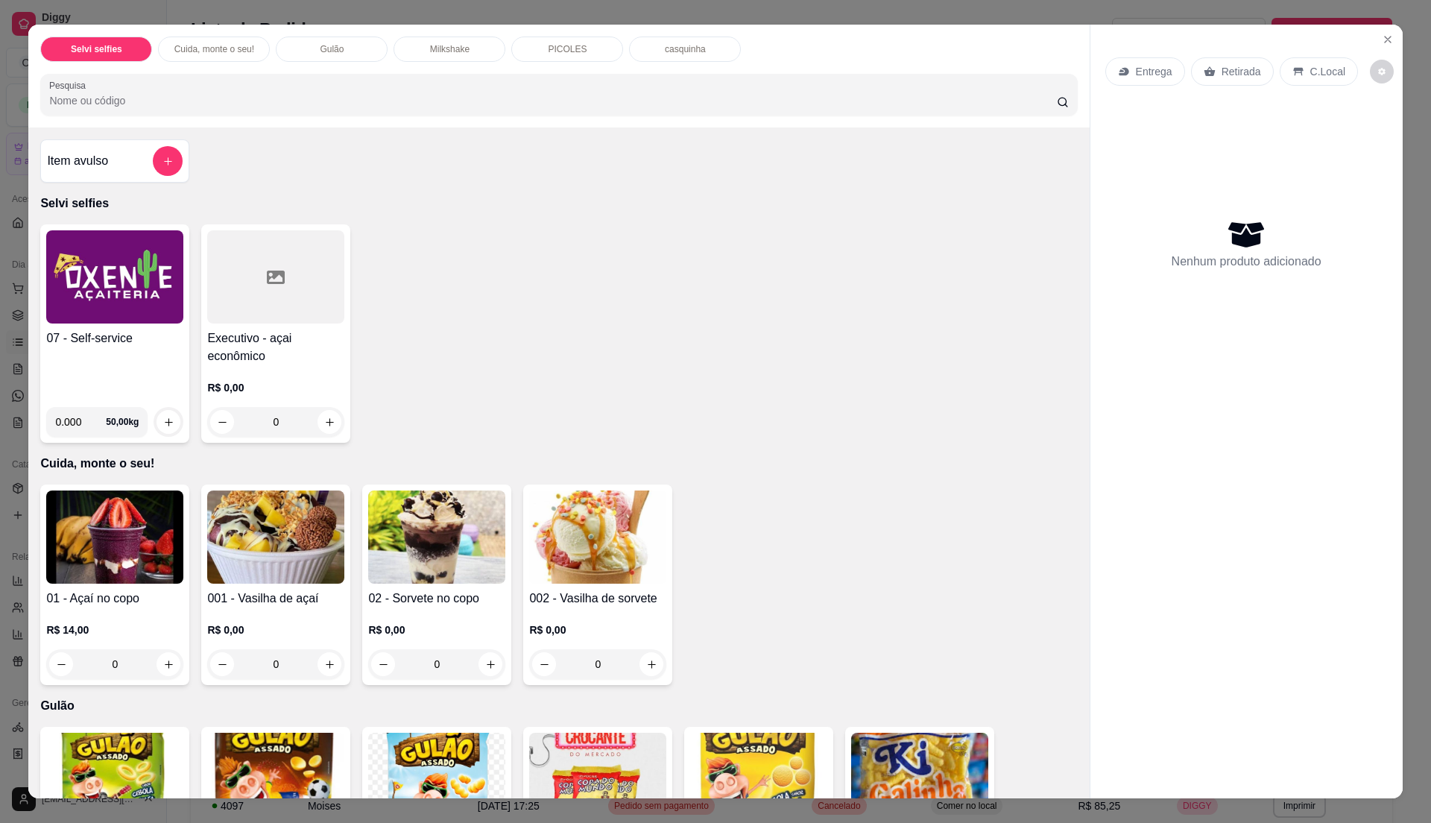
click at [88, 310] on img at bounding box center [114, 276] width 137 height 93
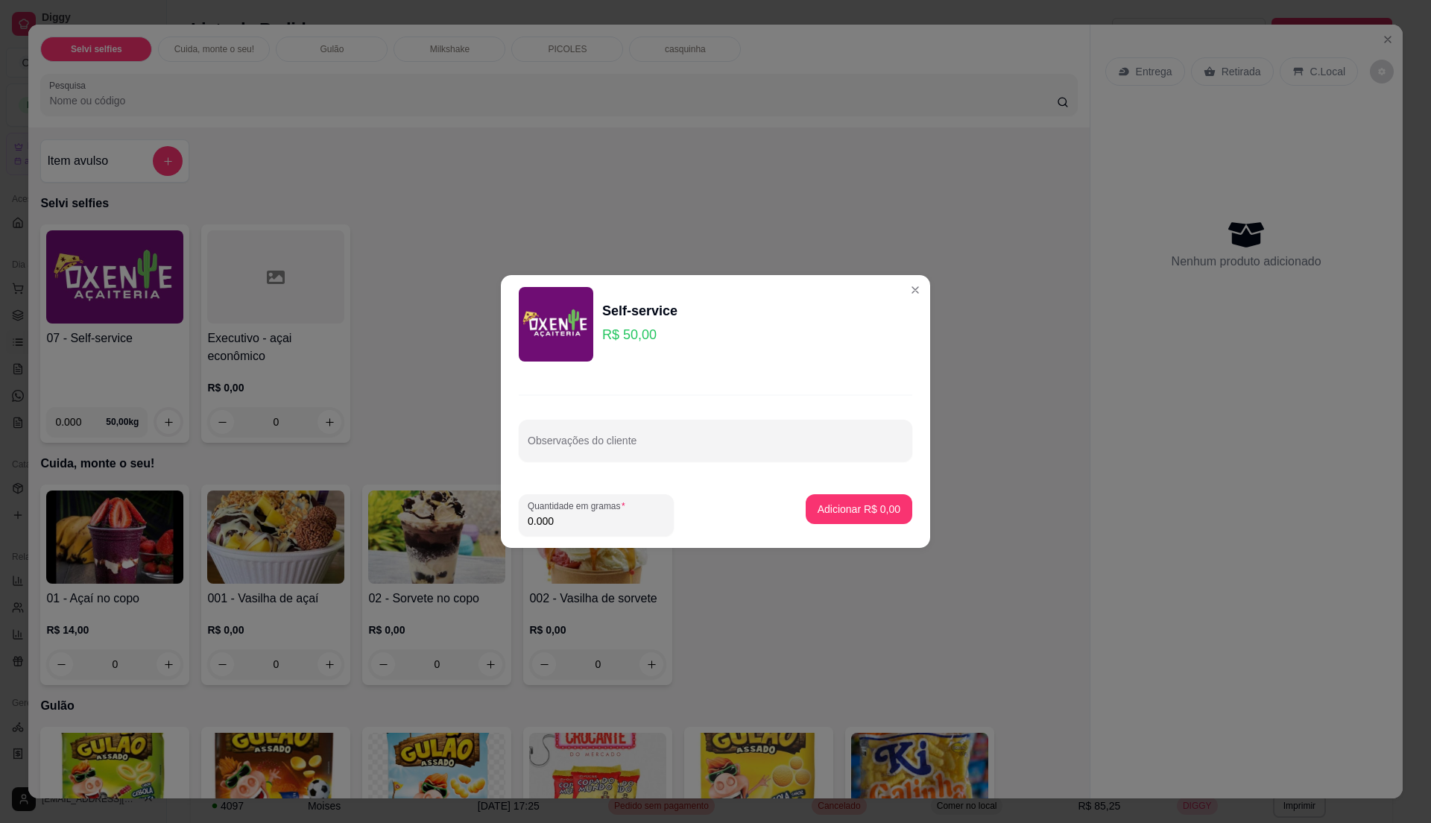
click at [565, 519] on input "0.000" at bounding box center [596, 520] width 137 height 15
click at [565, 519] on input "0" at bounding box center [596, 520] width 137 height 15
type input "0.455"
click at [841, 520] on button "Adicionar R$ 22,75" at bounding box center [856, 509] width 110 height 29
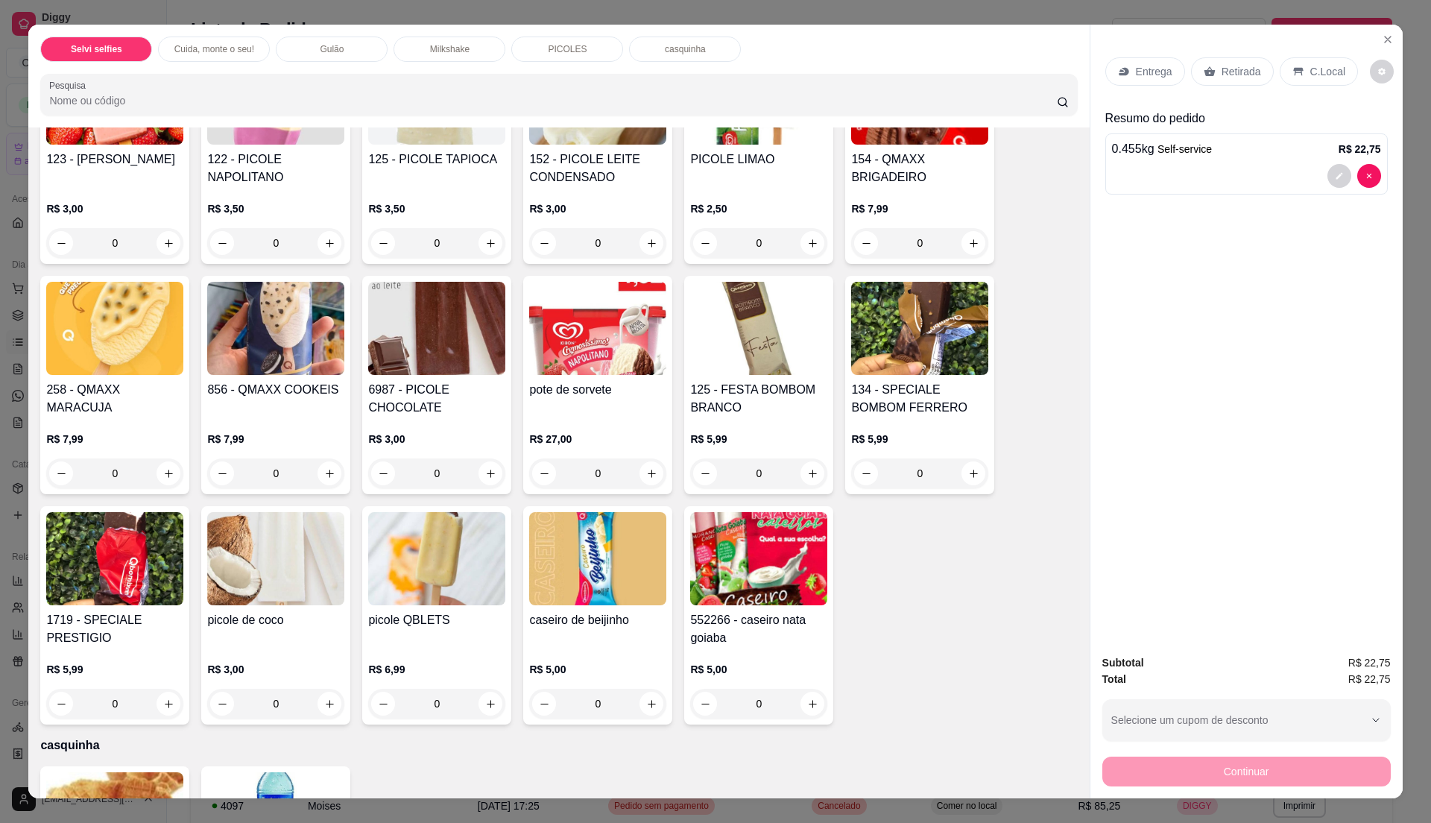
scroll to position [1490, 0]
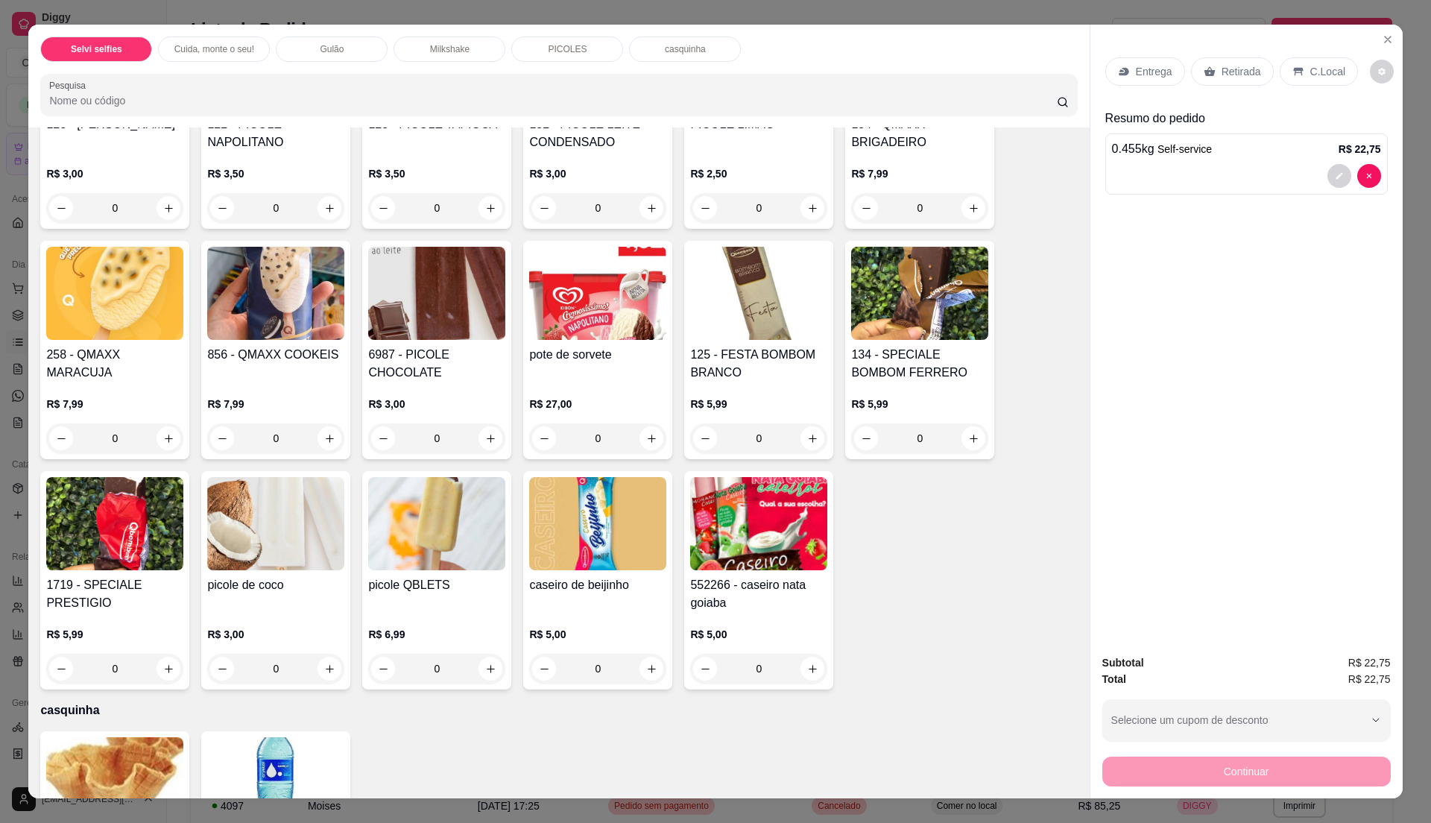
click at [735, 580] on h4 "552266 - caseiro nata goiaba" at bounding box center [758, 594] width 137 height 36
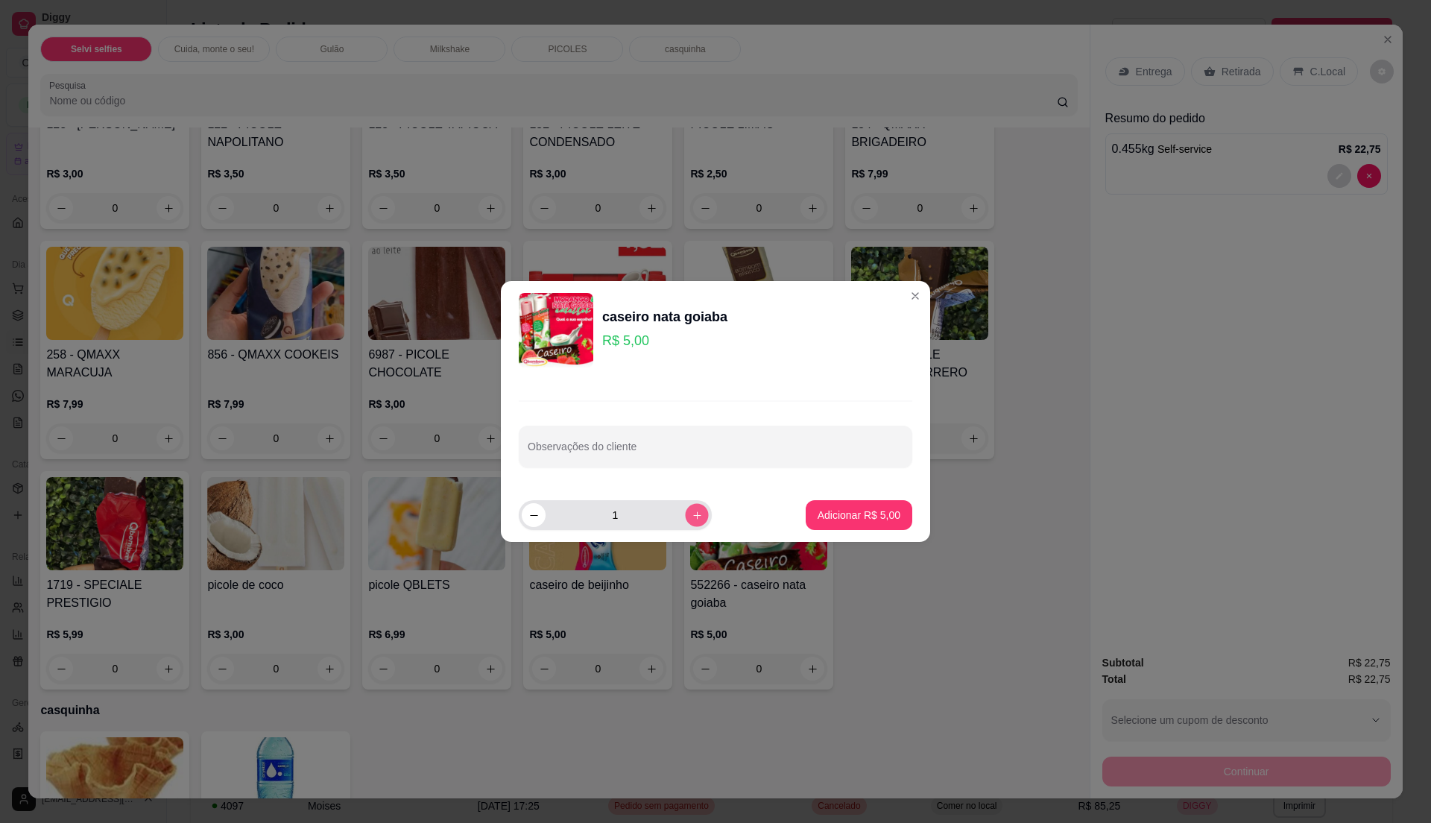
click at [692, 519] on icon "increase-product-quantity" at bounding box center [697, 515] width 11 height 11
click at [528, 522] on button "decrease-product-quantity" at bounding box center [533, 514] width 23 height 23
type input "1"
click at [835, 507] on button "Adicionar R$ 5,00" at bounding box center [859, 515] width 104 height 29
type input "1"
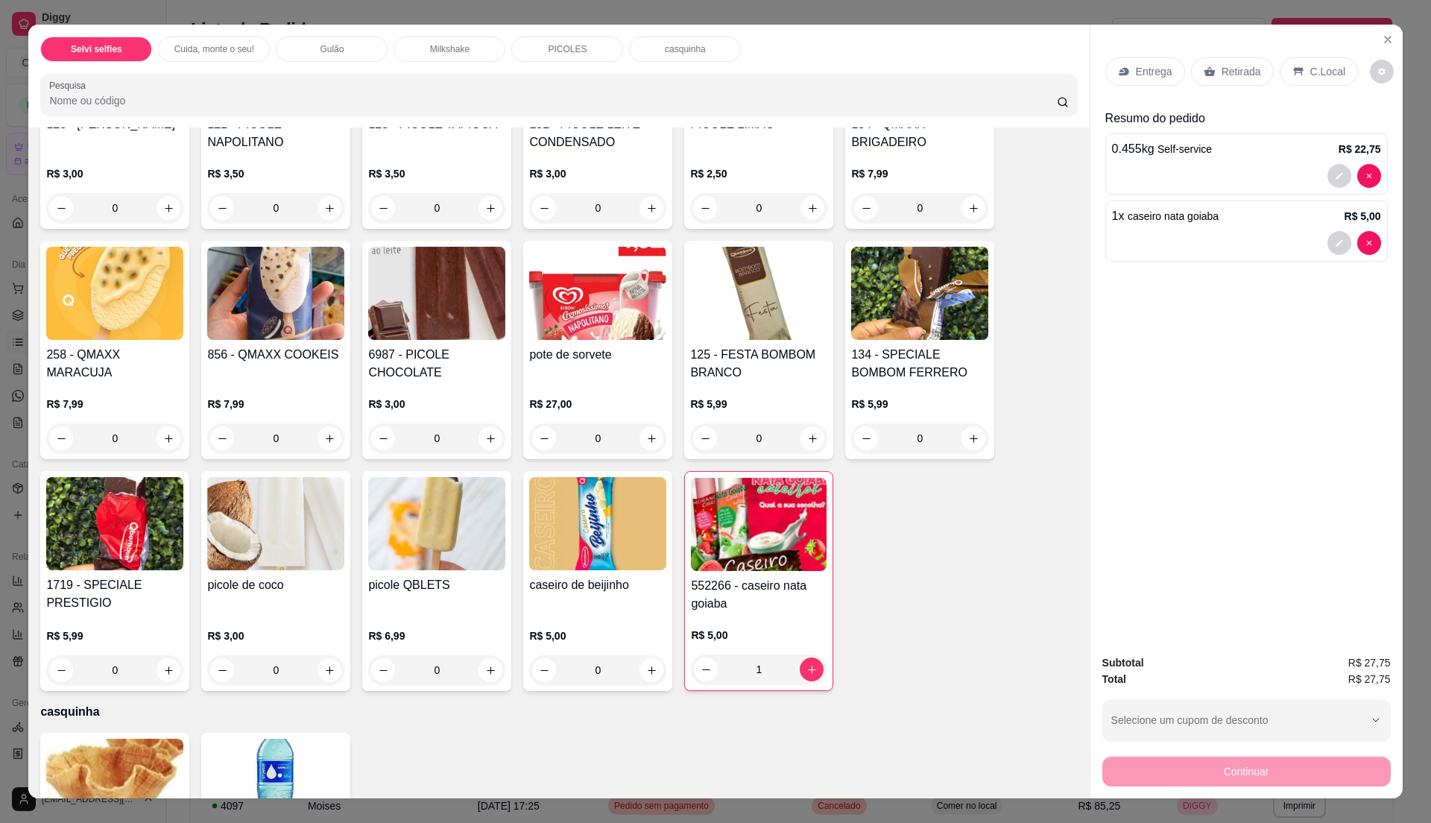
click at [1294, 60] on div "C.Local" at bounding box center [1319, 71] width 78 height 28
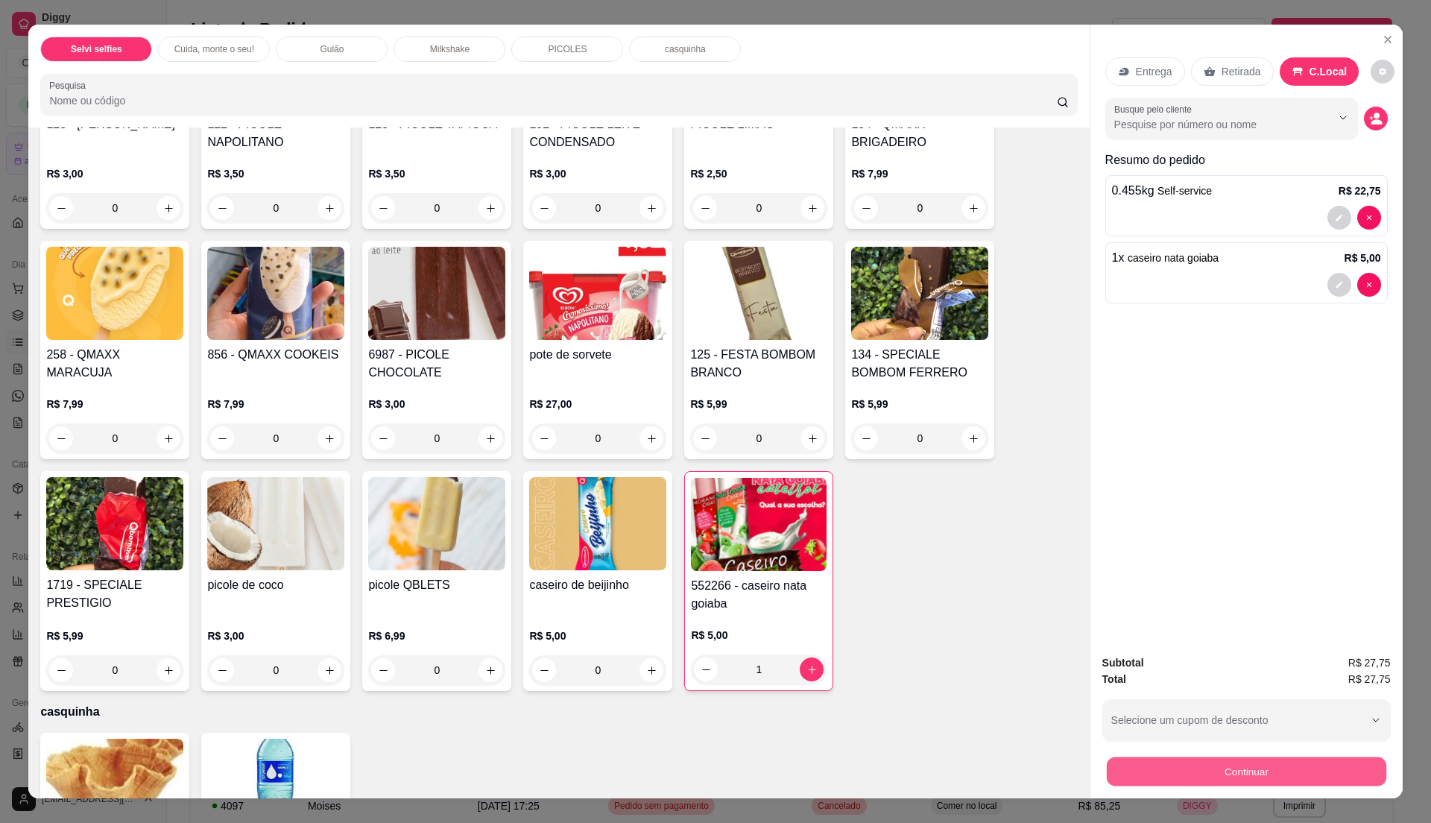
click at [1252, 771] on button "Continuar" at bounding box center [1245, 770] width 279 height 29
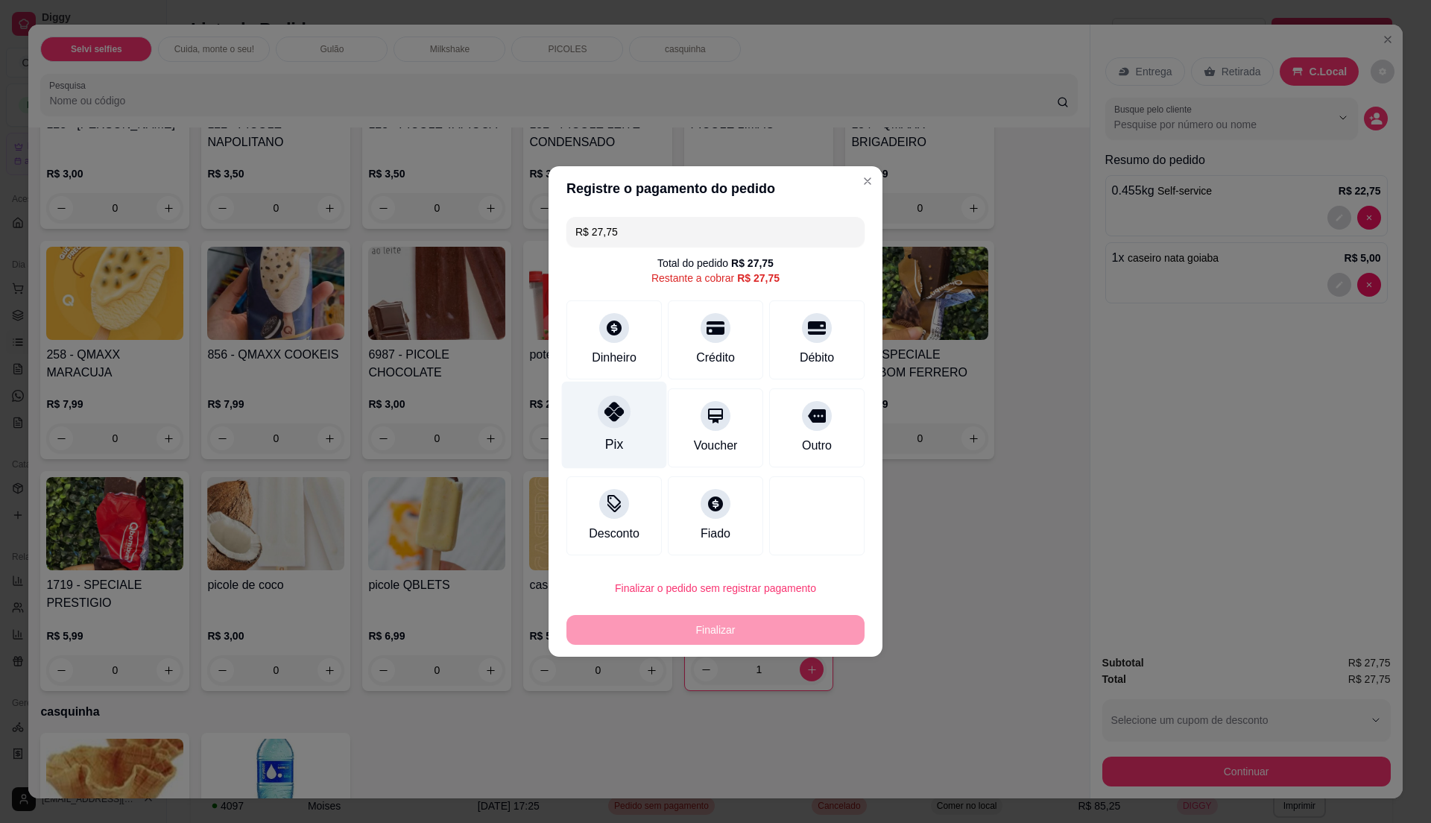
click at [589, 432] on div "Pix" at bounding box center [614, 425] width 105 height 87
type input "R$ 0,00"
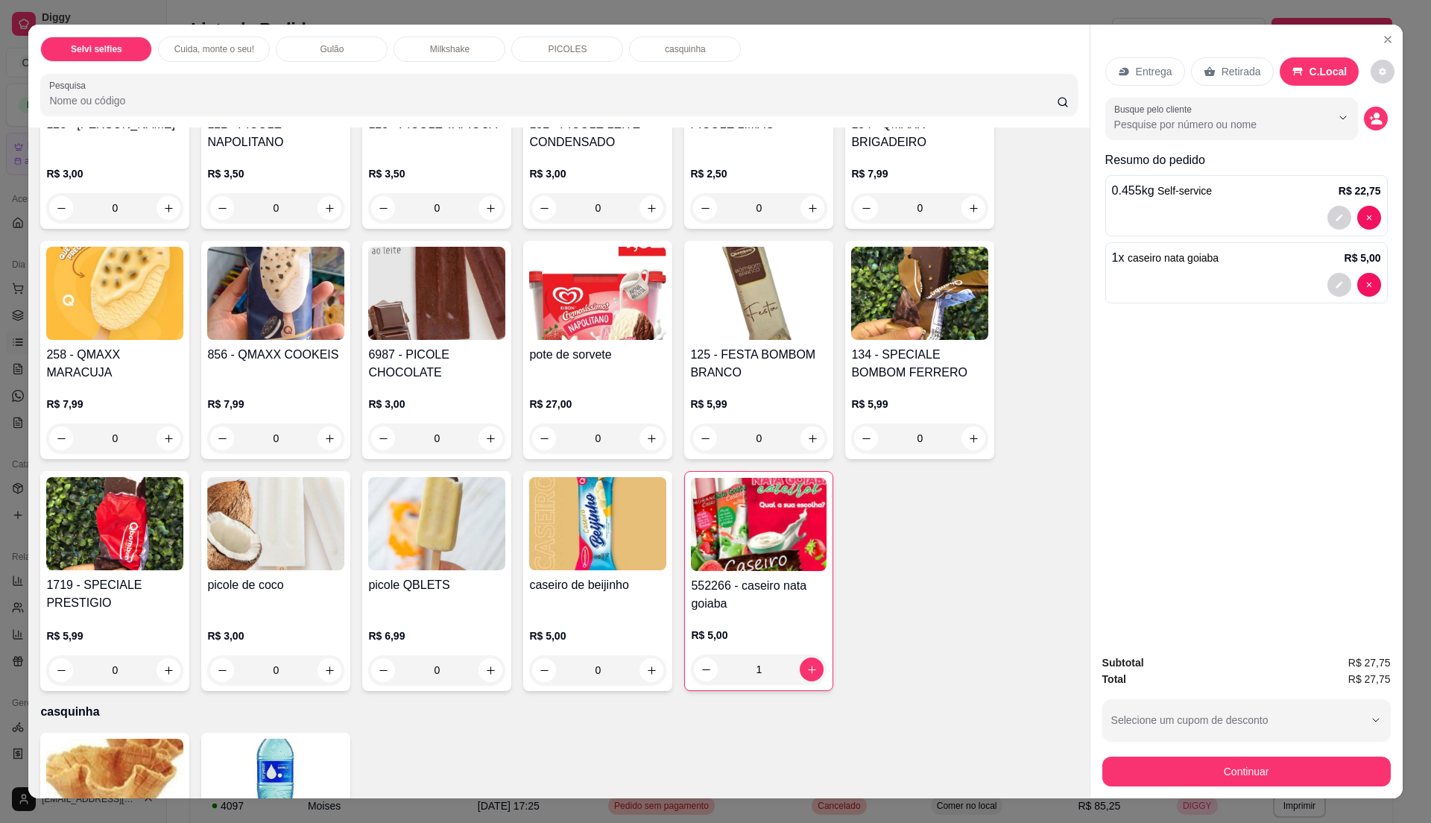
scroll to position [1657, 0]
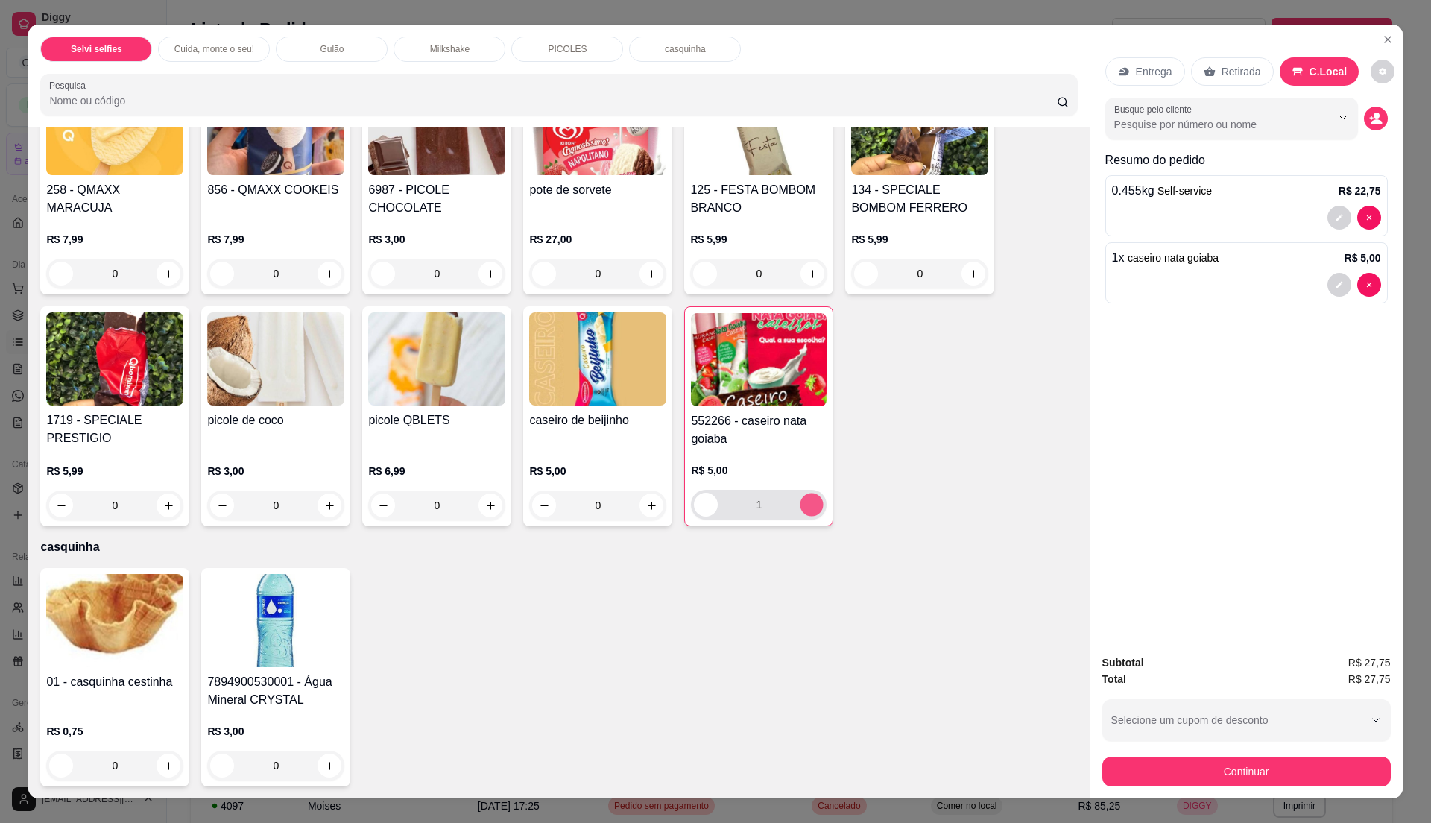
click at [800, 510] on button "increase-product-quantity" at bounding box center [811, 504] width 23 height 23
type input "0"
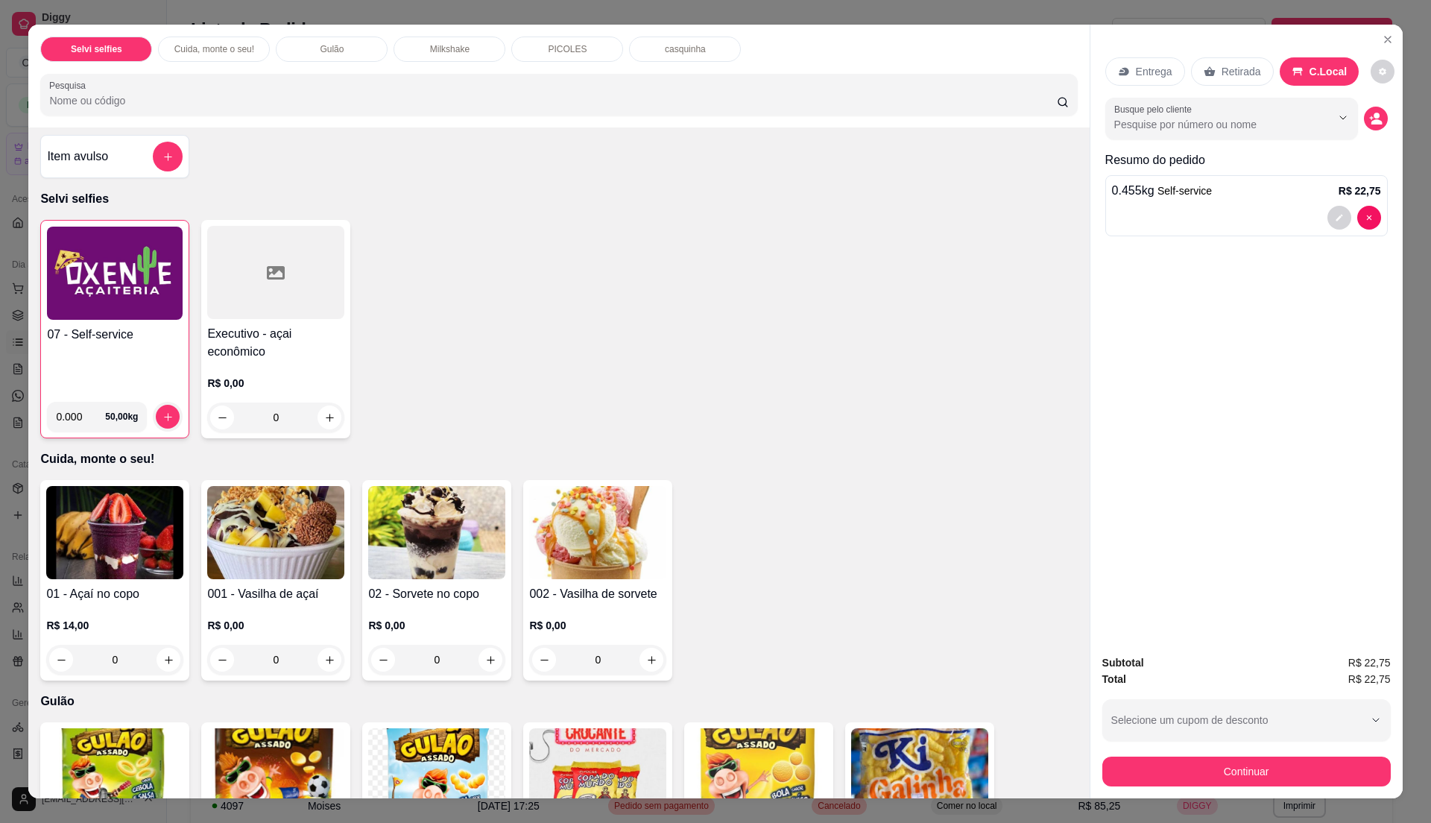
scroll to position [0, 0]
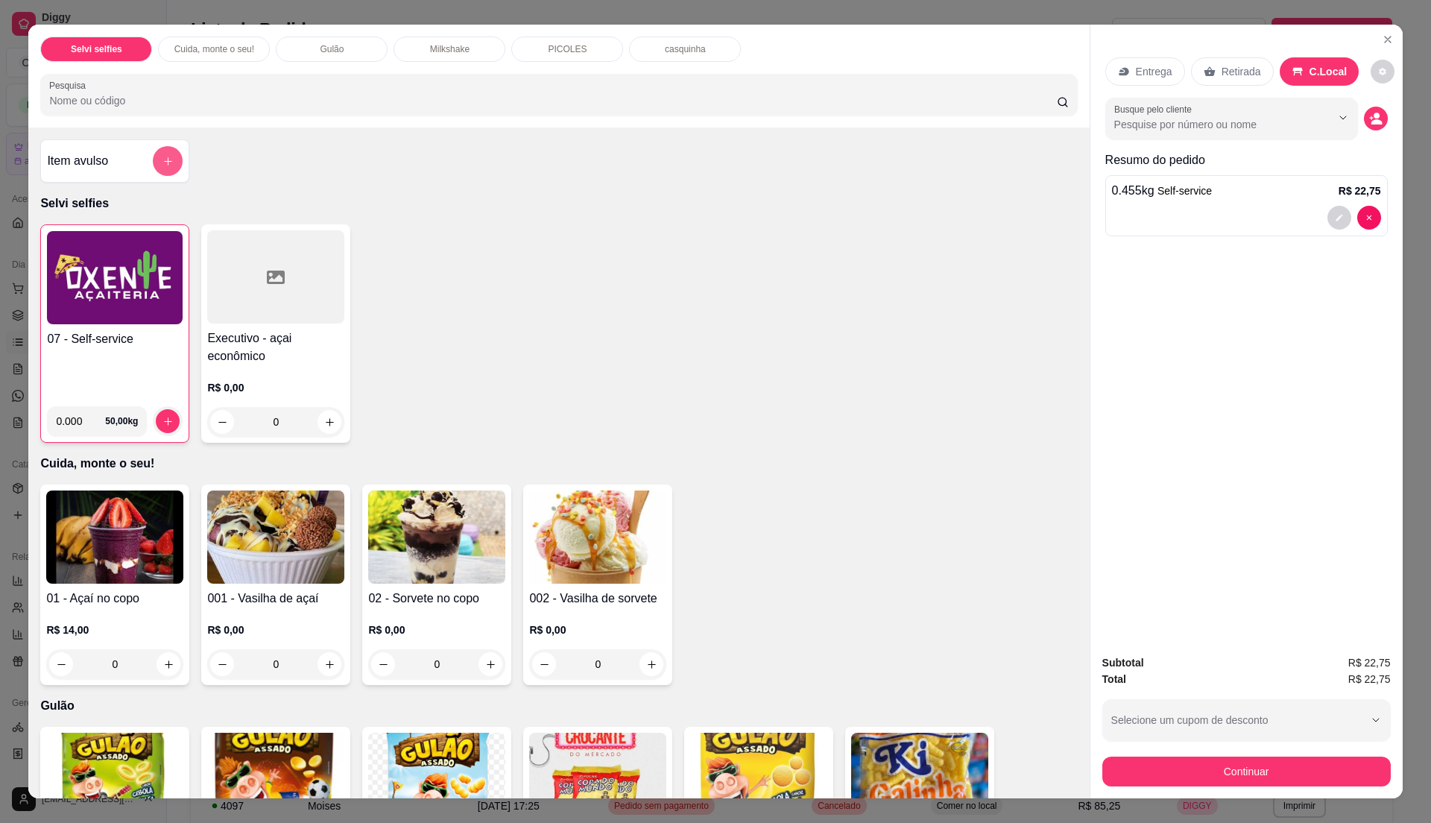
click at [162, 170] on button "add-separate-item" at bounding box center [168, 161] width 30 height 30
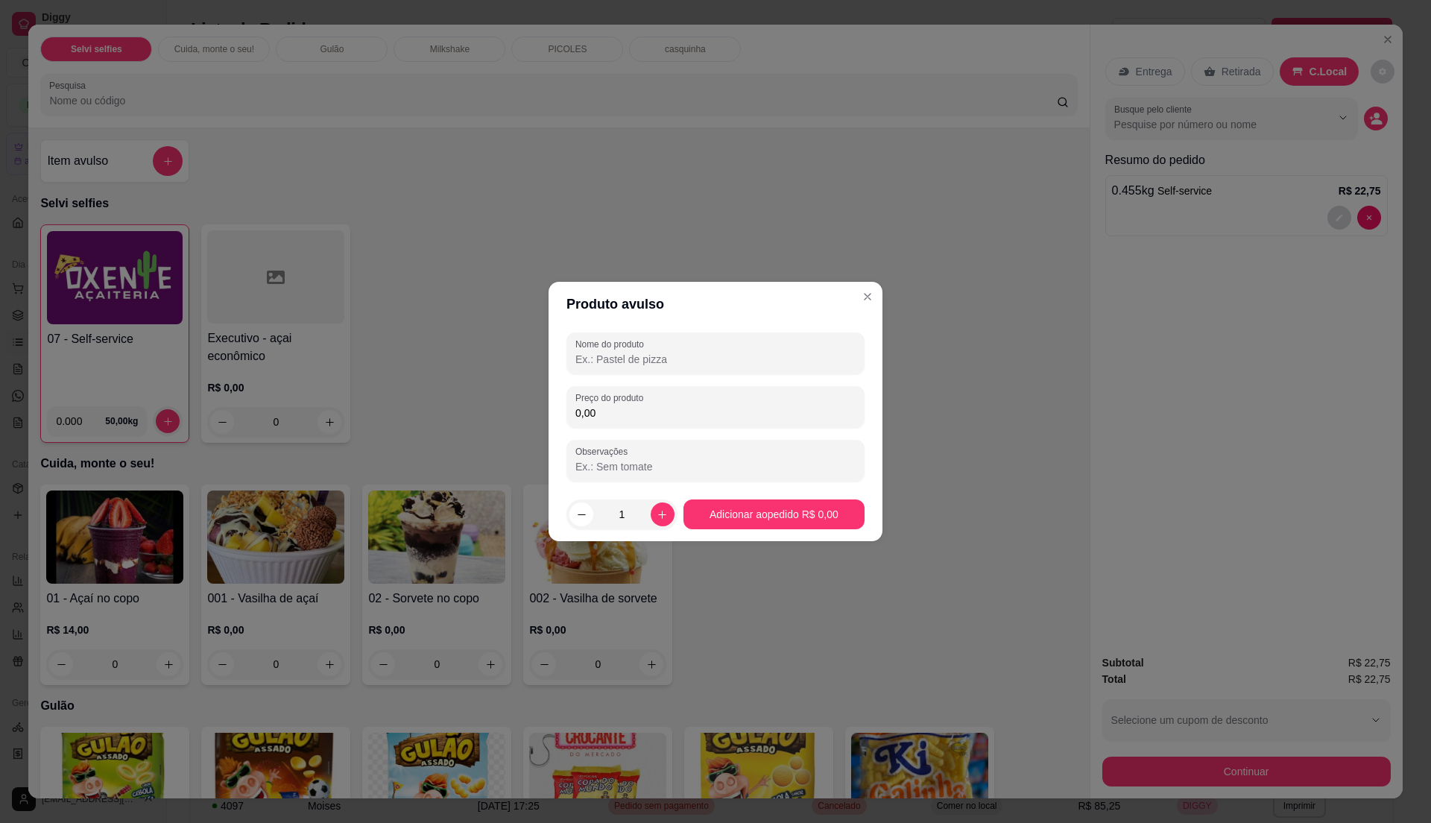
click at [606, 412] on input "0,00" at bounding box center [715, 412] width 280 height 15
type input "1,50"
click at [726, 454] on div at bounding box center [715, 461] width 280 height 30
click at [699, 362] on input "Nome do produto" at bounding box center [715, 359] width 280 height 15
type input "picole"
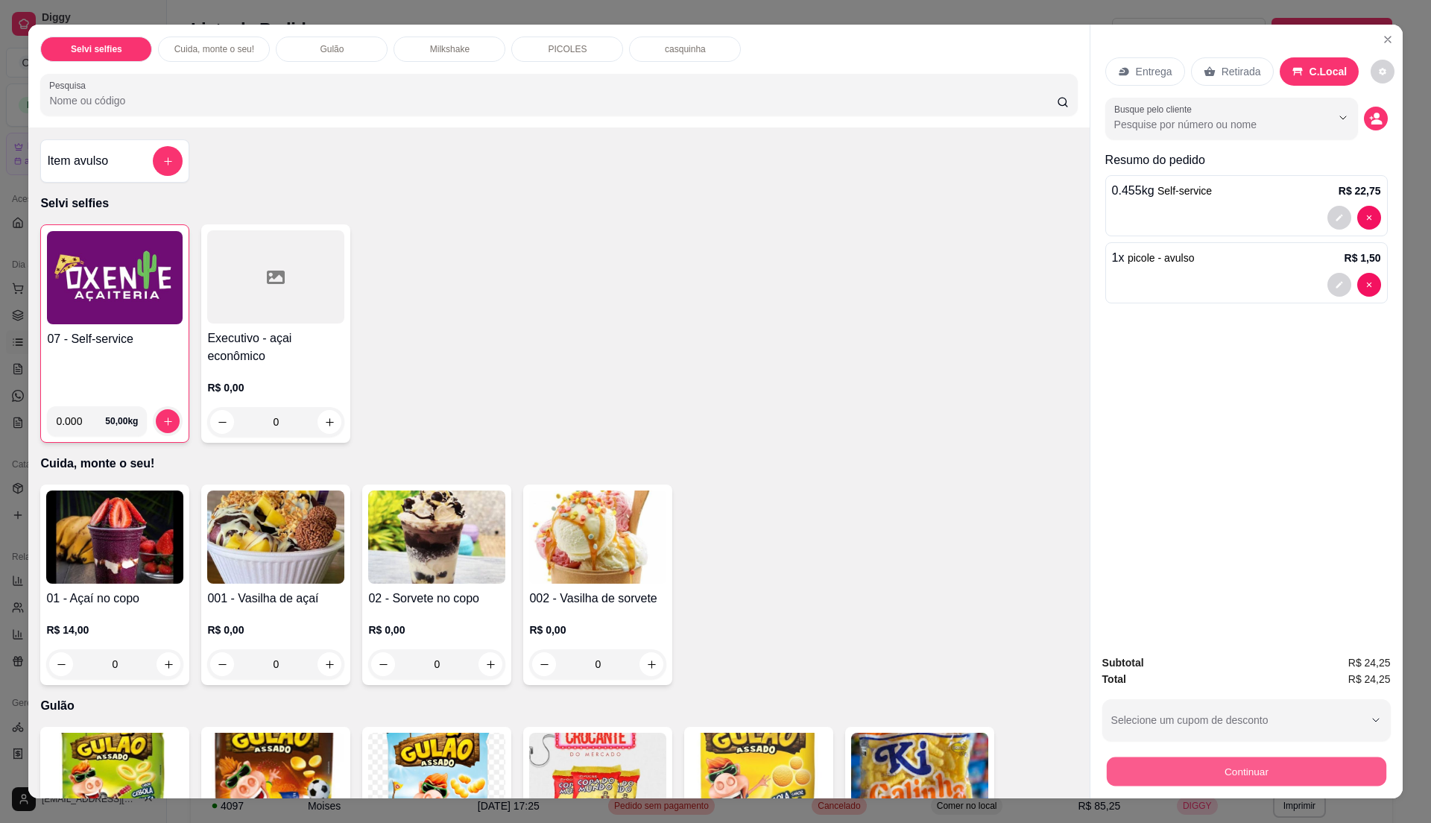
click at [1240, 749] on div "Subtotal R$ 24,25 Total R$ 24,25 Selecione um cupom de desconto Selecione um cu…" at bounding box center [1246, 720] width 288 height 132
click at [1231, 755] on div "Continuar" at bounding box center [1246, 770] width 288 height 34
click at [1211, 764] on button "Continuar" at bounding box center [1245, 770] width 279 height 29
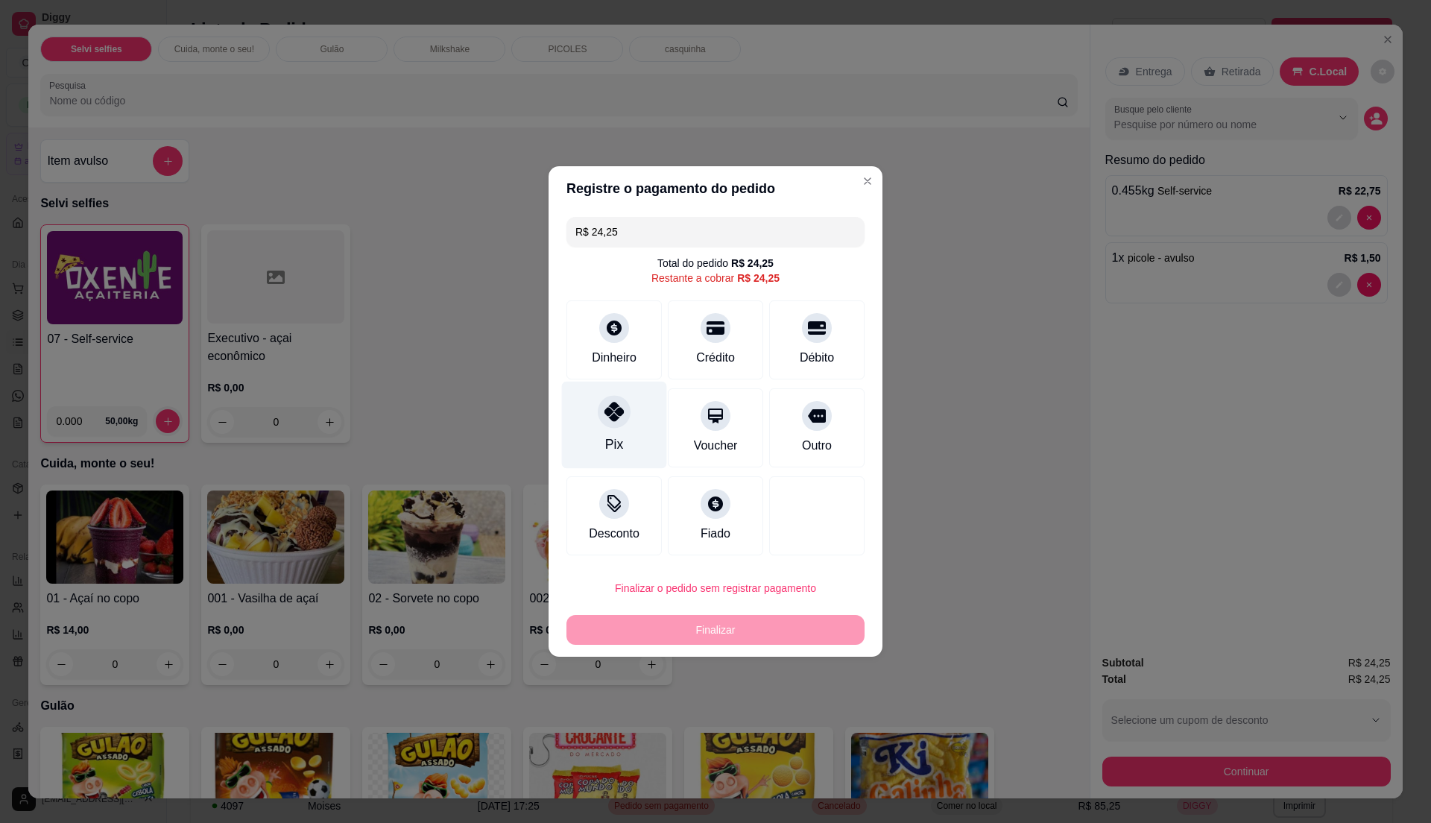
click at [609, 427] on div at bounding box center [614, 411] width 33 height 33
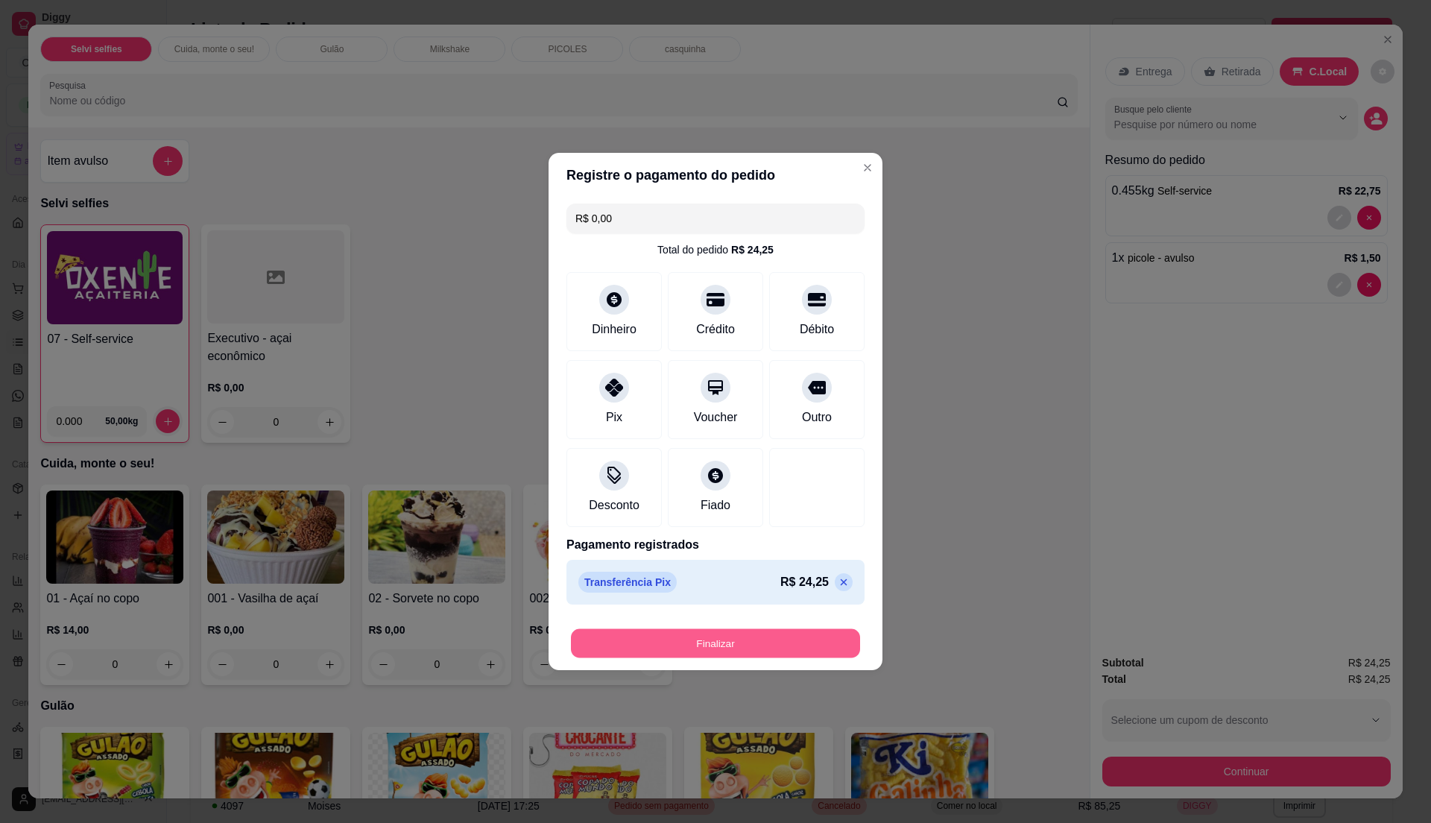
click at [754, 639] on button "Finalizar" at bounding box center [715, 643] width 289 height 29
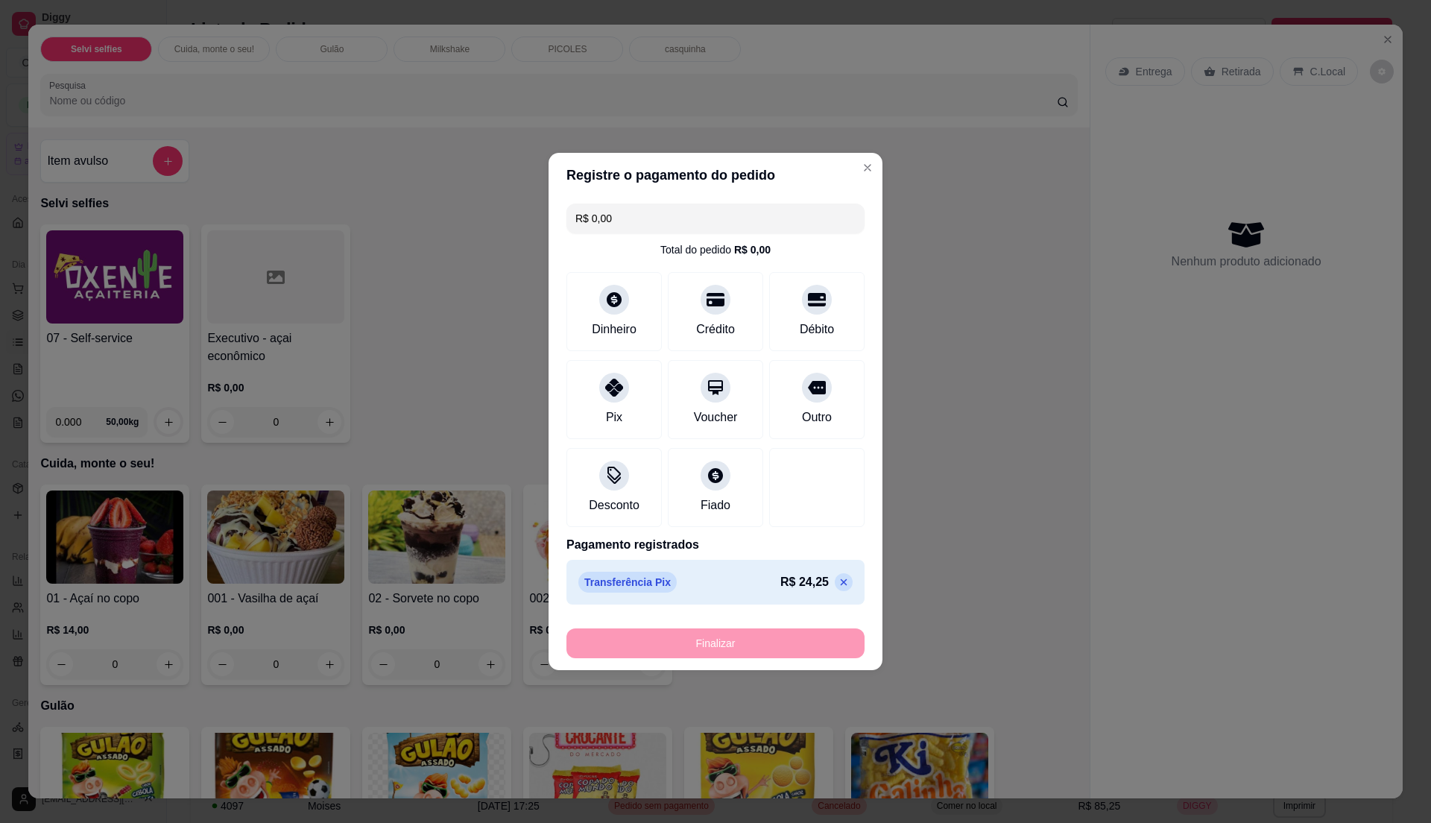
type input "-R$ 24,25"
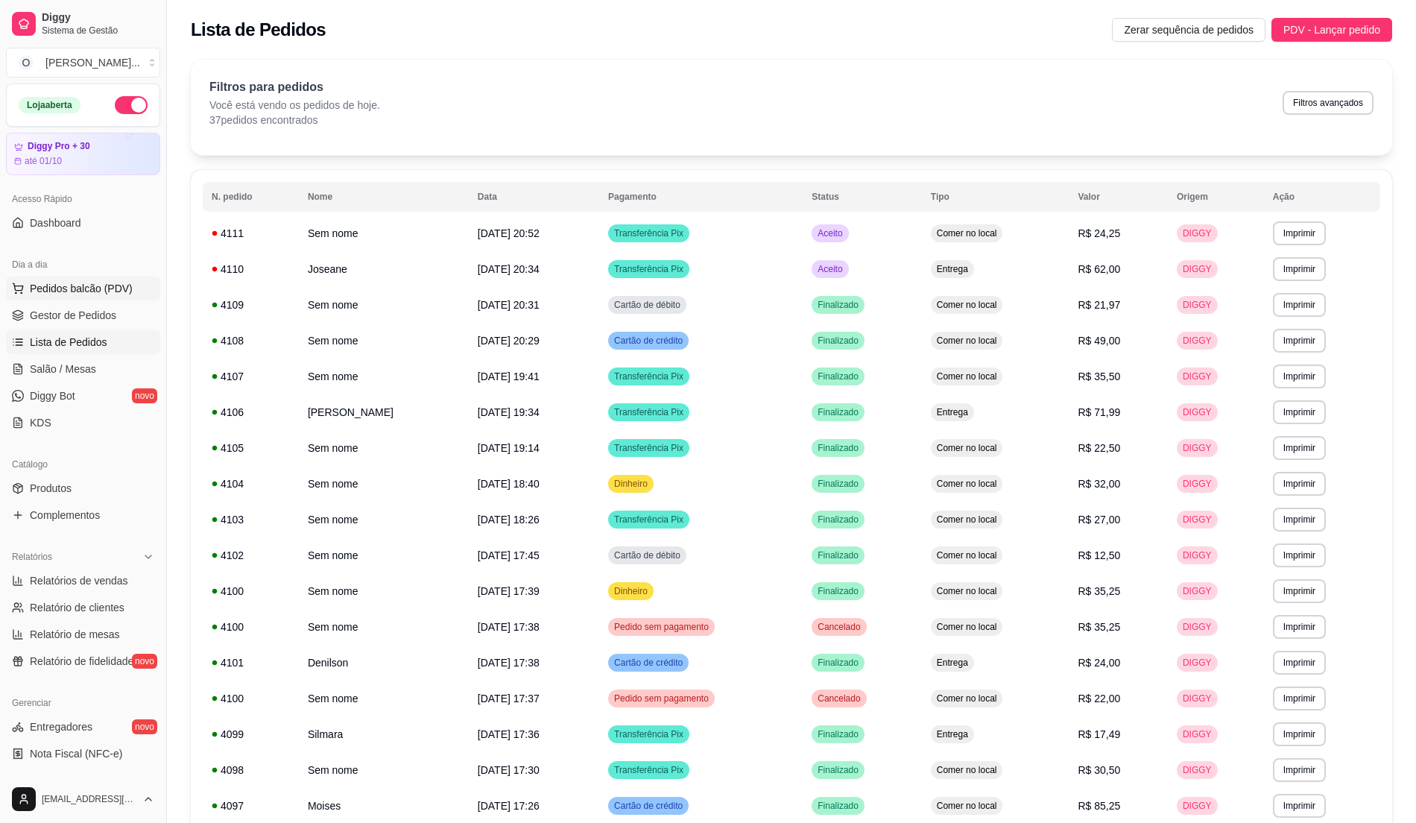
click at [97, 296] on span "Pedidos balcão (PDV)" at bounding box center [81, 288] width 103 height 15
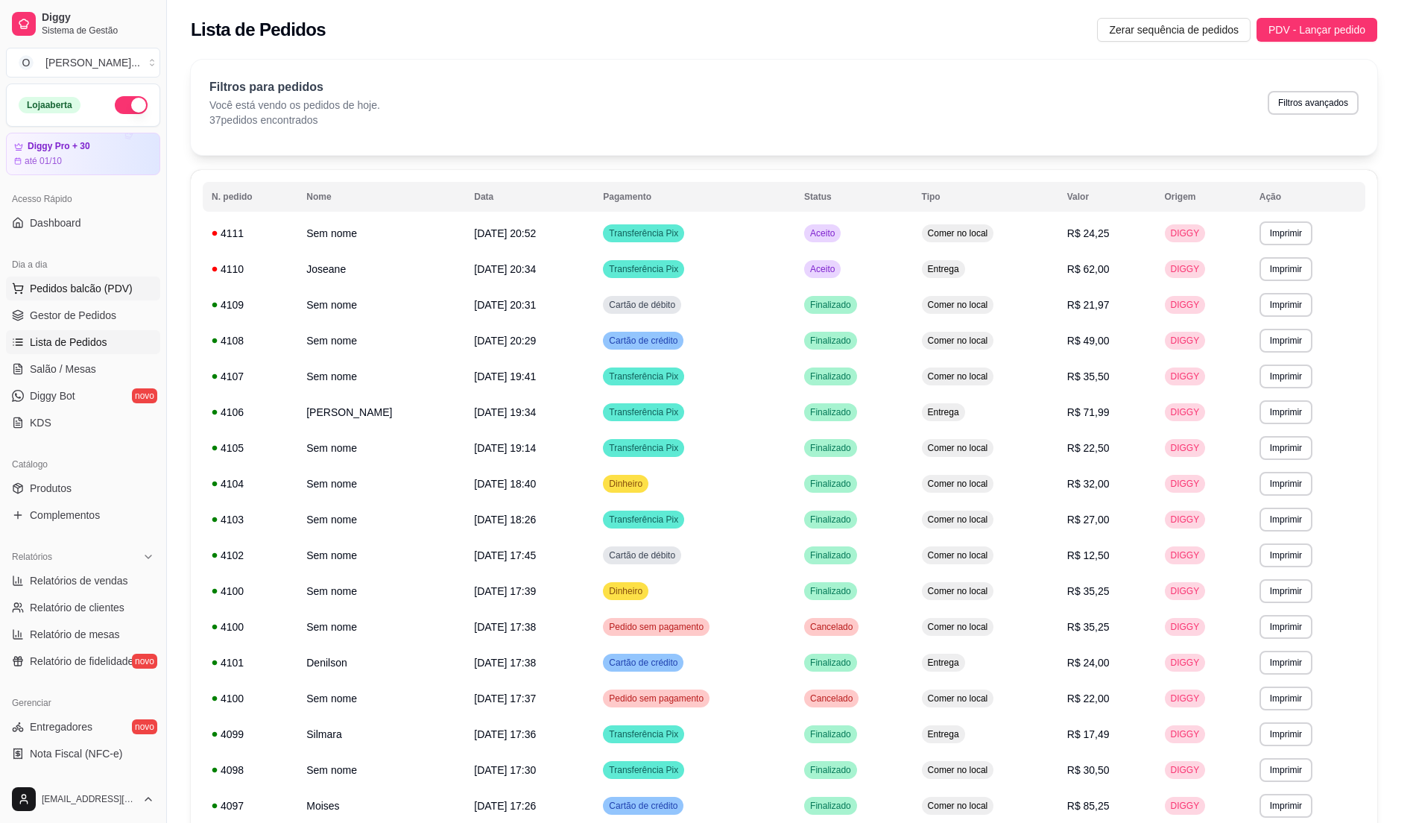
click at [95, 306] on img at bounding box center [109, 276] width 139 height 94
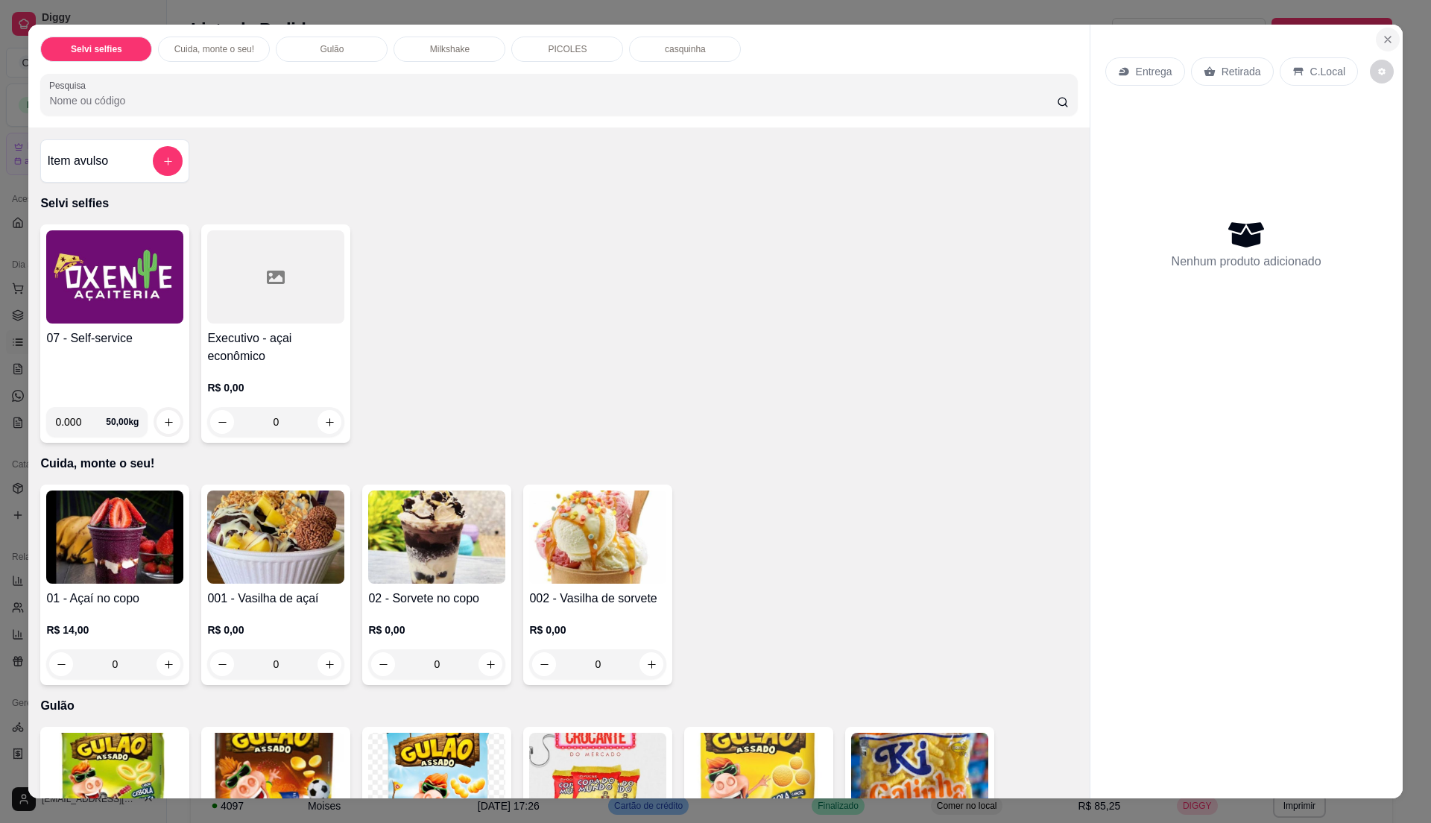
click at [1389, 34] on button "Close" at bounding box center [1388, 40] width 24 height 24
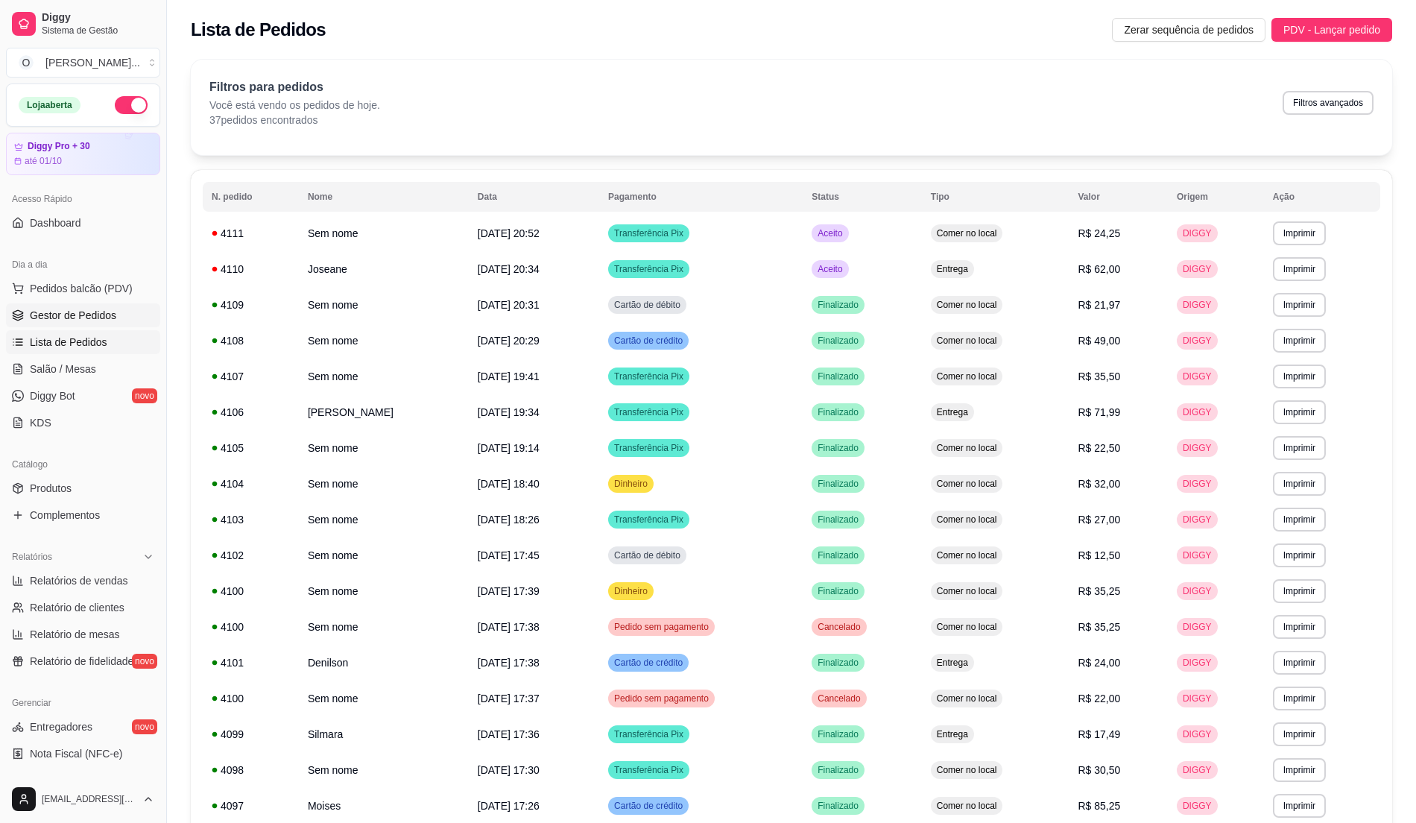
click at [118, 313] on link "Gestor de Pedidos" at bounding box center [83, 315] width 154 height 24
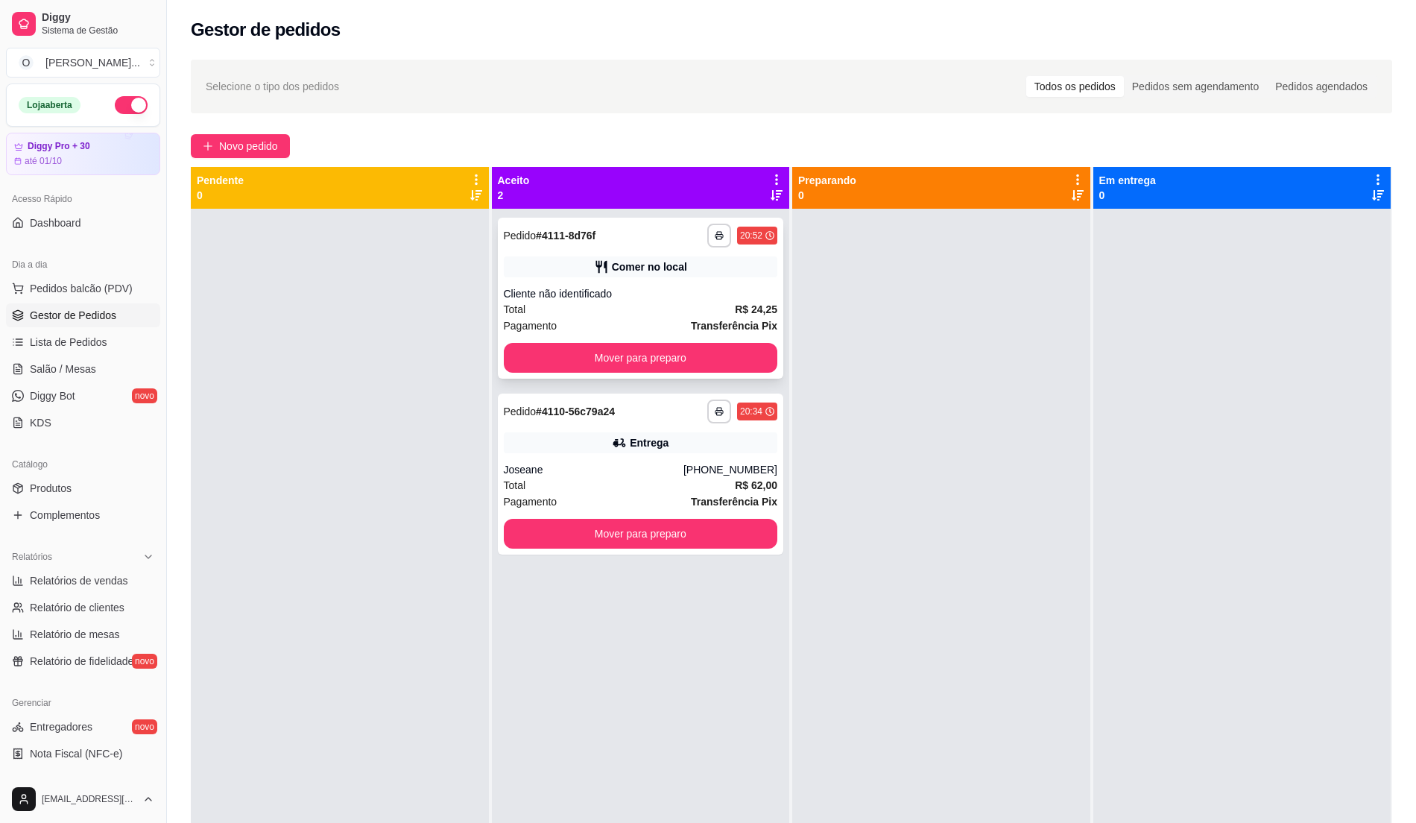
click at [636, 306] on div "Total R$ 24,25" at bounding box center [641, 309] width 274 height 16
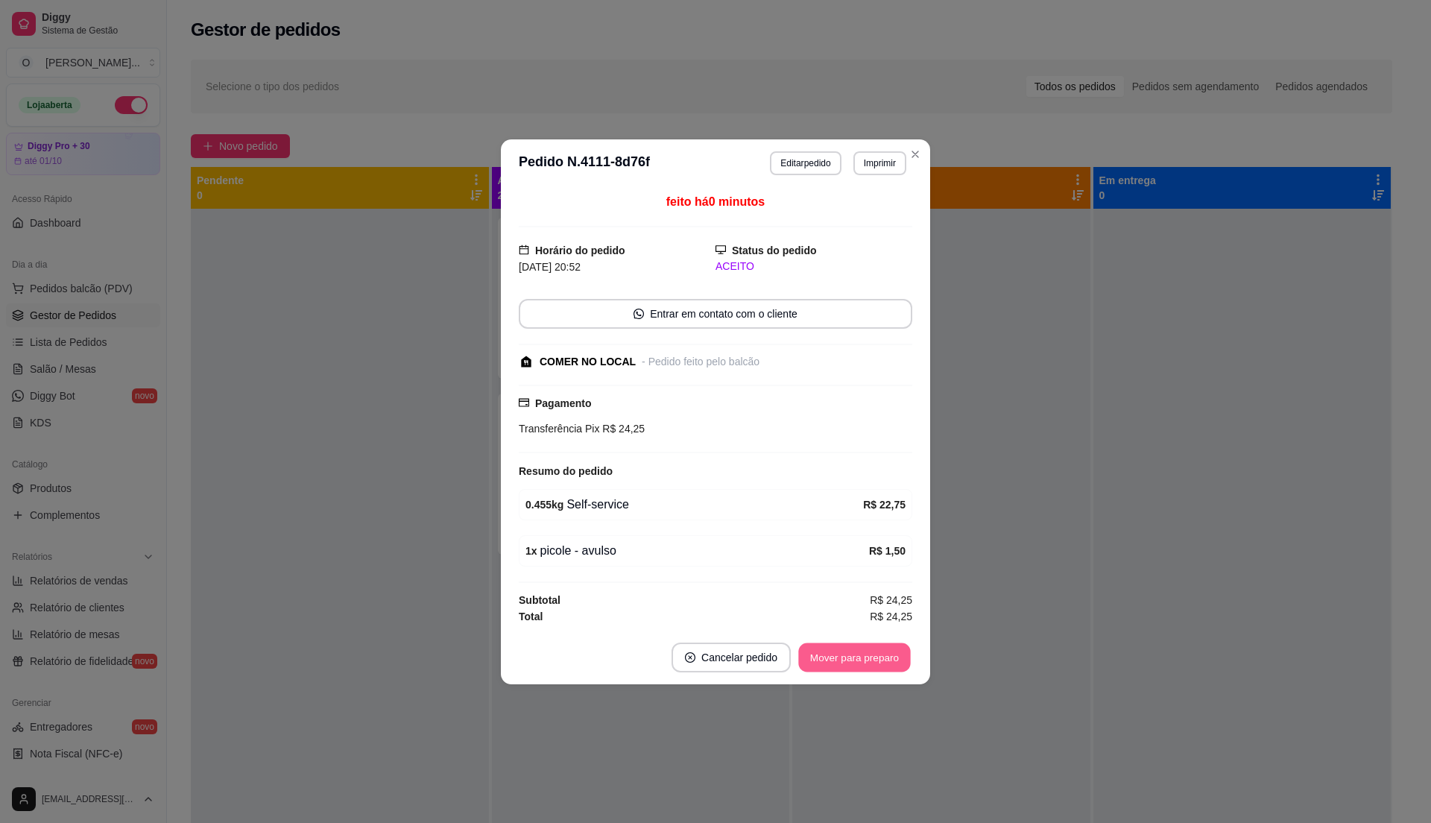
click at [878, 663] on button "Mover para preparo" at bounding box center [854, 656] width 112 height 29
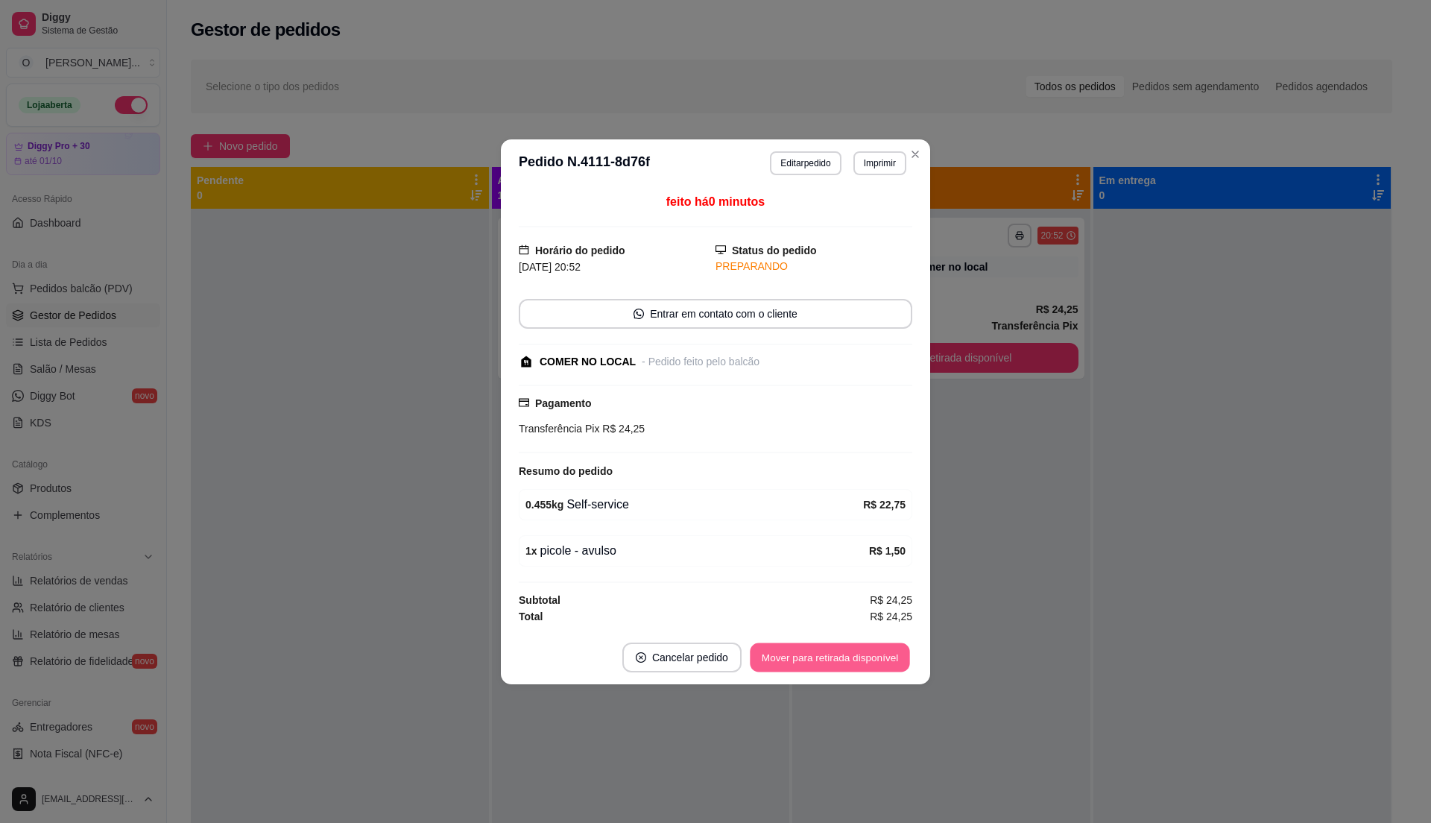
click at [878, 663] on button "Mover para retirada disponível" at bounding box center [829, 656] width 159 height 29
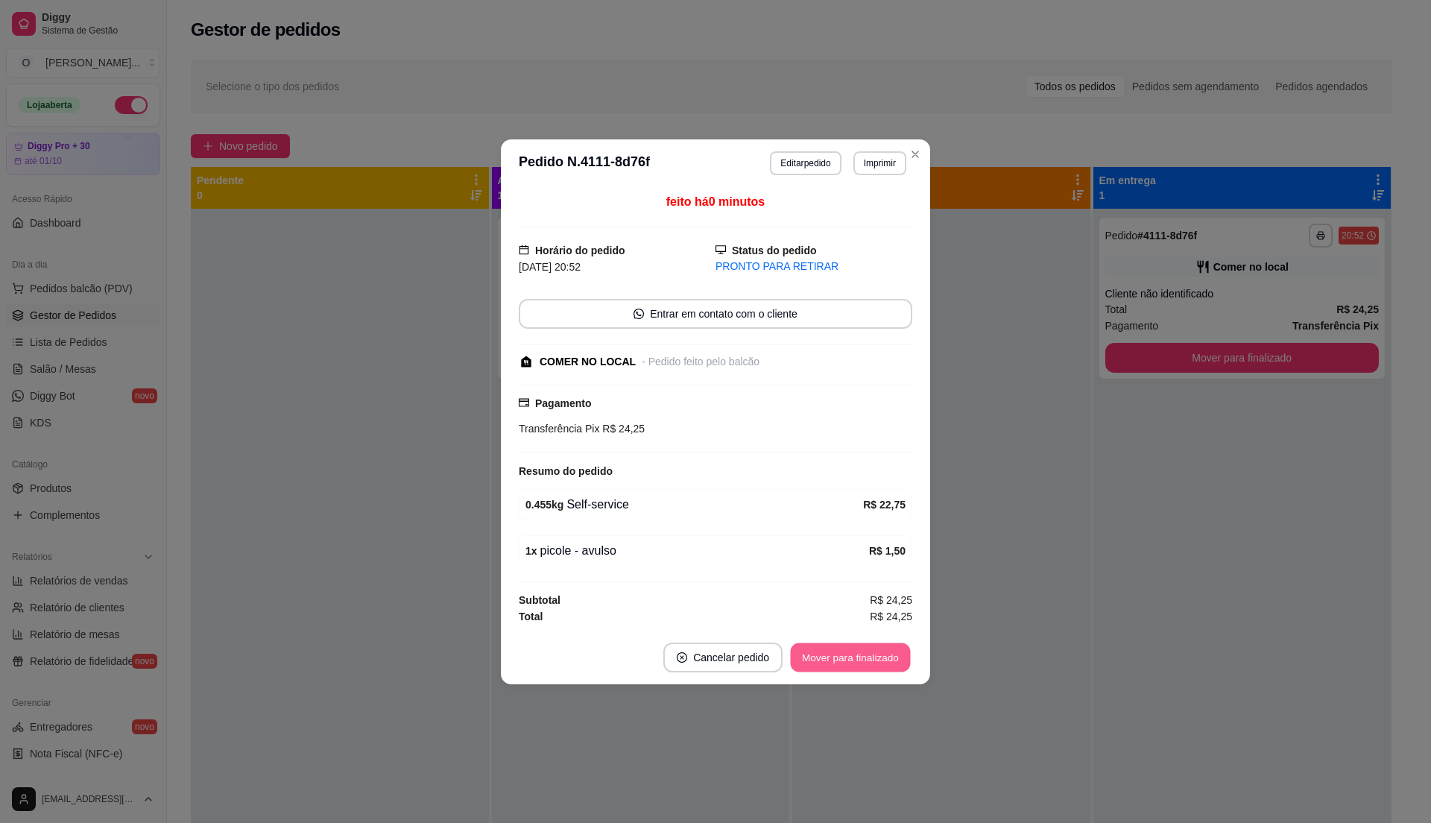
click at [878, 663] on button "Mover para finalizado" at bounding box center [851, 656] width 120 height 29
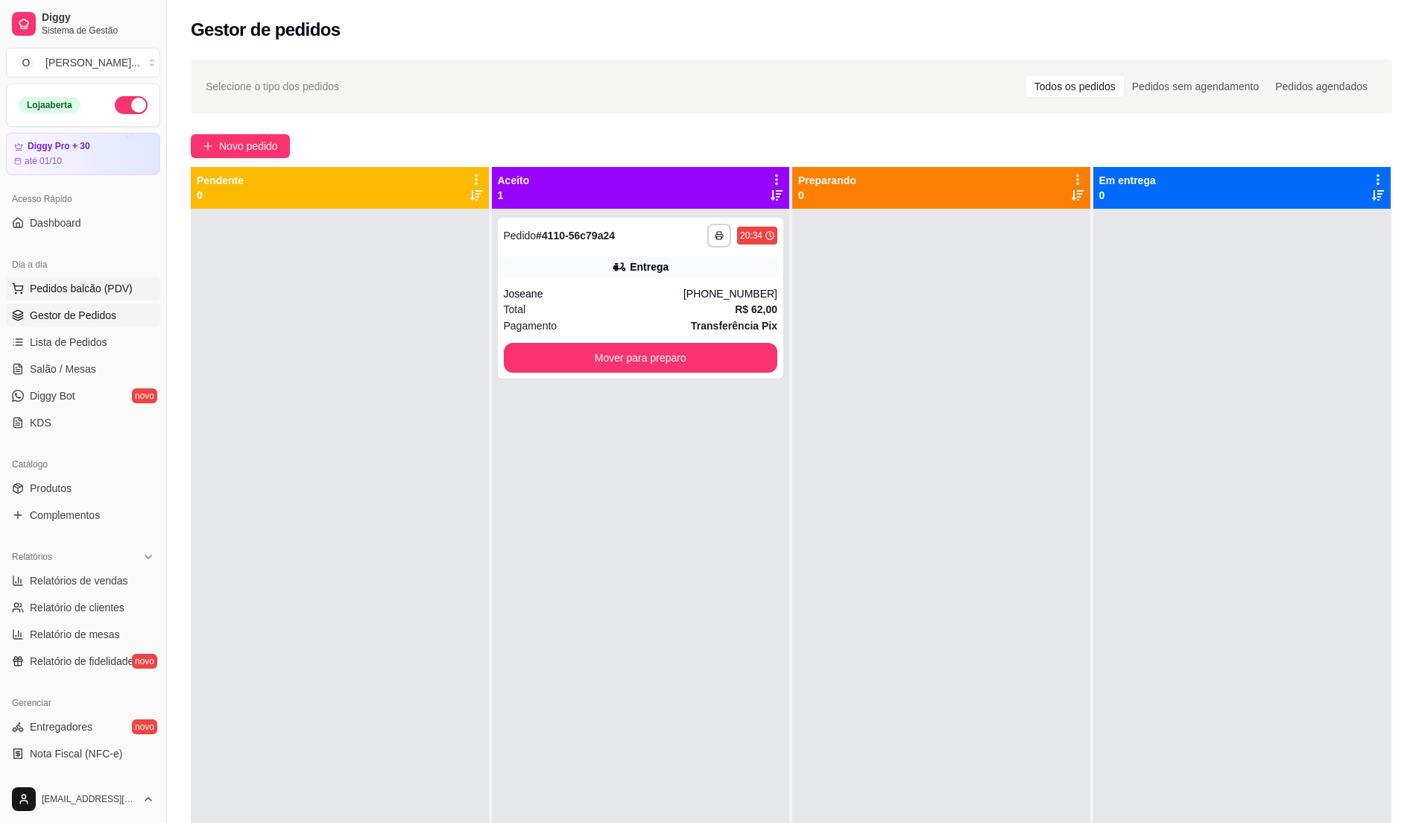
click at [114, 292] on span "Pedidos balcão (PDV)" at bounding box center [81, 288] width 103 height 15
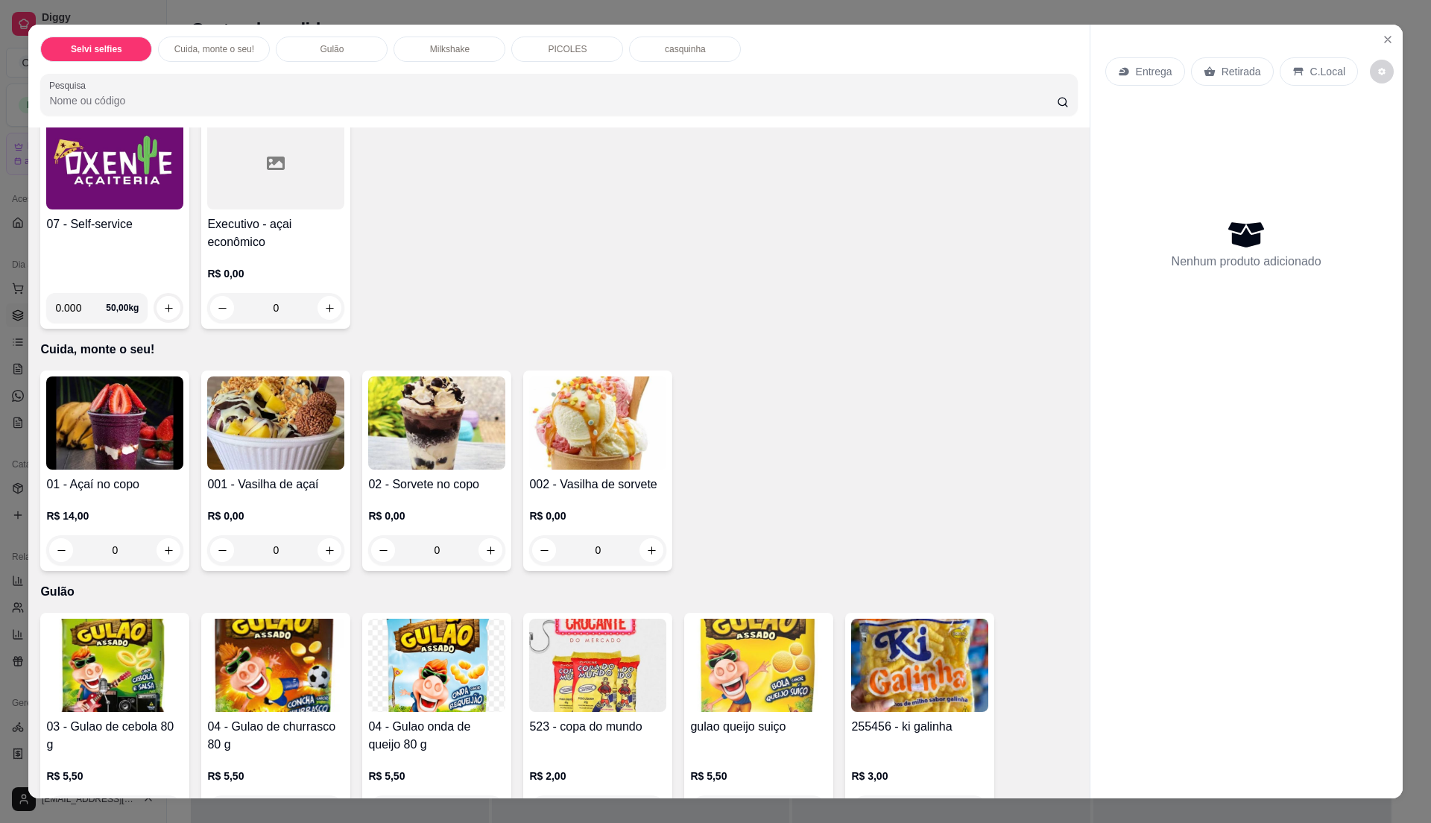
scroll to position [397, 0]
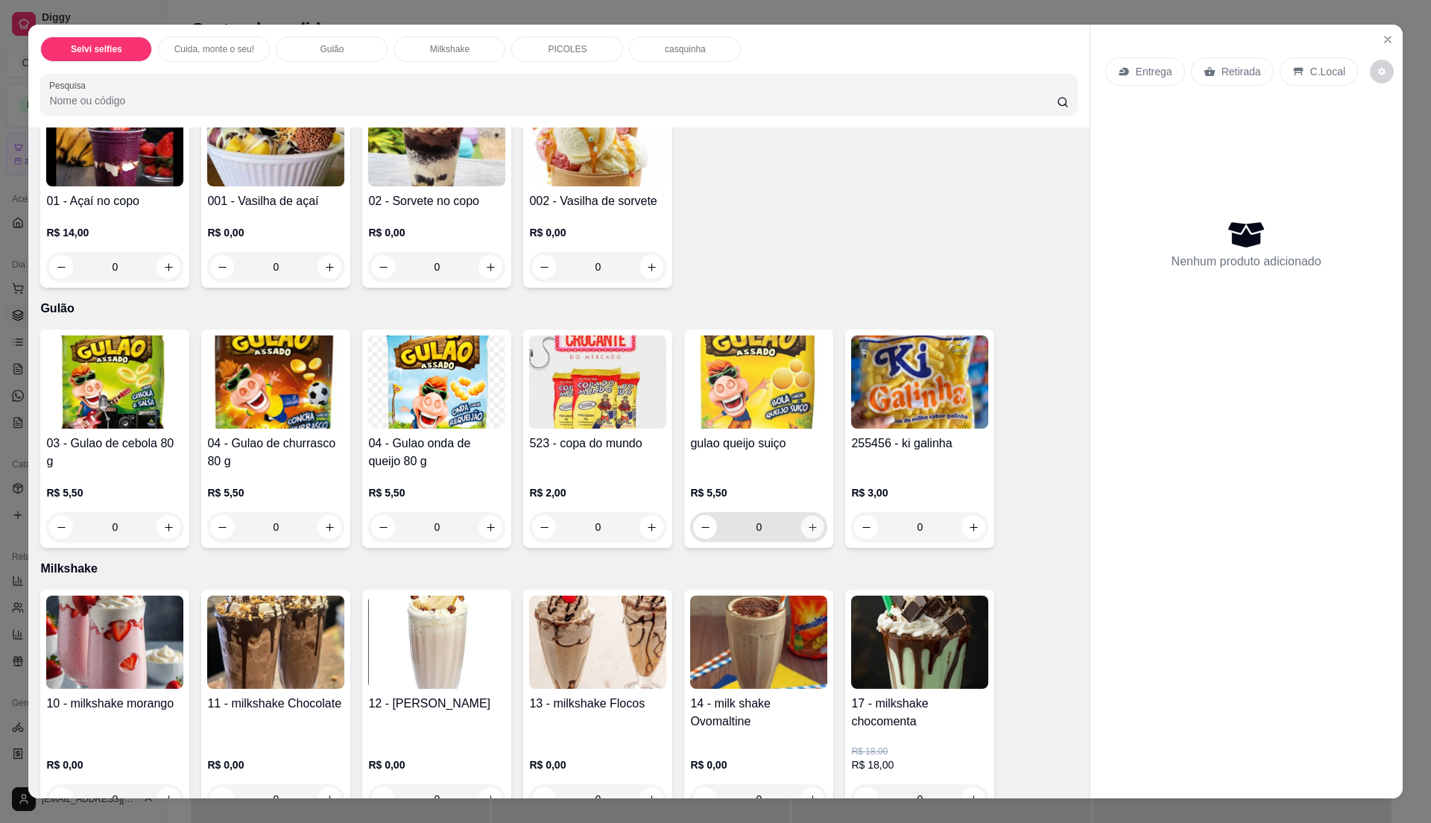
click at [807, 529] on icon "increase-product-quantity" at bounding box center [812, 527] width 11 height 11
type input "1"
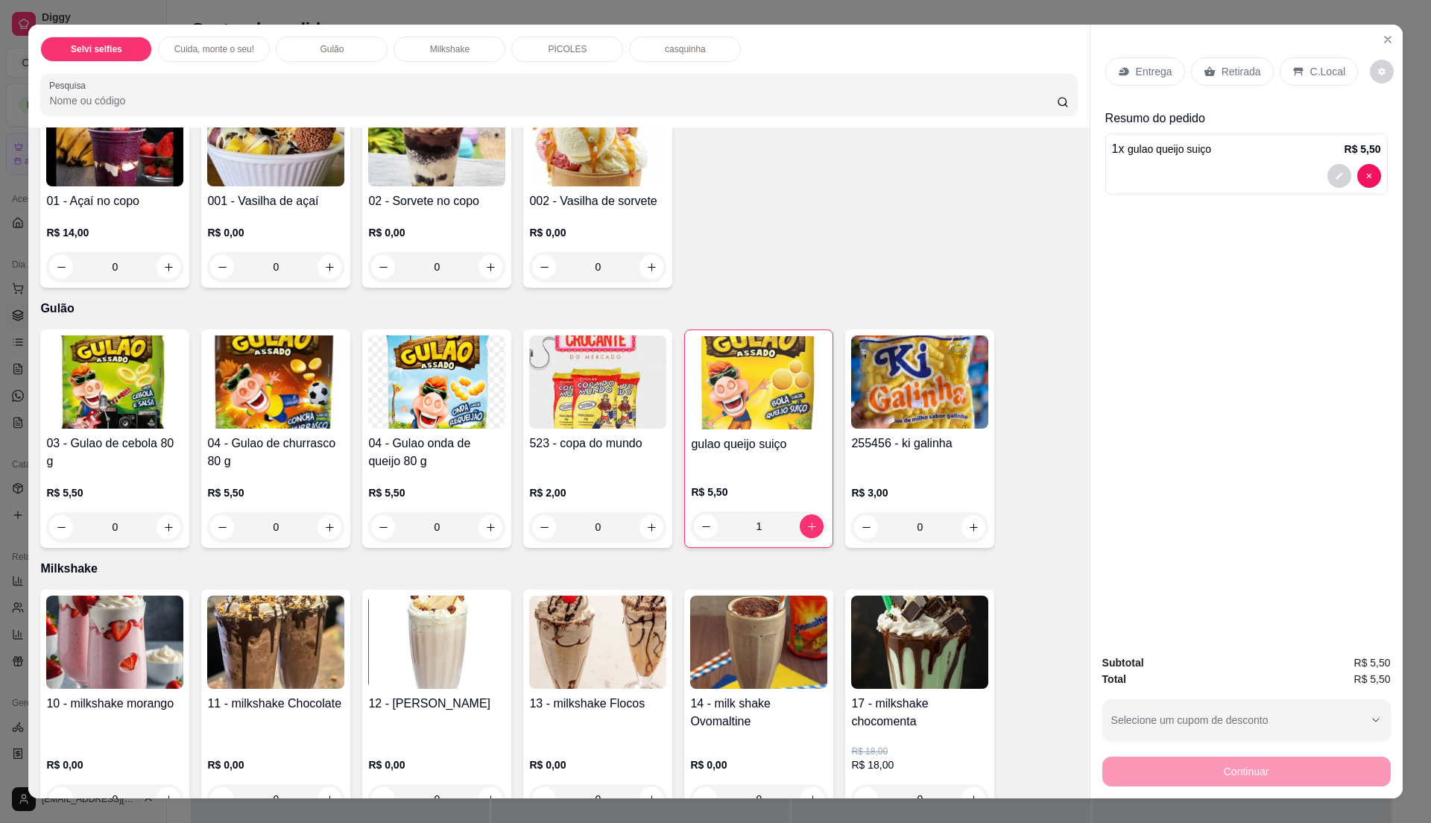
click at [1310, 72] on p "C.Local" at bounding box center [1327, 71] width 35 height 15
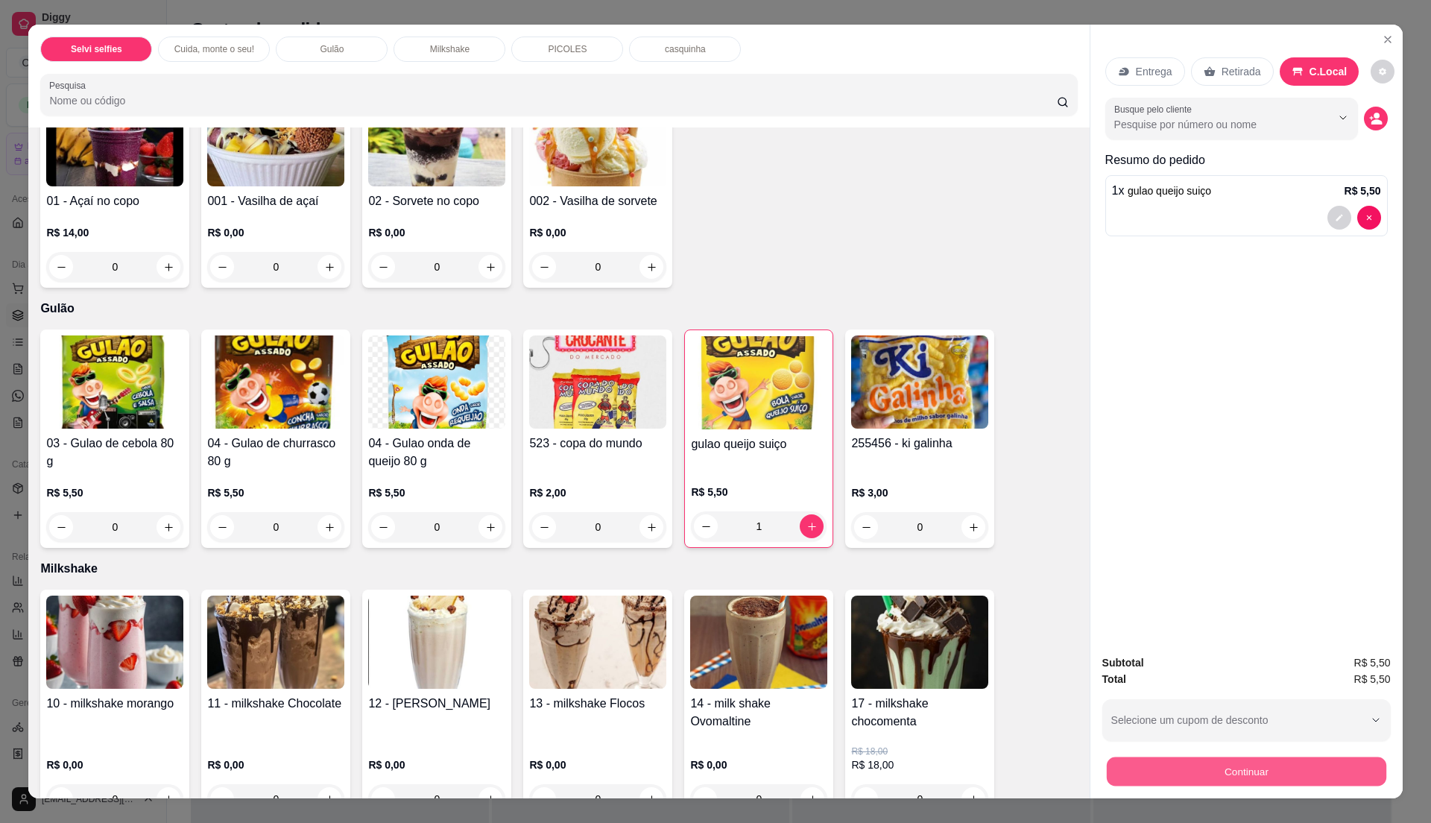
click at [1289, 768] on button "Continuar" at bounding box center [1245, 770] width 279 height 29
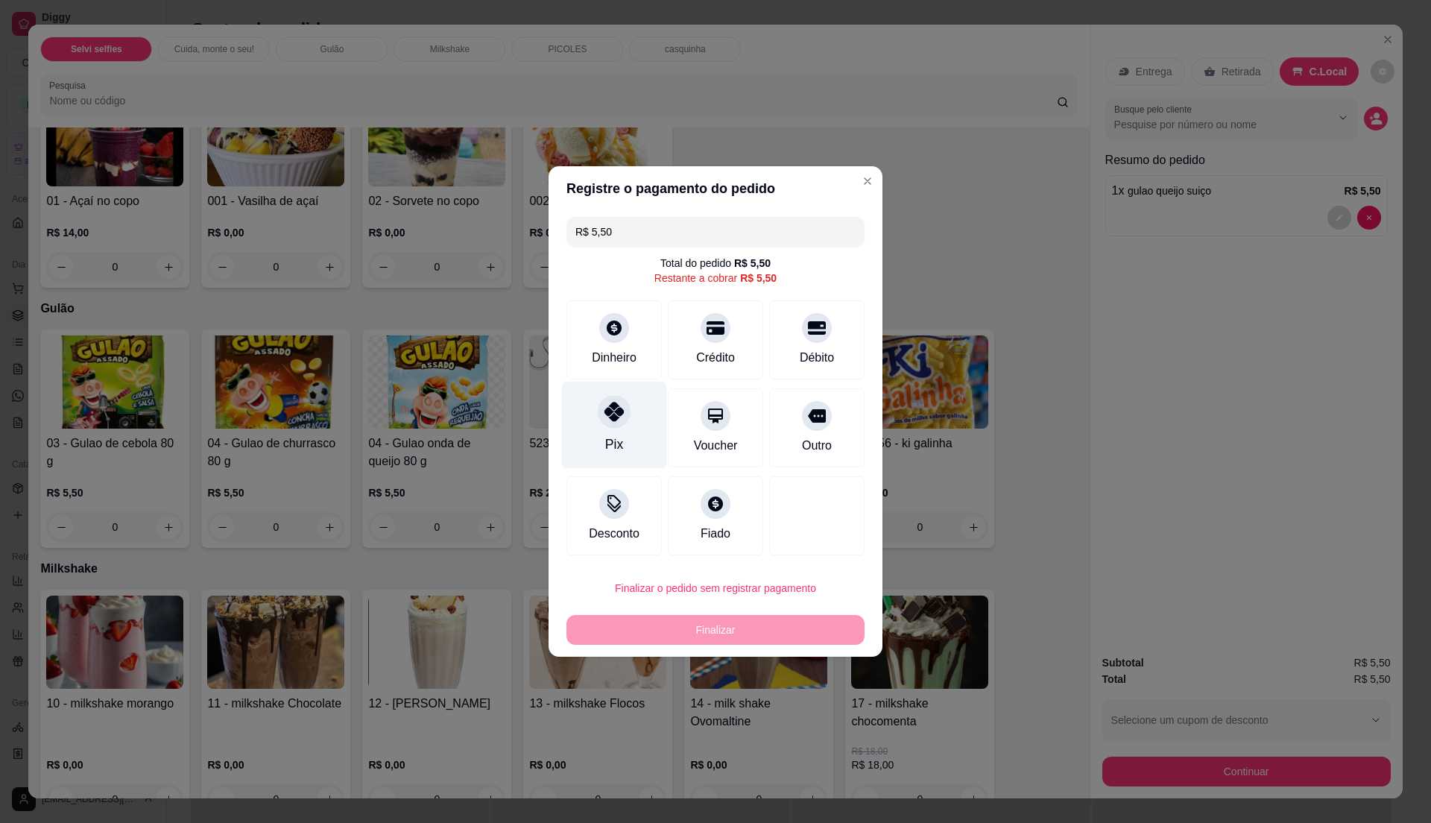
click at [630, 409] on div "Pix" at bounding box center [614, 425] width 105 height 87
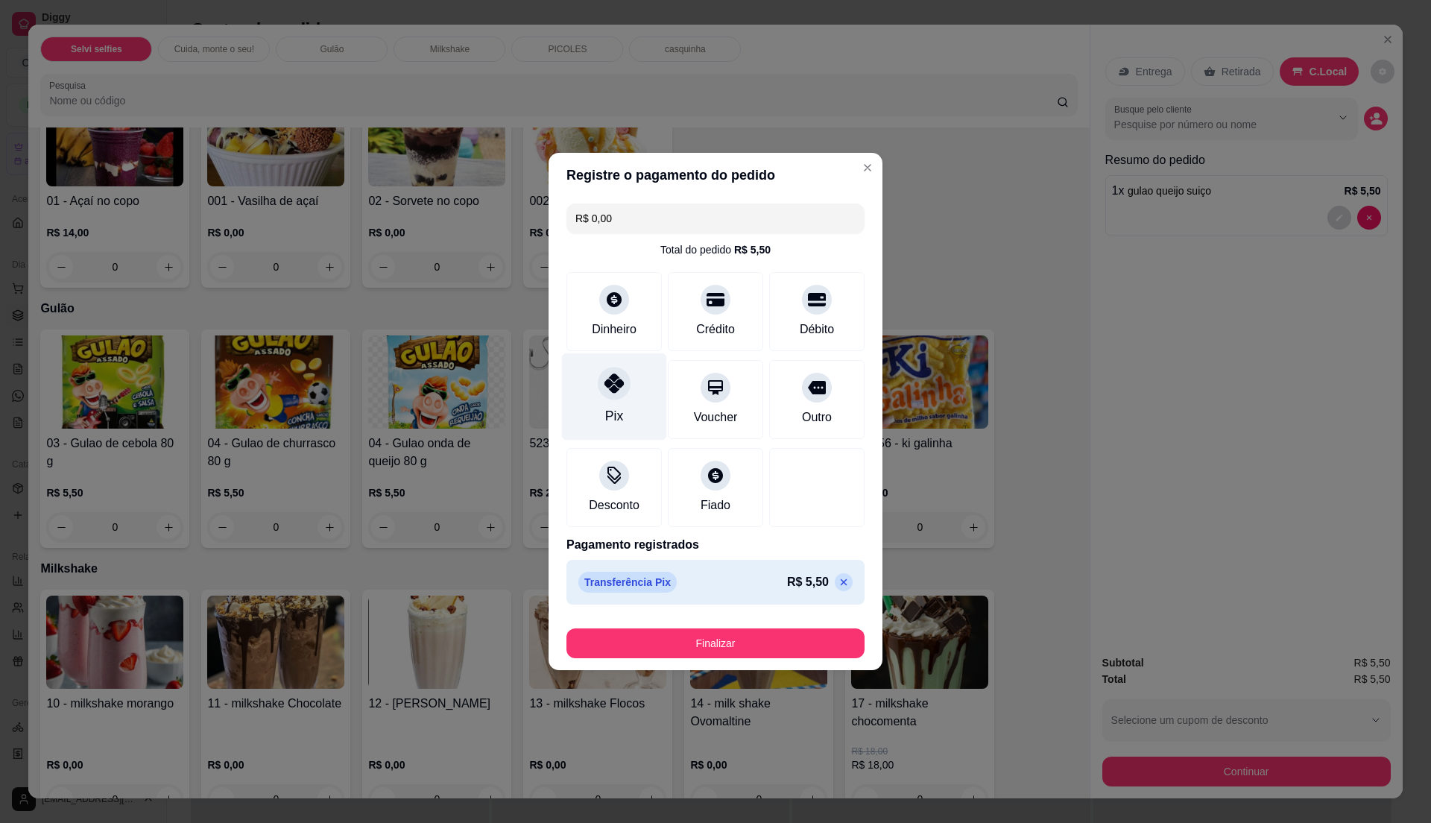
type input "R$ 0,00"
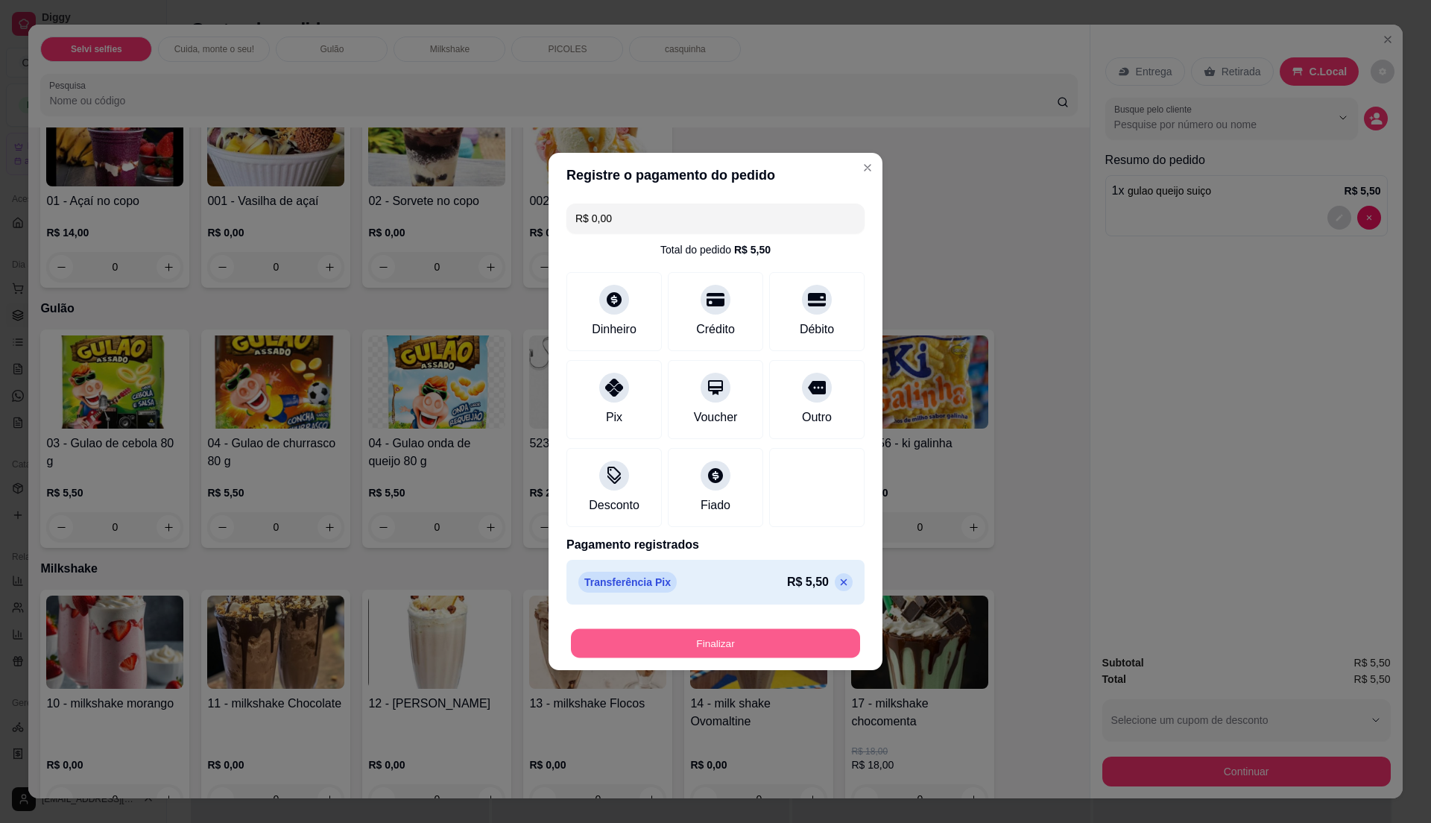
click at [708, 641] on button "Finalizar" at bounding box center [715, 643] width 289 height 29
type input "0"
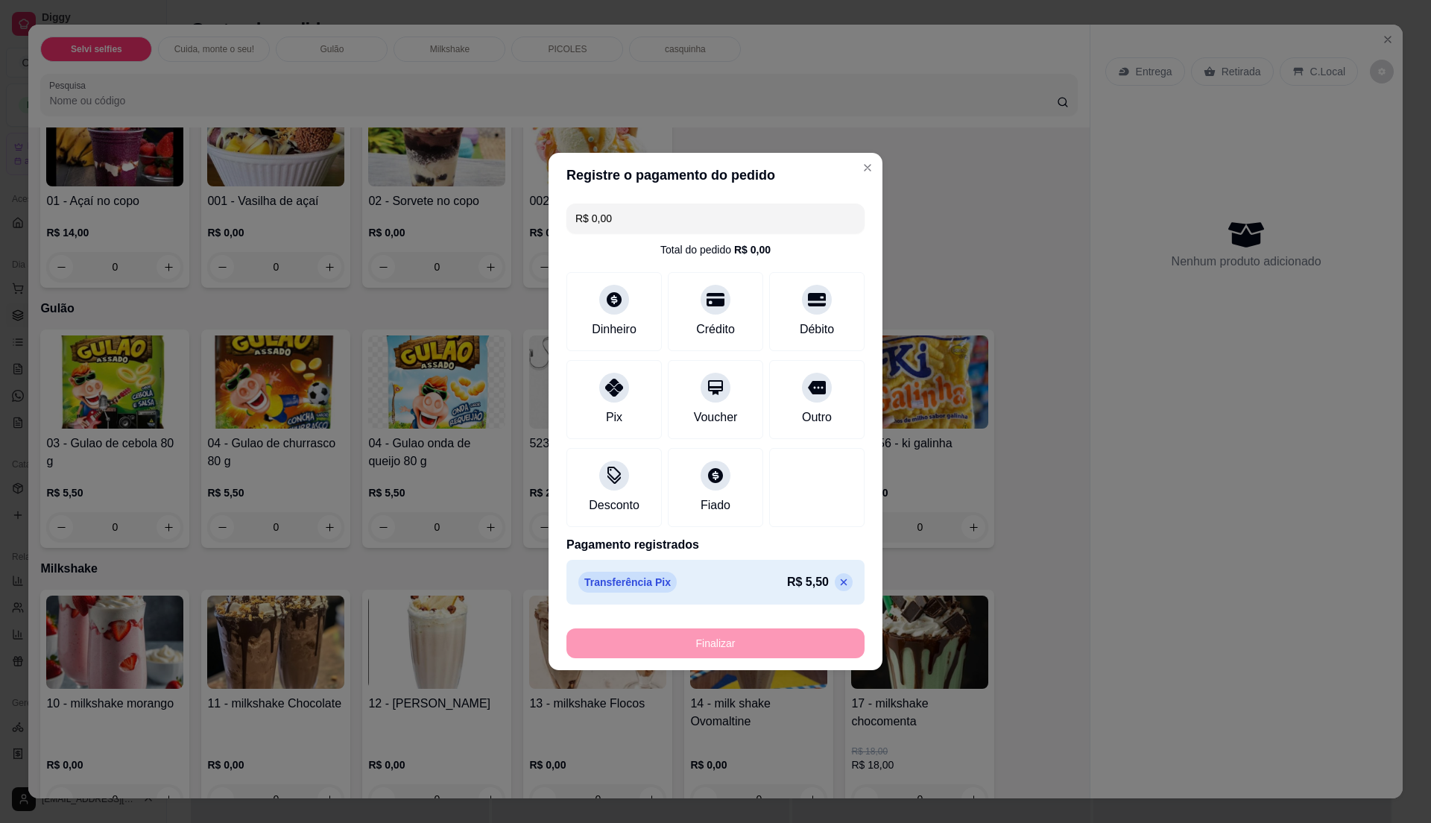
type input "-R$ 5,50"
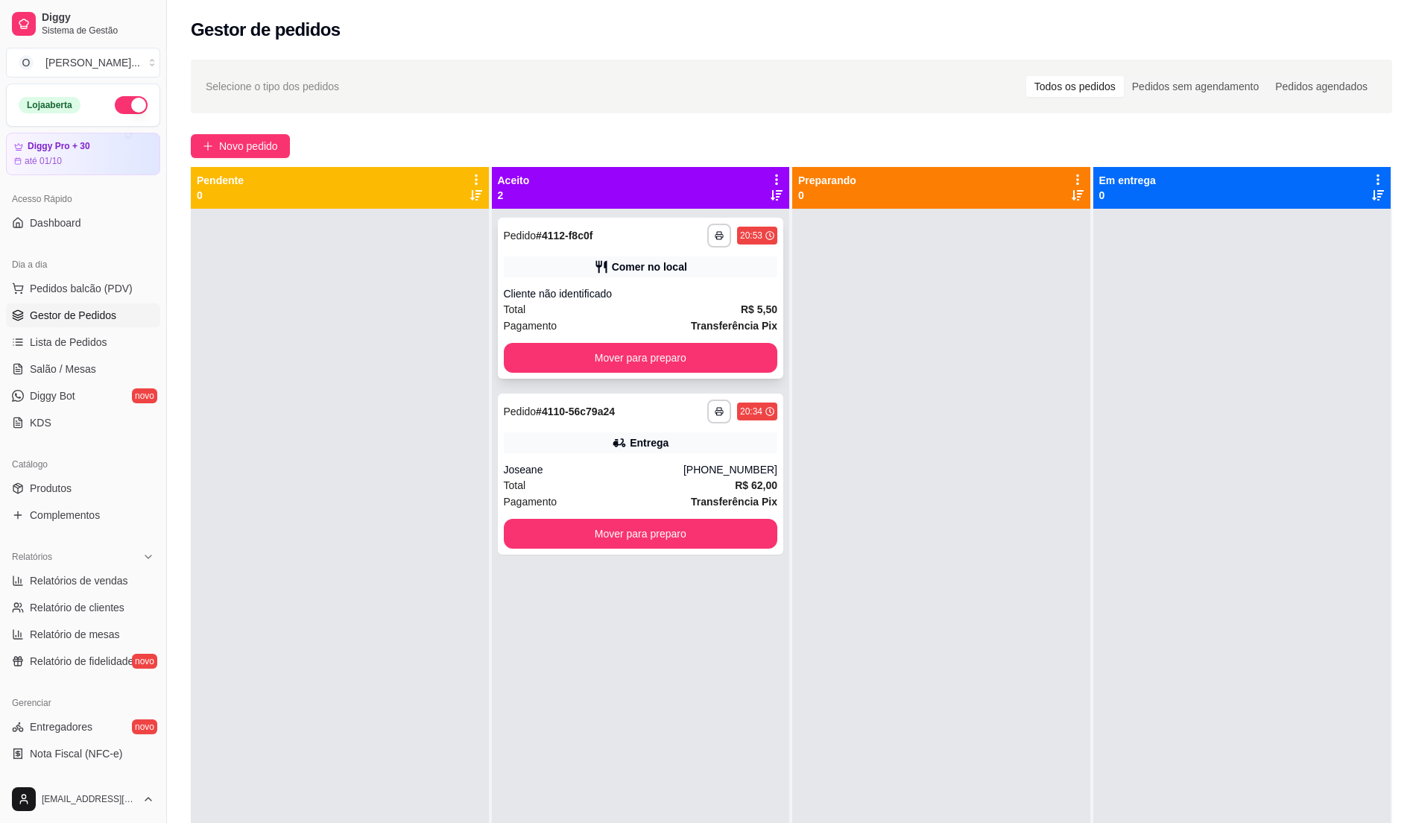
click at [750, 299] on div "Cliente não identificado" at bounding box center [641, 293] width 274 height 15
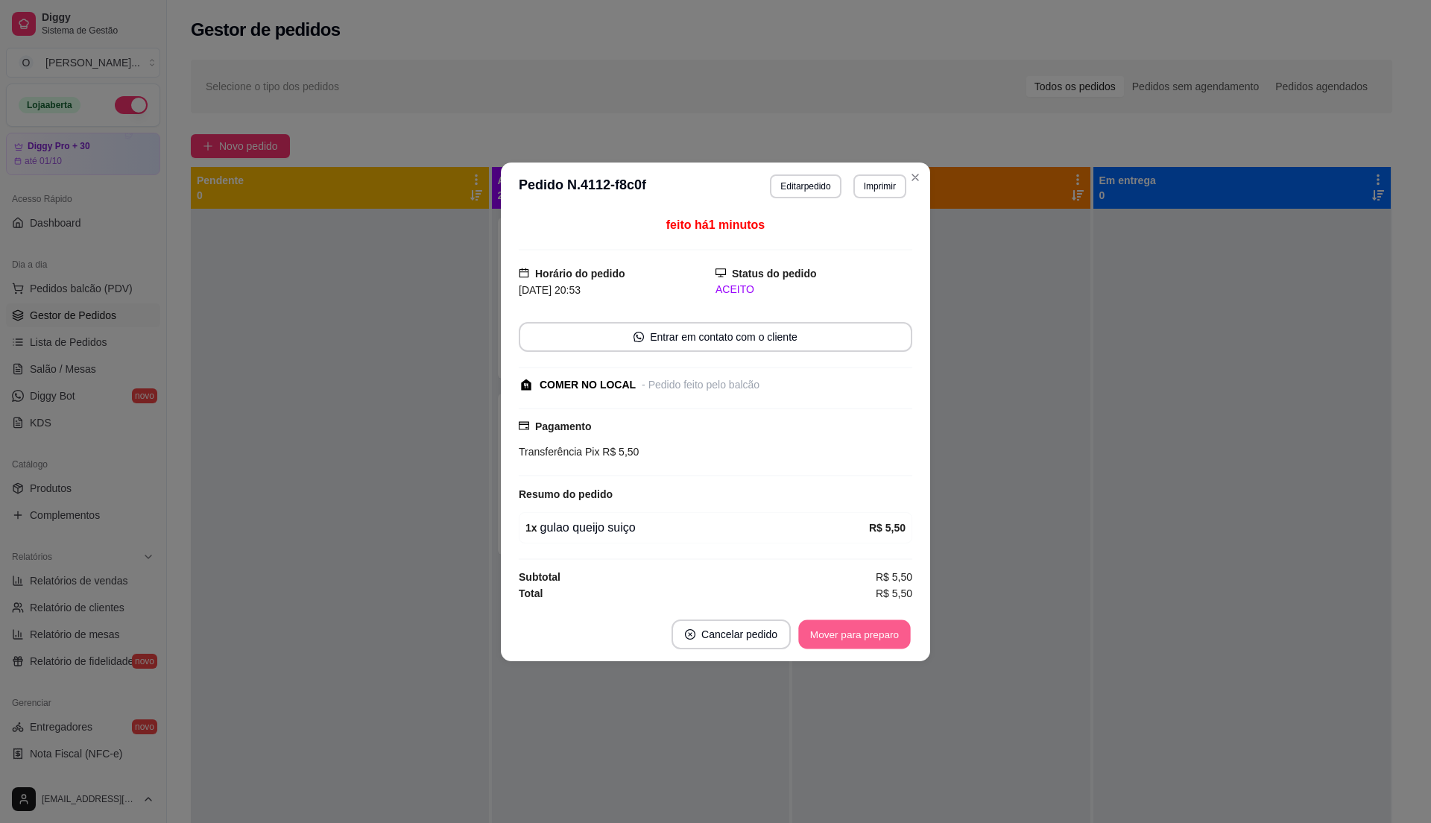
click at [835, 632] on button "Mover para preparo" at bounding box center [854, 633] width 112 height 29
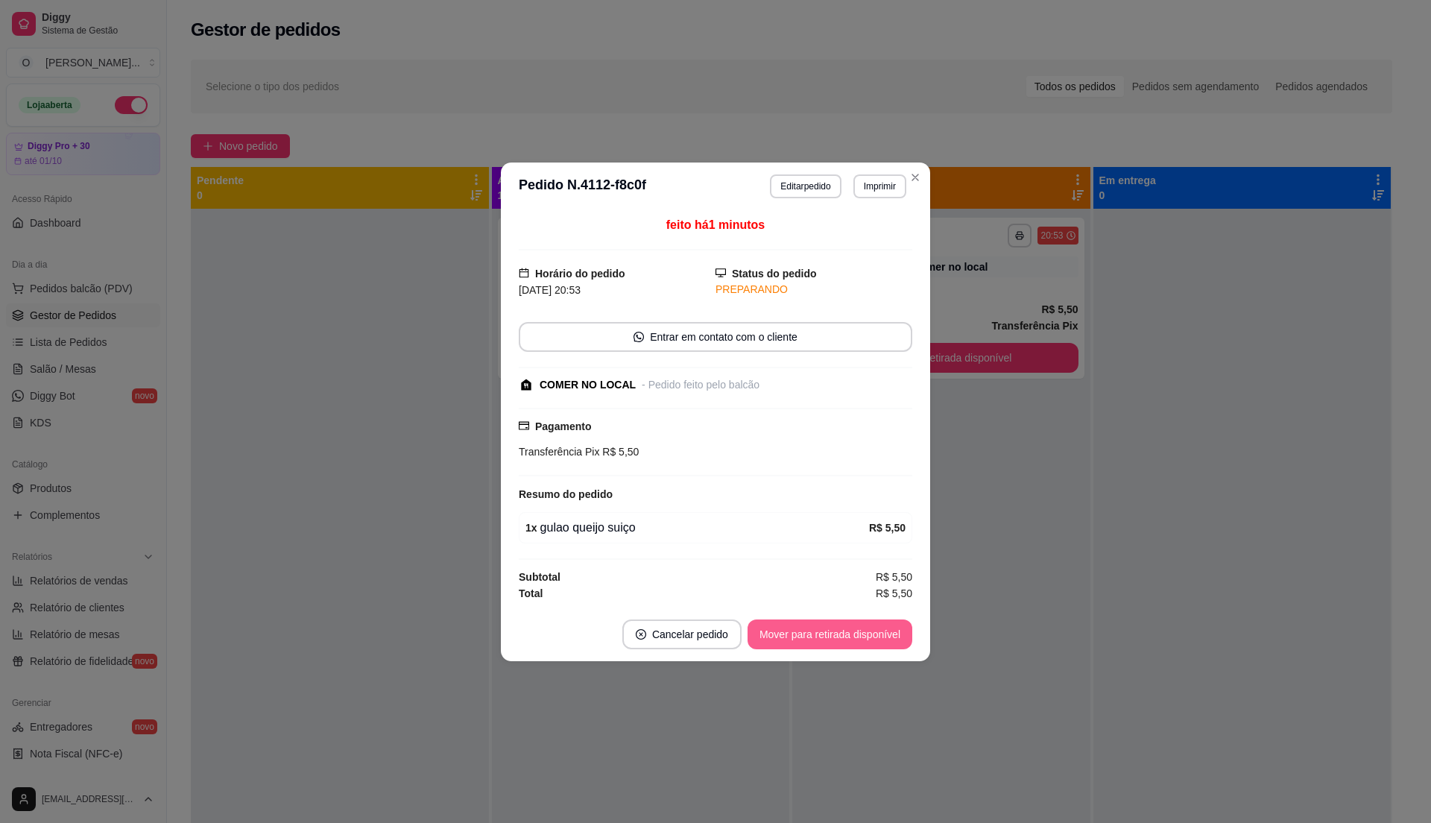
click at [835, 636] on button "Mover para retirada disponível" at bounding box center [829, 634] width 165 height 30
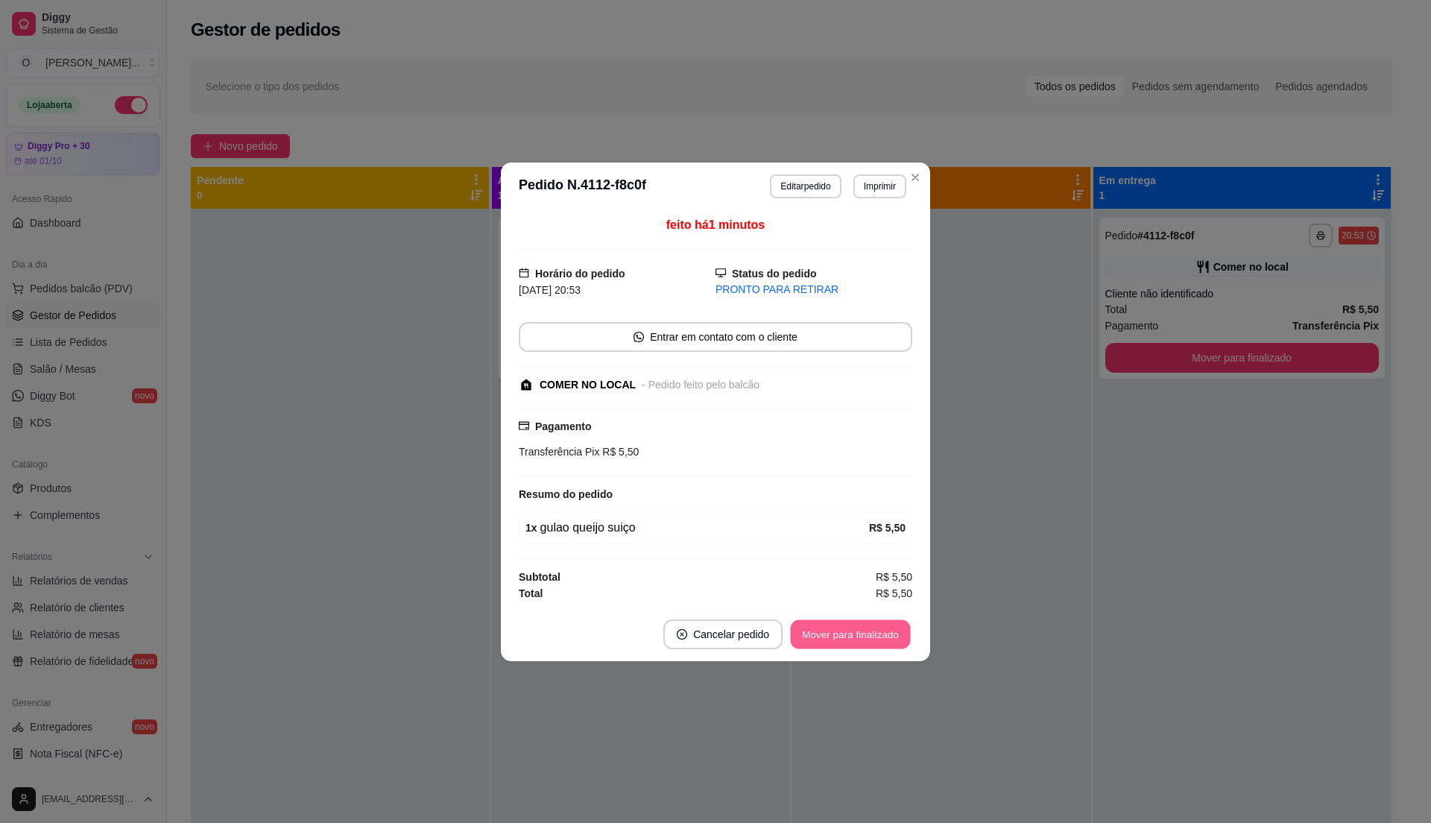
click at [835, 636] on button "Mover para finalizado" at bounding box center [851, 633] width 120 height 29
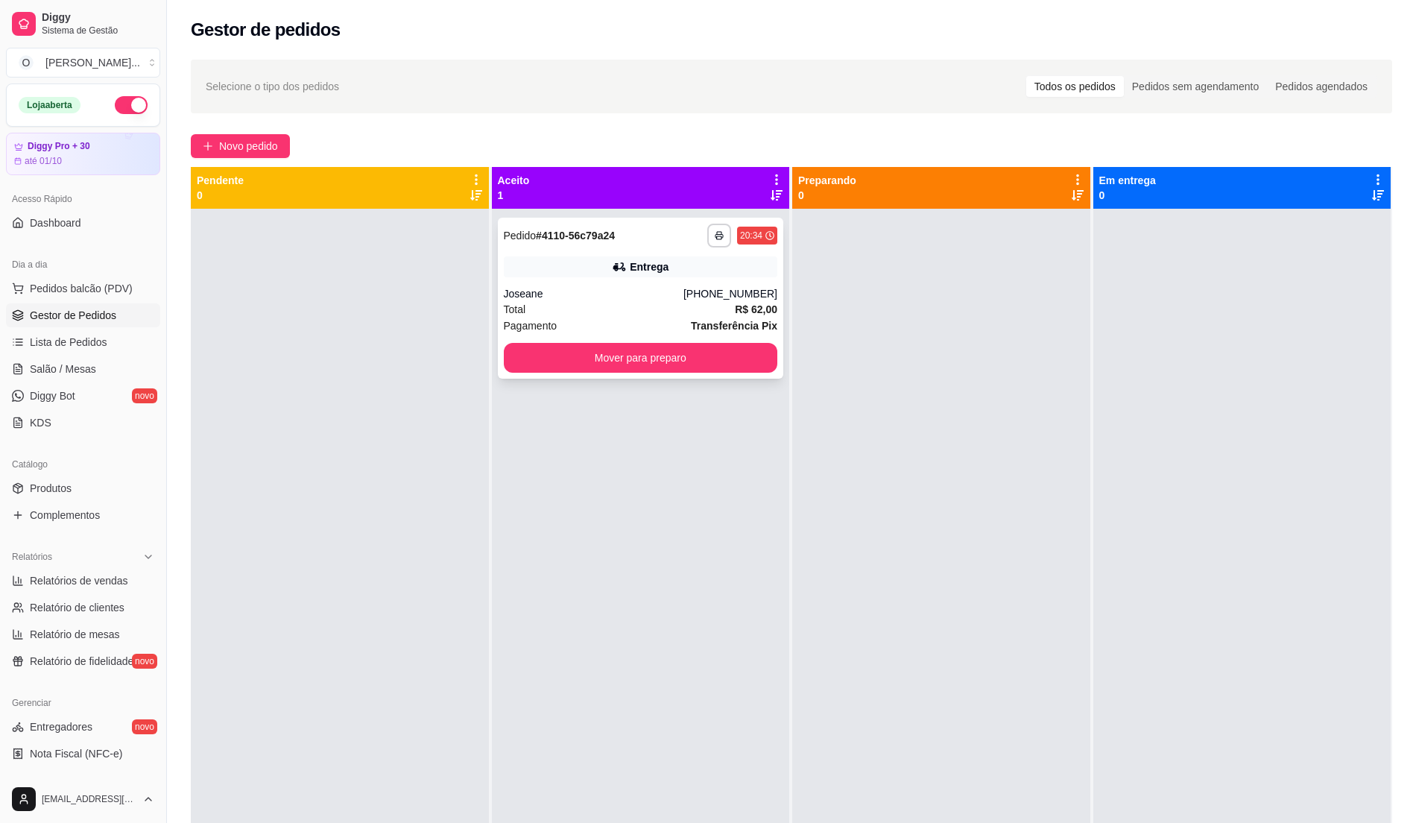
click at [633, 320] on div "Pagamento Transferência Pix" at bounding box center [641, 325] width 274 height 16
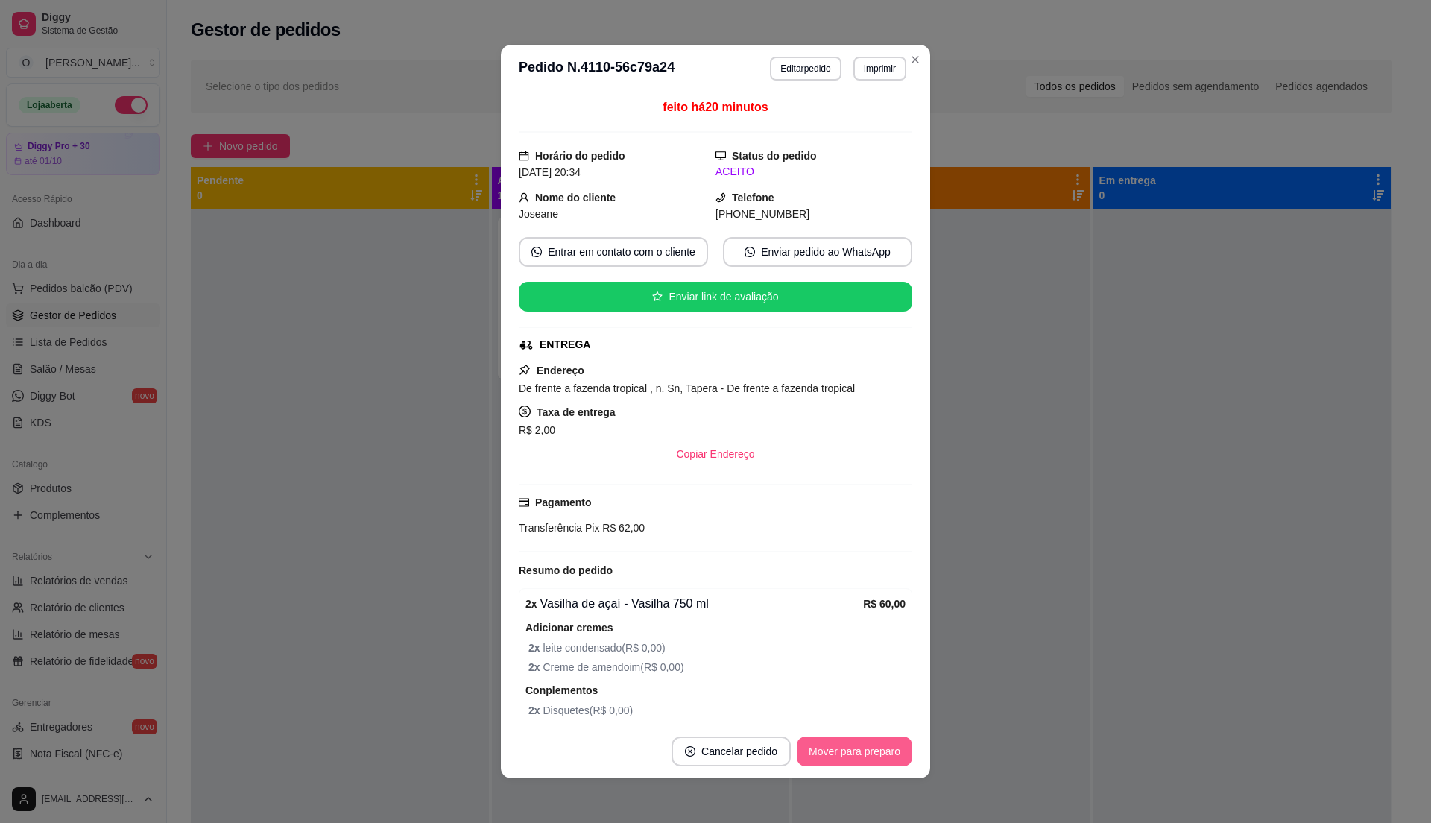
click at [815, 739] on button "Mover para preparo" at bounding box center [855, 751] width 116 height 30
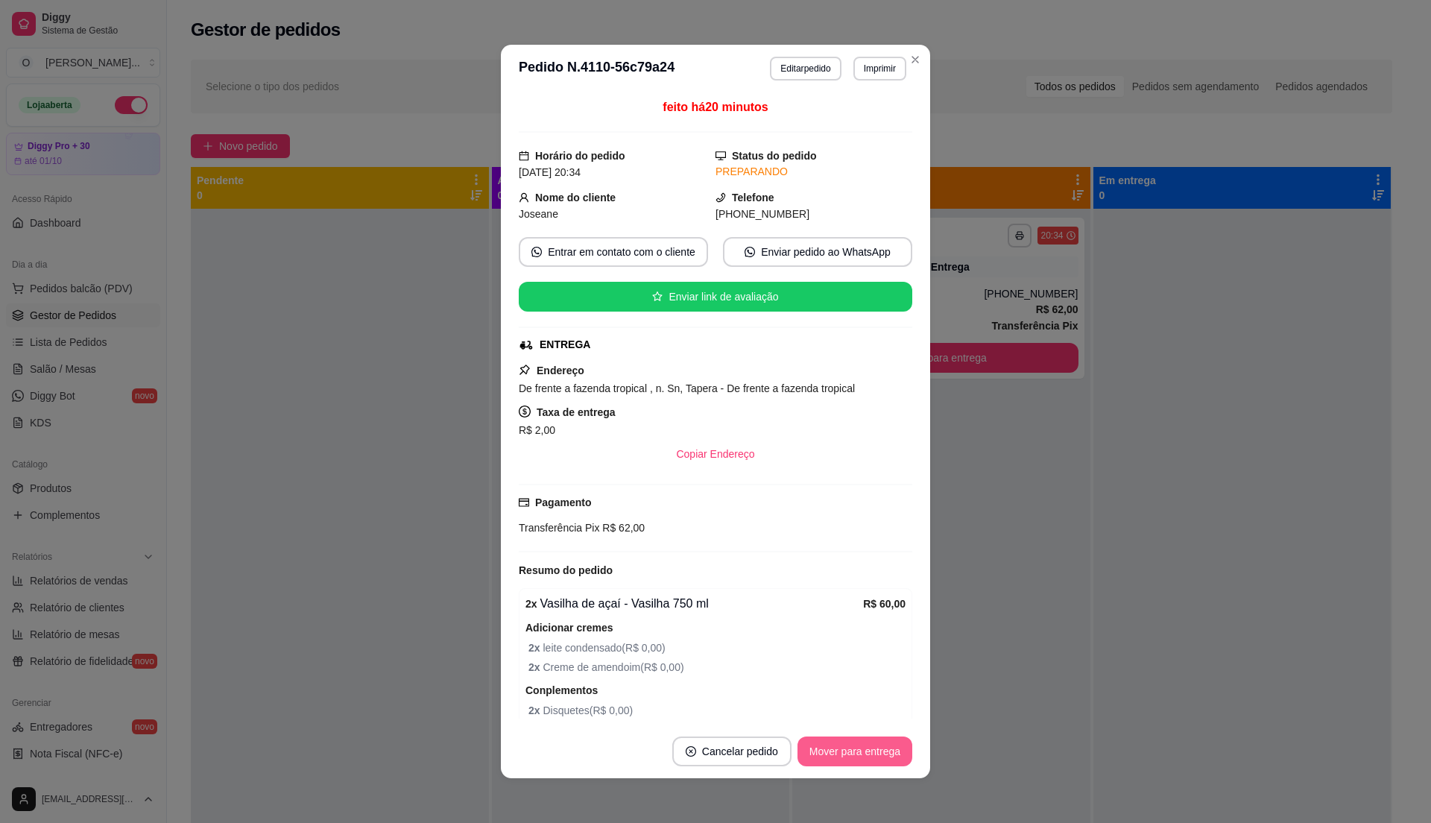
click at [815, 744] on button "Mover para entrega" at bounding box center [854, 751] width 115 height 30
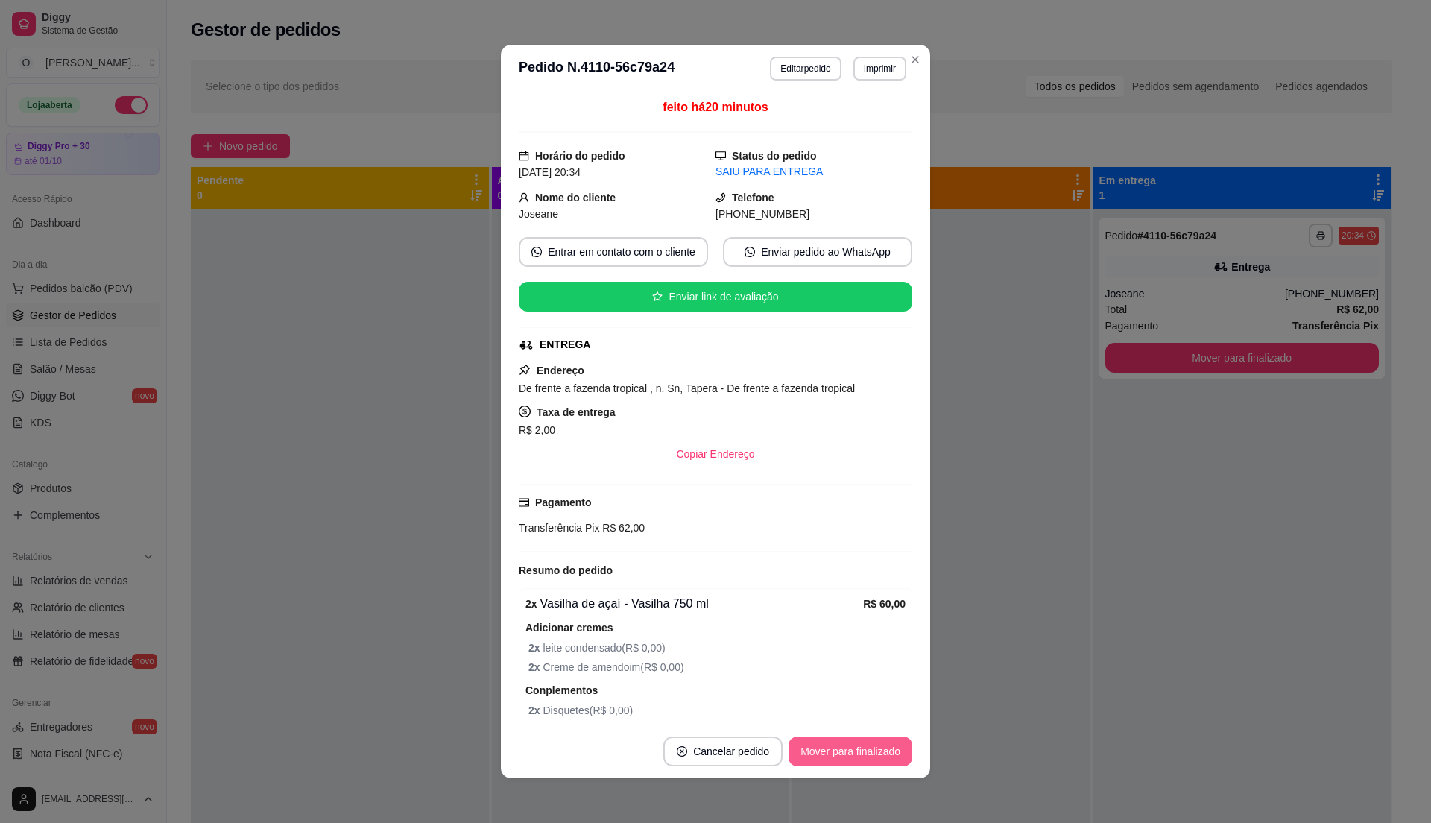
click at [815, 744] on button "Mover para finalizado" at bounding box center [850, 751] width 124 height 30
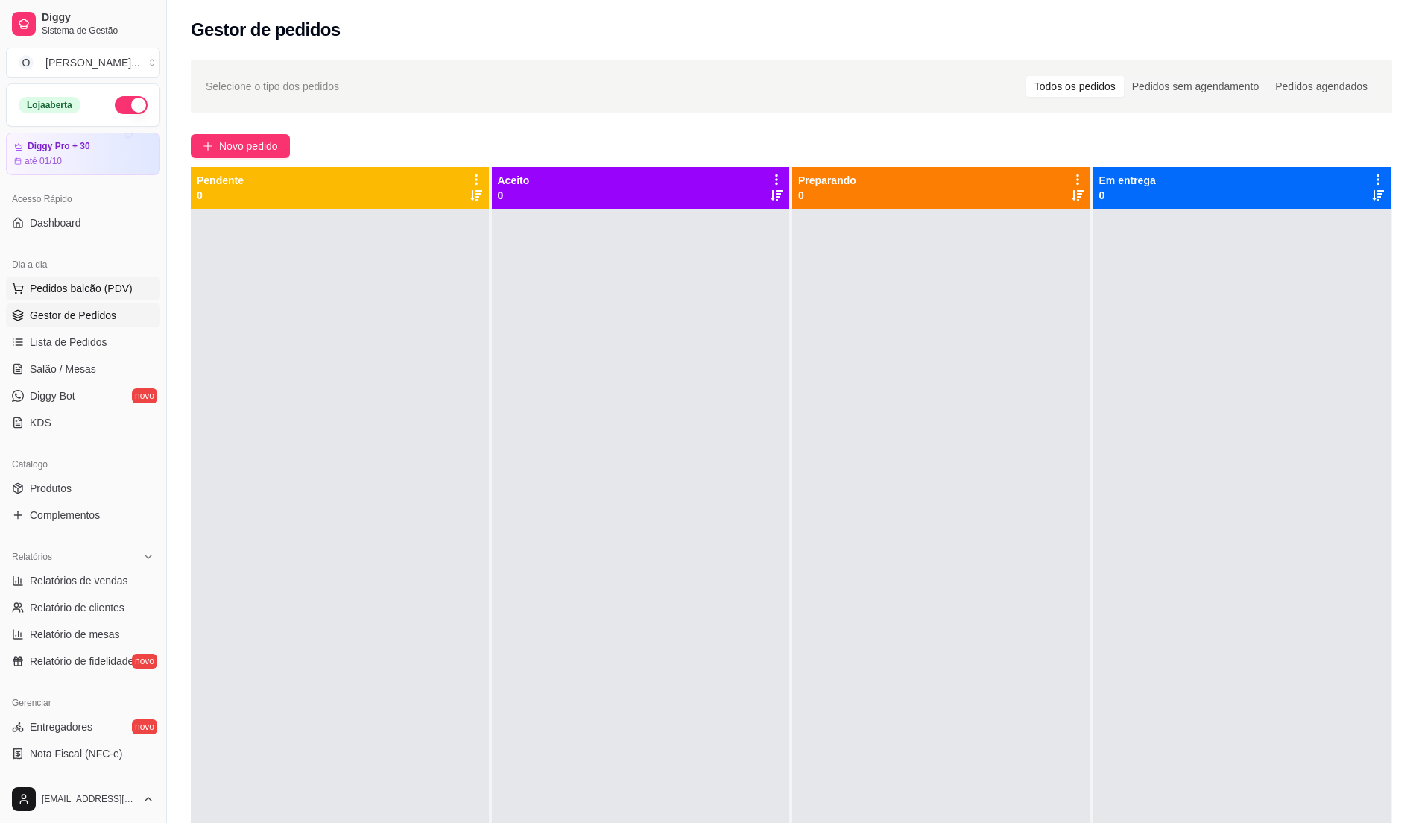
click at [103, 289] on span "Pedidos balcão (PDV)" at bounding box center [81, 288] width 103 height 15
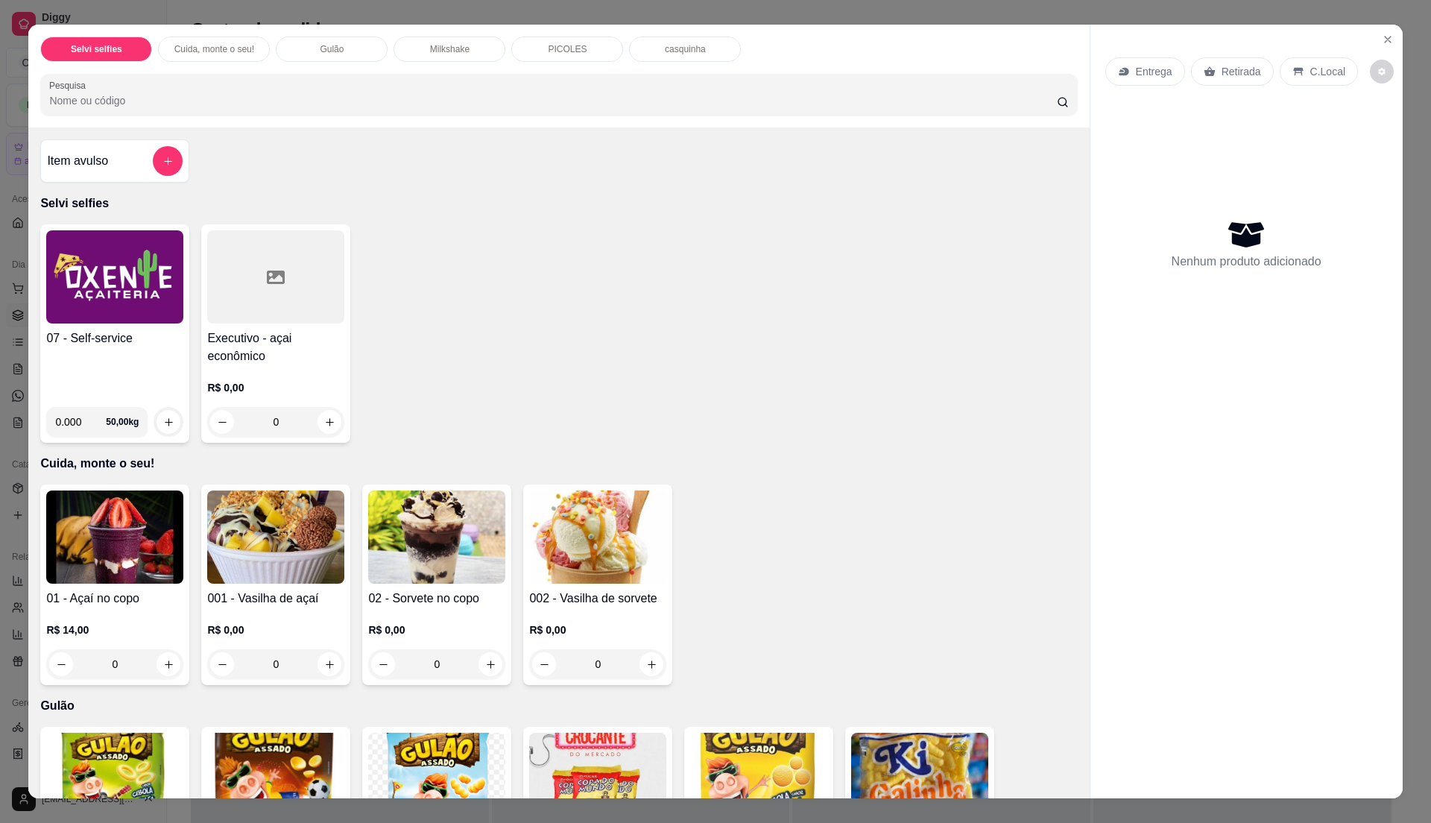
click at [112, 278] on img at bounding box center [114, 276] width 137 height 93
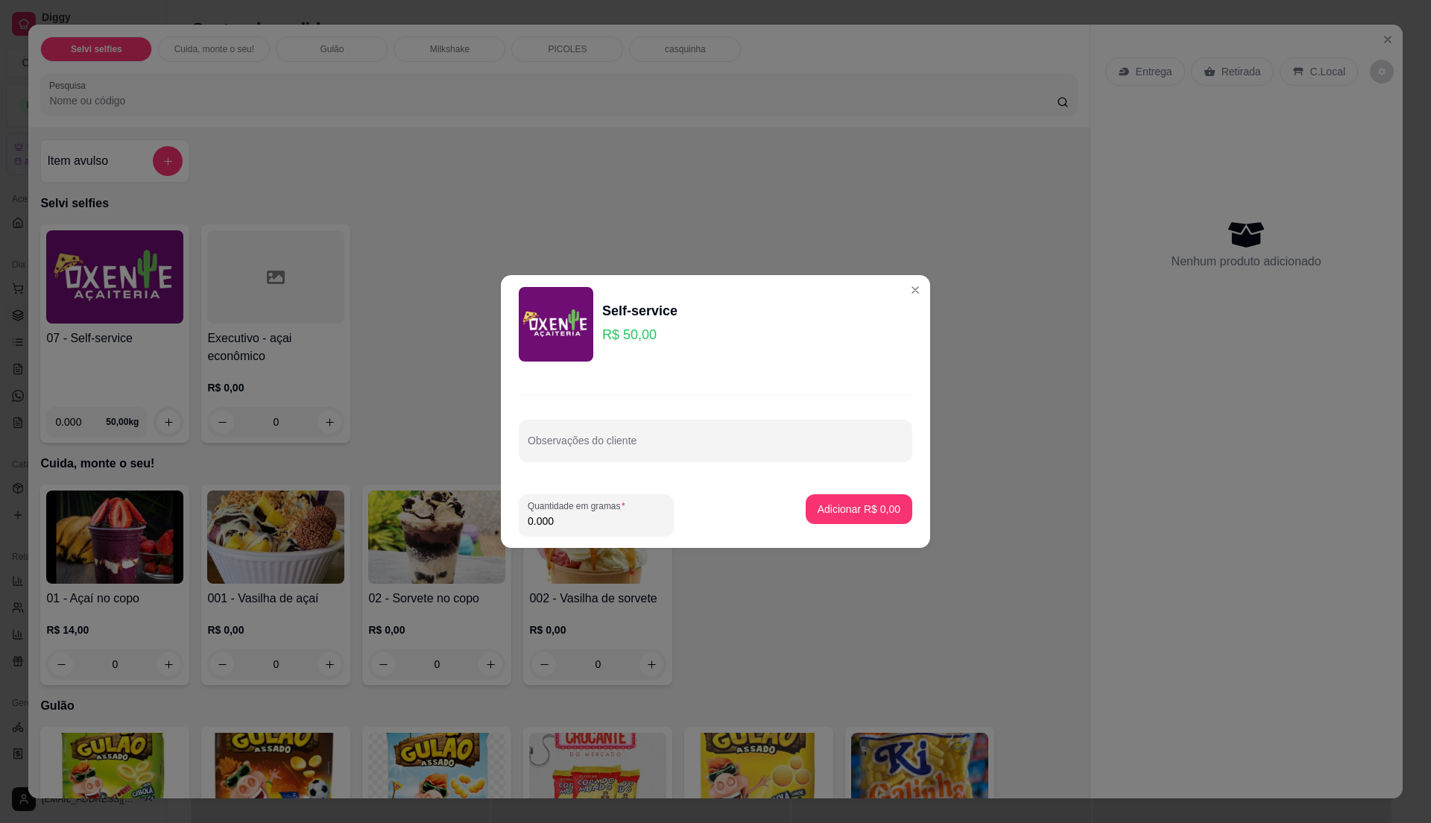
click at [567, 523] on input "0.000" at bounding box center [596, 520] width 137 height 15
type input "0.405"
click at [567, 523] on input "0.405" at bounding box center [596, 520] width 137 height 15
click at [861, 505] on p "Adicionar R$ 20,25" at bounding box center [856, 509] width 86 height 14
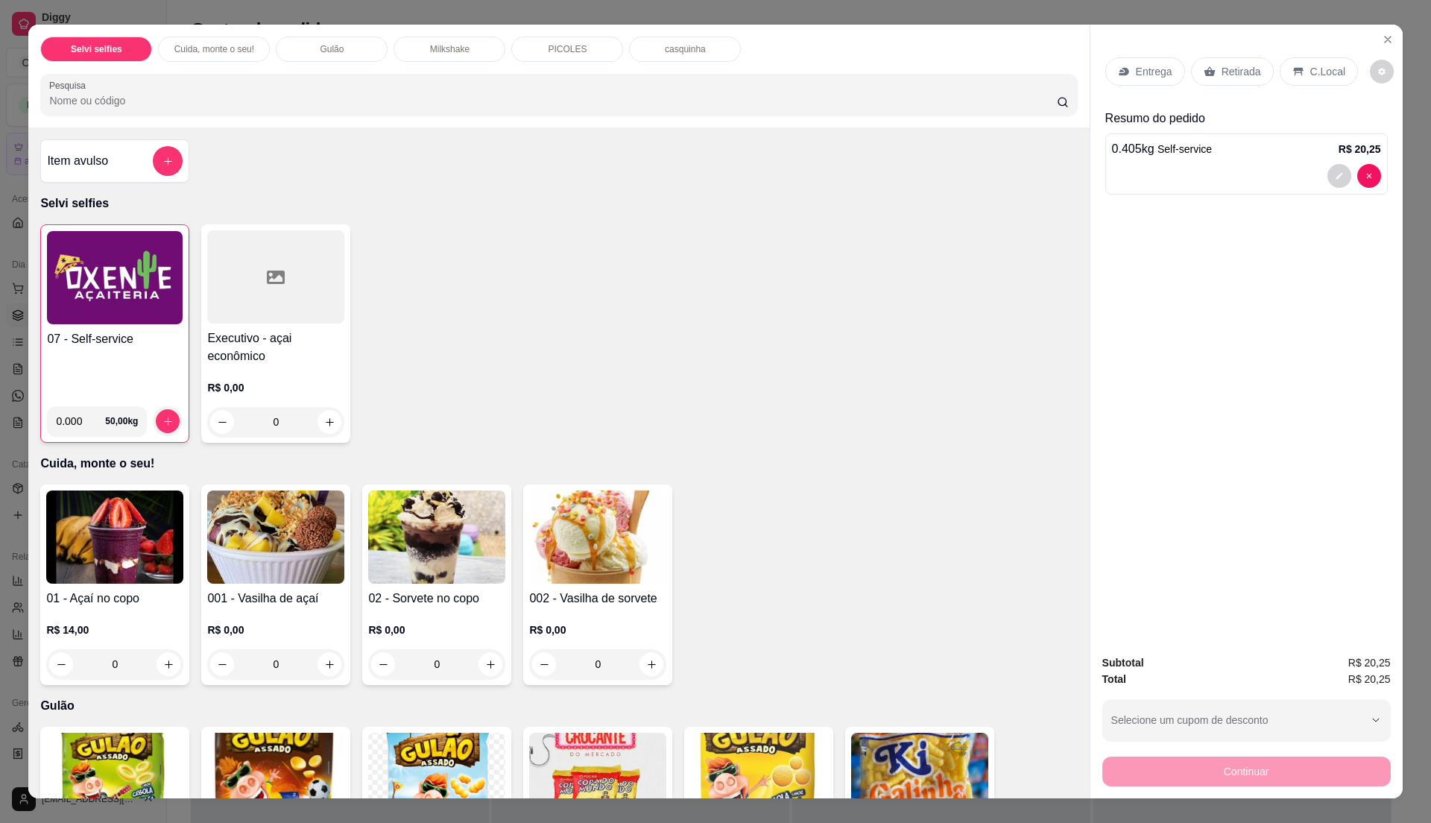
drag, startPoint x: 0, startPoint y: 297, endPoint x: 79, endPoint y: 310, distance: 80.1
click at [64, 309] on div "Selvi selfies Cuida, monte o seu! Gulão Milkshake PICOLES casquinha Pesquisa It…" at bounding box center [715, 411] width 1431 height 823
click at [89, 312] on img at bounding box center [115, 277] width 136 height 93
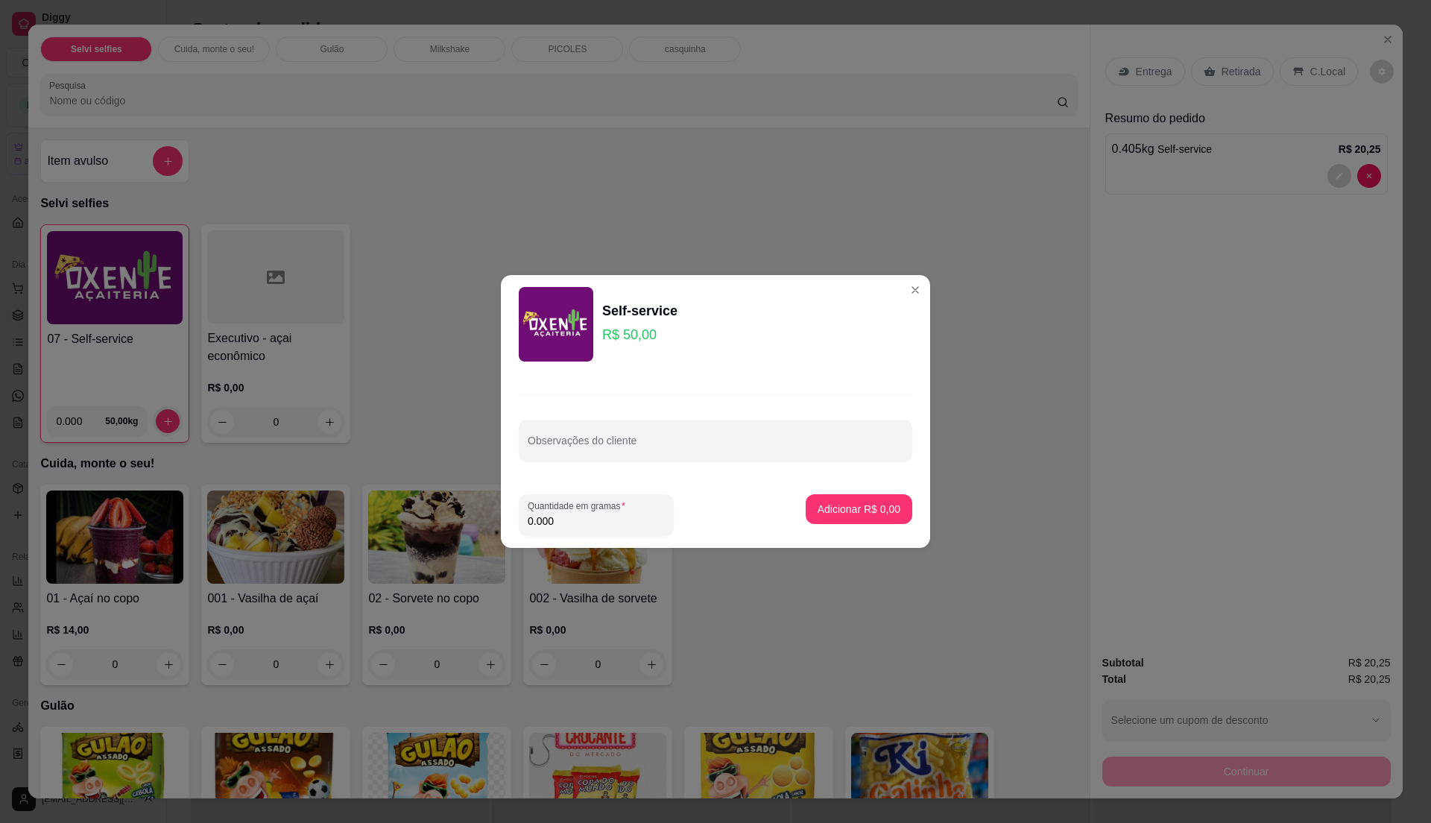
click at [580, 522] on input "0.000" at bounding box center [596, 520] width 137 height 15
type input "0.355"
click at [812, 507] on p "Adicionar R$ 17,75" at bounding box center [856, 509] width 89 height 15
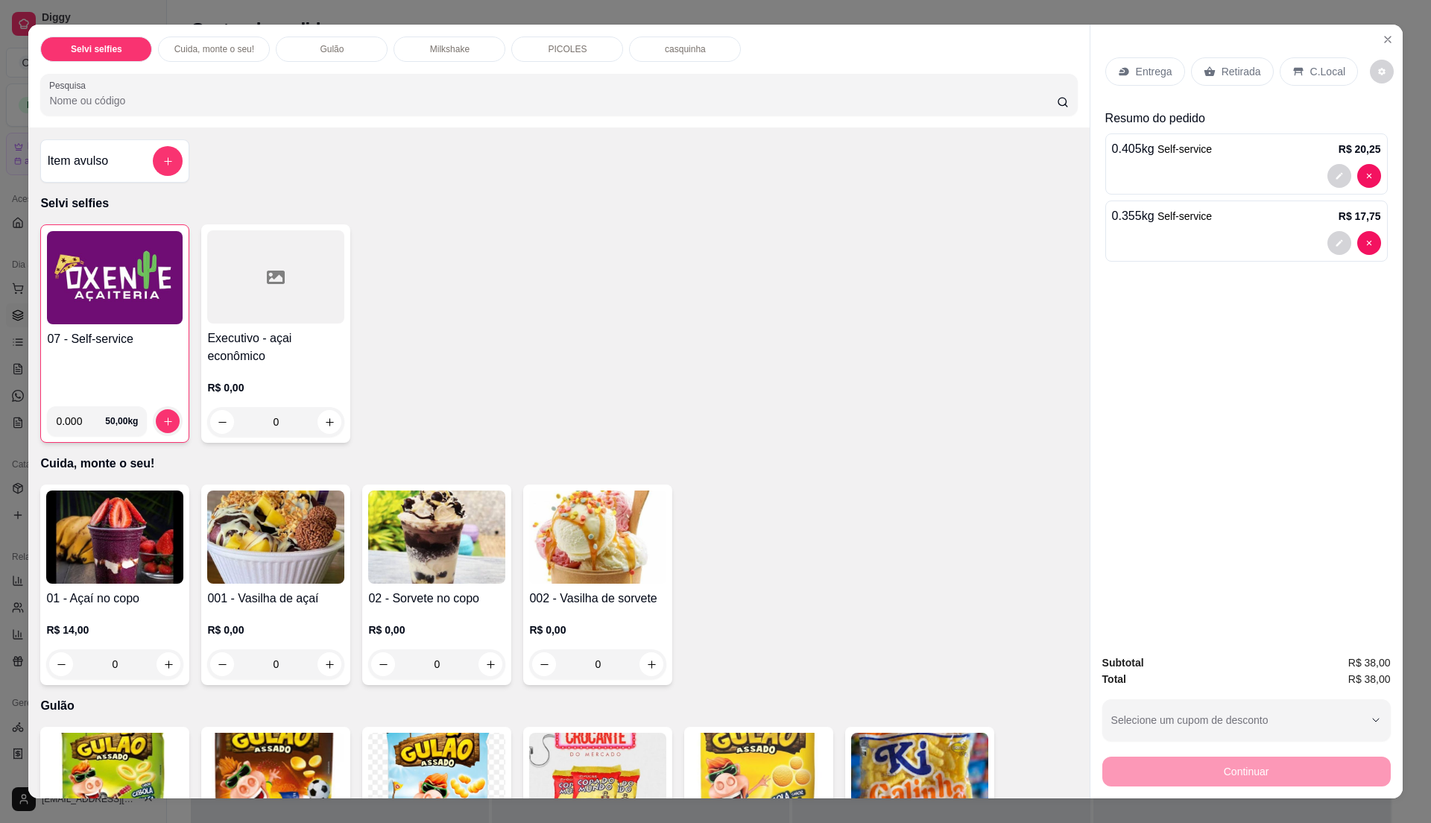
click at [106, 326] on div "07 - Self-service 0.000 50,00 kg" at bounding box center [114, 333] width 149 height 218
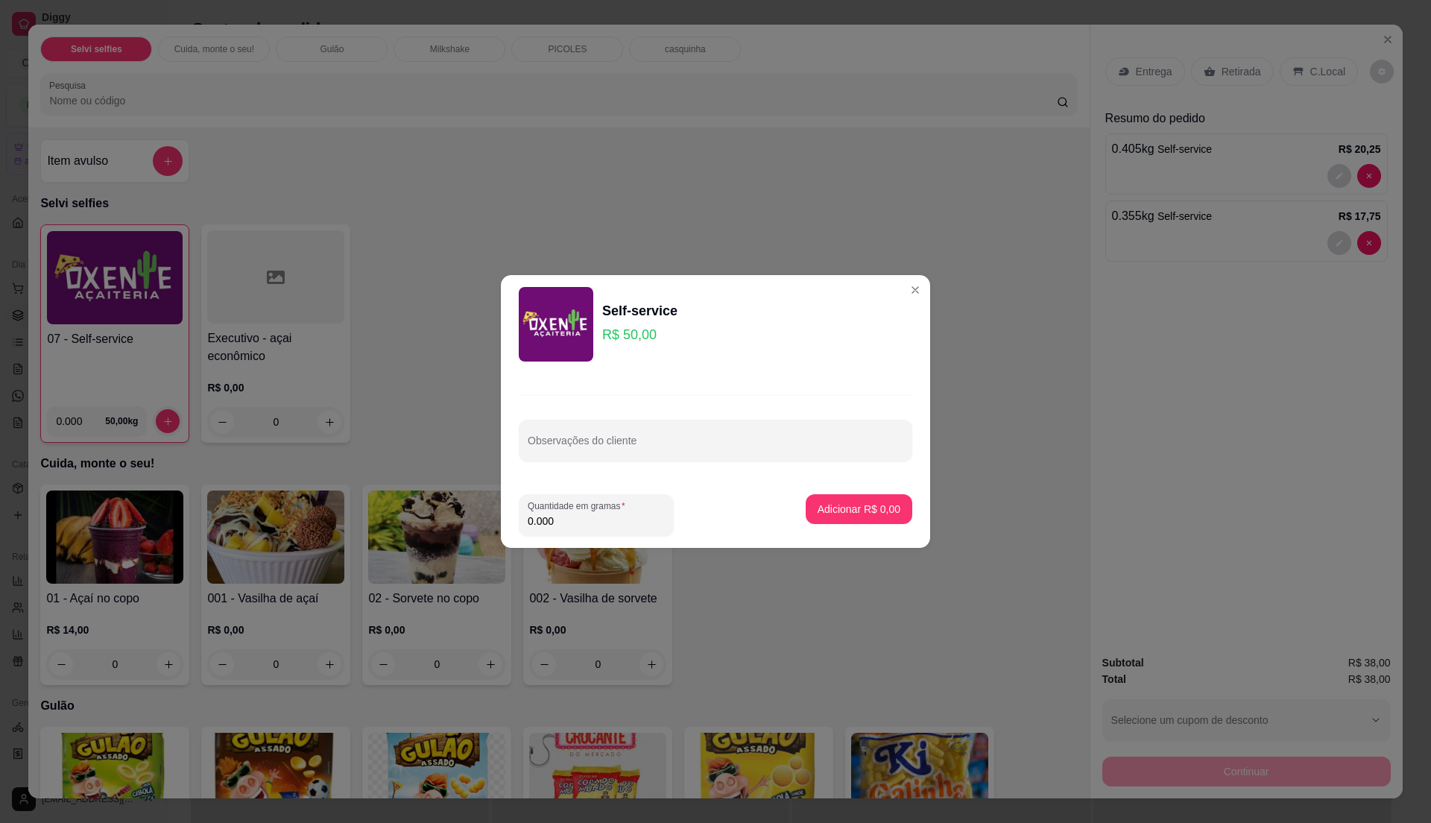
click at [607, 519] on input "0.000" at bounding box center [596, 520] width 137 height 15
type input "0.235"
click at [800, 508] on button "Adicionar R$ 11,75" at bounding box center [856, 509] width 113 height 30
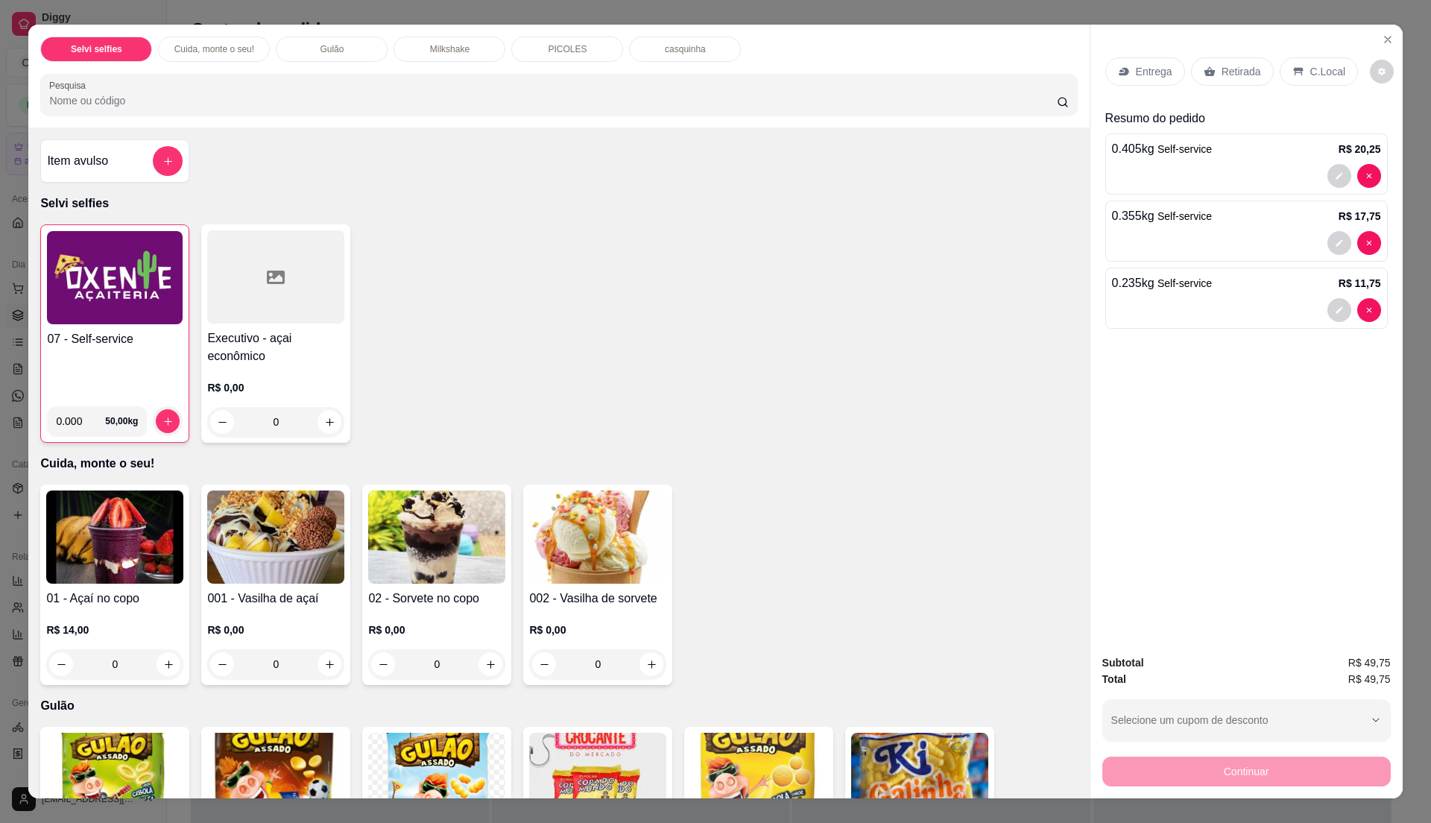
click at [81, 346] on h4 "07 - Self-service" at bounding box center [115, 339] width 136 height 18
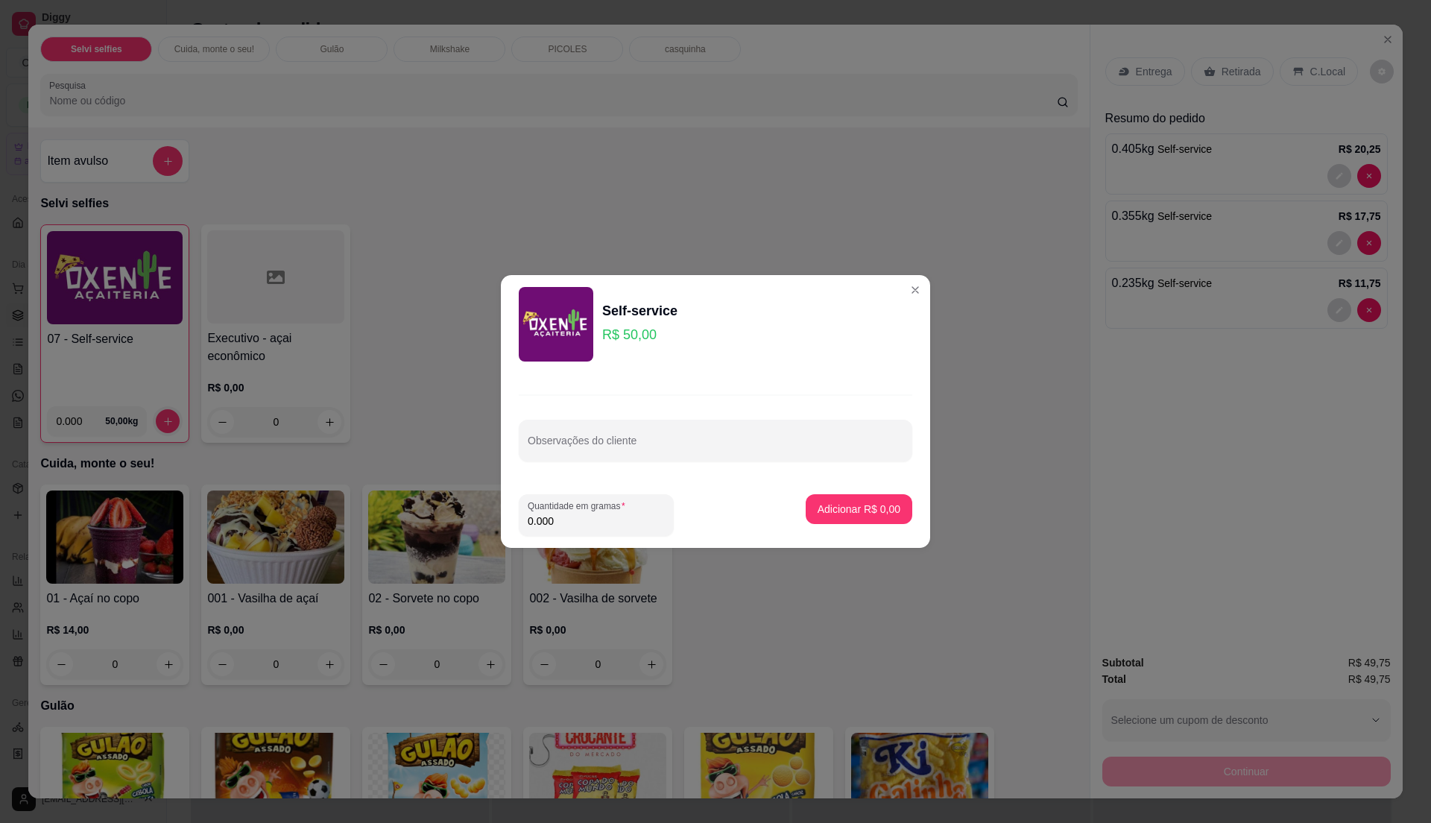
click at [565, 520] on input "0.000" at bounding box center [596, 520] width 137 height 15
type input "0.215"
click at [813, 514] on p "Adicionar R$ 10,75" at bounding box center [856, 509] width 86 height 14
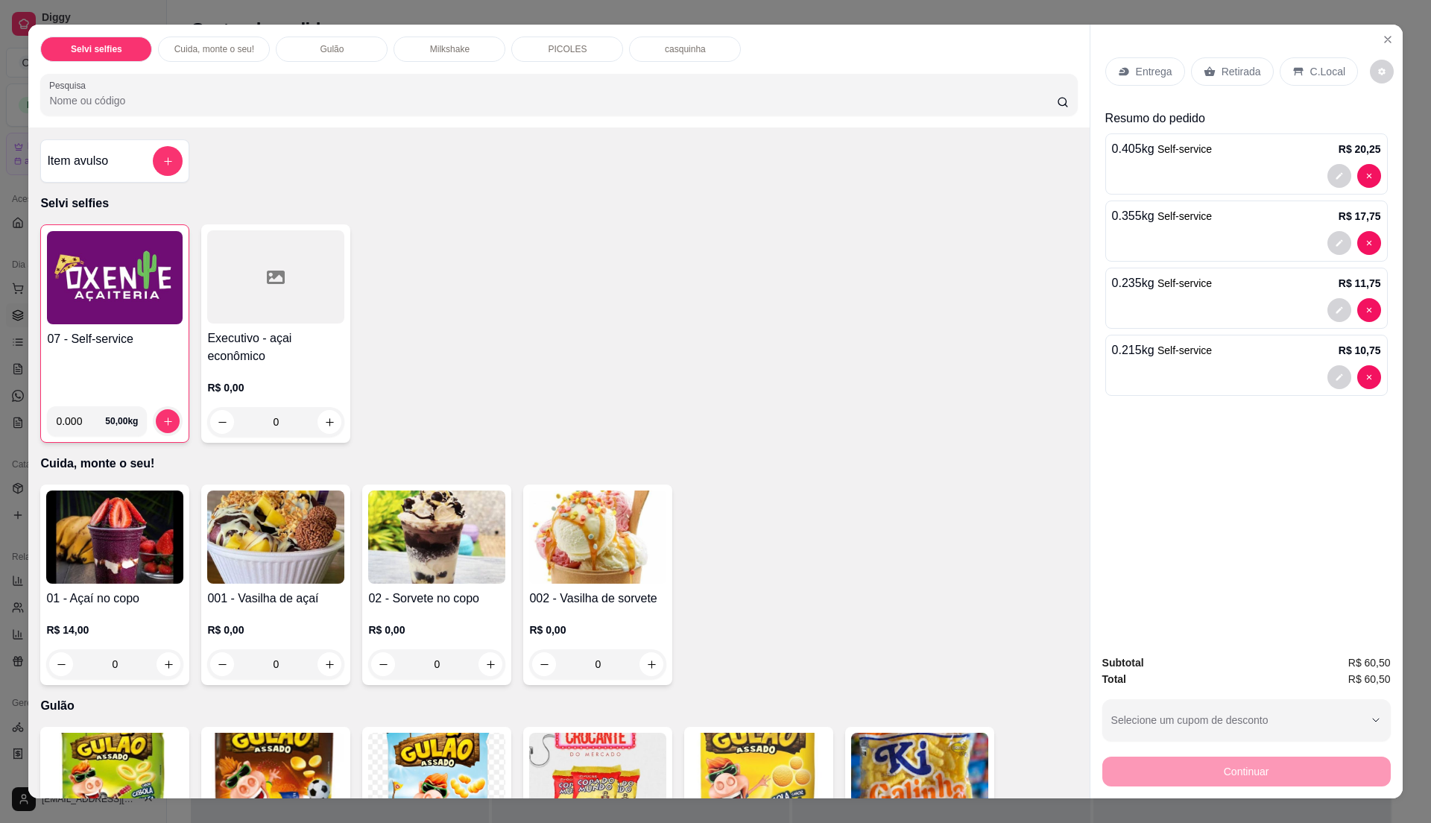
click at [126, 350] on div "07 - Self-service" at bounding box center [115, 362] width 136 height 64
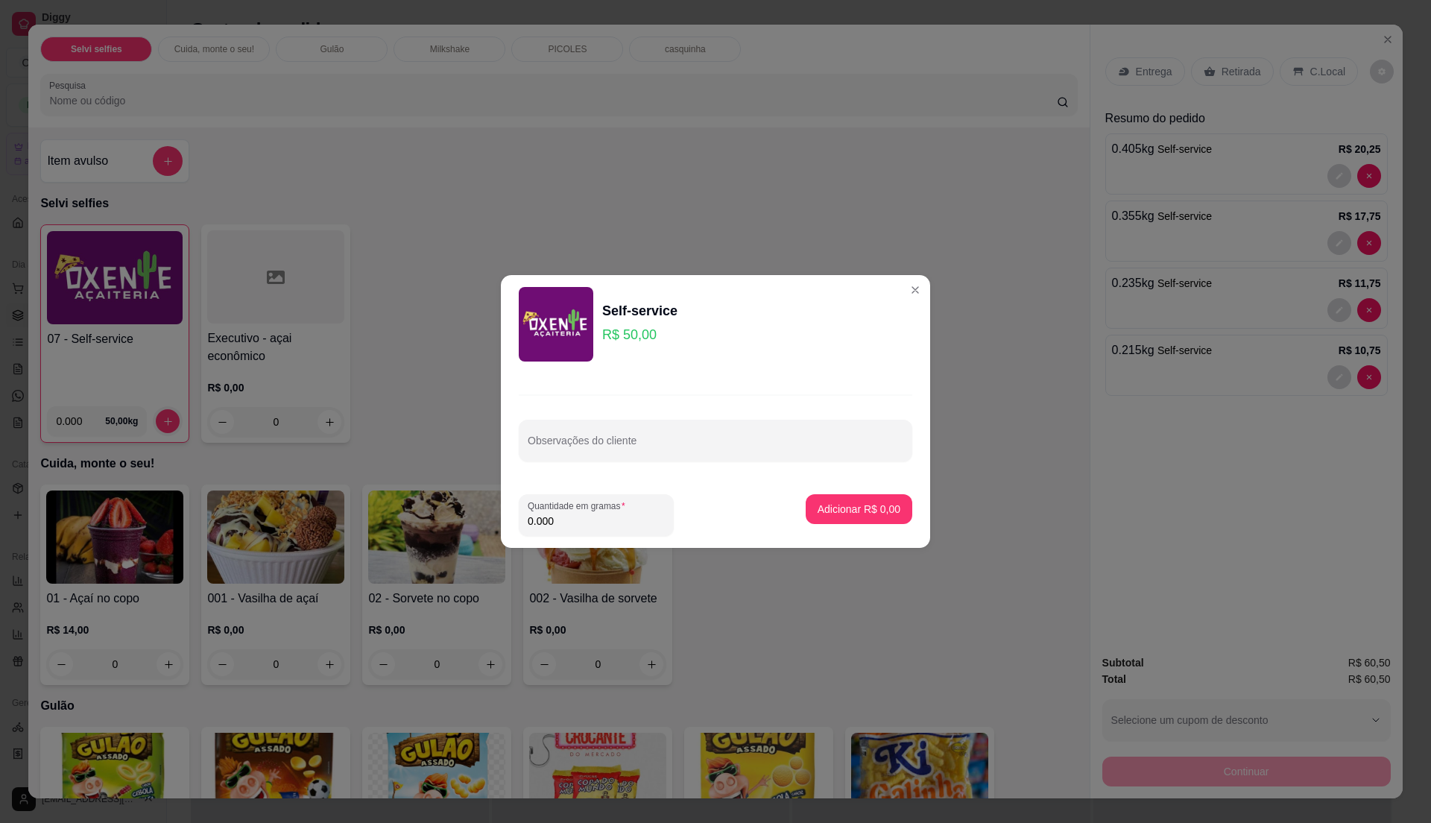
click at [585, 516] on input "0.000" at bounding box center [596, 520] width 137 height 15
type input "0.495"
click at [854, 510] on p "Adicionar R$ 24,75" at bounding box center [856, 509] width 89 height 15
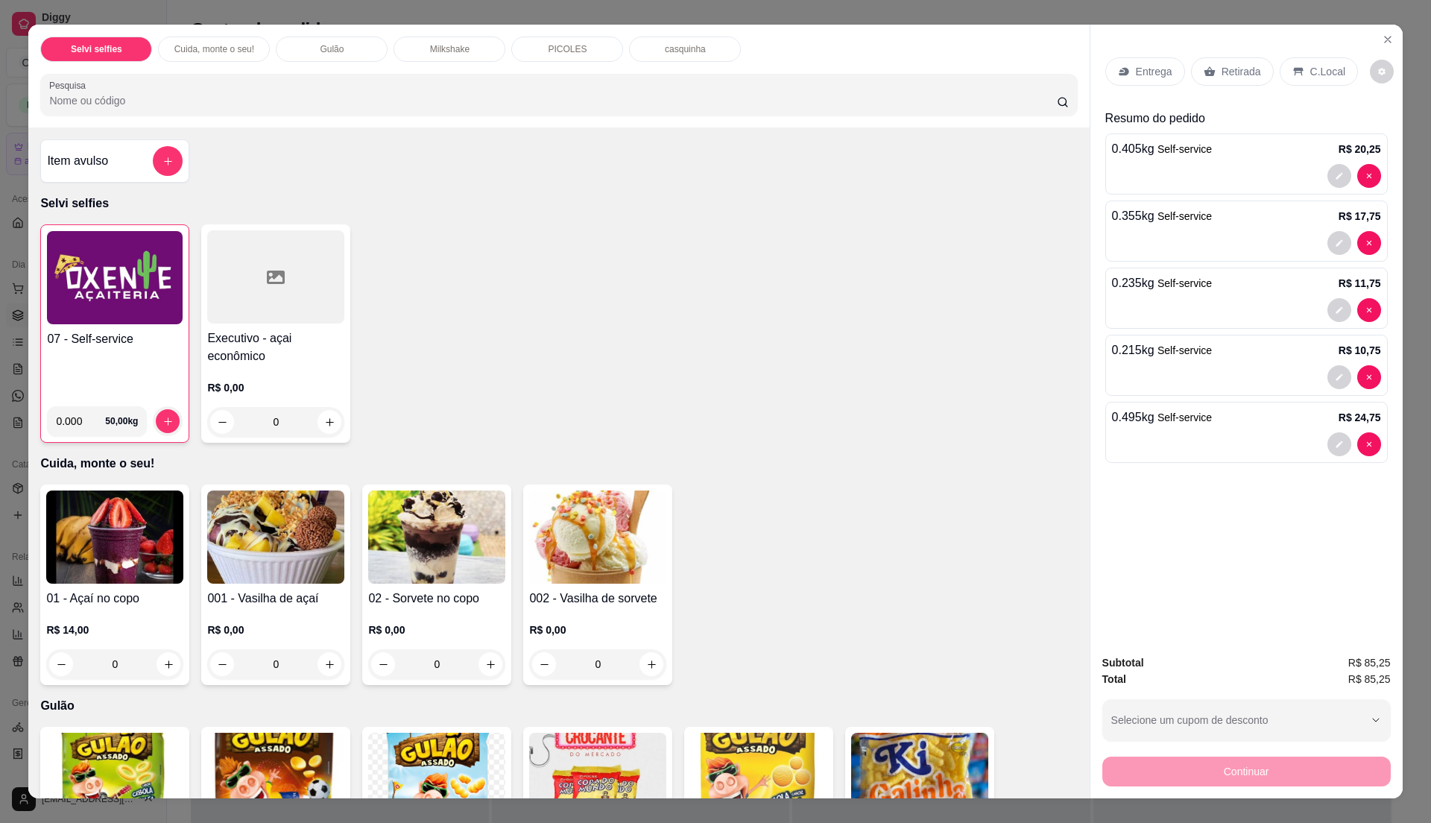
click at [1331, 67] on p "C.Local" at bounding box center [1327, 71] width 35 height 15
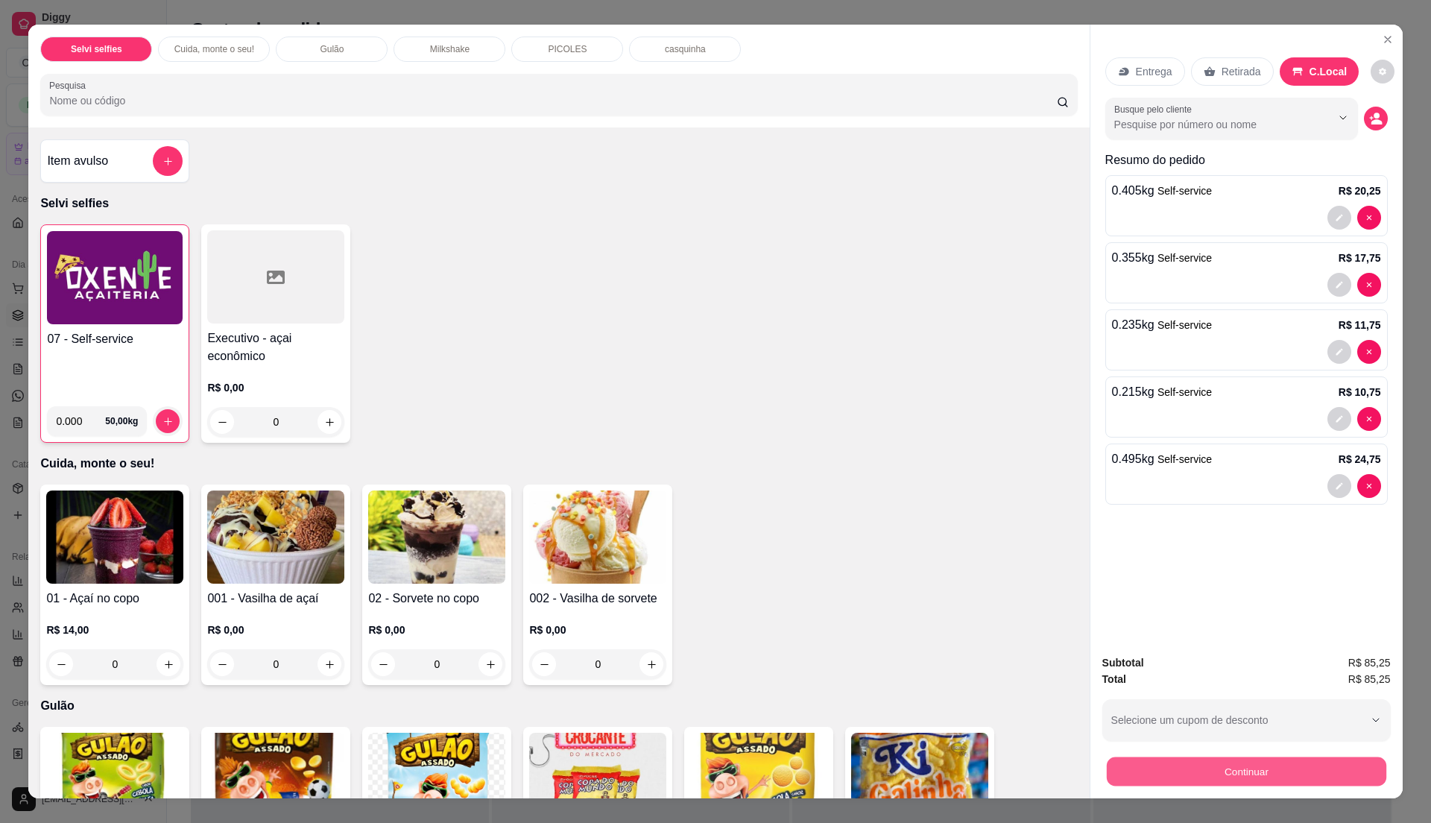
click at [1119, 776] on button "Continuar" at bounding box center [1245, 770] width 279 height 29
click at [126, 303] on img at bounding box center [115, 277] width 136 height 93
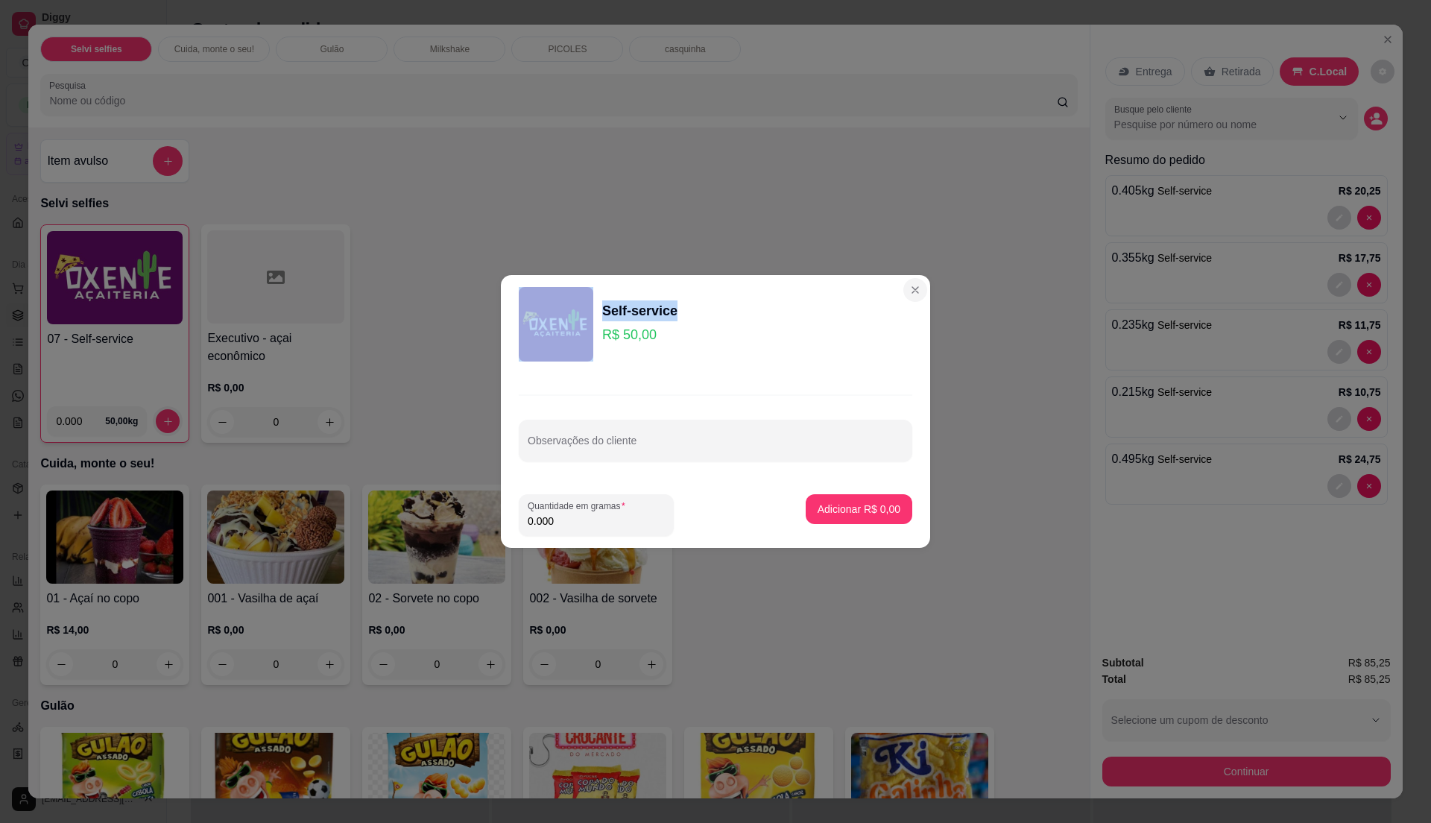
drag, startPoint x: 883, startPoint y: 286, endPoint x: 897, endPoint y: 293, distance: 15.7
click at [897, 293] on section "Self-service R$ 50,00 Observações do cliente Quantidade em gramas 0.000 Adicion…" at bounding box center [715, 411] width 429 height 273
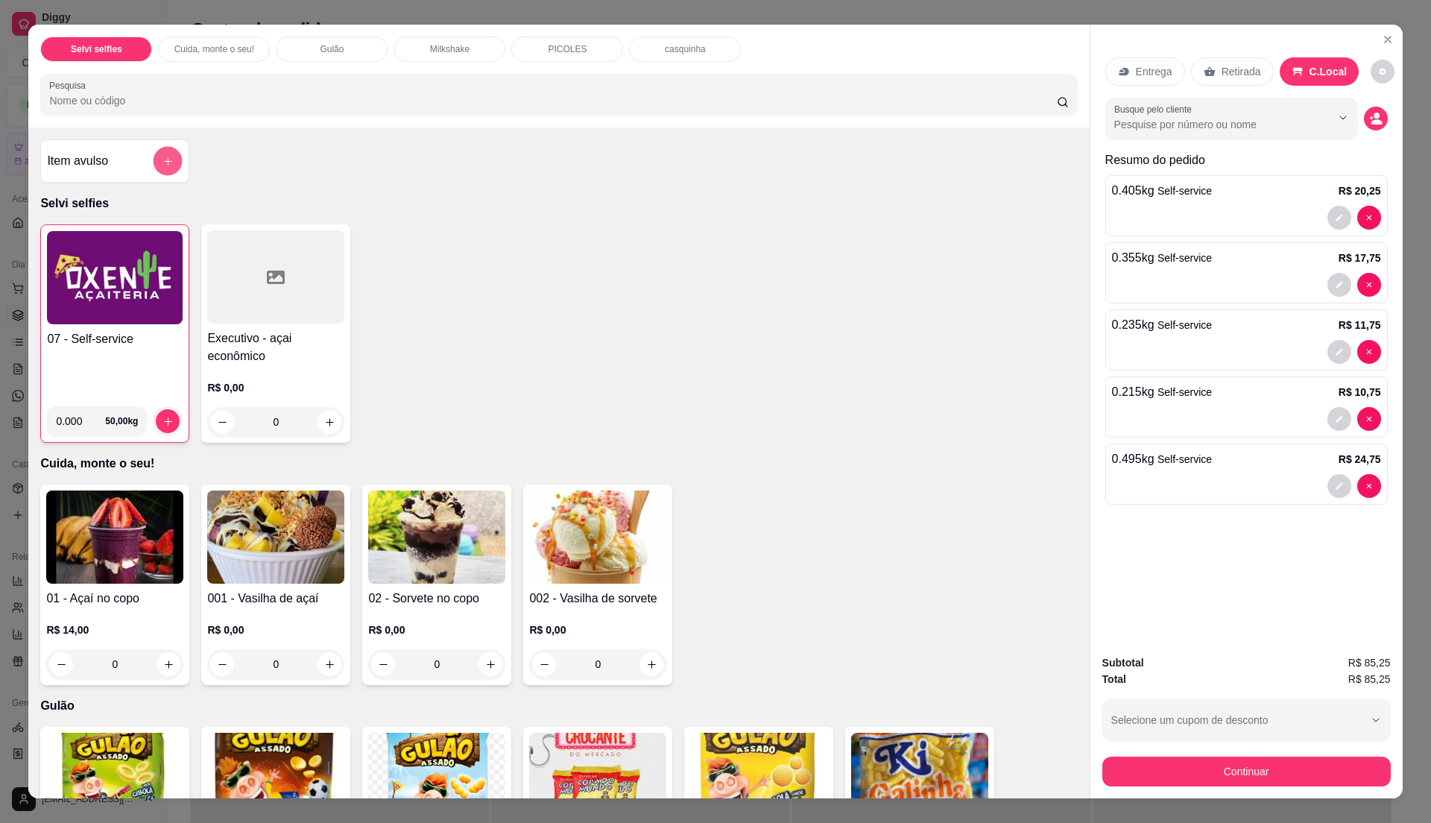
click at [162, 162] on icon "add-separate-item" at bounding box center [167, 161] width 11 height 11
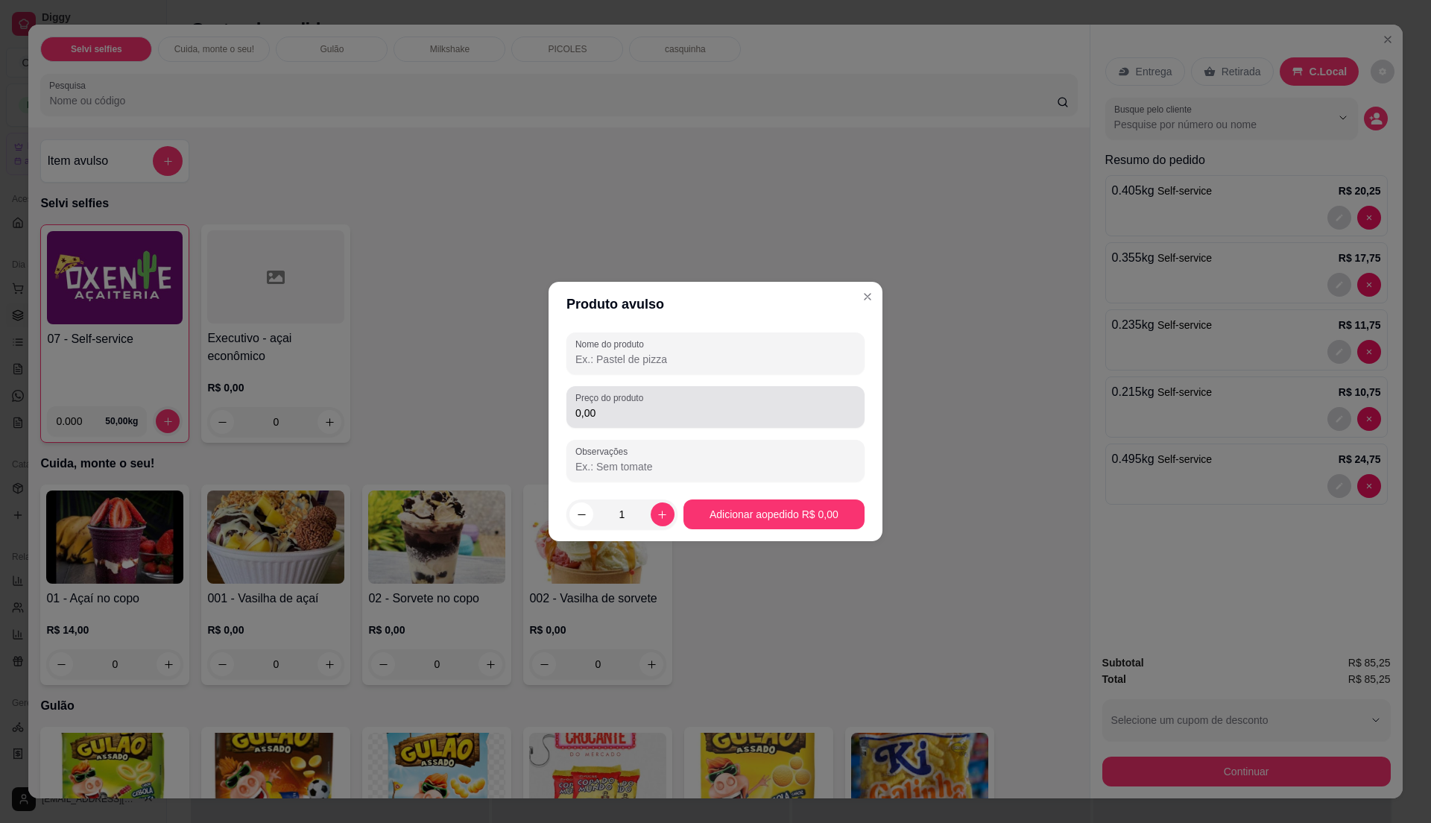
click at [594, 414] on input "0,00" at bounding box center [715, 412] width 280 height 15
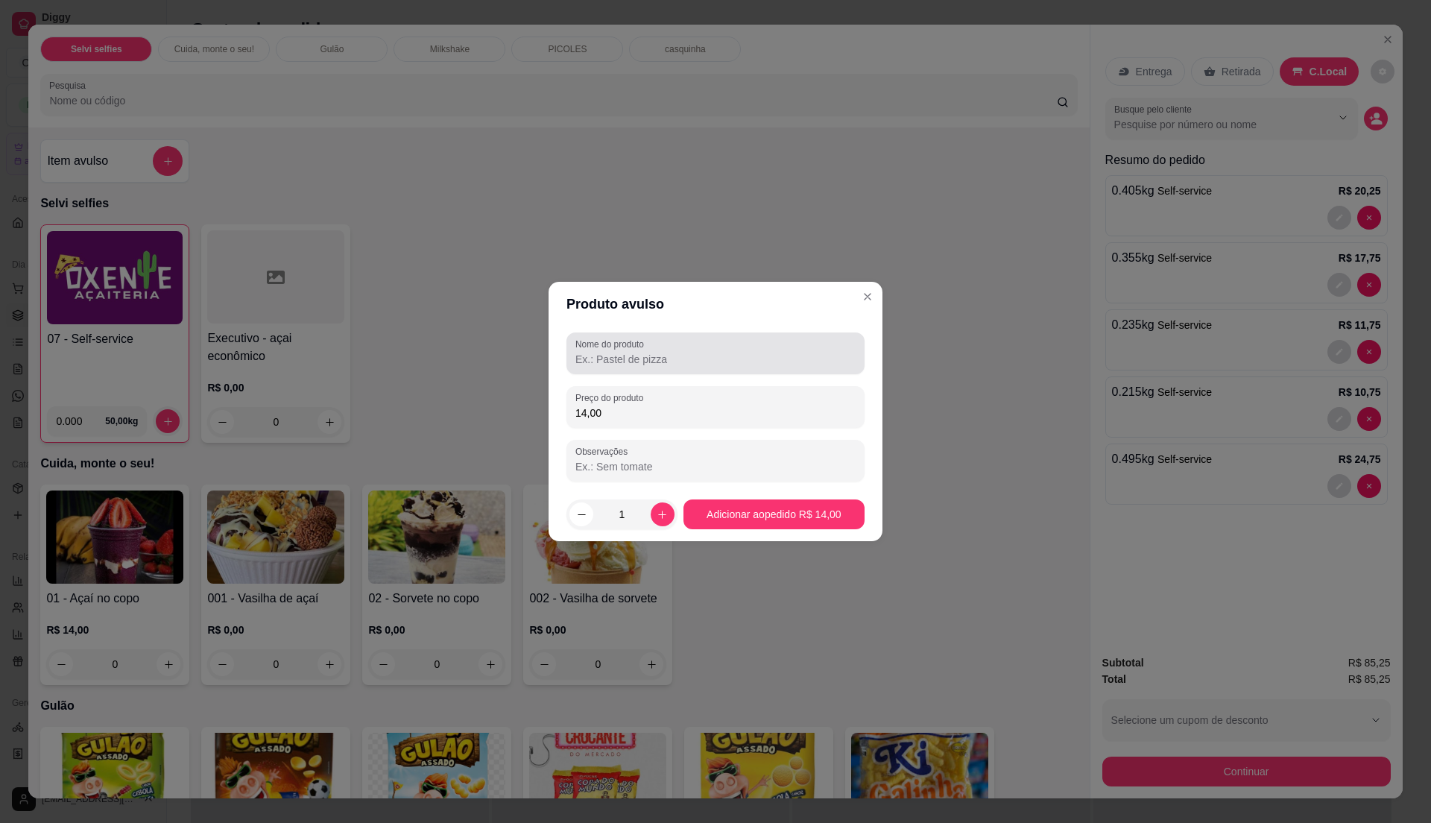
type input "14,00"
drag, startPoint x: 627, startPoint y: 350, endPoint x: 596, endPoint y: 358, distance: 32.6
click at [625, 352] on div "Nome do produto" at bounding box center [715, 353] width 298 height 42
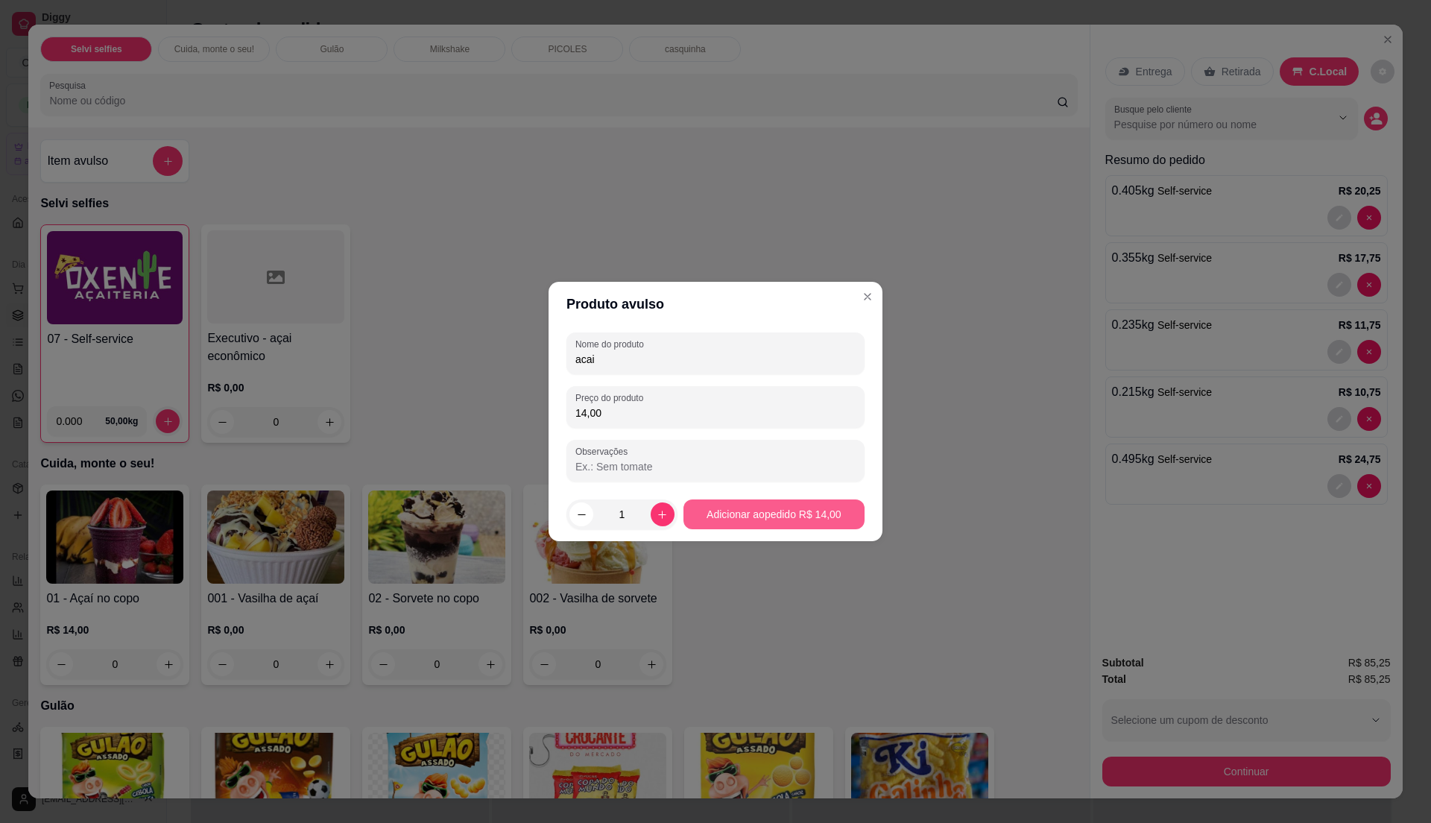
type input "acai"
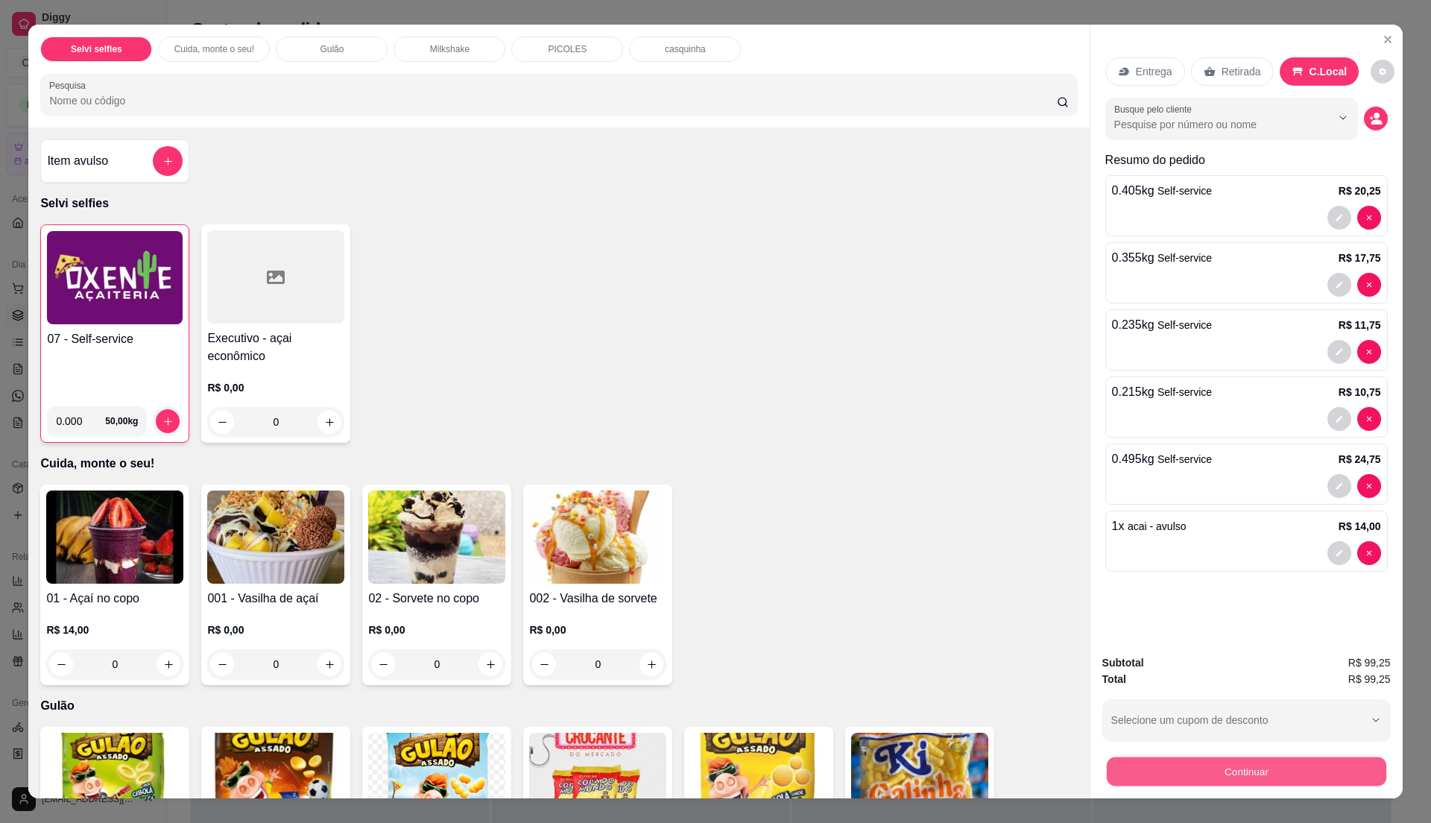
click at [1304, 771] on button "Continuar" at bounding box center [1245, 770] width 279 height 29
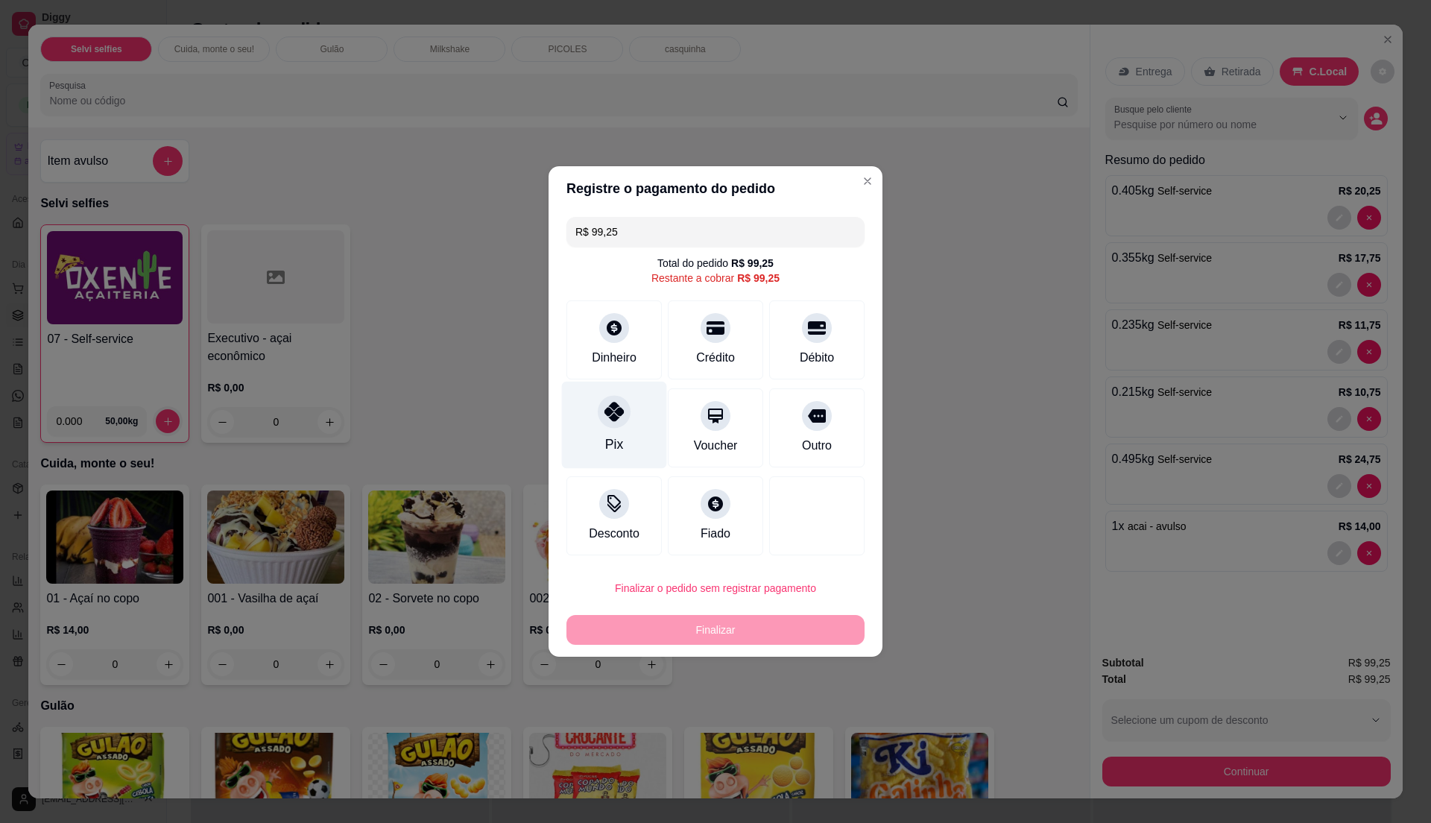
click at [613, 459] on div "Pix" at bounding box center [614, 425] width 105 height 87
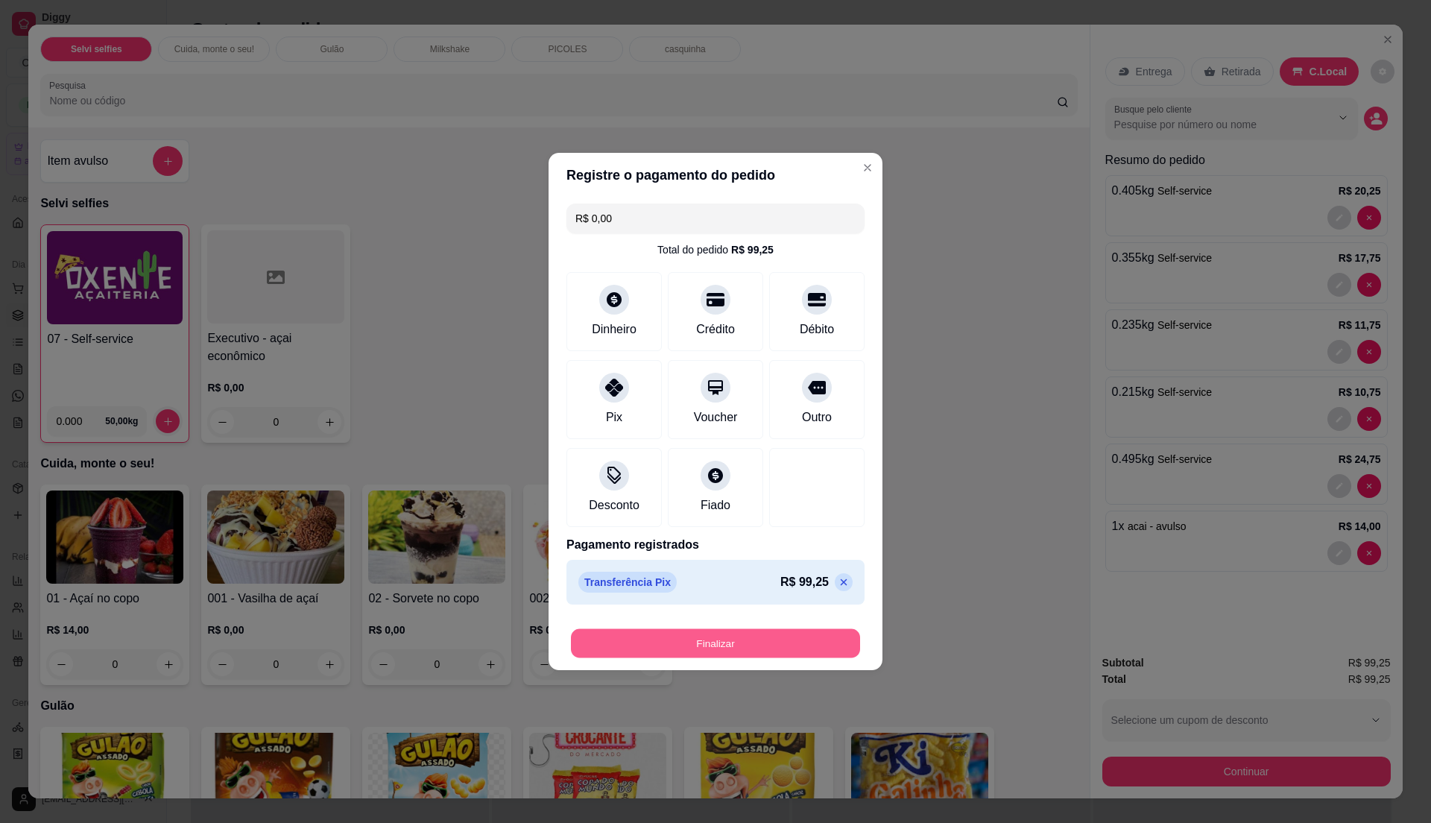
click at [711, 645] on button "Finalizar" at bounding box center [715, 643] width 289 height 29
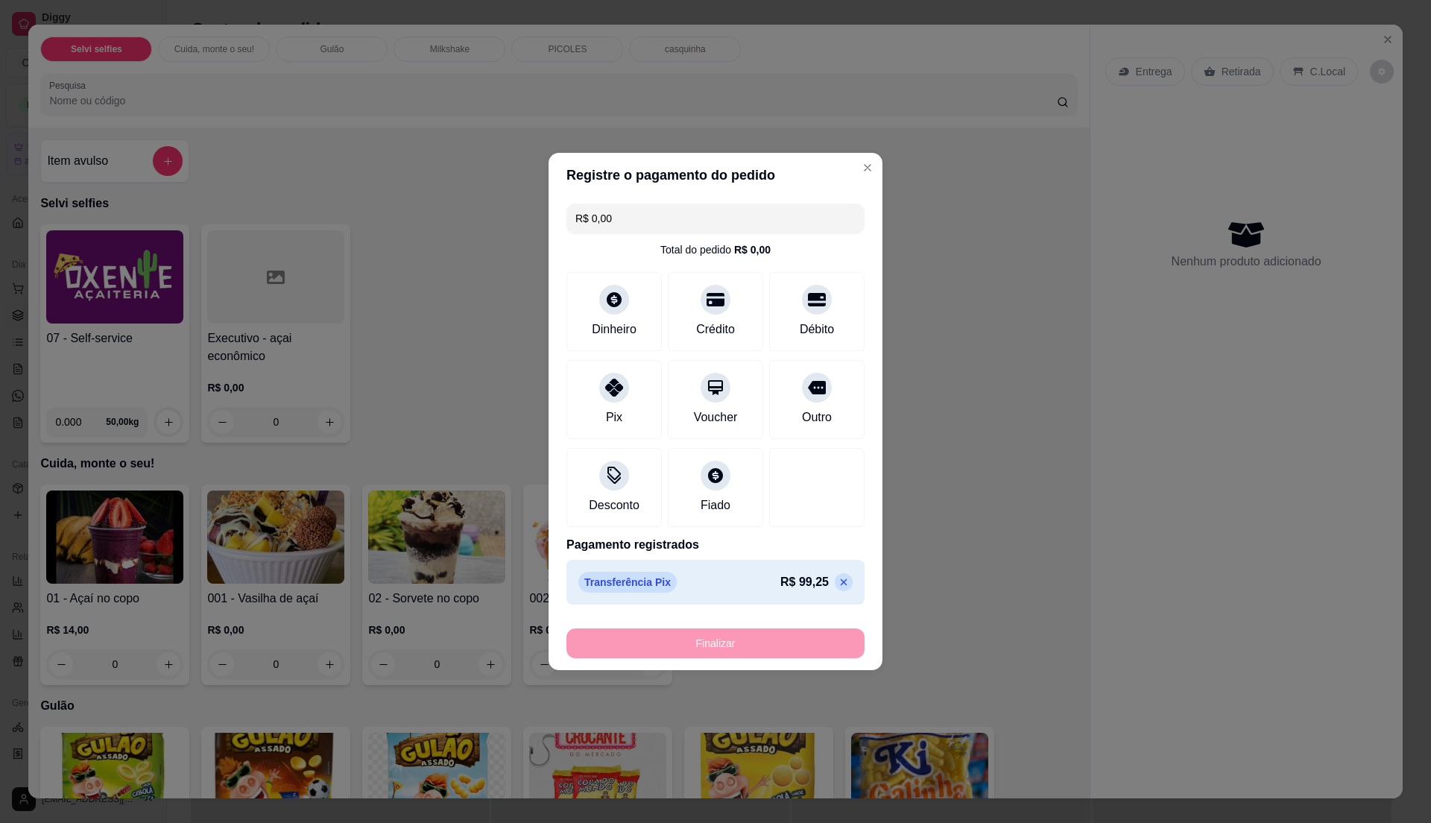
type input "-R$ 99,25"
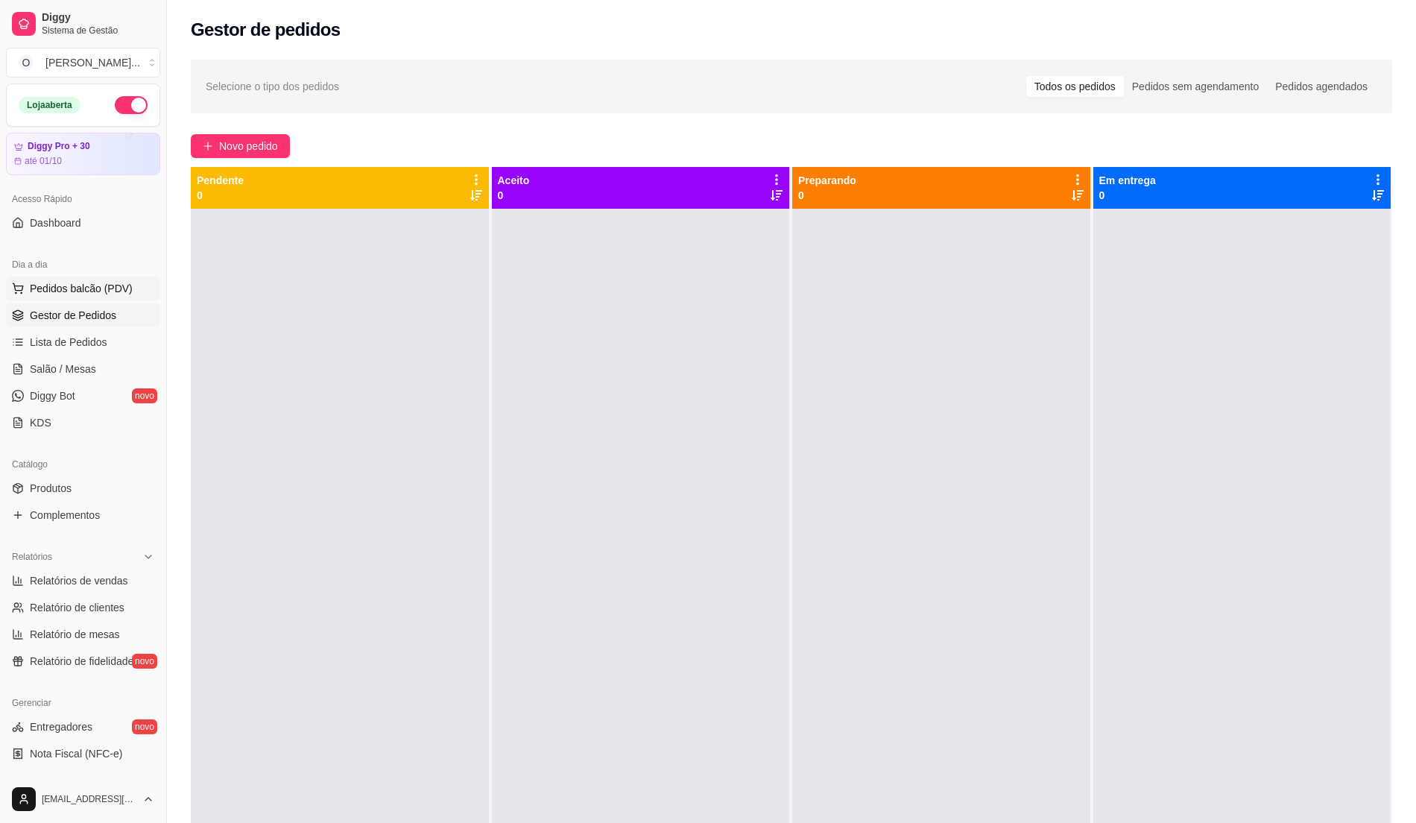
click at [103, 288] on span "Pedidos balcão (PDV)" at bounding box center [81, 288] width 103 height 15
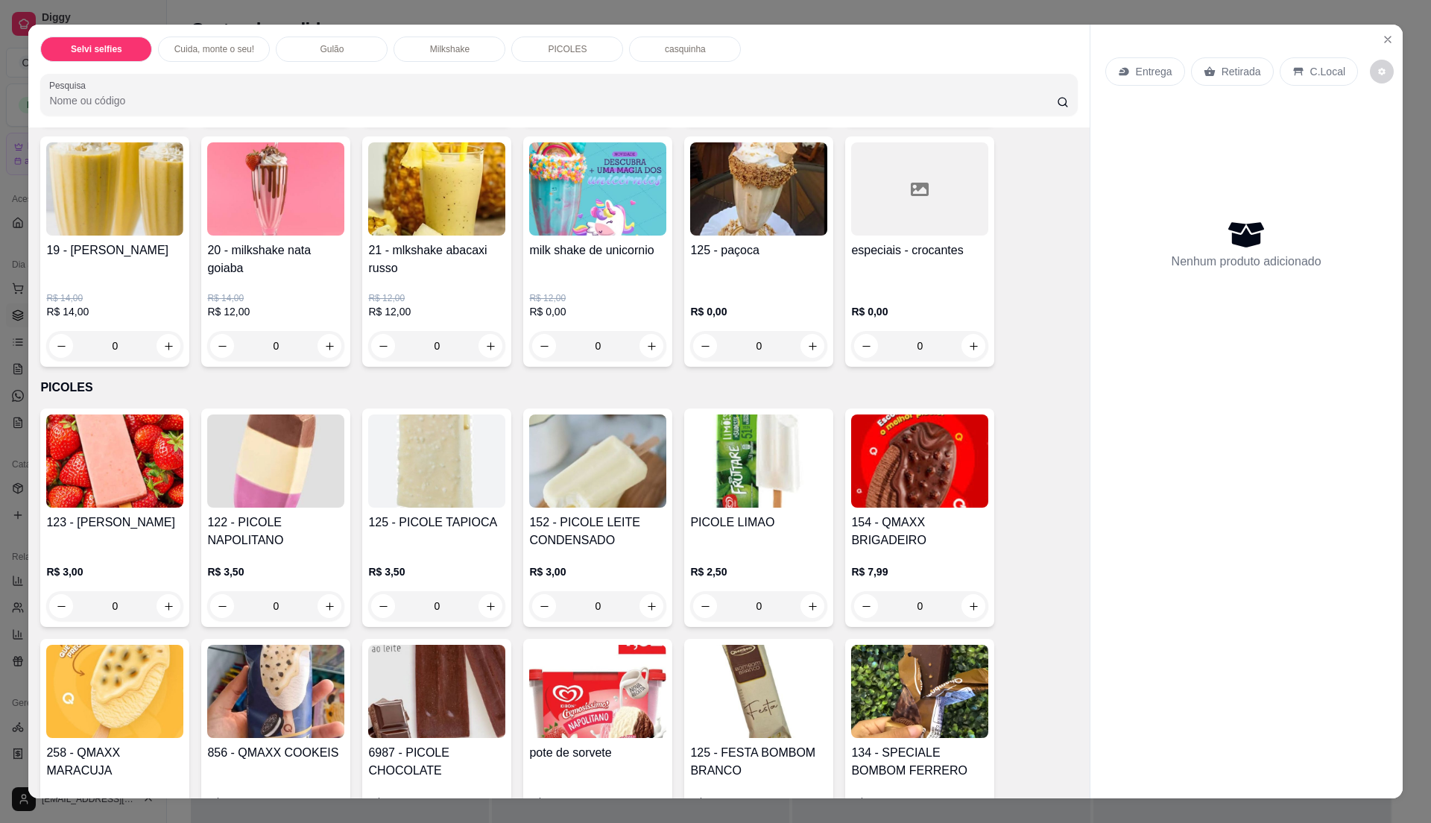
scroll to position [1391, 0]
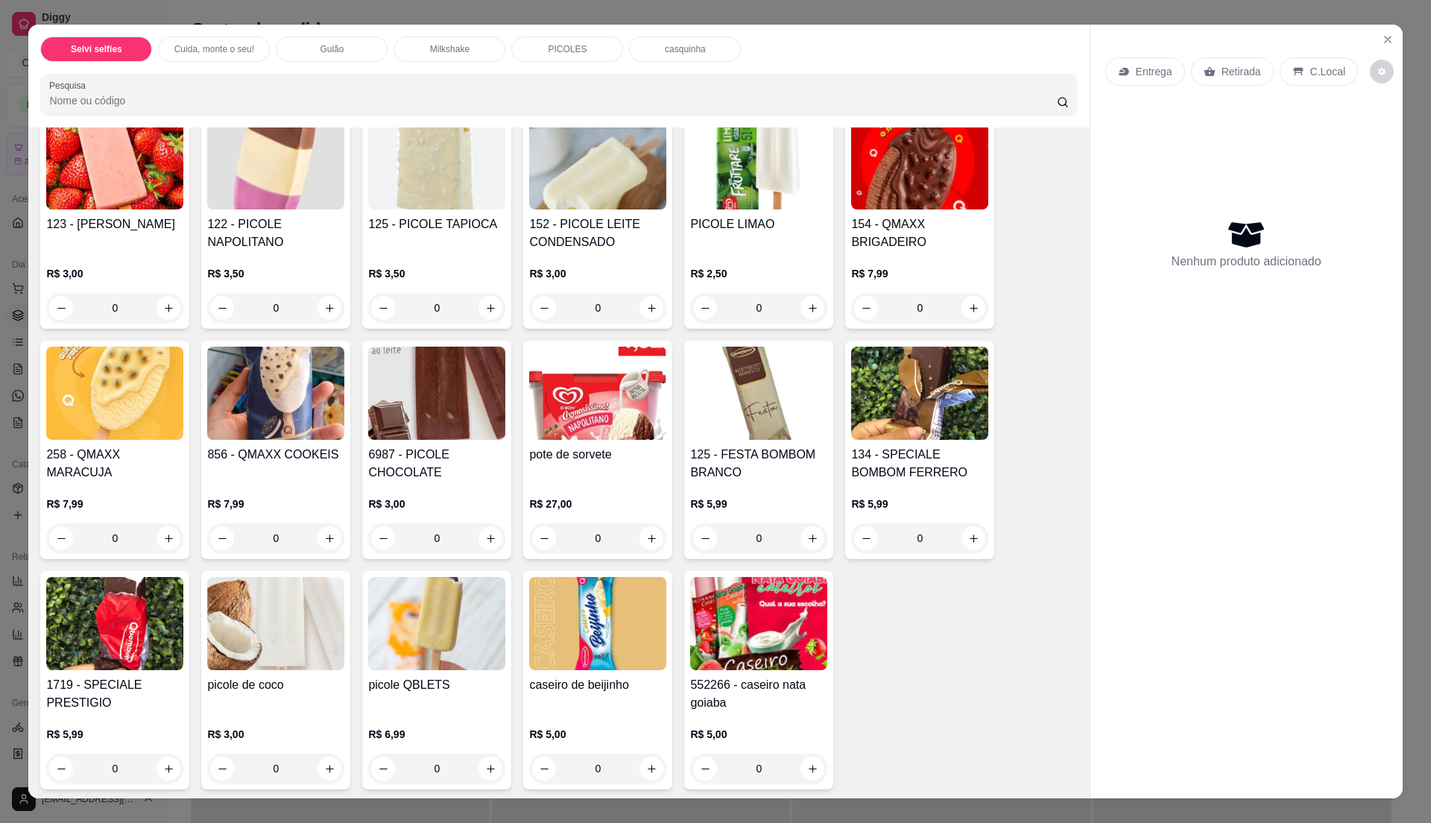
click at [595, 438] on img at bounding box center [597, 393] width 137 height 93
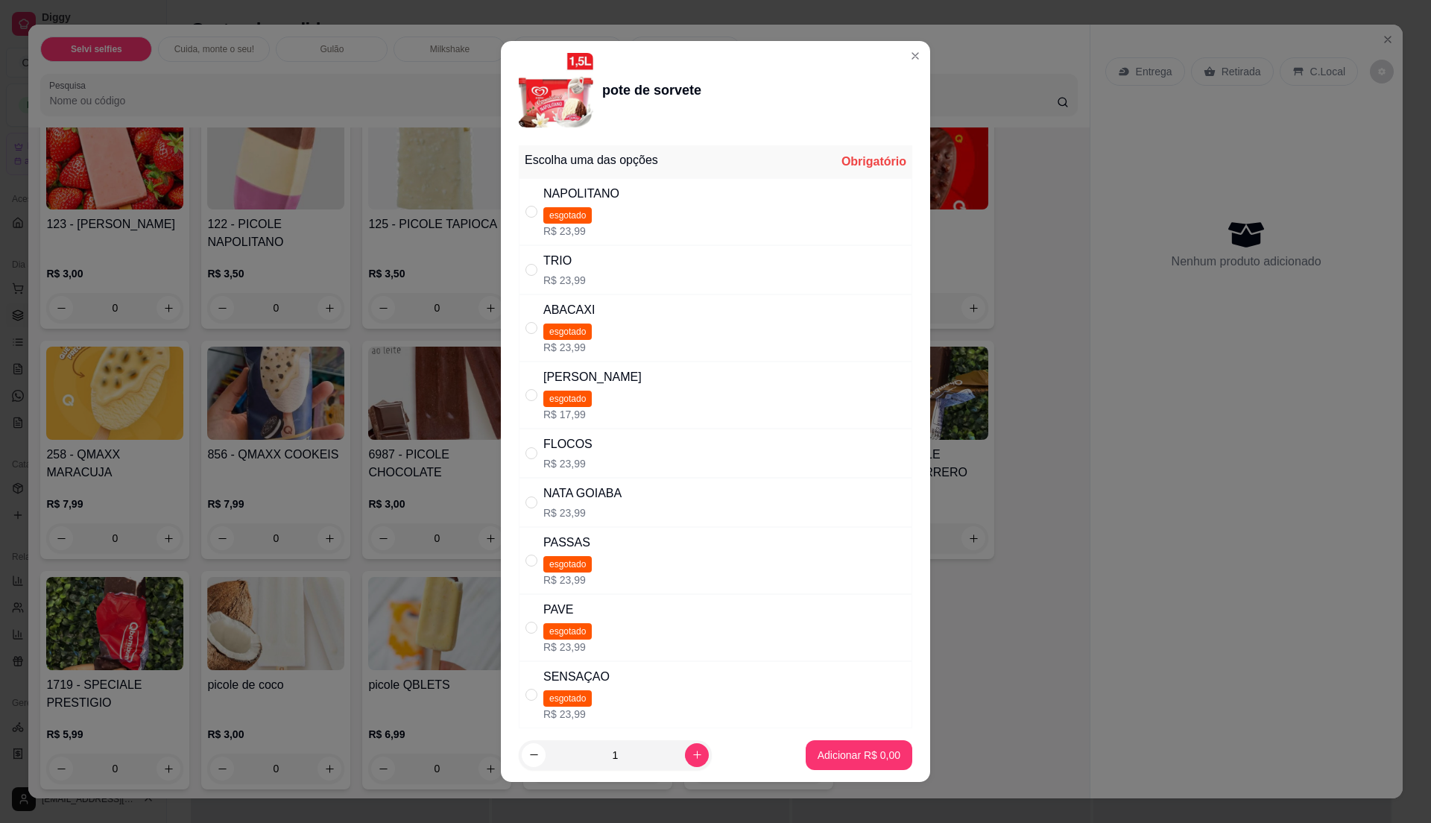
click at [622, 511] on div "NATA GOIABA R$ 23,99" at bounding box center [715, 502] width 393 height 49
radio input "true"
click at [871, 766] on button "Adicionar R$ 23,99" at bounding box center [856, 754] width 110 height 29
type input "1"
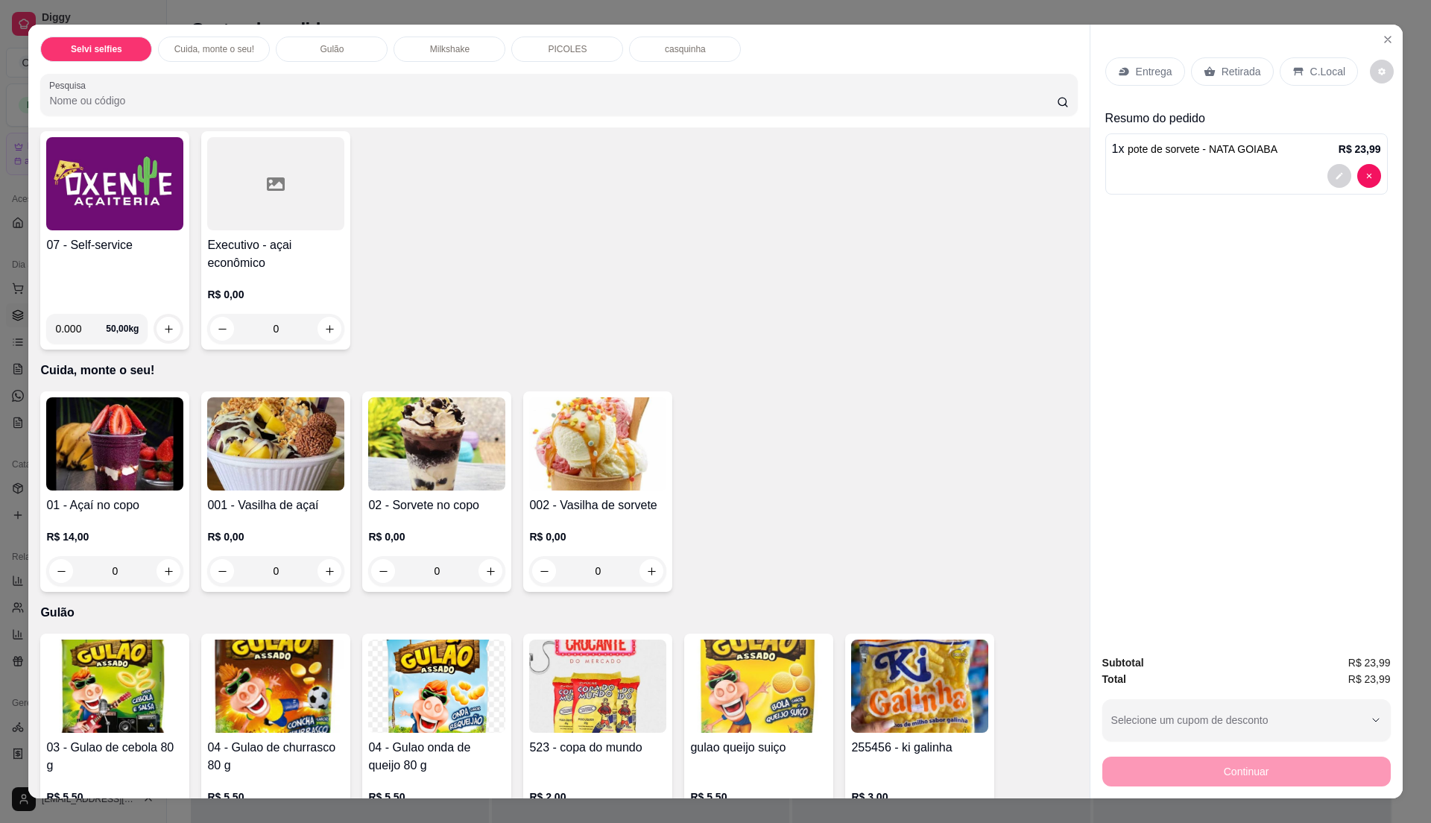
scroll to position [0, 0]
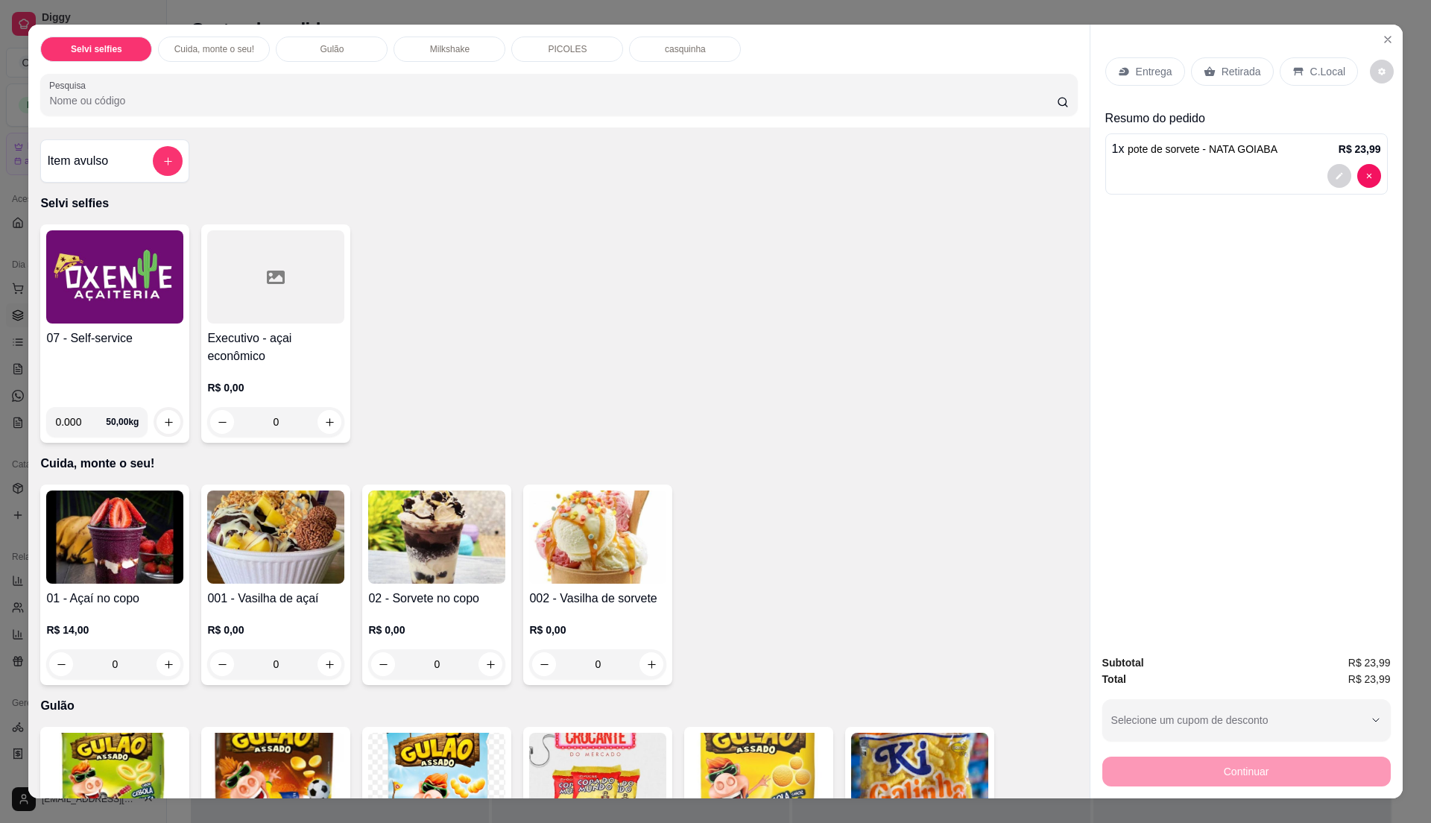
click at [48, 374] on div "07 - Self-service" at bounding box center [114, 362] width 137 height 66
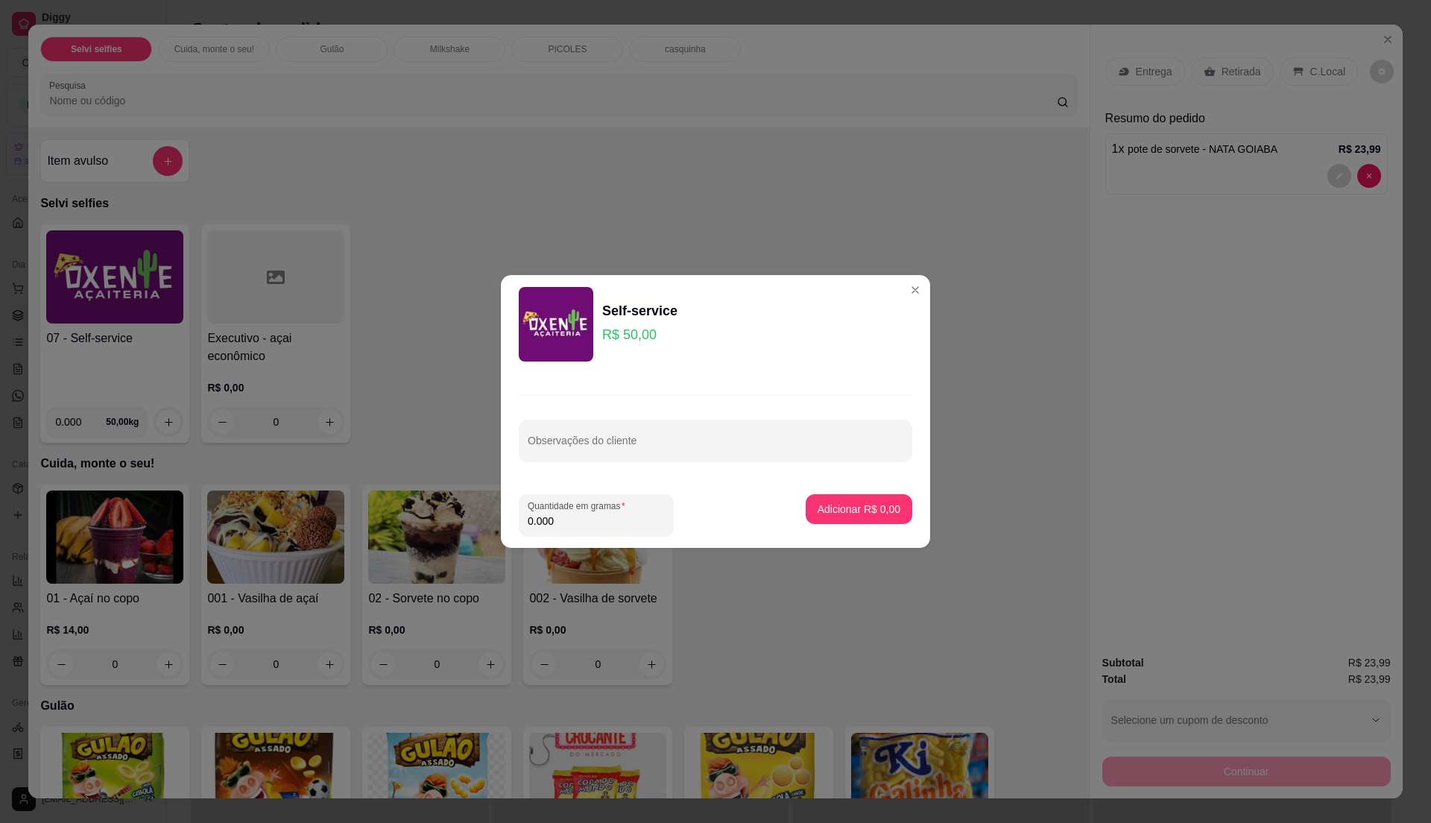
click at [561, 519] on input "0.000" at bounding box center [596, 520] width 137 height 15
type input "0.200"
click at [851, 507] on p "Adicionar R$ 10,00" at bounding box center [856, 509] width 89 height 15
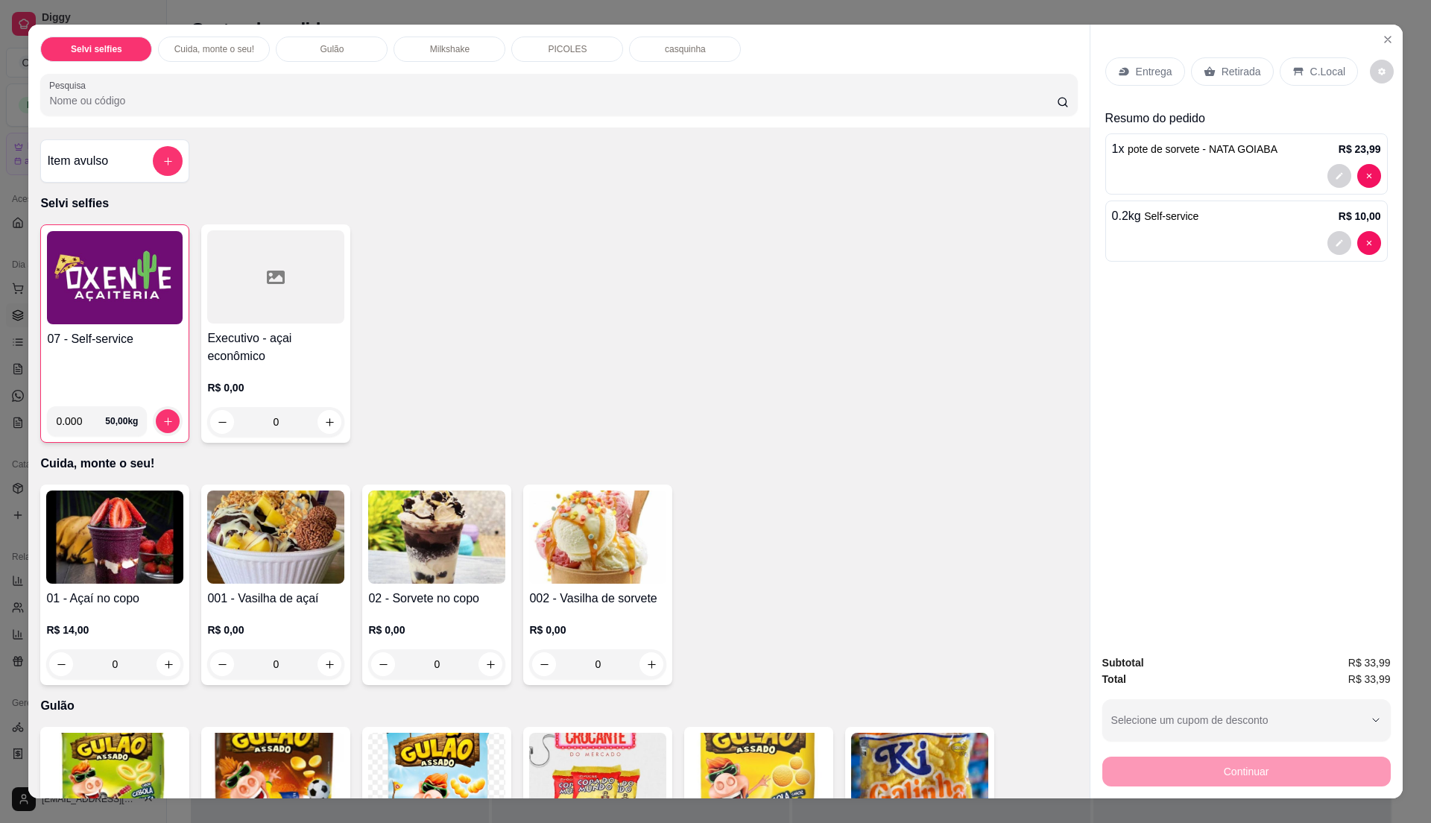
click at [1151, 73] on p "Entrega" at bounding box center [1154, 71] width 37 height 15
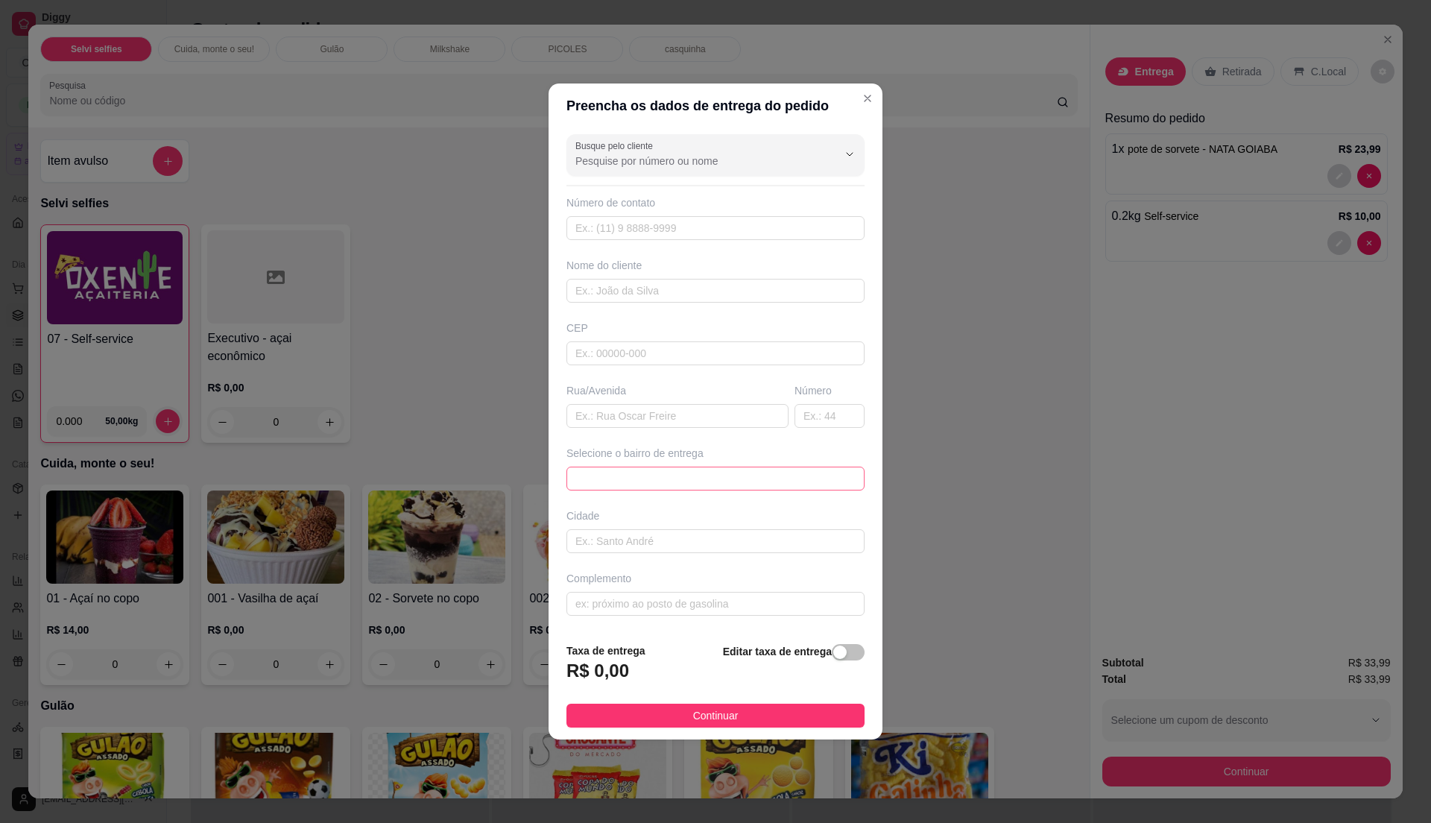
click at [621, 484] on span at bounding box center [715, 478] width 280 height 22
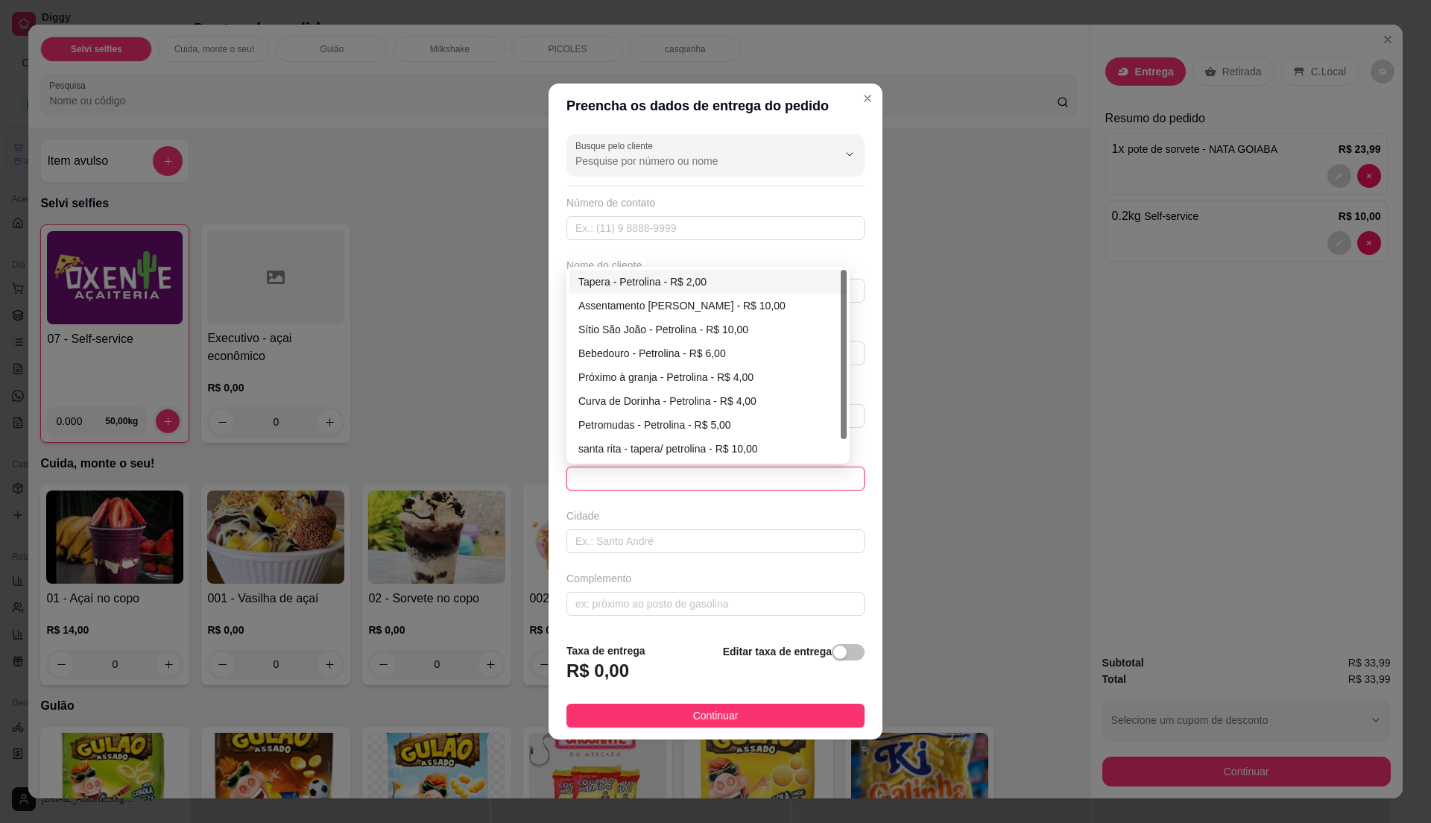
click at [781, 280] on div "Tapera - Petrolina - R$ 2,00" at bounding box center [707, 282] width 259 height 16
type input "Petrolina"
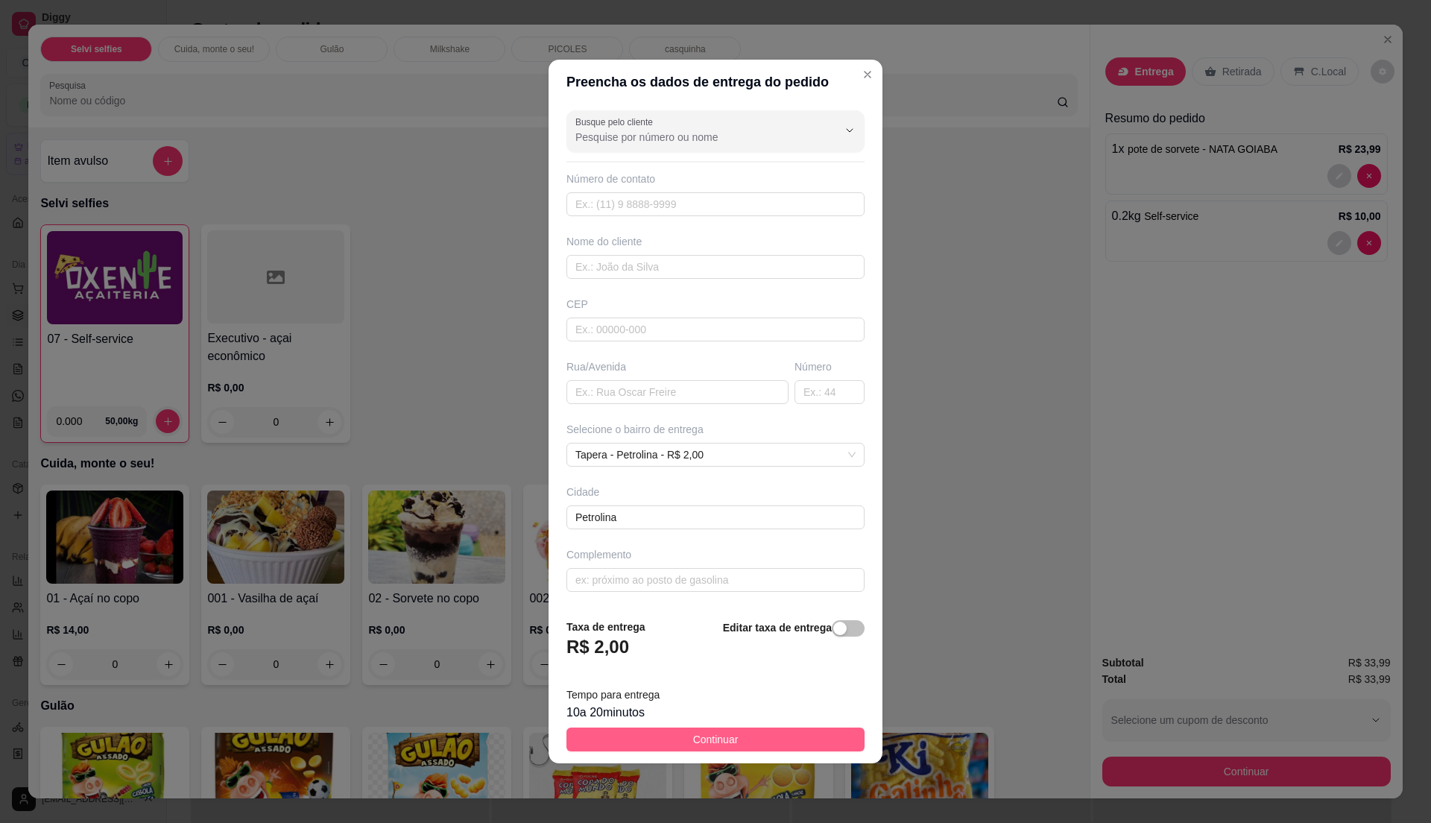
click at [735, 743] on button "Continuar" at bounding box center [715, 739] width 298 height 24
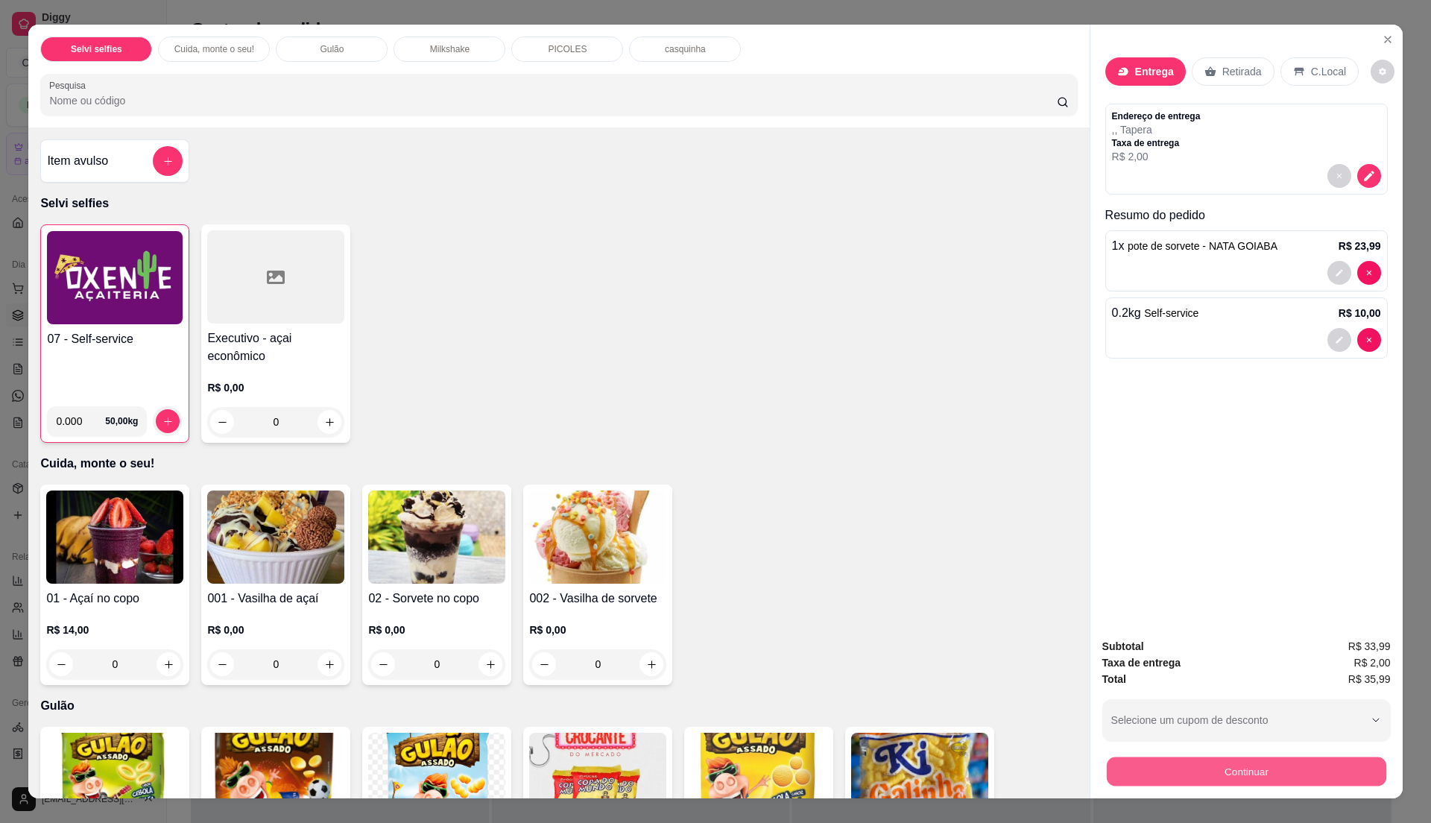
click at [1262, 776] on button "Continuar" at bounding box center [1245, 770] width 279 height 29
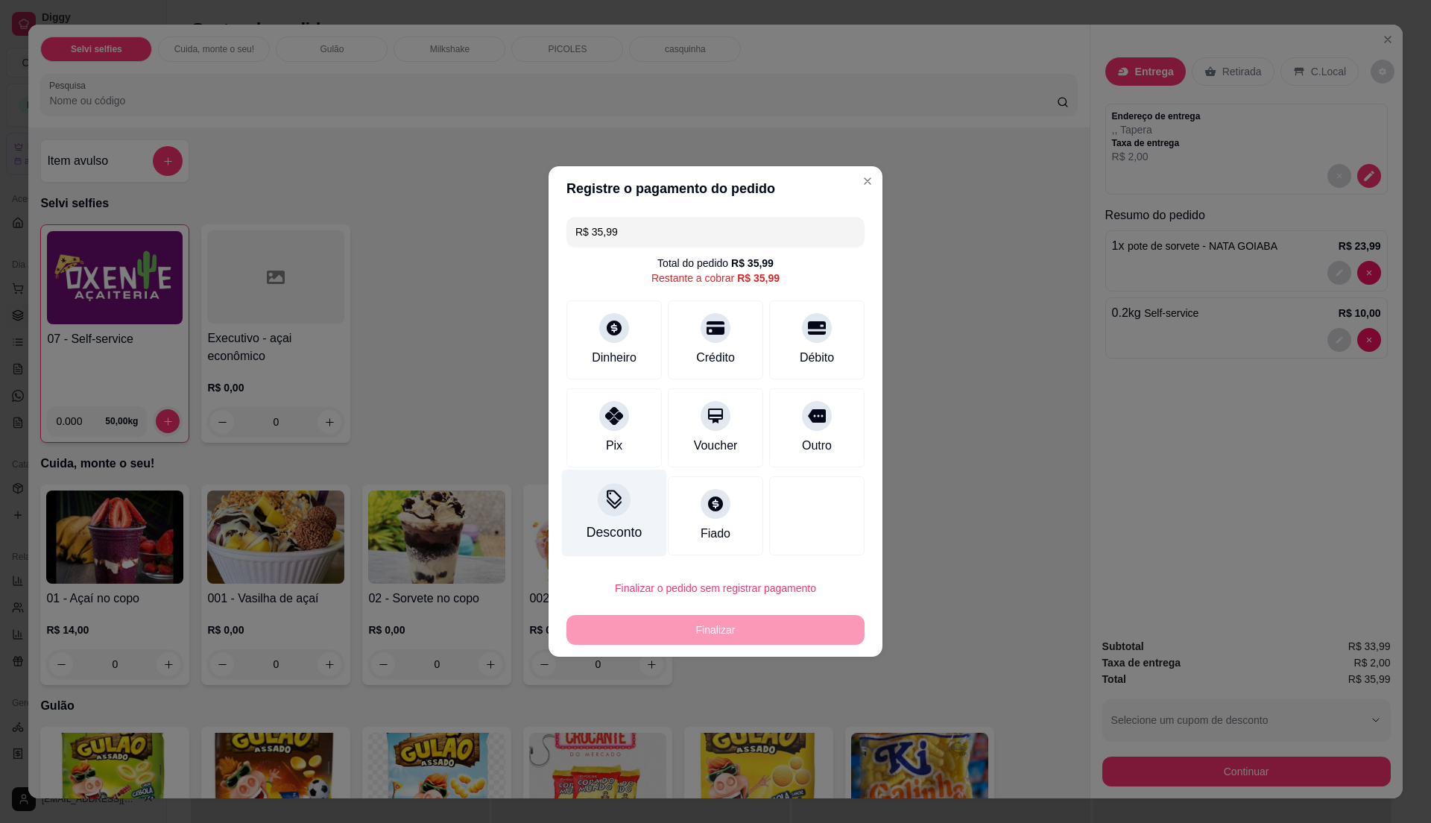
click at [604, 499] on icon at bounding box center [613, 499] width 19 height 19
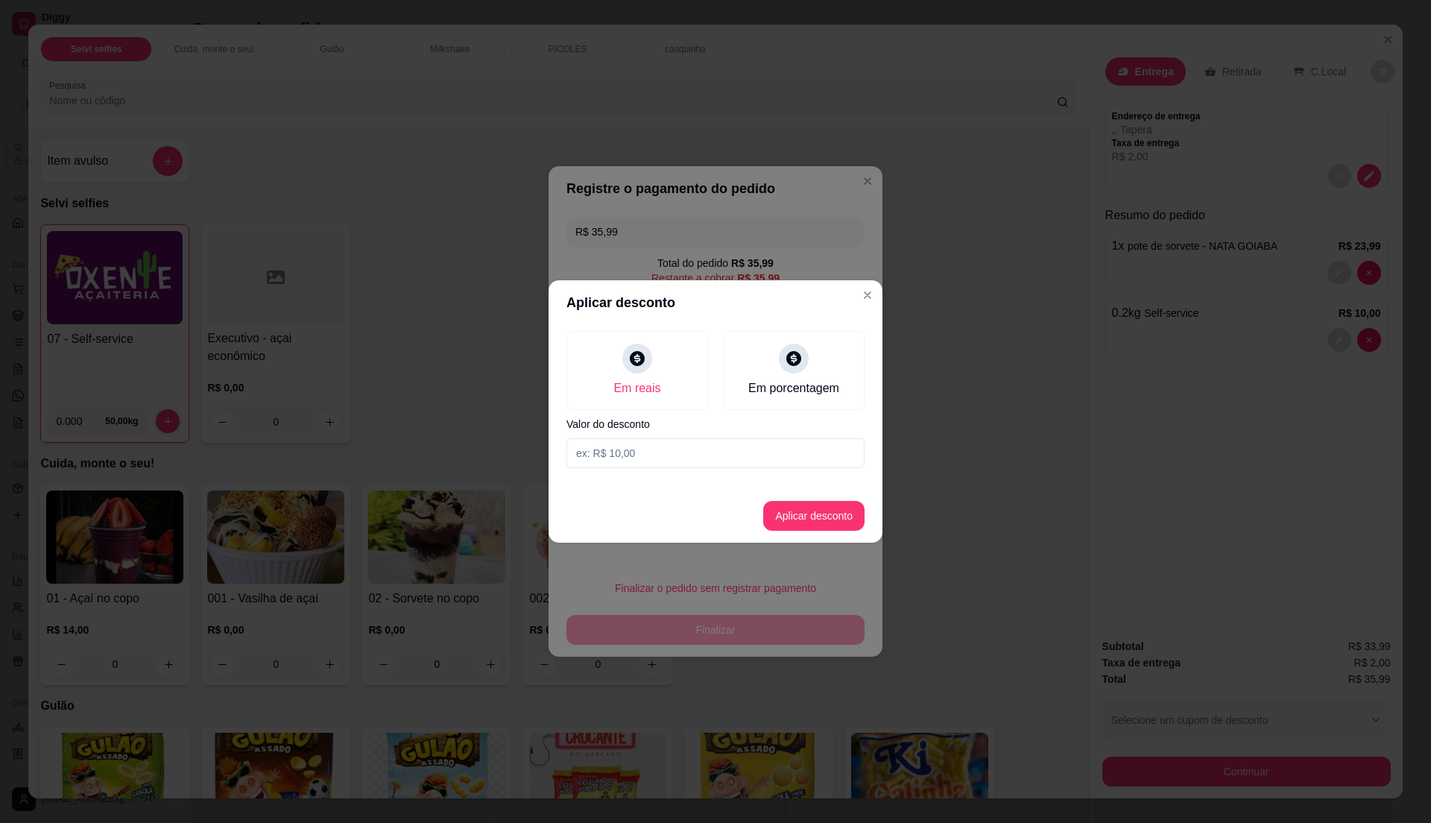
click at [645, 457] on input at bounding box center [715, 453] width 298 height 30
type input "1,00"
click at [794, 513] on button "Aplicar desconto" at bounding box center [814, 516] width 98 height 29
type input "R$ 34,99"
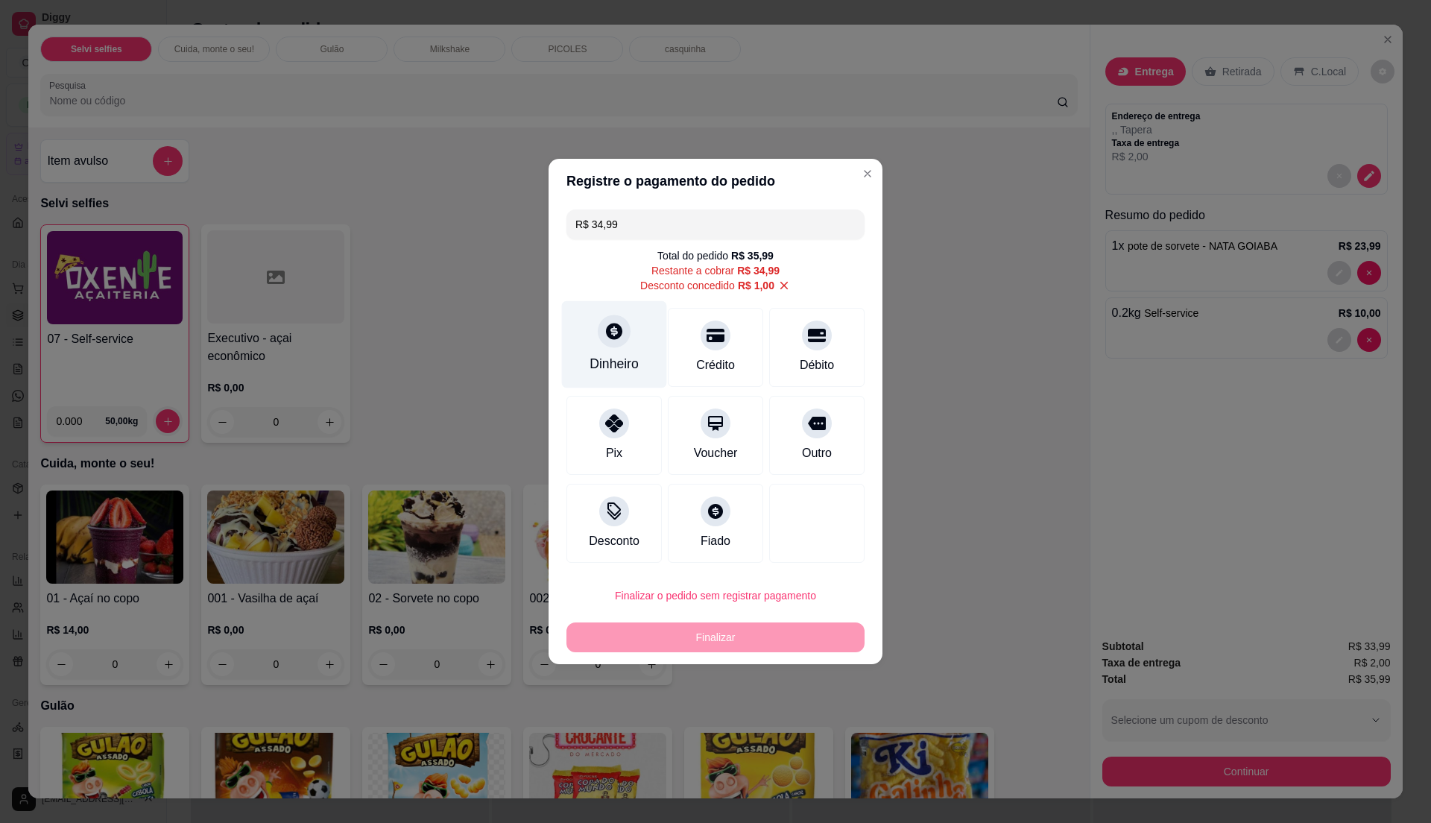
click at [633, 365] on div "Dinheiro" at bounding box center [613, 363] width 49 height 19
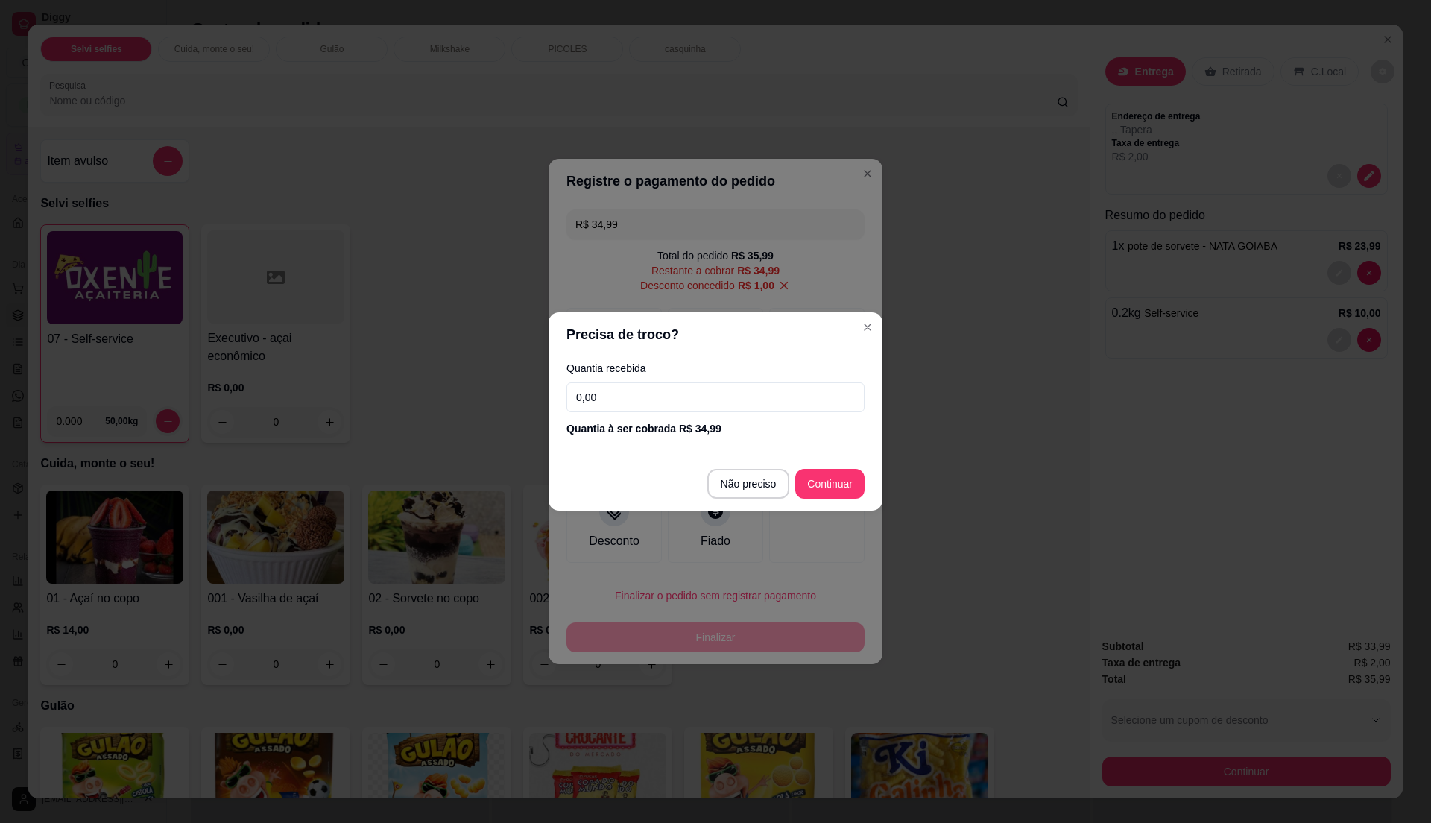
click at [642, 398] on input "0,00" at bounding box center [715, 397] width 298 height 30
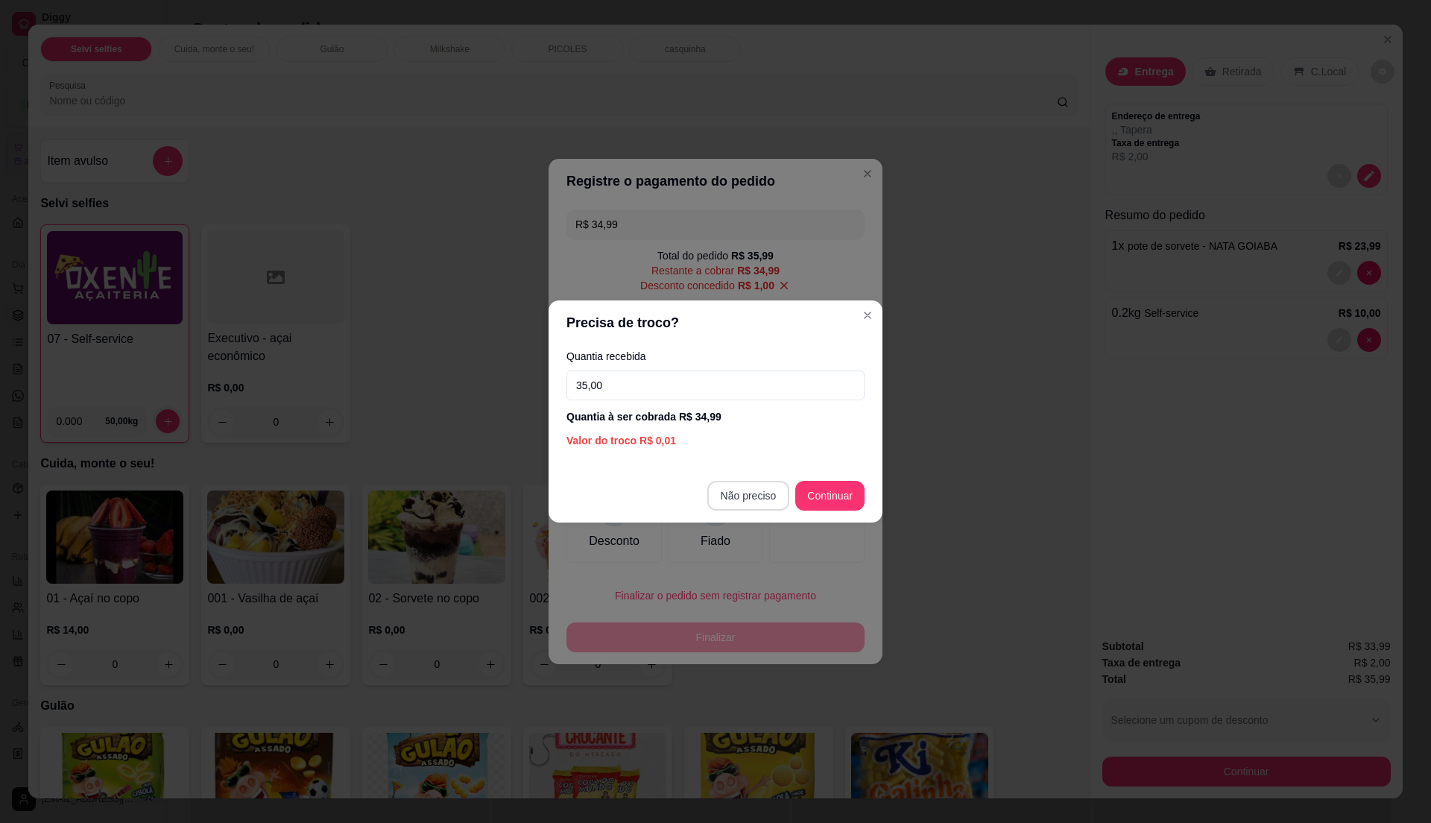
type input "35,00"
type input "R$ 0,00"
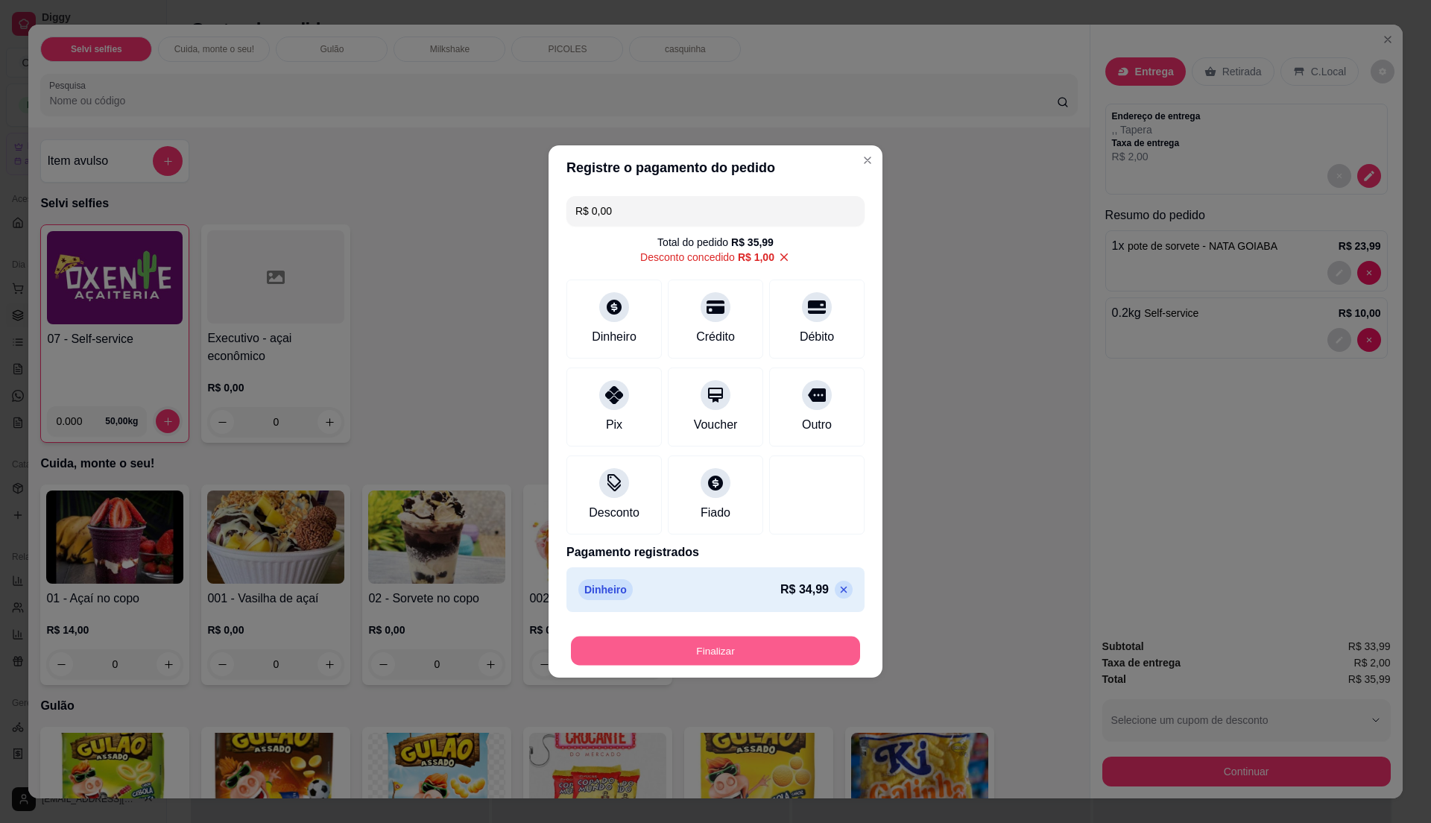
click at [752, 654] on button "Finalizar" at bounding box center [715, 650] width 289 height 29
type input "0"
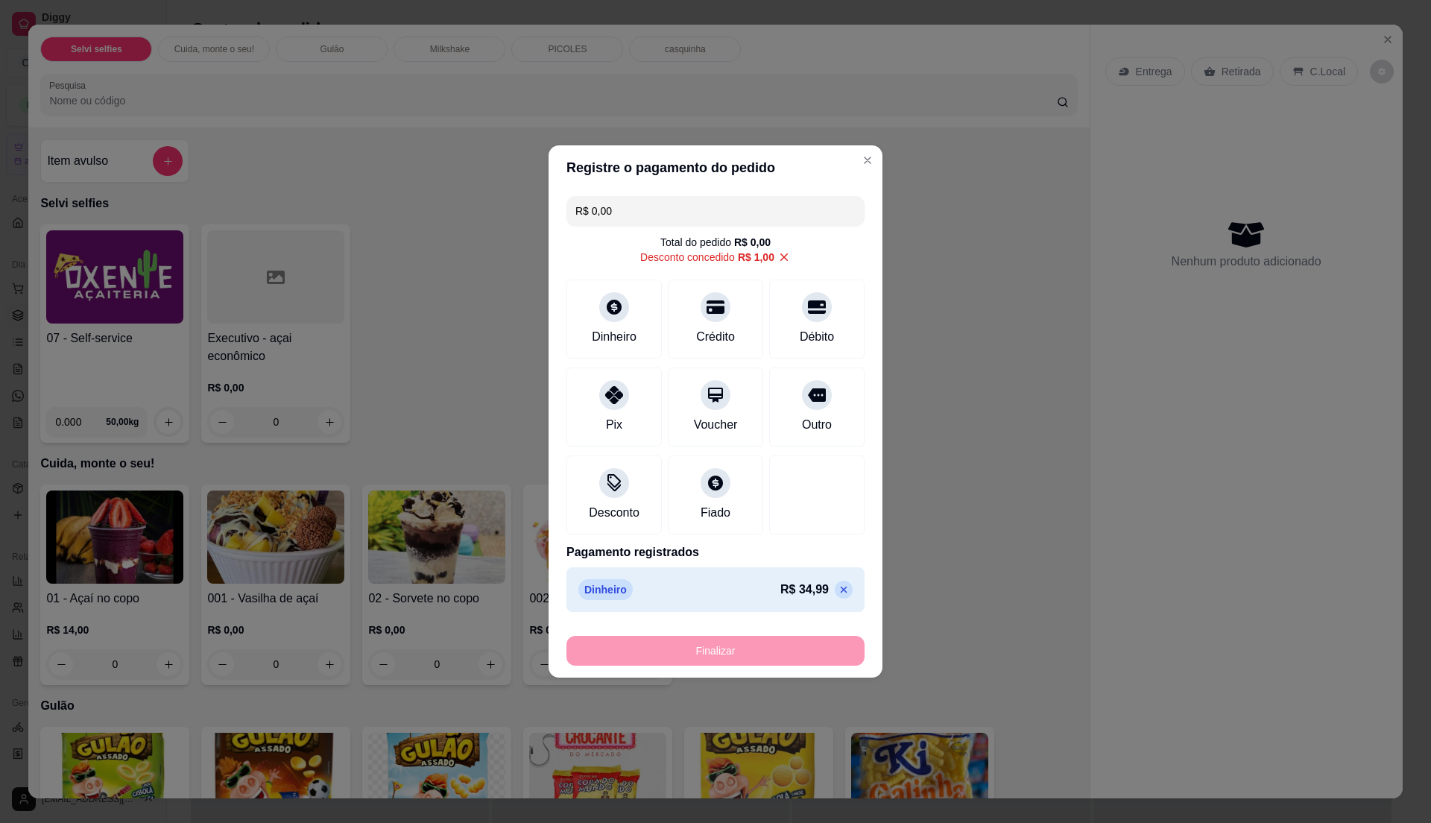
type input "-R$ 35,99"
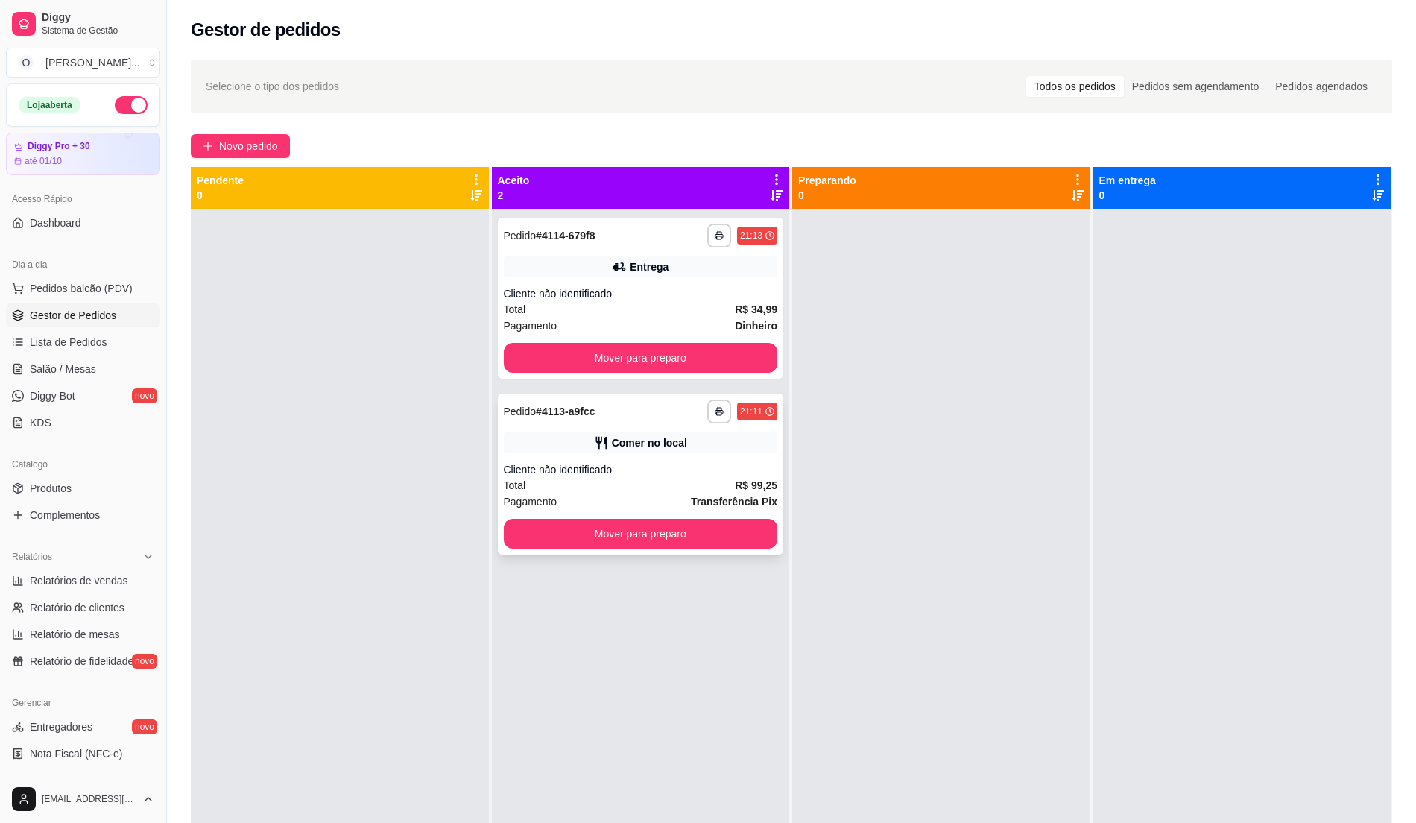
click at [596, 475] on div "Cliente não identificado" at bounding box center [641, 469] width 274 height 15
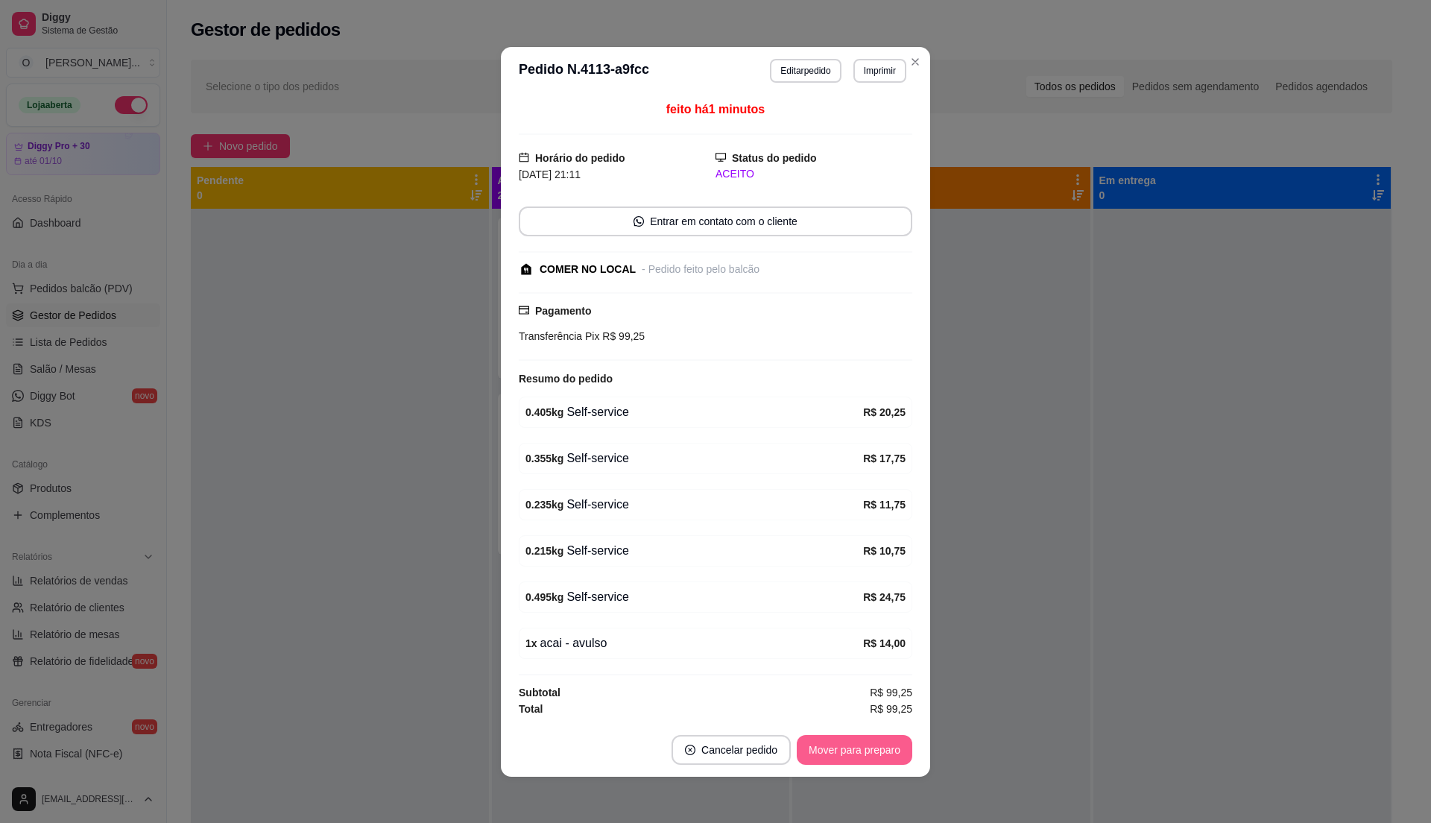
click at [818, 747] on button "Mover para preparo" at bounding box center [855, 750] width 116 height 30
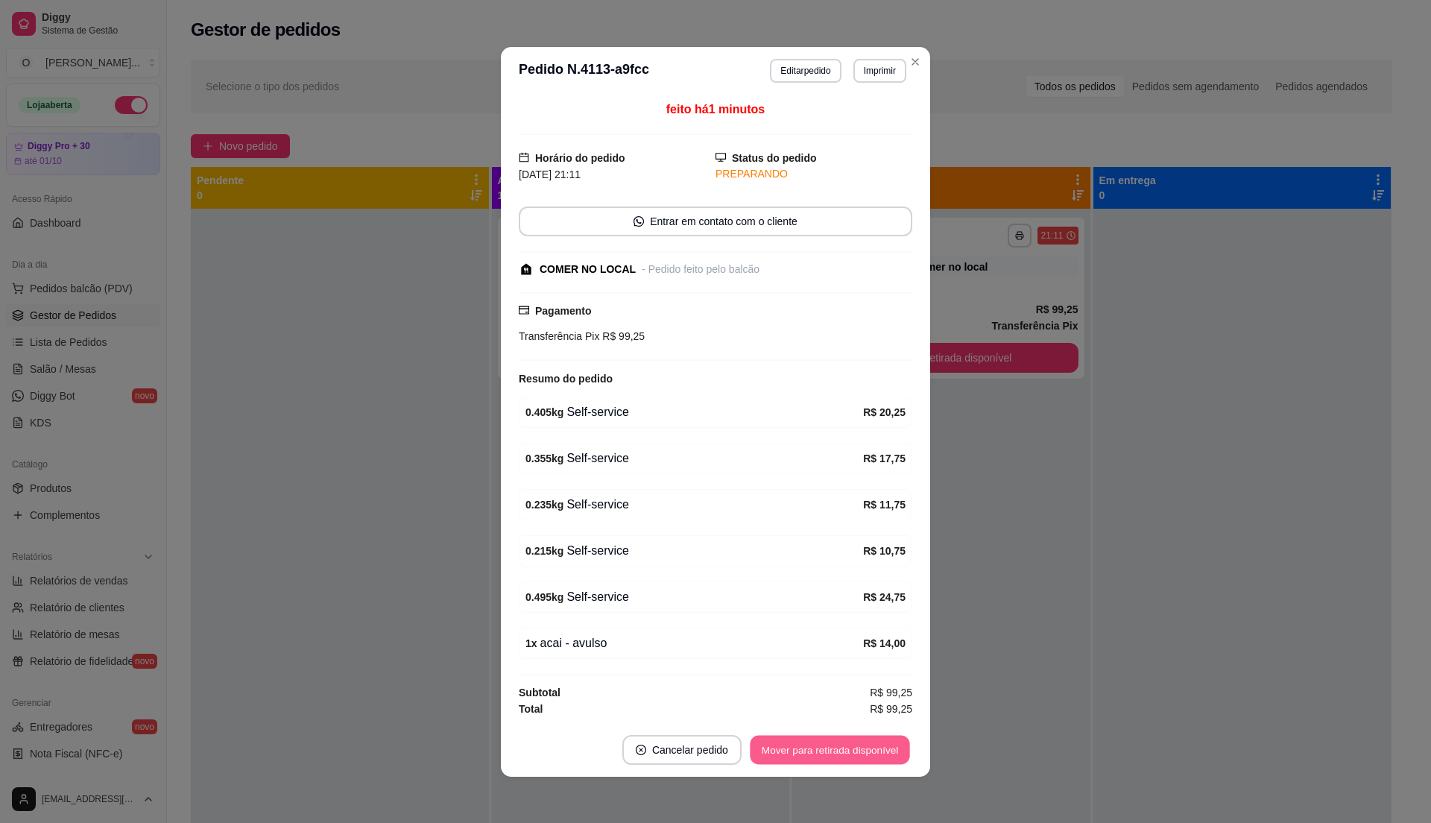
click at [818, 751] on button "Mover para retirada disponível" at bounding box center [829, 749] width 159 height 29
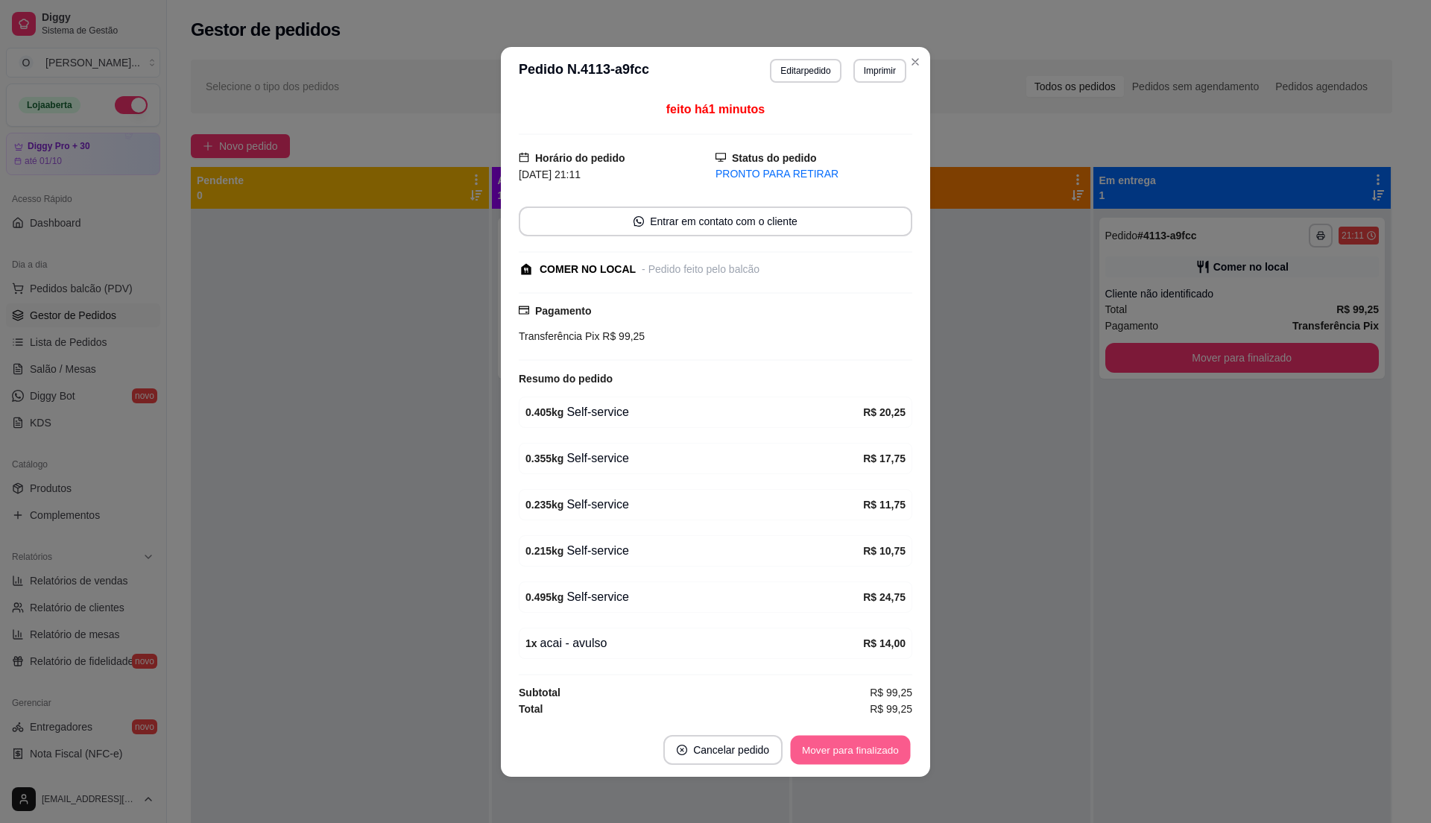
click at [818, 751] on button "Mover para finalizado" at bounding box center [851, 749] width 120 height 29
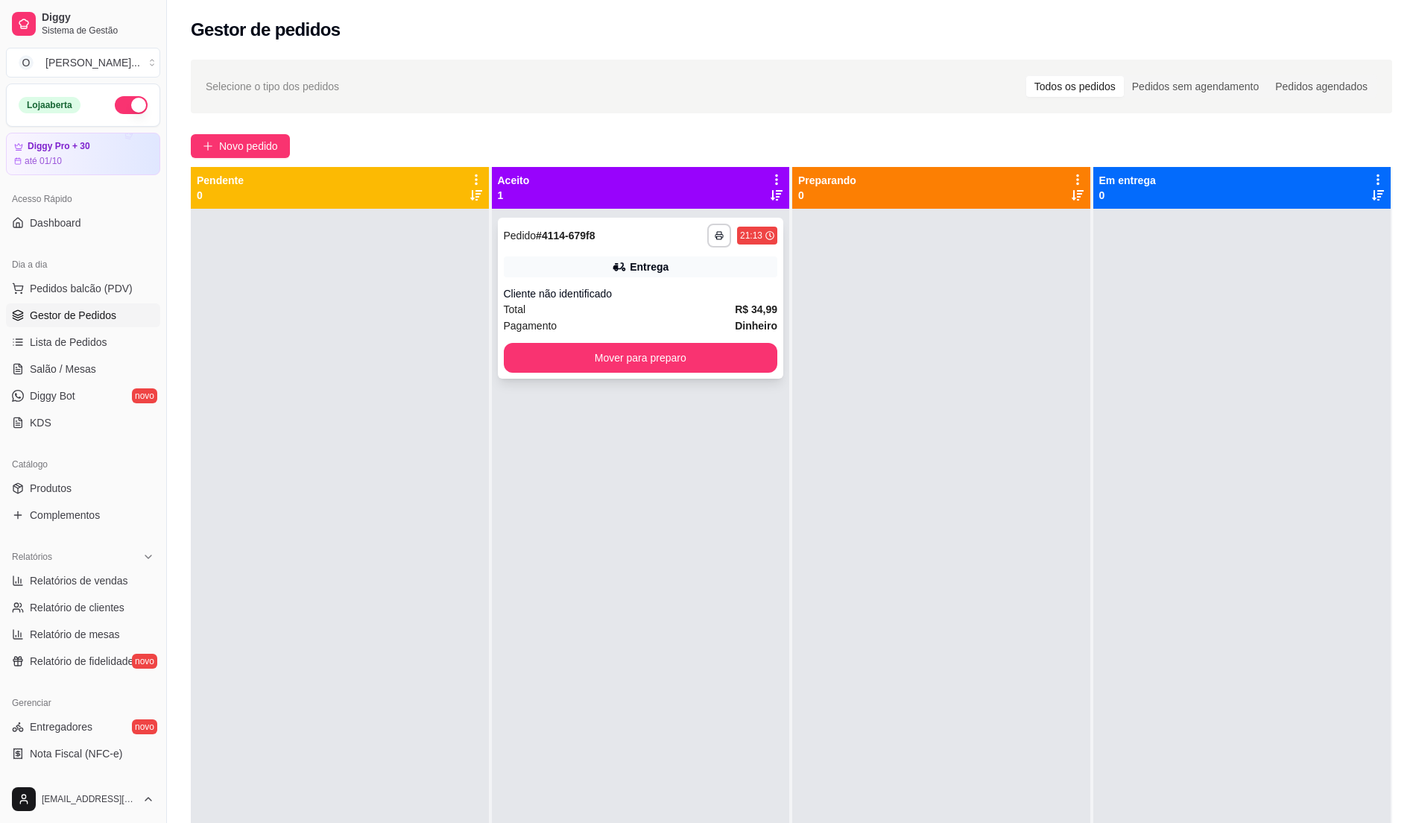
click at [660, 296] on div "Cliente não identificado" at bounding box center [641, 293] width 274 height 15
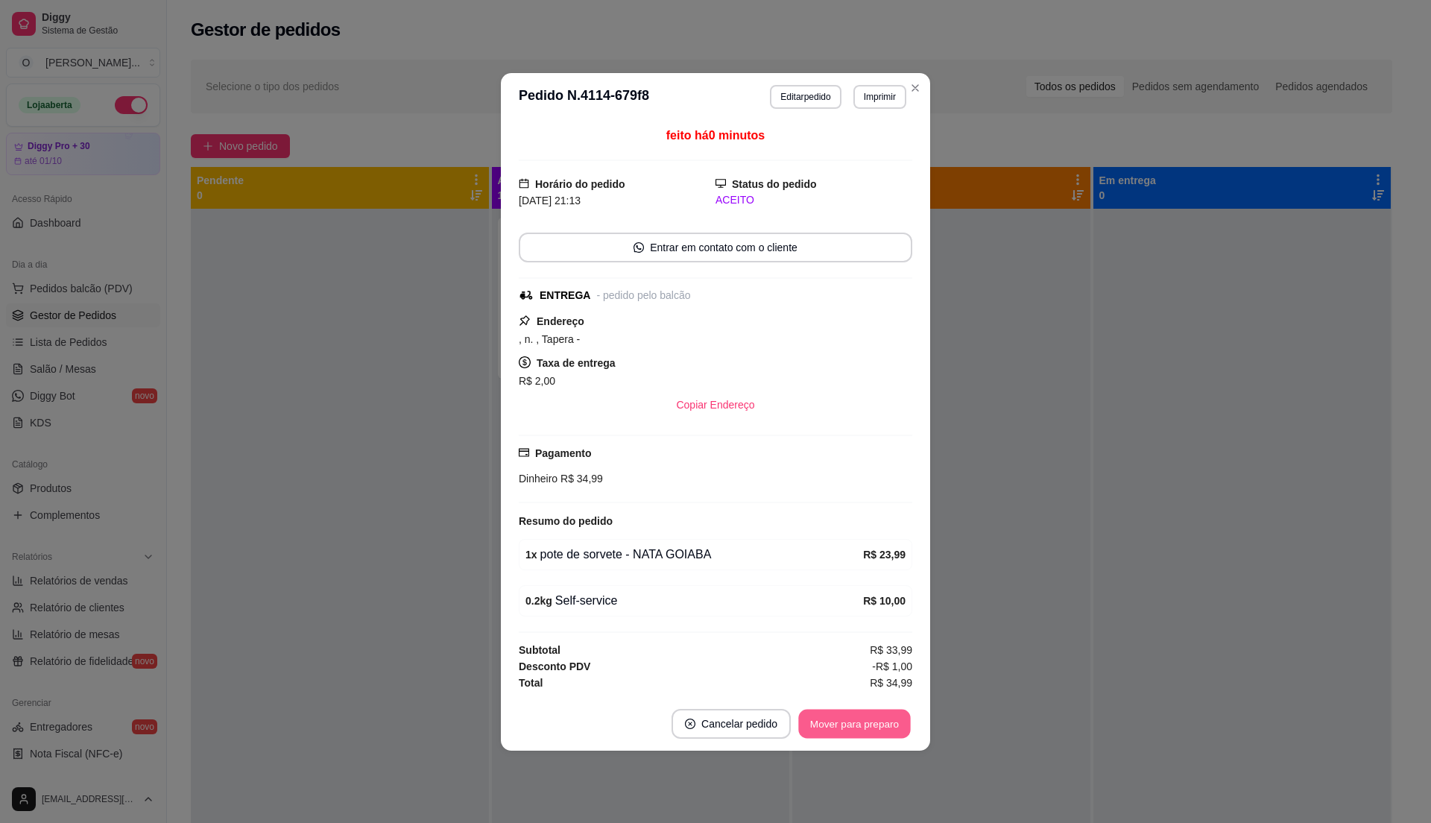
click at [850, 730] on button "Mover para preparo" at bounding box center [854, 723] width 112 height 29
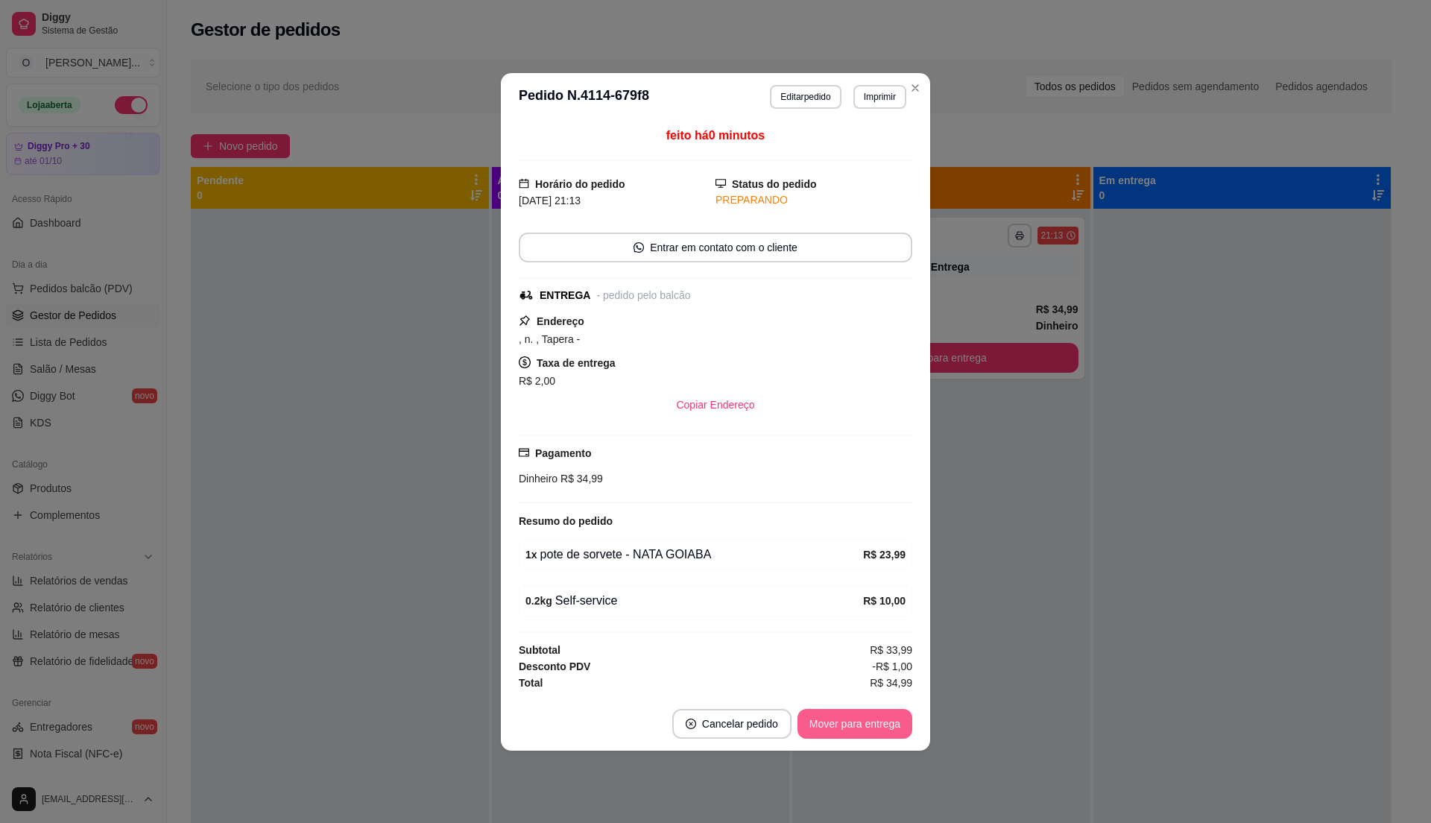
click at [850, 730] on button "Mover para entrega" at bounding box center [854, 724] width 115 height 30
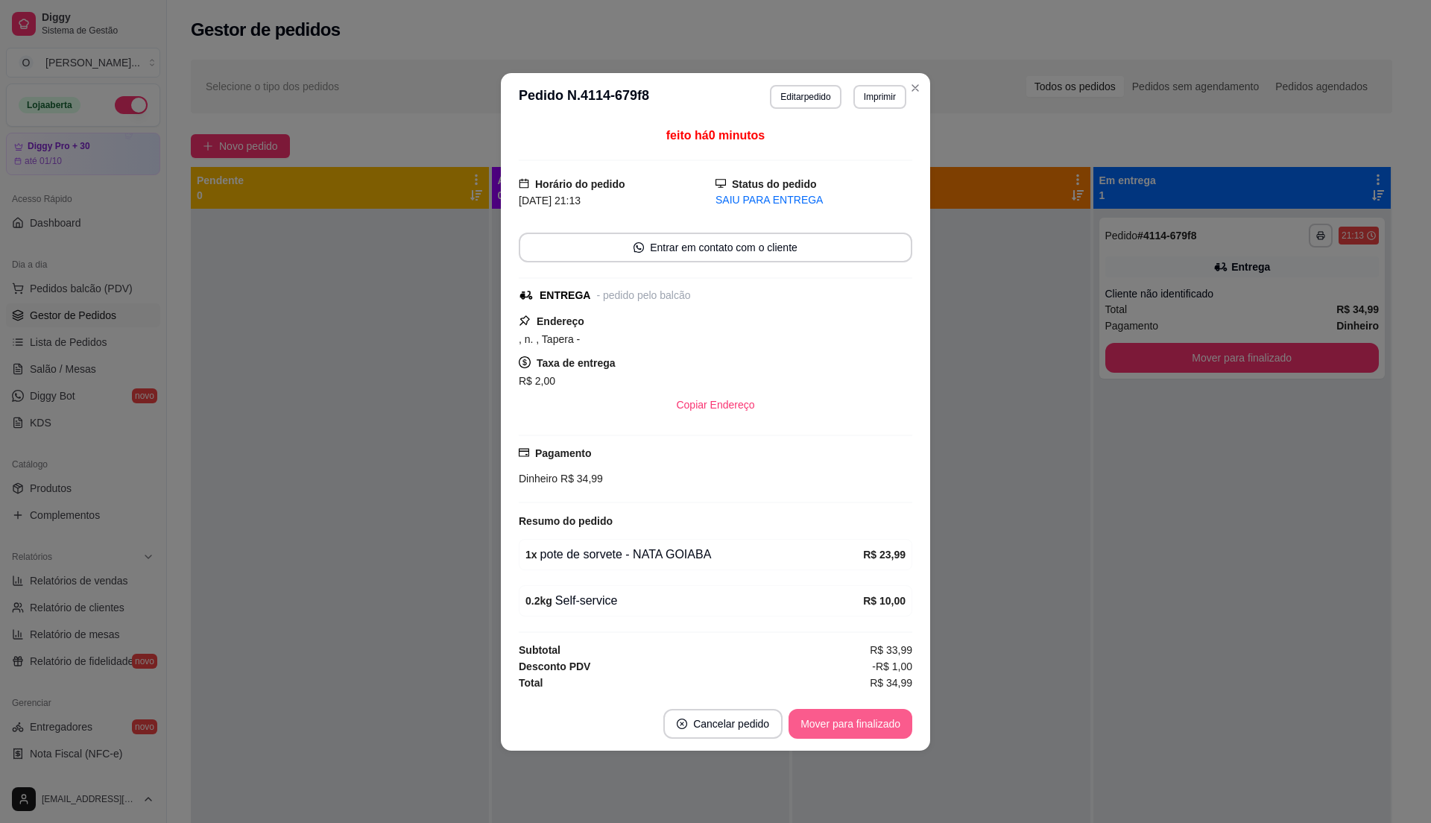
click at [850, 730] on button "Mover para finalizado" at bounding box center [850, 724] width 124 height 30
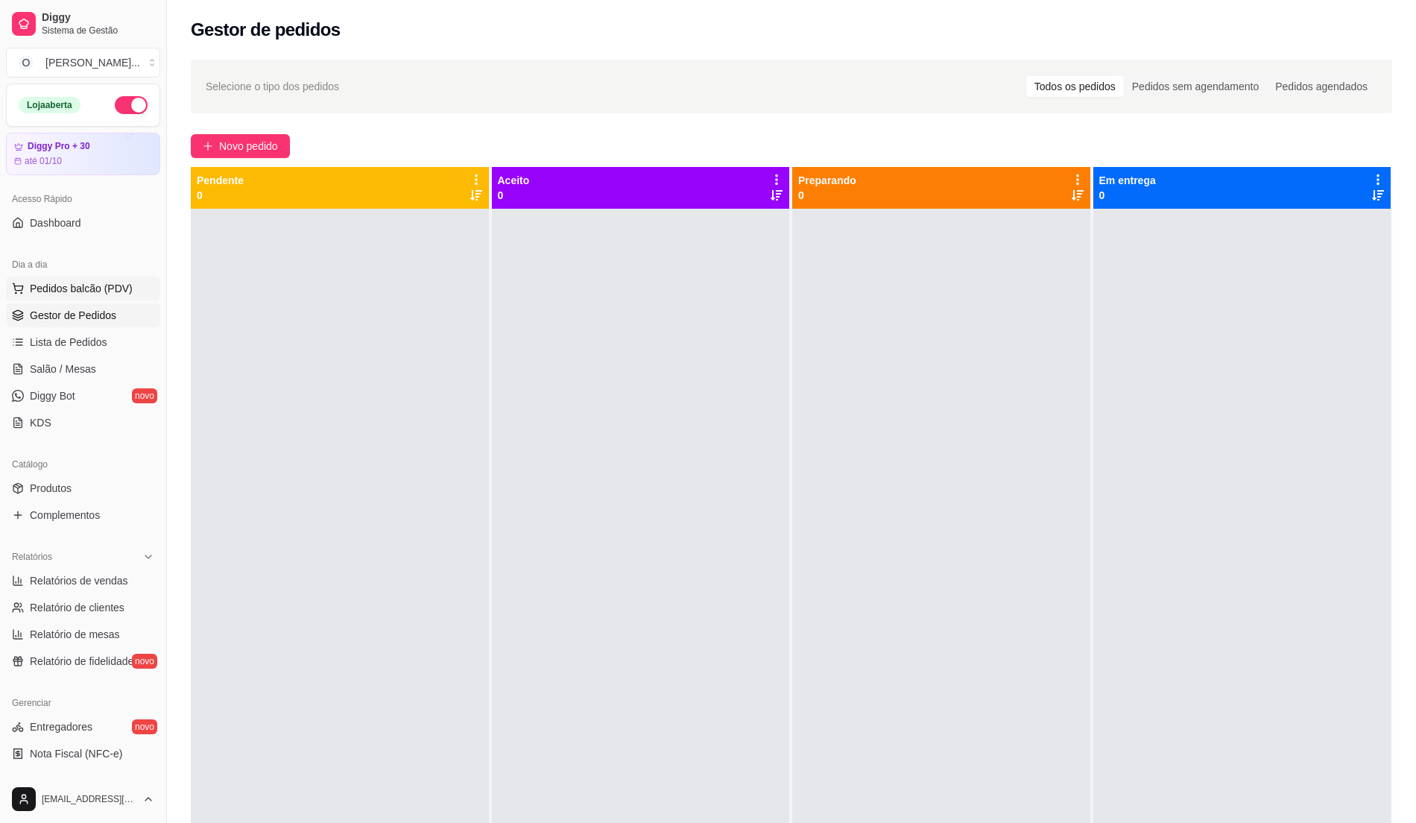
click at [132, 282] on button "Pedidos balcão (PDV)" at bounding box center [83, 288] width 154 height 24
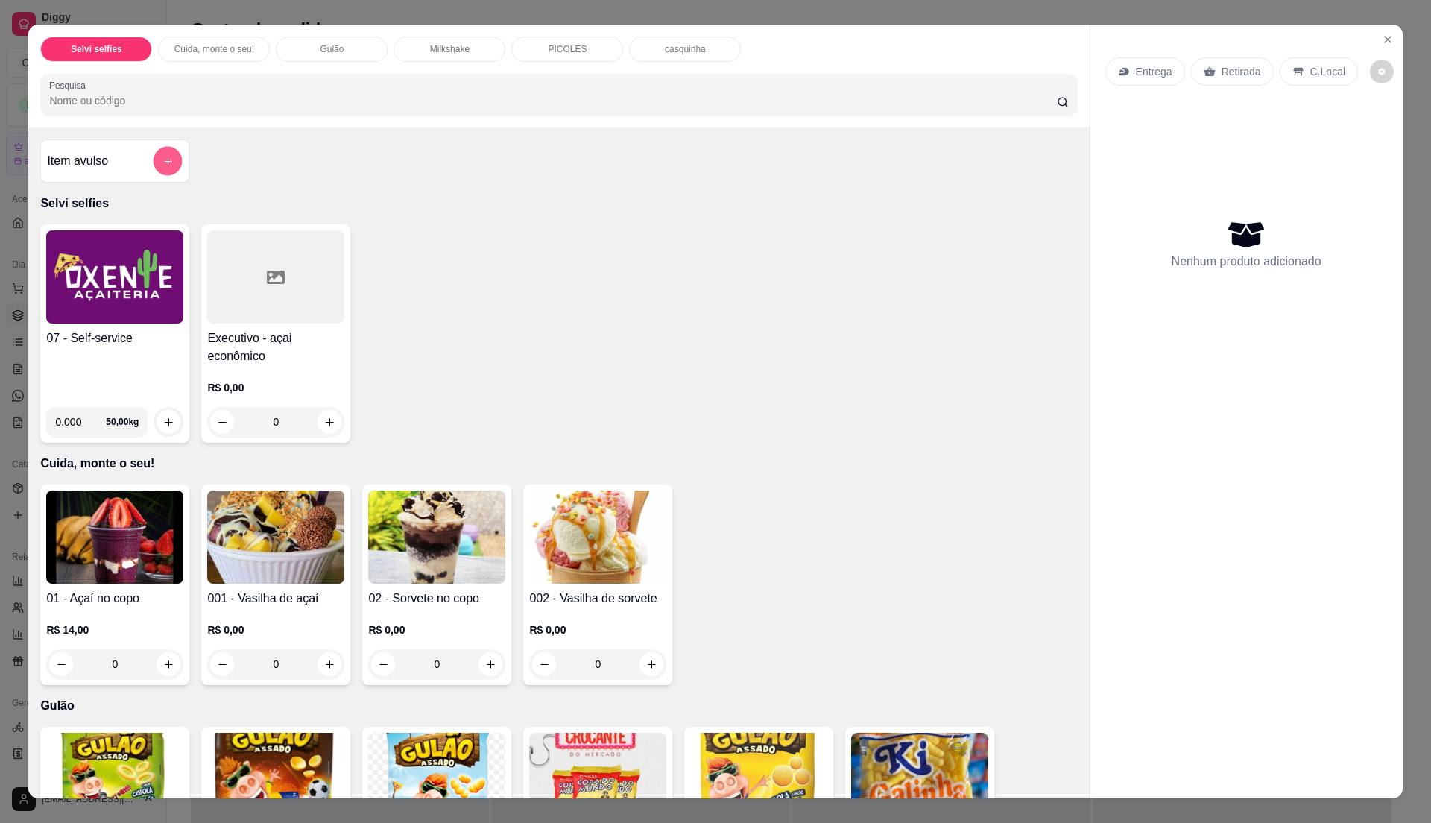
click at [154, 165] on button "add-separate-item" at bounding box center [168, 161] width 29 height 29
drag, startPoint x: 460, startPoint y: 620, endPoint x: 469, endPoint y: 600, distance: 22.3
click at [469, 600] on div "02 - Sorvete no copo R$ 0,00 0" at bounding box center [436, 584] width 149 height 200
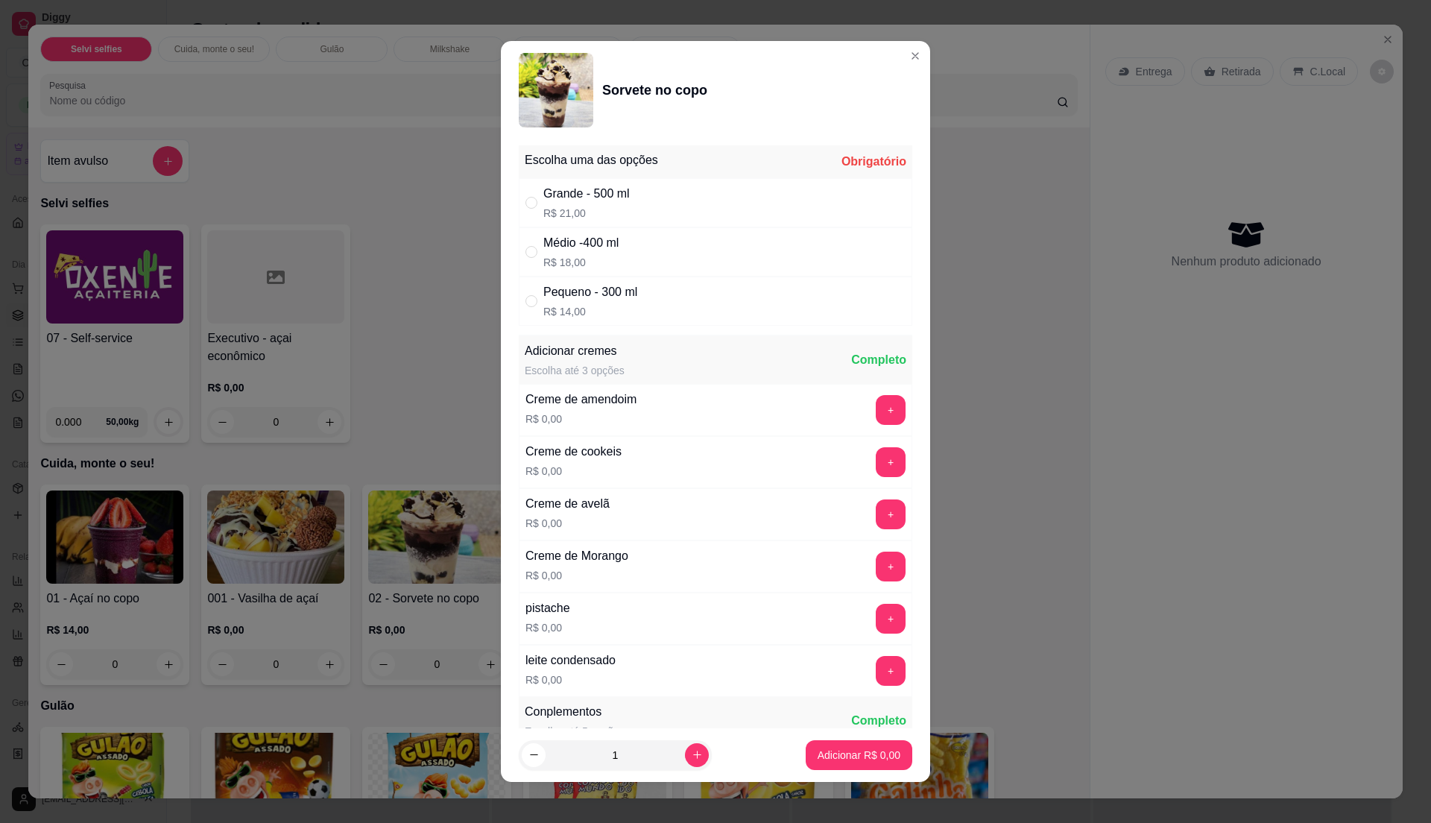
click at [908, 57] on section "Sorvete no copo Escolha uma das opções Obrigatório Grande - 500 ml R$ 21,00 Méd…" at bounding box center [715, 411] width 429 height 741
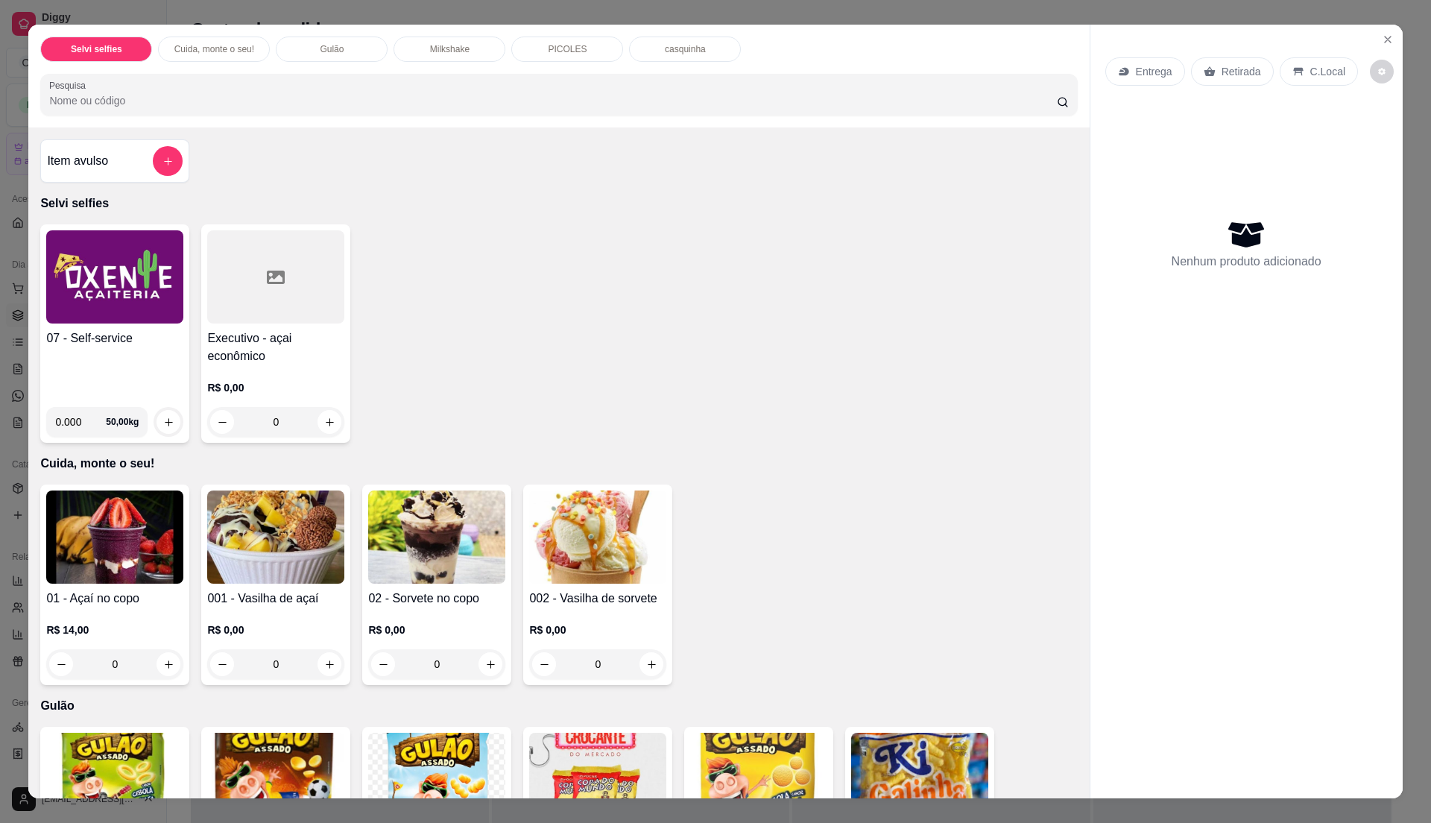
click at [135, 343] on h4 "07 - Self-service" at bounding box center [114, 338] width 137 height 18
click at [168, 162] on button "add-separate-item" at bounding box center [168, 161] width 30 height 30
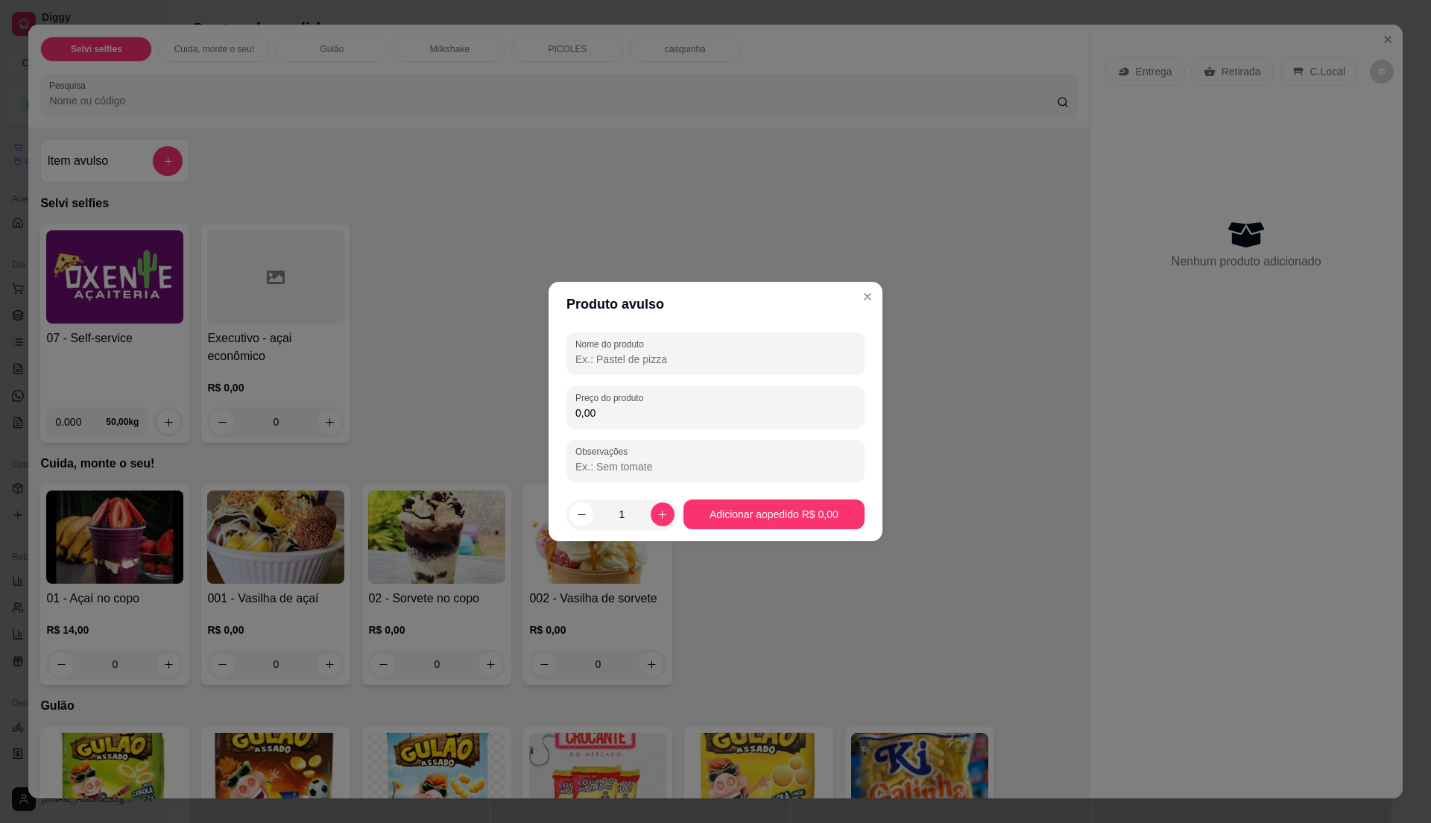
click at [650, 418] on input "0,00" at bounding box center [715, 412] width 280 height 15
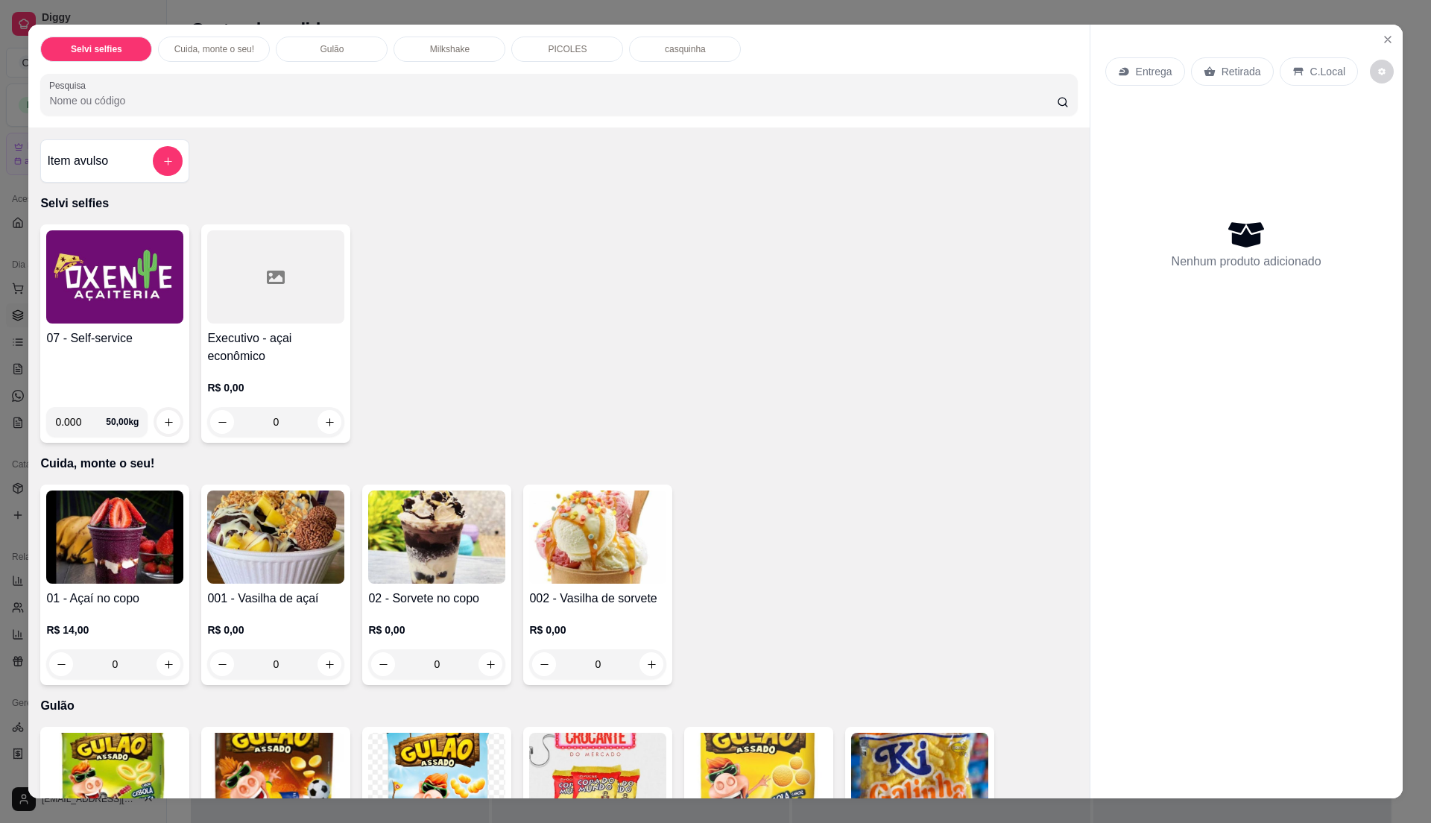
click at [67, 335] on h4 "07 - Self-service" at bounding box center [114, 338] width 137 height 18
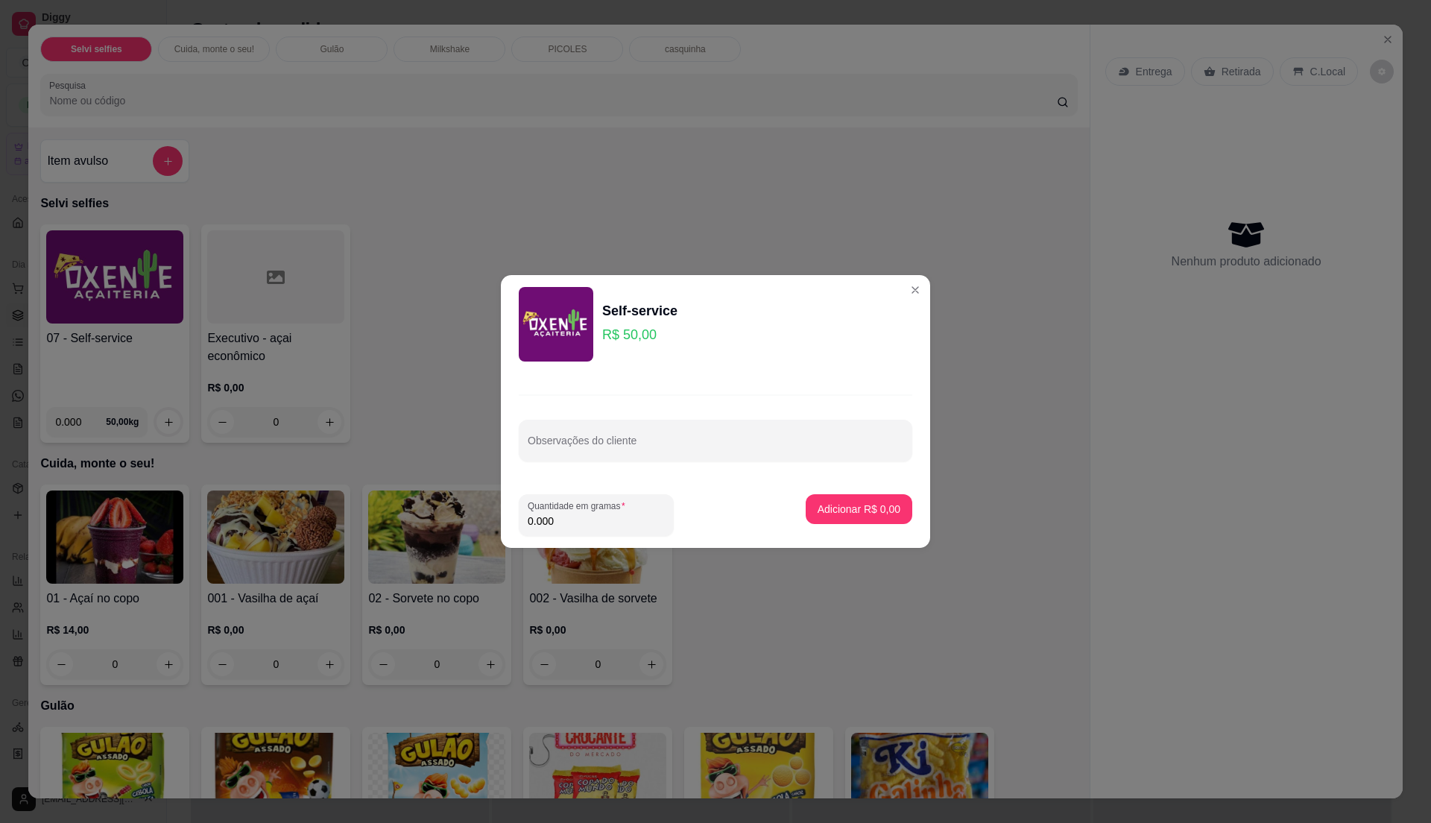
click at [603, 519] on input "0.000" at bounding box center [596, 520] width 137 height 15
type input "0.300"
click at [817, 516] on button "Adicionar R$ 15,00" at bounding box center [856, 509] width 110 height 29
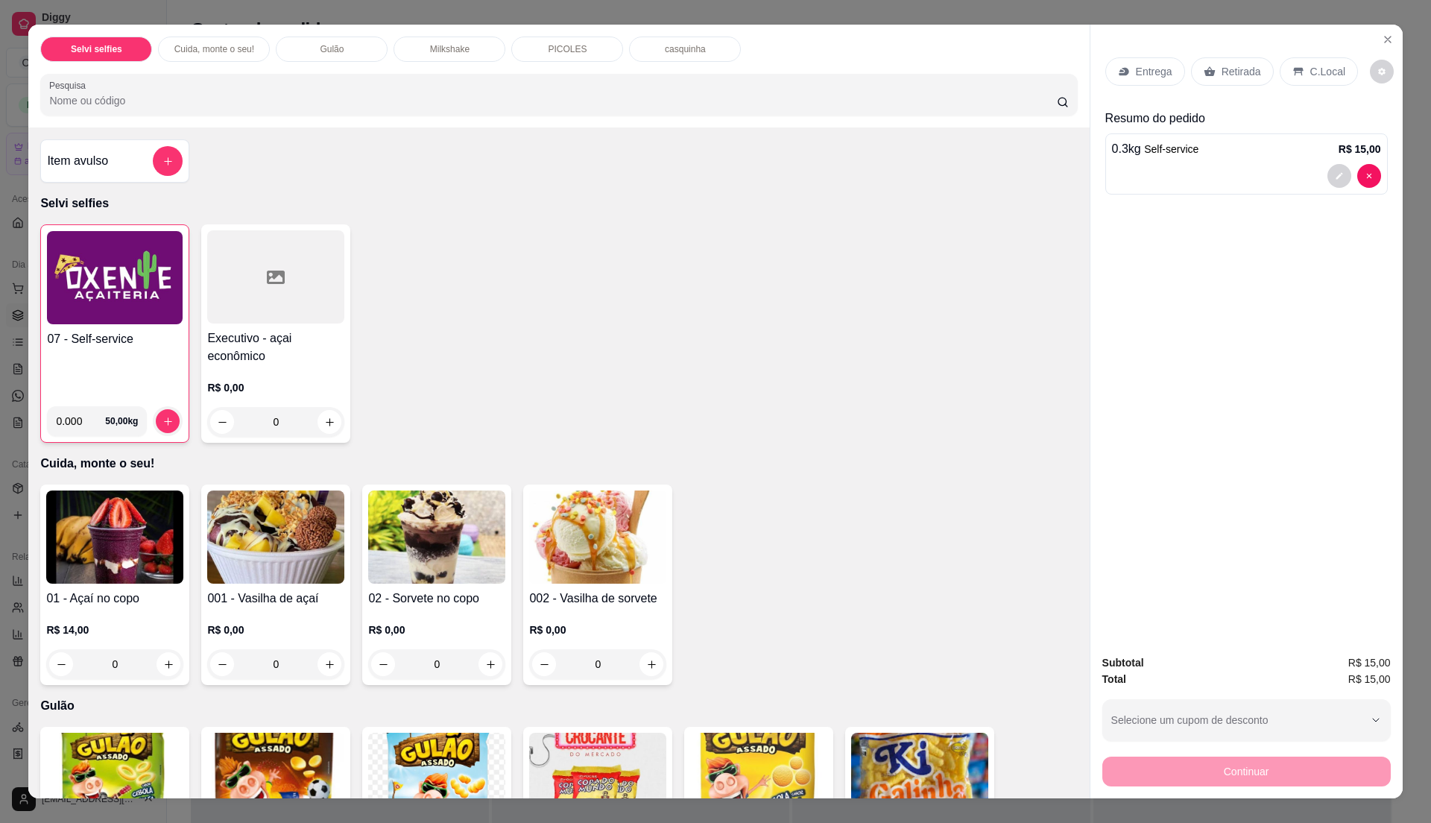
click at [89, 368] on div "07 - Self-service" at bounding box center [115, 362] width 136 height 64
click at [162, 662] on div "0" at bounding box center [114, 664] width 137 height 30
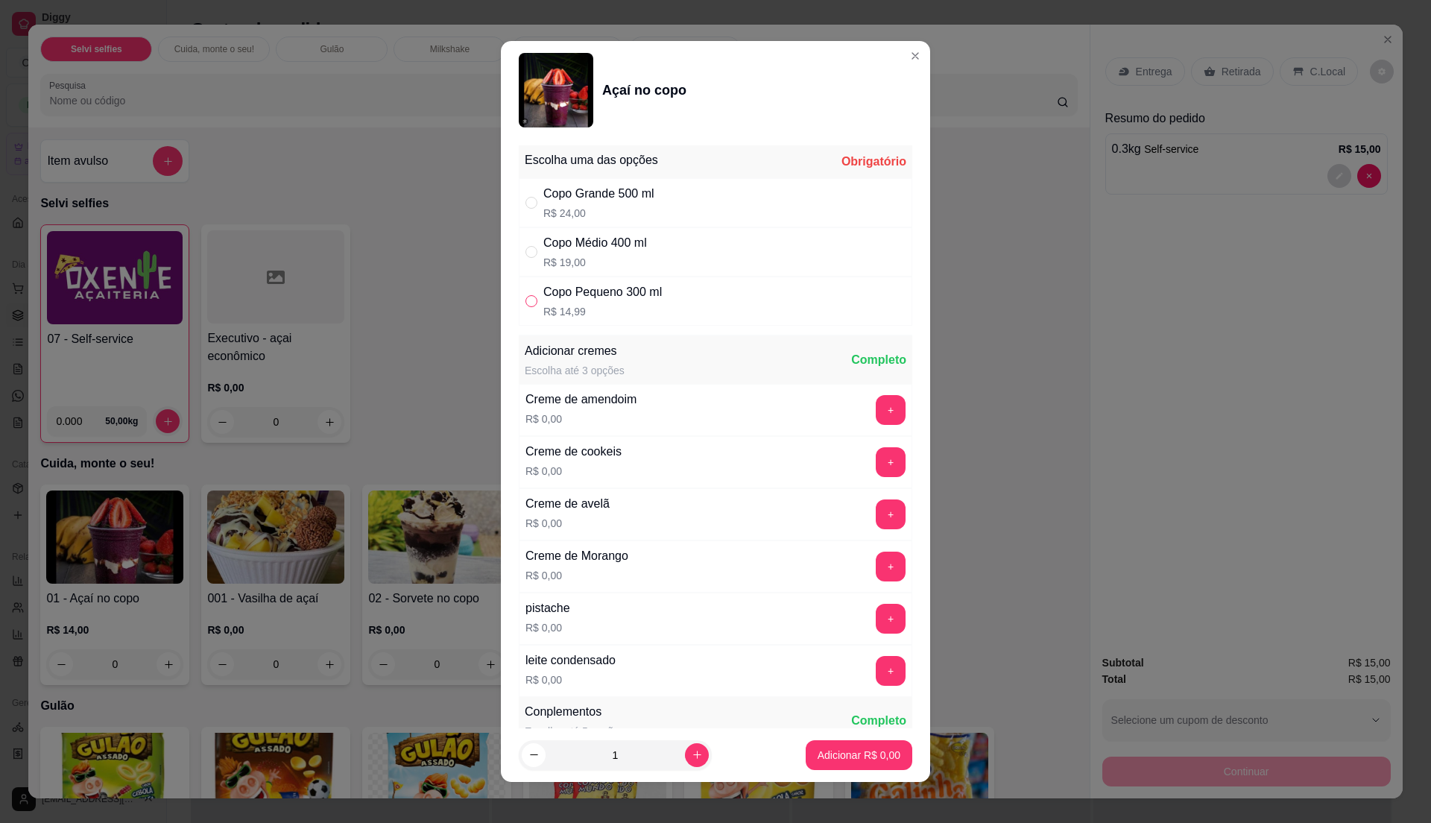
click at [525, 305] on input "" at bounding box center [531, 301] width 12 height 12
radio input "true"
click at [813, 761] on p "Adicionar R$ 14,99" at bounding box center [856, 754] width 86 height 14
type input "1"
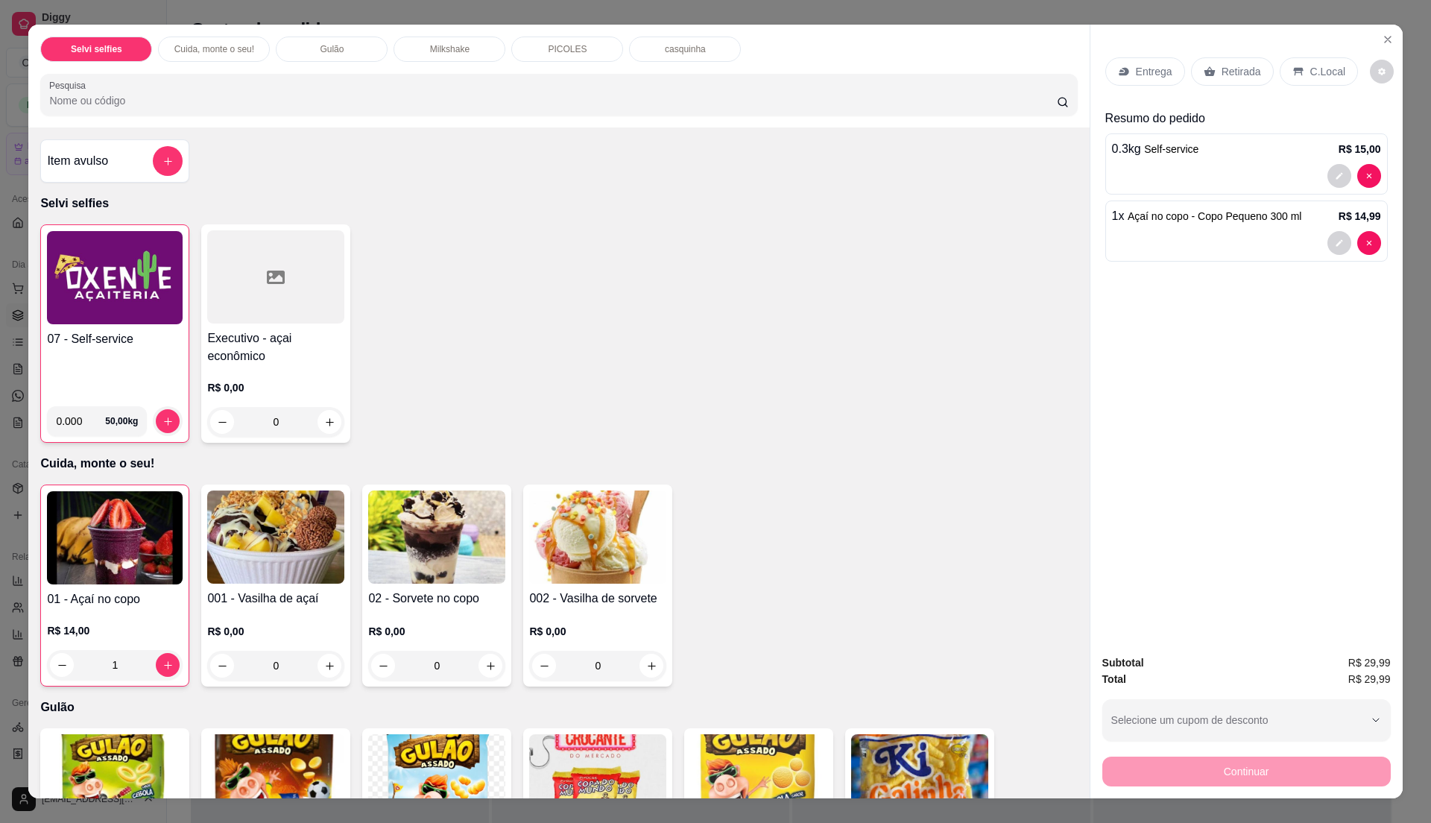
click at [1122, 70] on icon at bounding box center [1124, 72] width 12 height 12
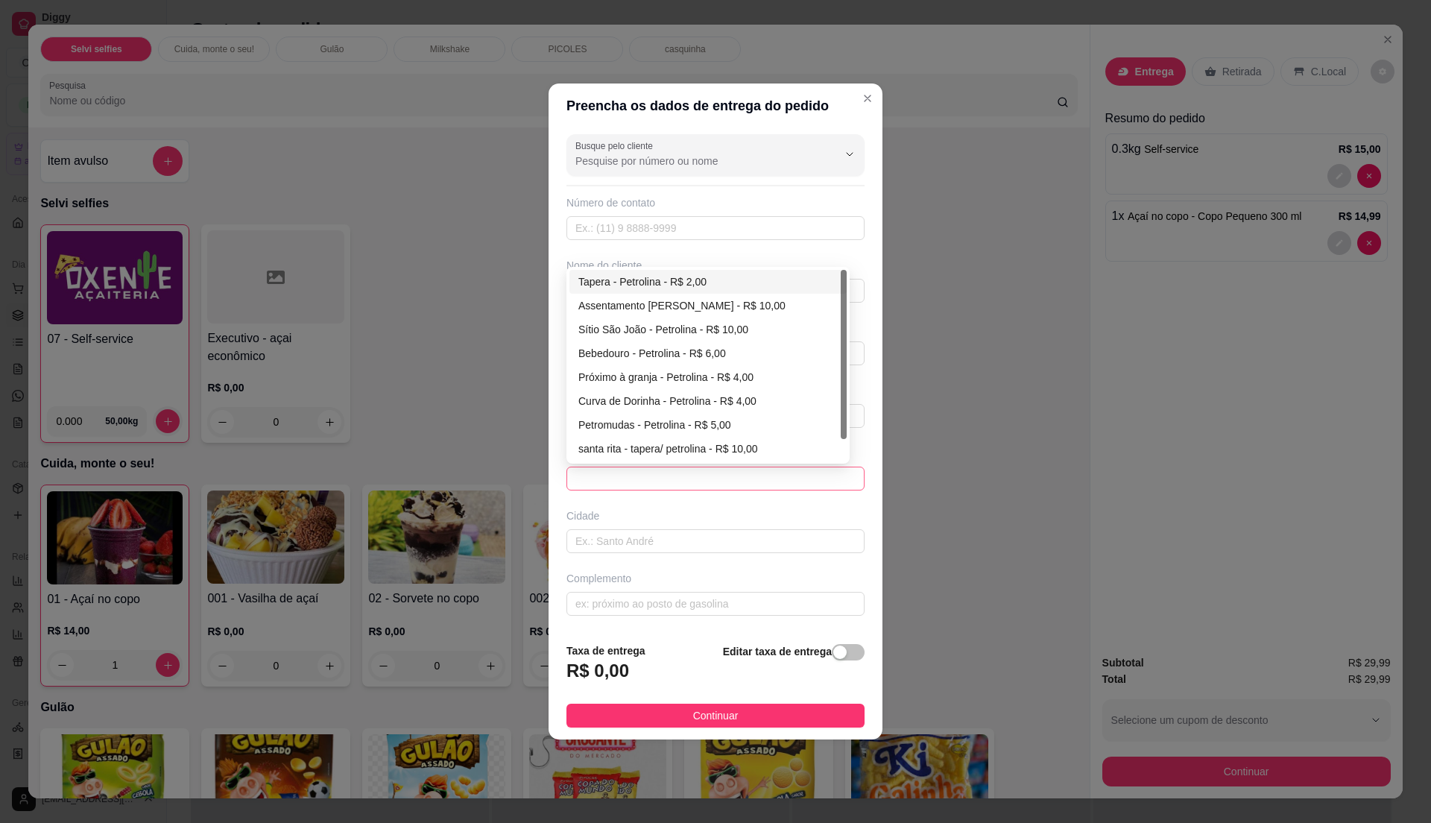
click at [617, 469] on span at bounding box center [715, 478] width 280 height 22
click at [683, 281] on div "Tapera - Petrolina - R$ 2,00" at bounding box center [707, 282] width 259 height 16
type input "Petrolina"
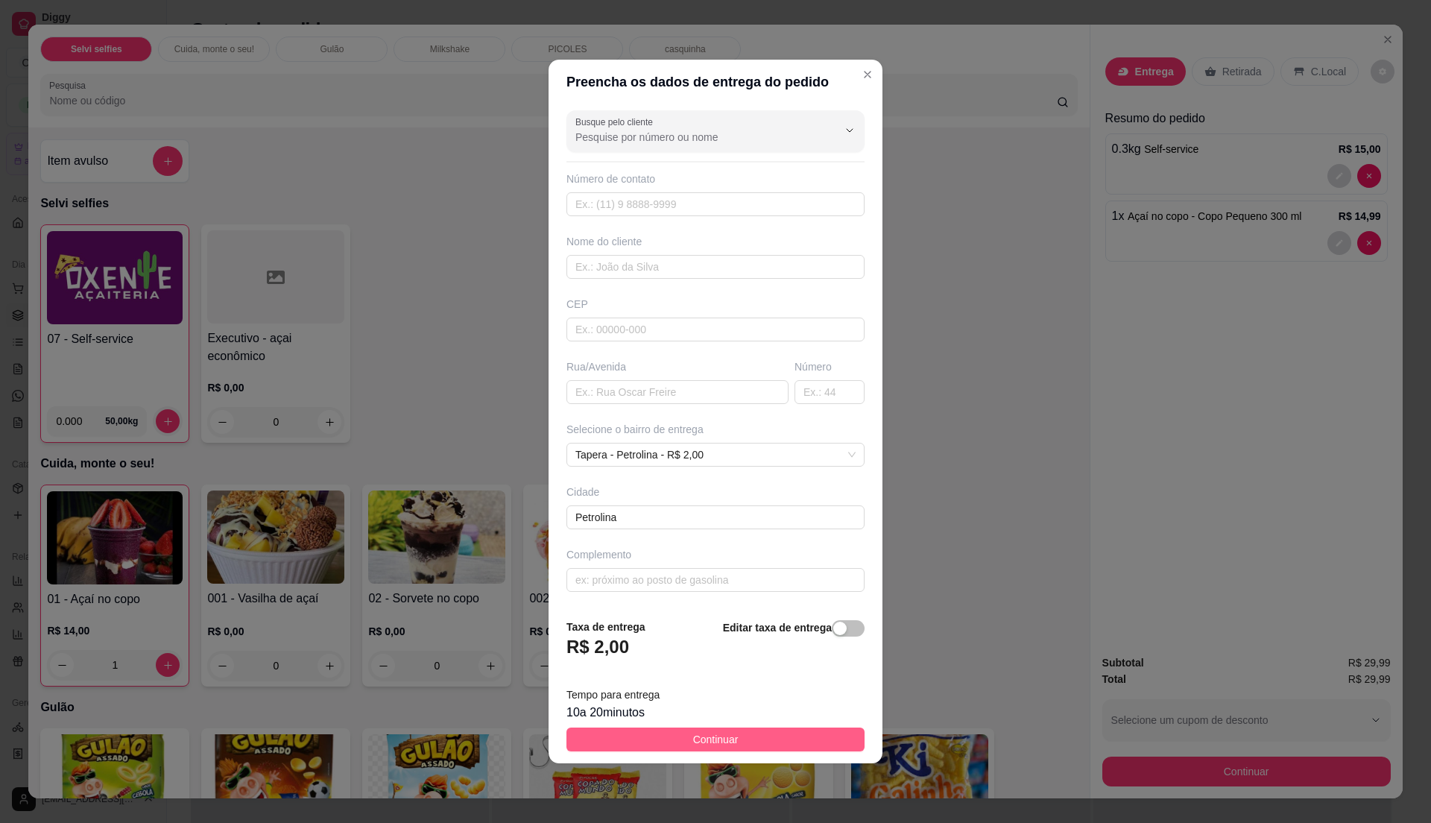
click at [718, 744] on span "Continuar" at bounding box center [715, 739] width 45 height 16
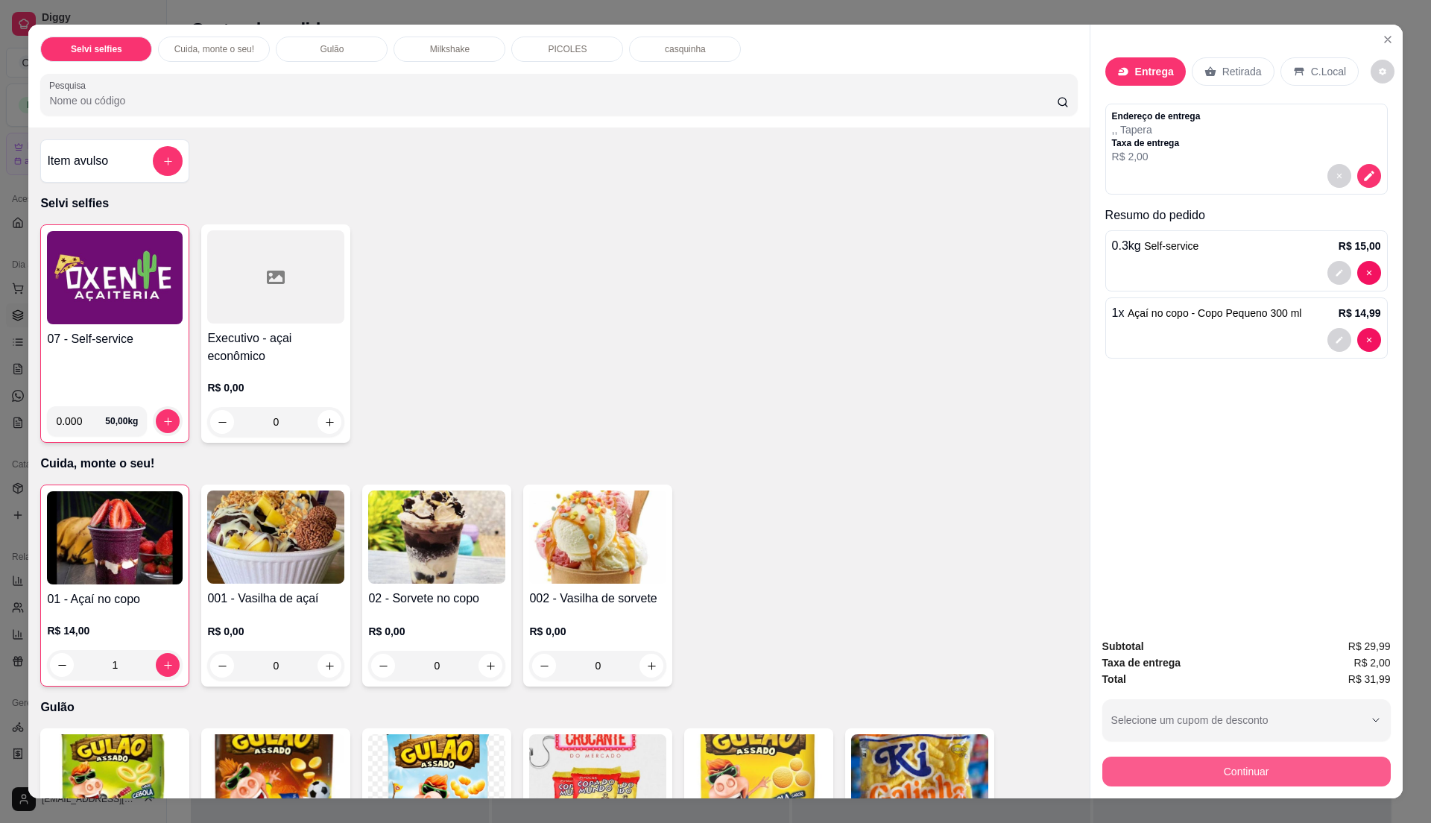
click at [1337, 774] on button "Continuar" at bounding box center [1246, 771] width 288 height 30
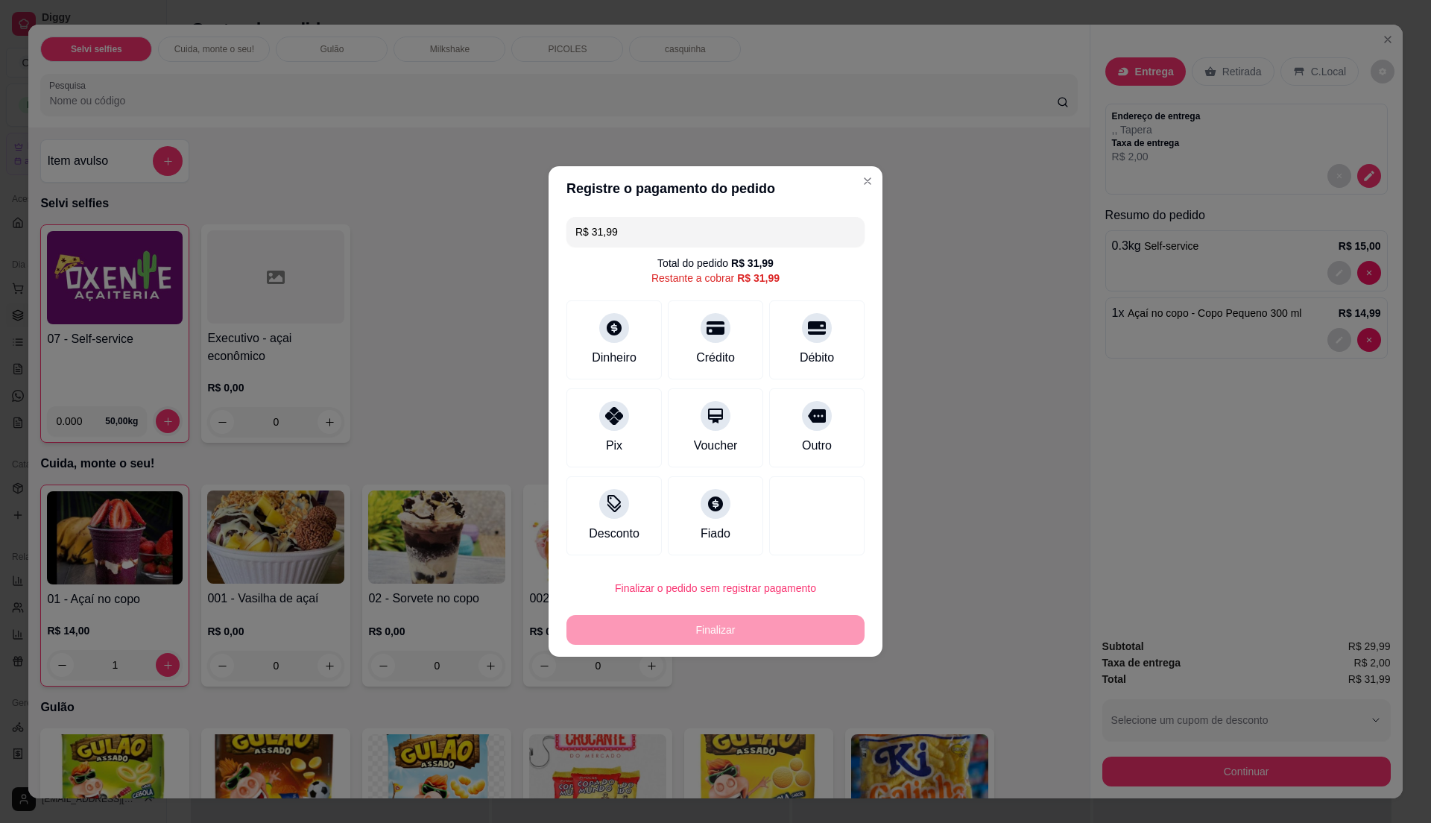
click at [627, 233] on input "R$ 31,99" at bounding box center [715, 232] width 280 height 30
click at [642, 341] on div "Dinheiro" at bounding box center [614, 337] width 105 height 87
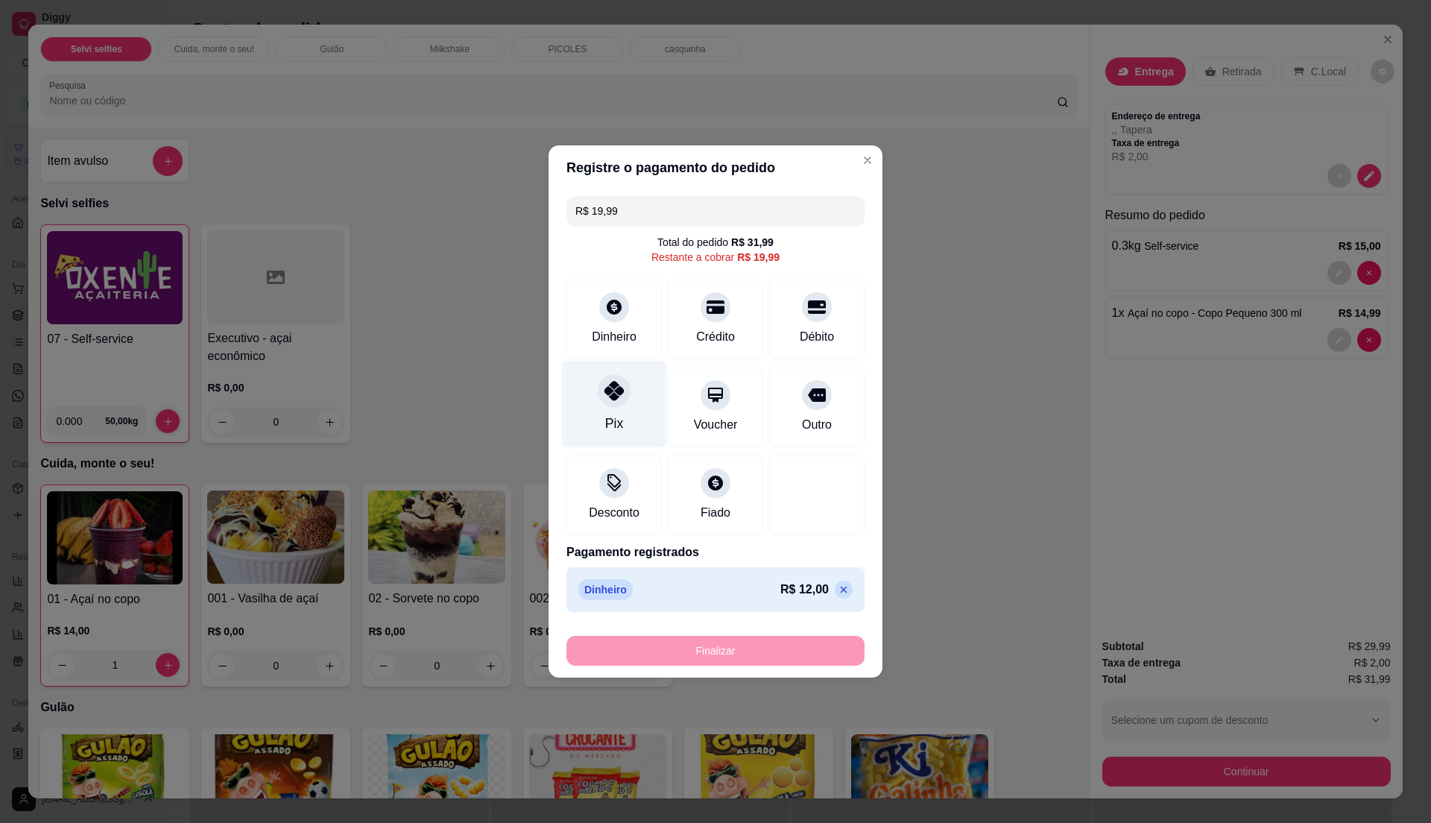
click at [623, 392] on div at bounding box center [614, 390] width 33 height 33
type input "R$ 0,00"
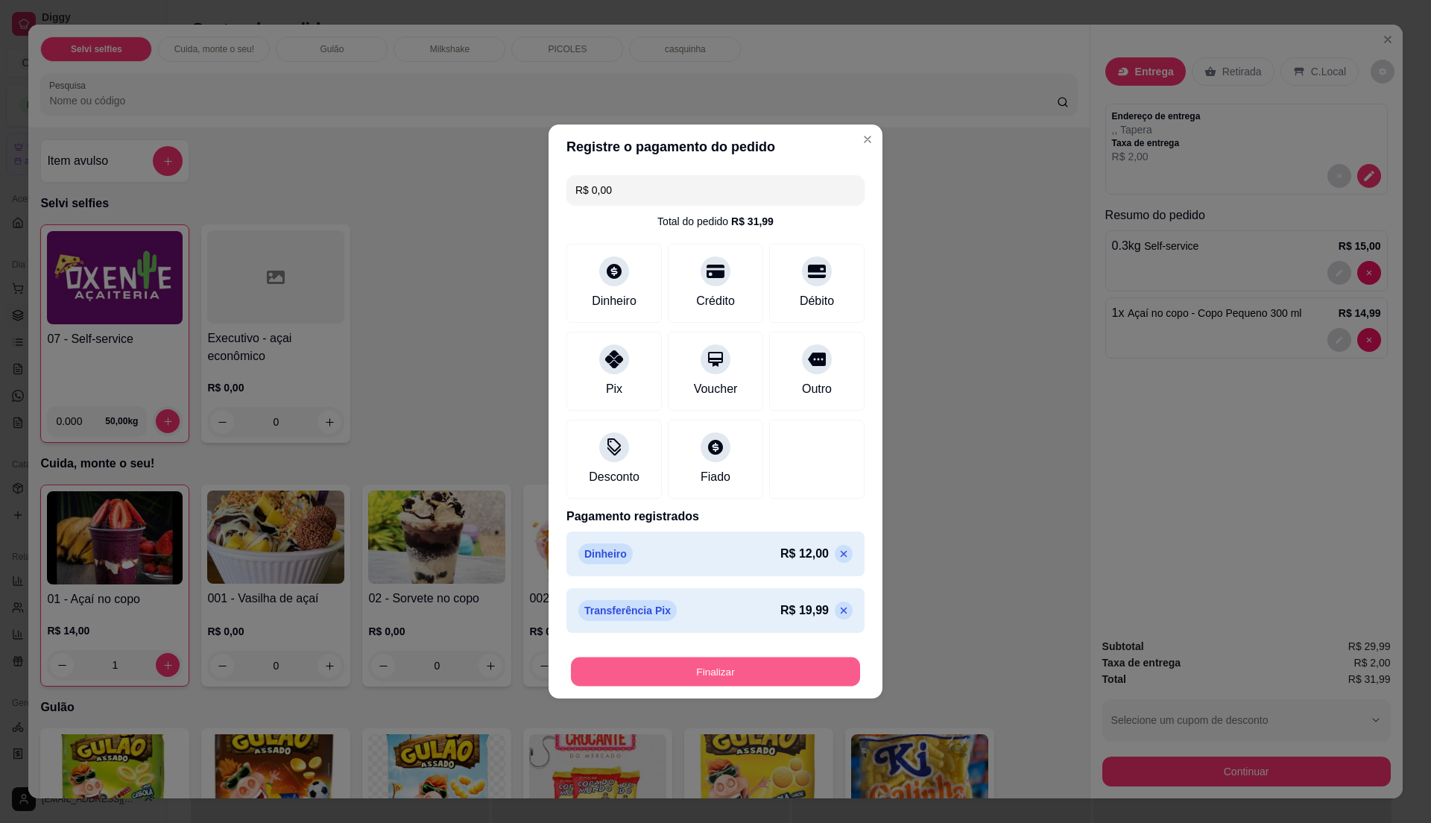
click at [671, 668] on button "Finalizar" at bounding box center [715, 671] width 289 height 29
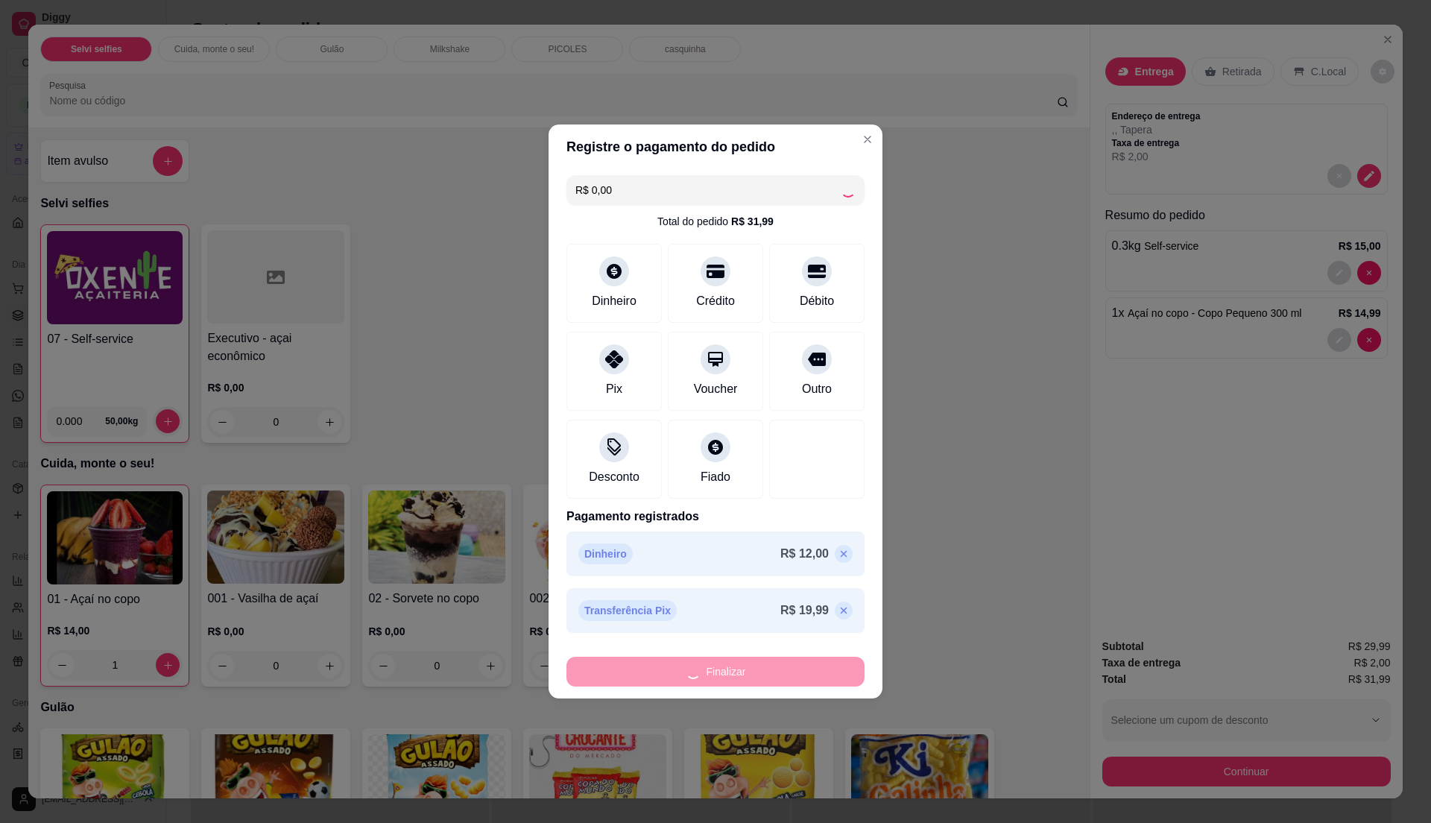
type input "0"
type input "-R$ 31,99"
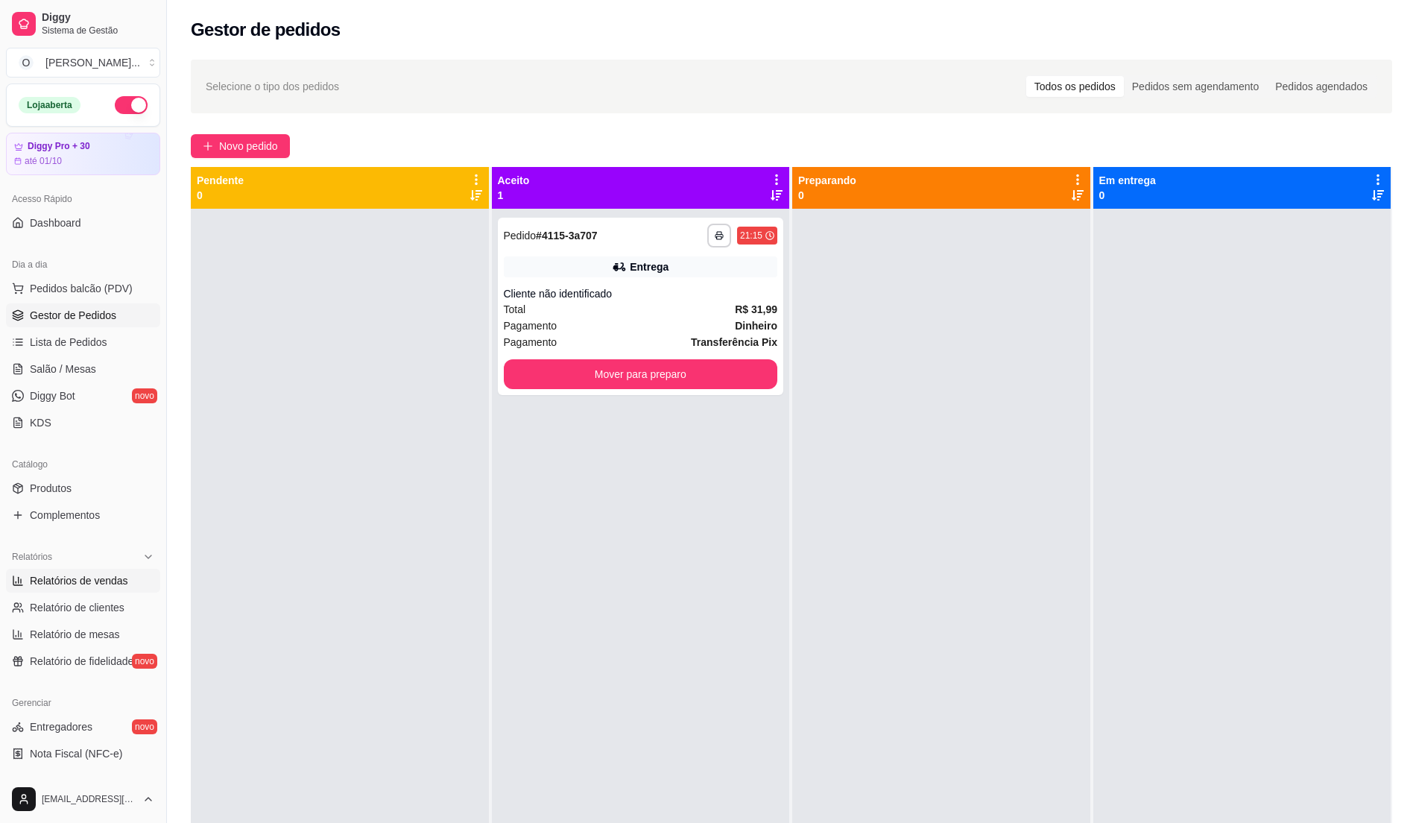
click at [61, 588] on span "Relatórios de vendas" at bounding box center [79, 580] width 98 height 15
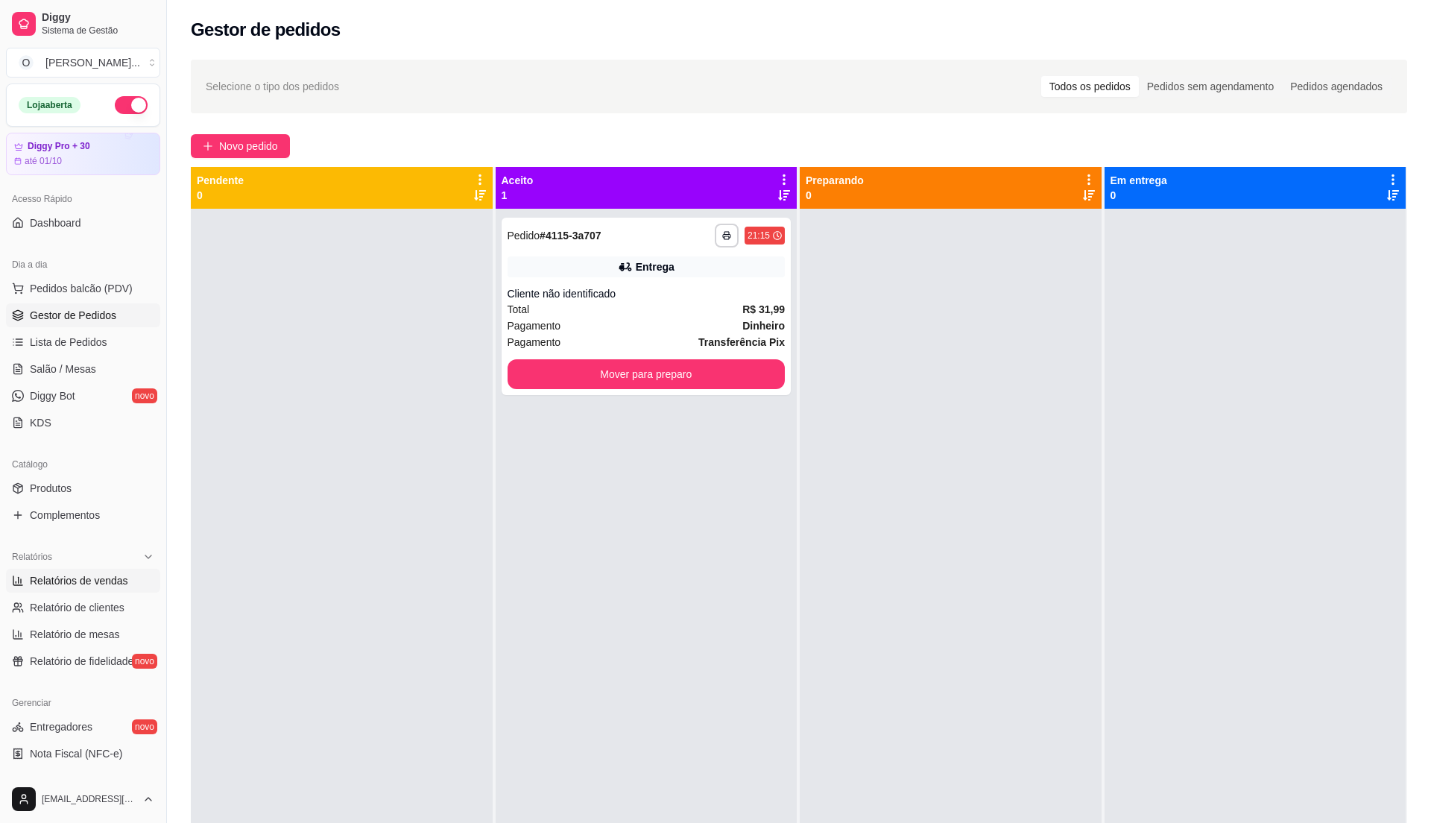
select select "ALL"
select select "0"
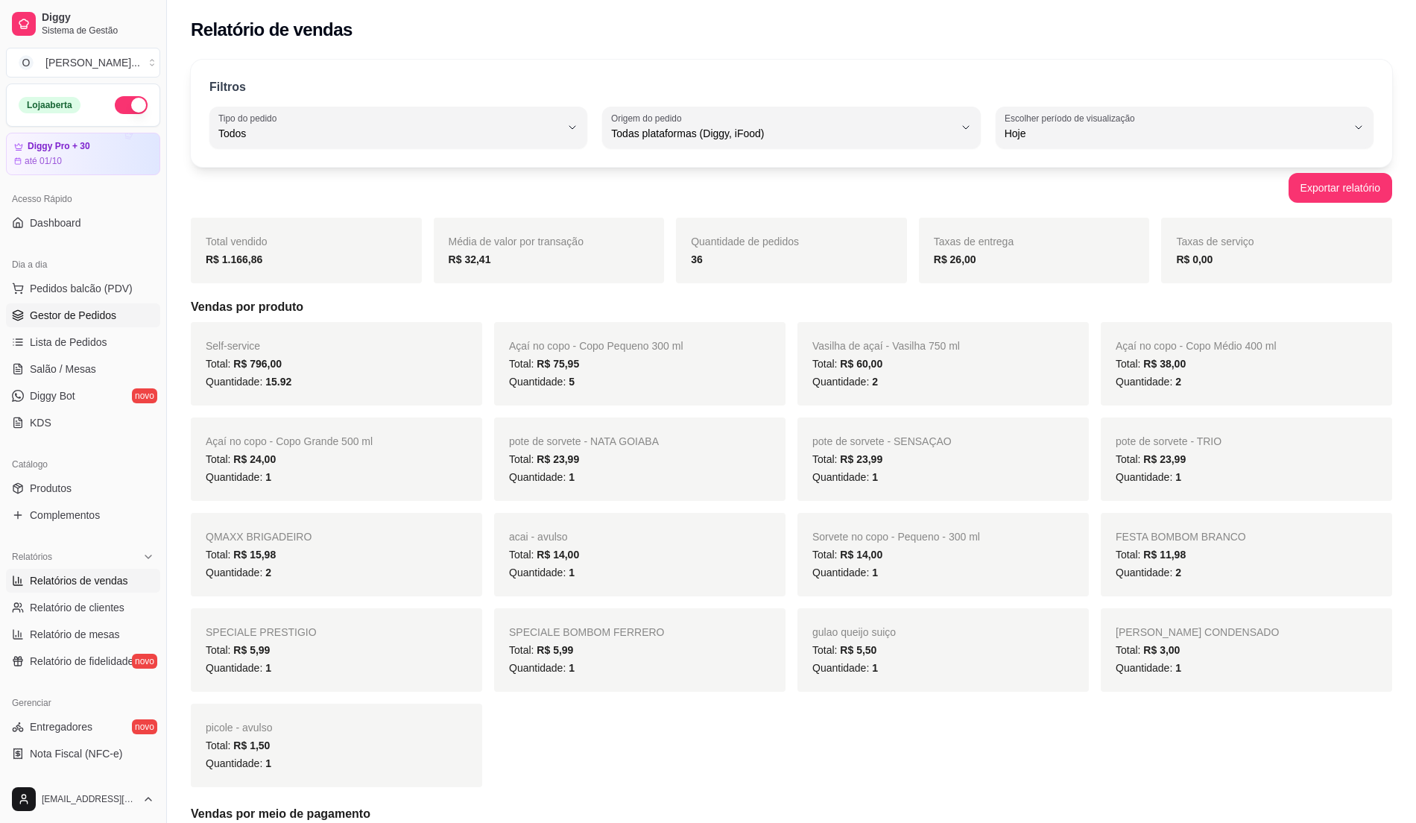
click at [66, 312] on span "Gestor de Pedidos" at bounding box center [73, 315] width 86 height 15
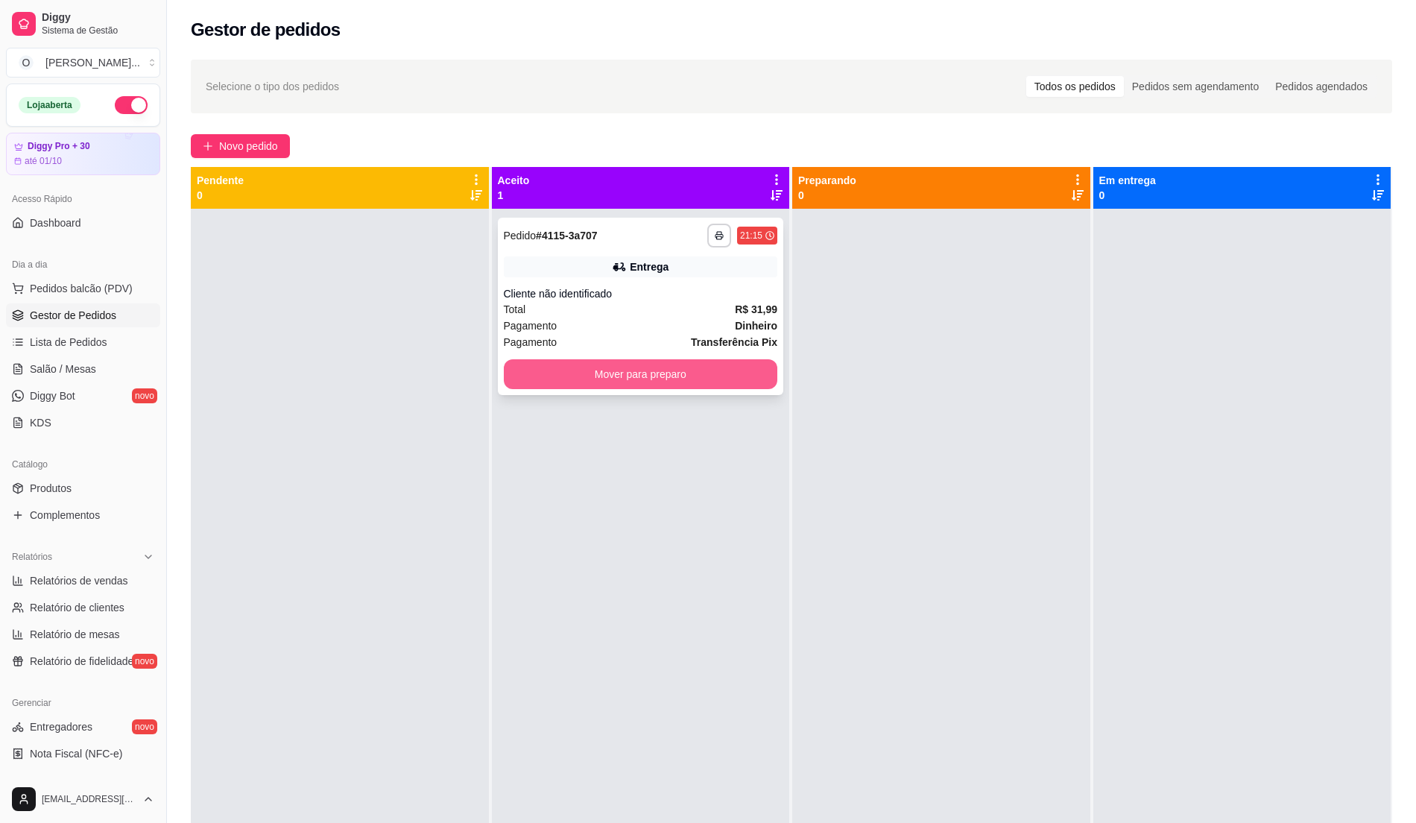
click at [748, 376] on button "Mover para preparo" at bounding box center [641, 374] width 274 height 30
click at [709, 332] on div "Pagamento Dinheiro" at bounding box center [641, 325] width 274 height 16
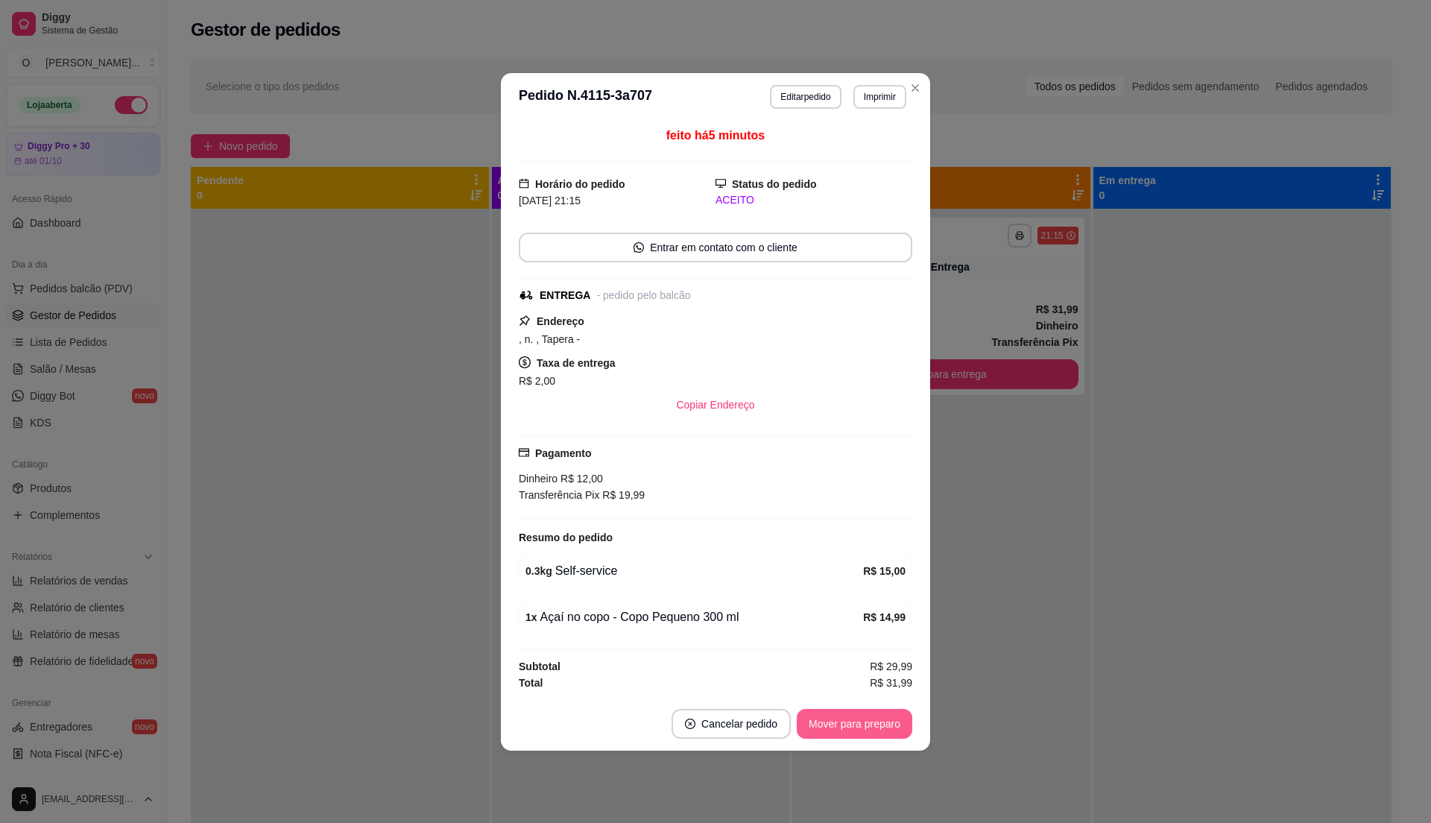
click at [853, 734] on button "Mover para preparo" at bounding box center [855, 724] width 116 height 30
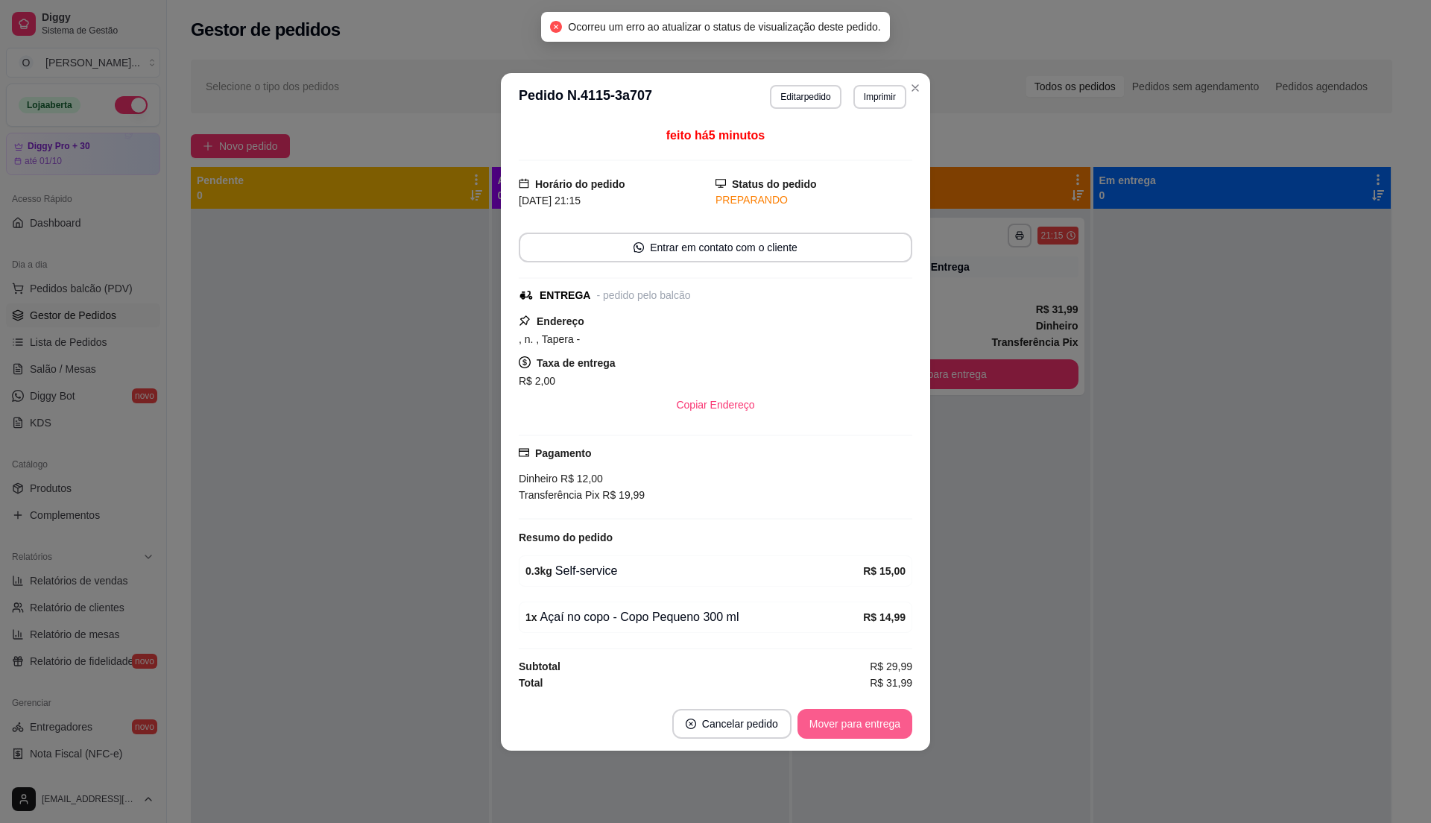
click at [859, 729] on button "Mover para entrega" at bounding box center [854, 724] width 115 height 30
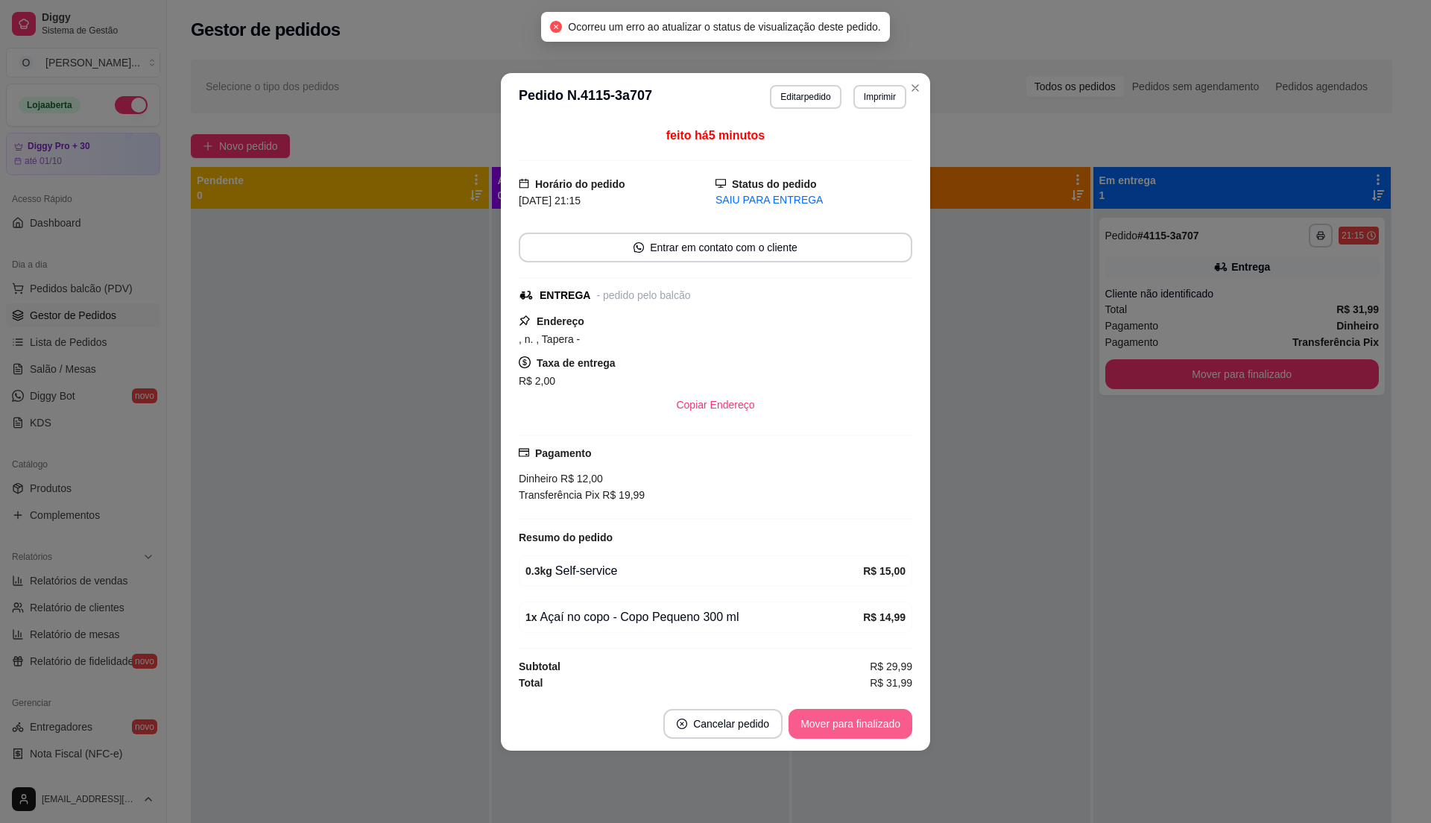
click at [859, 729] on button "Mover para finalizado" at bounding box center [850, 724] width 124 height 30
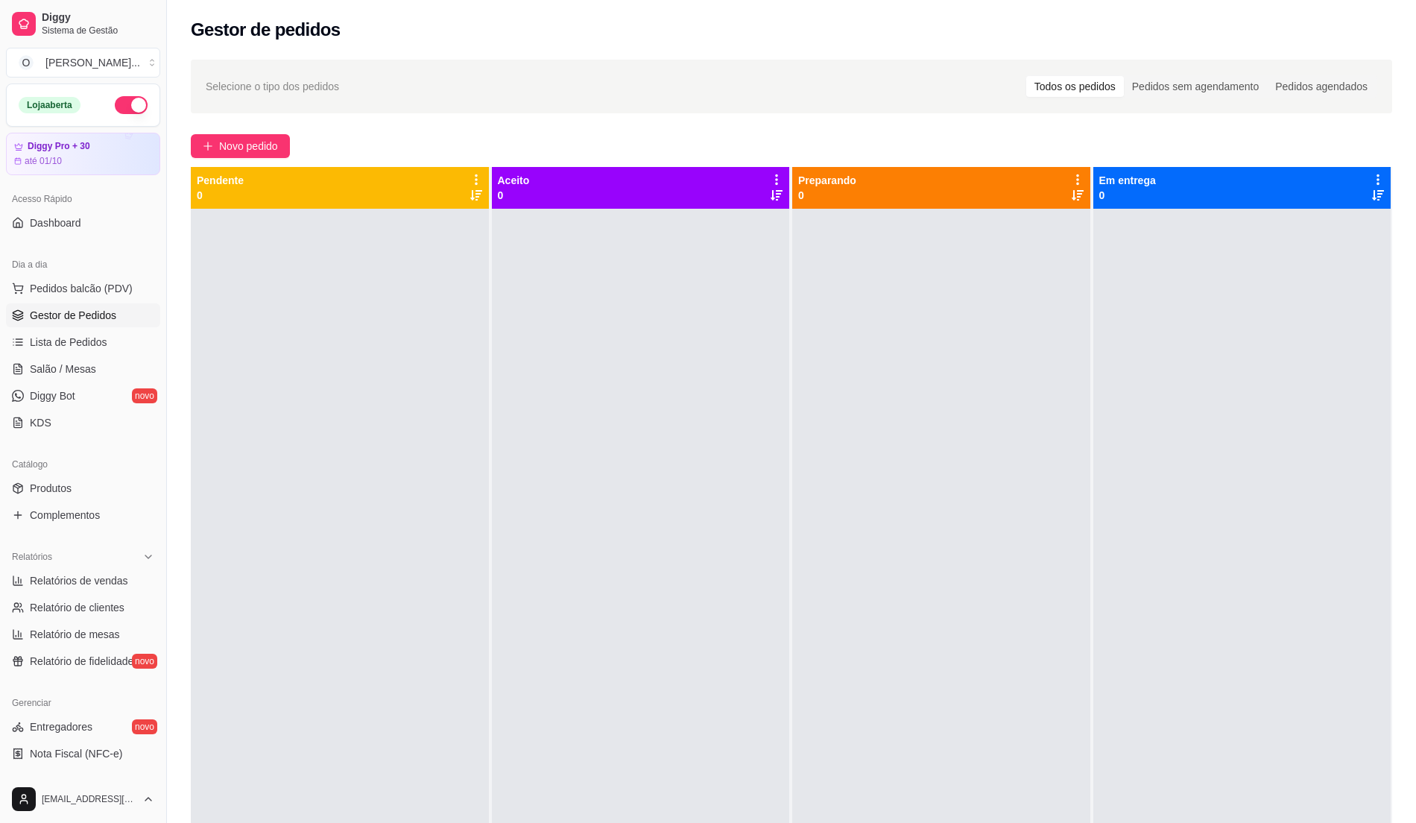
click at [669, 406] on div at bounding box center [641, 620] width 298 height 823
click at [75, 590] on link "Relatórios de vendas" at bounding box center [83, 581] width 154 height 24
select select "ALL"
select select "0"
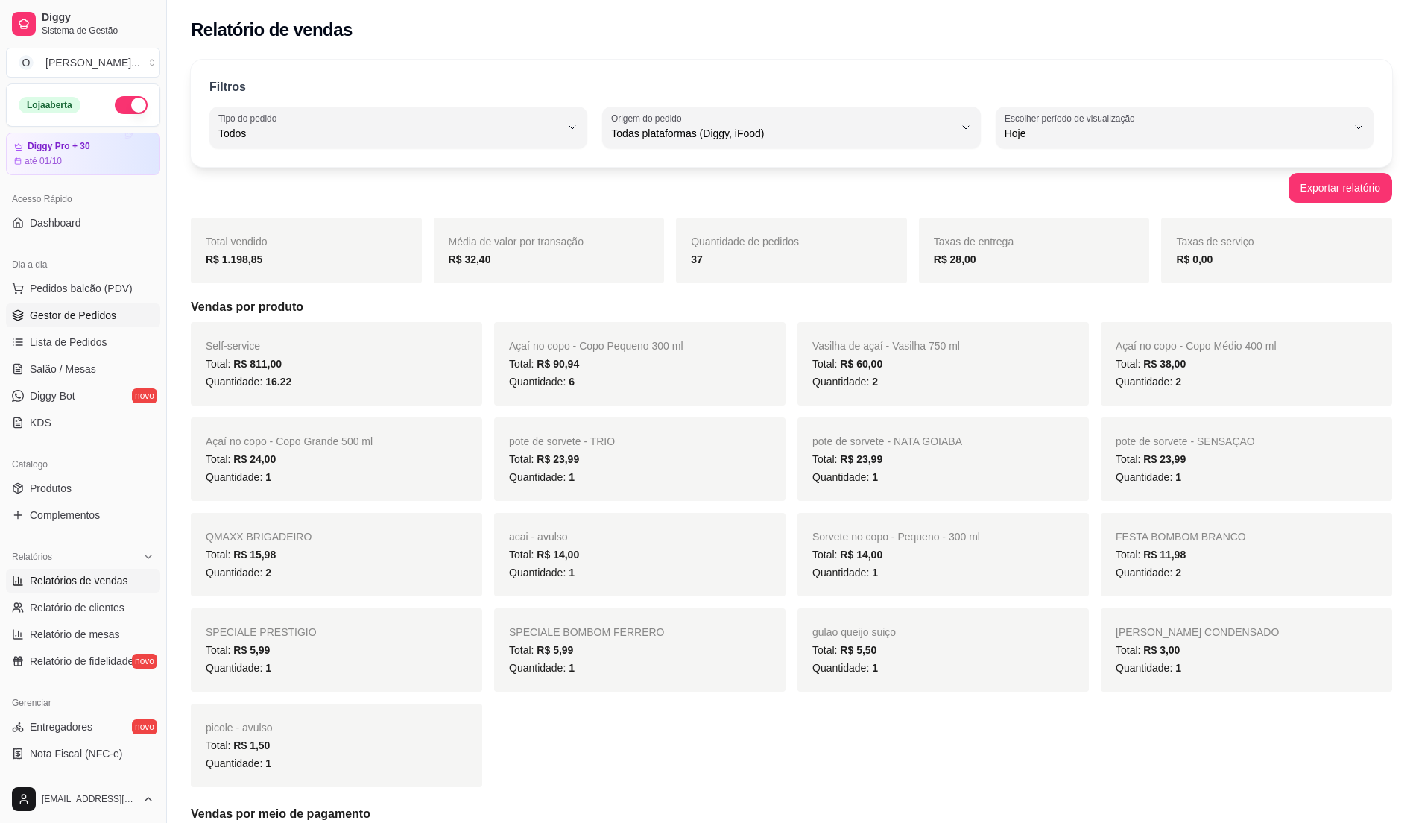
click at [102, 316] on span "Gestor de Pedidos" at bounding box center [73, 315] width 86 height 15
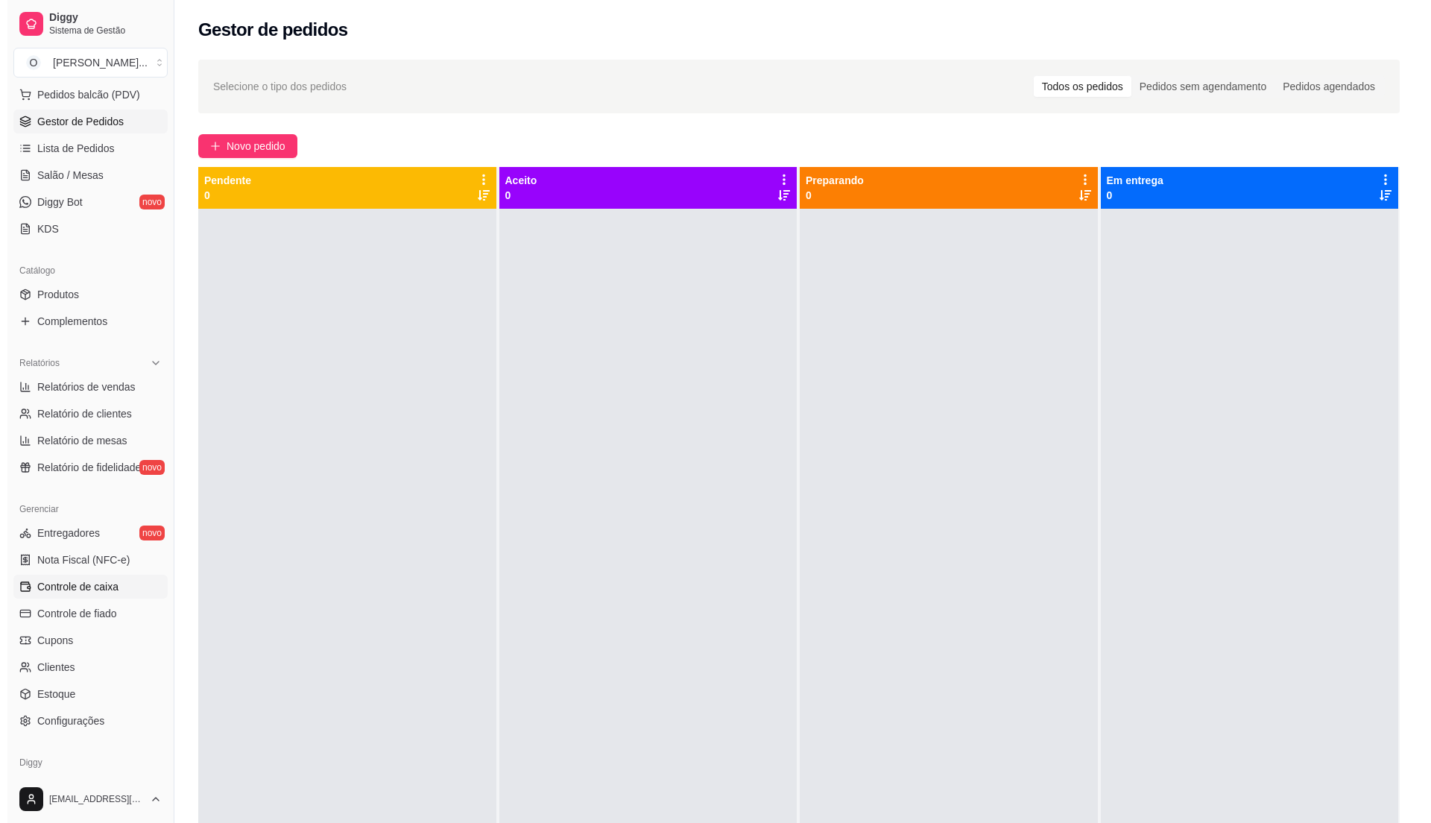
scroll to position [198, 0]
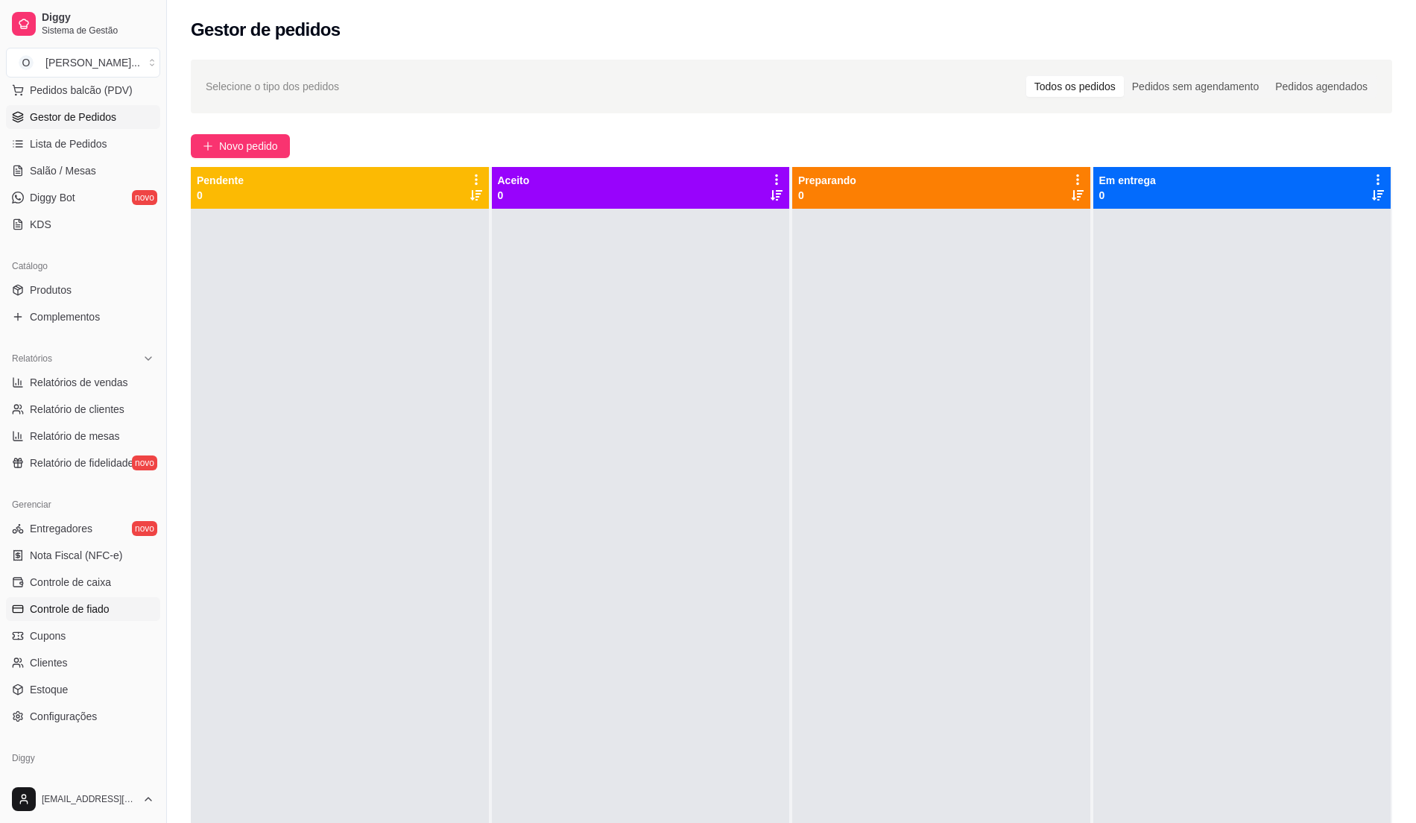
click at [82, 612] on span "Controle de fiado" at bounding box center [70, 608] width 80 height 15
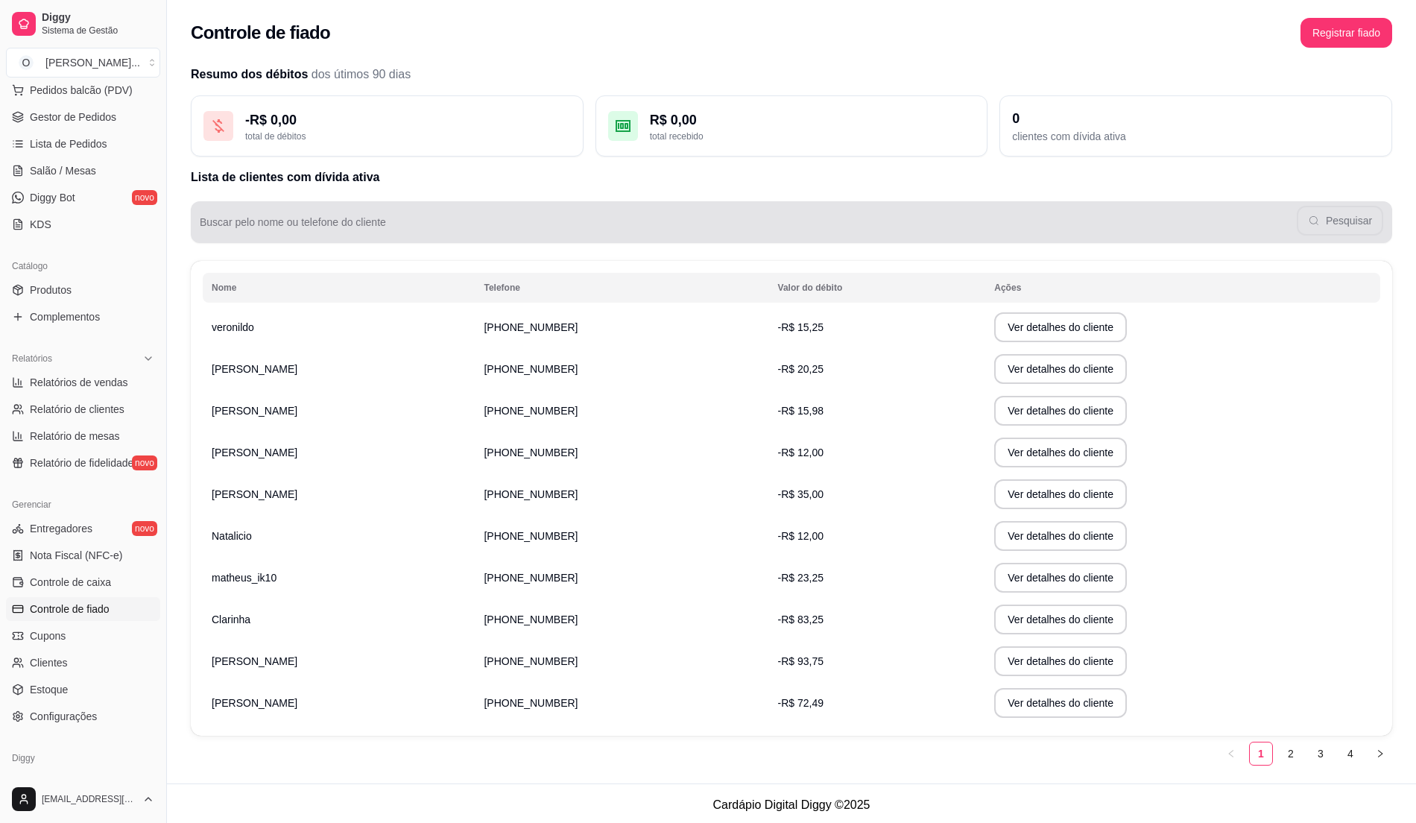
click at [294, 219] on div "Pesquisar" at bounding box center [791, 222] width 1183 height 30
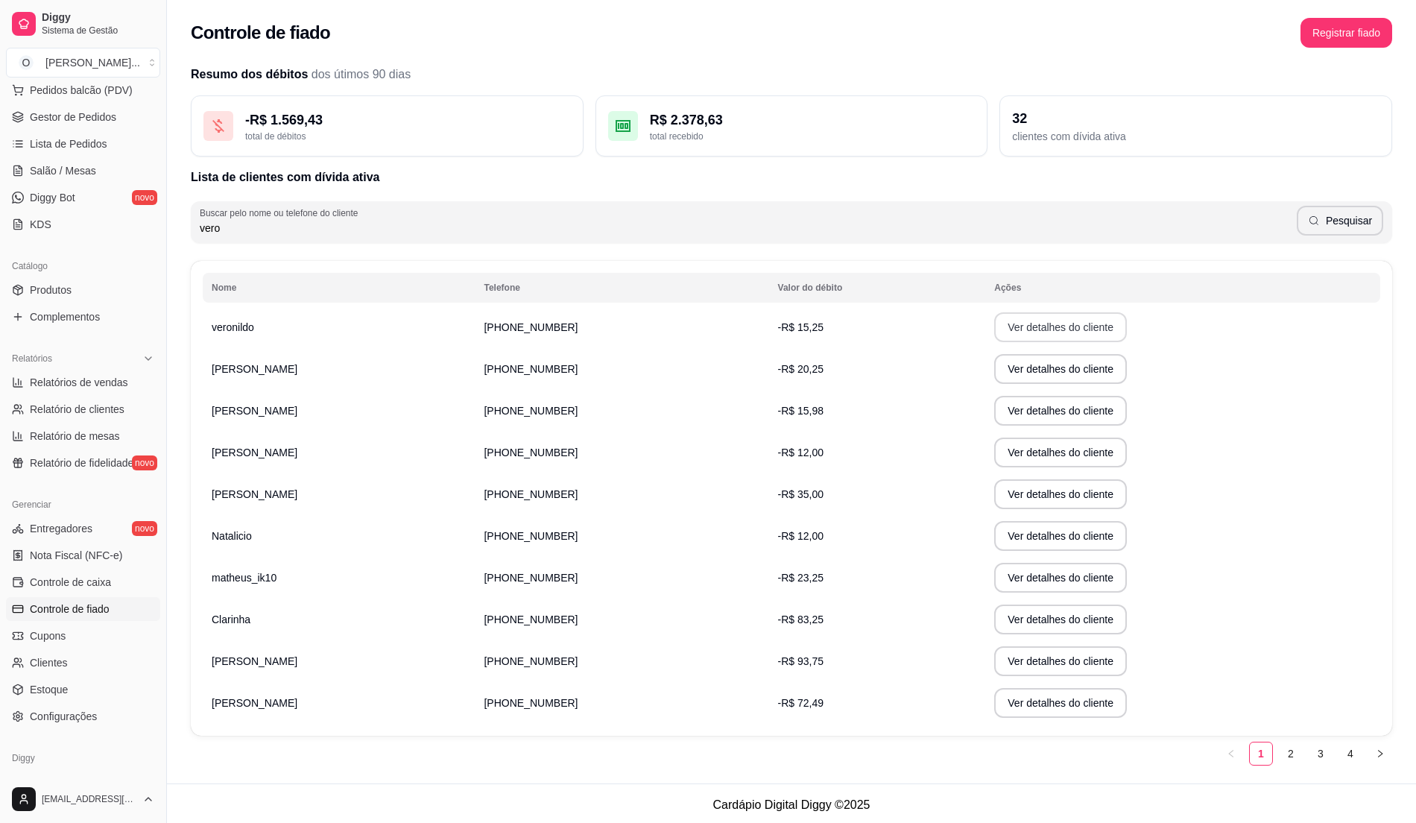
type input "vero"
click at [1026, 320] on button "Ver detalhes do cliente" at bounding box center [1060, 327] width 128 height 29
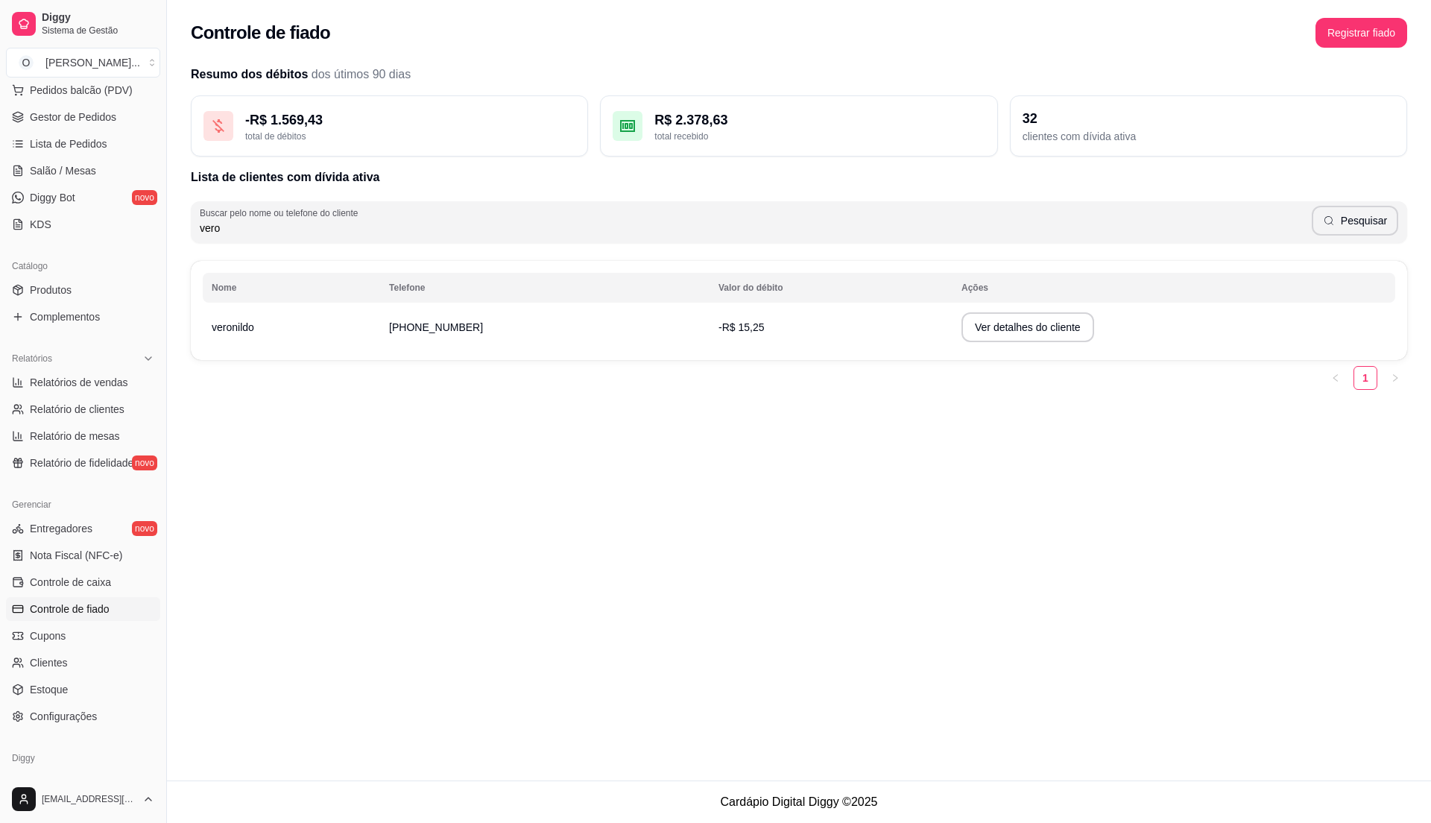
drag, startPoint x: 821, startPoint y: 332, endPoint x: 864, endPoint y: 334, distance: 44.0
click at [829, 334] on td "-R$ 15,25" at bounding box center [830, 327] width 243 height 42
click at [973, 337] on button "Ver detalhes do cliente" at bounding box center [1028, 327] width 128 height 29
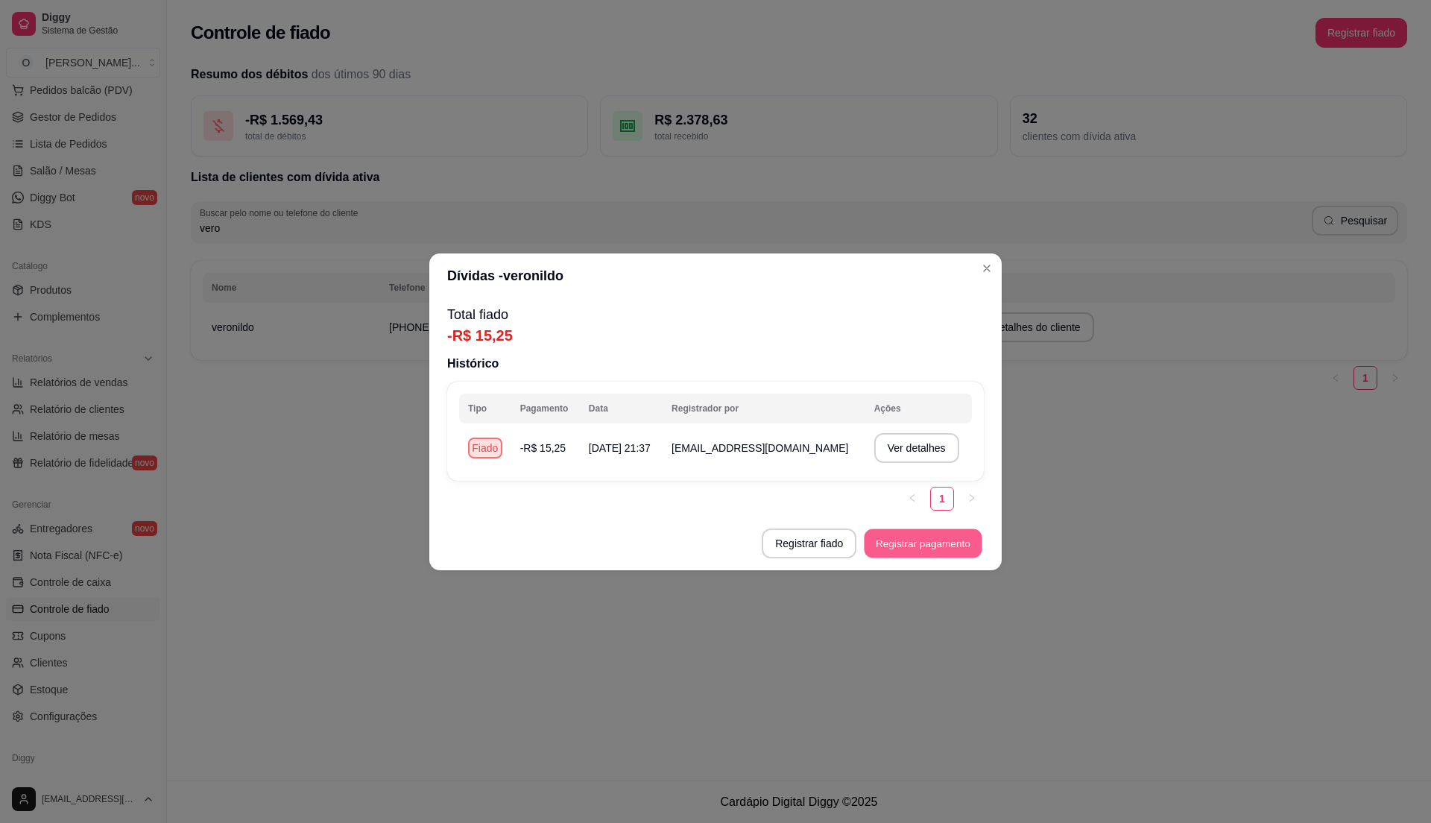
click at [875, 538] on button "Registrar pagamento" at bounding box center [923, 542] width 118 height 29
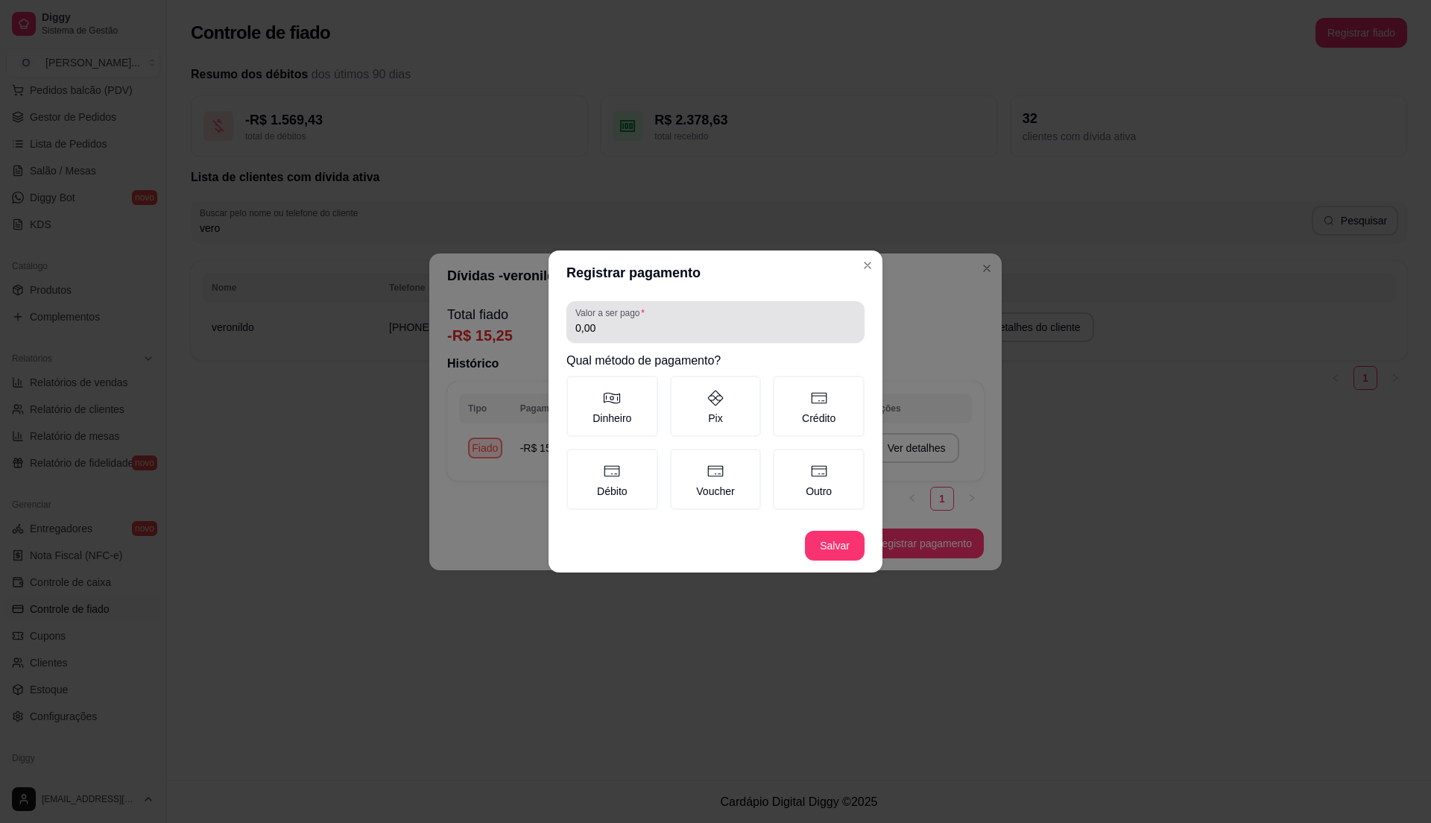
click at [636, 338] on div "Valor a ser pago 0,00" at bounding box center [715, 322] width 298 height 42
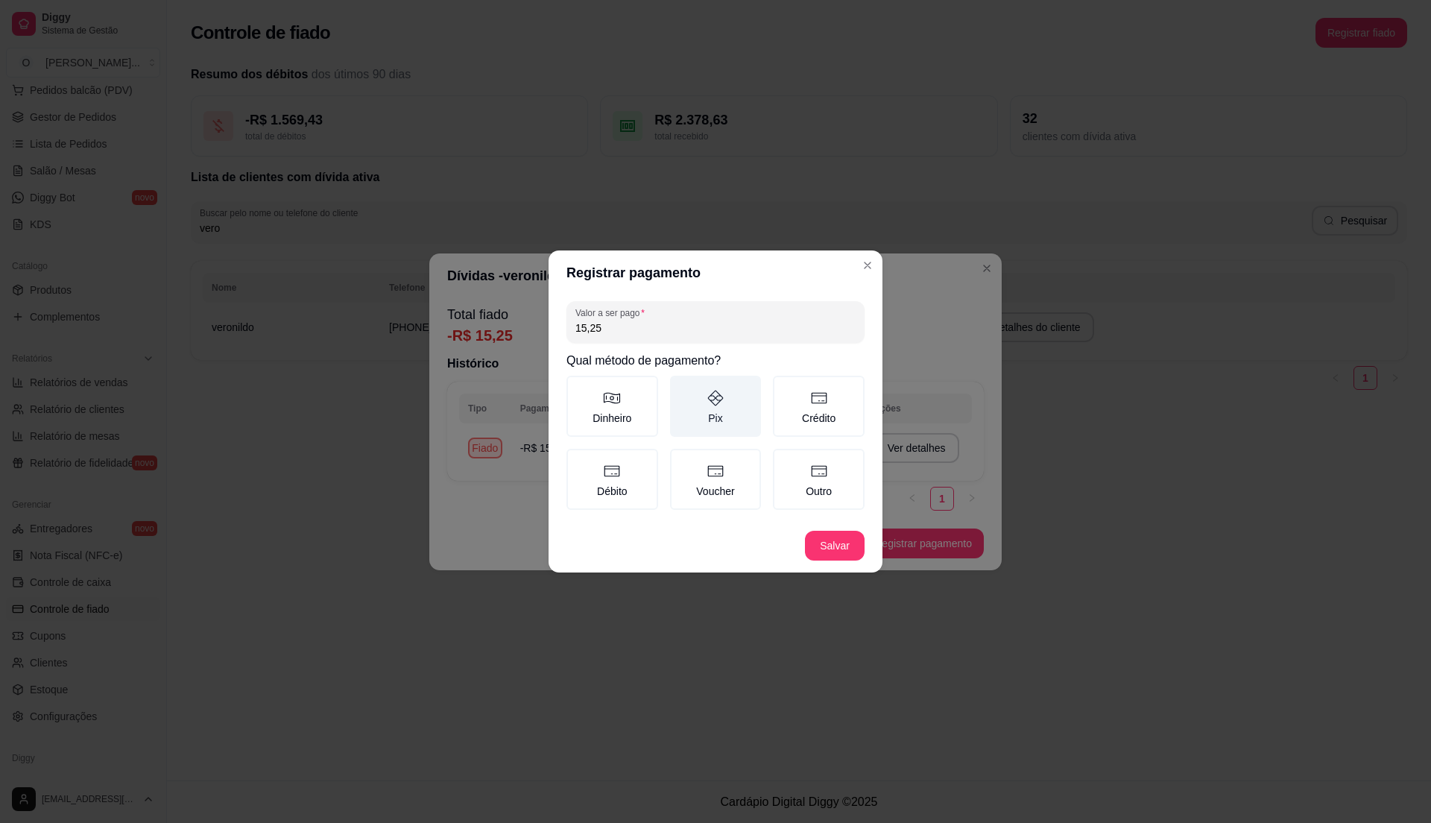
type input "15,25"
click at [729, 398] on label "Pix" at bounding box center [716, 406] width 92 height 61
click at [681, 387] on button "Pix" at bounding box center [675, 381] width 12 height 12
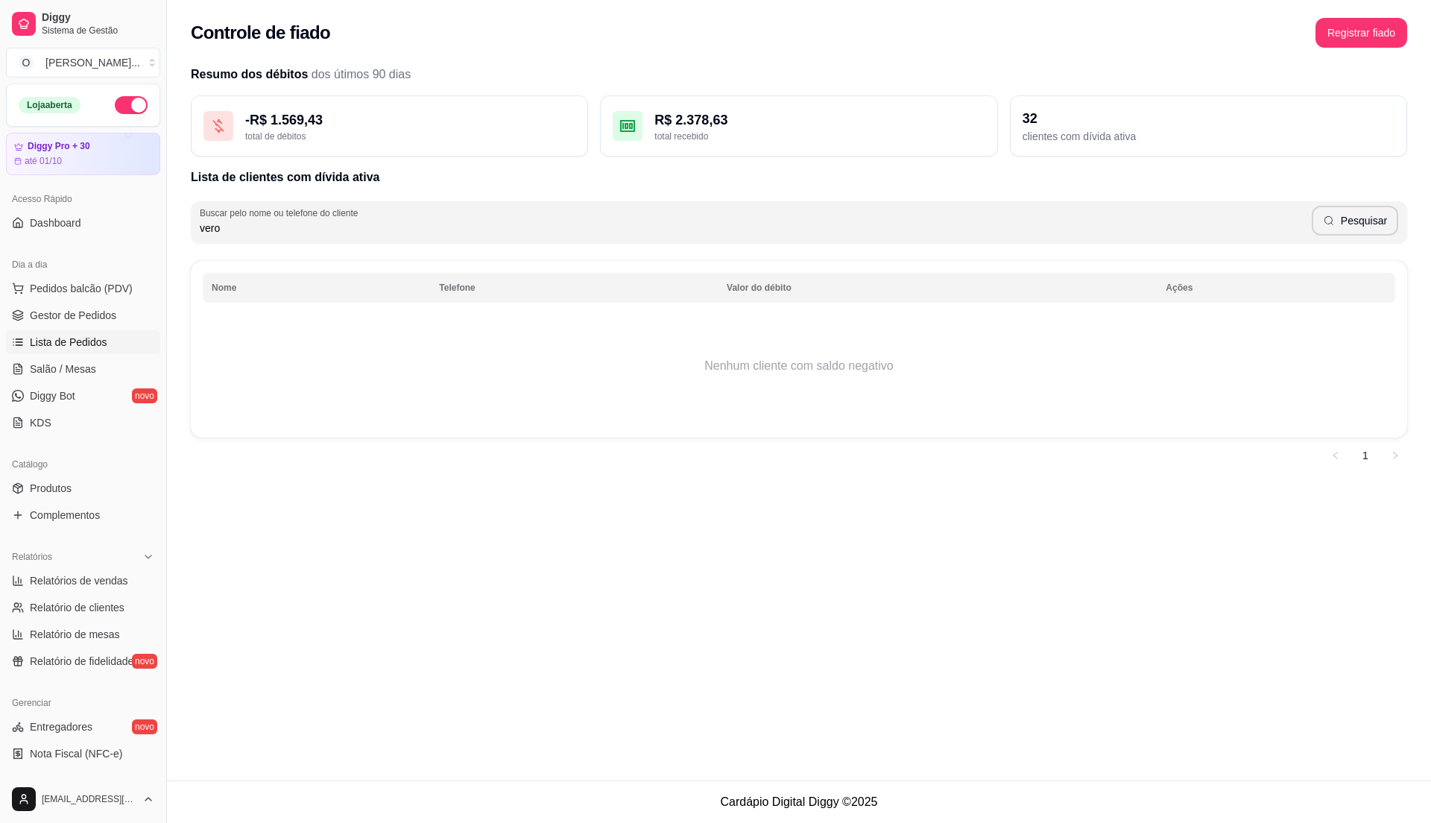
click at [92, 332] on link "Lista de Pedidos" at bounding box center [83, 342] width 154 height 24
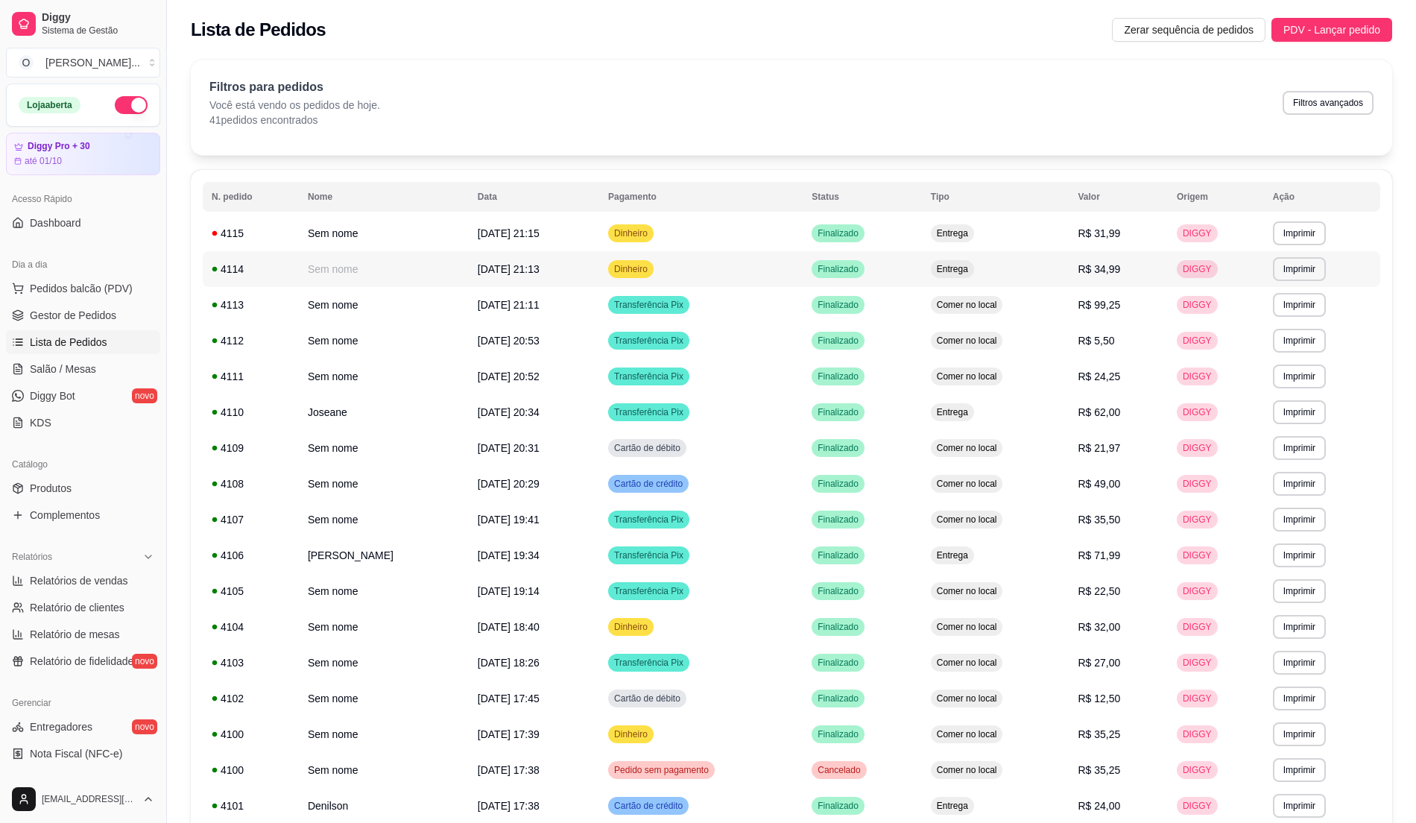
click at [1116, 280] on td "R$ 34,99" at bounding box center [1118, 269] width 98 height 36
click at [1082, 227] on td "R$ 31,99" at bounding box center [1118, 233] width 98 height 36
click at [79, 287] on span "Pedidos balcão (PDV)" at bounding box center [81, 288] width 103 height 15
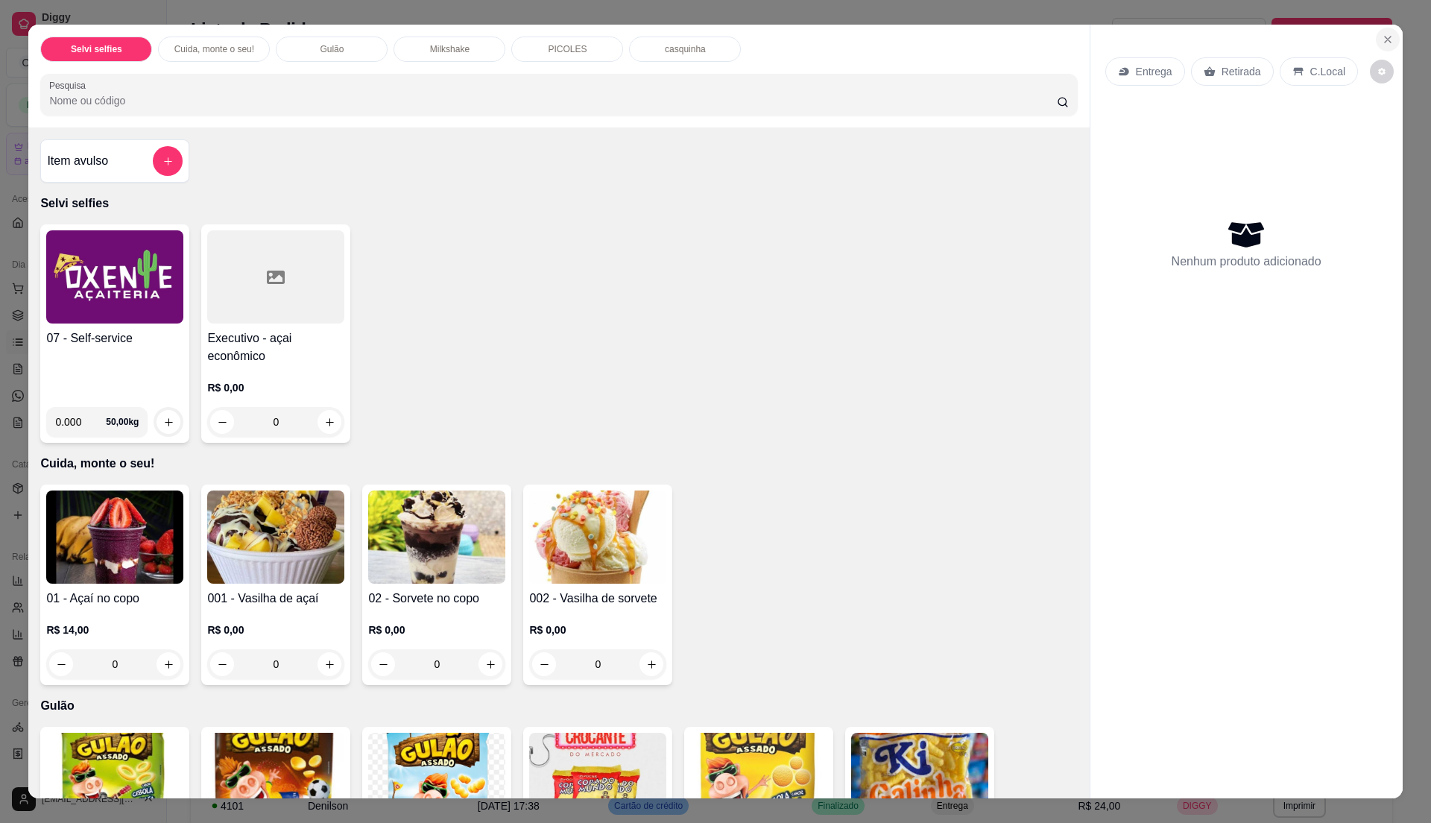
click at [1376, 42] on button "Close" at bounding box center [1388, 40] width 24 height 24
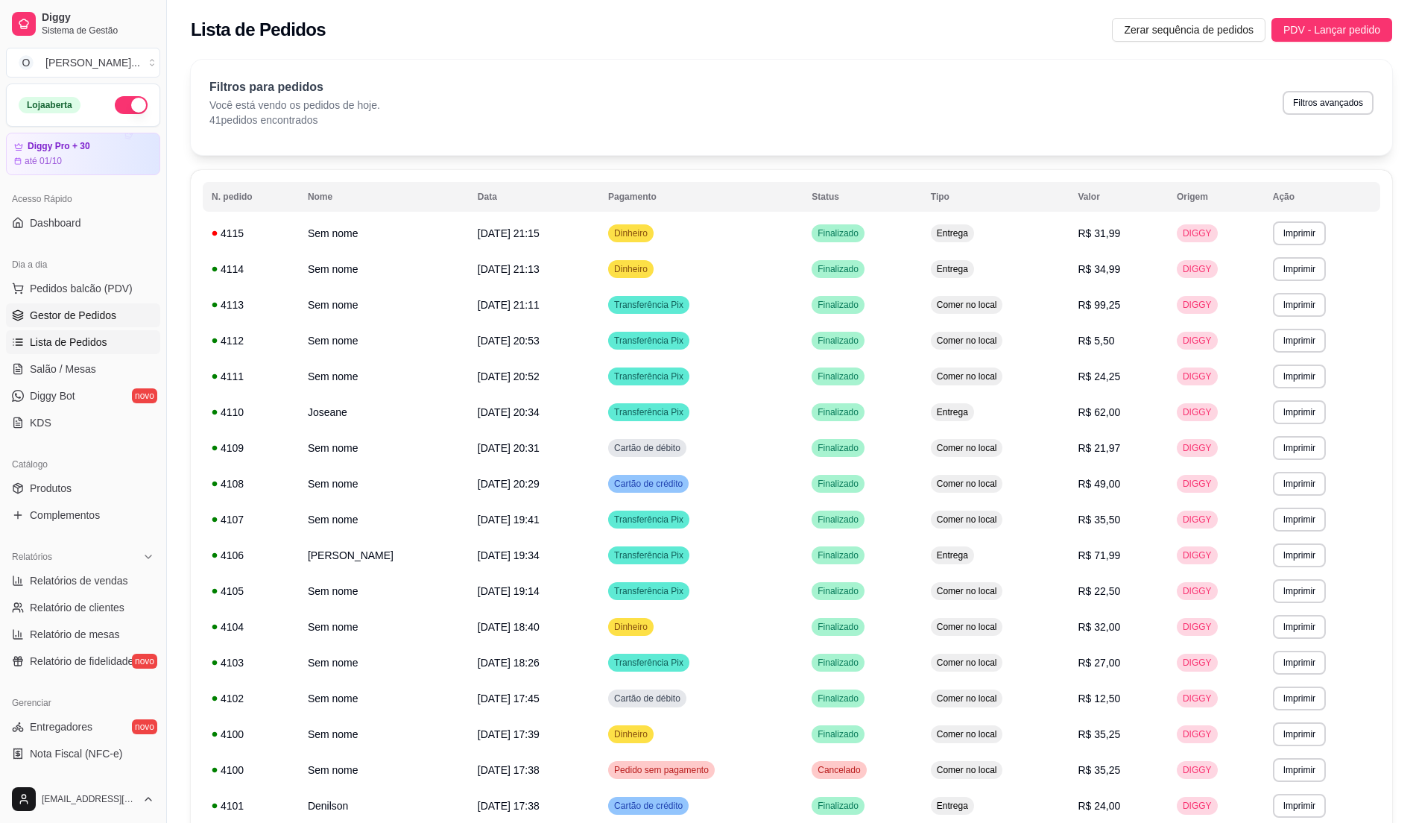
click at [73, 327] on link "Gestor de Pedidos" at bounding box center [83, 315] width 154 height 24
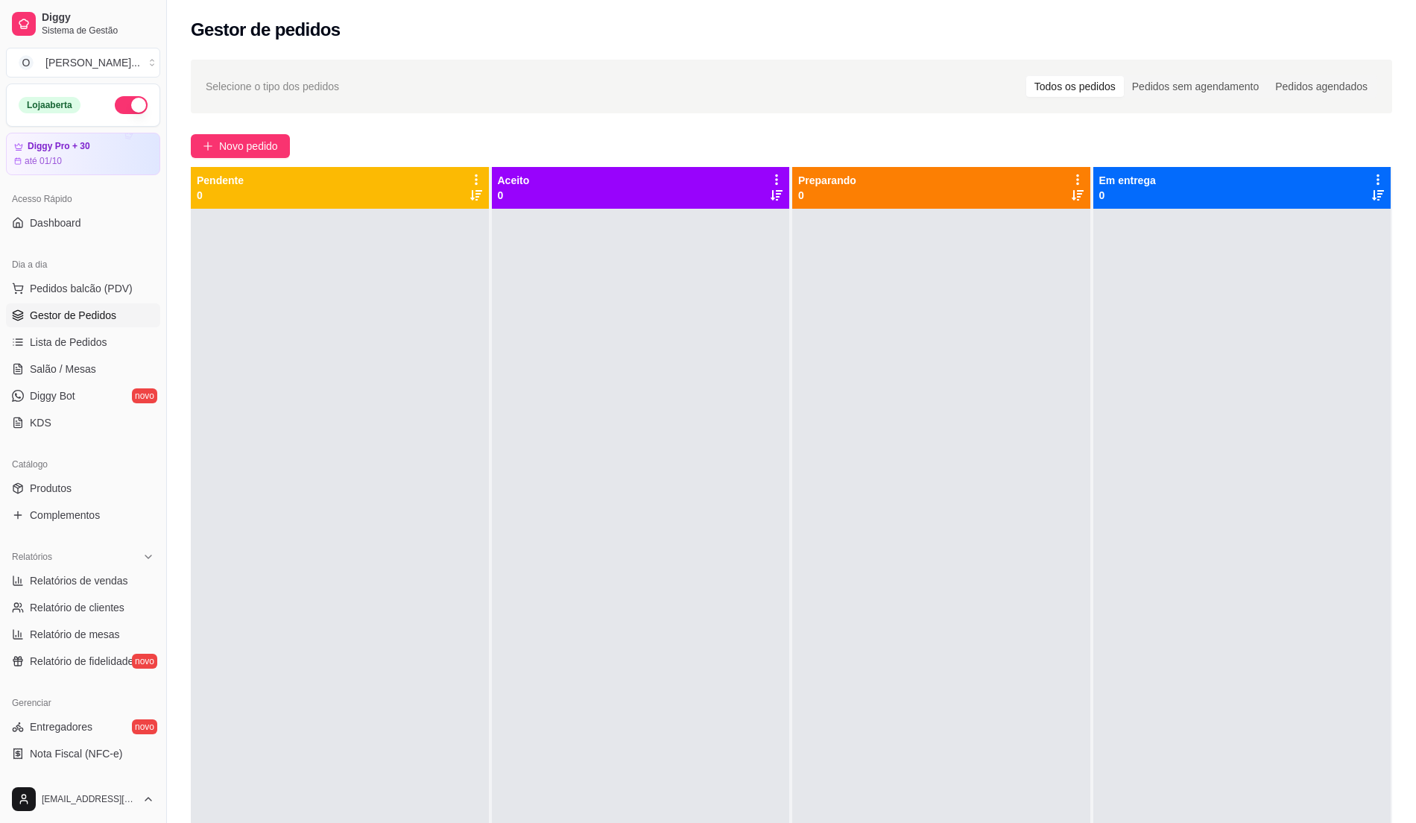
click at [320, 385] on div at bounding box center [340, 620] width 298 height 823
click at [39, 287] on span "Pedidos balcão (PDV)" at bounding box center [81, 288] width 103 height 15
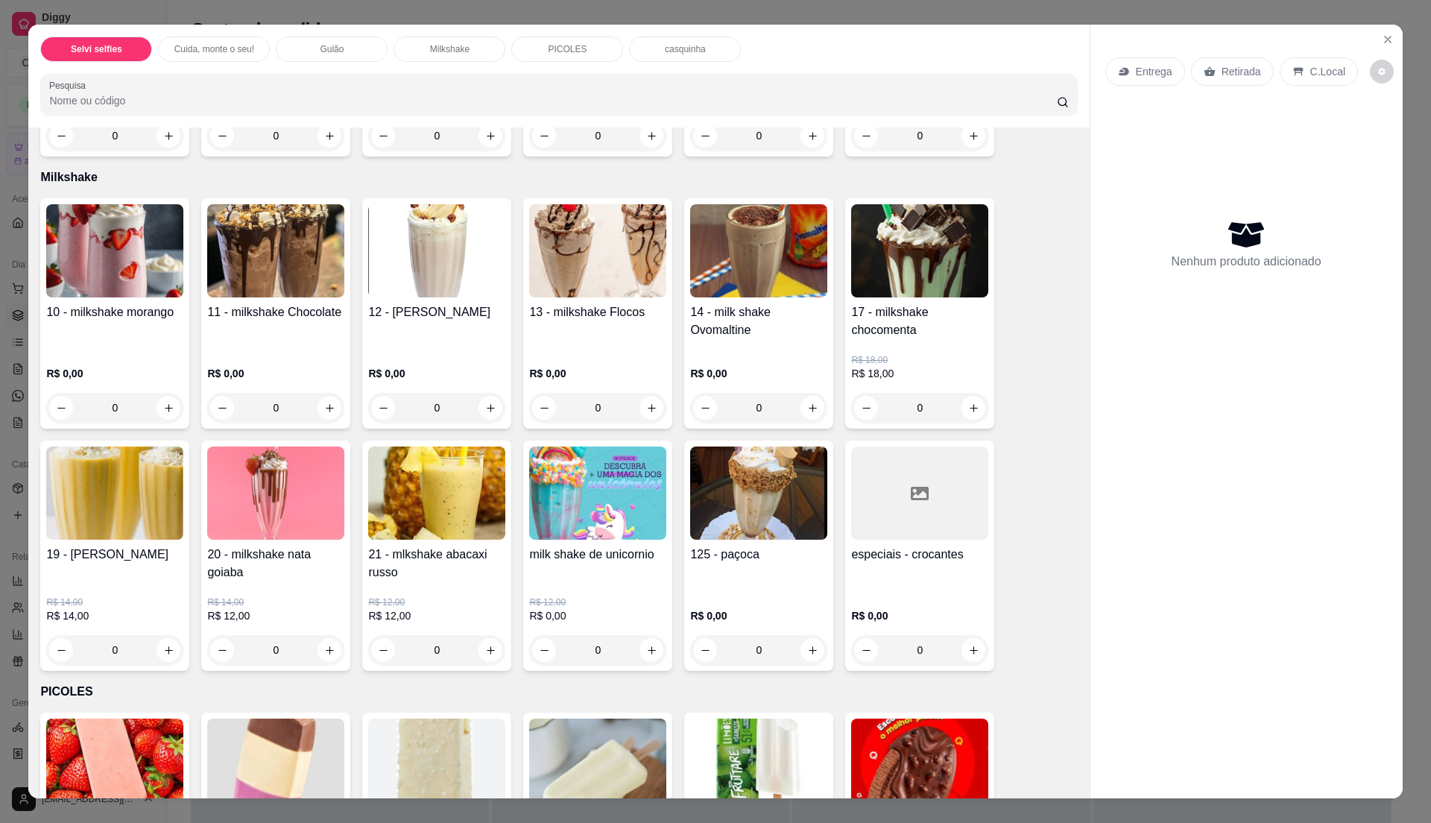
scroll to position [794, 0]
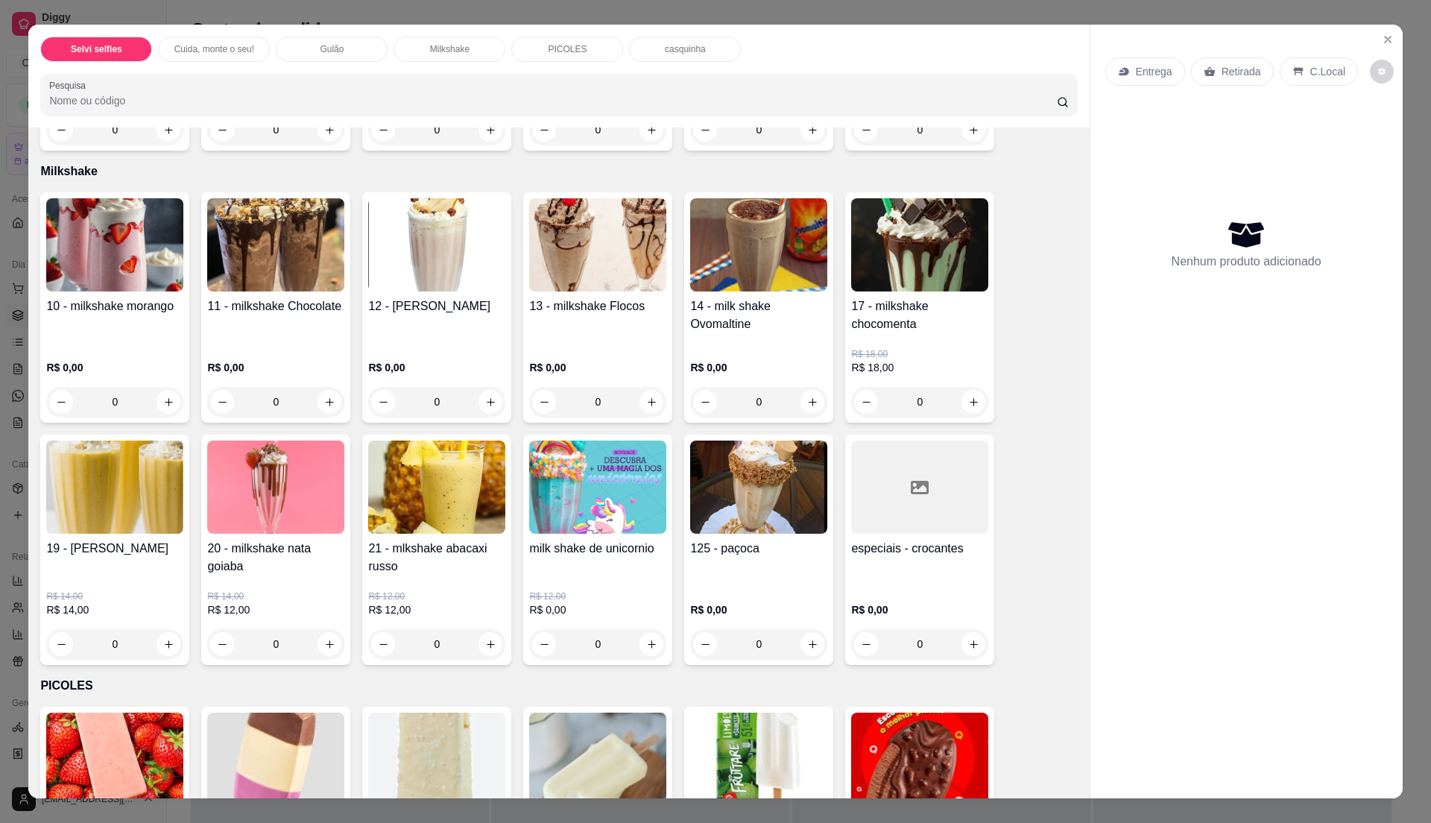
click at [125, 313] on h4 "10 - milkshake morango" at bounding box center [114, 306] width 137 height 18
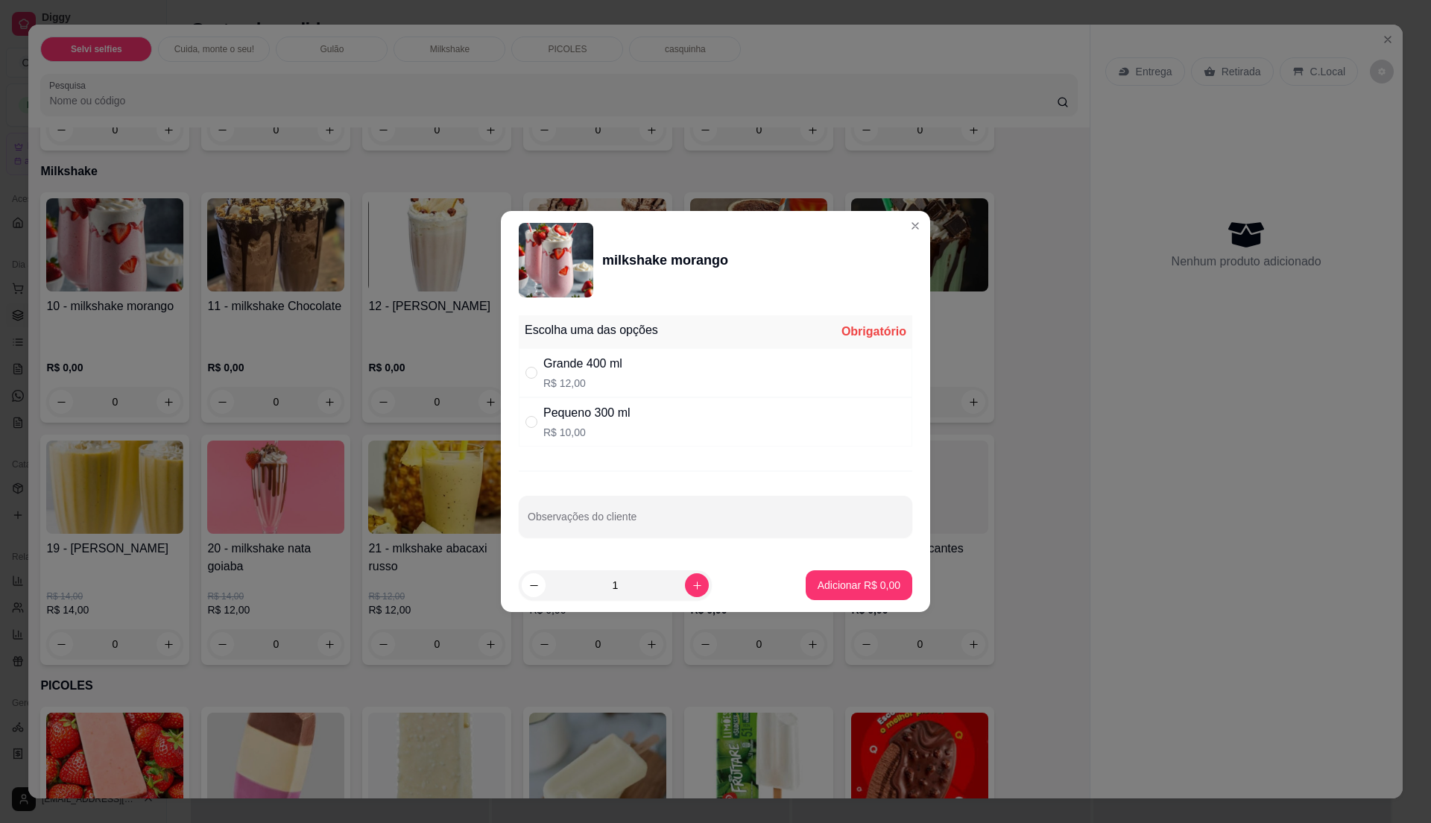
click at [663, 376] on div "Grande 400 ml R$ 12,00" at bounding box center [715, 372] width 393 height 49
radio input "true"
click at [841, 589] on p "Adicionar R$ 12,00" at bounding box center [856, 585] width 86 height 14
type input "1"
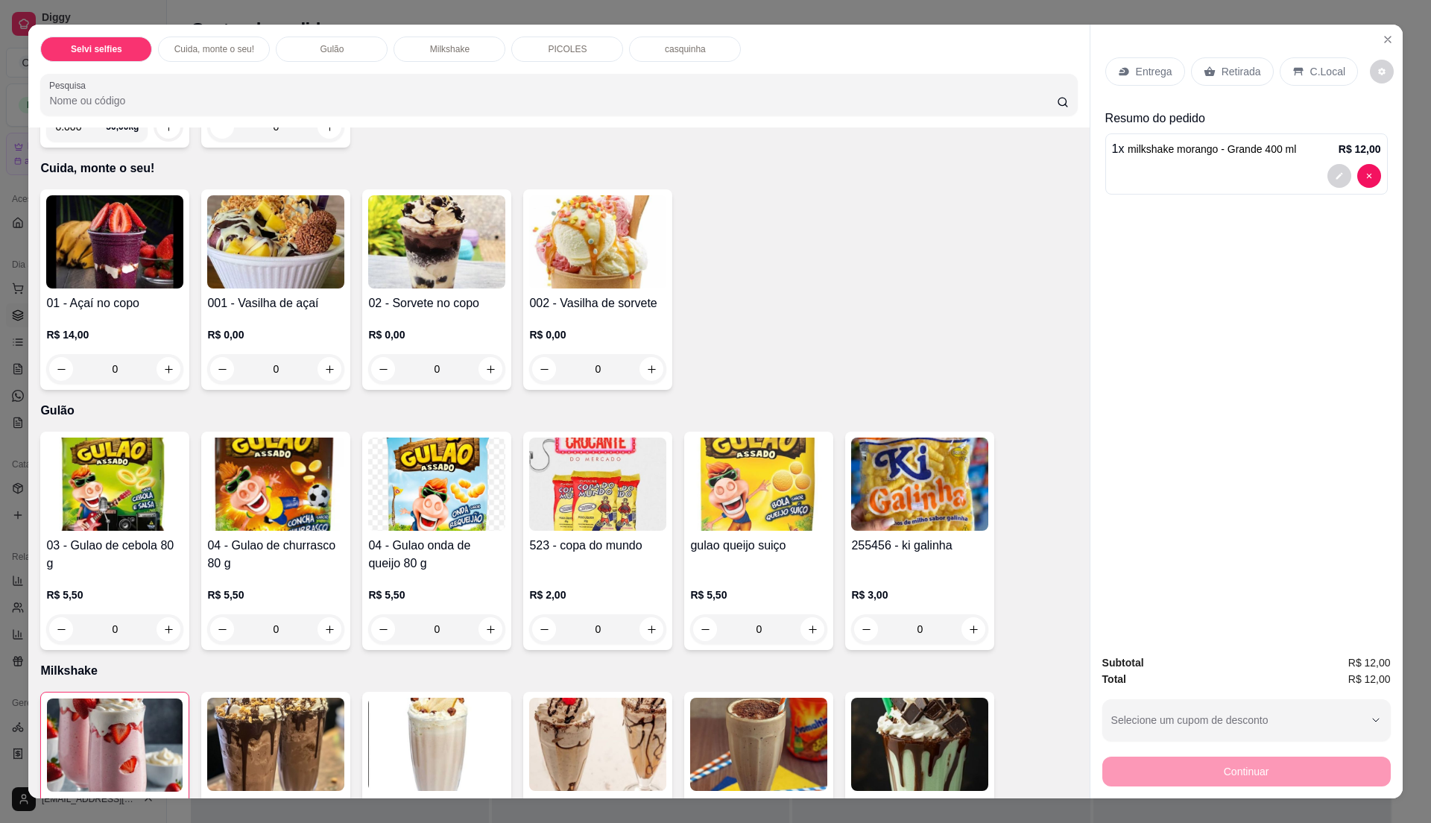
scroll to position [0, 0]
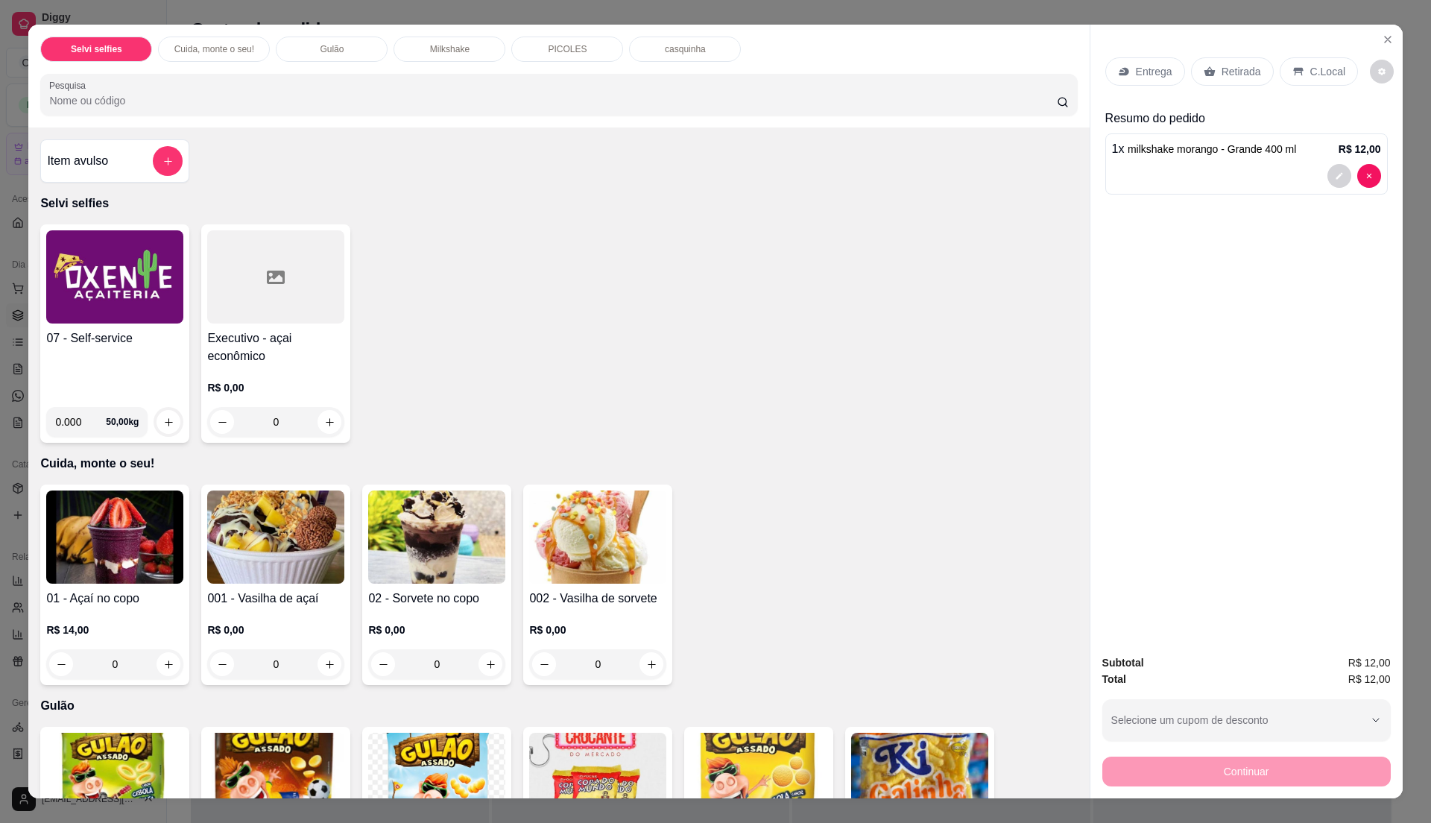
click at [55, 301] on img at bounding box center [114, 276] width 137 height 93
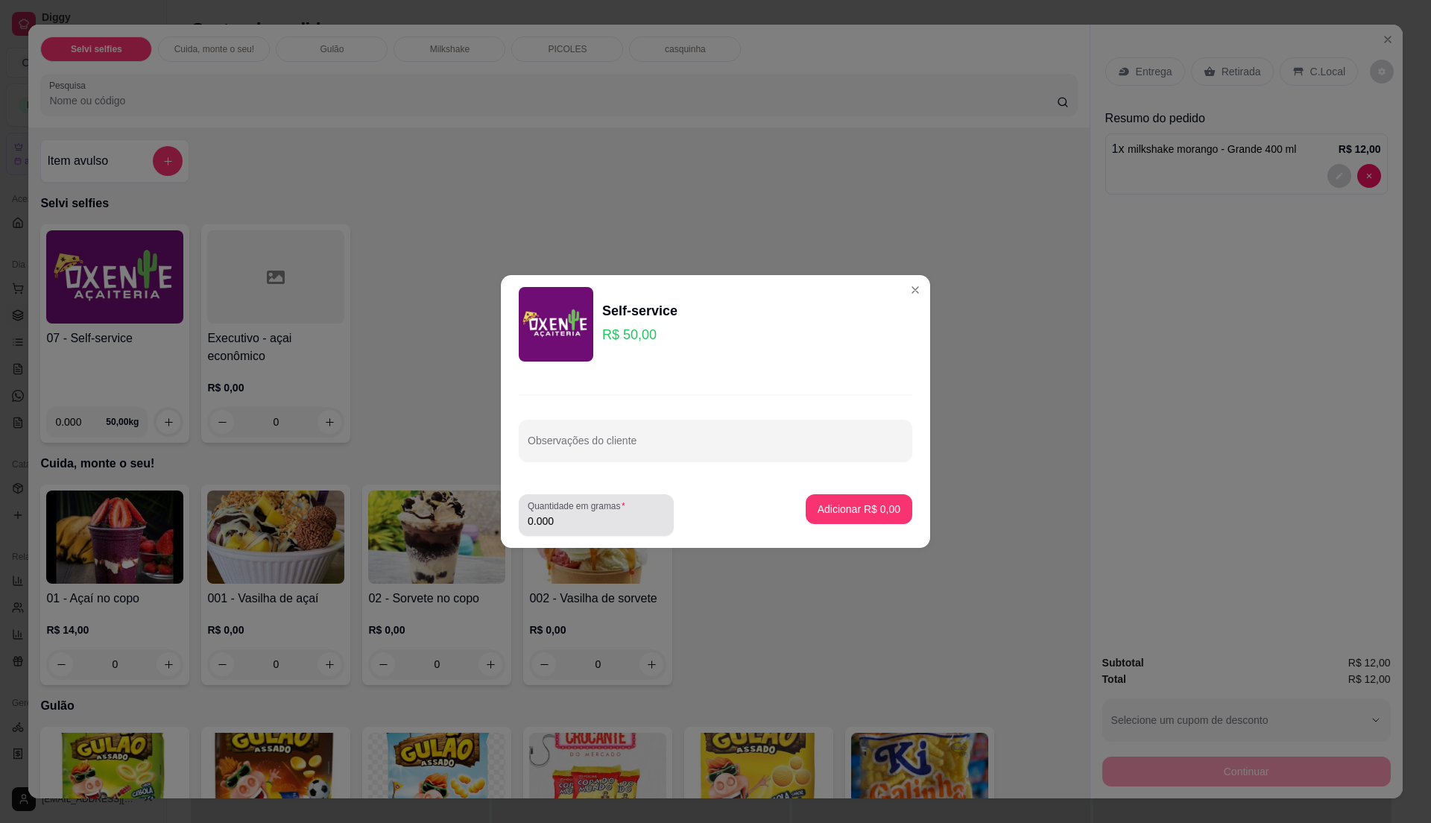
click at [575, 513] on div "0.000" at bounding box center [596, 515] width 137 height 30
click at [574, 513] on div "0.000" at bounding box center [596, 515] width 137 height 30
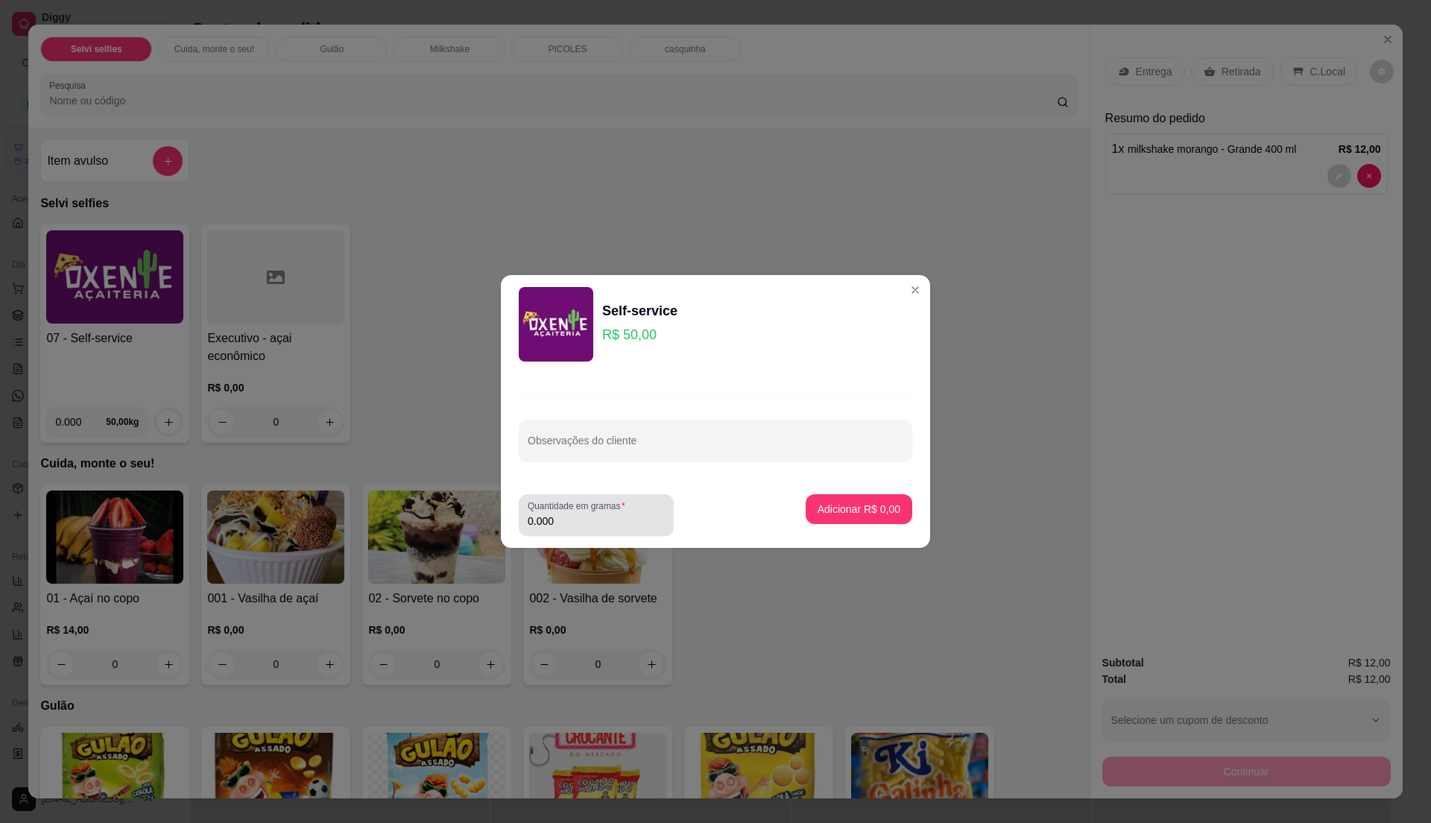
click at [574, 513] on div "0.000" at bounding box center [596, 515] width 137 height 30
drag, startPoint x: 574, startPoint y: 513, endPoint x: 420, endPoint y: 534, distance: 154.9
click at [486, 531] on div "Self-service R$ 50,00 Observações do cliente Quantidade em gramas 0.000 Adicion…" at bounding box center [715, 411] width 1431 height 823
click at [563, 514] on input "0.000" at bounding box center [596, 520] width 137 height 15
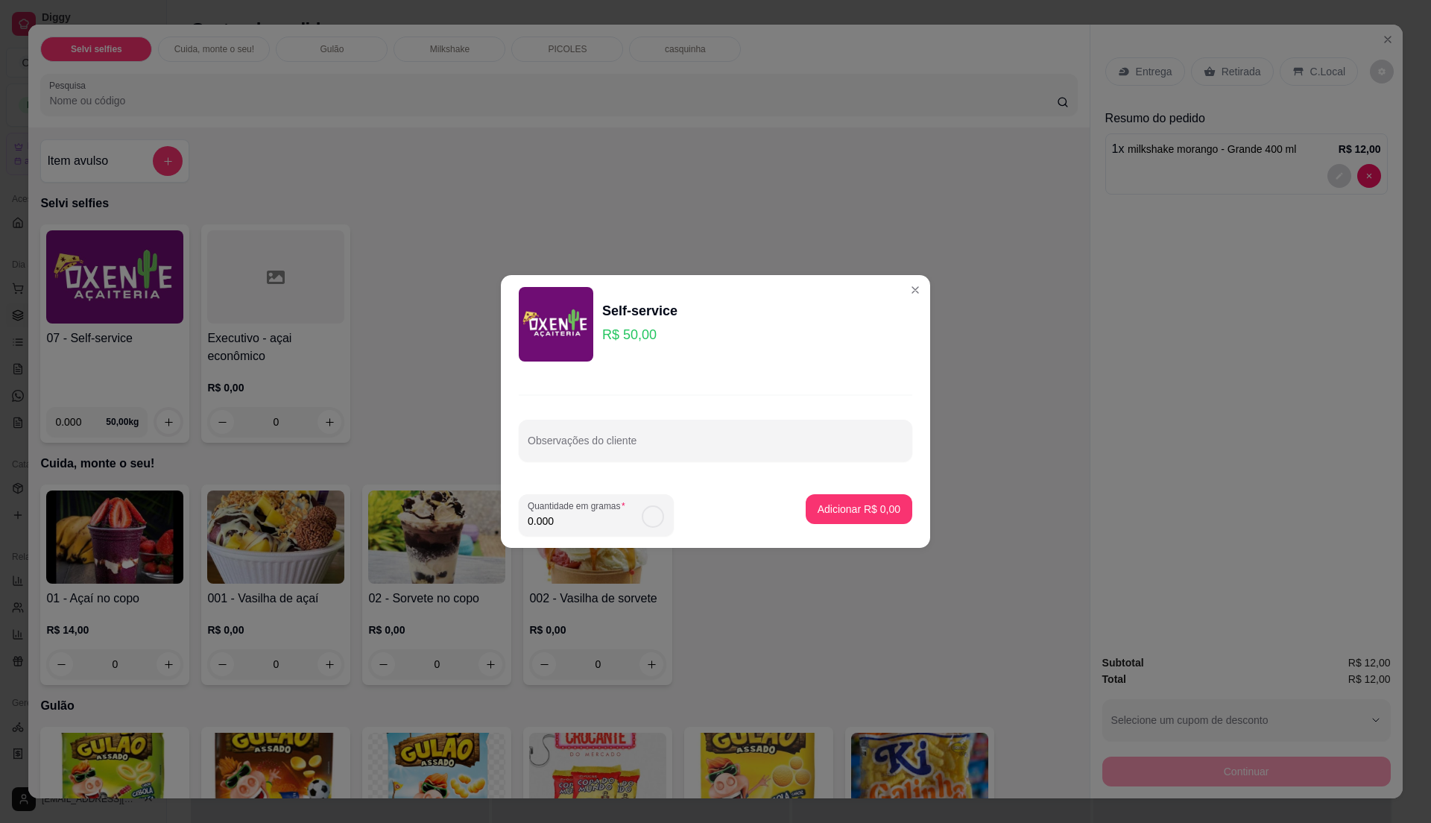
type input "0.185"
click at [548, 523] on input "0.185" at bounding box center [596, 520] width 137 height 15
click at [838, 514] on p "Adicionar R$ 9,25" at bounding box center [858, 509] width 80 height 14
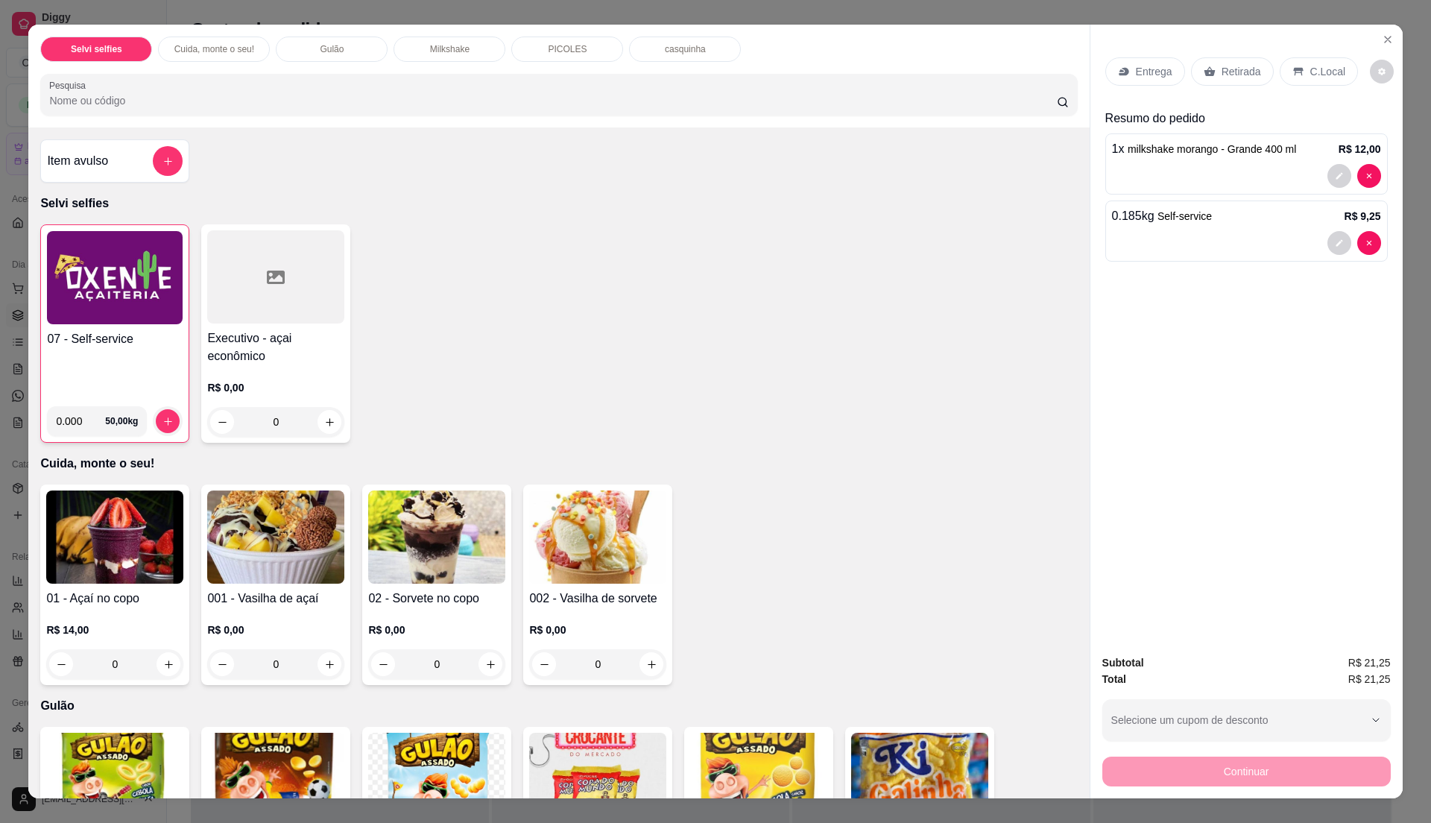
click at [1312, 72] on p "C.Local" at bounding box center [1327, 71] width 35 height 15
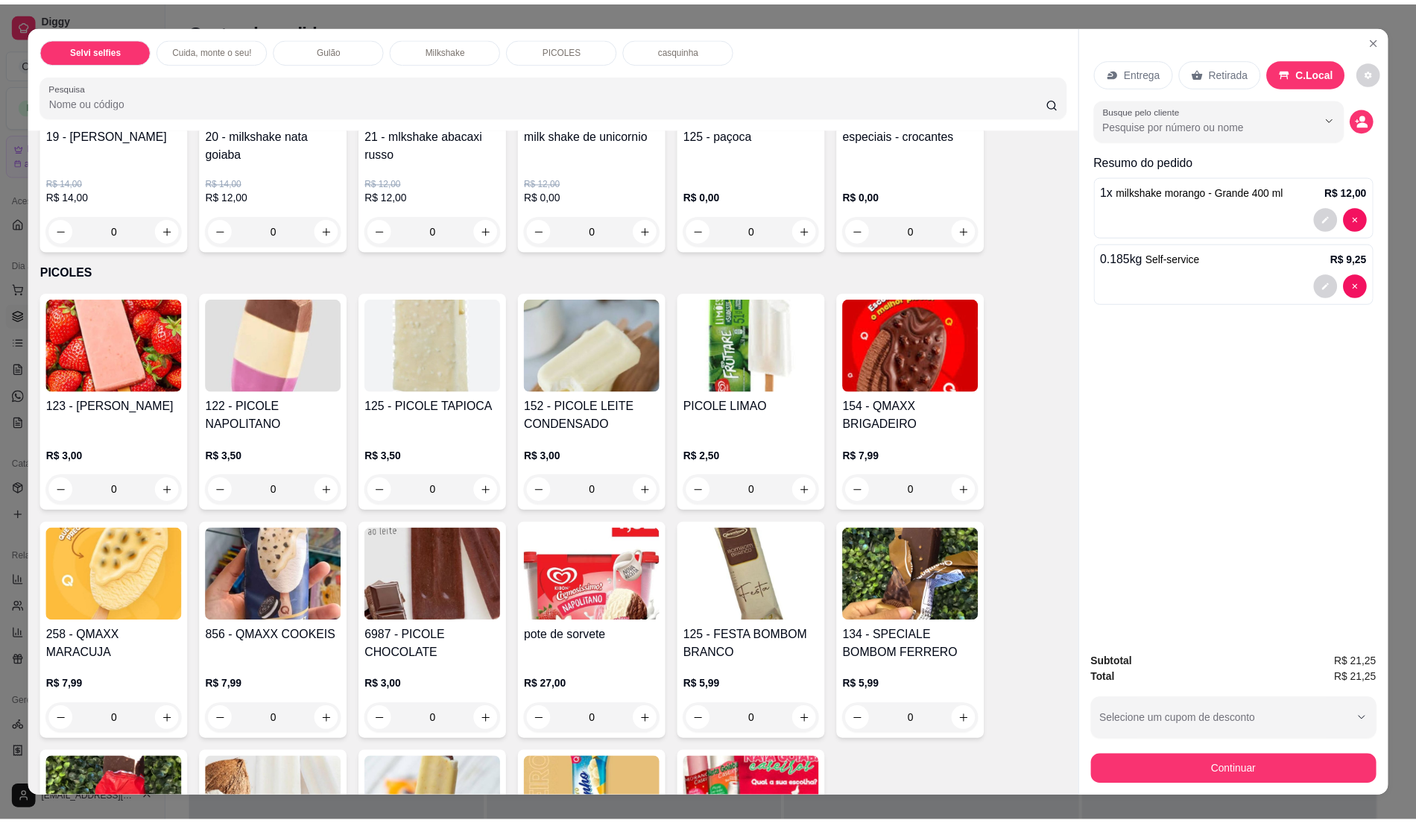
scroll to position [1192, 0]
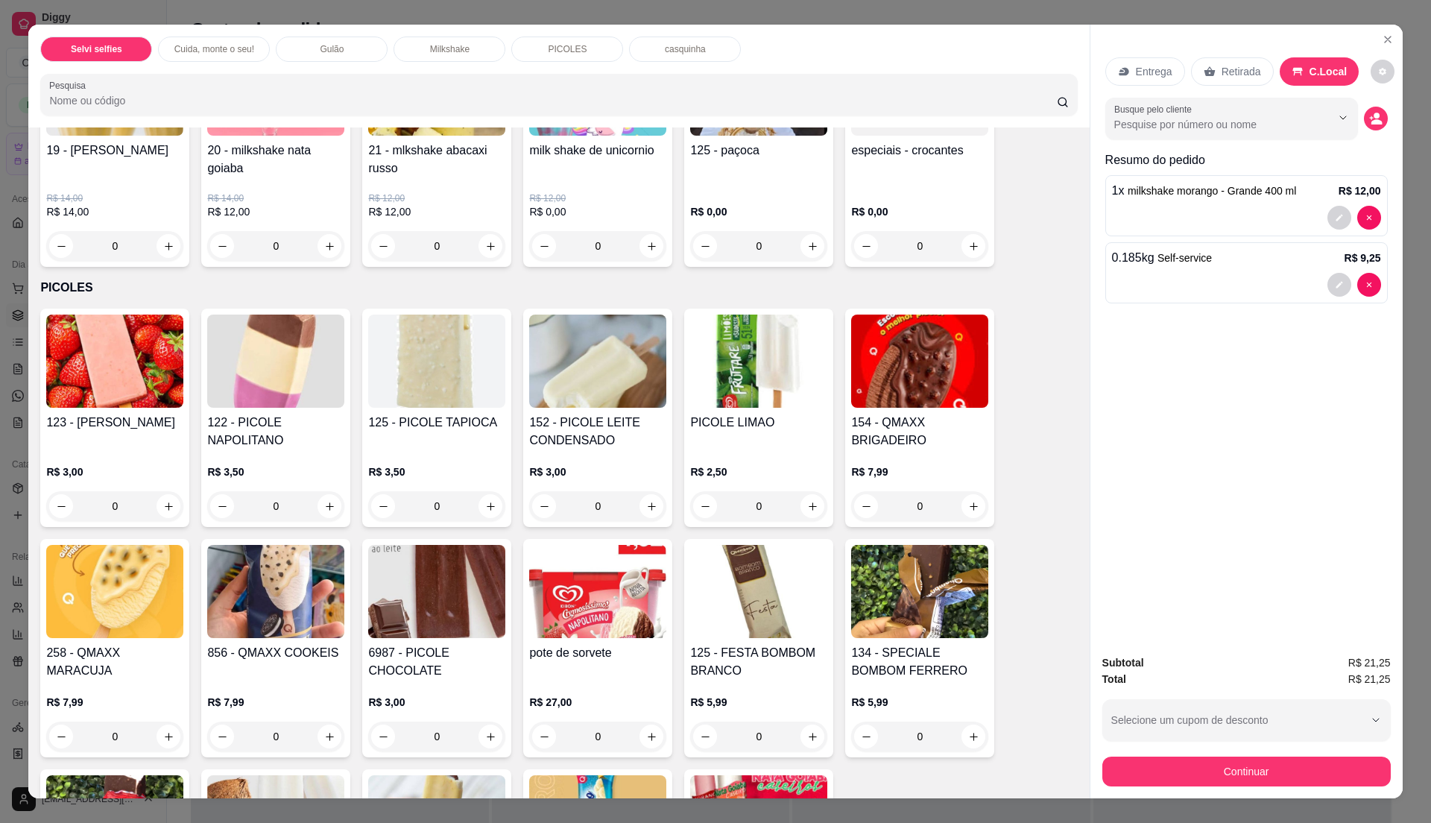
click at [1182, 763] on button "Continuar" at bounding box center [1246, 771] width 288 height 30
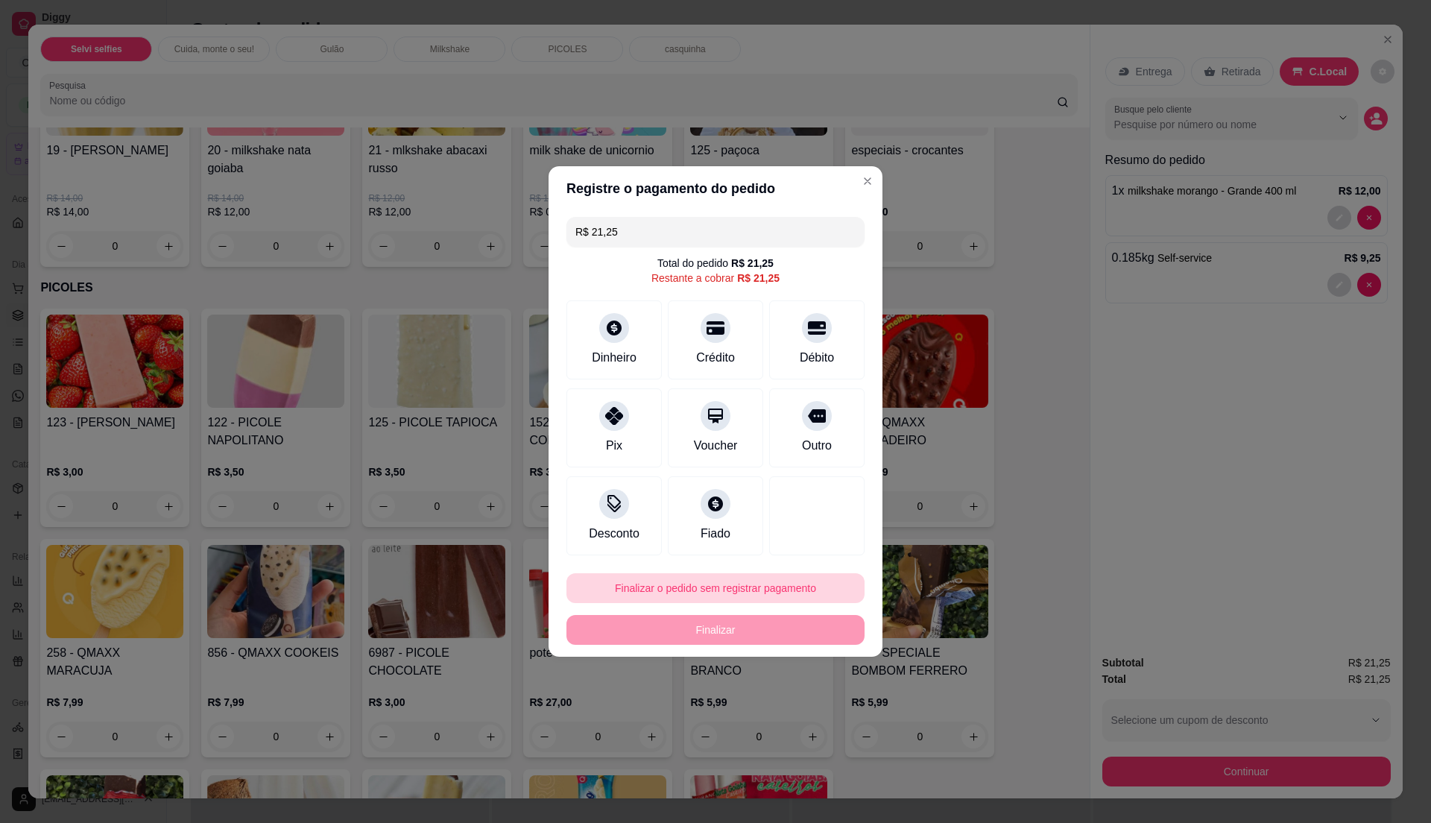
click at [741, 595] on button "Finalizar o pedido sem registrar pagamento" at bounding box center [715, 588] width 298 height 30
click at [788, 710] on button "Confirmar" at bounding box center [807, 711] width 55 height 23
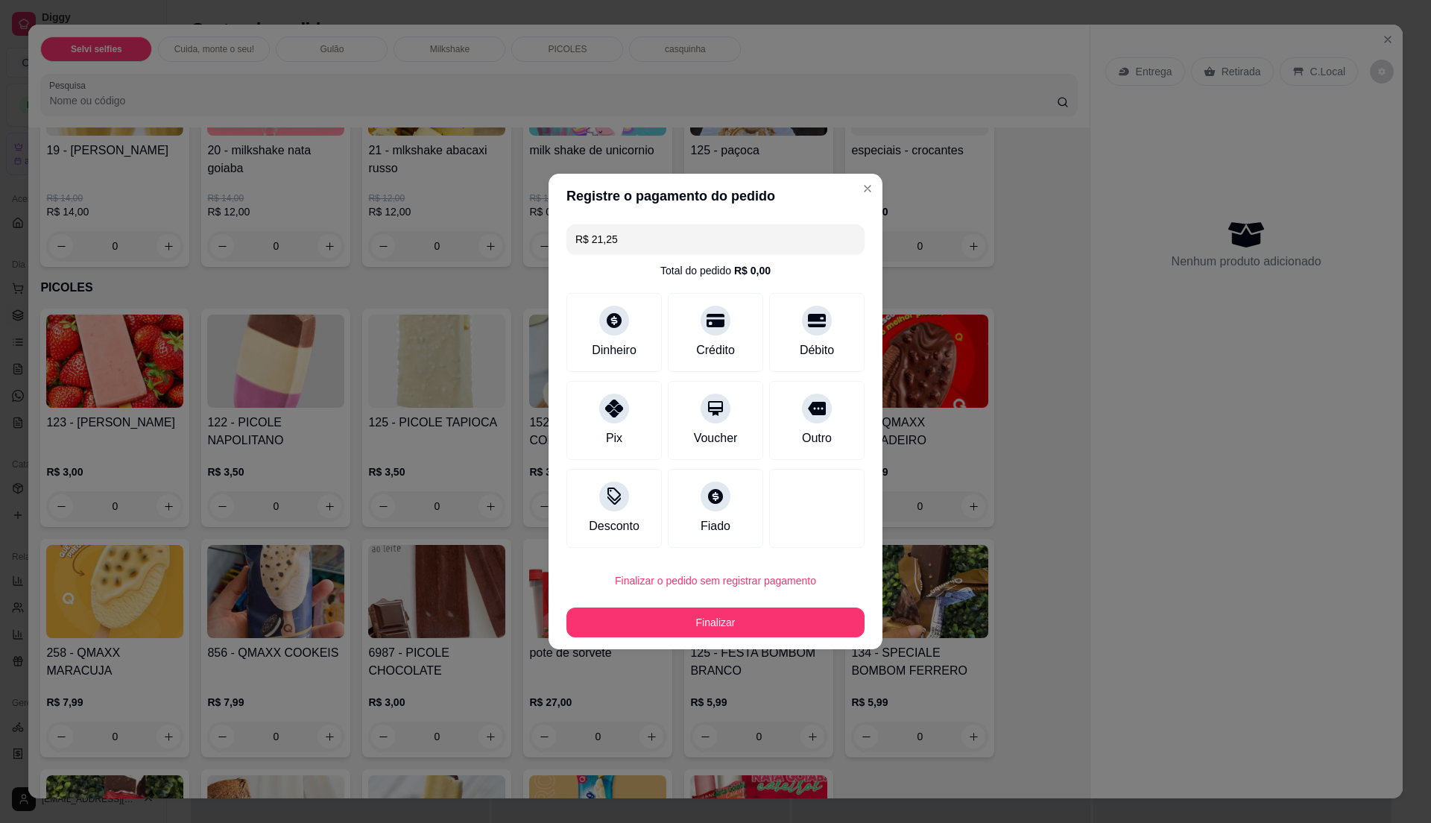
type input "0"
type input "R$ 0,00"
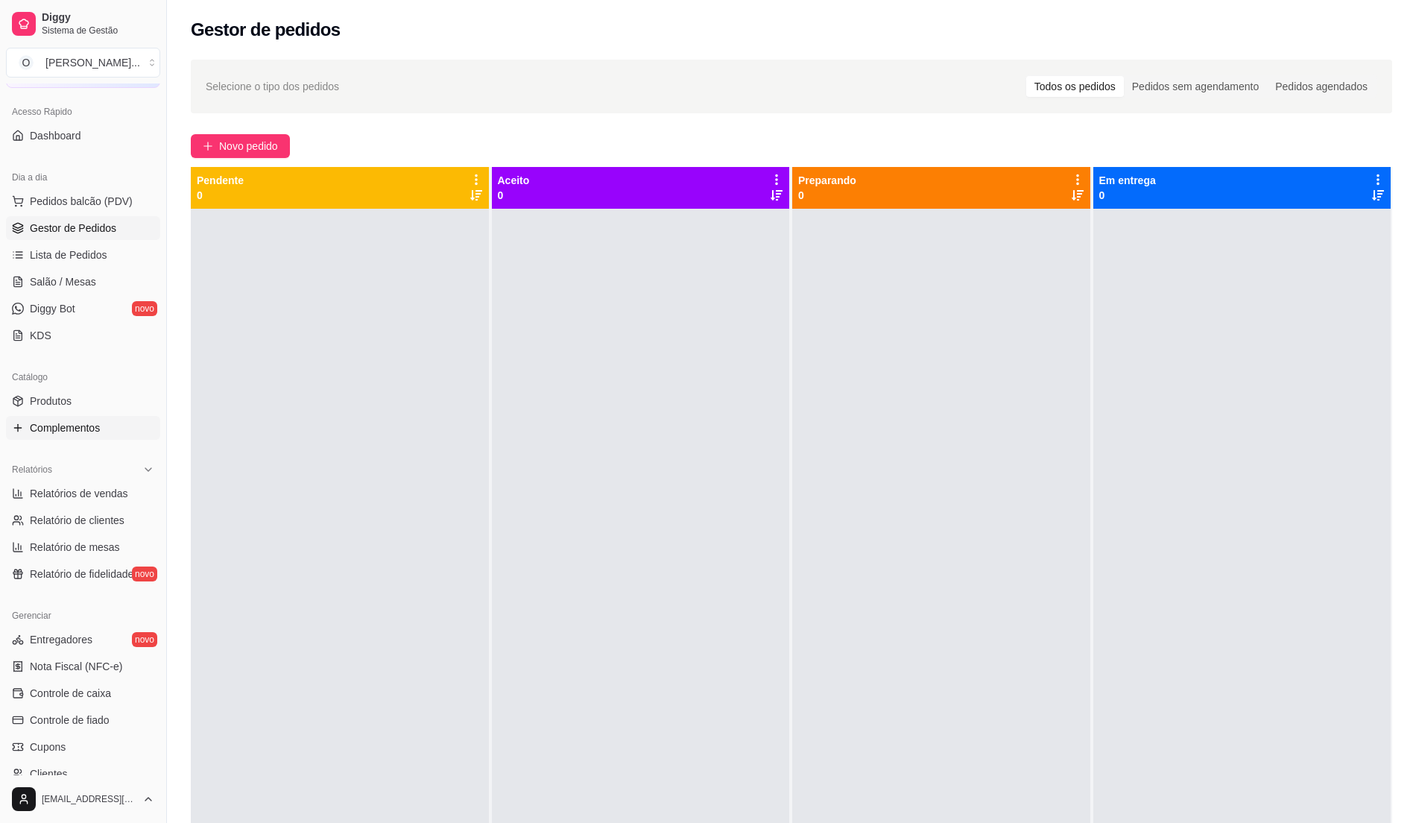
scroll to position [99, 0]
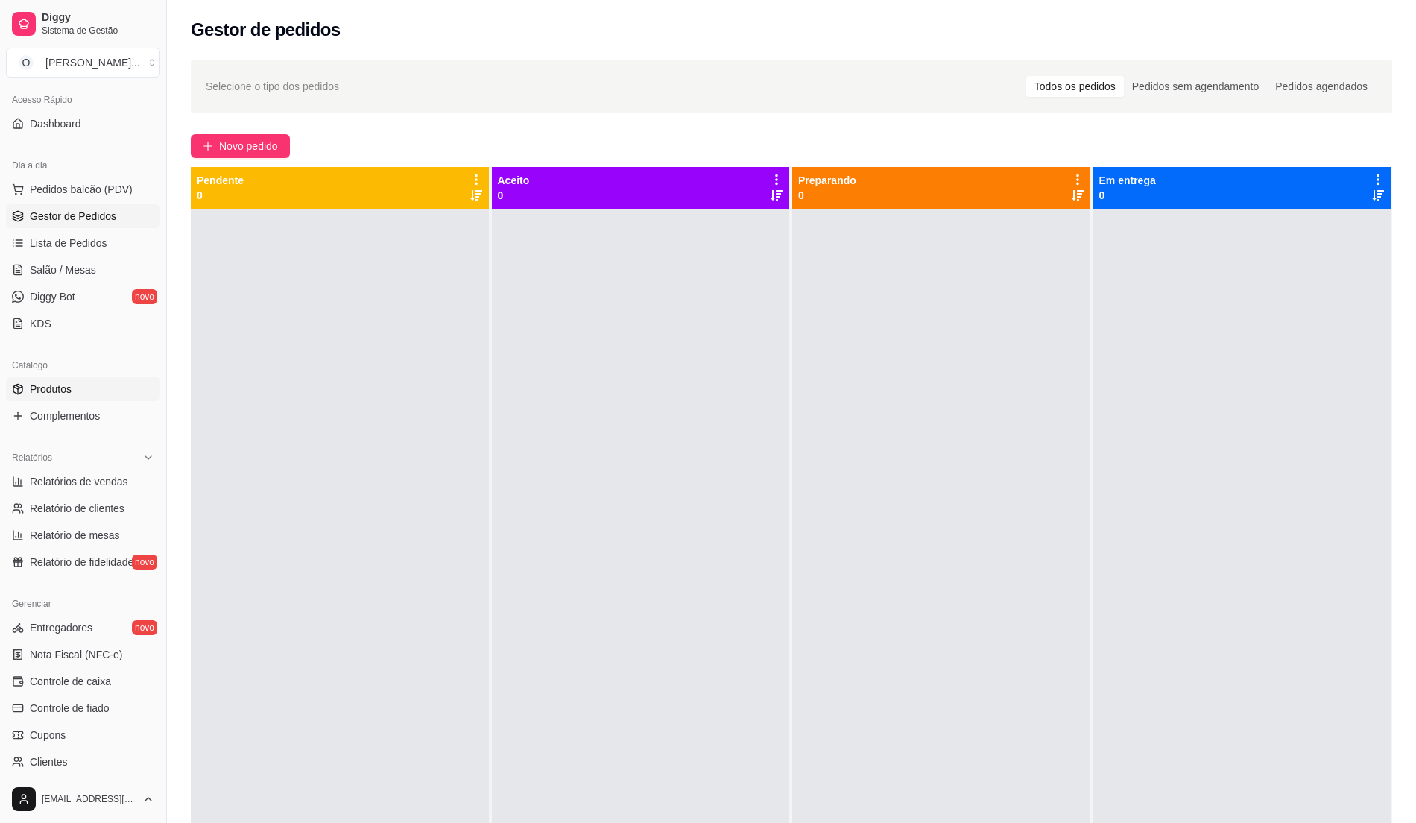
click at [60, 385] on span "Produtos" at bounding box center [51, 389] width 42 height 15
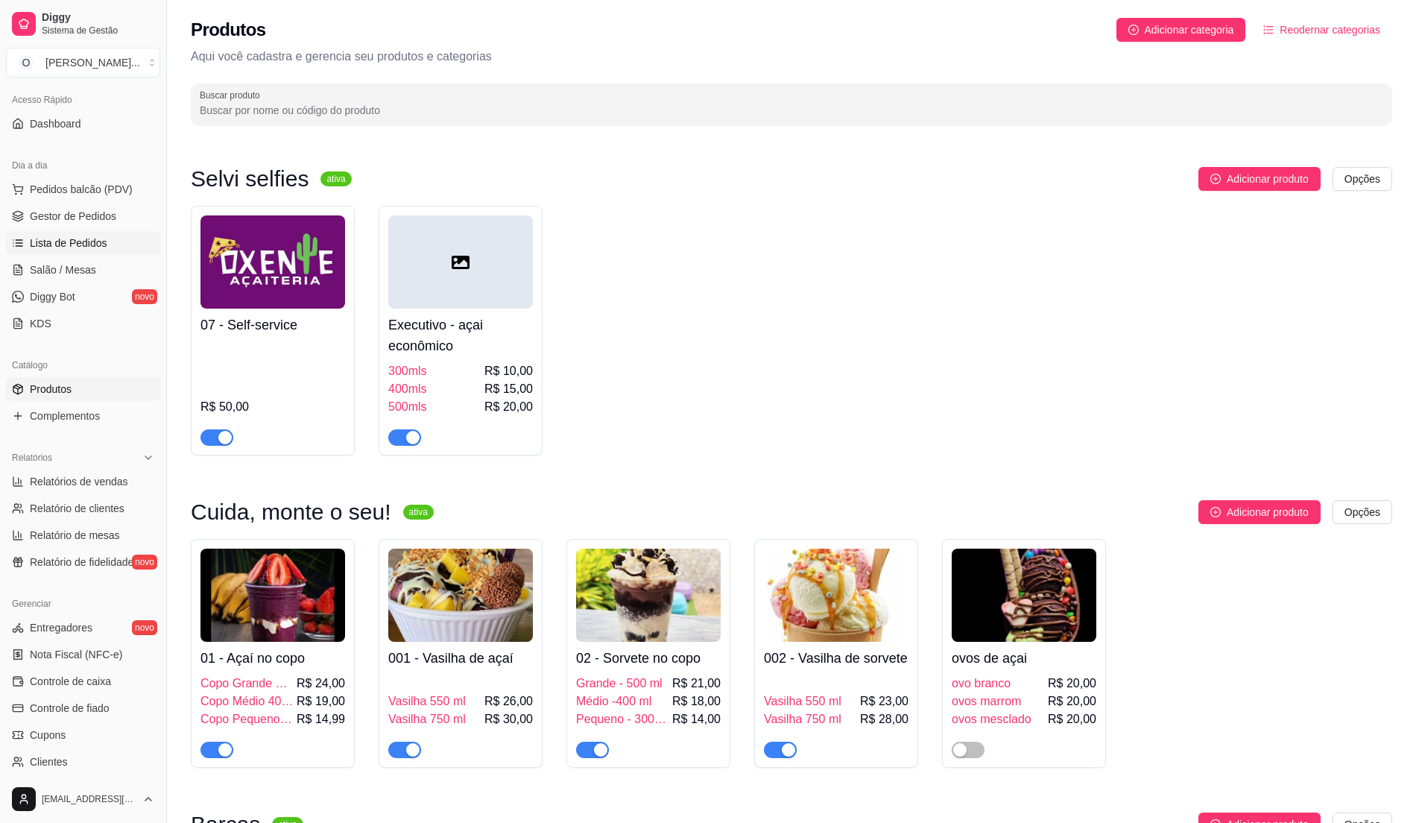
click at [103, 247] on span "Lista de Pedidos" at bounding box center [69, 242] width 78 height 15
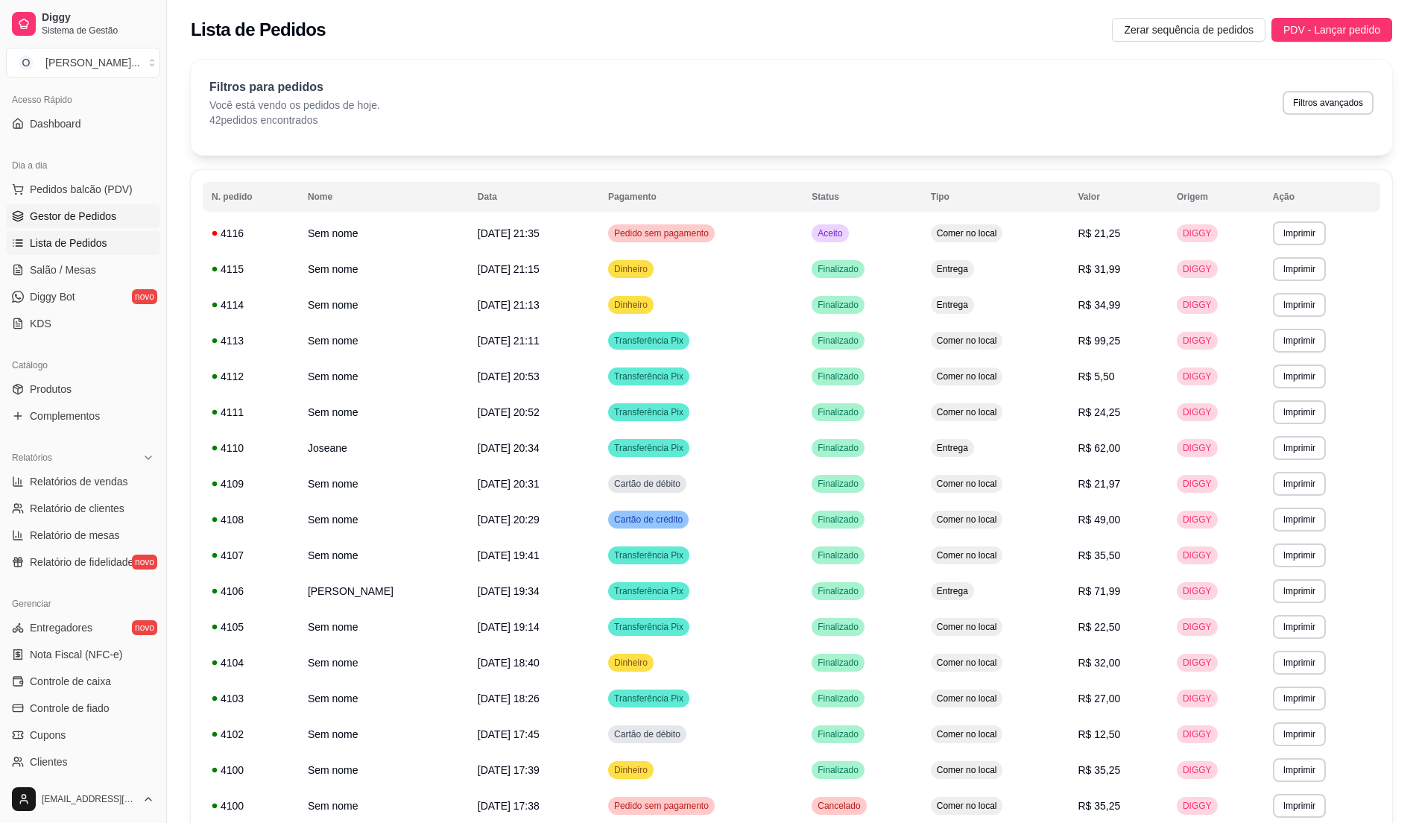
click at [75, 209] on span "Gestor de Pedidos" at bounding box center [73, 216] width 86 height 15
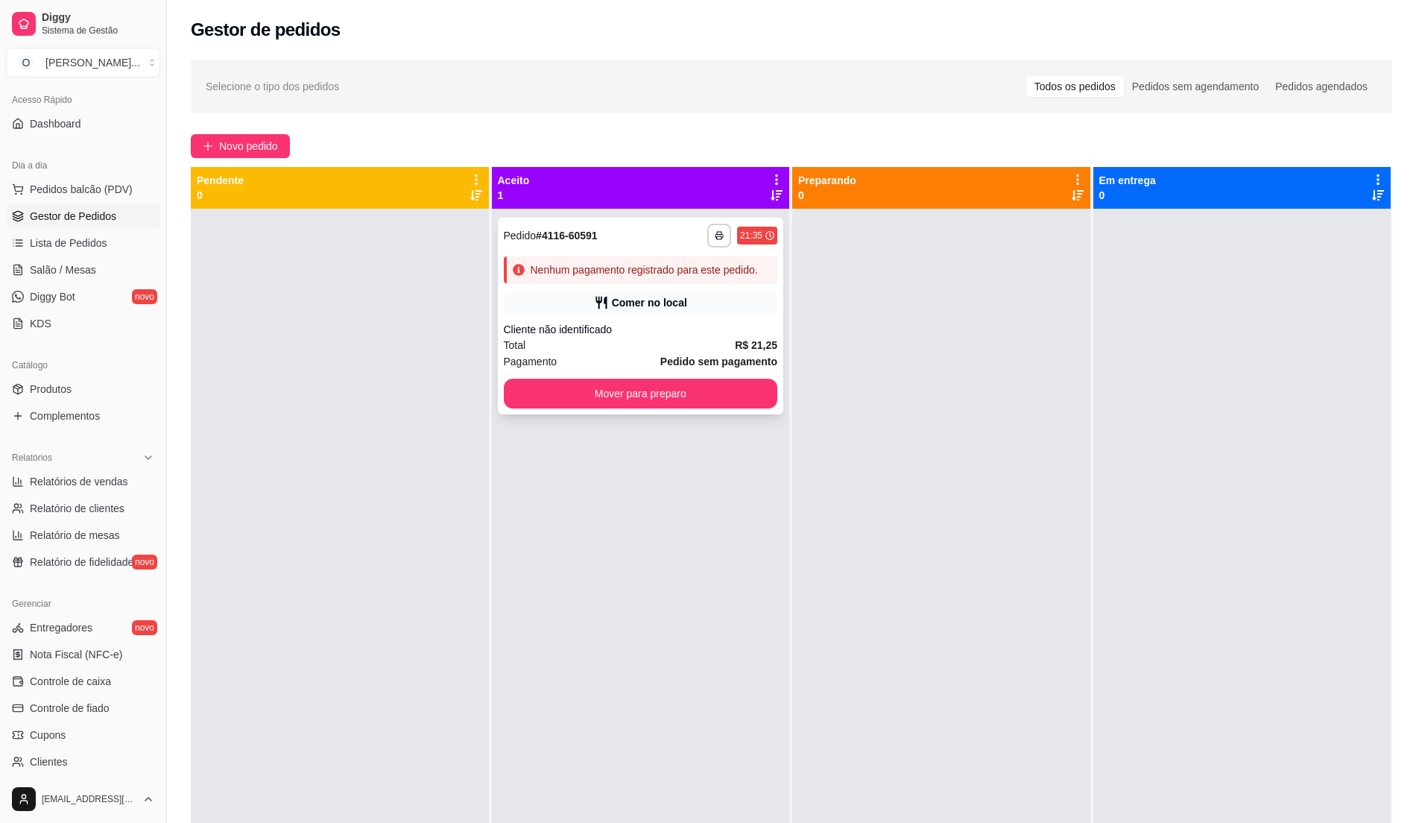
click at [730, 317] on div "**********" at bounding box center [641, 316] width 286 height 197
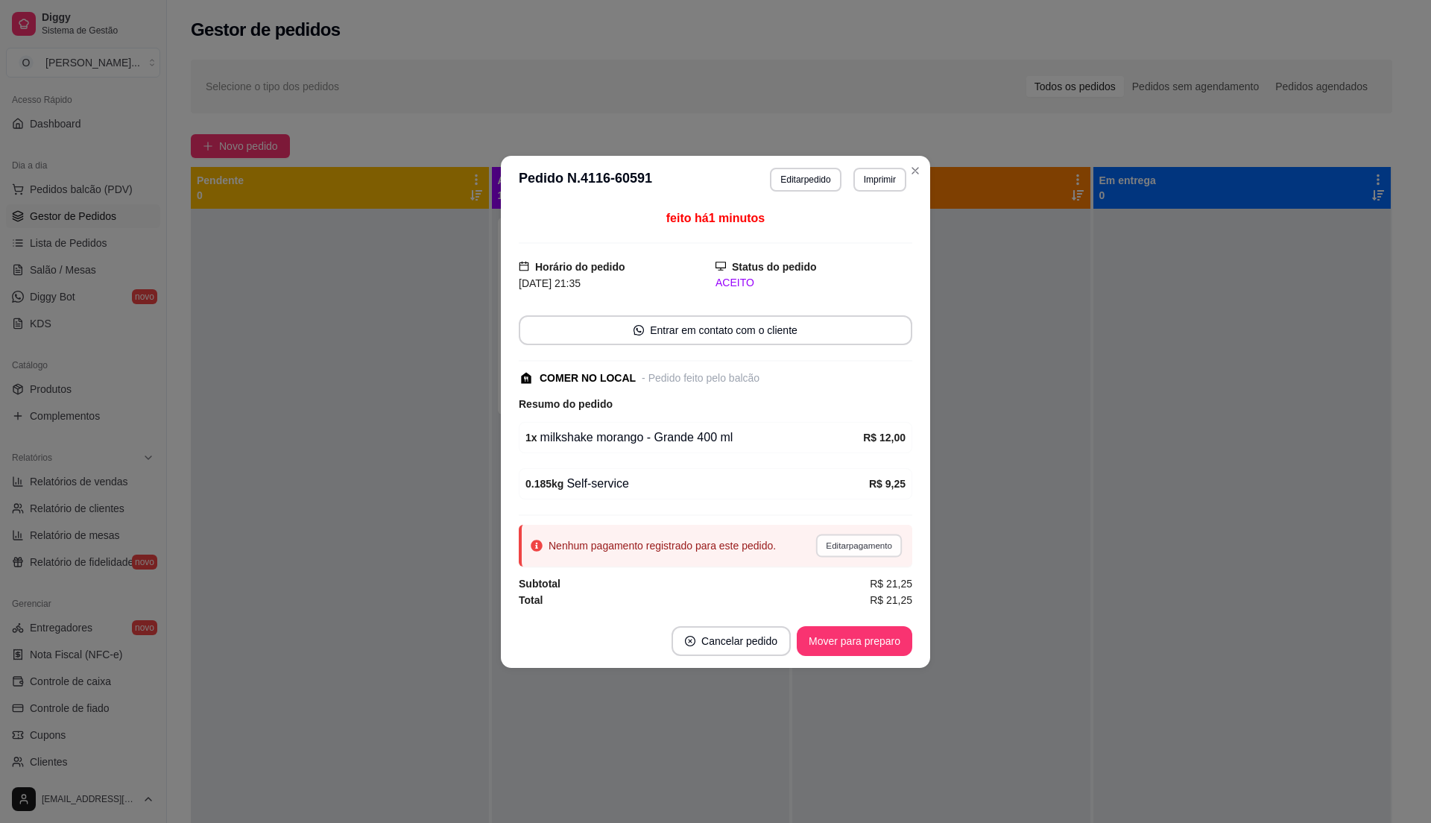
click at [844, 543] on button "Editar pagamento" at bounding box center [858, 545] width 86 height 23
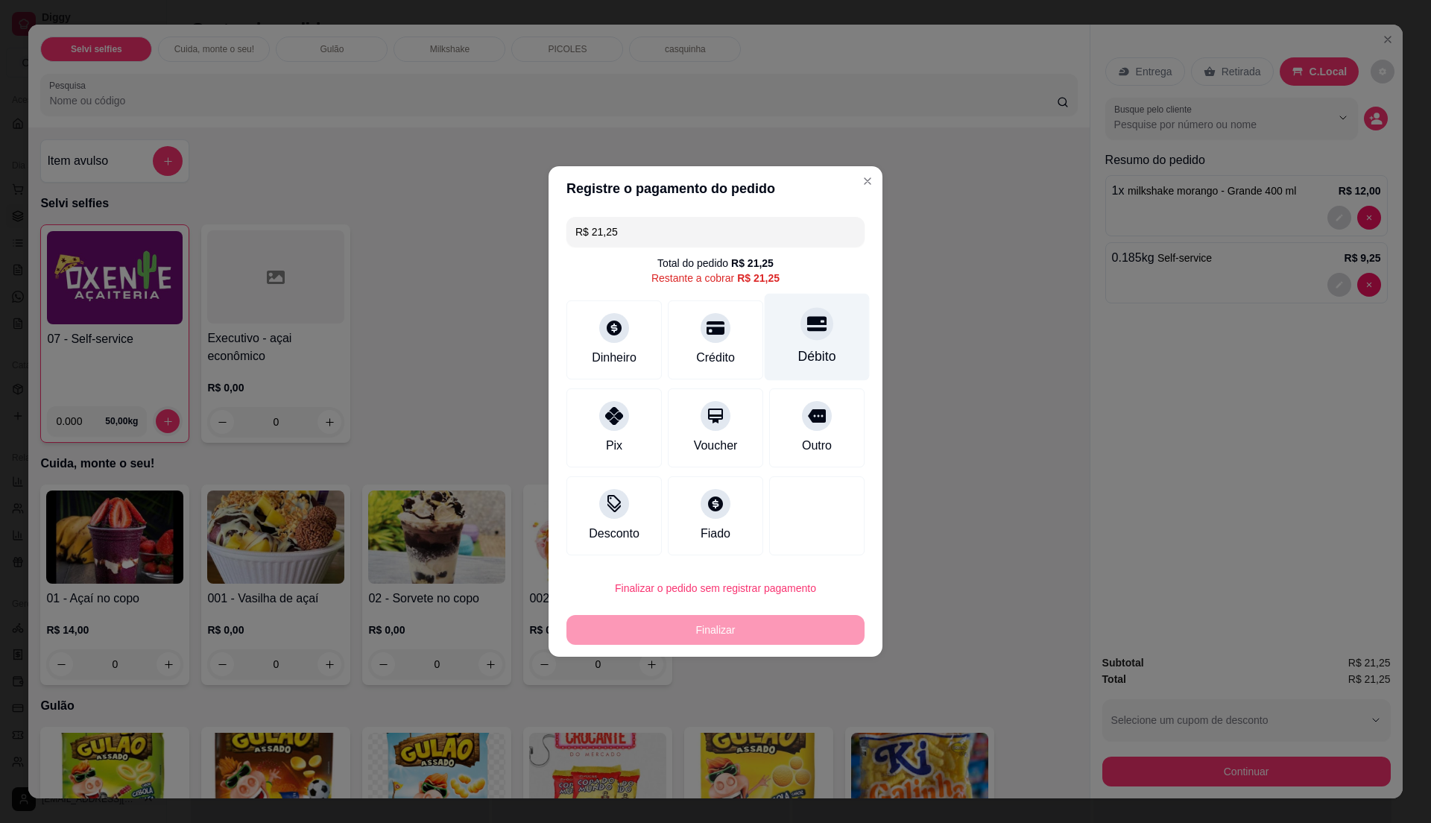
click at [827, 338] on div "Débito" at bounding box center [817, 337] width 105 height 87
type input "R$ 0,00"
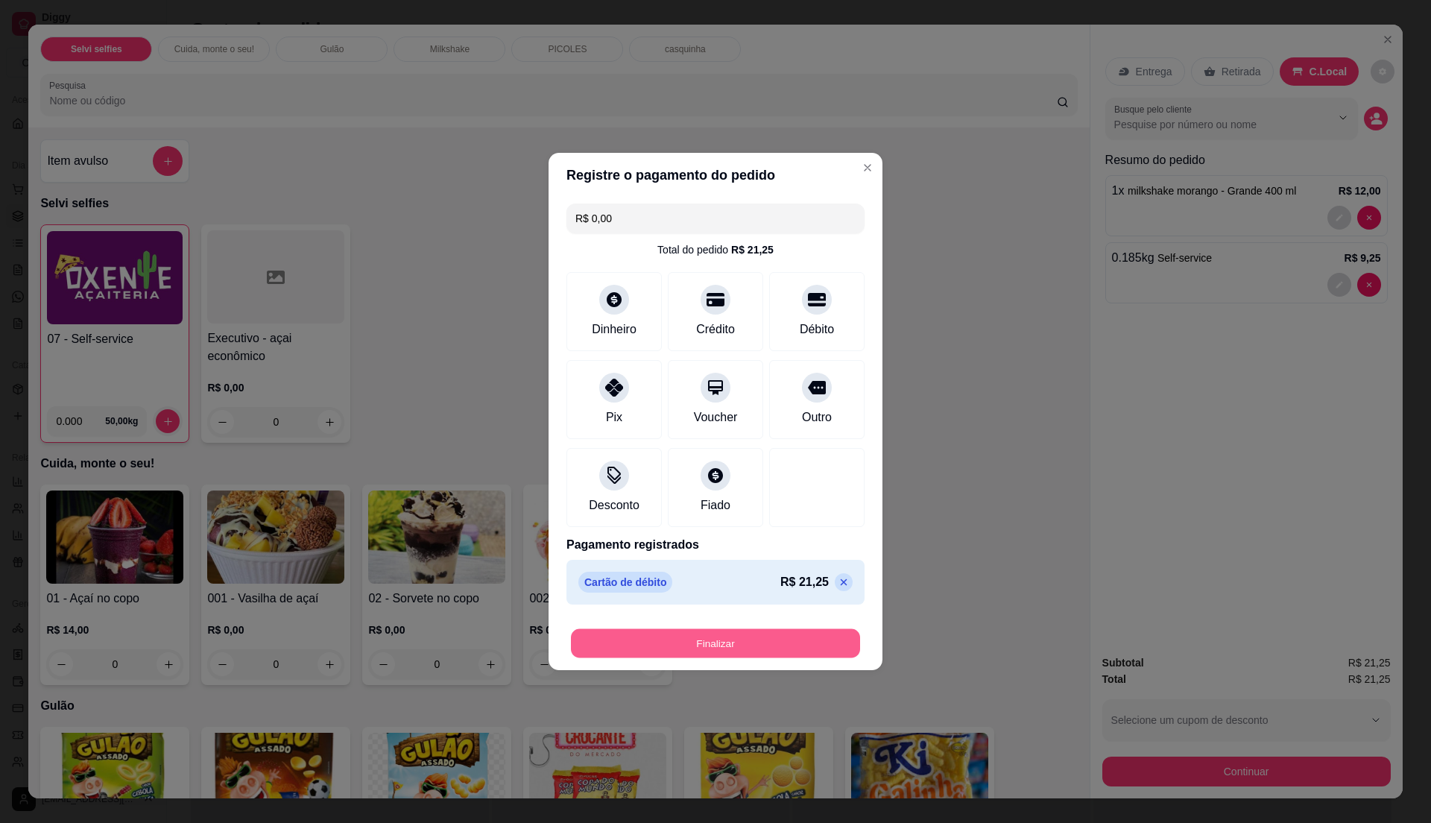
click at [641, 644] on button "Finalizar" at bounding box center [715, 643] width 289 height 29
type input "0"
type input "-R$ 21,25"
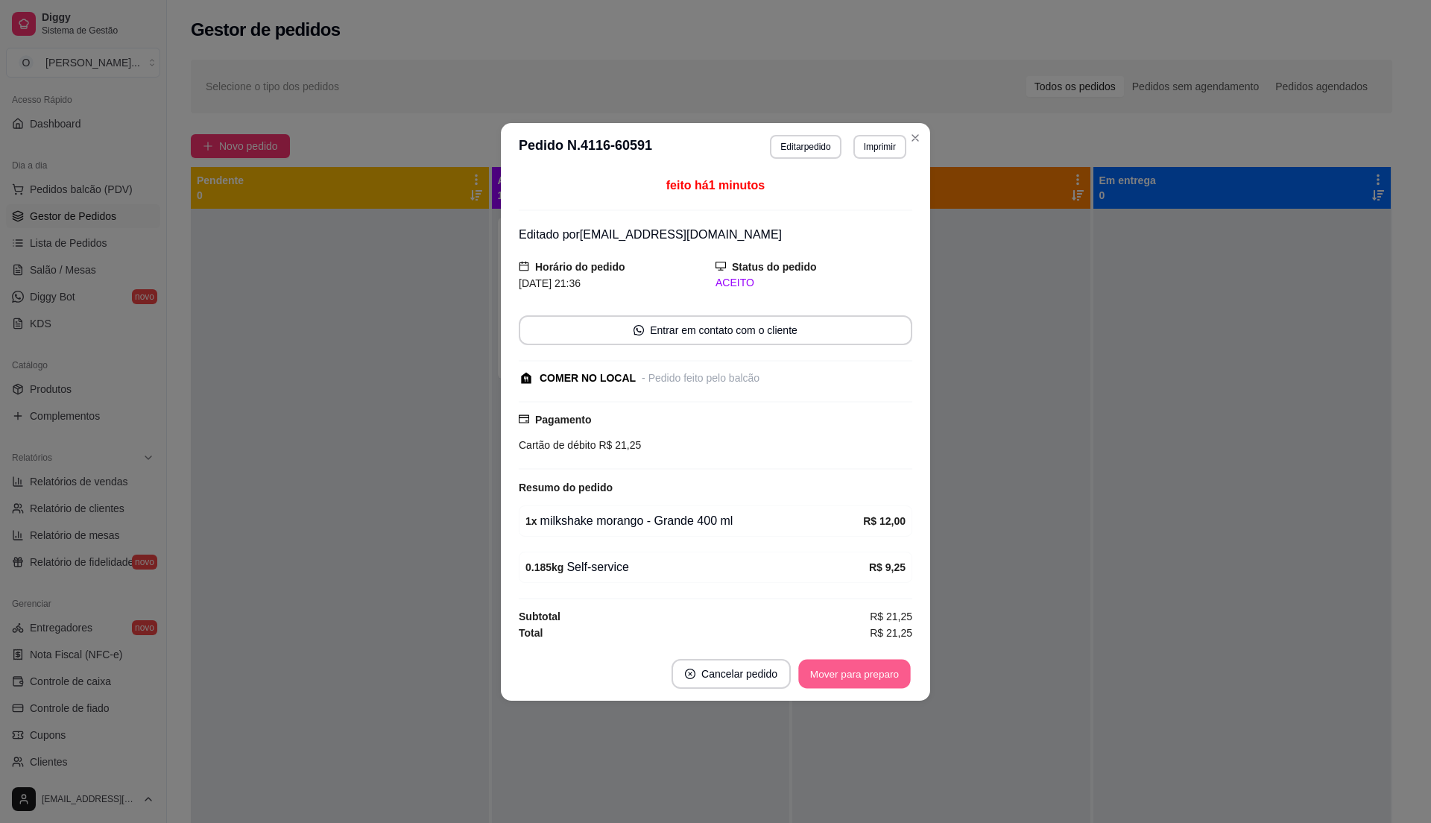
click at [871, 683] on button "Mover para preparo" at bounding box center [854, 673] width 112 height 29
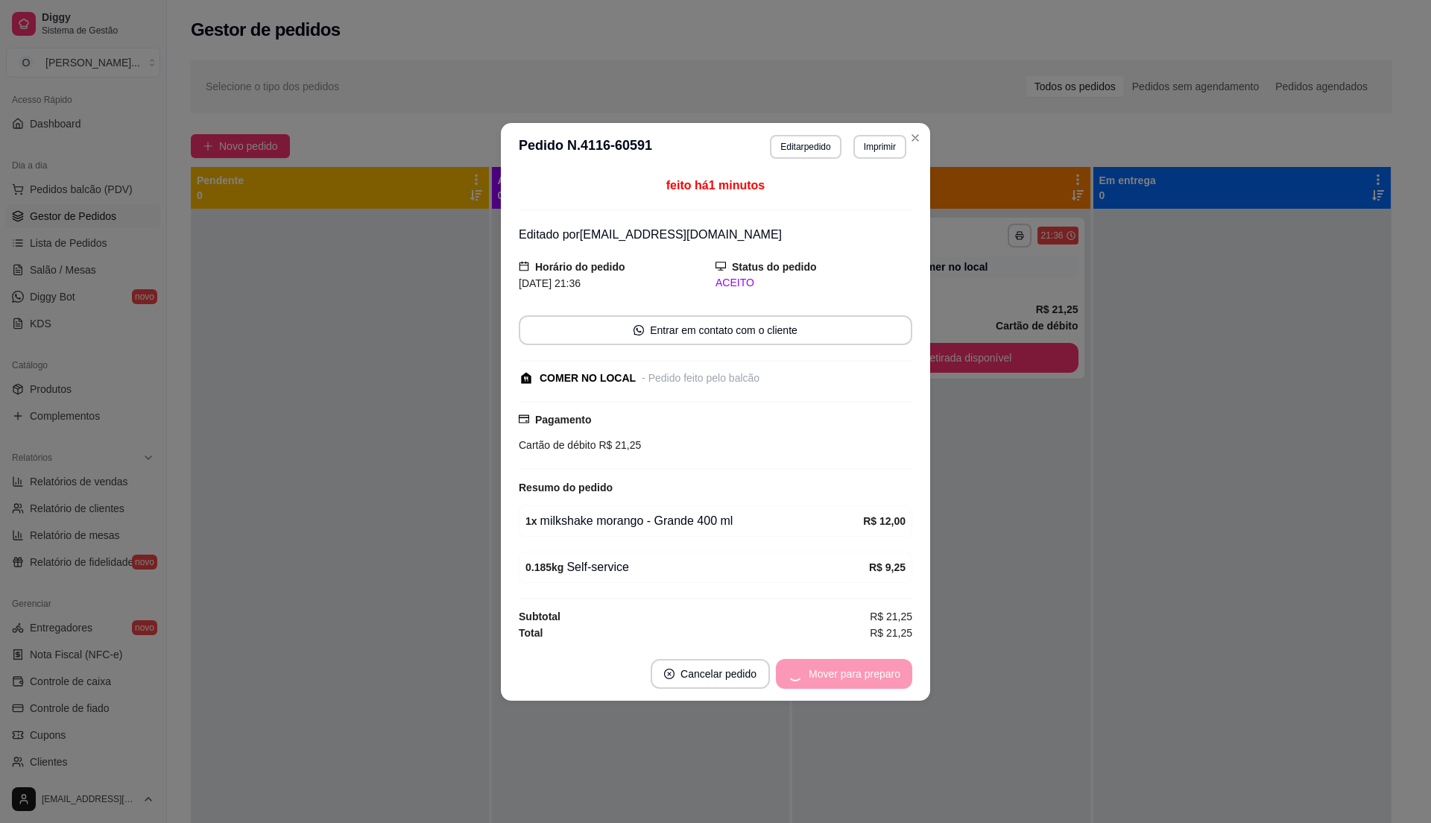
click at [871, 683] on div "Mover para preparo" at bounding box center [844, 674] width 136 height 30
click at [871, 683] on button "Mover para retirada disponível" at bounding box center [829, 673] width 159 height 29
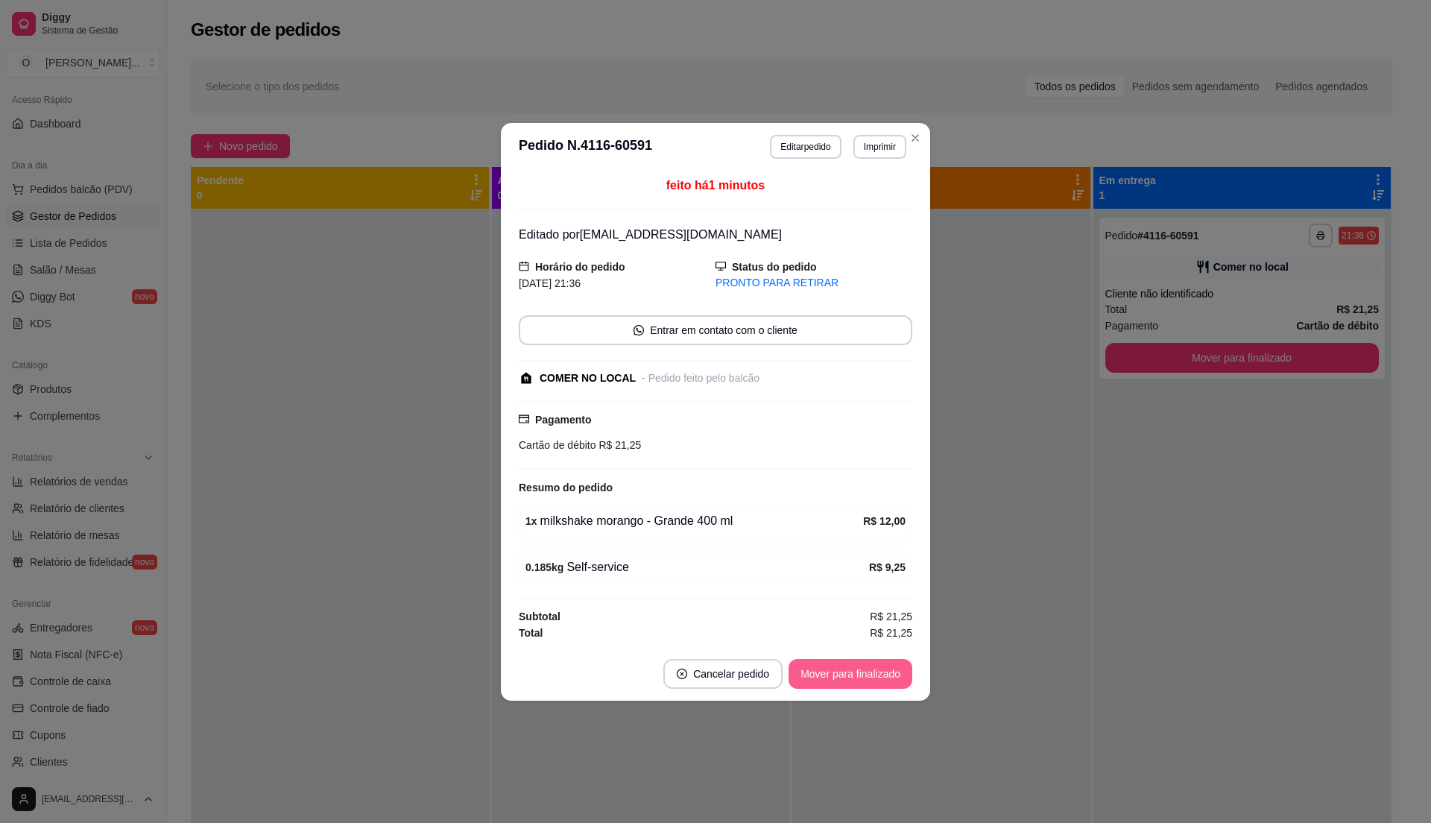
click at [871, 683] on button "Mover para finalizado" at bounding box center [850, 674] width 124 height 30
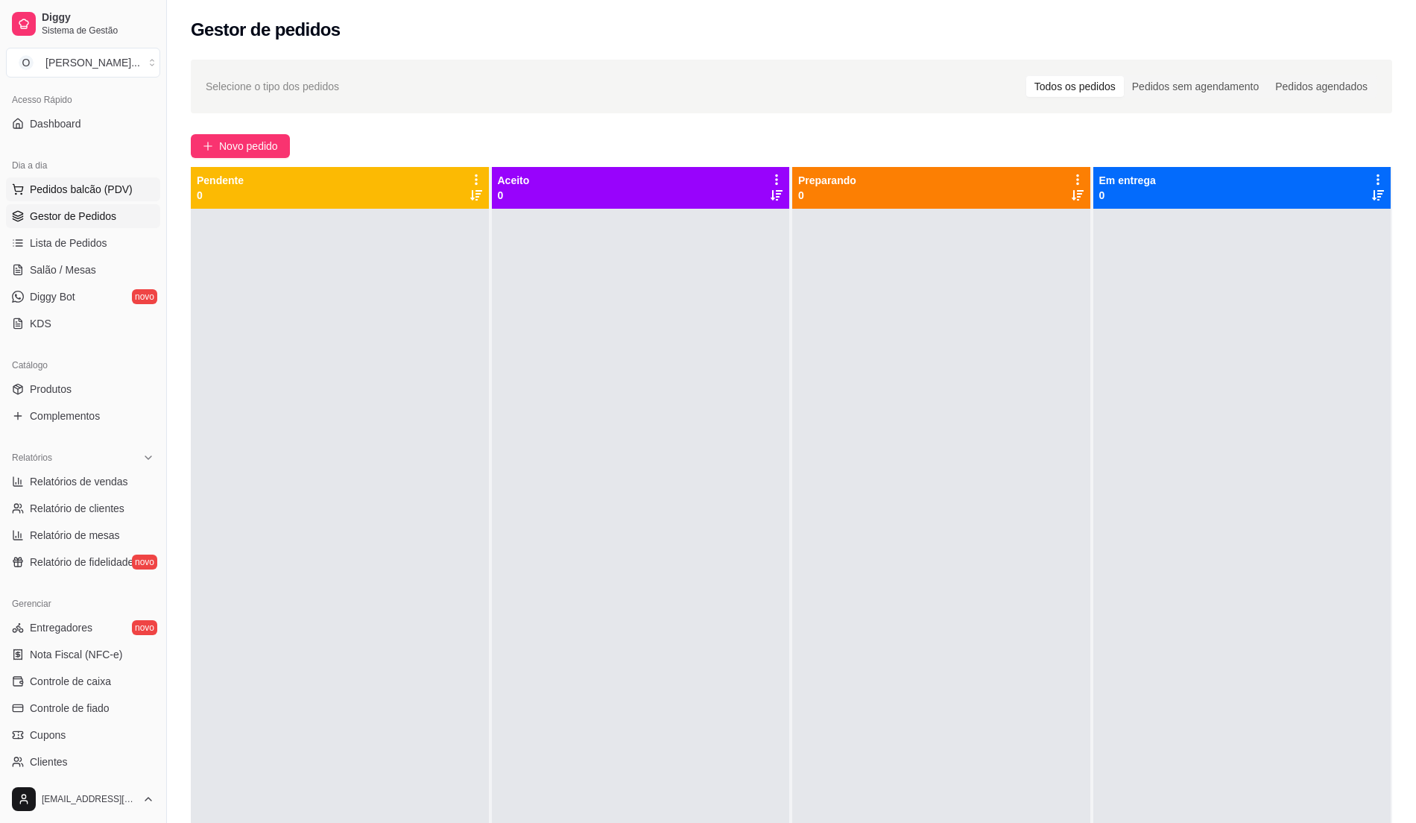
click at [111, 192] on span "Pedidos balcão (PDV)" at bounding box center [81, 189] width 103 height 15
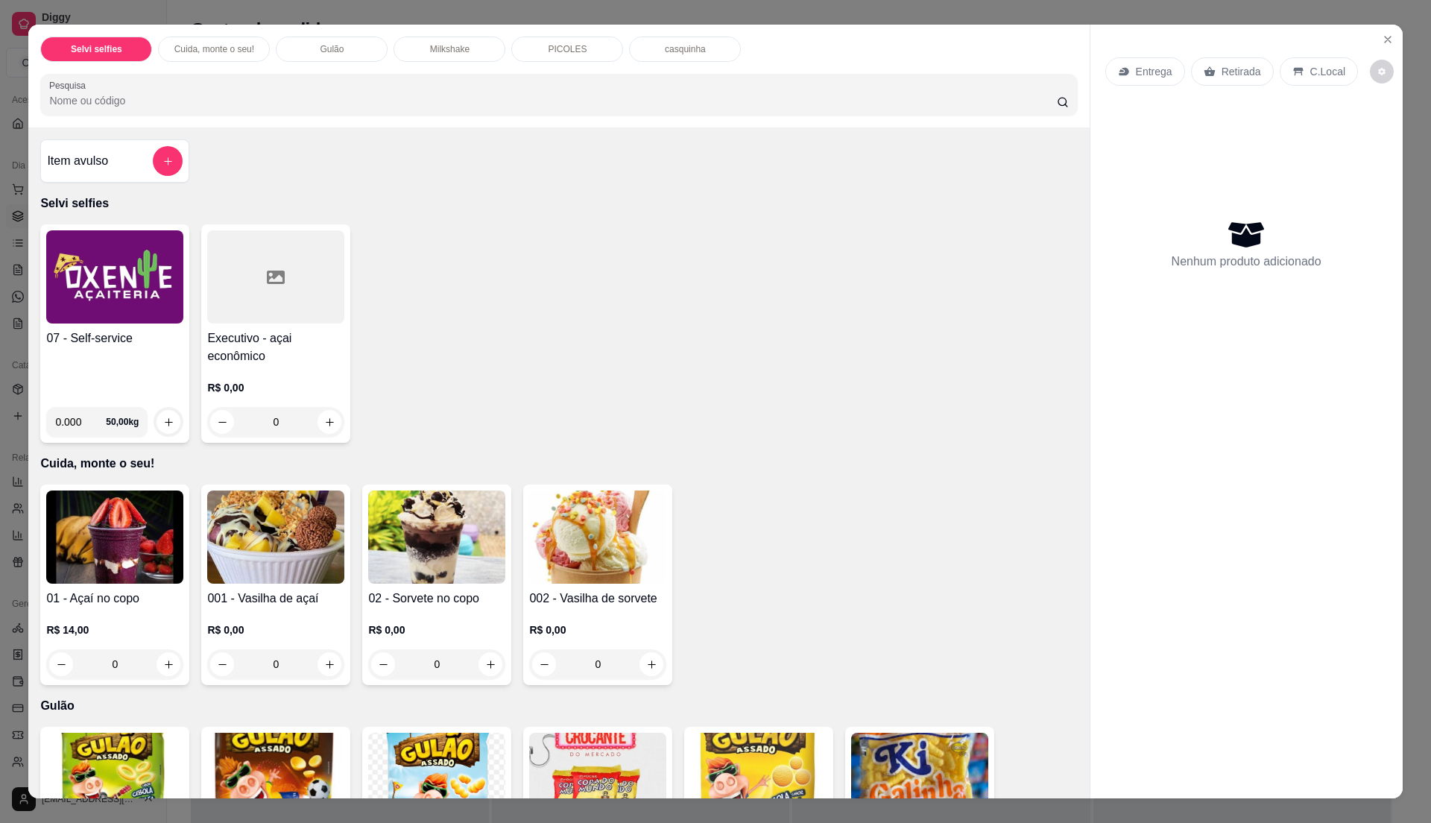
click at [125, 359] on div "07 - Self-service" at bounding box center [114, 362] width 137 height 66
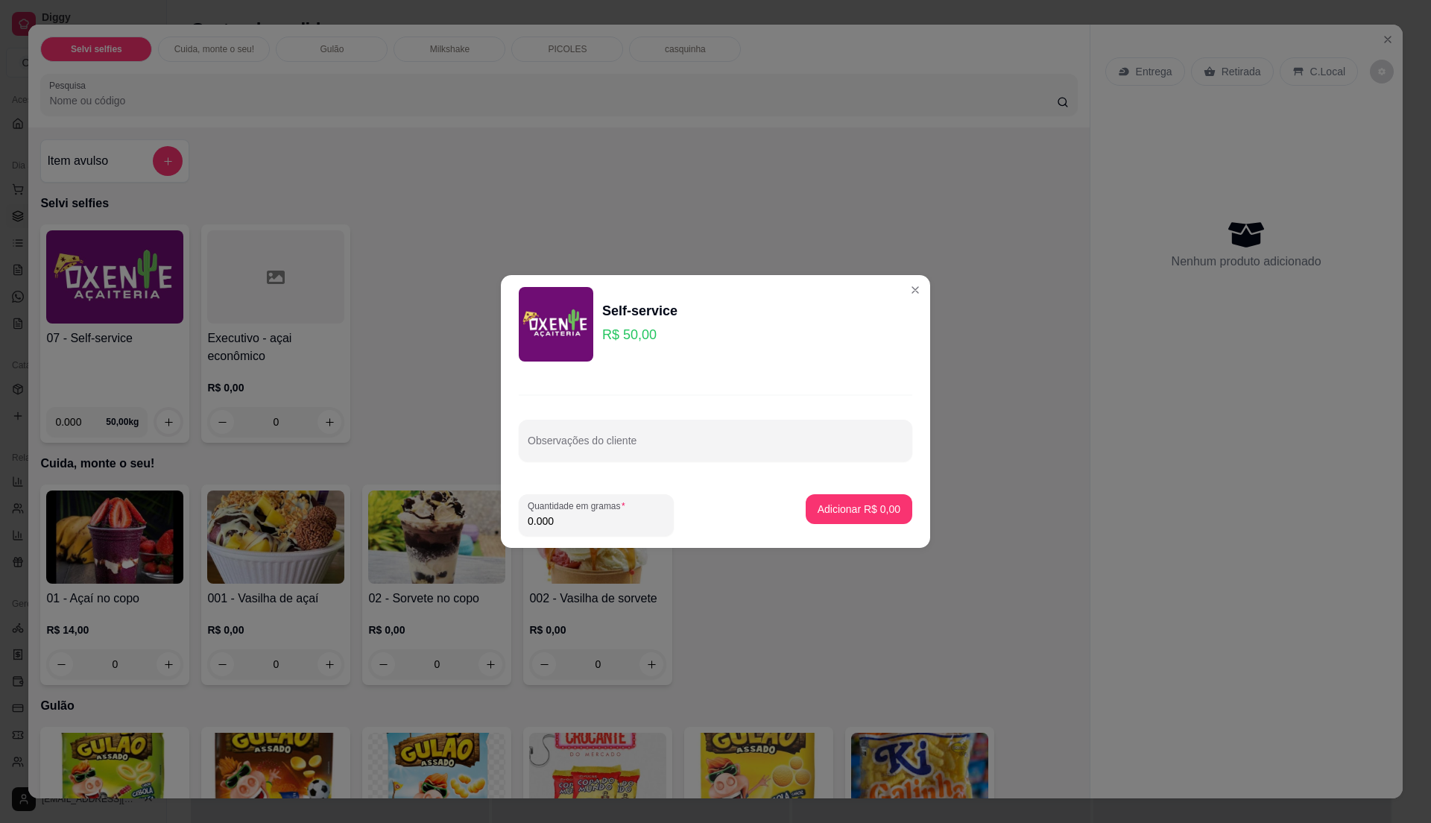
click at [564, 522] on input "0.000" at bounding box center [596, 520] width 137 height 15
click at [564, 522] on input "0" at bounding box center [584, 520] width 113 height 15
type input "0.28"
click at [564, 522] on input "0.28" at bounding box center [596, 520] width 137 height 15
click at [815, 514] on p "Adicionar R$ 14,00" at bounding box center [856, 509] width 86 height 14
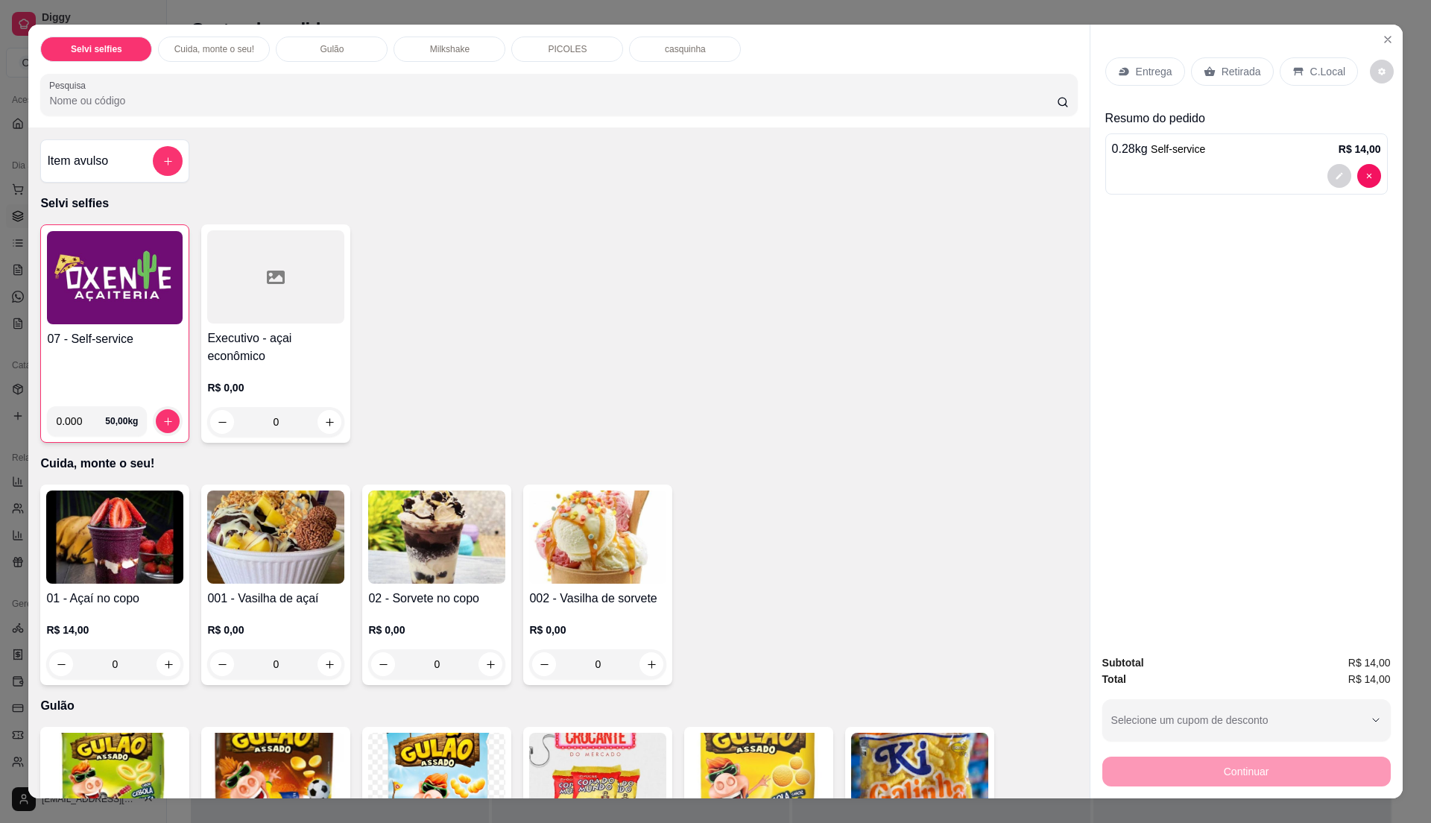
click at [1298, 80] on div "C.Local" at bounding box center [1319, 71] width 78 height 28
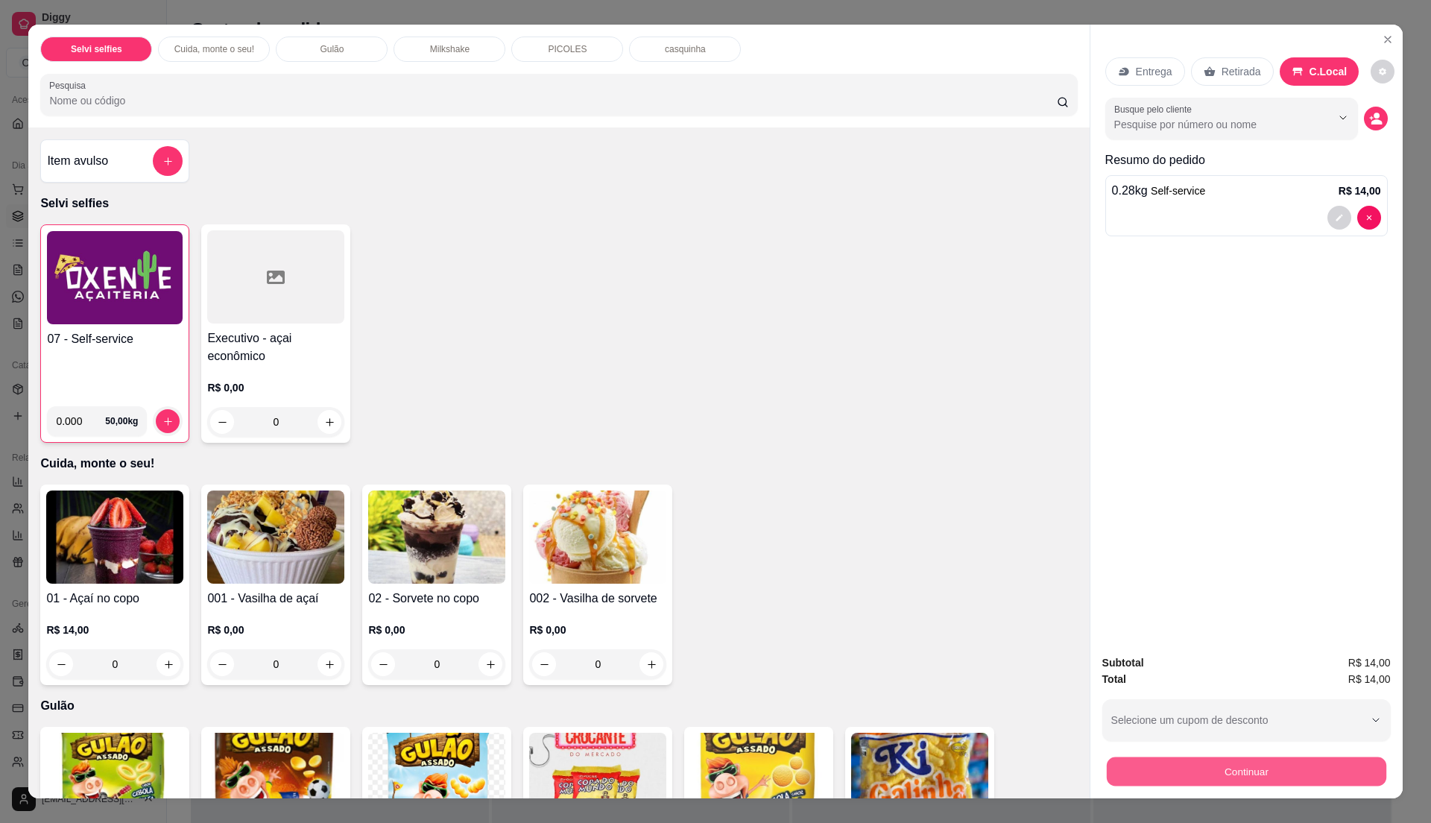
click at [1140, 760] on button "Continuar" at bounding box center [1245, 770] width 279 height 29
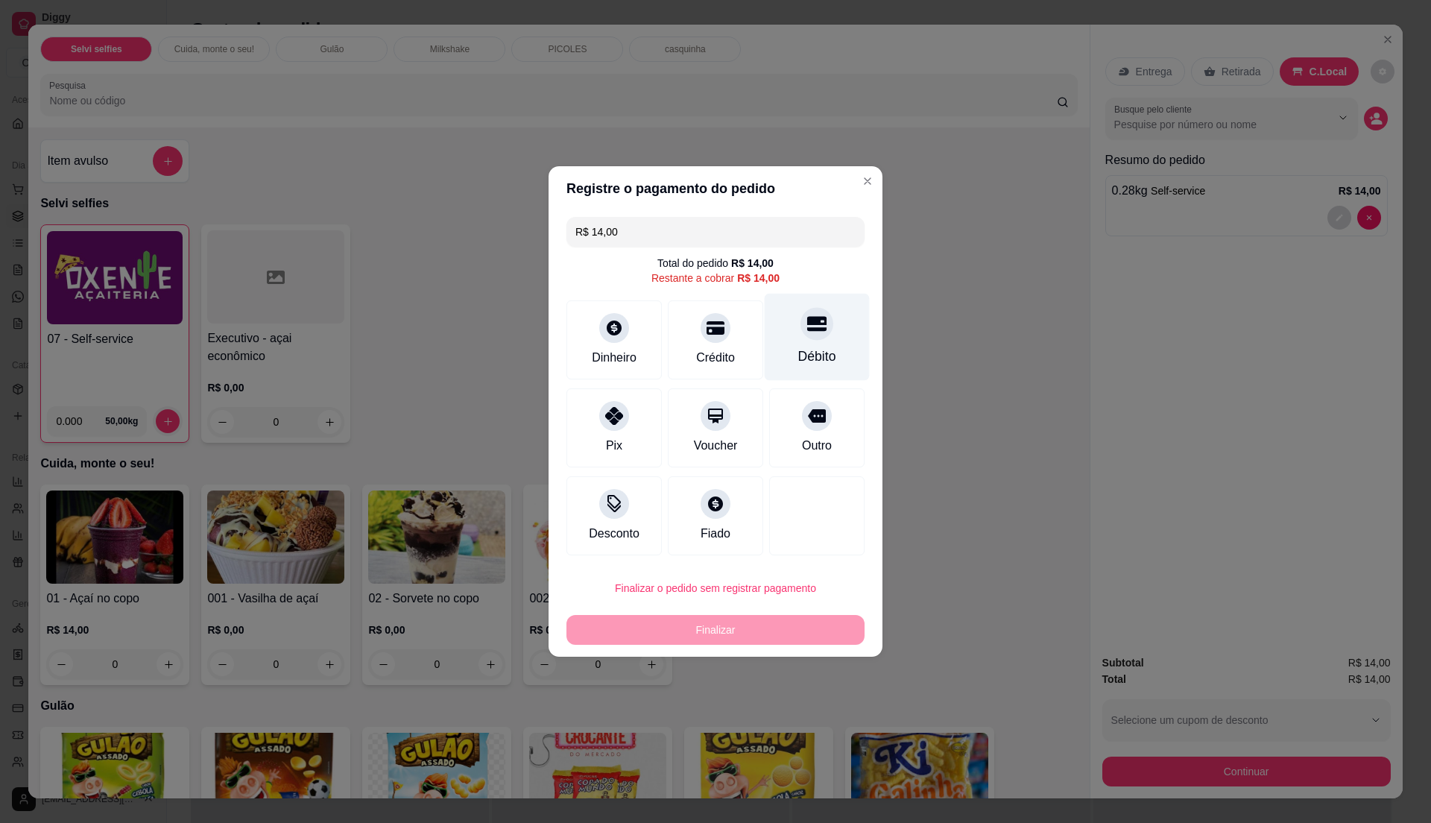
click at [798, 352] on div "Débito" at bounding box center [817, 356] width 38 height 19
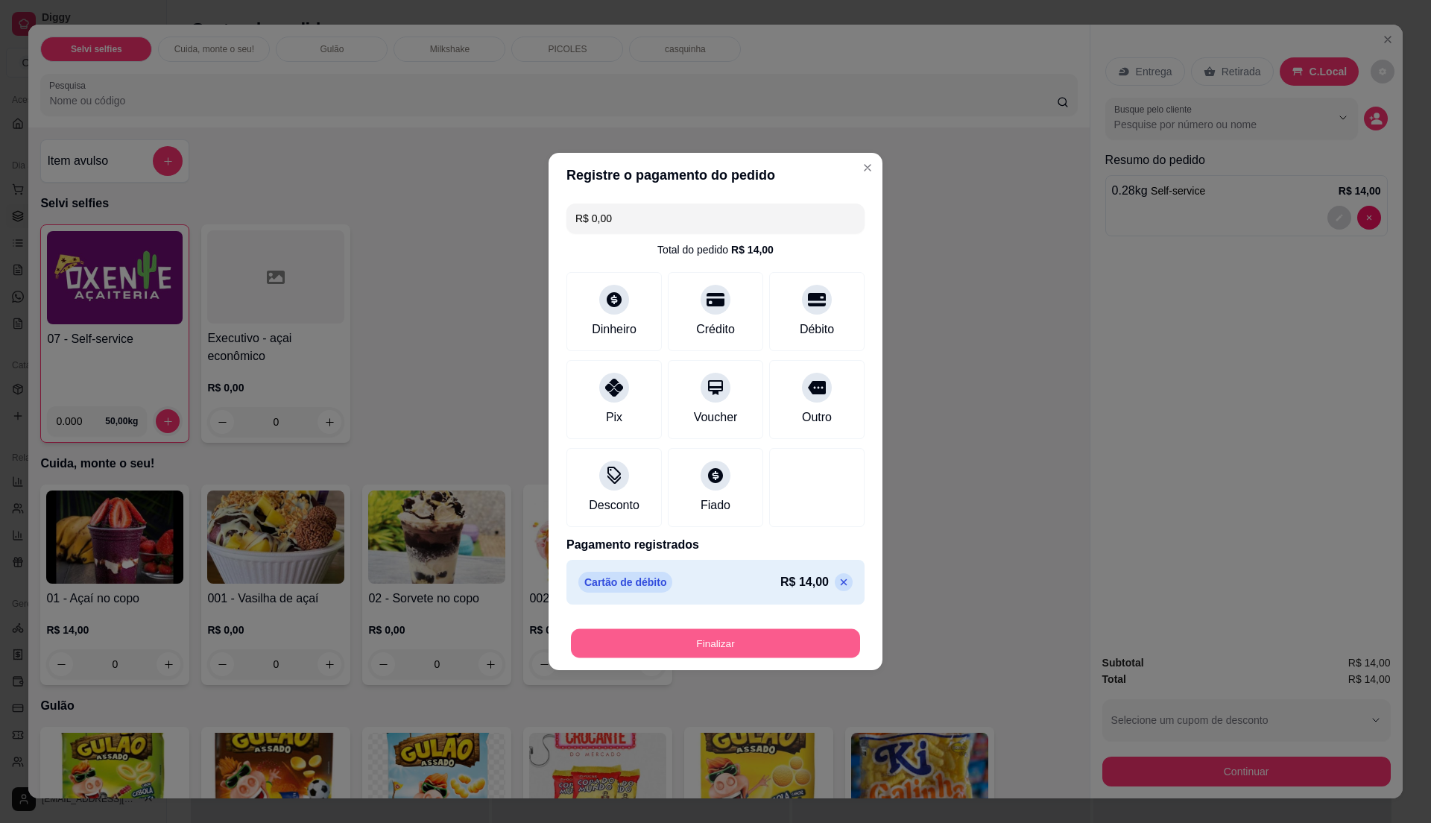
click at [680, 642] on button "Finalizar" at bounding box center [715, 643] width 289 height 29
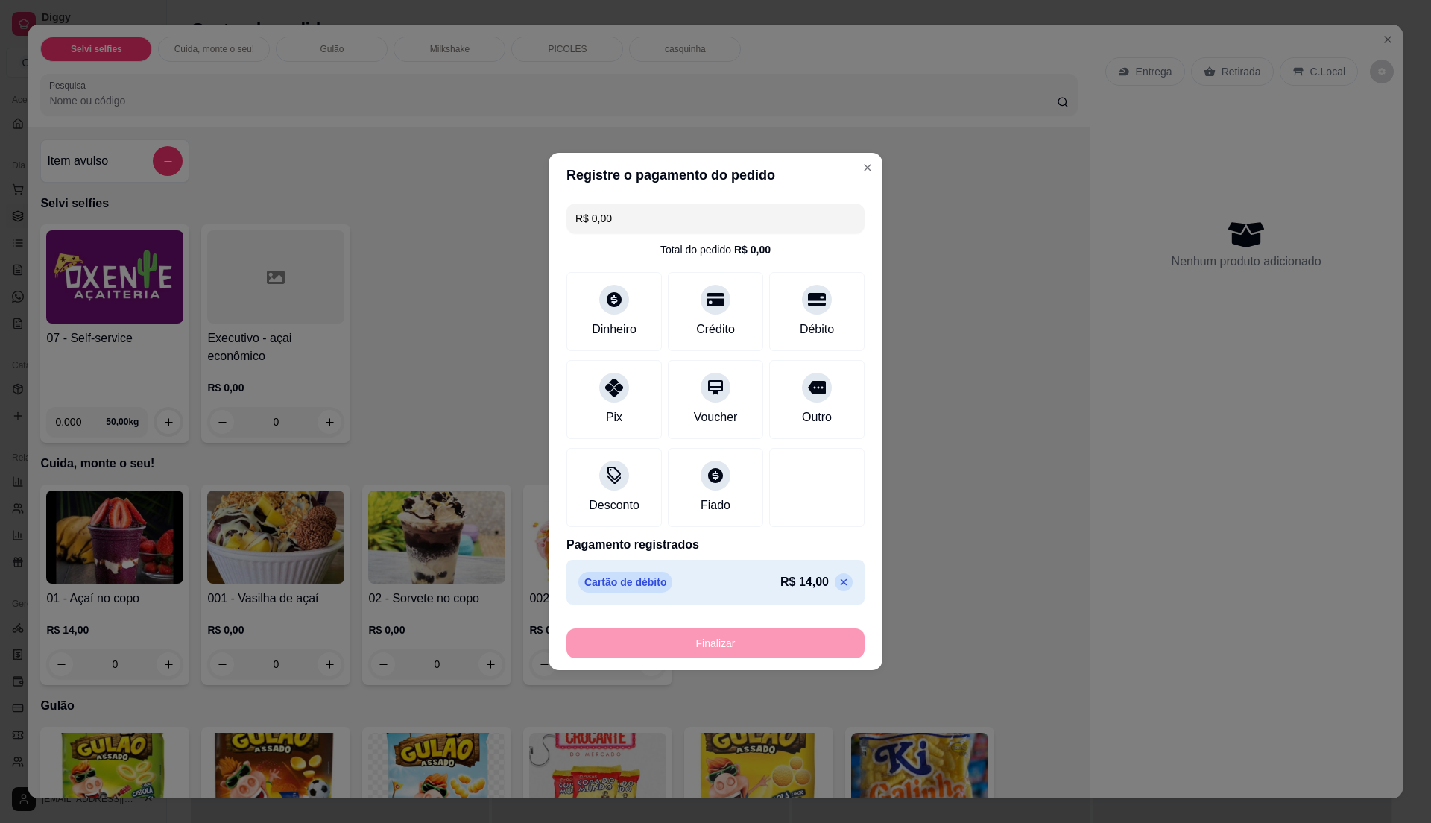
type input "-R$ 14,00"
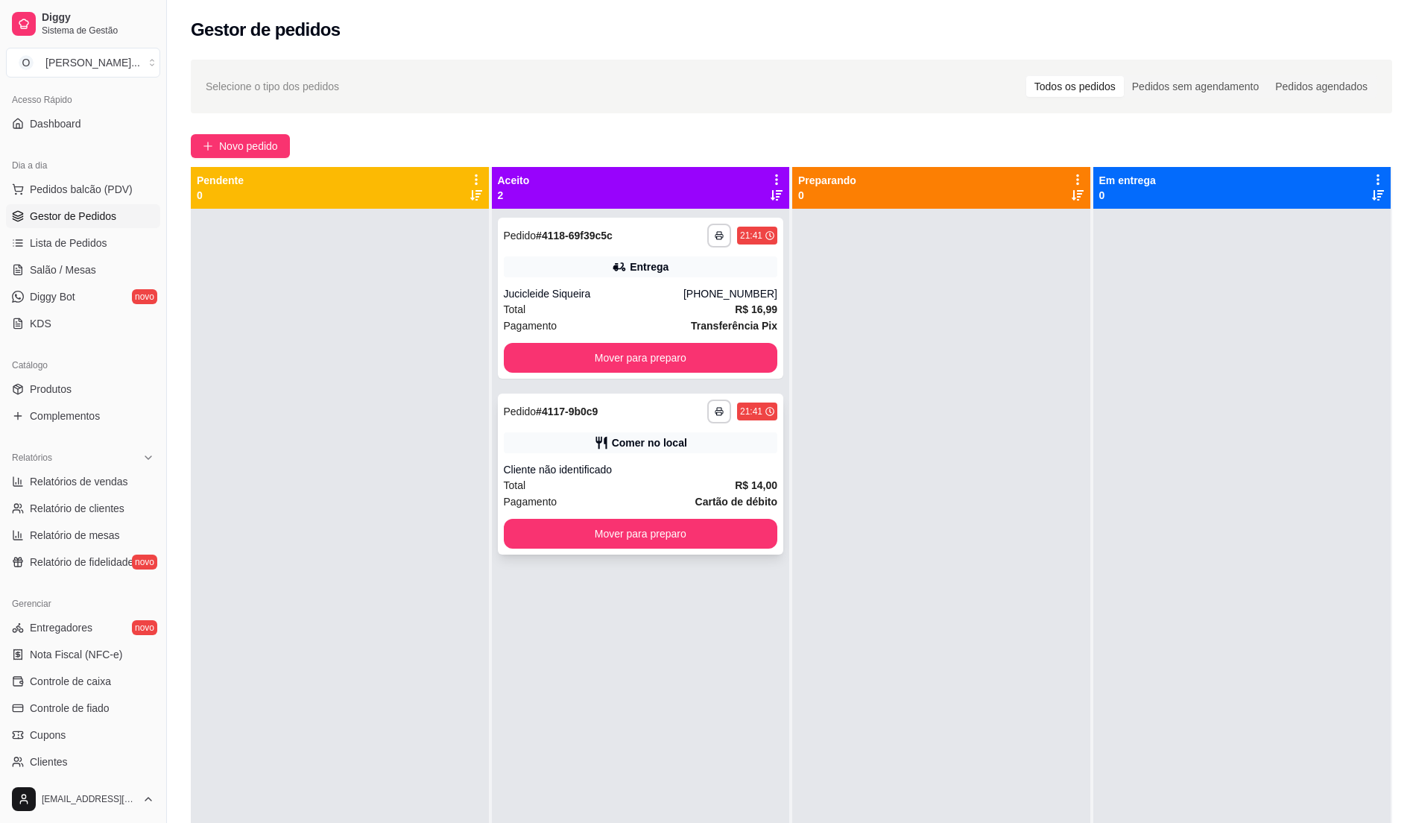
click at [683, 478] on div "Total R$ 14,00" at bounding box center [641, 485] width 274 height 16
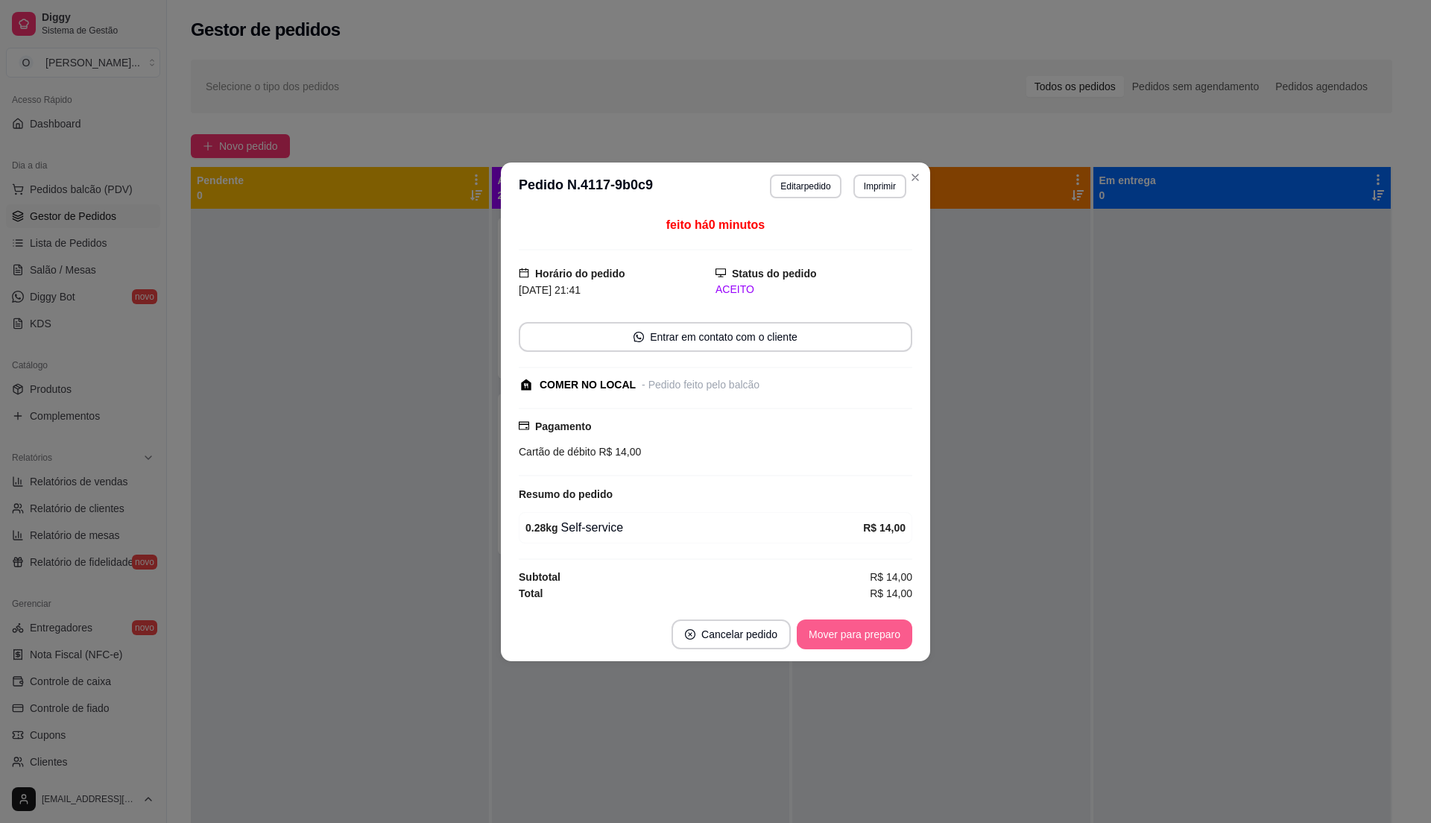
click at [827, 636] on button "Mover para preparo" at bounding box center [855, 634] width 116 height 30
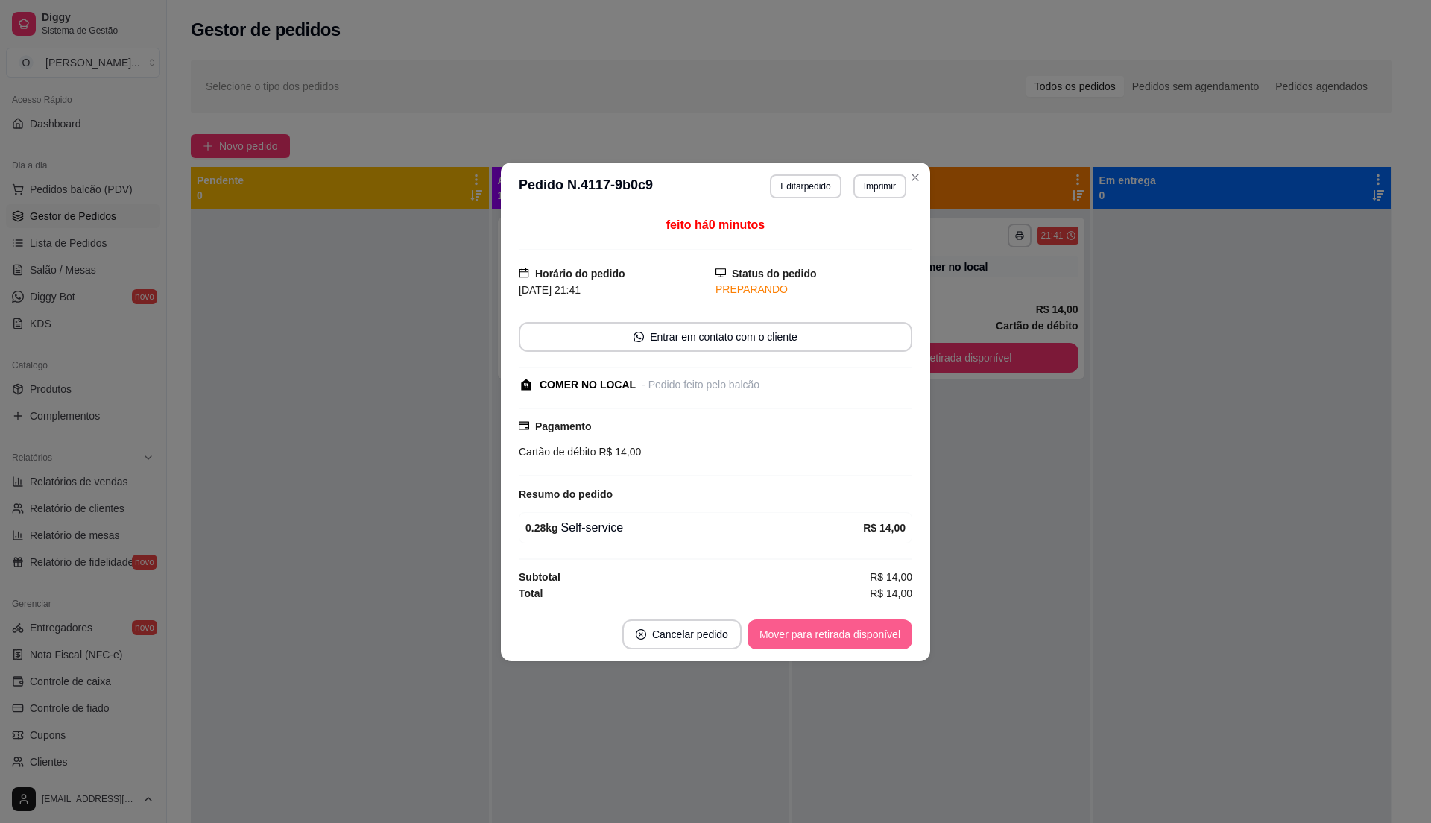
click at [827, 636] on button "Mover para retirada disponível" at bounding box center [829, 634] width 165 height 30
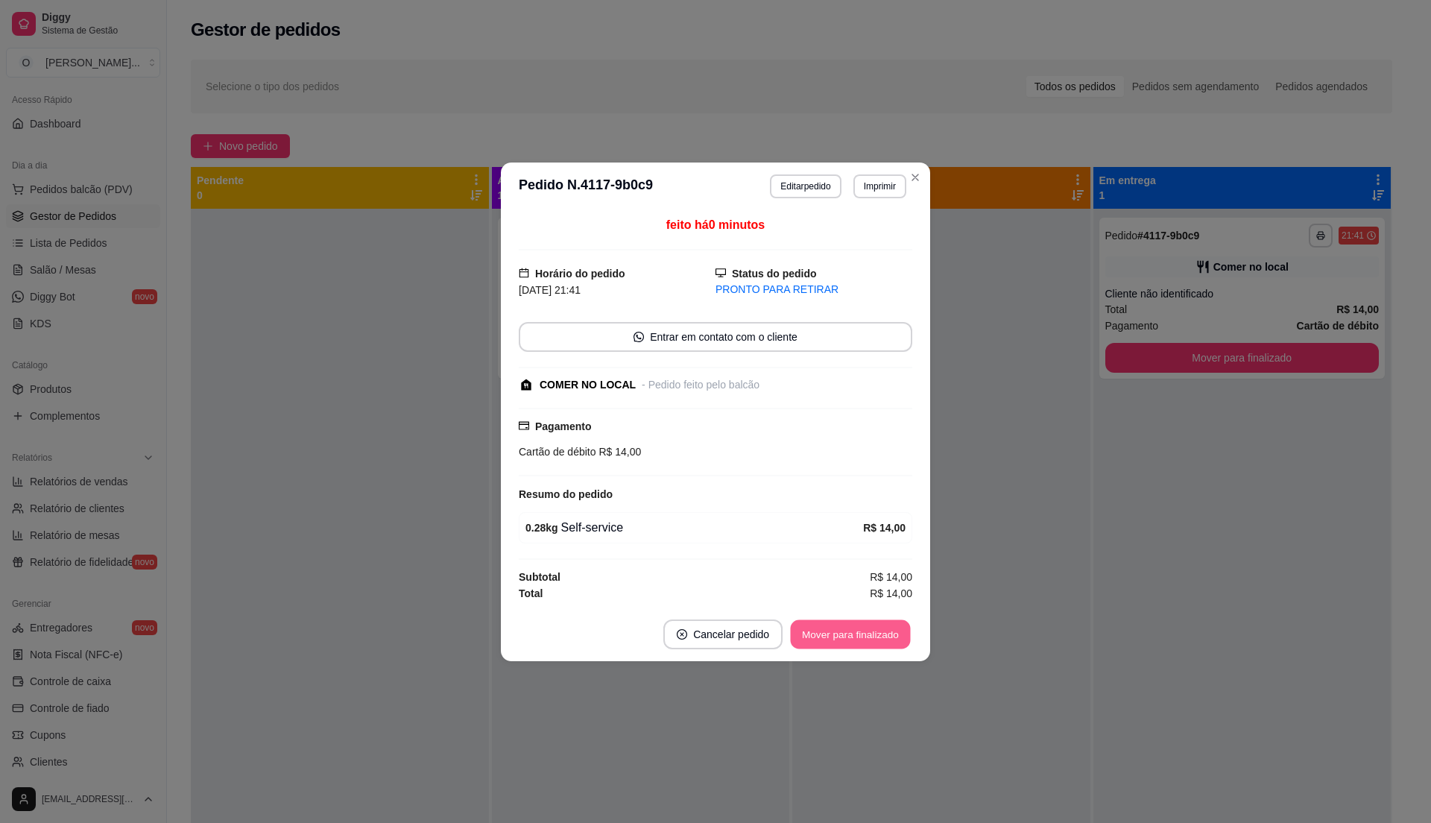
click at [827, 636] on button "Mover para finalizado" at bounding box center [851, 633] width 120 height 29
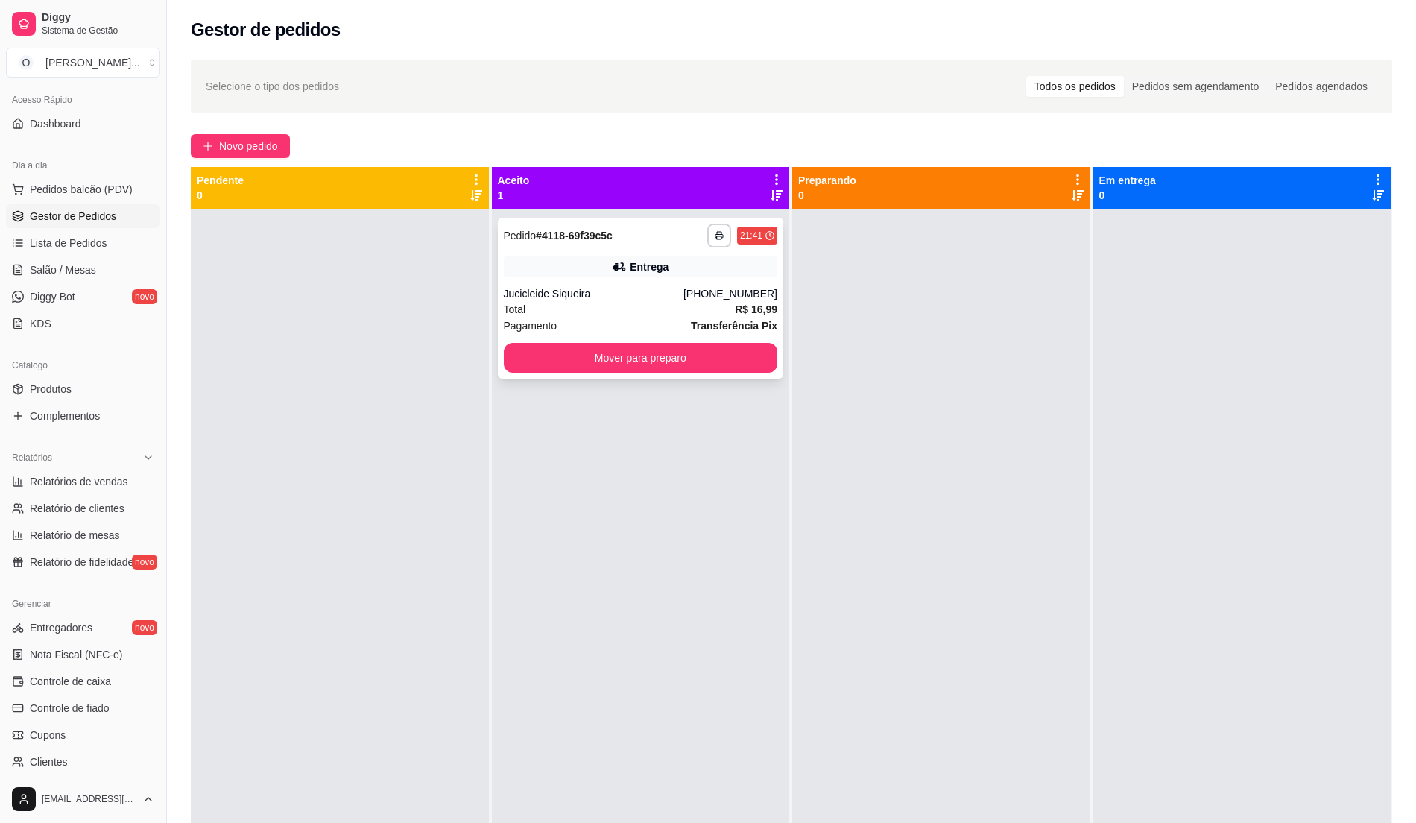
click at [565, 307] on div "Total R$ 16,99" at bounding box center [641, 309] width 274 height 16
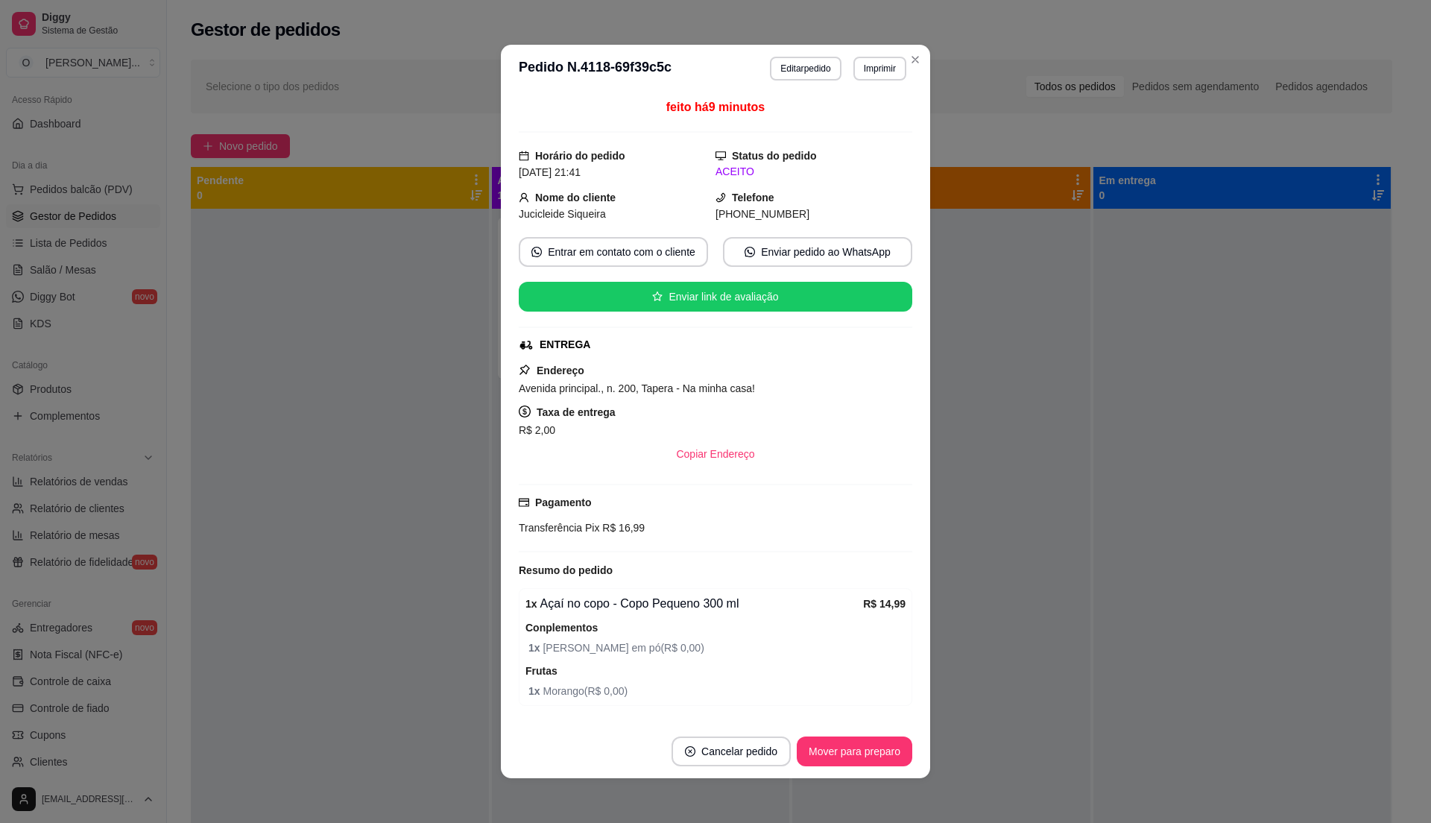
click at [853, 788] on div "**********" at bounding box center [715, 411] width 1431 height 823
click at [841, 764] on button "Mover para preparo" at bounding box center [854, 751] width 112 height 29
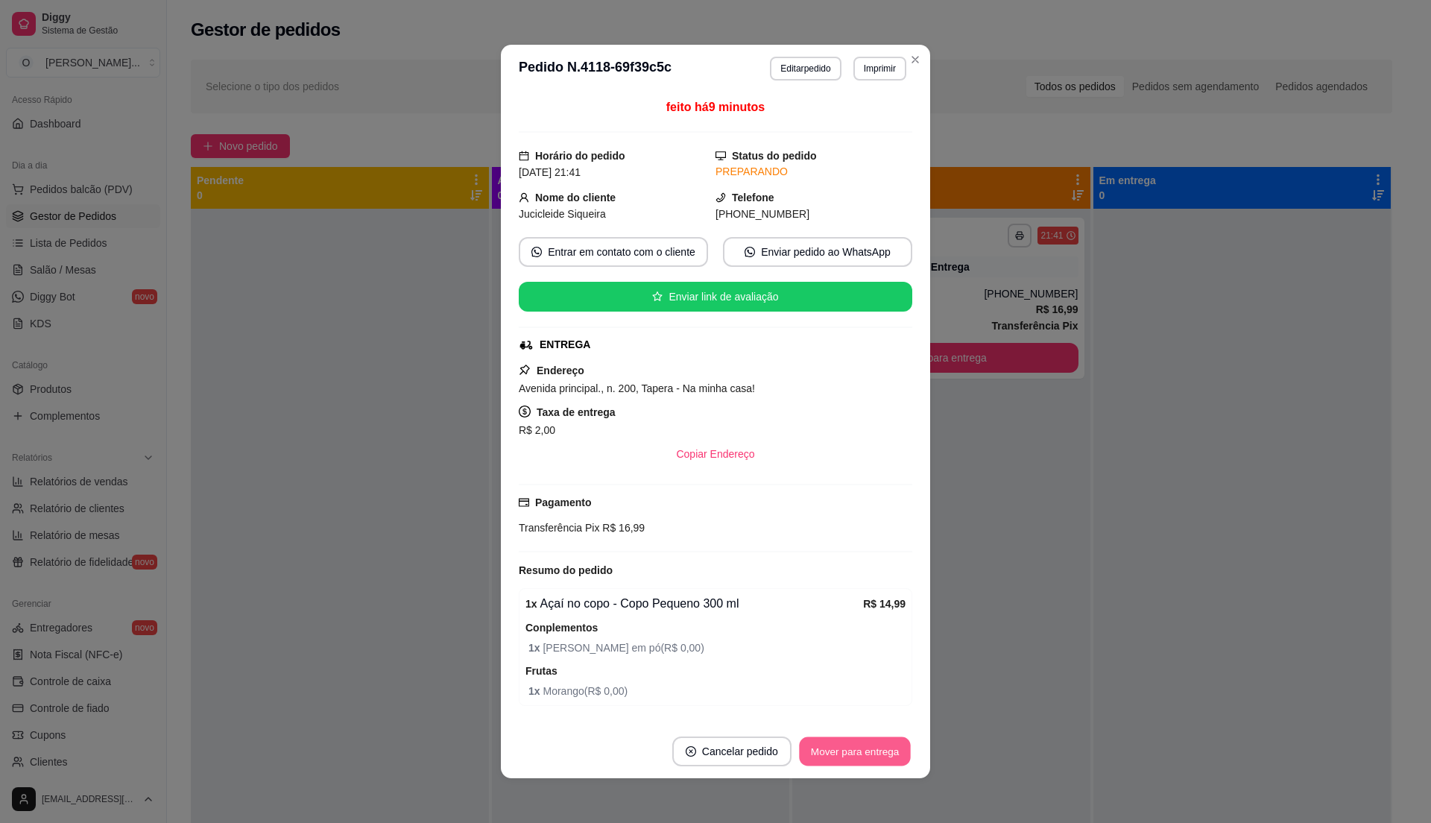
click at [841, 763] on button "Mover para entrega" at bounding box center [855, 751] width 112 height 29
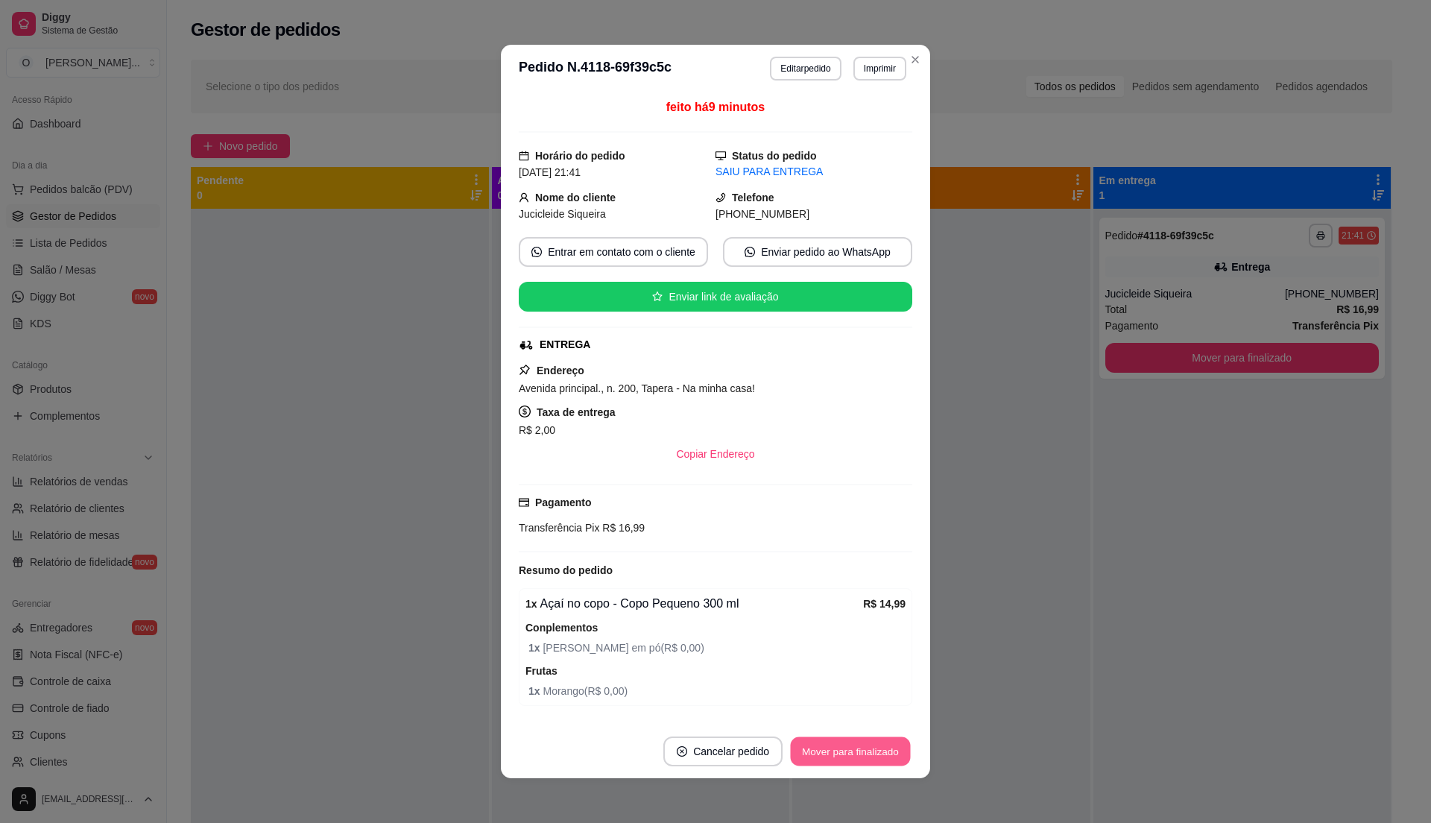
click at [841, 758] on button "Mover para finalizado" at bounding box center [851, 751] width 120 height 29
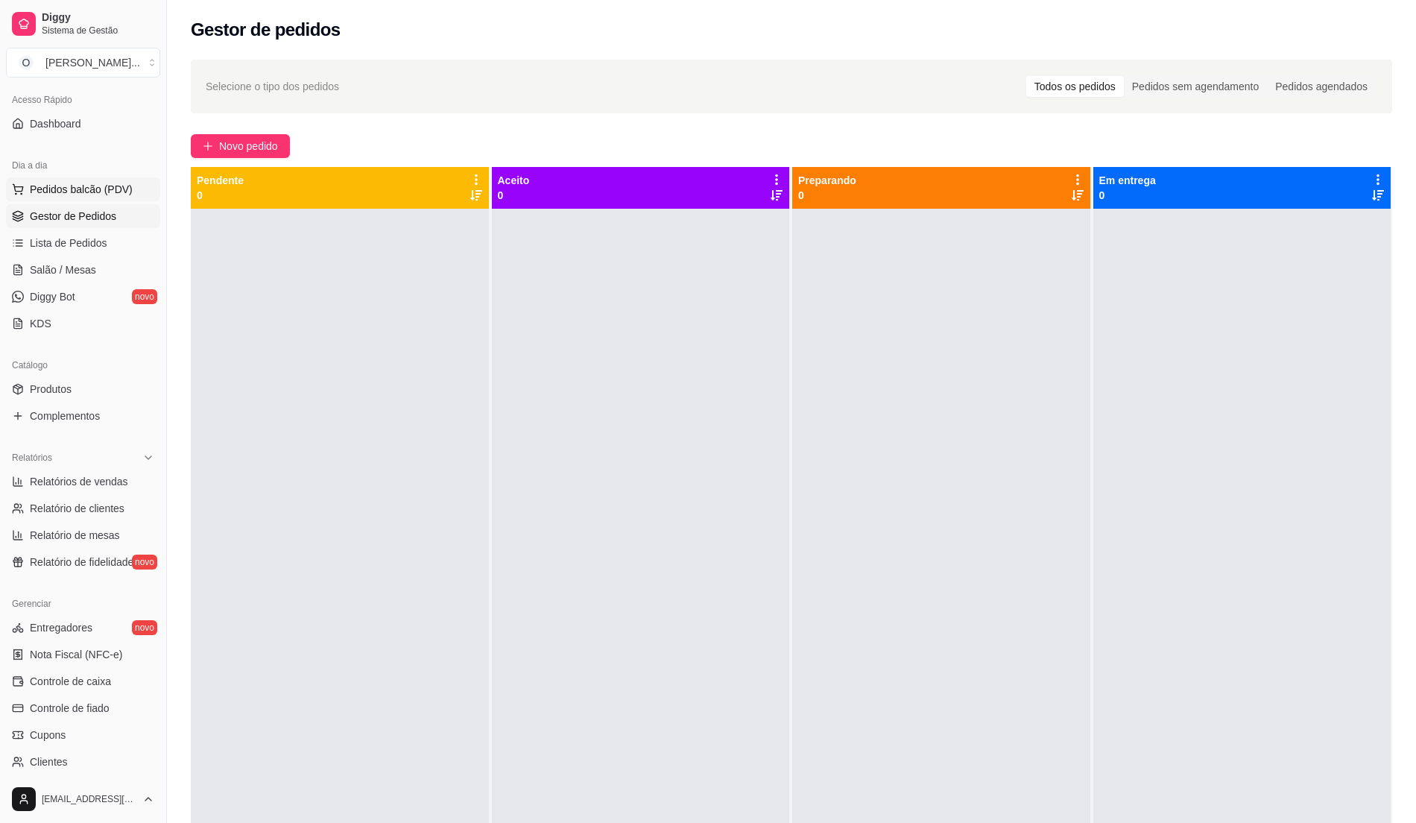
click at [51, 185] on span "Pedidos balcão (PDV)" at bounding box center [81, 189] width 103 height 15
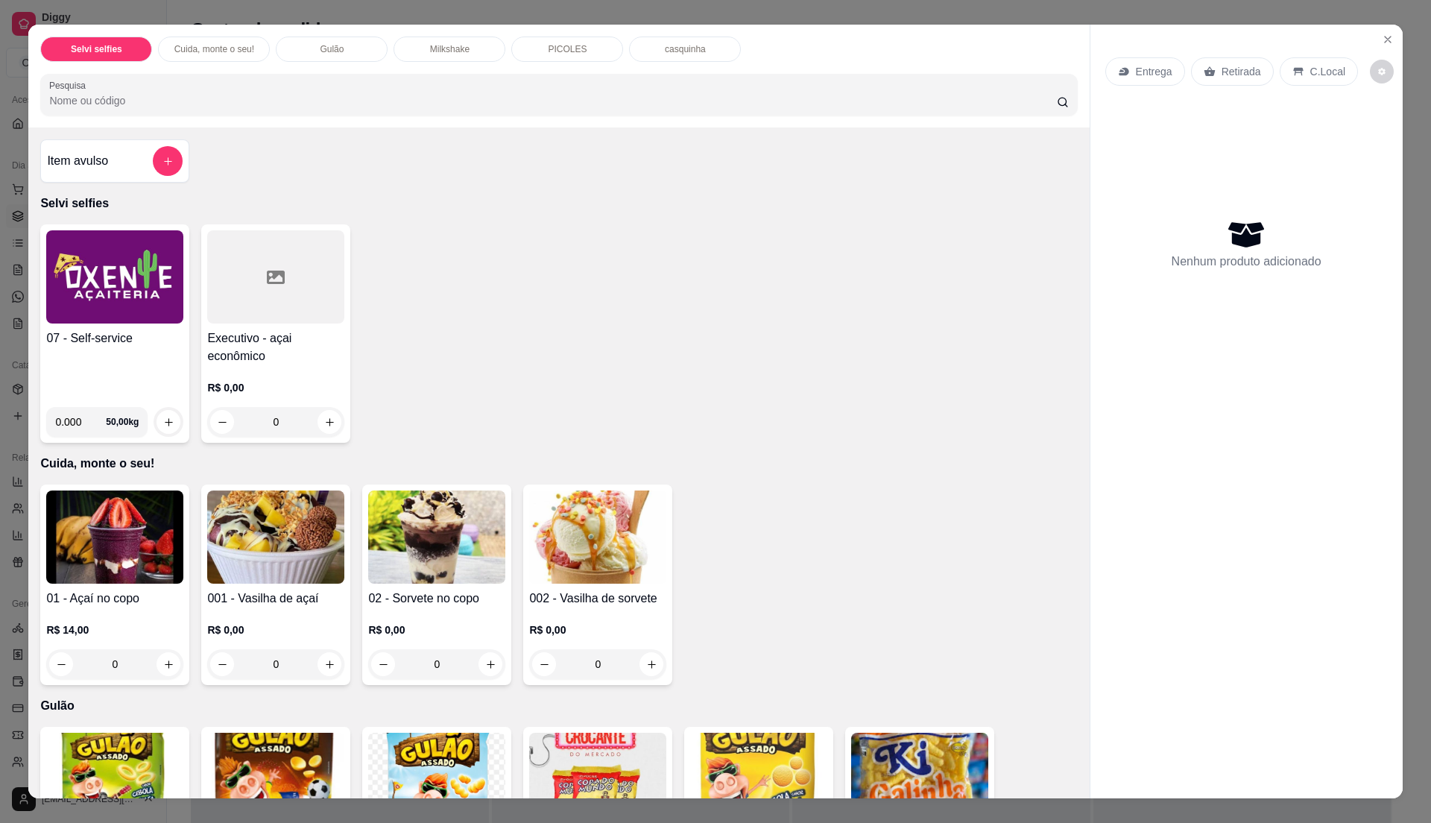
click at [115, 305] on img at bounding box center [114, 276] width 137 height 93
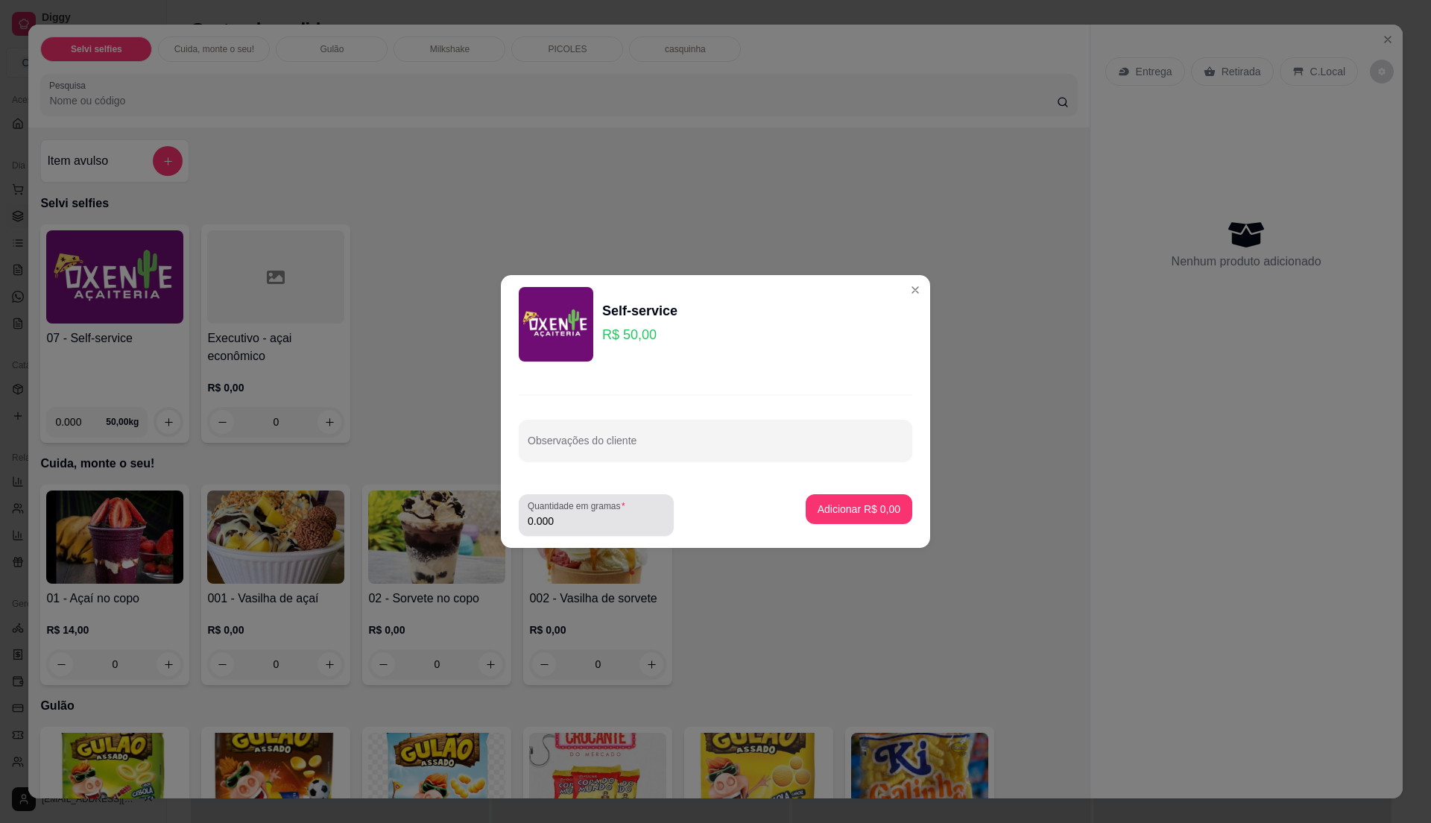
click at [589, 511] on label "Quantidade em gramas" at bounding box center [579, 505] width 103 height 13
click at [589, 513] on input "0.000" at bounding box center [596, 520] width 137 height 15
type input "0.56"
click at [589, 511] on label "Quantidade em gramas" at bounding box center [579, 505] width 103 height 13
click at [589, 513] on input "0.56" at bounding box center [596, 520] width 137 height 15
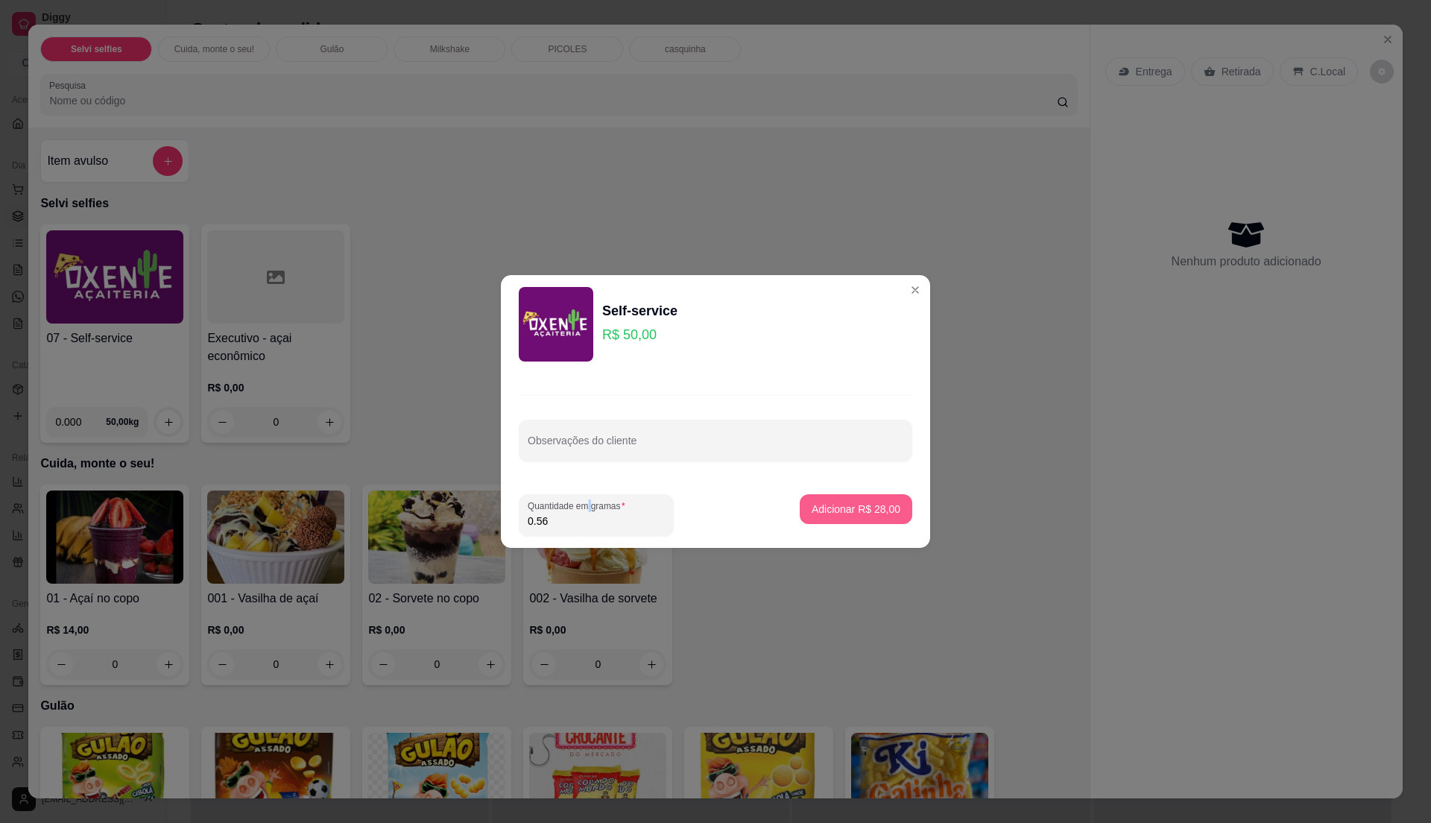
click at [860, 510] on p "Adicionar R$ 28,00" at bounding box center [856, 509] width 89 height 15
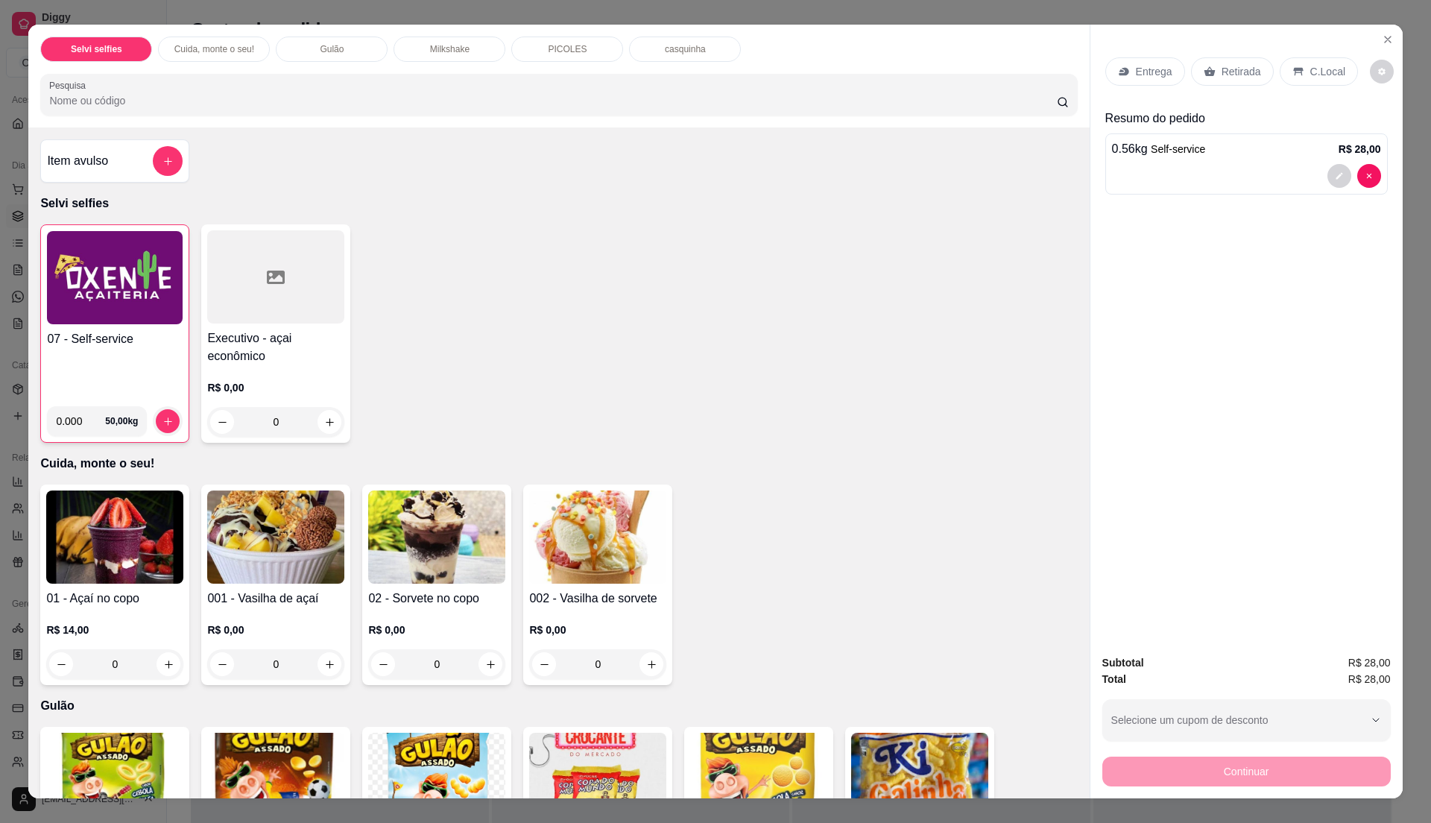
click at [1294, 72] on icon at bounding box center [1298, 72] width 12 height 12
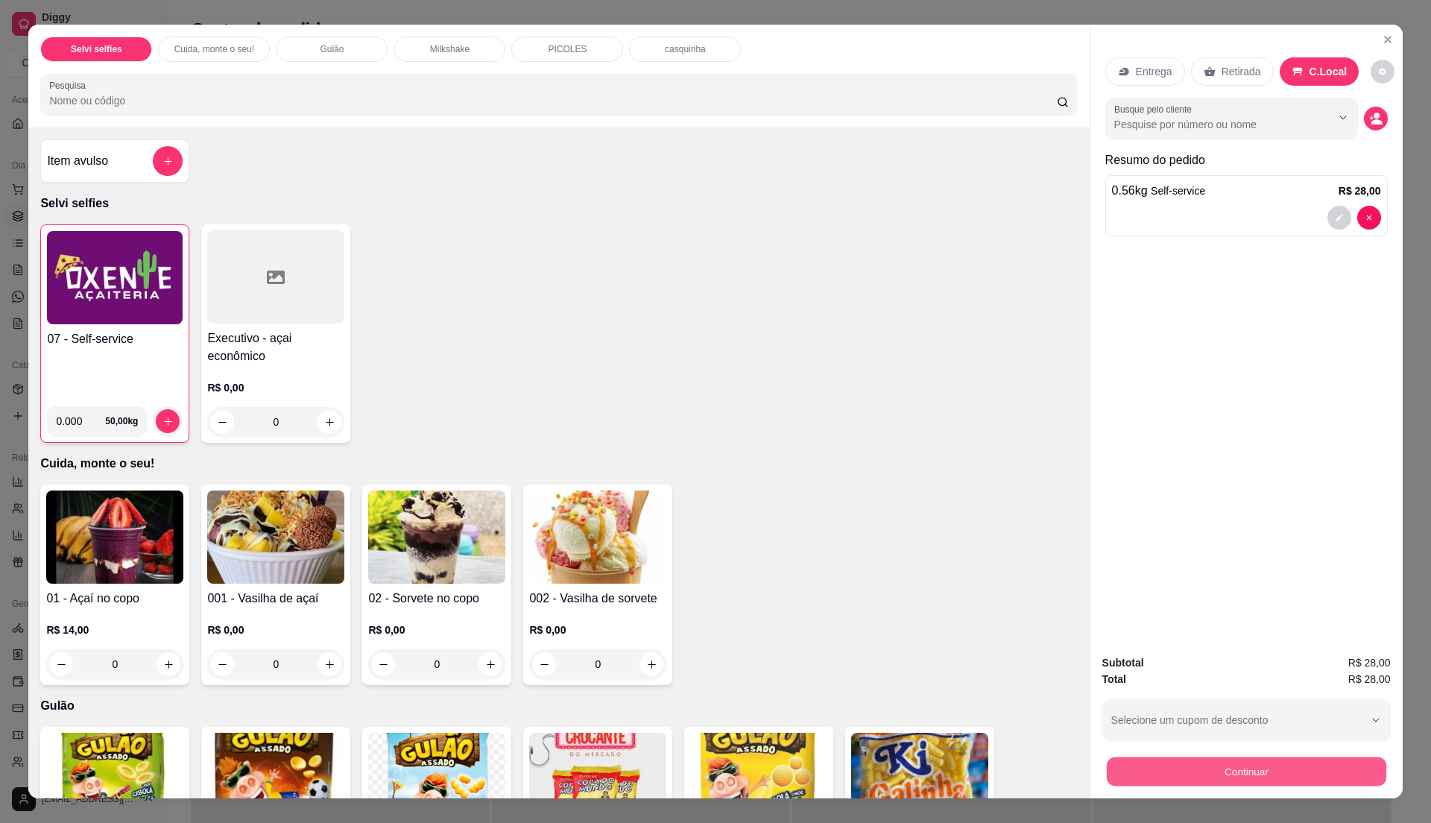
click at [1300, 758] on button "Continuar" at bounding box center [1245, 770] width 279 height 29
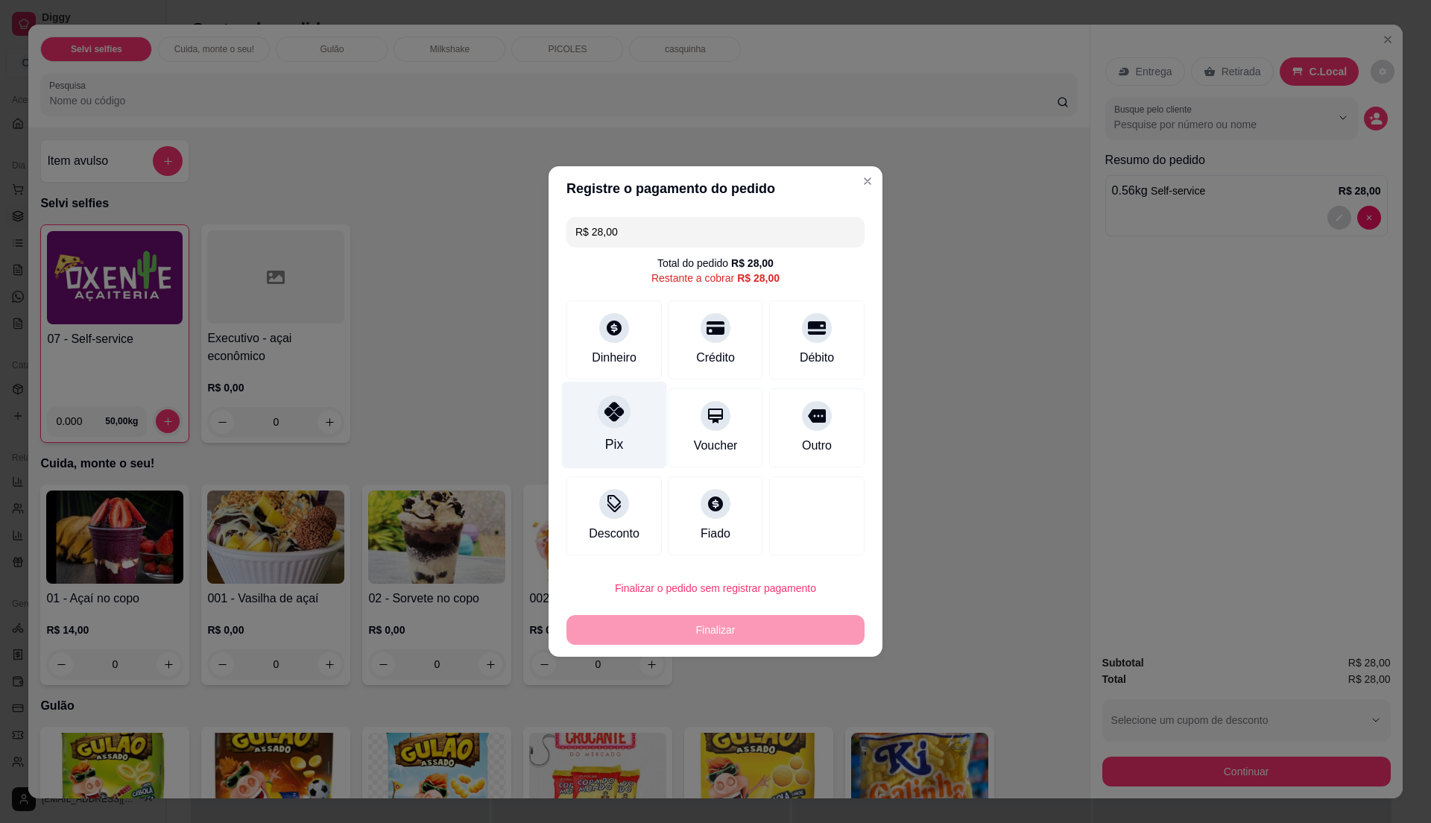
click at [626, 431] on div "Pix" at bounding box center [614, 425] width 105 height 87
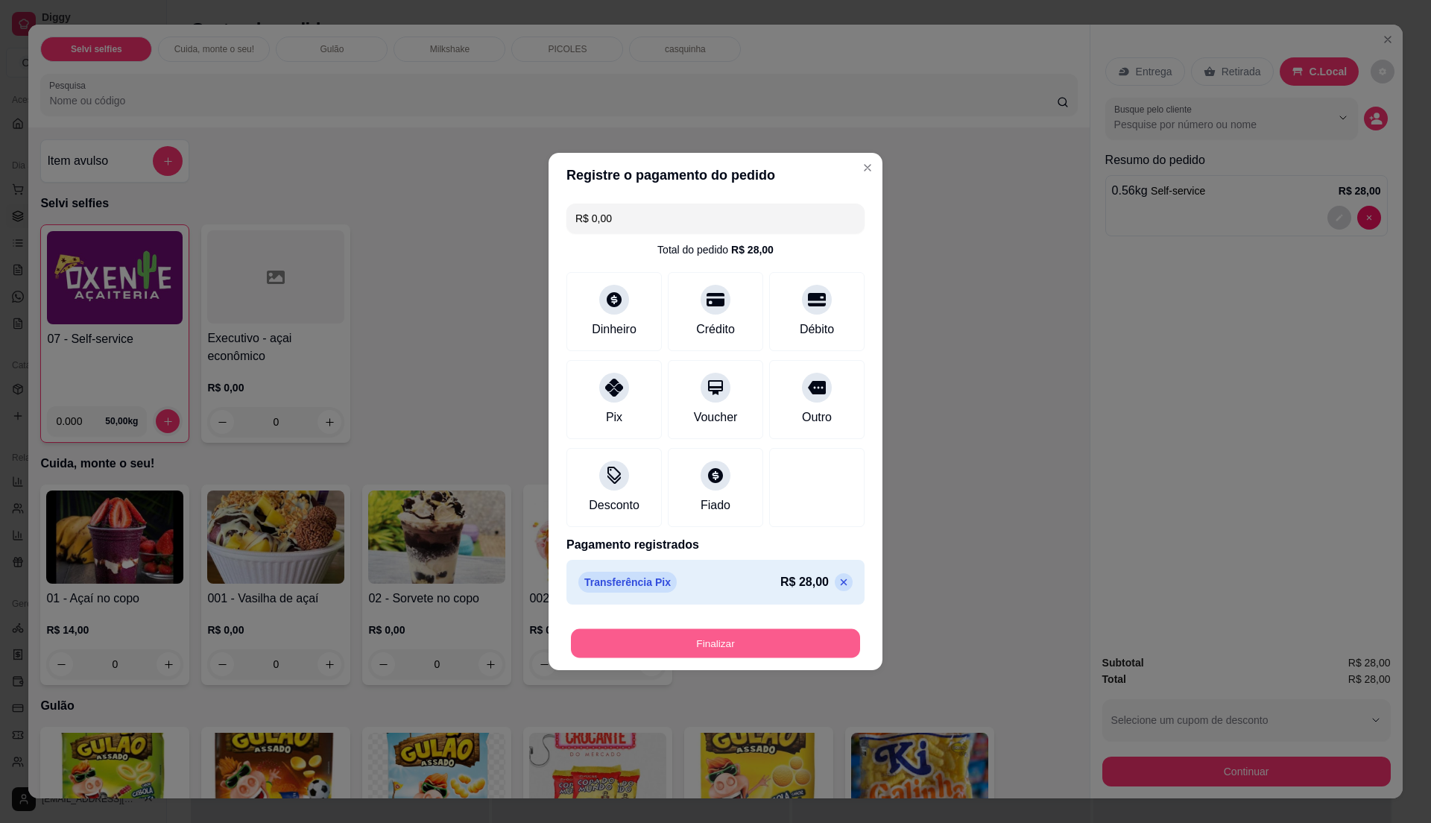
click at [695, 644] on button "Finalizar" at bounding box center [715, 643] width 289 height 29
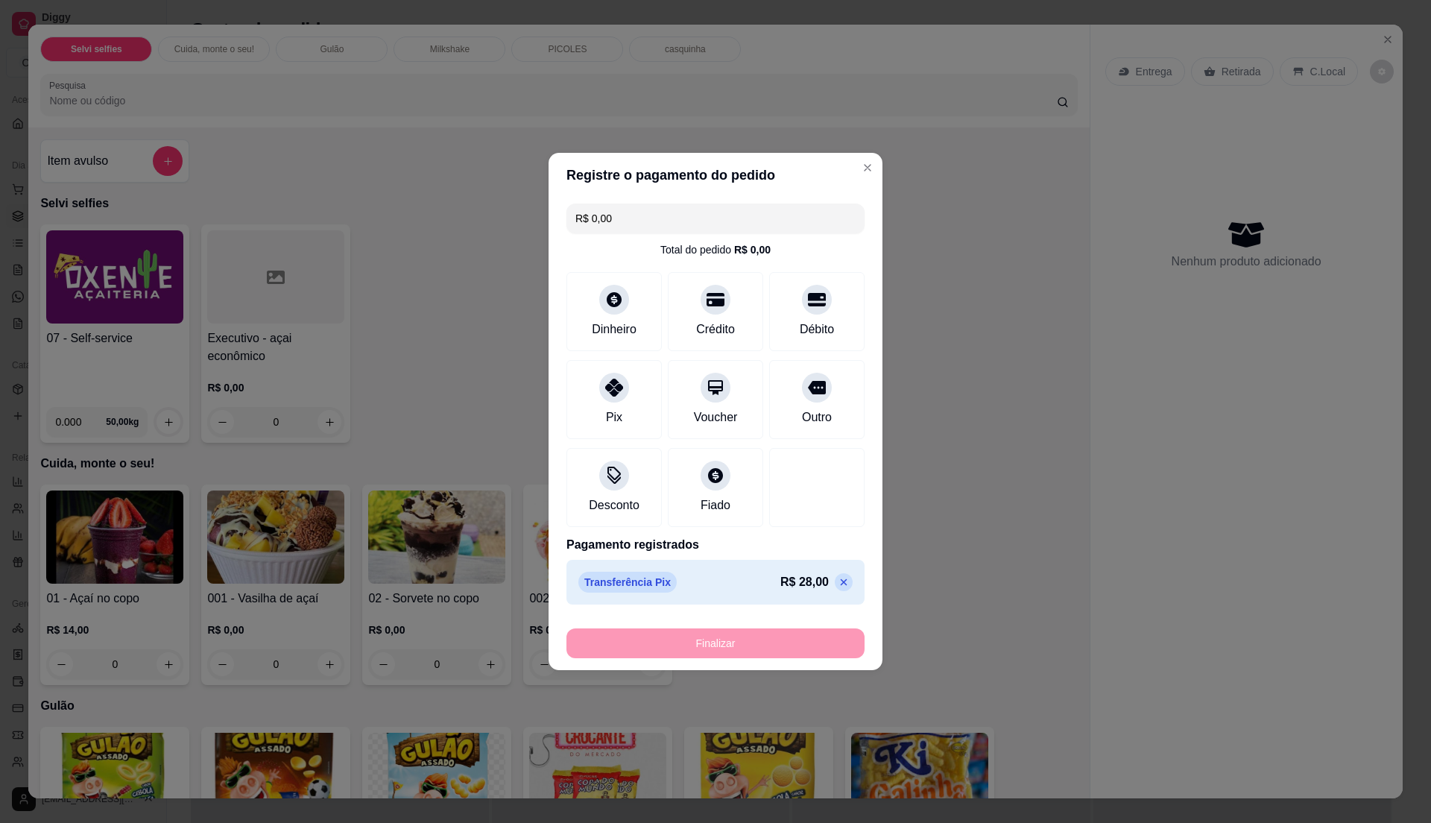
type input "-R$ 28,00"
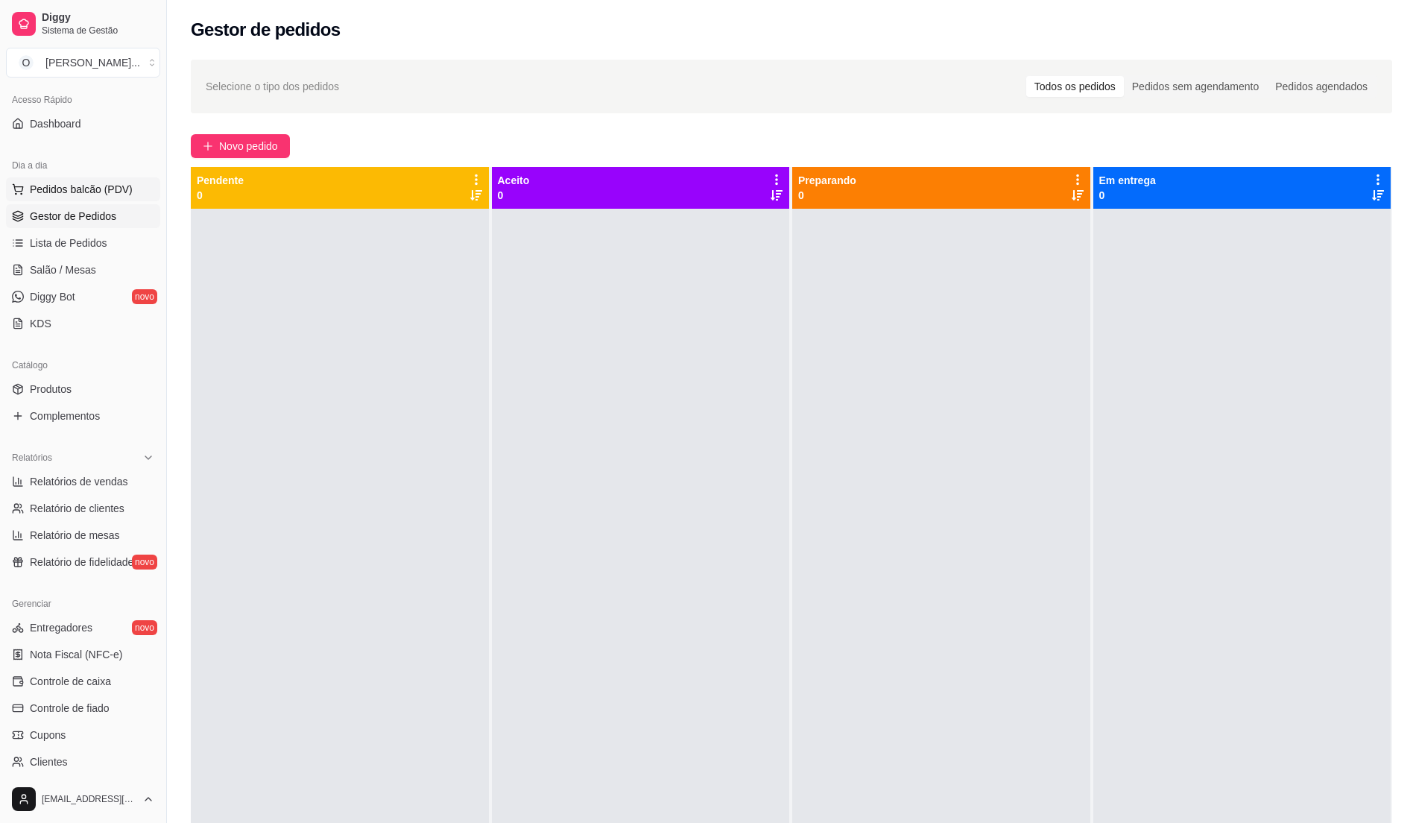
click at [126, 183] on span "Pedidos balcão (PDV)" at bounding box center [81, 189] width 103 height 15
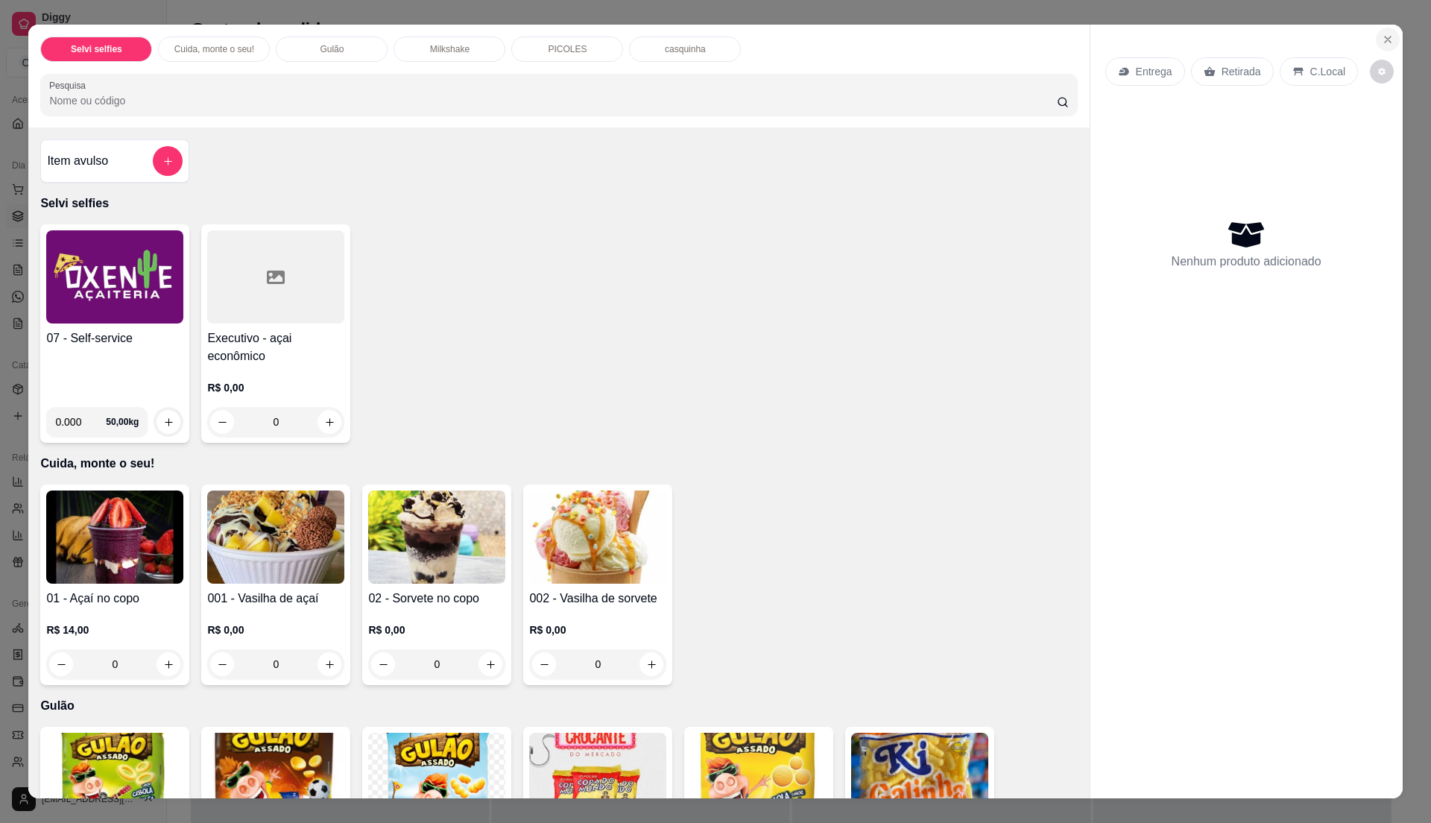
click at [1377, 30] on button "Close" at bounding box center [1388, 40] width 24 height 24
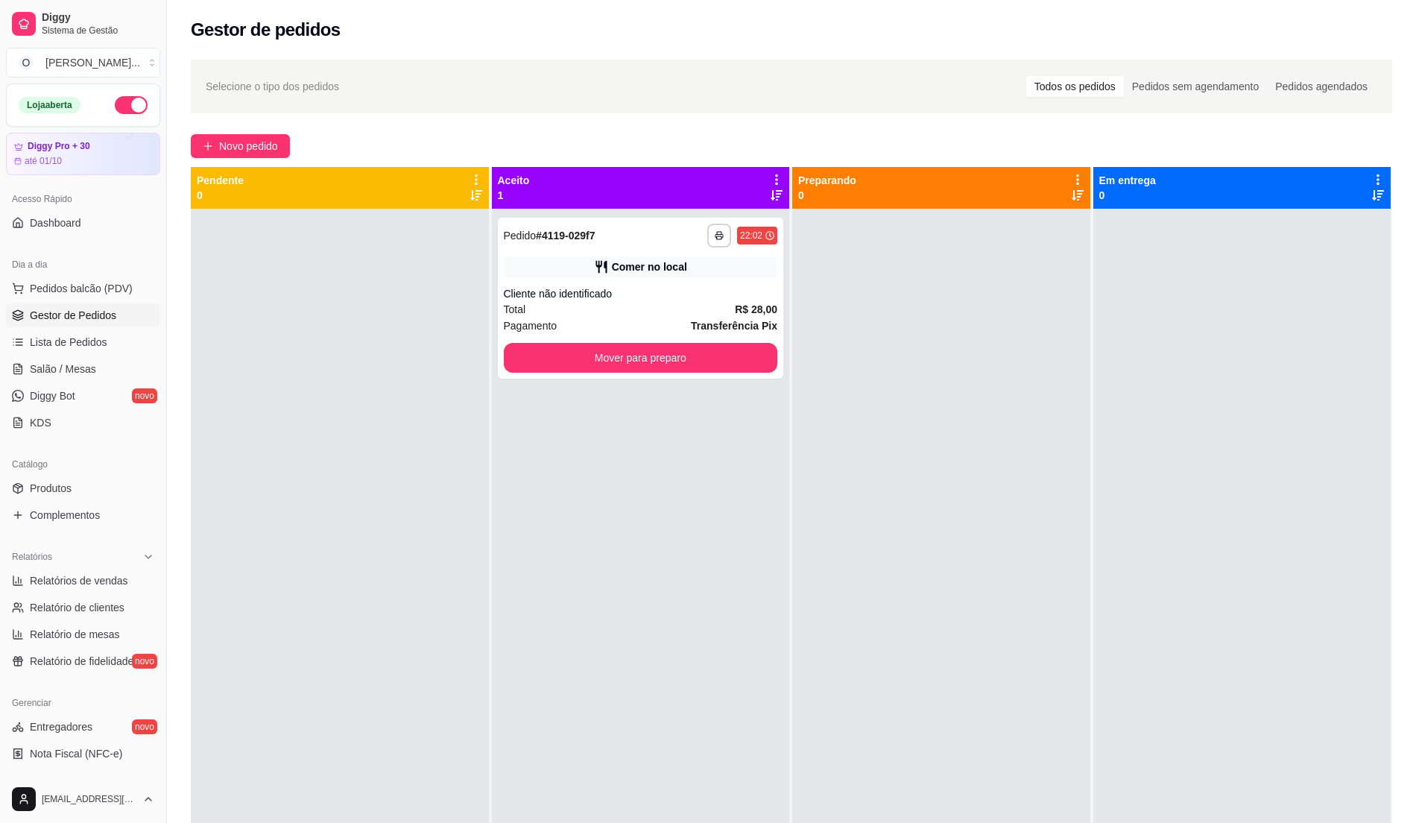
click at [115, 102] on button "button" at bounding box center [131, 105] width 33 height 18
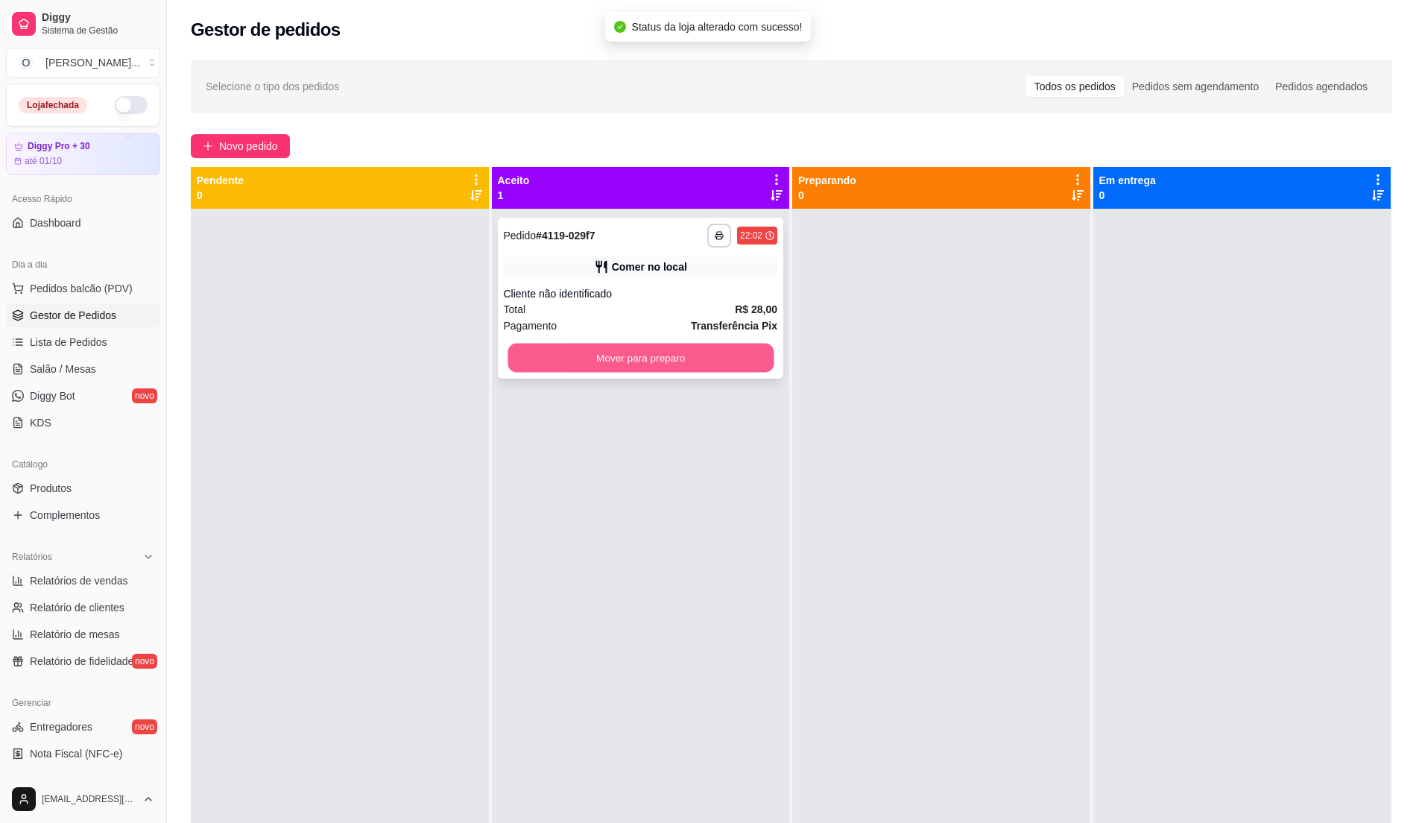
click at [648, 361] on button "Mover para preparo" at bounding box center [640, 358] width 265 height 29
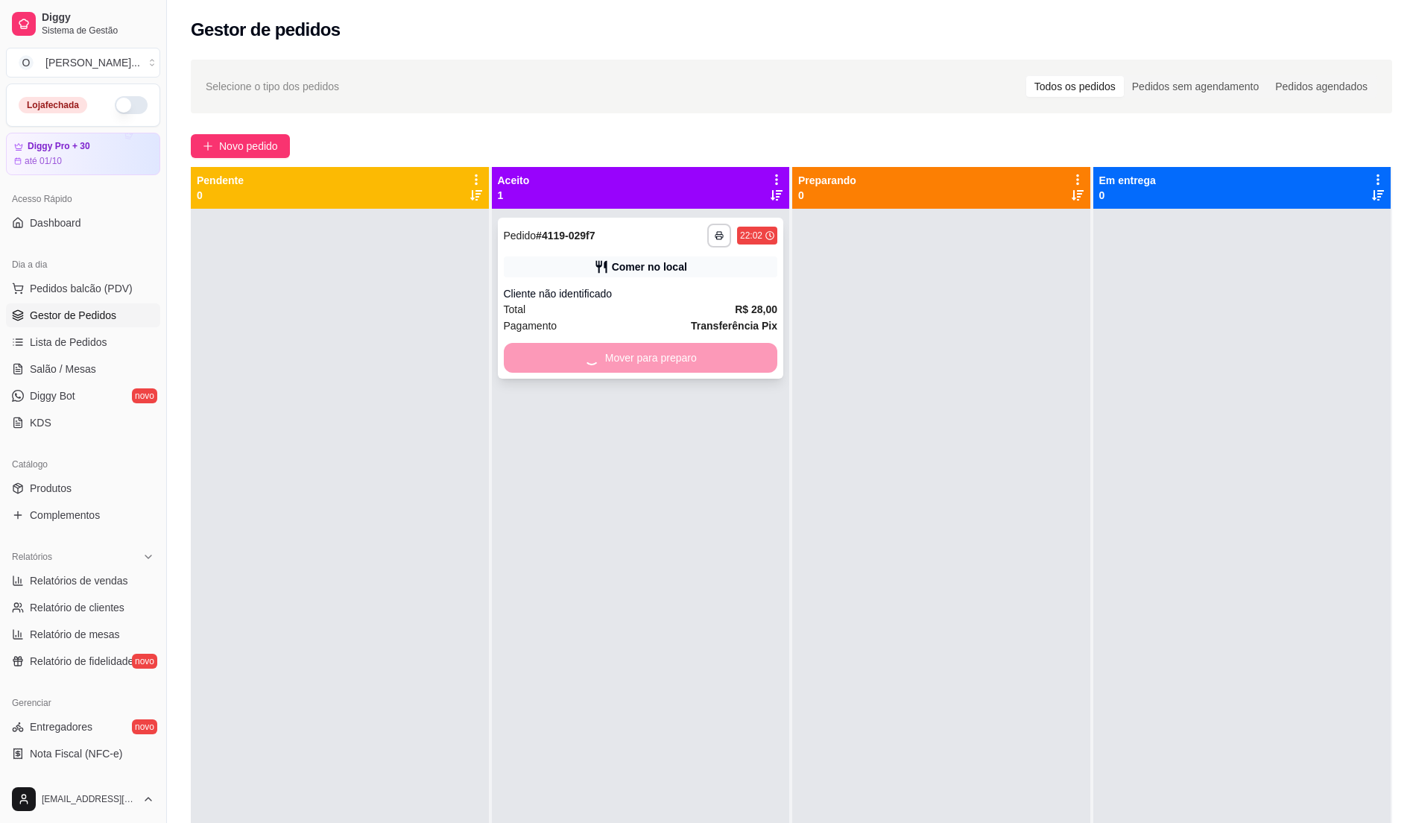
click at [648, 361] on div "Mover para preparo" at bounding box center [641, 358] width 274 height 30
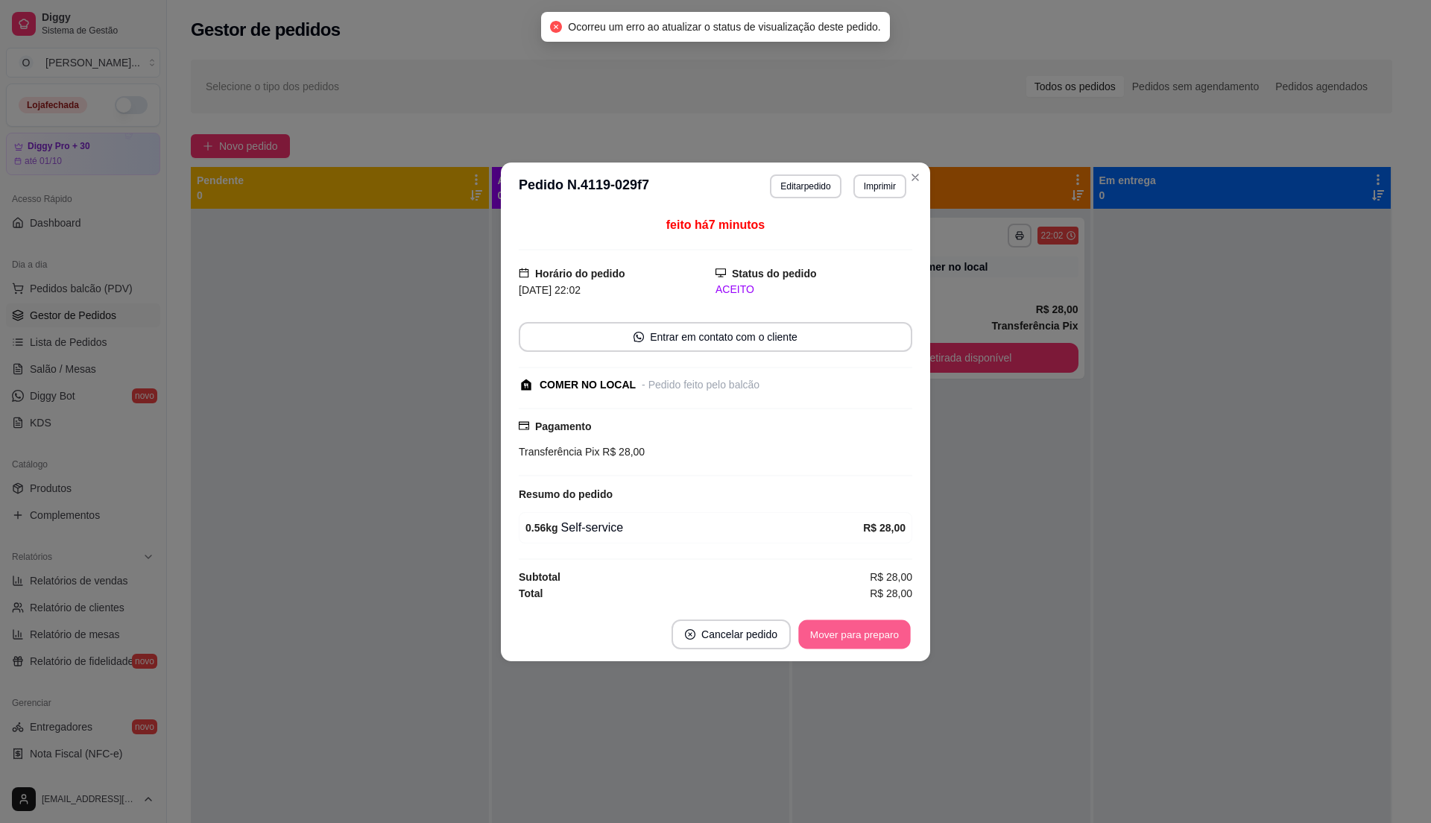
click at [873, 632] on button "Mover para preparo" at bounding box center [854, 633] width 112 height 29
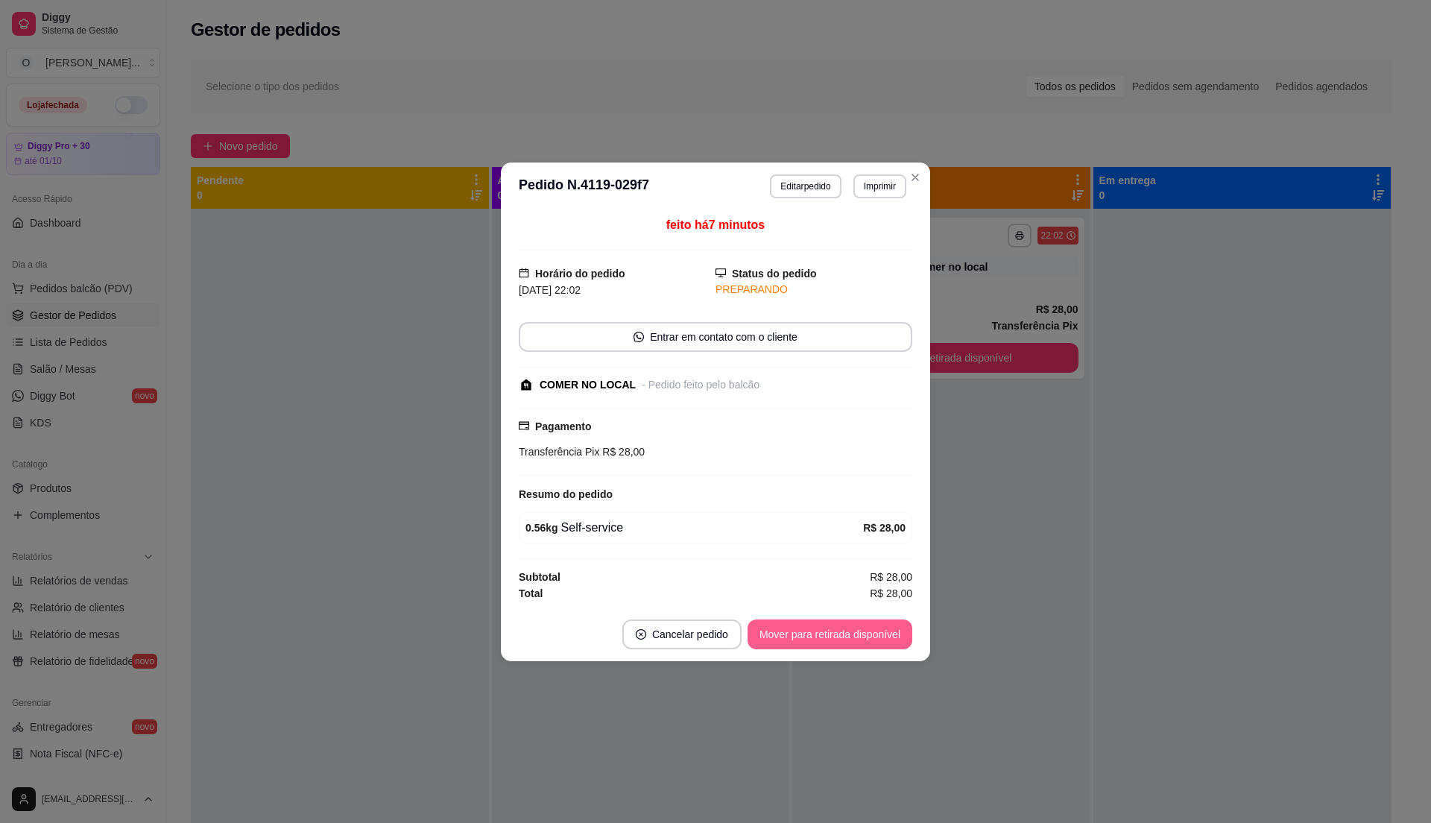
click at [882, 645] on button "Mover para retirada disponível" at bounding box center [829, 634] width 165 height 30
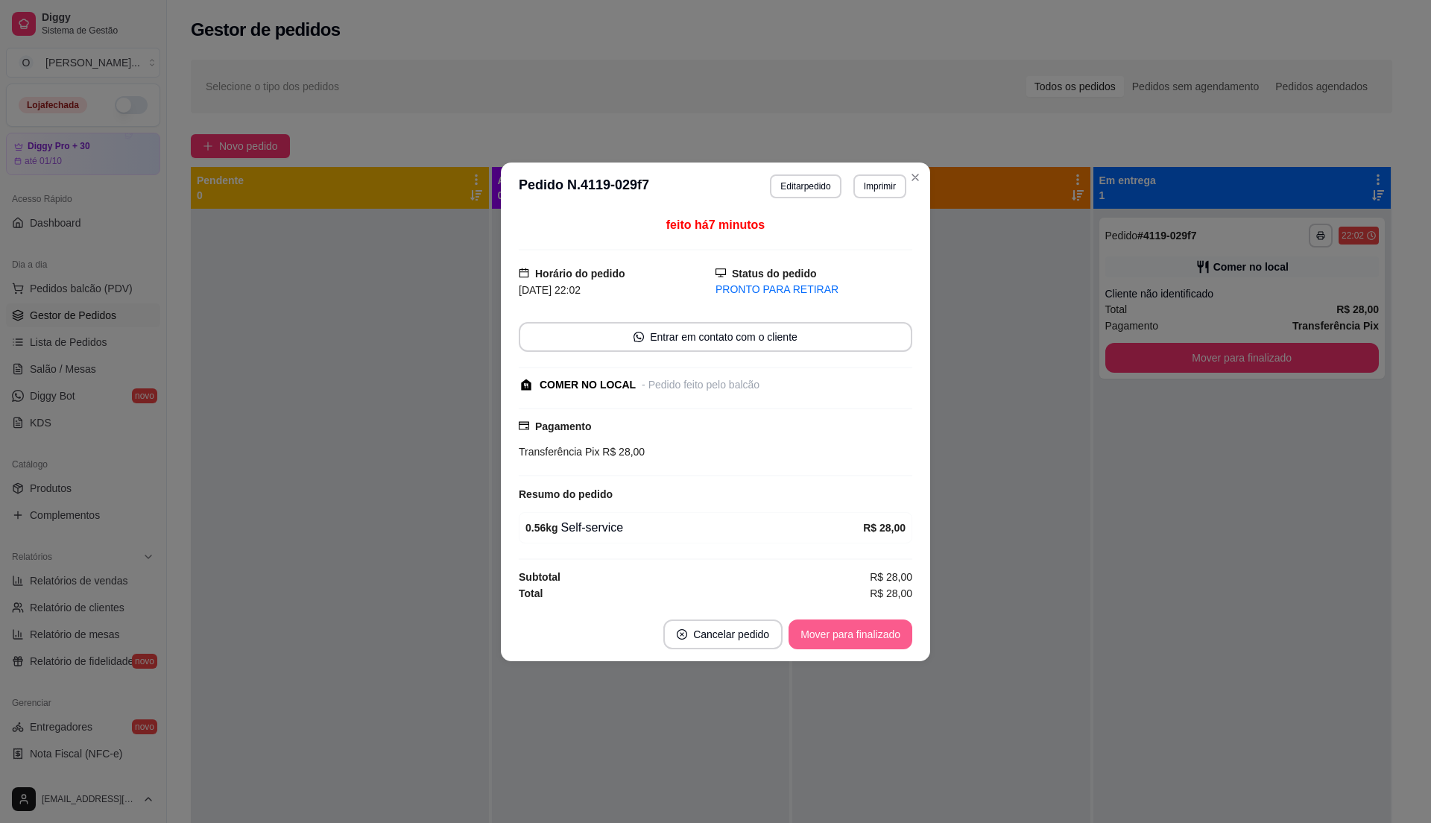
click at [882, 645] on button "Mover para finalizado" at bounding box center [850, 634] width 124 height 30
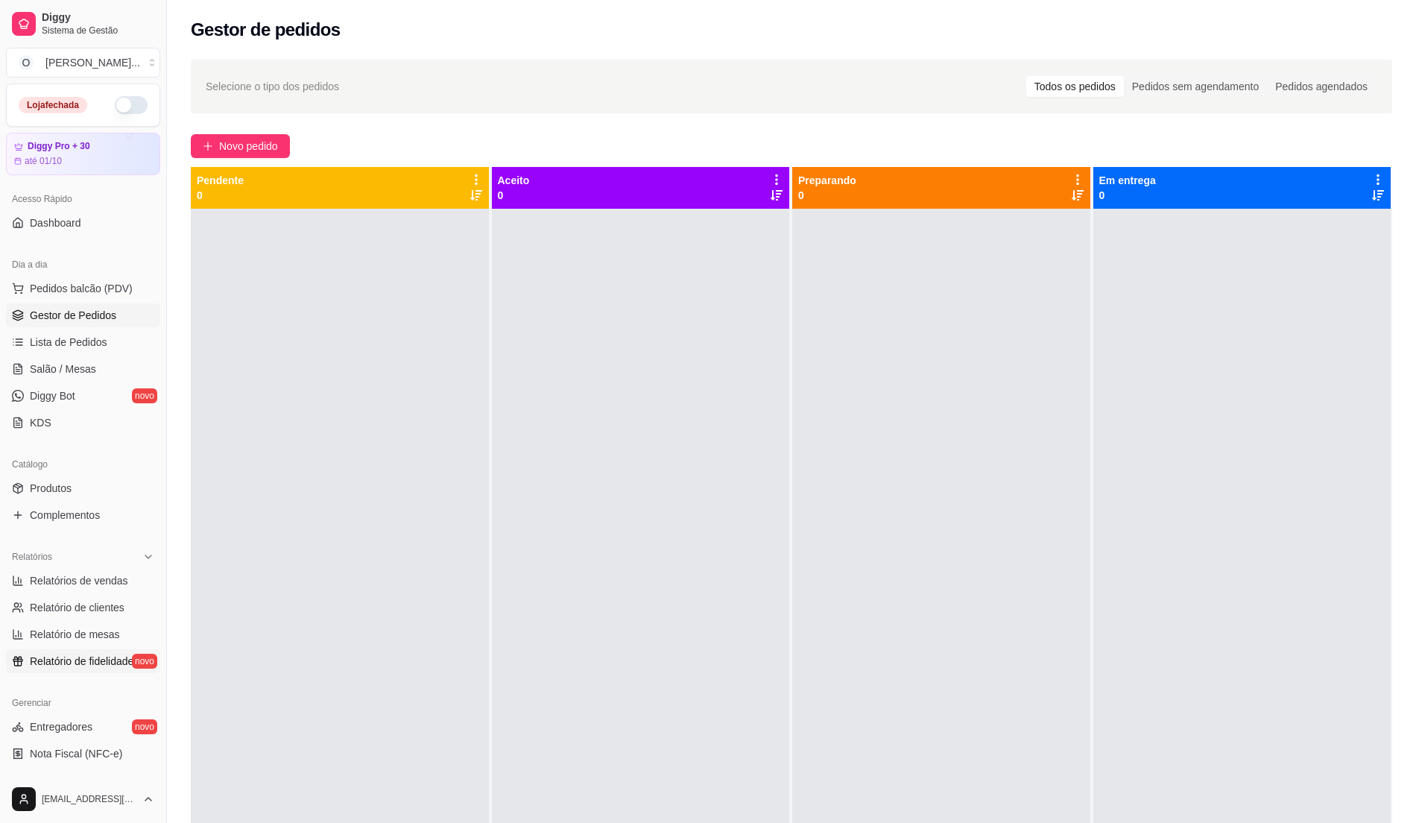
scroll to position [99, 0]
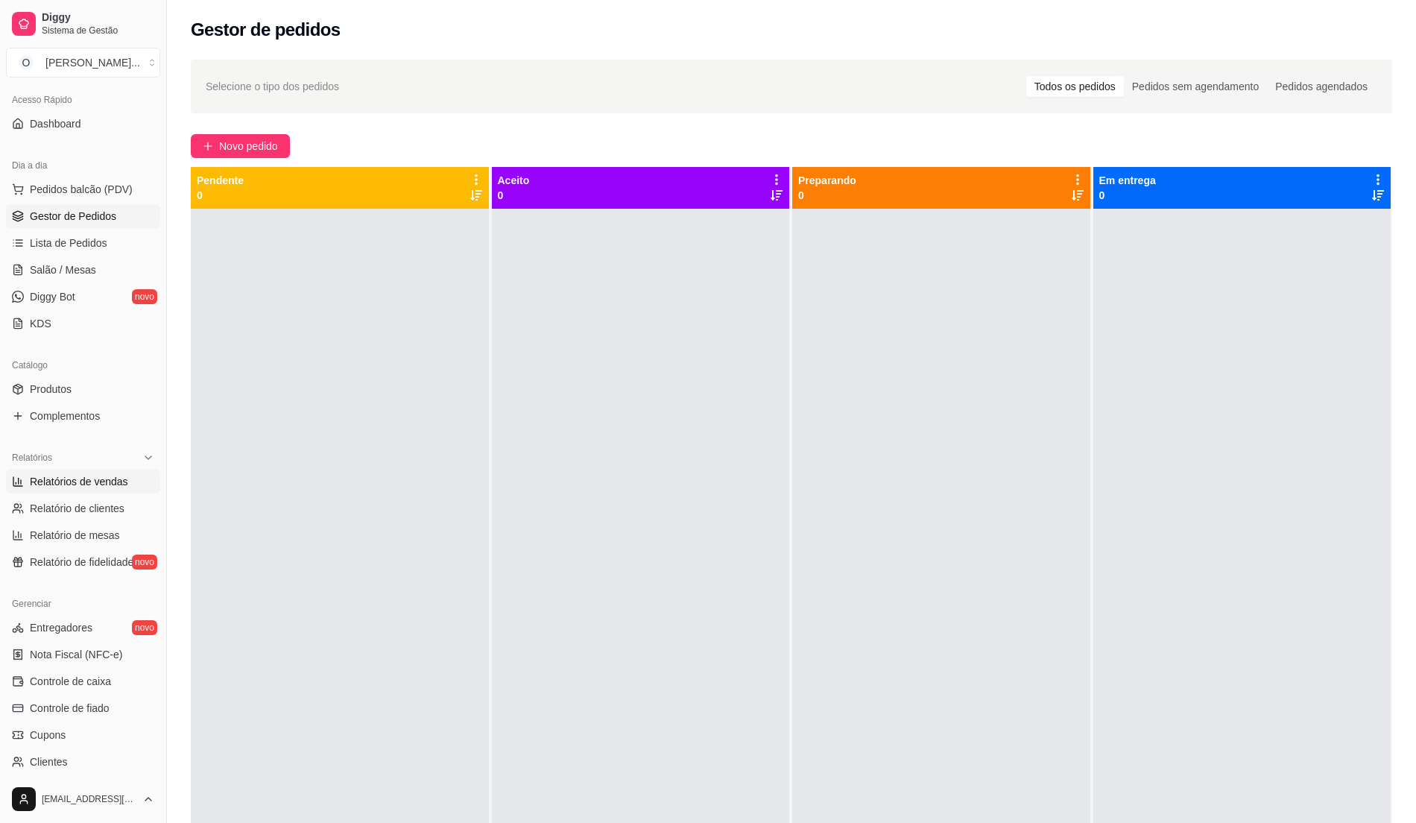
click at [89, 487] on span "Relatórios de vendas" at bounding box center [79, 481] width 98 height 15
select select "ALL"
select select "0"
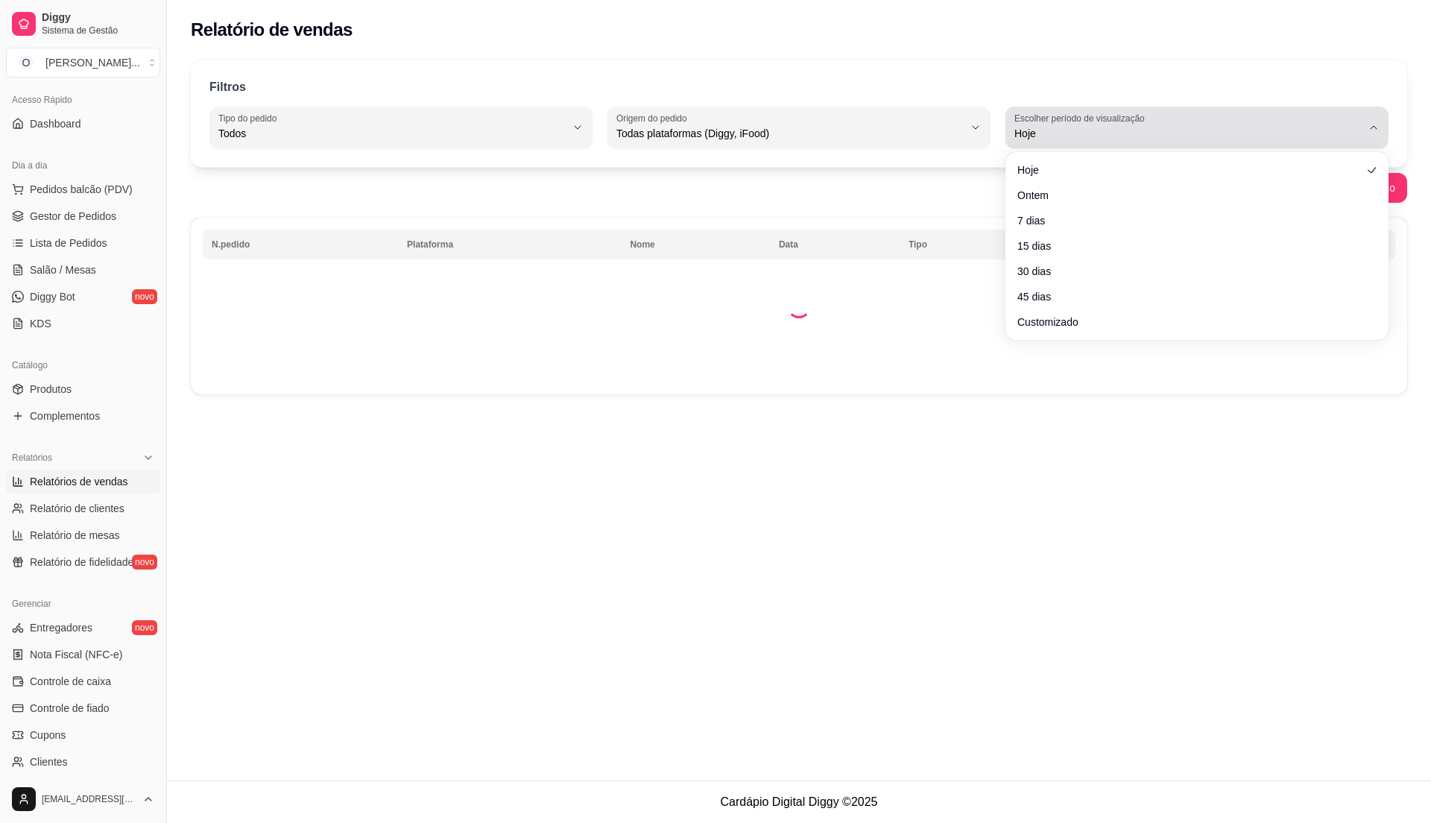
click at [1347, 126] on button "Escolher período de visualização Hoje" at bounding box center [1196, 128] width 383 height 42
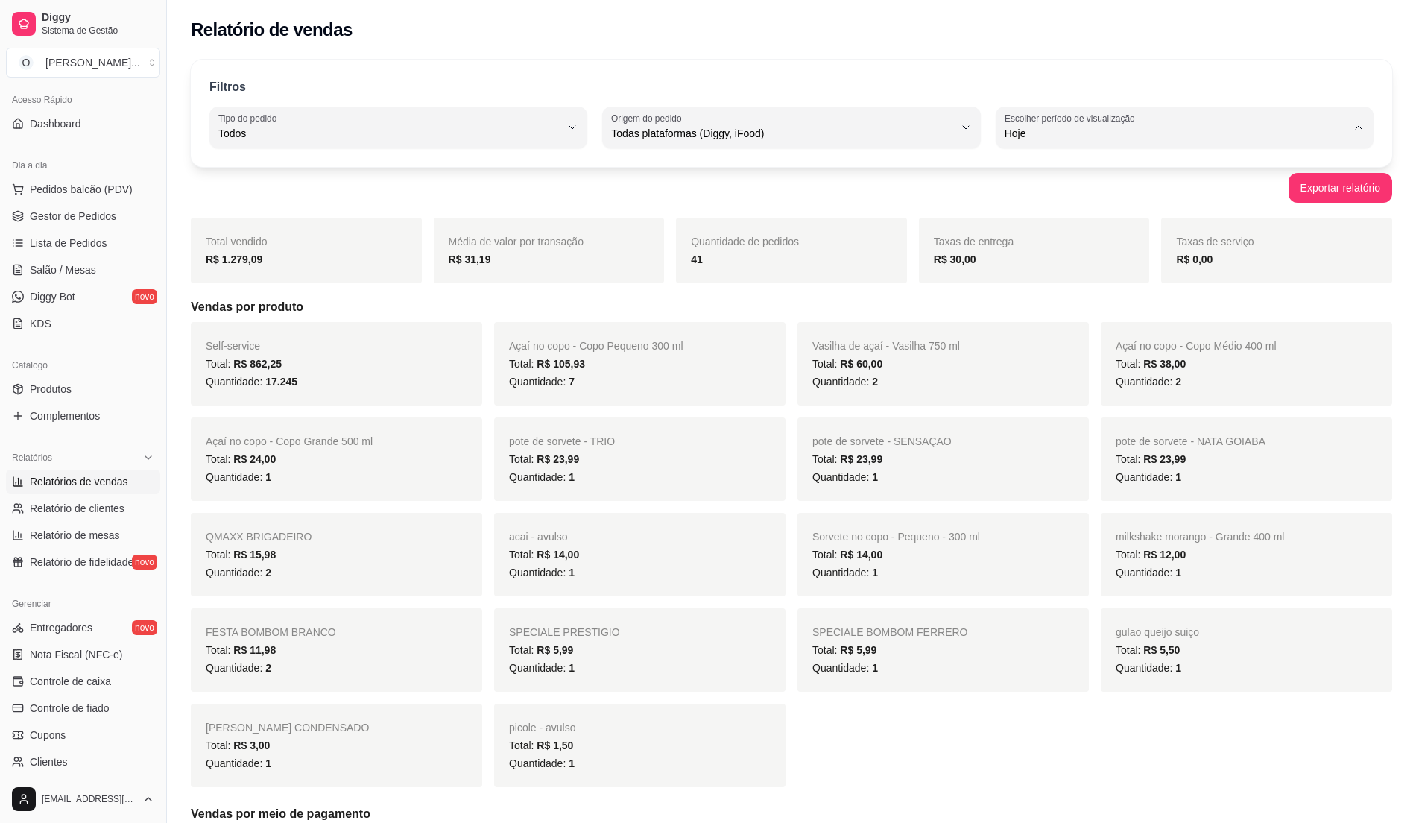
click at [1073, 320] on span "Customizado" at bounding box center [1177, 315] width 330 height 14
type input "-1"
select select "-1"
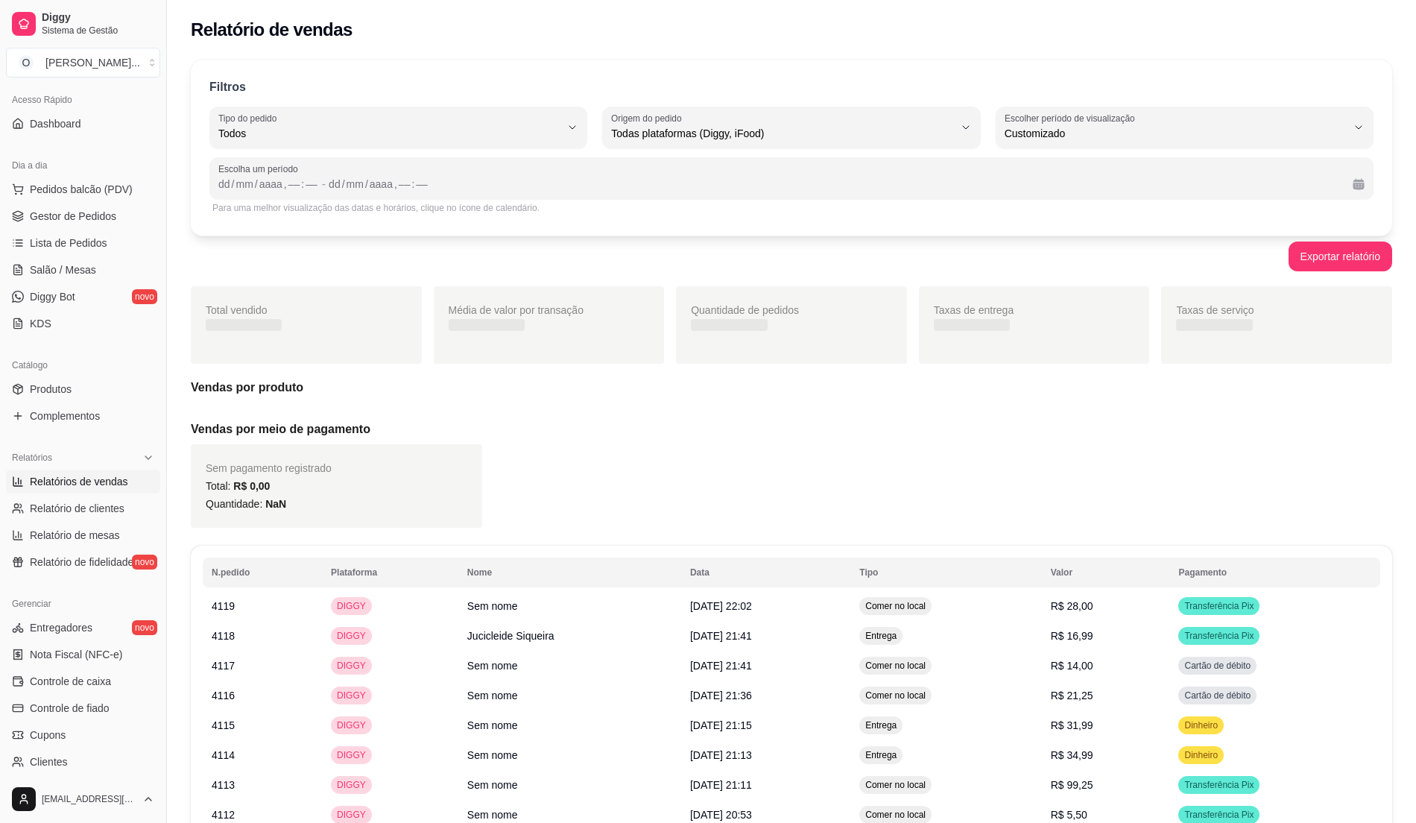
scroll to position [13, 0]
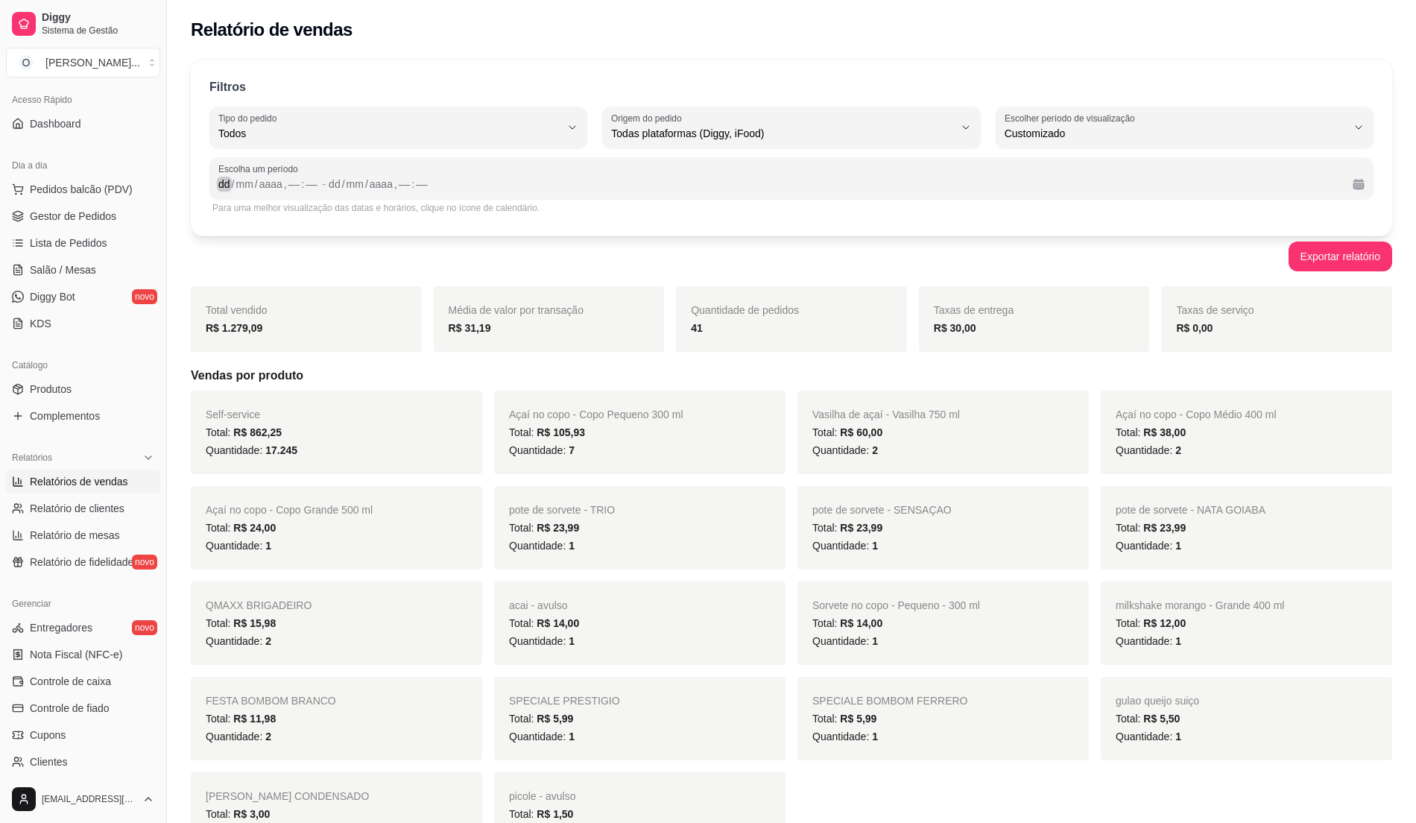
click at [227, 189] on div "dd" at bounding box center [224, 184] width 15 height 15
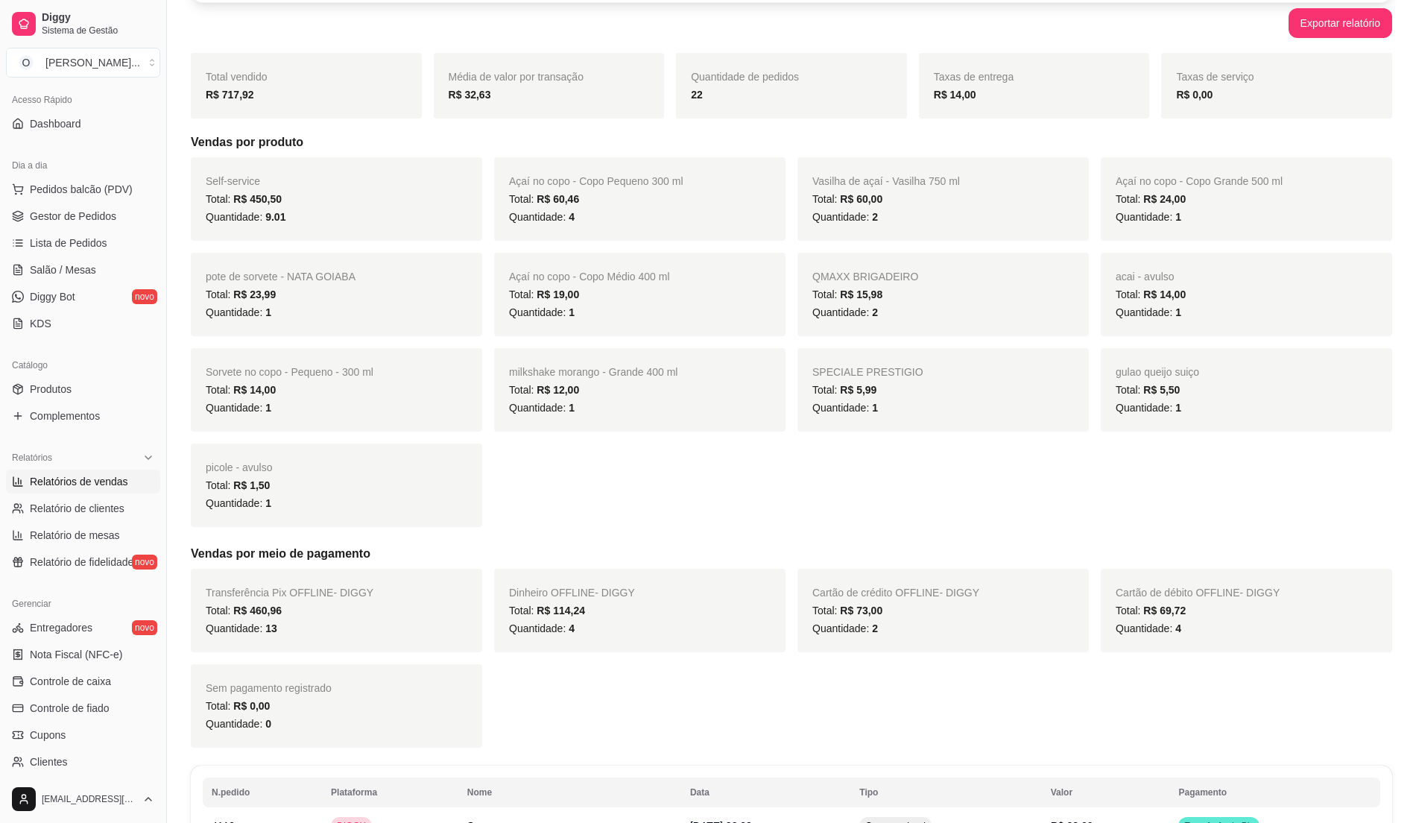
scroll to position [298, 0]
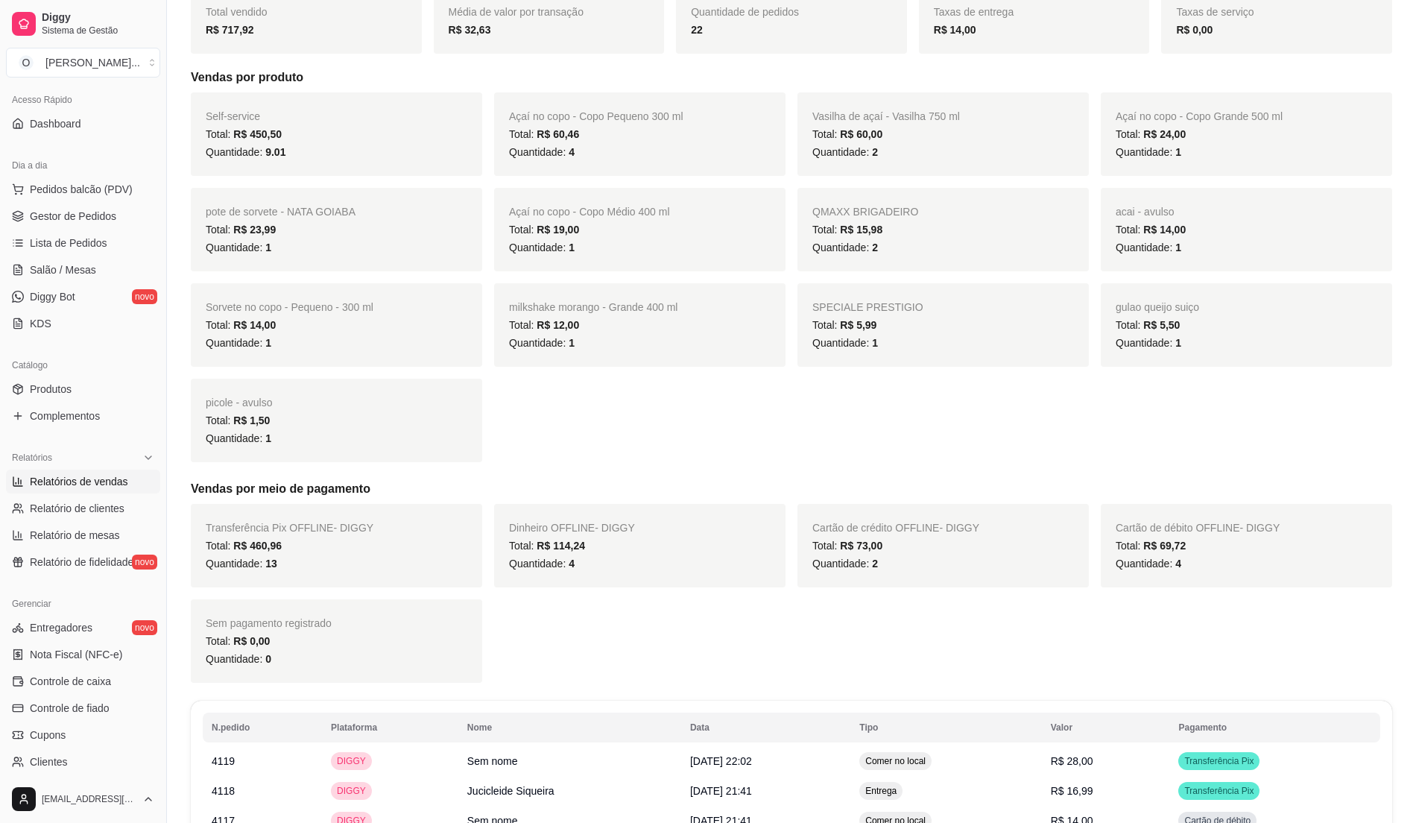
click at [558, 675] on div "Transferência Pix OFFLINE - DIGGY Total: R$ 460,96 Quantidade: 13 Dinheiro OFFL…" at bounding box center [791, 593] width 1201 height 179
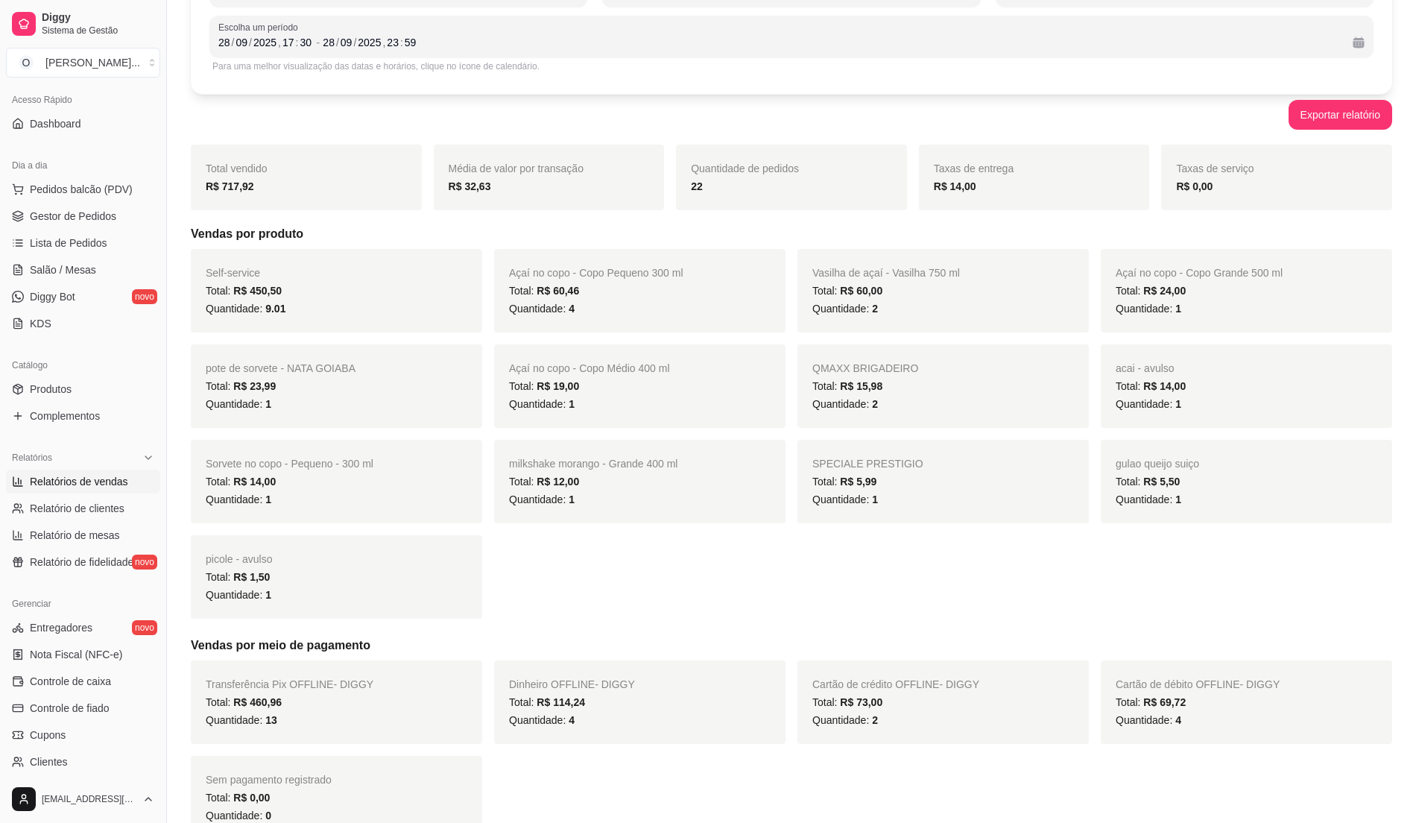
scroll to position [0, 0]
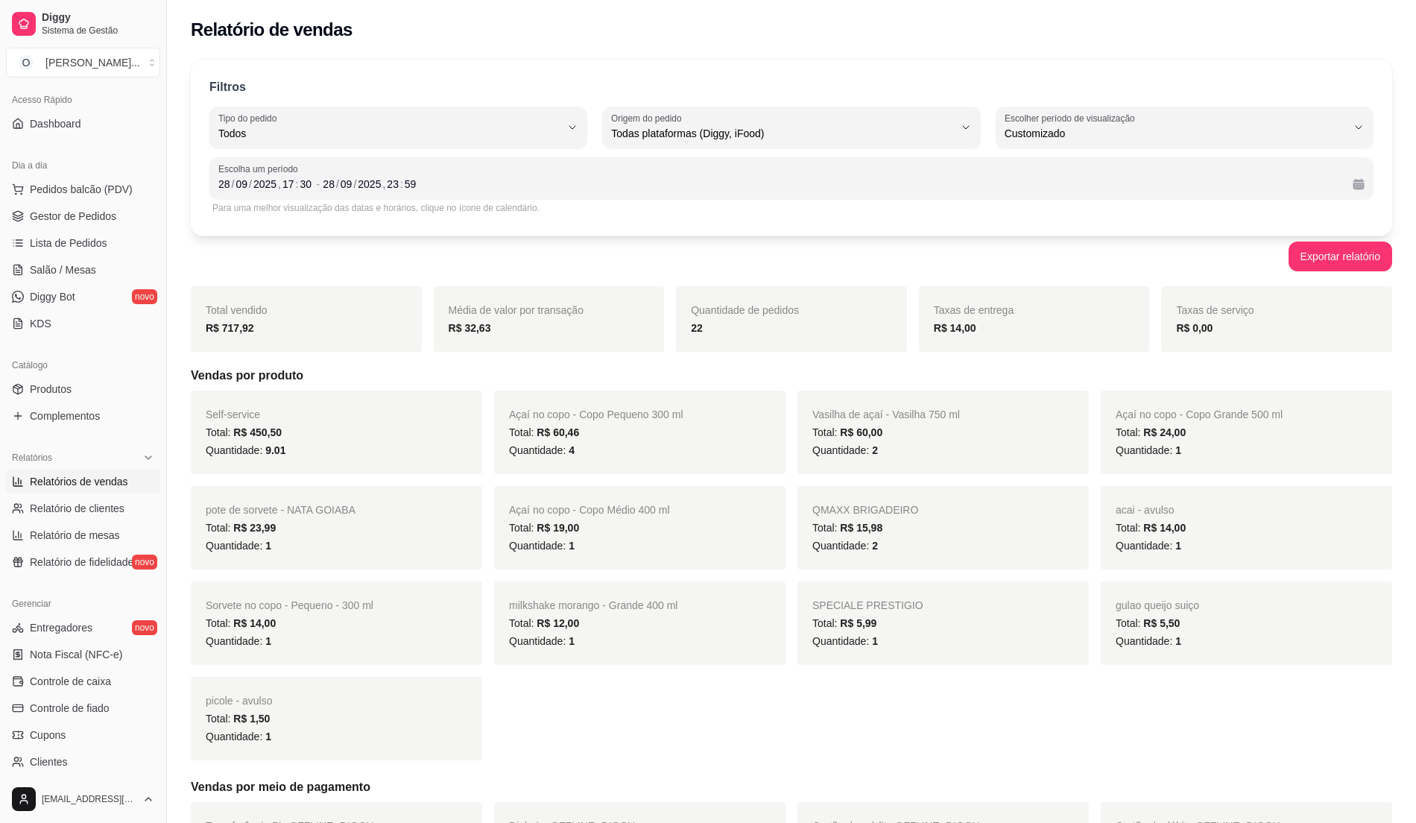
click at [1280, 723] on div "Self-service Total: R$ 450,50 Quantidade: 9.01 Açaí no copo - Copo Pequeno 300 …" at bounding box center [791, 576] width 1201 height 370
